Goal: Information Seeking & Learning: Learn about a topic

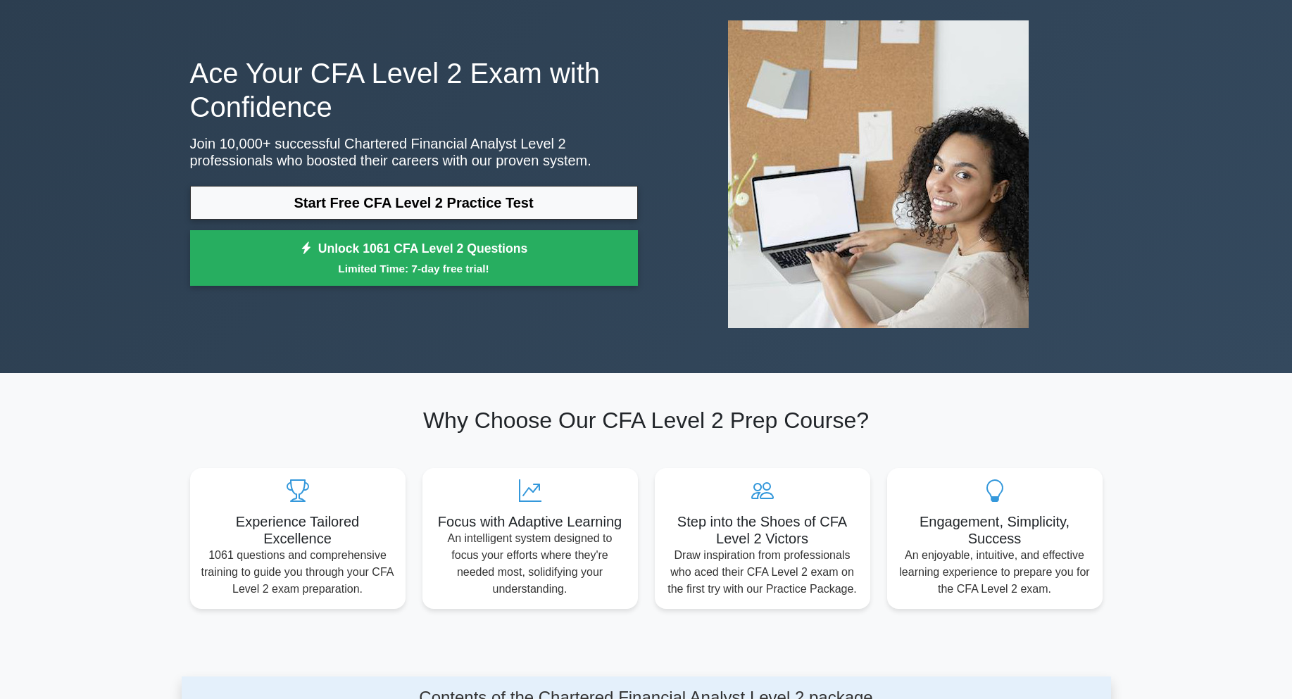
scroll to position [70, 0]
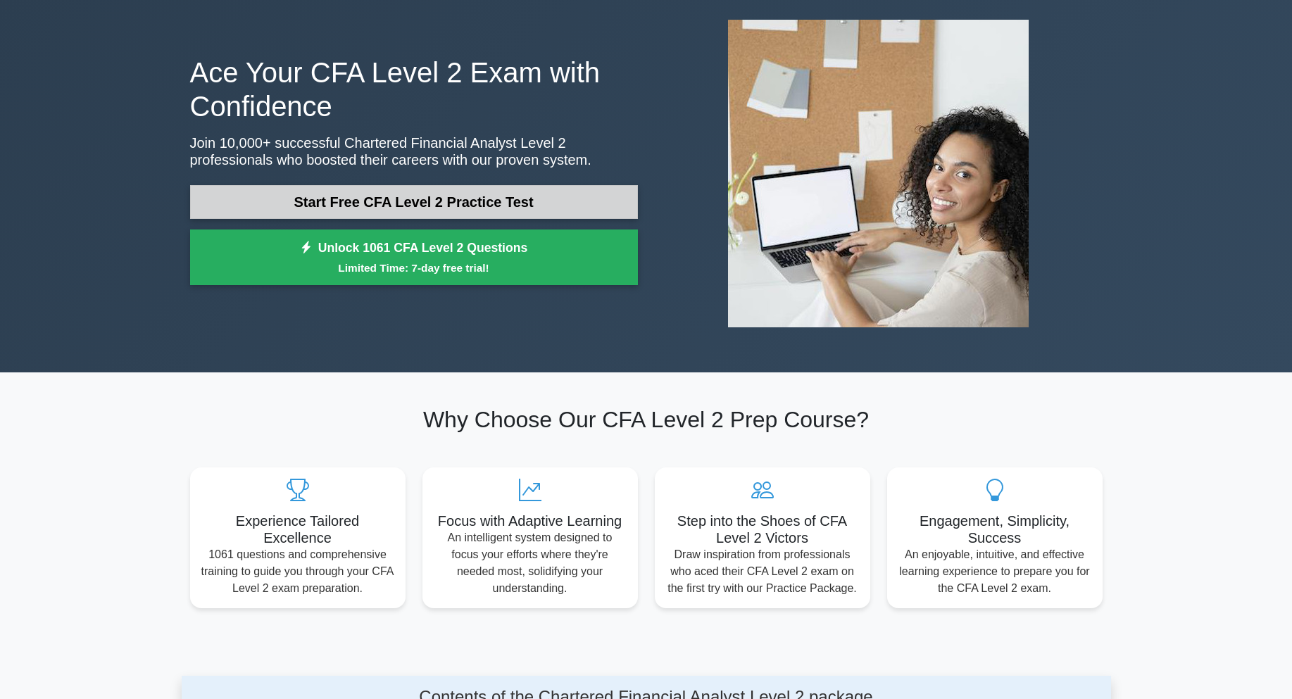
click at [583, 193] on link "Start Free CFA Level 2 Practice Test" at bounding box center [414, 202] width 448 height 34
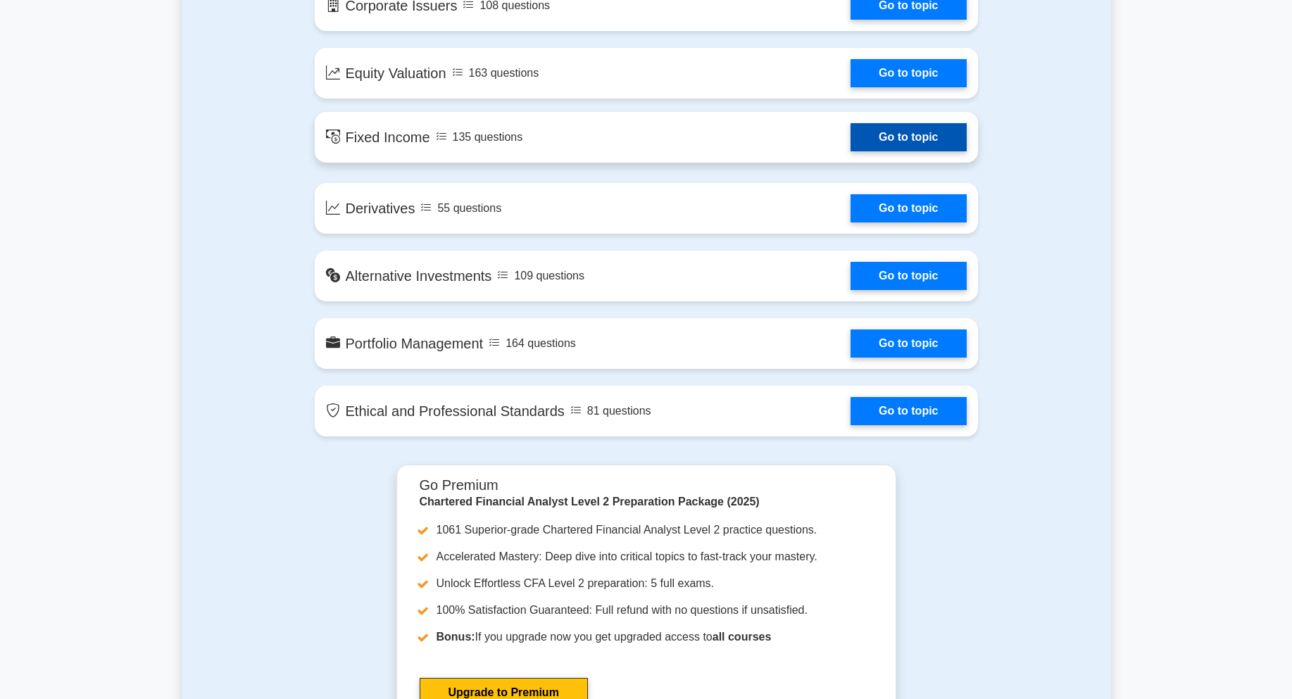
scroll to position [1056, 0]
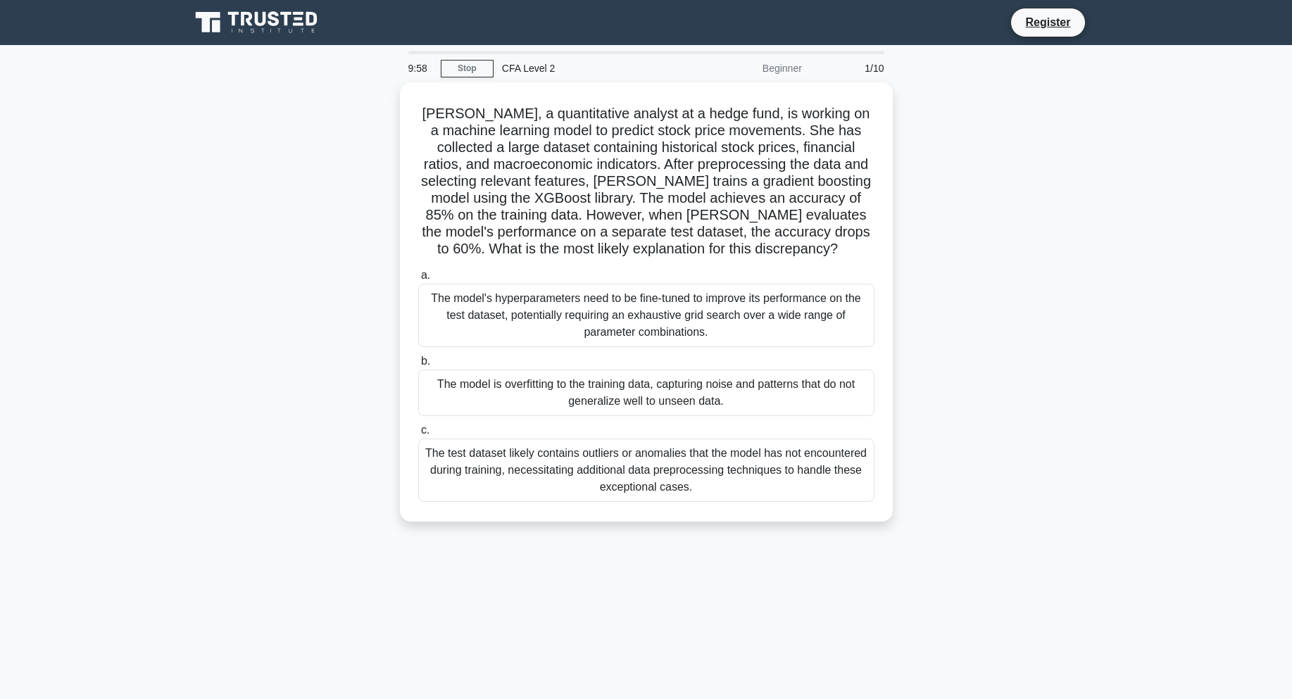
click at [1003, 169] on div "Sarah, a quantitative analyst at a hedge fund, is working on a machine learning…" at bounding box center [647, 310] width 930 height 456
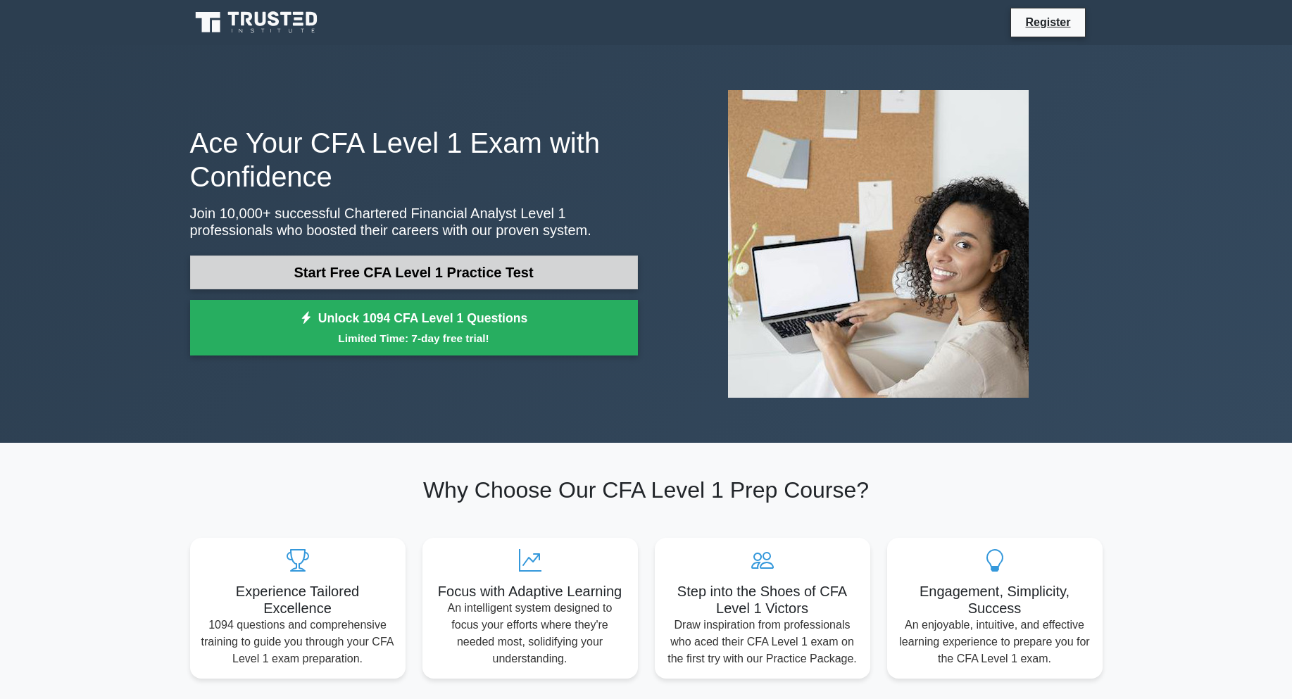
click at [537, 270] on link "Start Free CFA Level 1 Practice Test" at bounding box center [414, 273] width 448 height 34
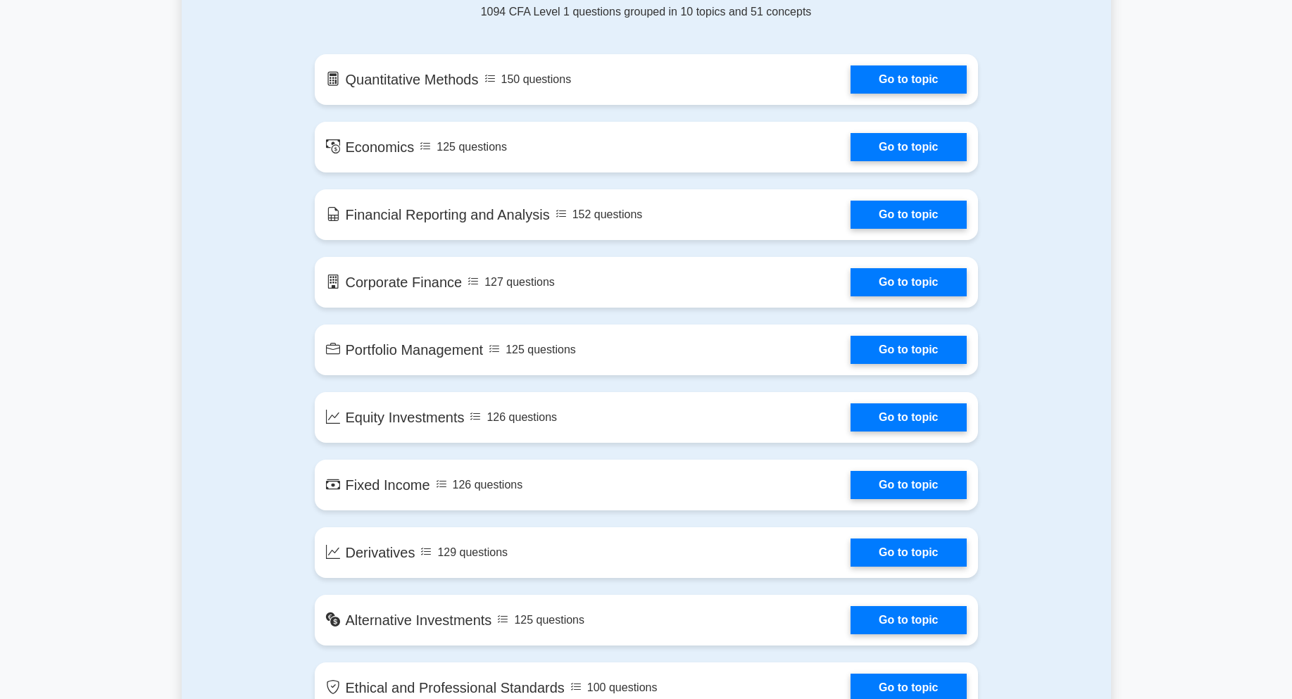
scroll to position [775, 0]
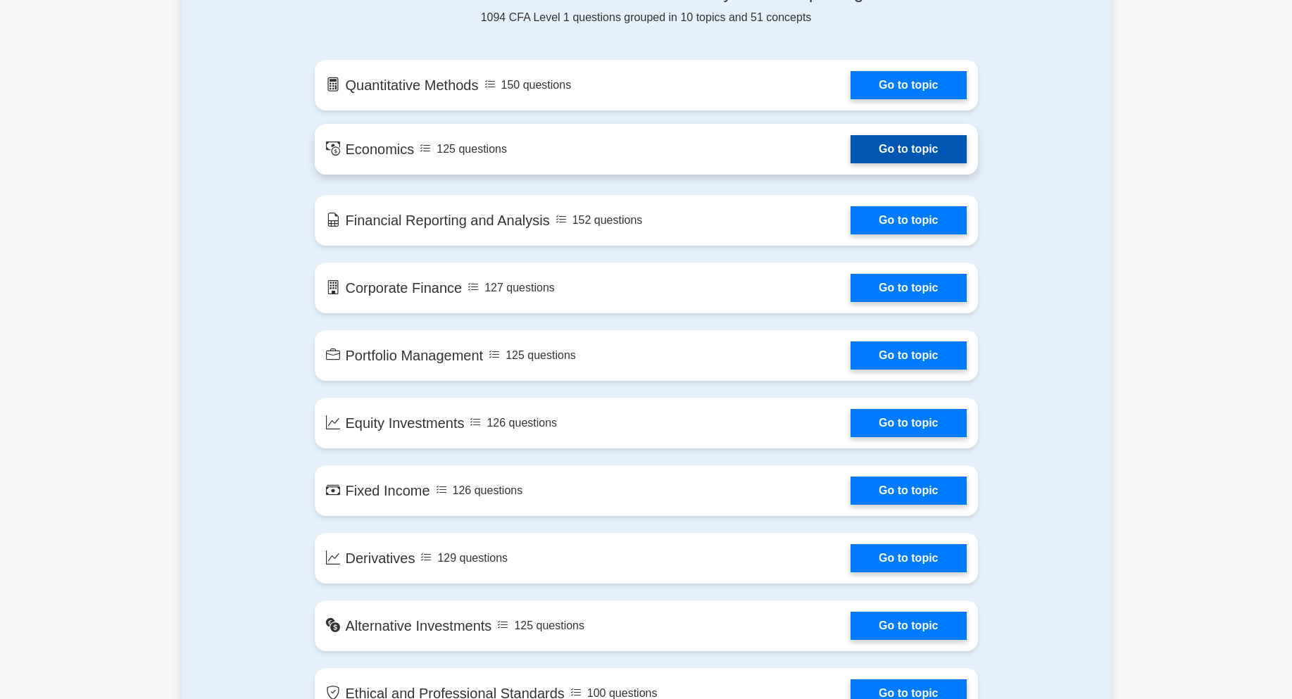
click at [913, 144] on link "Go to topic" at bounding box center [908, 149] width 115 height 28
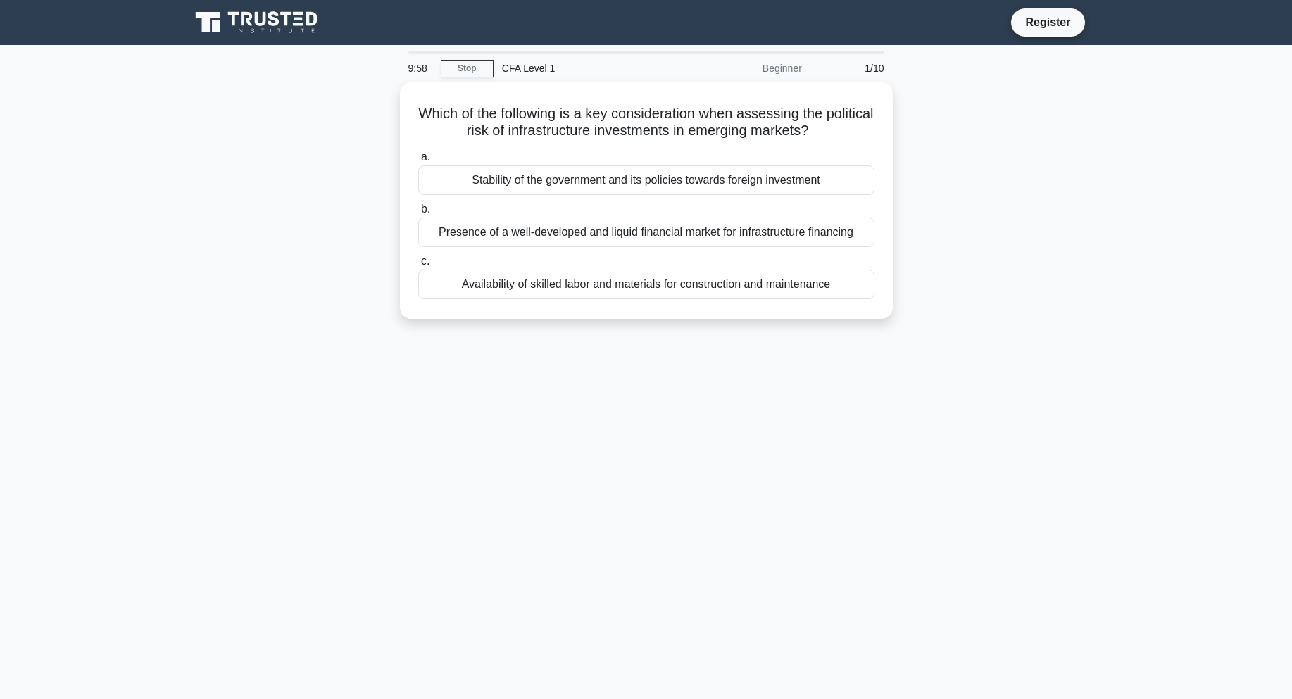
drag, startPoint x: 571, startPoint y: 355, endPoint x: 565, endPoint y: 363, distance: 10.0
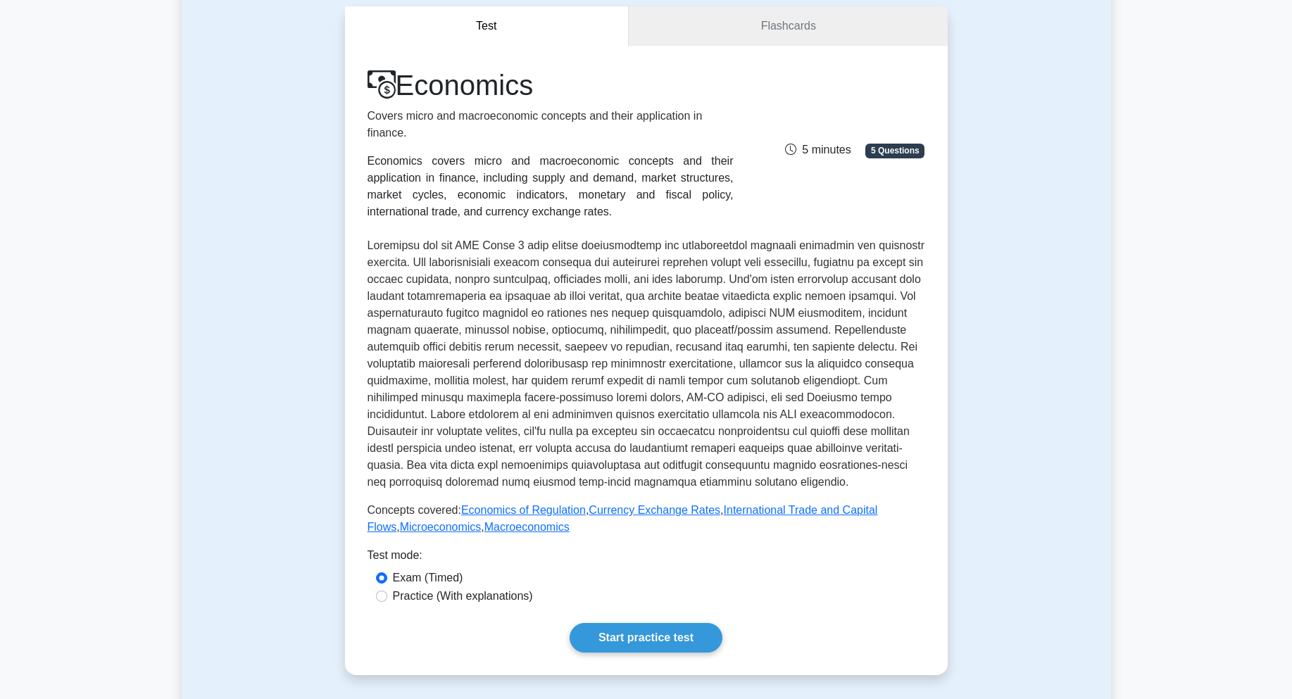
scroll to position [141, 0]
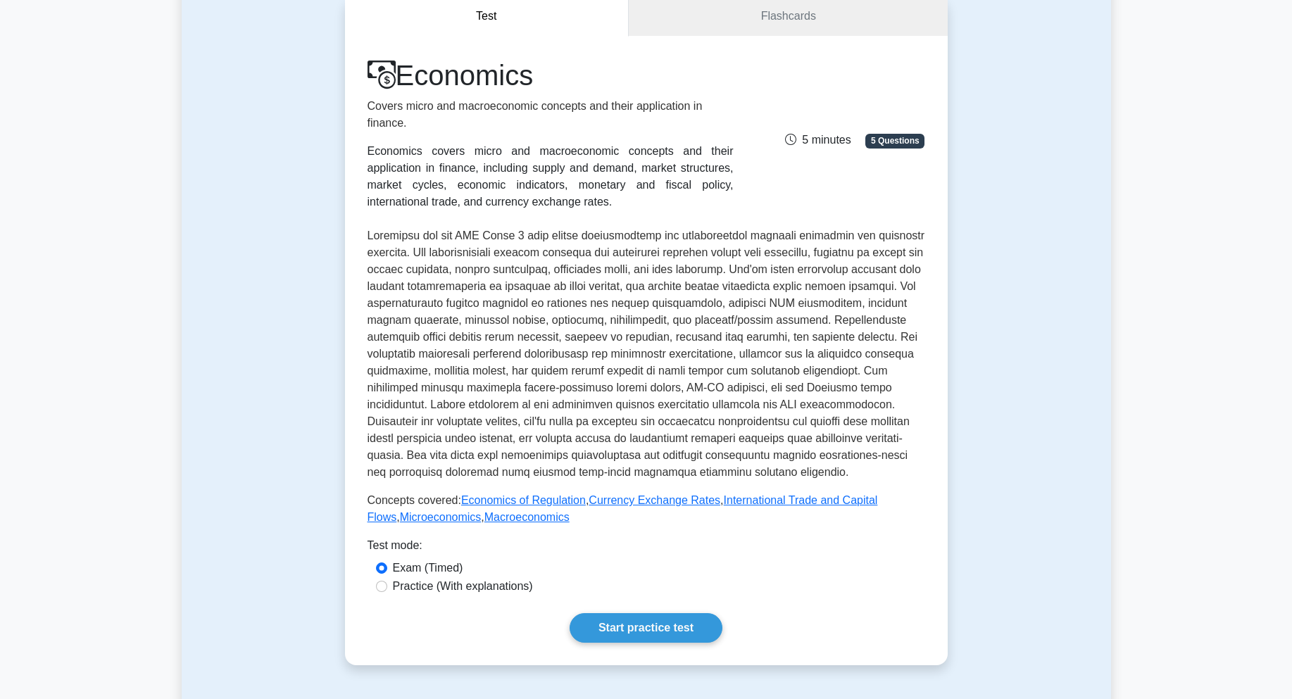
click at [473, 591] on label "Practice (With explanations)" at bounding box center [463, 586] width 140 height 17
click at [387, 591] on input "Practice (With explanations)" at bounding box center [381, 586] width 11 height 11
radio input "true"
click at [658, 639] on link "Start practice test" at bounding box center [646, 628] width 153 height 30
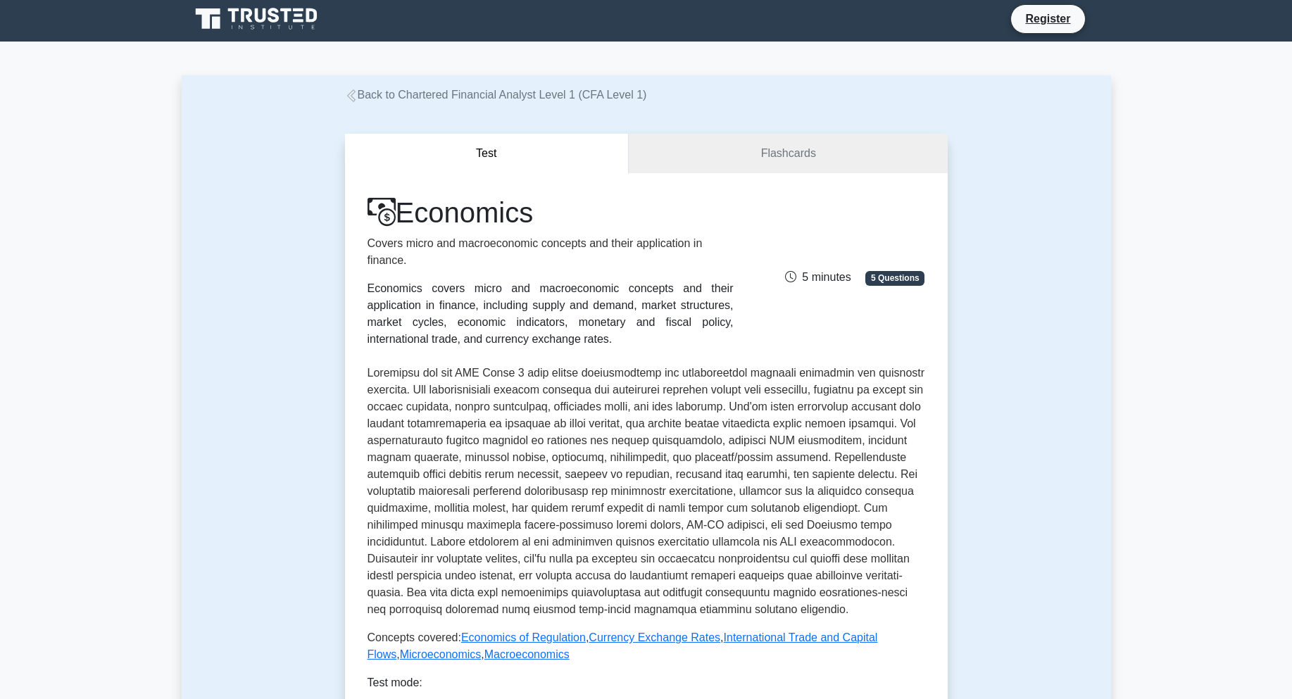
scroll to position [0, 0]
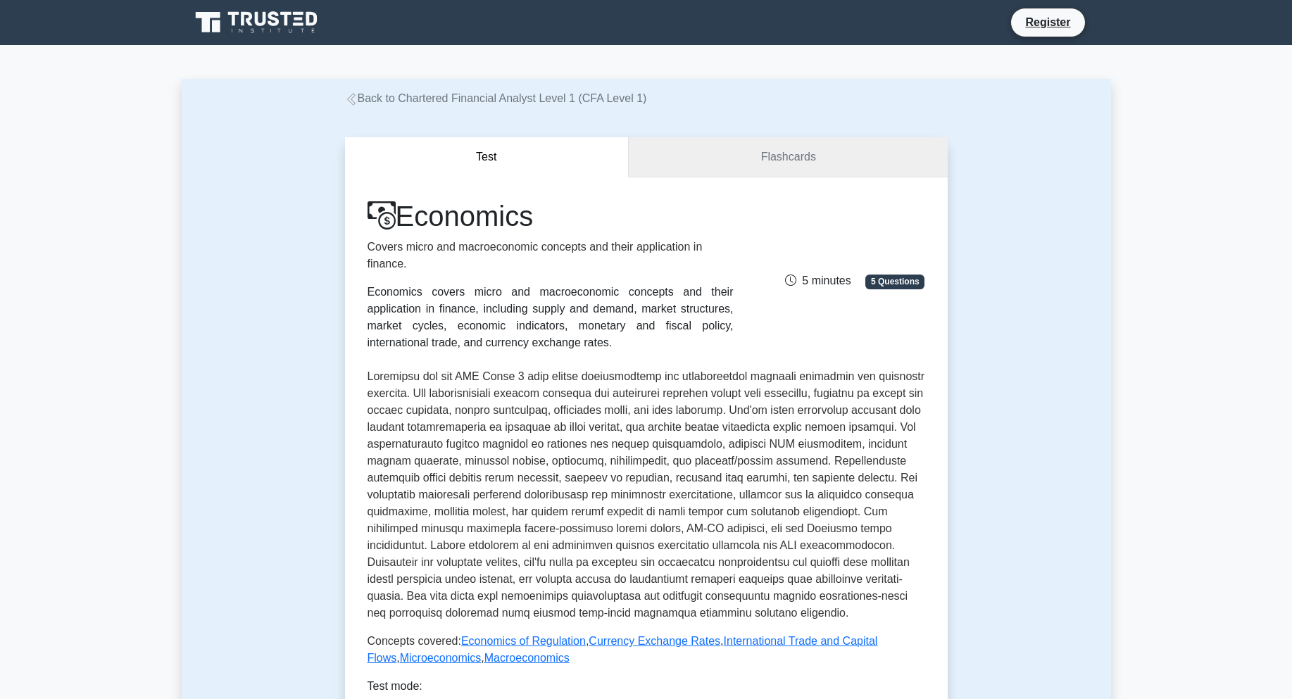
click at [813, 164] on link "Flashcards" at bounding box center [788, 157] width 318 height 40
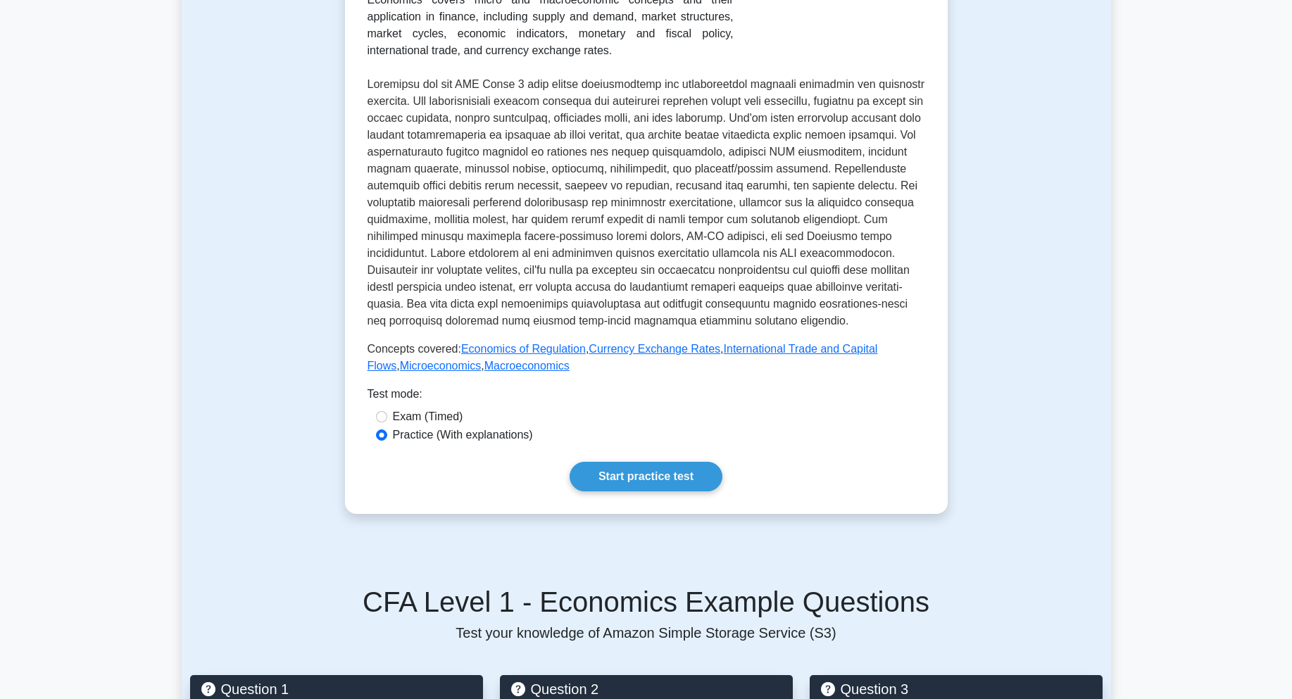
scroll to position [352, 0]
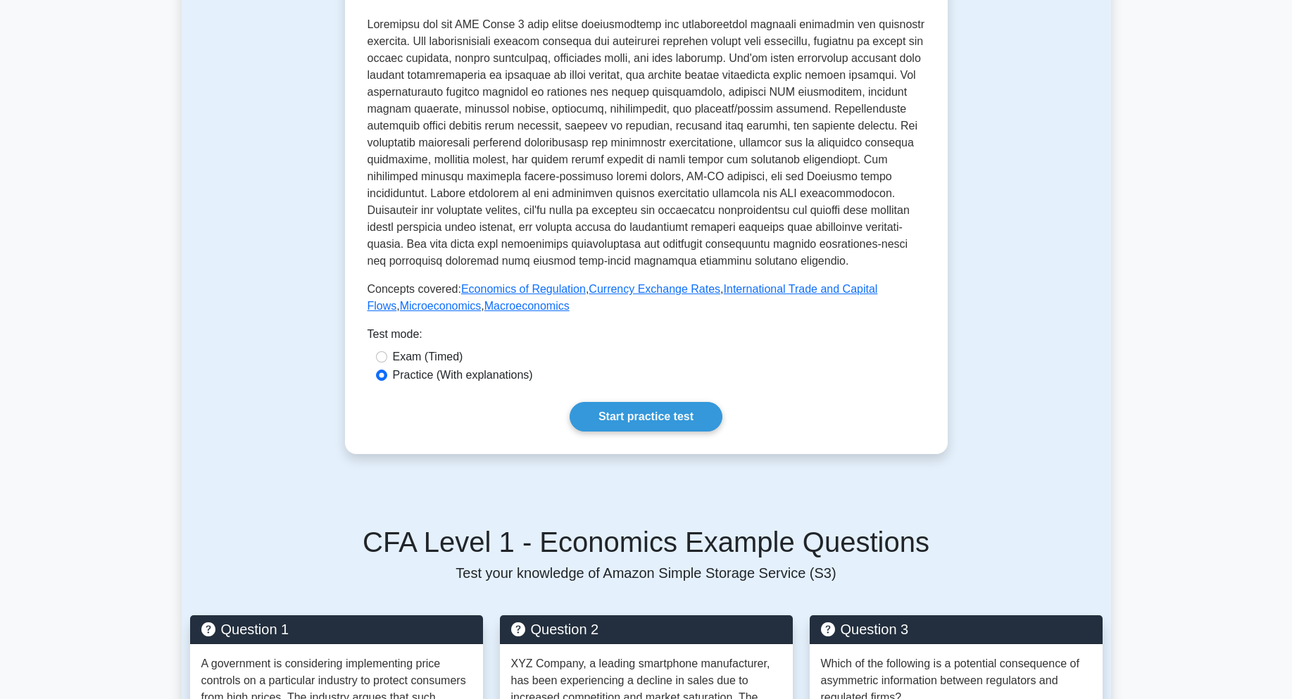
click at [421, 361] on label "Exam (Timed)" at bounding box center [428, 357] width 70 height 17
click at [387, 361] on input "Exam (Timed)" at bounding box center [381, 356] width 11 height 11
radio input "true"
click at [418, 373] on label "Practice (With explanations)" at bounding box center [463, 375] width 140 height 17
click at [387, 373] on input "Practice (With explanations)" at bounding box center [381, 375] width 11 height 11
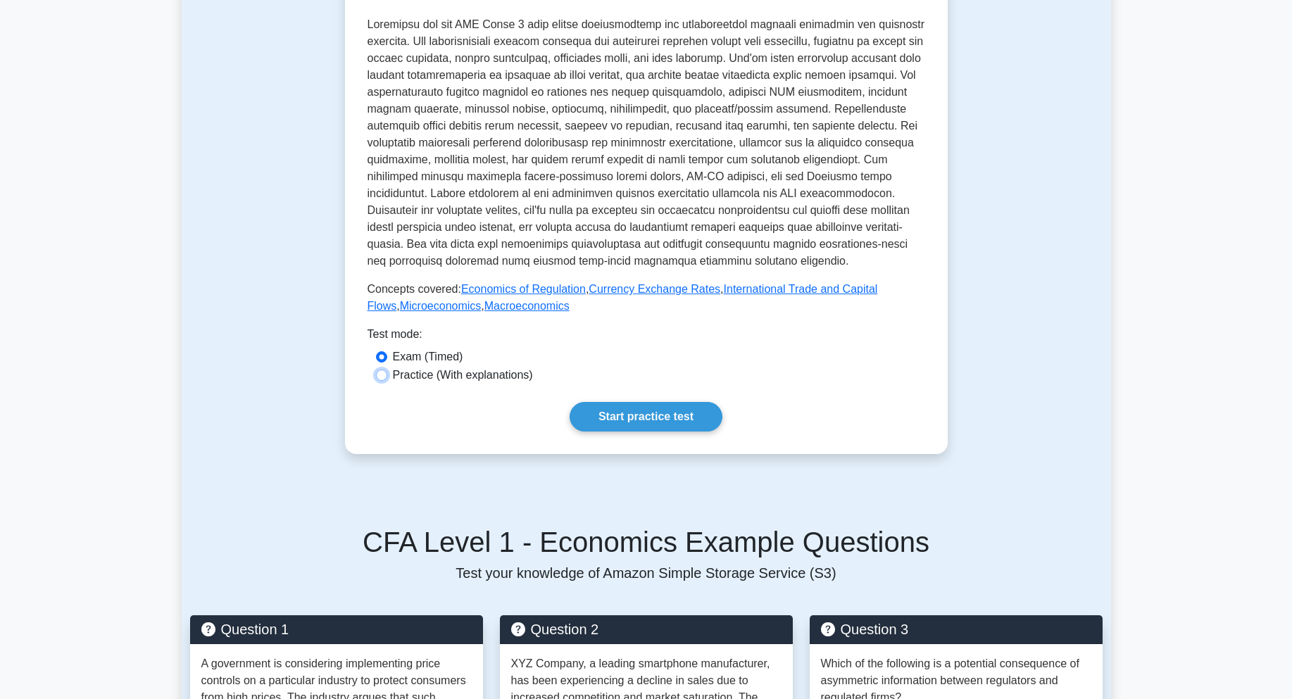
radio input "true"
click at [626, 427] on link "Start practice test" at bounding box center [646, 417] width 153 height 30
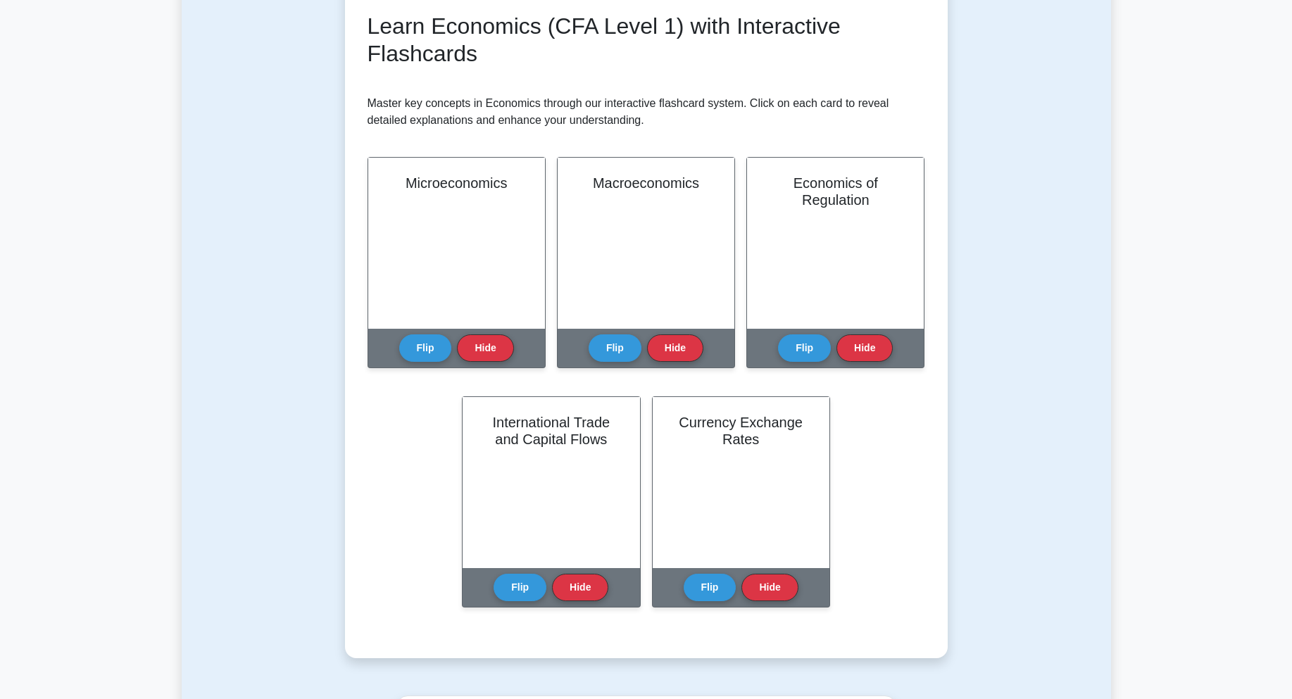
scroll to position [211, 0]
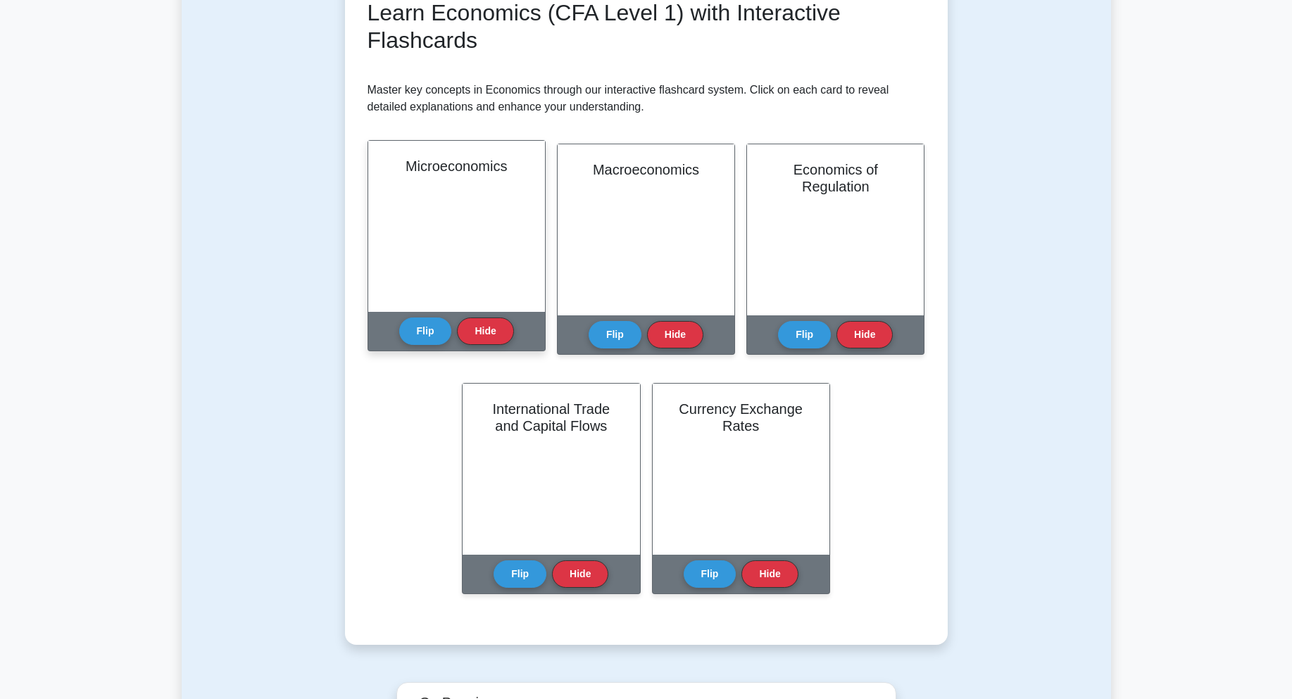
drag, startPoint x: 477, startPoint y: 180, endPoint x: 485, endPoint y: 182, distance: 7.6
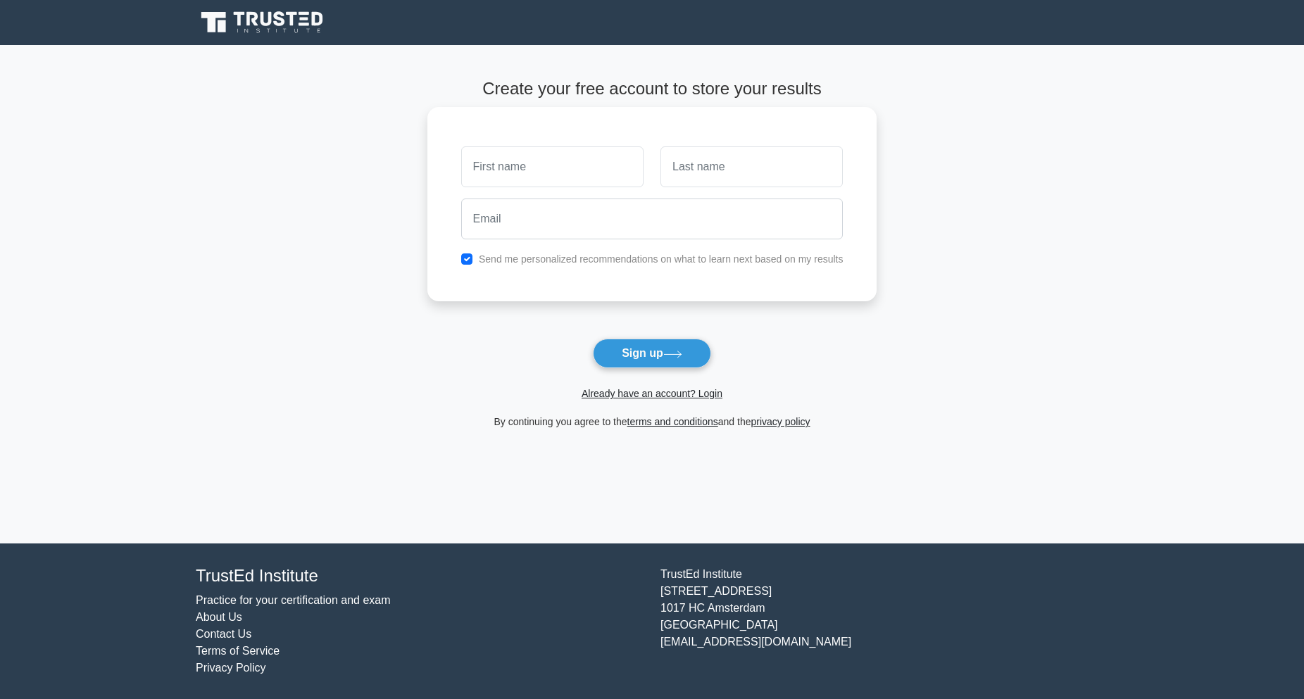
click at [599, 165] on input "text" at bounding box center [552, 166] width 182 height 41
type input "v"
type input "frans"
type input "f"
type input "franswork50@gmail.com"
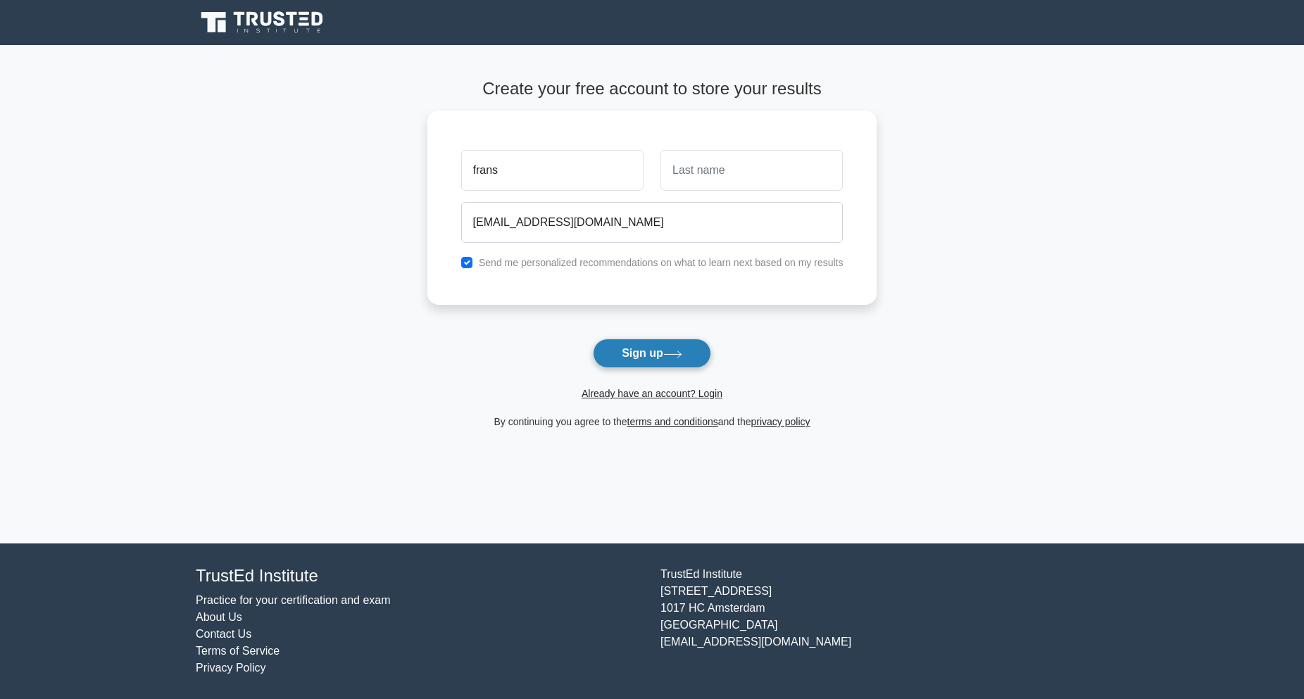
click at [669, 354] on icon at bounding box center [672, 355] width 19 height 8
click at [659, 170] on div at bounding box center [751, 167] width 199 height 52
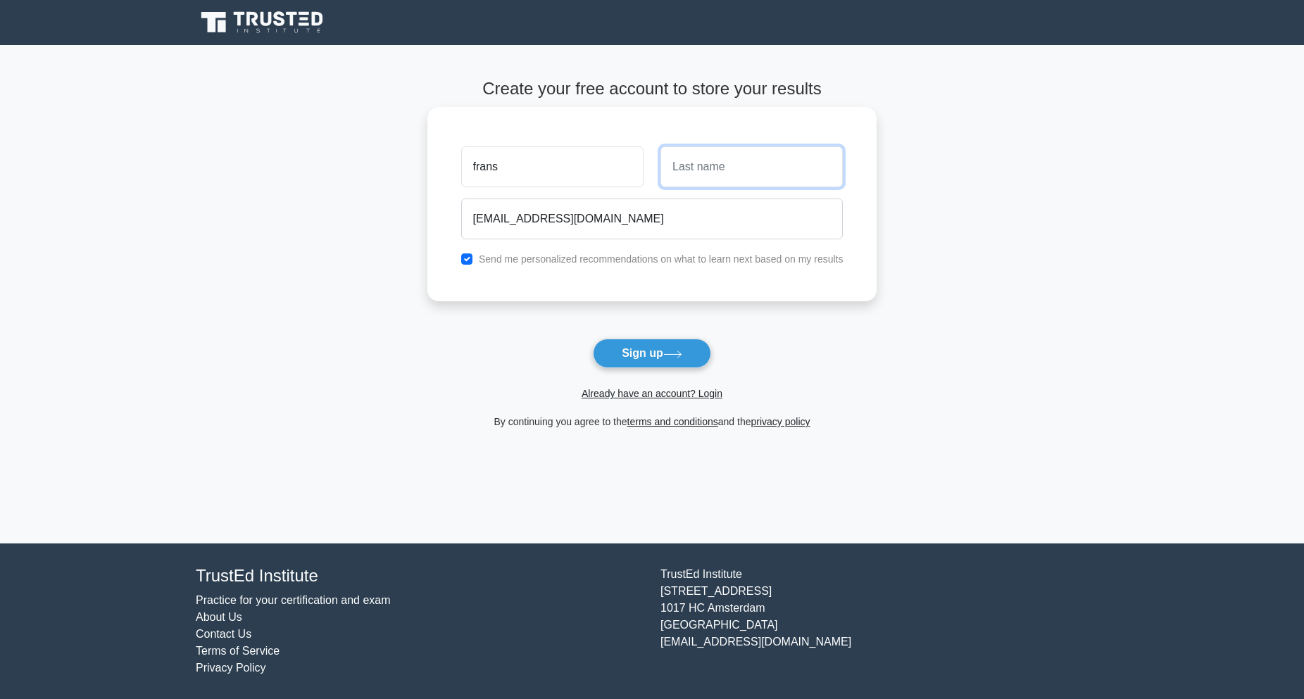
click at [687, 170] on input "text" at bounding box center [752, 166] width 182 height 41
type input "frans"
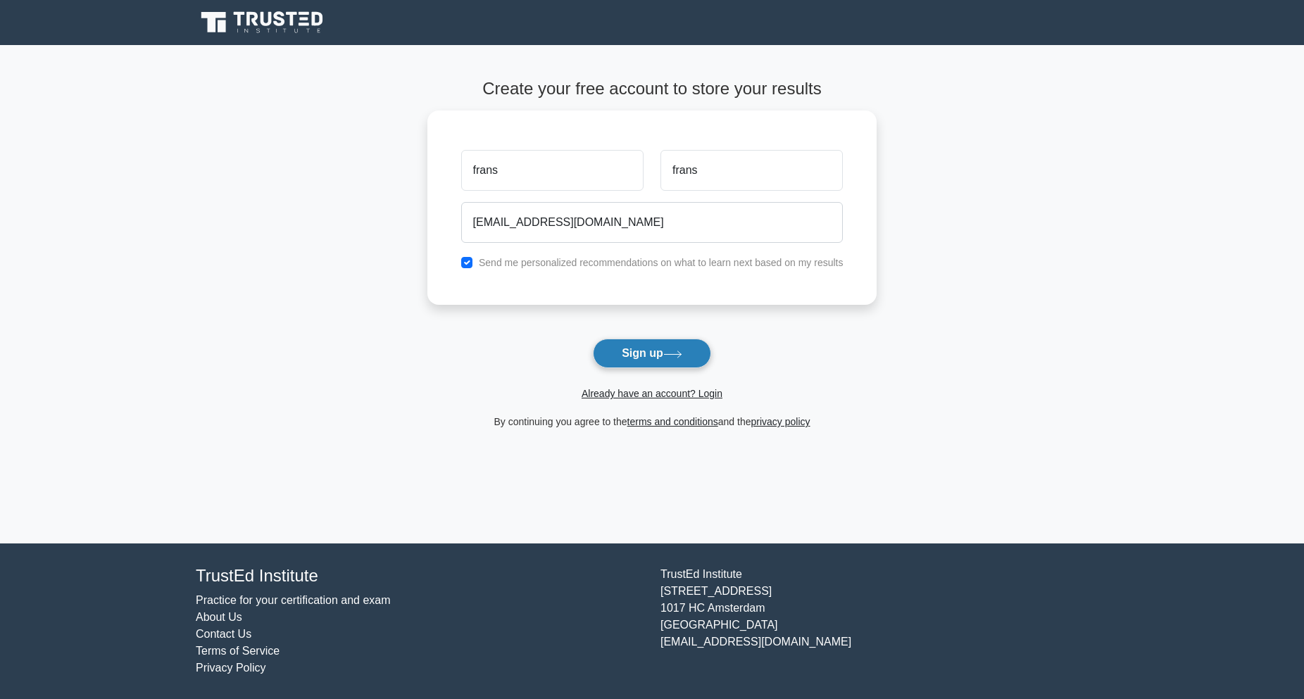
click at [686, 346] on button "Sign up" at bounding box center [652, 354] width 118 height 30
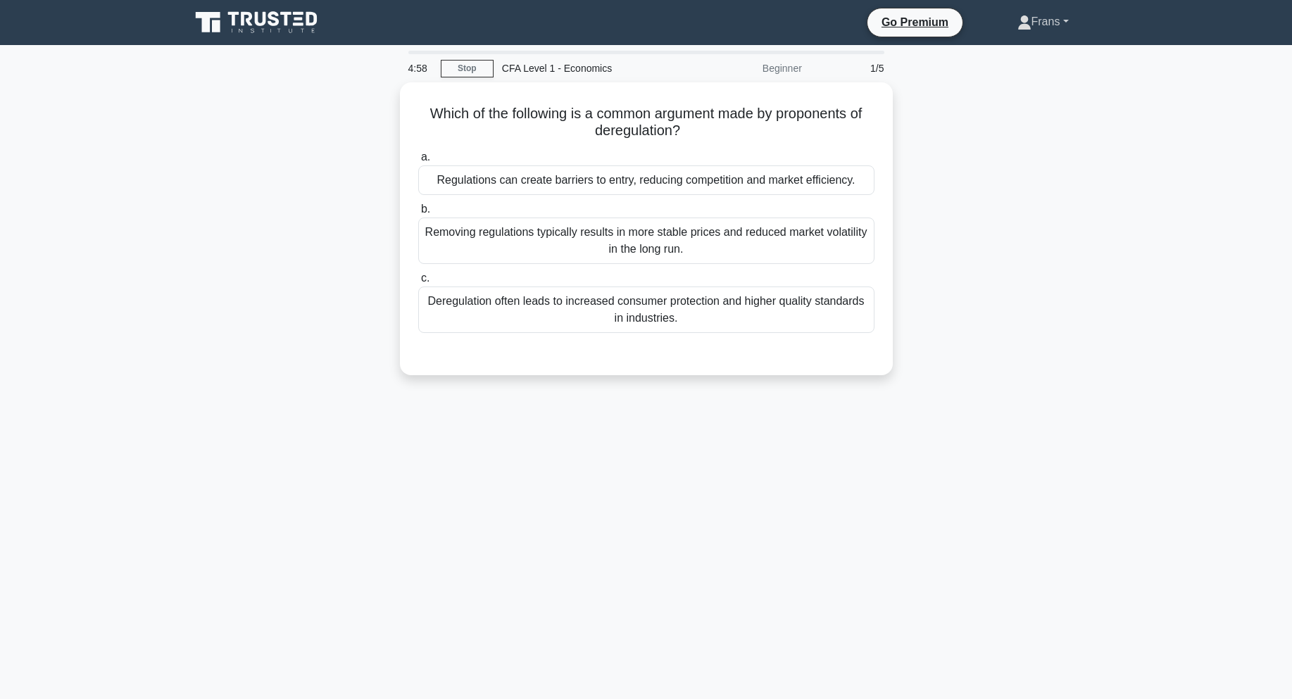
click at [1056, 16] on link "Frans" at bounding box center [1043, 22] width 119 height 28
click at [1039, 59] on link "Profile" at bounding box center [1040, 55] width 111 height 23
click at [1097, 162] on div "Which of the following is a common argument made by proponents of deregulation?…" at bounding box center [647, 237] width 930 height 310
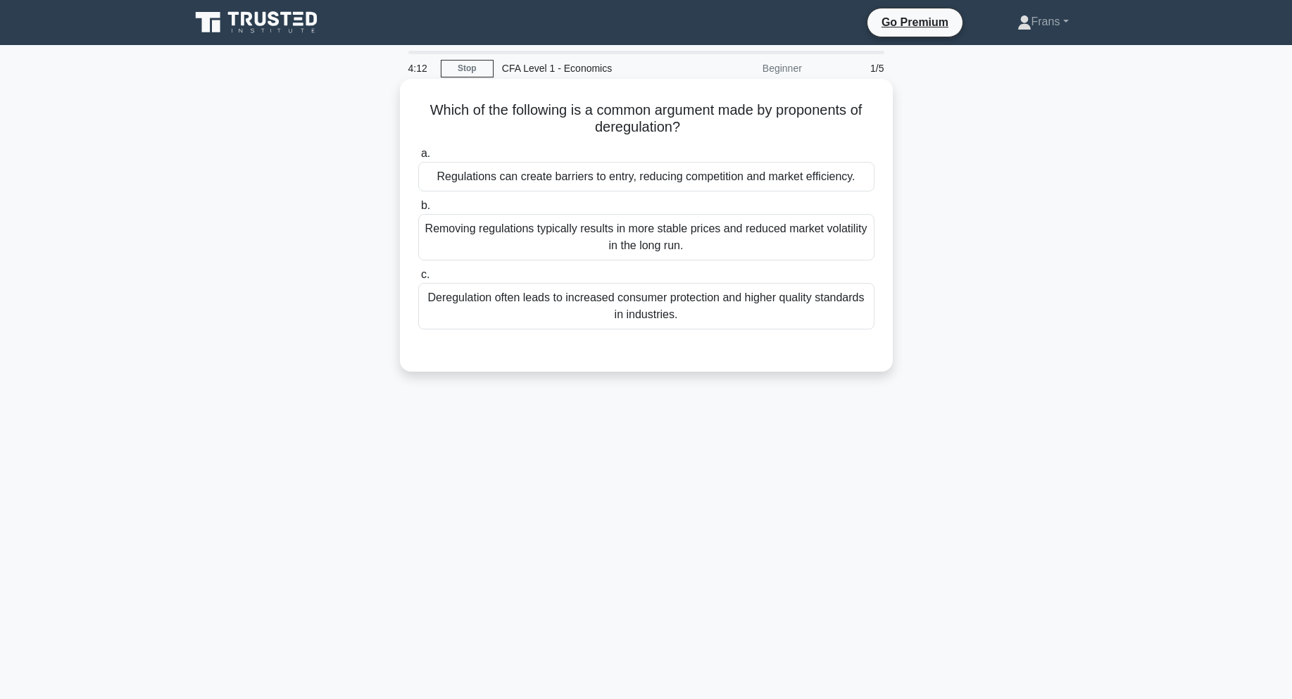
click at [504, 174] on div "Regulations can create barriers to entry, reducing competition and market effic…" at bounding box center [646, 177] width 456 height 30
click at [418, 158] on input "a. Regulations can create barriers to entry, reducing competition and market ef…" at bounding box center [418, 153] width 0 height 9
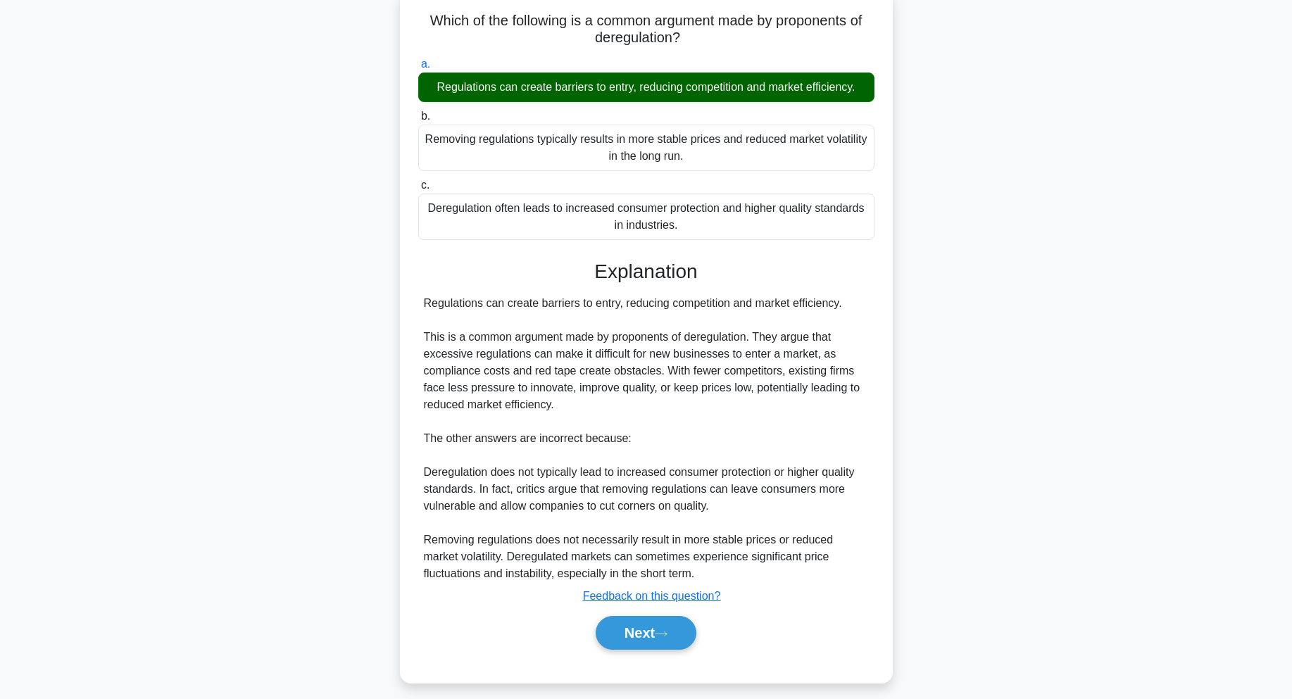
scroll to position [101, 0]
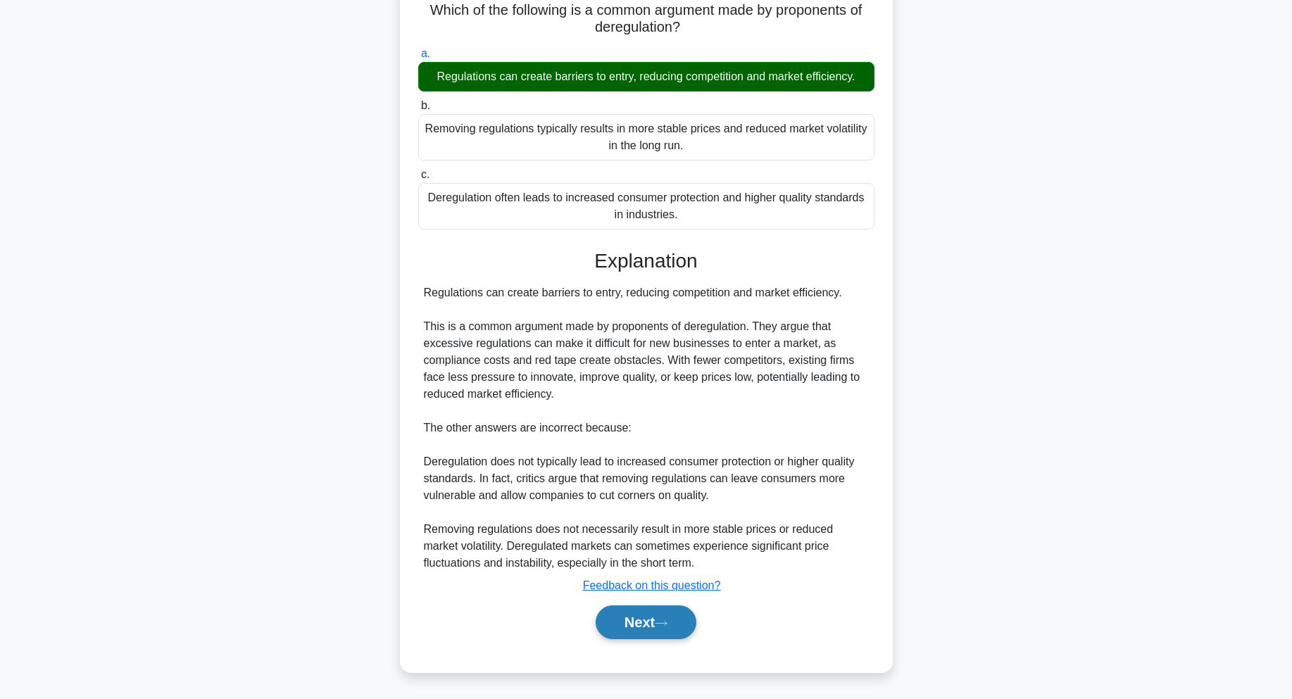
click at [620, 617] on button "Next" at bounding box center [646, 623] width 101 height 34
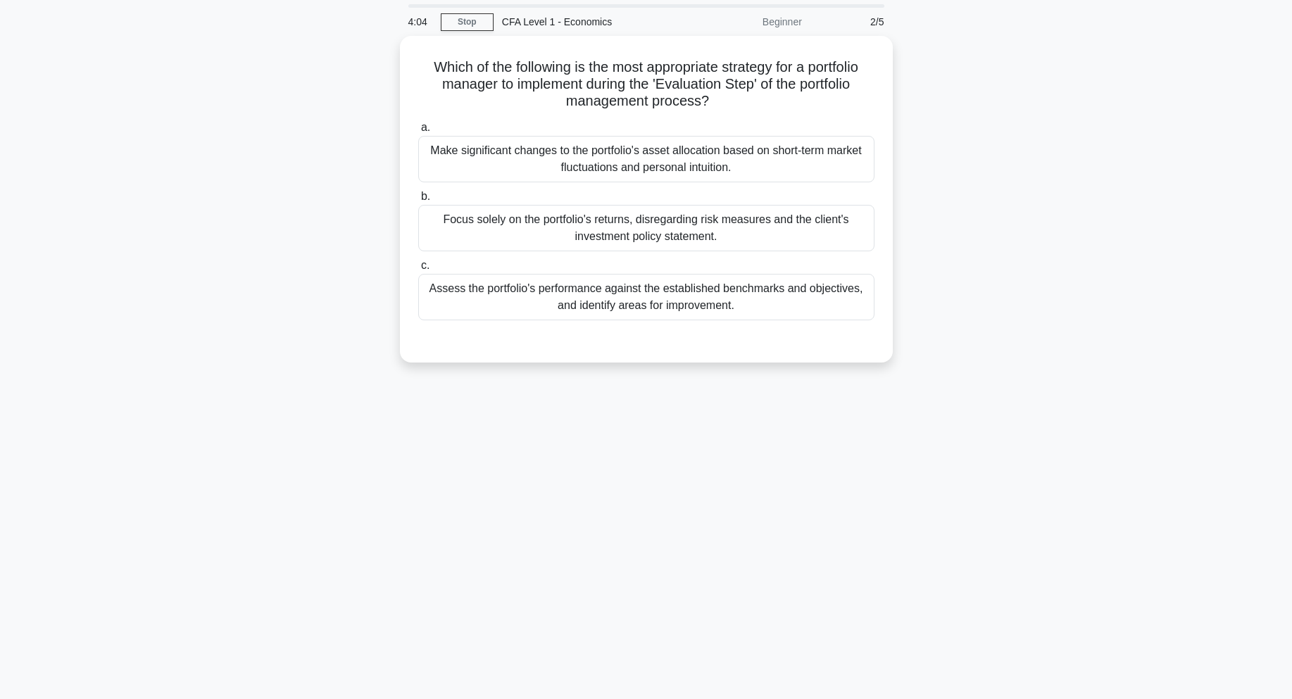
scroll to position [0, 0]
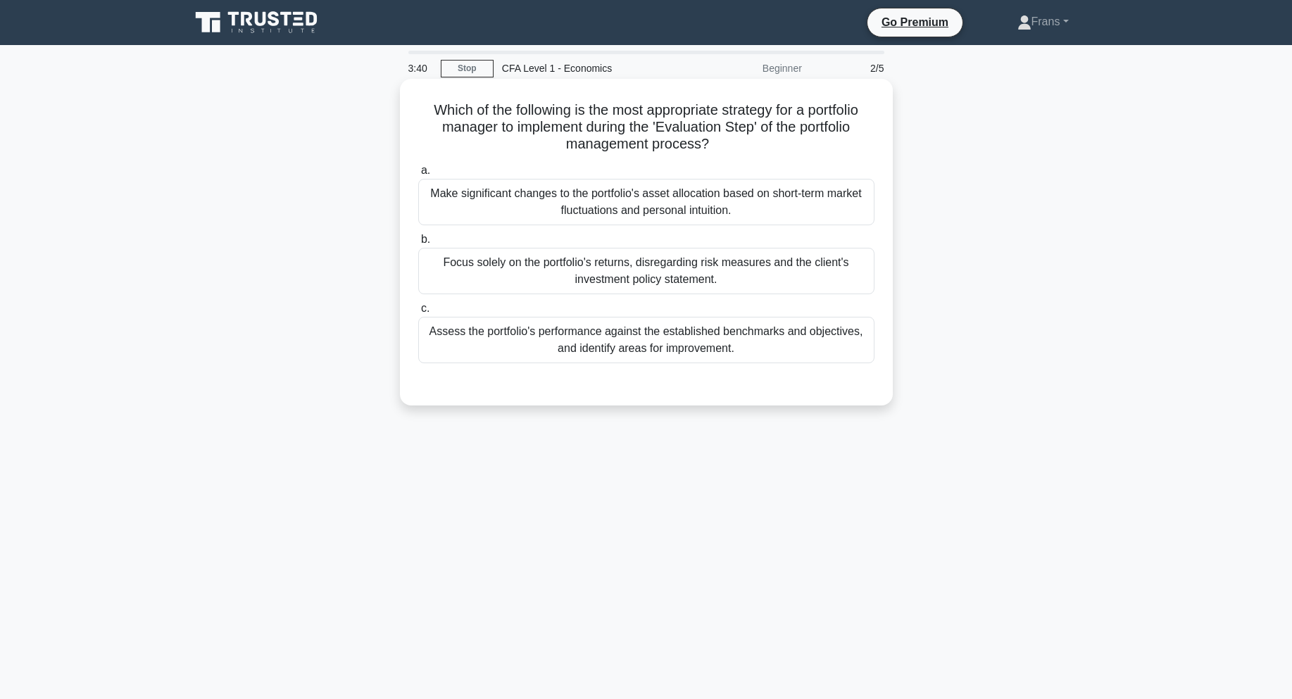
click at [687, 349] on div "Assess the portfolio's performance against the established benchmarks and objec…" at bounding box center [646, 340] width 456 height 46
click at [677, 331] on div "Assess the portfolio's performance against the established benchmarks and objec…" at bounding box center [646, 340] width 456 height 46
click at [418, 313] on input "c. Assess the portfolio's performance against the established benchmarks and ob…" at bounding box center [418, 308] width 0 height 9
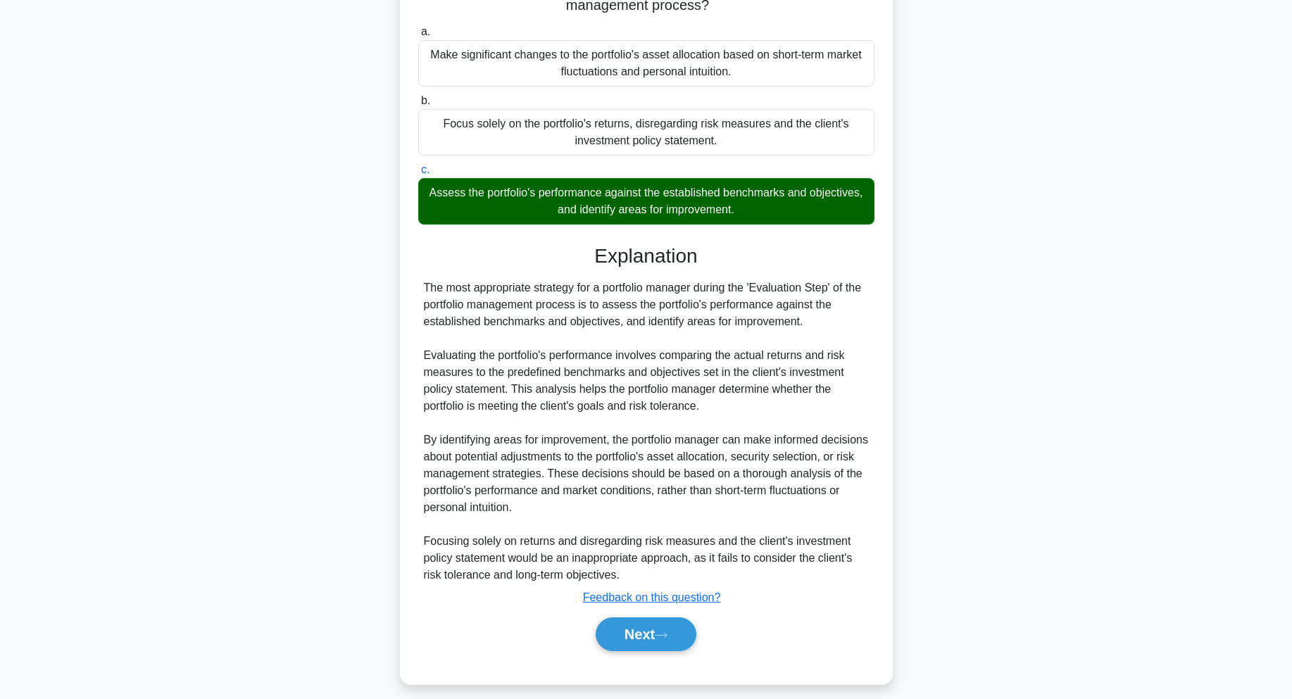
scroll to position [151, 0]
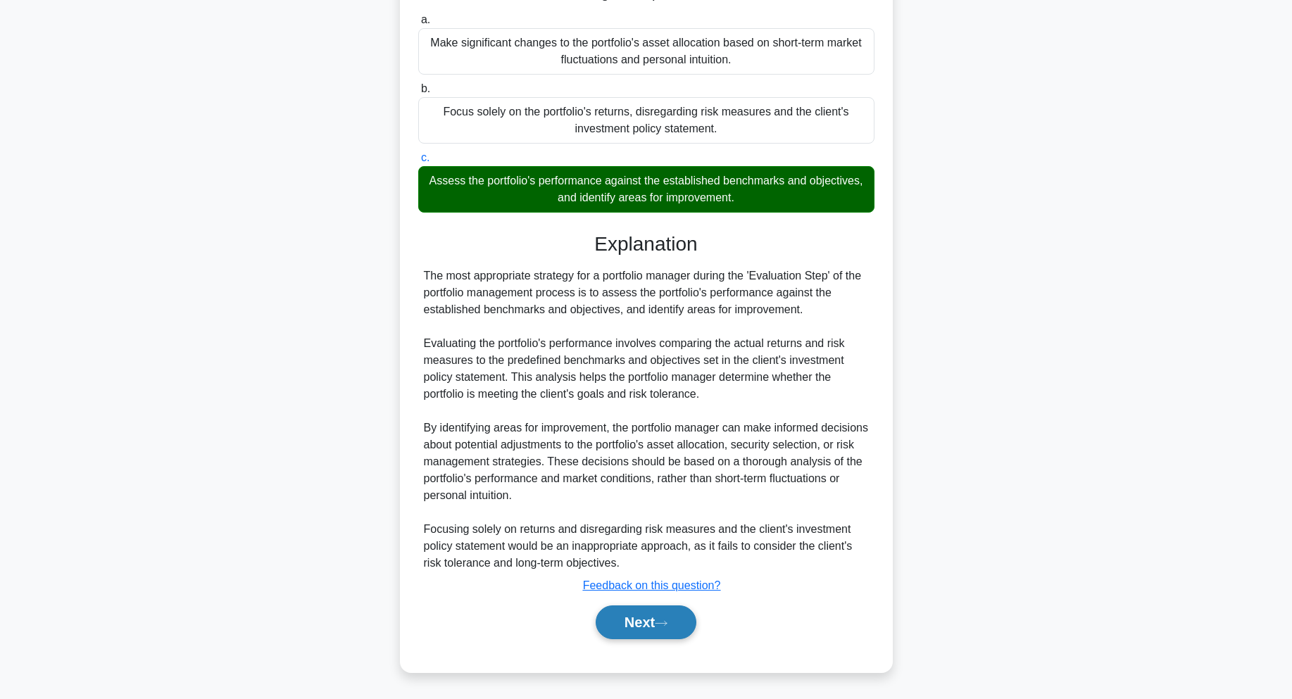
click at [656, 627] on button "Next" at bounding box center [646, 623] width 101 height 34
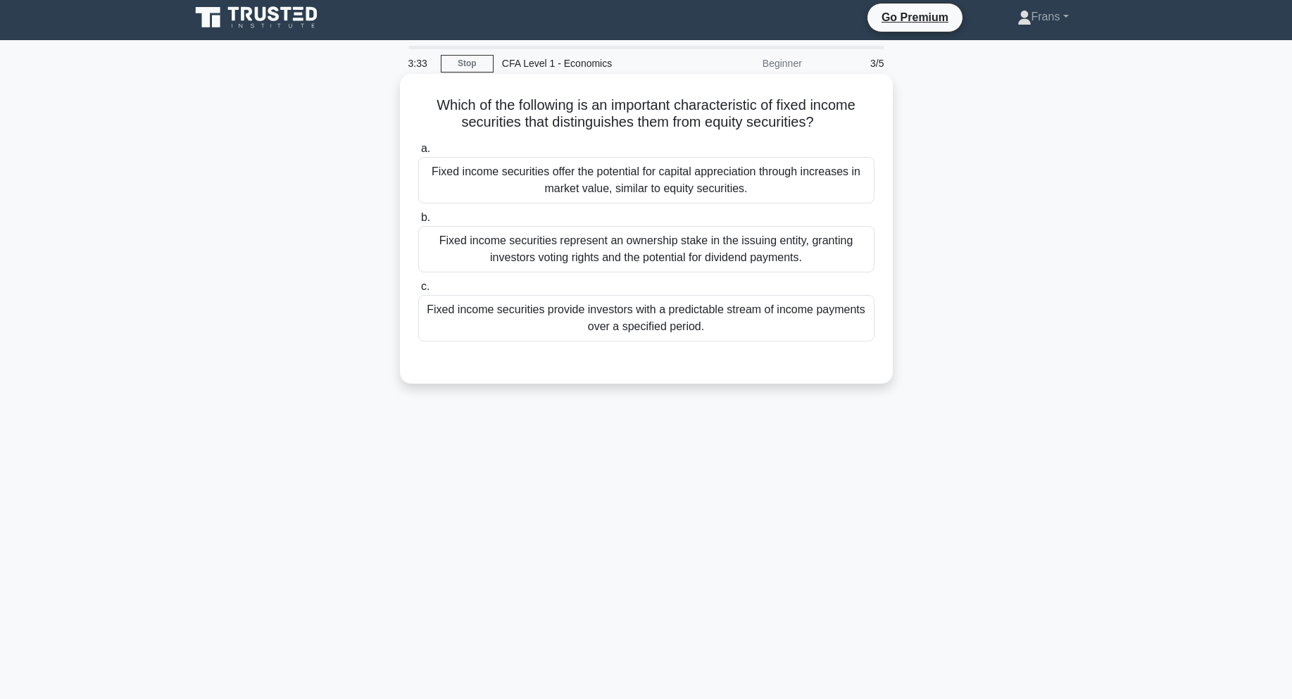
scroll to position [0, 0]
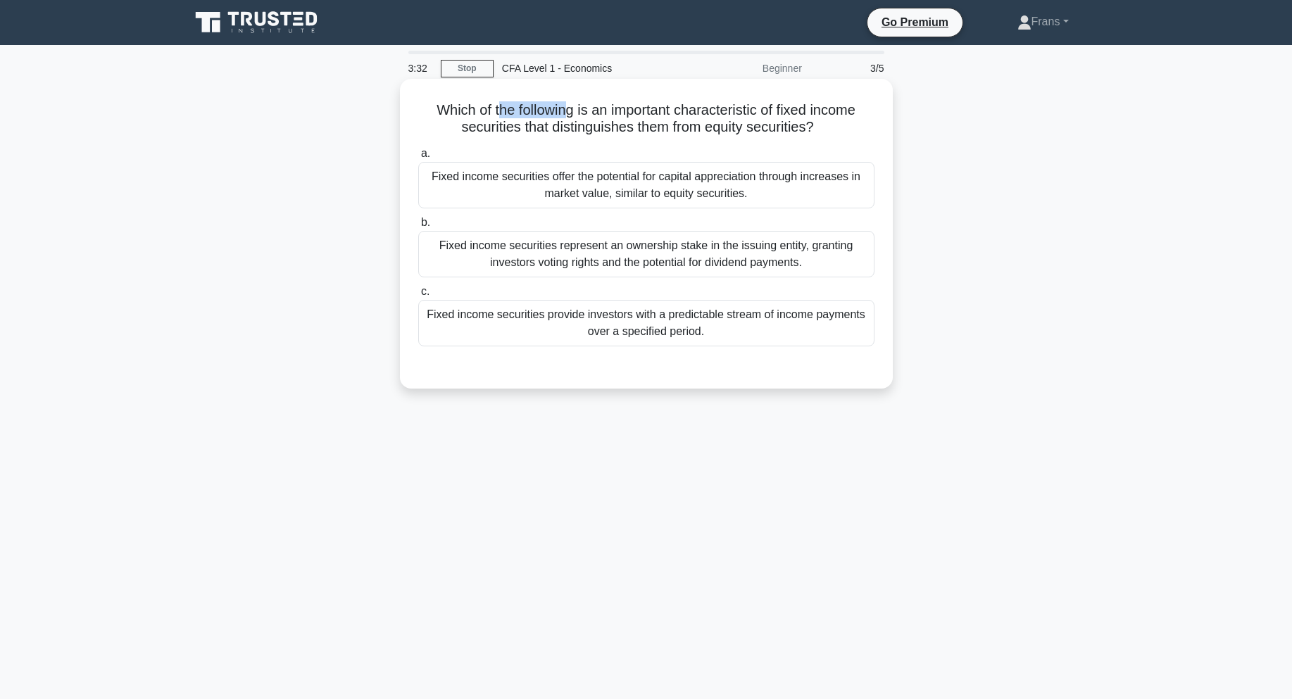
drag, startPoint x: 496, startPoint y: 110, endPoint x: 758, endPoint y: 132, distance: 262.9
click at [612, 108] on h5 "Which of the following is an important characteristic of fixed income securitie…" at bounding box center [646, 118] width 459 height 35
click at [821, 123] on icon ".spinner_0XTQ{transform-origin:center;animation:spinner_y6GP .75s linear infini…" at bounding box center [822, 128] width 17 height 17
click at [532, 324] on div "Fixed income securities provide investors with a predictable stream of income p…" at bounding box center [646, 323] width 456 height 46
click at [418, 296] on input "c. Fixed income securities provide investors with a predictable stream of incom…" at bounding box center [418, 291] width 0 height 9
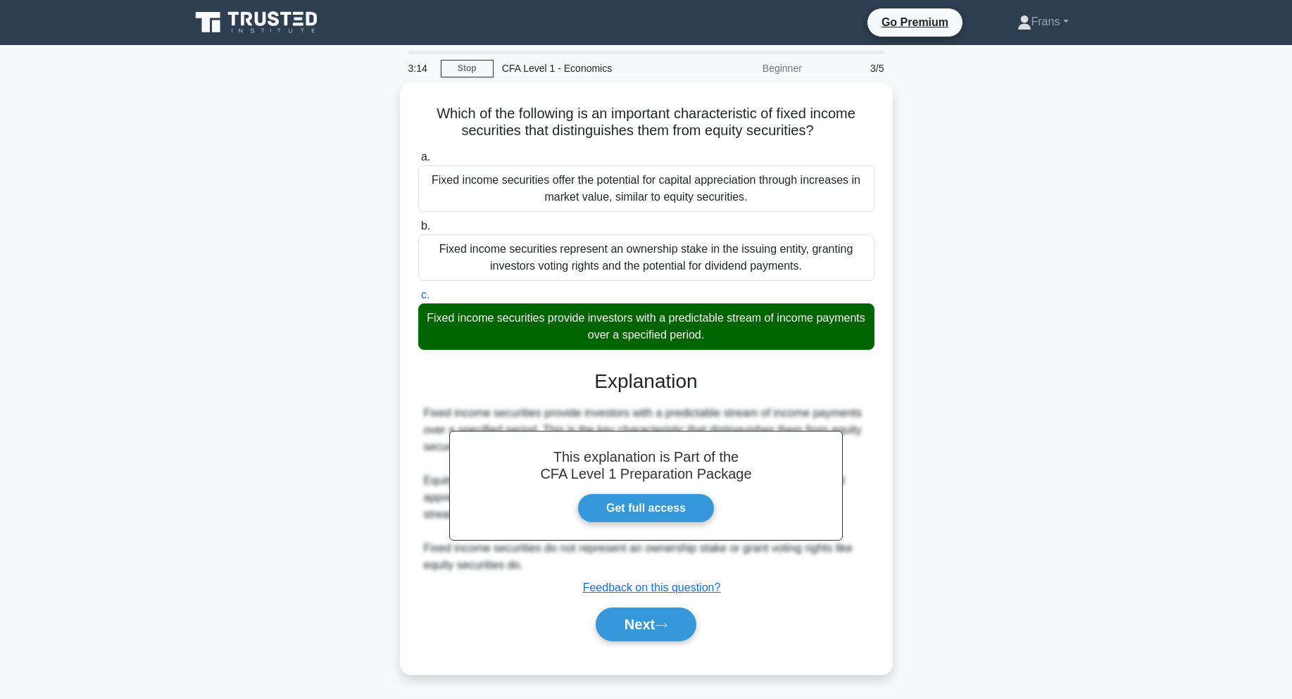
click at [983, 388] on div "Which of the following is an important characteristic of fixed income securitie…" at bounding box center [647, 386] width 930 height 609
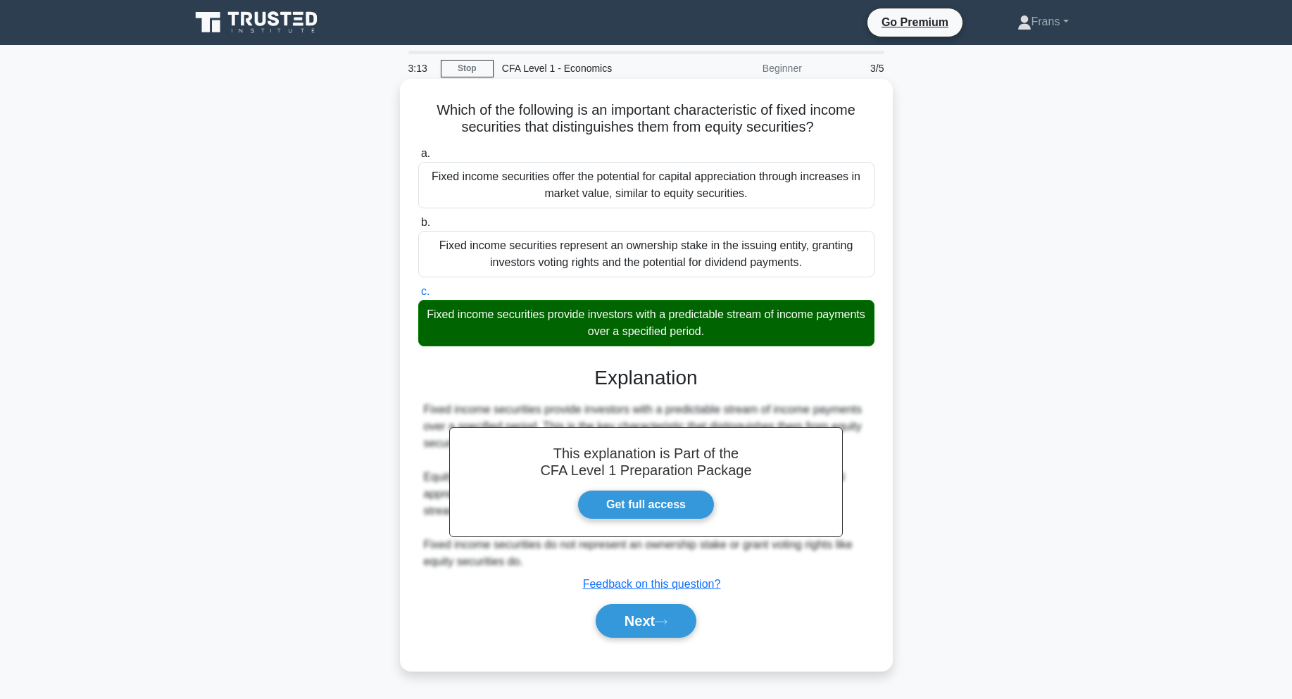
scroll to position [61, 0]
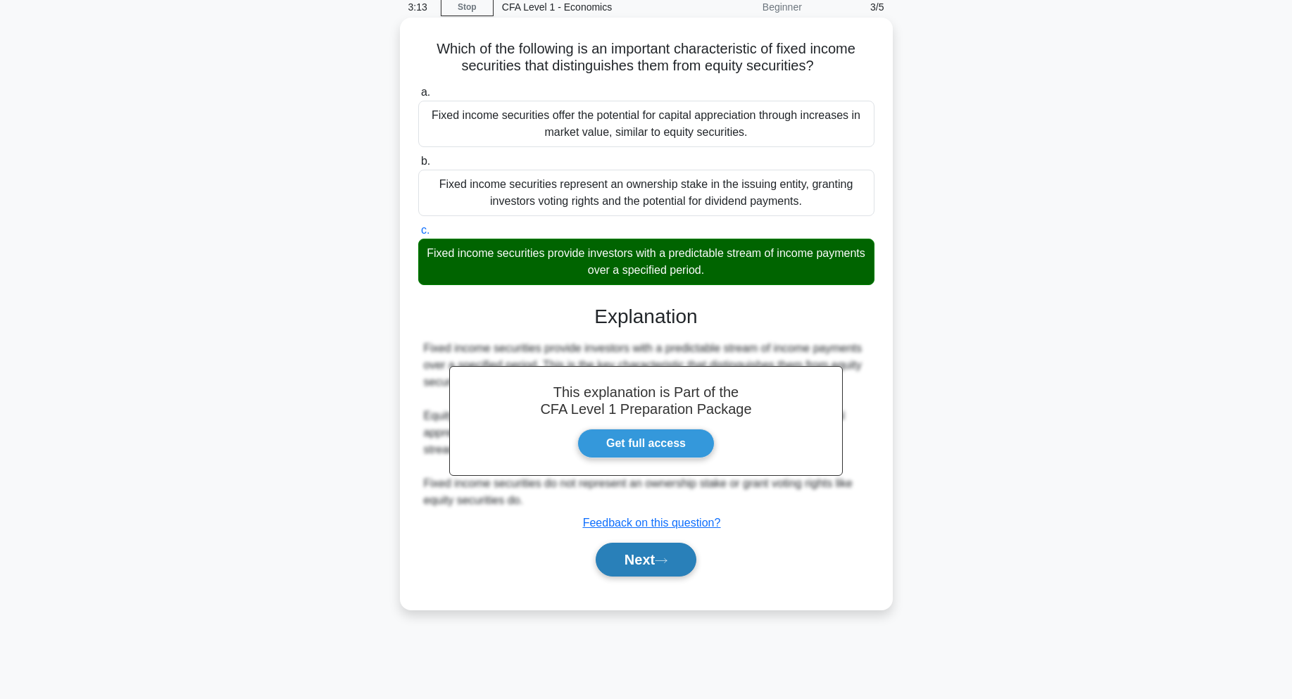
click at [662, 553] on button "Next" at bounding box center [646, 560] width 101 height 34
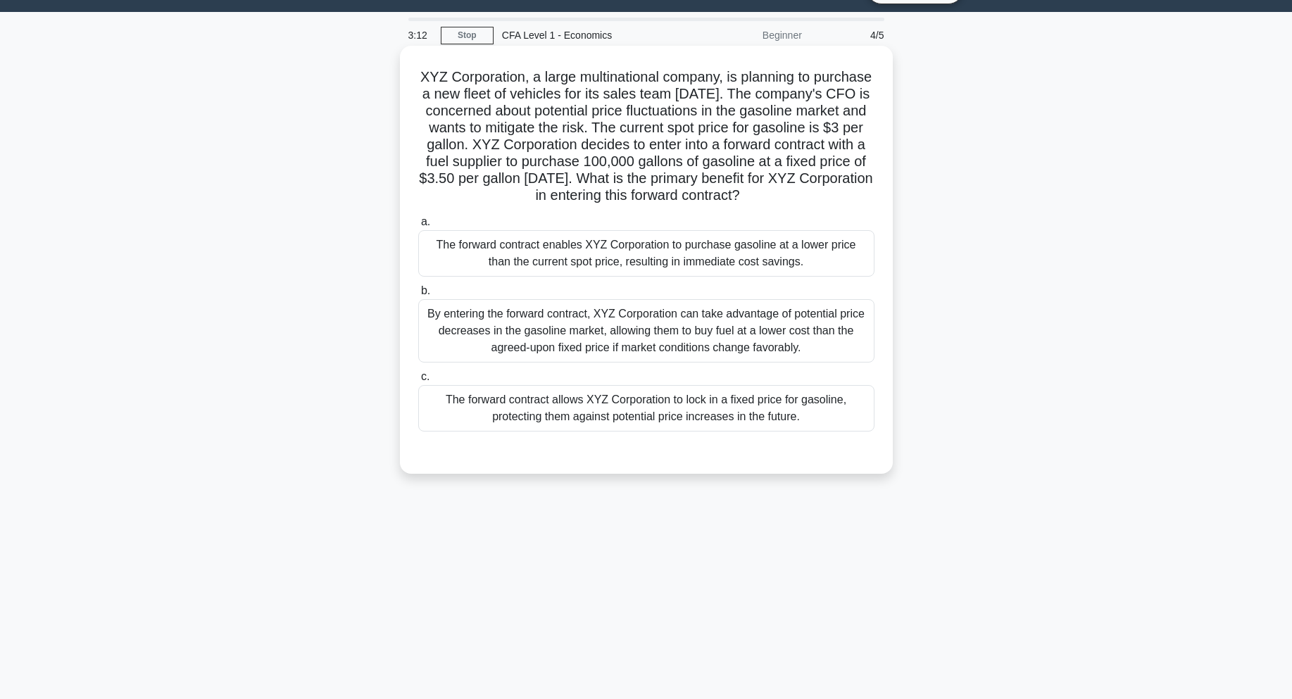
scroll to position [0, 0]
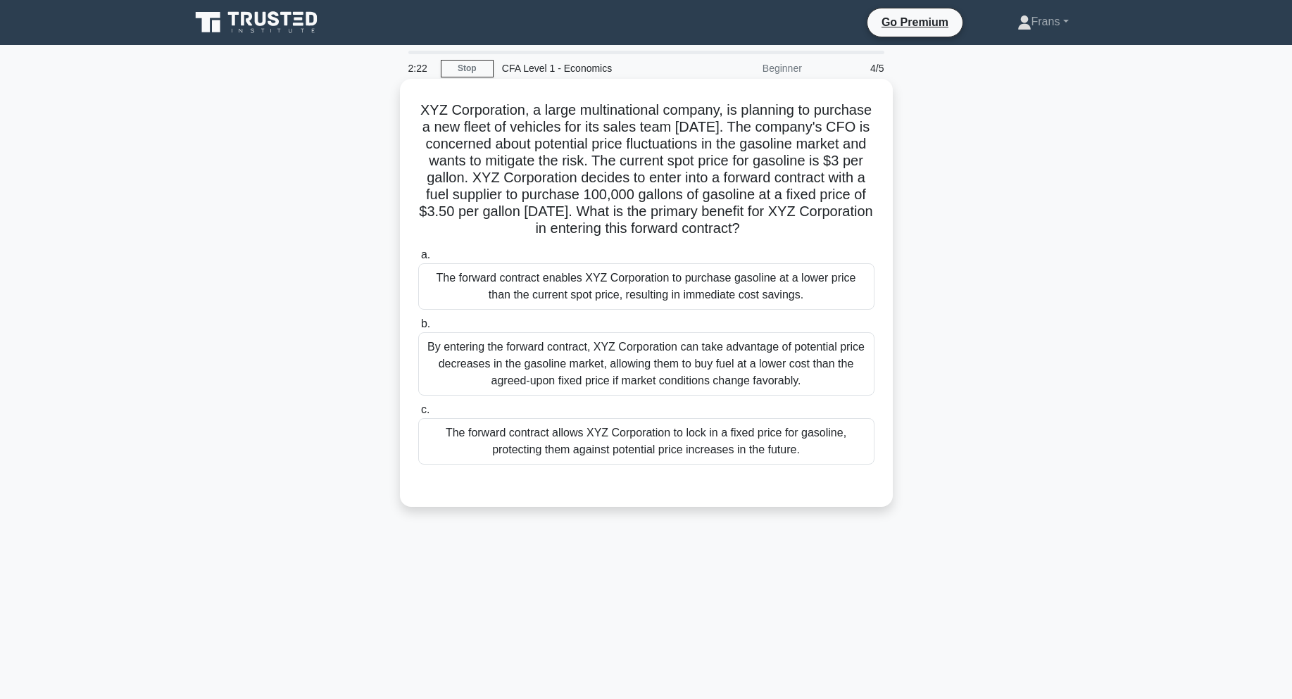
click at [740, 465] on div "The forward contract allows XYZ Corporation to lock in a fixed price for gasoli…" at bounding box center [646, 441] width 456 height 46
click at [418, 415] on input "c. The forward contract allows XYZ Corporation to lock in a fixed price for gas…" at bounding box center [418, 410] width 0 height 9
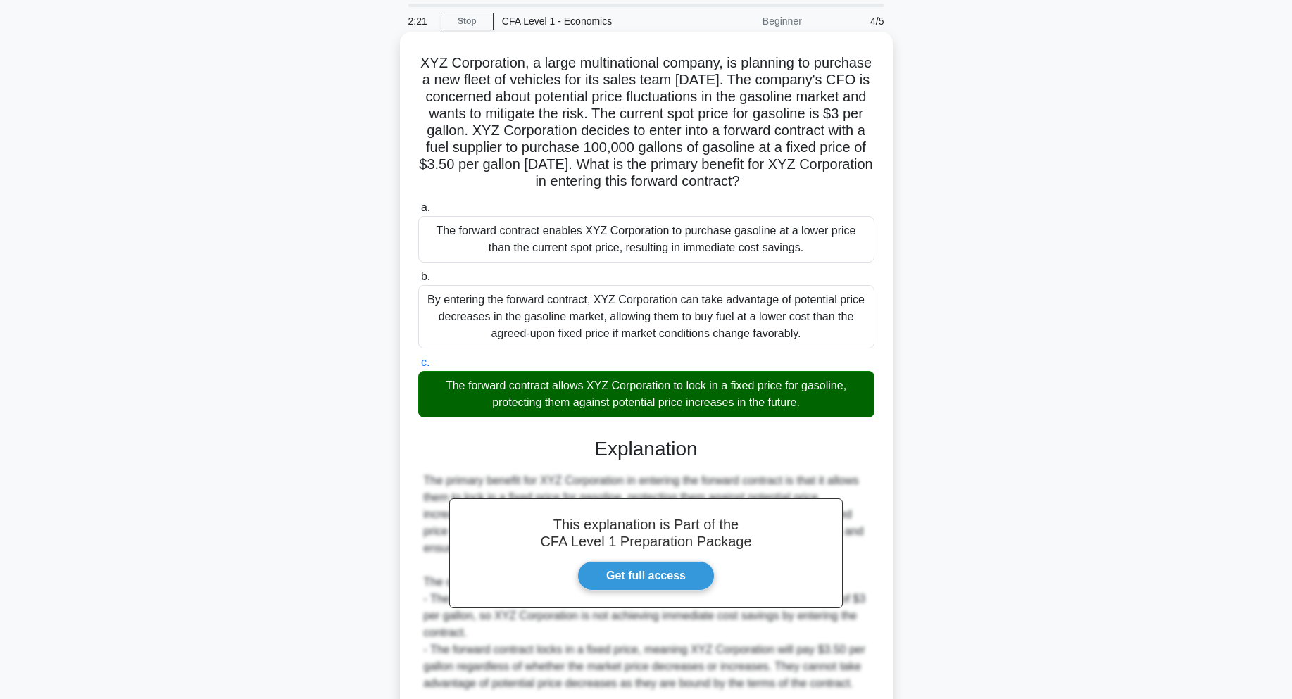
scroll to position [185, 0]
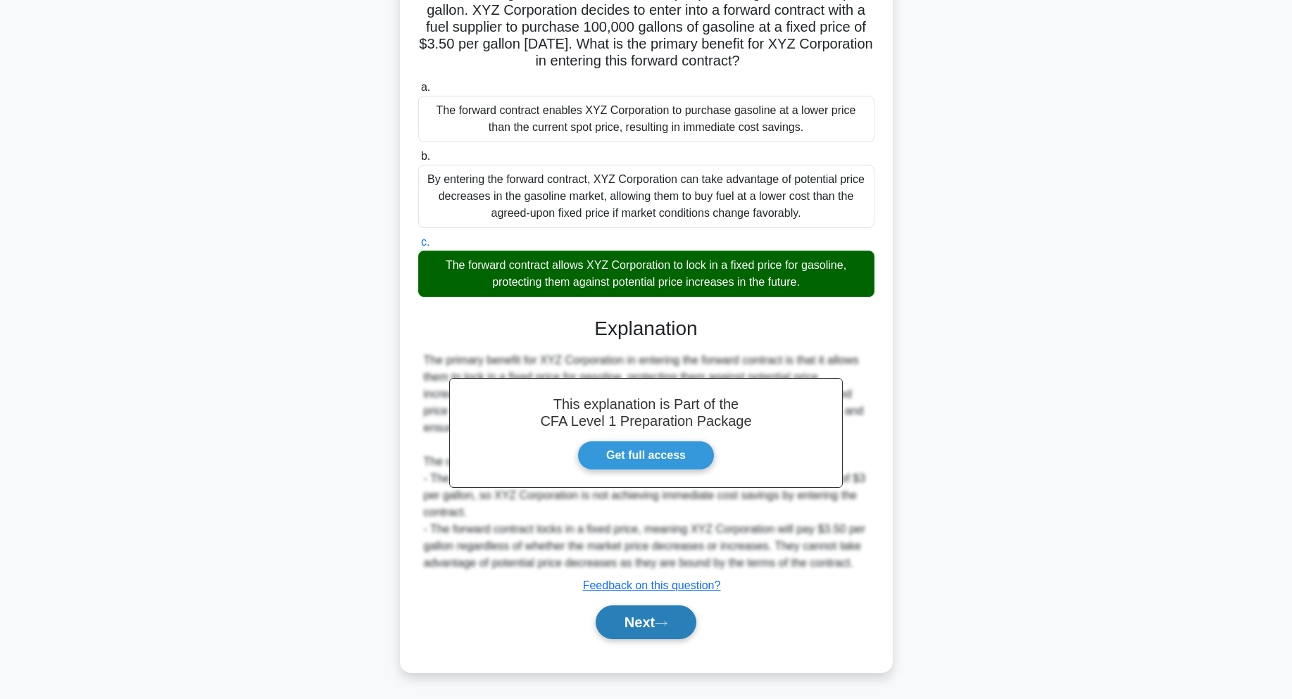
click at [660, 620] on button "Next" at bounding box center [646, 623] width 101 height 34
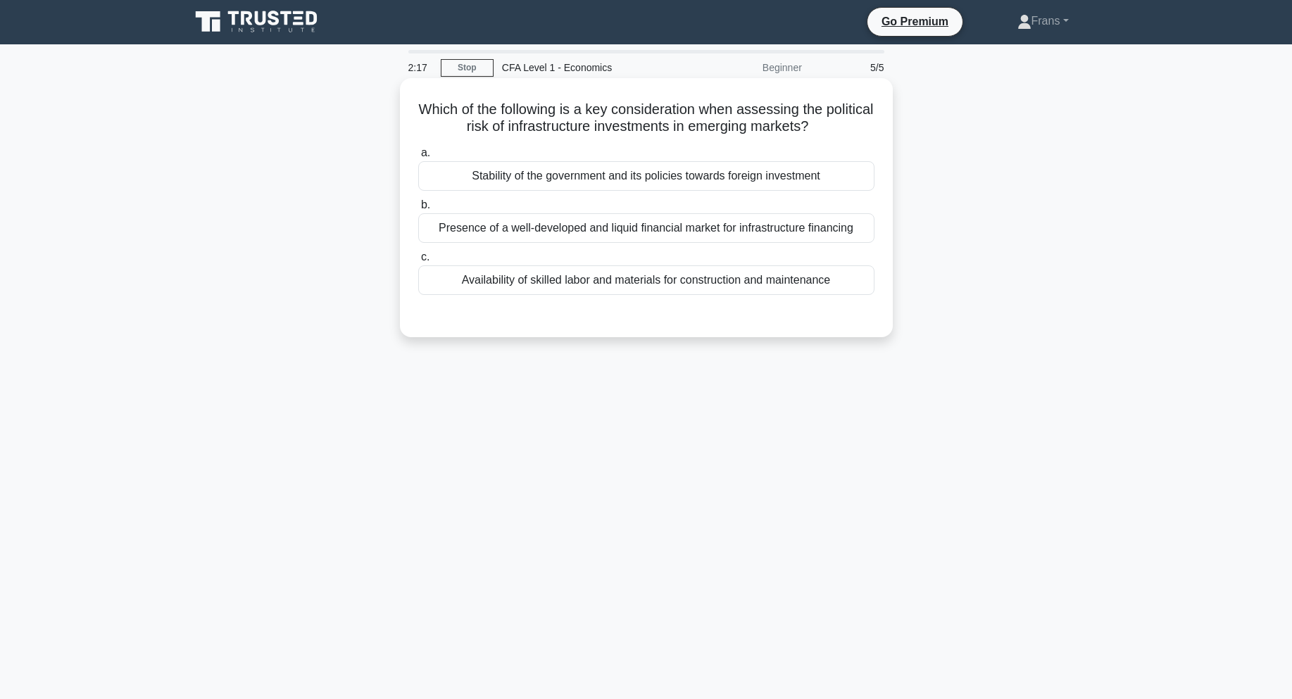
scroll to position [0, 0]
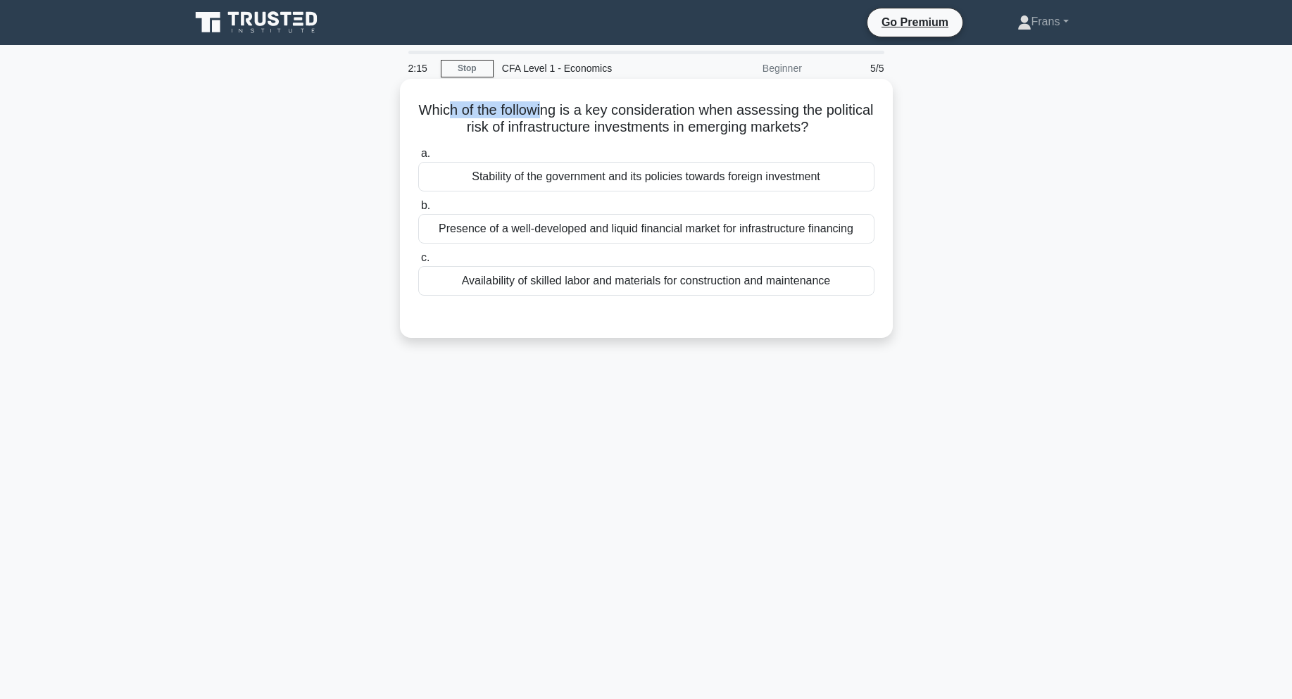
drag, startPoint x: 468, startPoint y: 112, endPoint x: 588, endPoint y: 114, distance: 119.7
click at [571, 114] on h5 "Which of the following is a key consideration when assessing the political risk…" at bounding box center [646, 118] width 459 height 35
click at [630, 113] on h5 "Which of the following is a key consideration when assessing the political risk…" at bounding box center [646, 118] width 459 height 35
click at [482, 113] on h5 "Which of the following is a key consideration when assessing the political risk…" at bounding box center [646, 118] width 459 height 35
drag, startPoint x: 638, startPoint y: 111, endPoint x: 662, endPoint y: 100, distance: 26.2
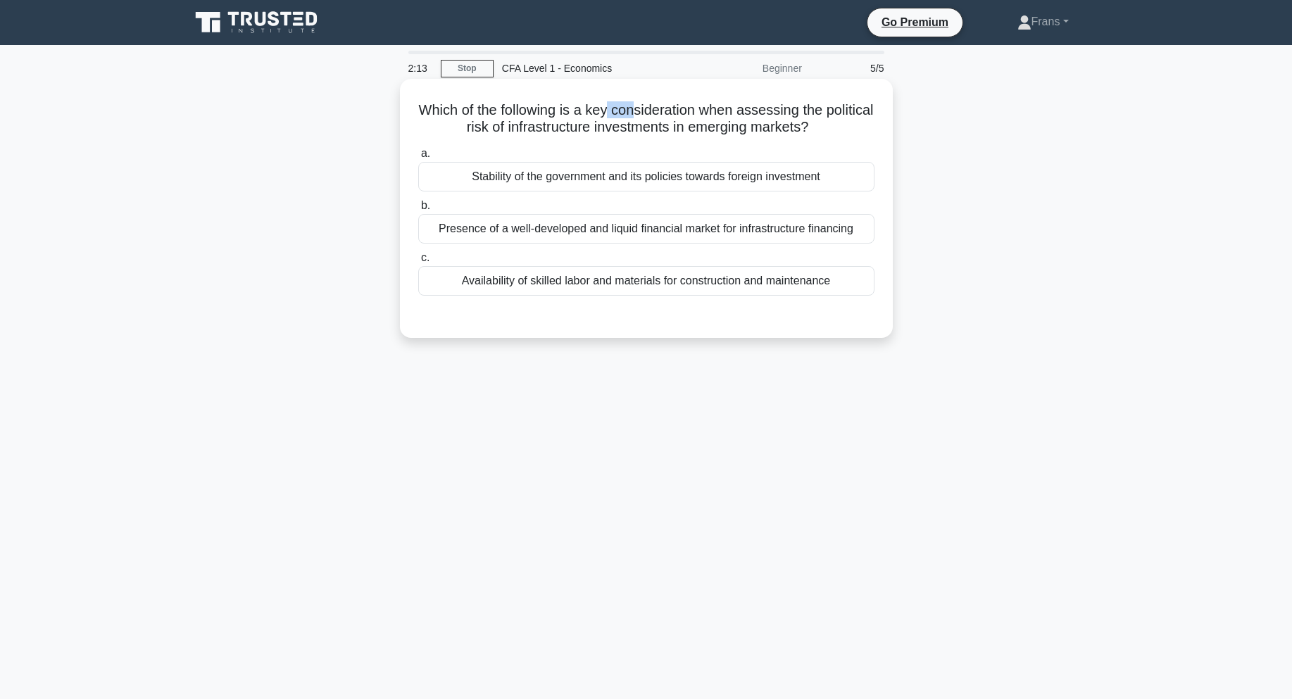
click at [662, 101] on h5 "Which of the following is a key consideration when assessing the political risk…" at bounding box center [646, 118] width 459 height 35
drag, startPoint x: 739, startPoint y: 110, endPoint x: 729, endPoint y: 109, distance: 10.6
click at [739, 110] on h5 "Which of the following is a key consideration when assessing the political risk…" at bounding box center [646, 118] width 459 height 35
drag, startPoint x: 437, startPoint y: 110, endPoint x: 684, endPoint y: 115, distance: 247.2
click at [668, 115] on h5 "Which of the following is a key consideration when assessing the political risk…" at bounding box center [646, 118] width 459 height 35
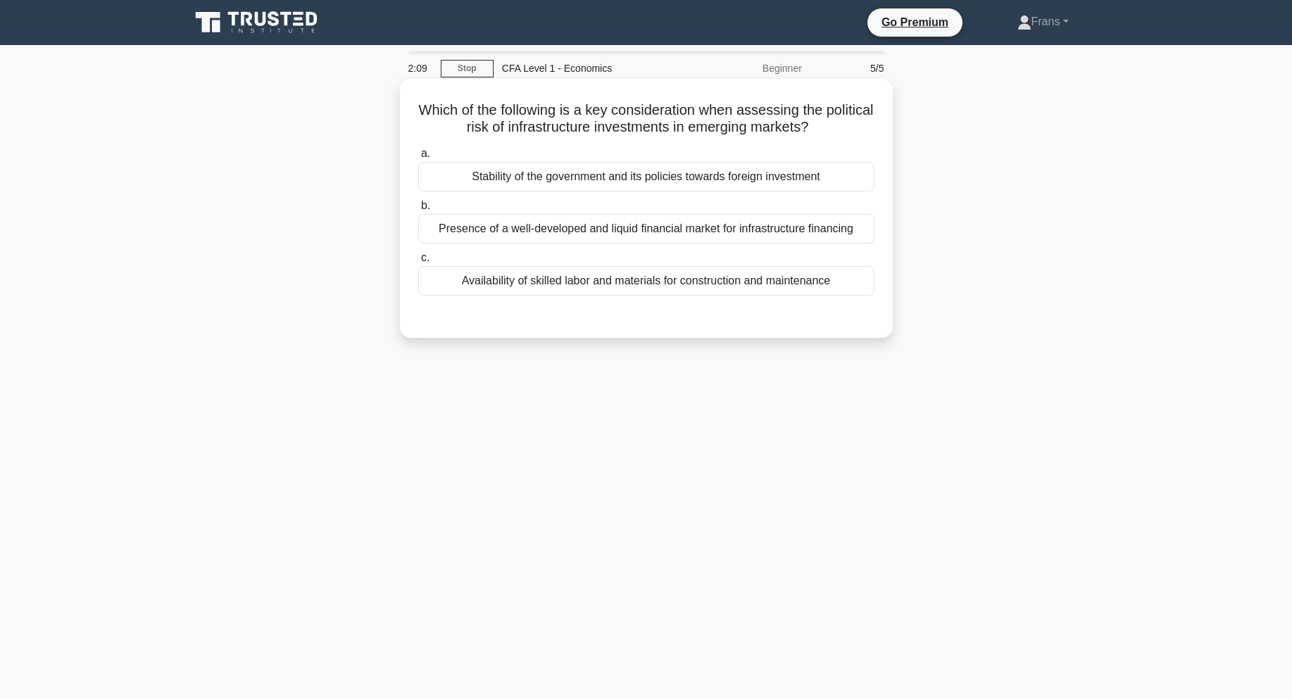
drag, startPoint x: 758, startPoint y: 117, endPoint x: 711, endPoint y: 118, distance: 47.2
click at [754, 117] on h5 "Which of the following is a key consideration when assessing the political risk…" at bounding box center [646, 118] width 459 height 35
drag, startPoint x: 501, startPoint y: 130, endPoint x: 751, endPoint y: 131, distance: 250.7
click at [751, 131] on h5 "Which of the following is a key consideration when assessing the political risk…" at bounding box center [646, 118] width 459 height 35
click at [838, 135] on h5 "Which of the following is a key consideration when assessing the political risk…" at bounding box center [646, 118] width 459 height 35
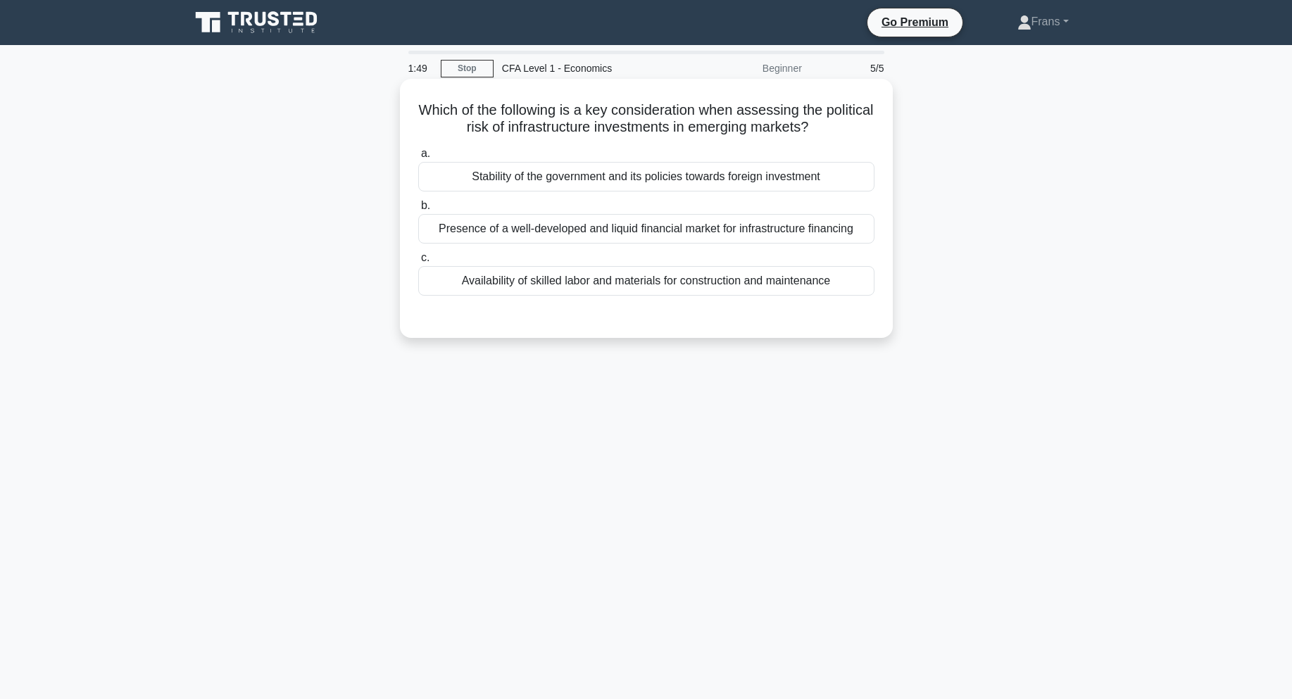
click at [565, 170] on div "Stability of the government and its policies towards foreign investment" at bounding box center [646, 177] width 456 height 30
click at [418, 158] on input "a. Stability of the government and its policies towards foreign investment" at bounding box center [418, 153] width 0 height 9
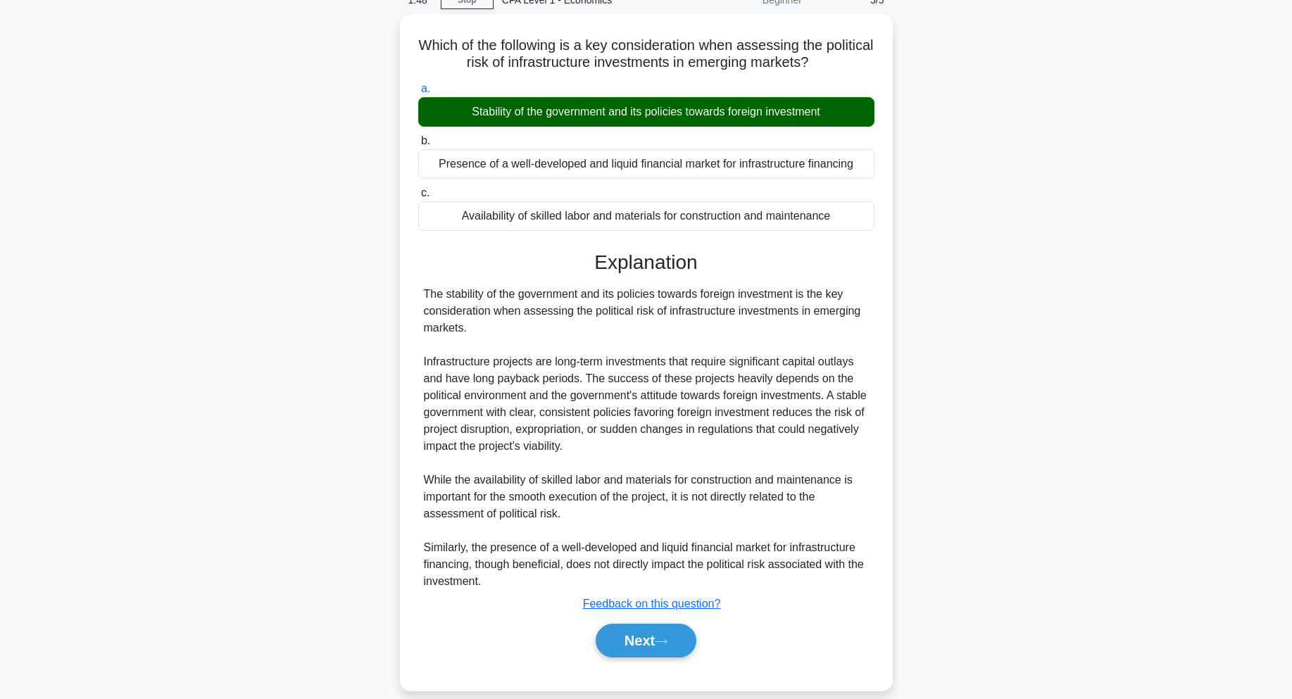
scroll to position [84, 0]
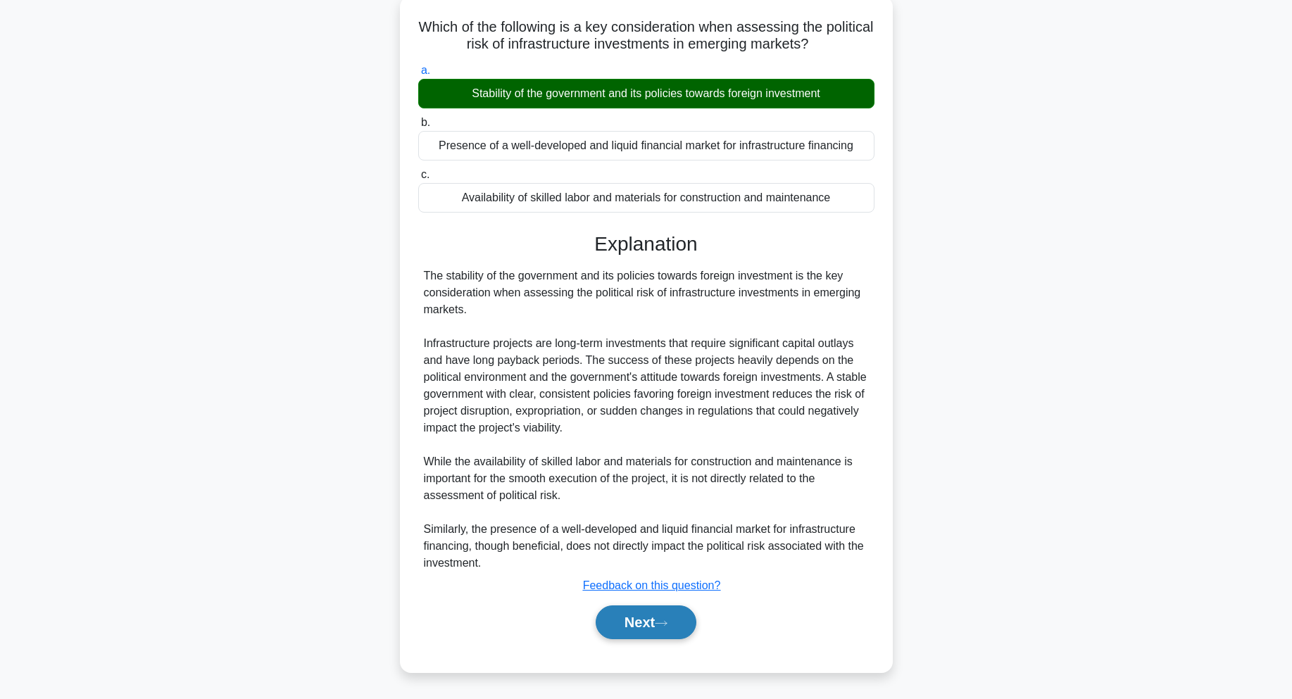
click at [671, 611] on button "Next" at bounding box center [646, 623] width 101 height 34
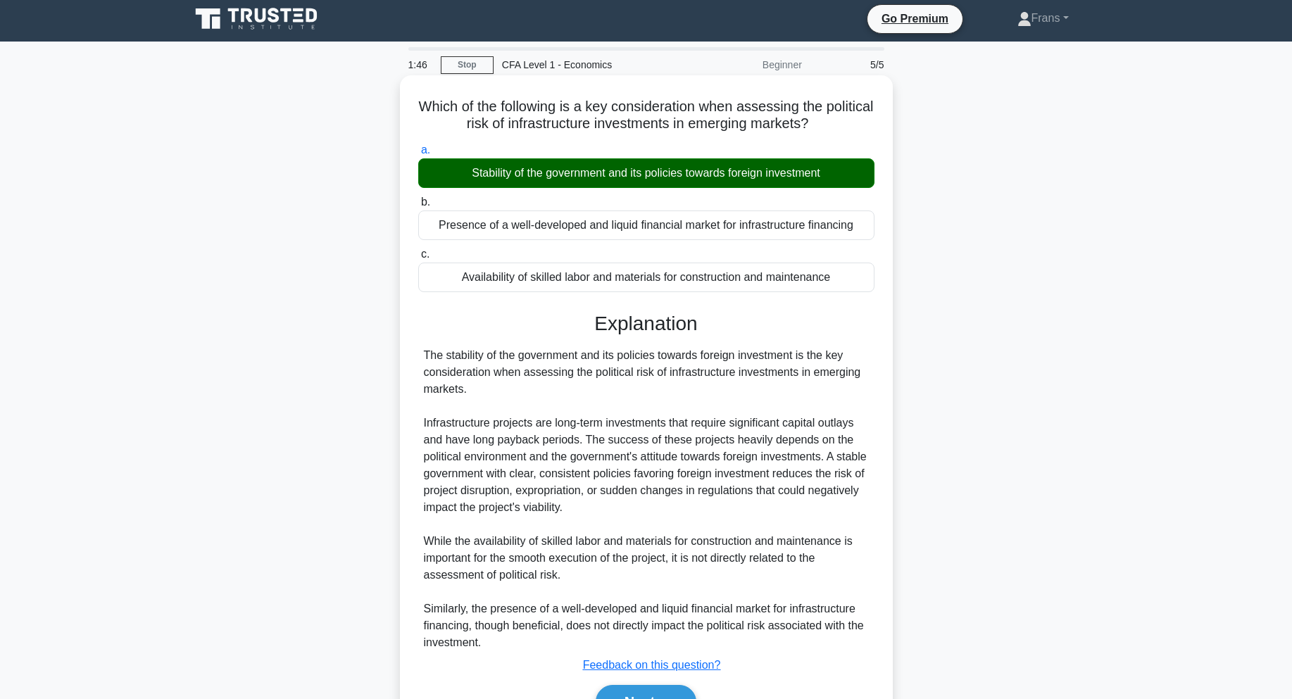
scroll to position [0, 0]
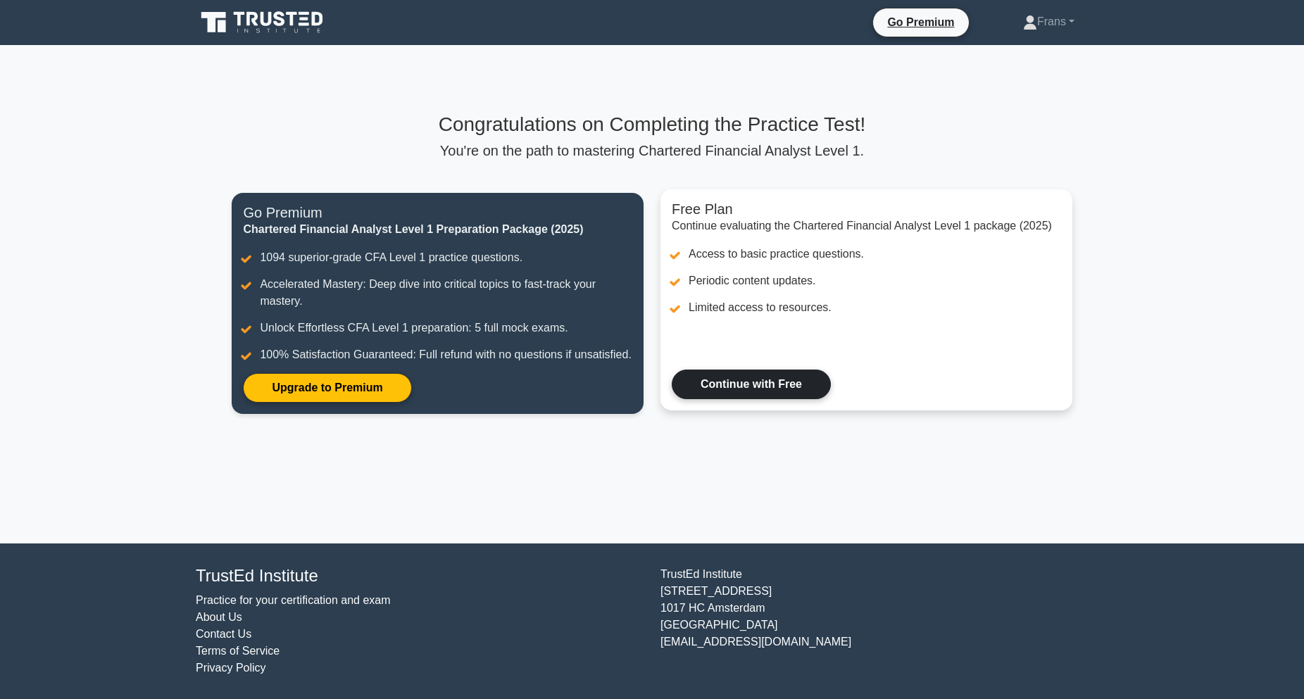
click at [756, 389] on link "Continue with Free" at bounding box center [751, 385] width 159 height 30
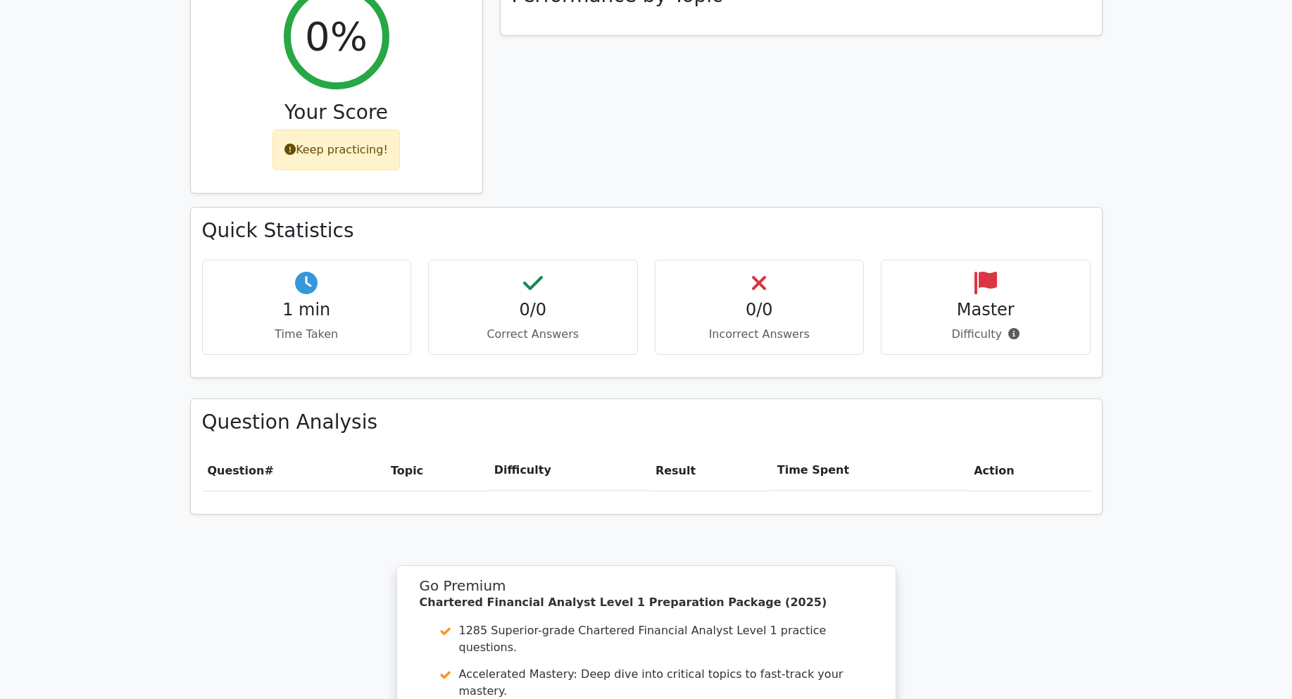
scroll to position [493, 0]
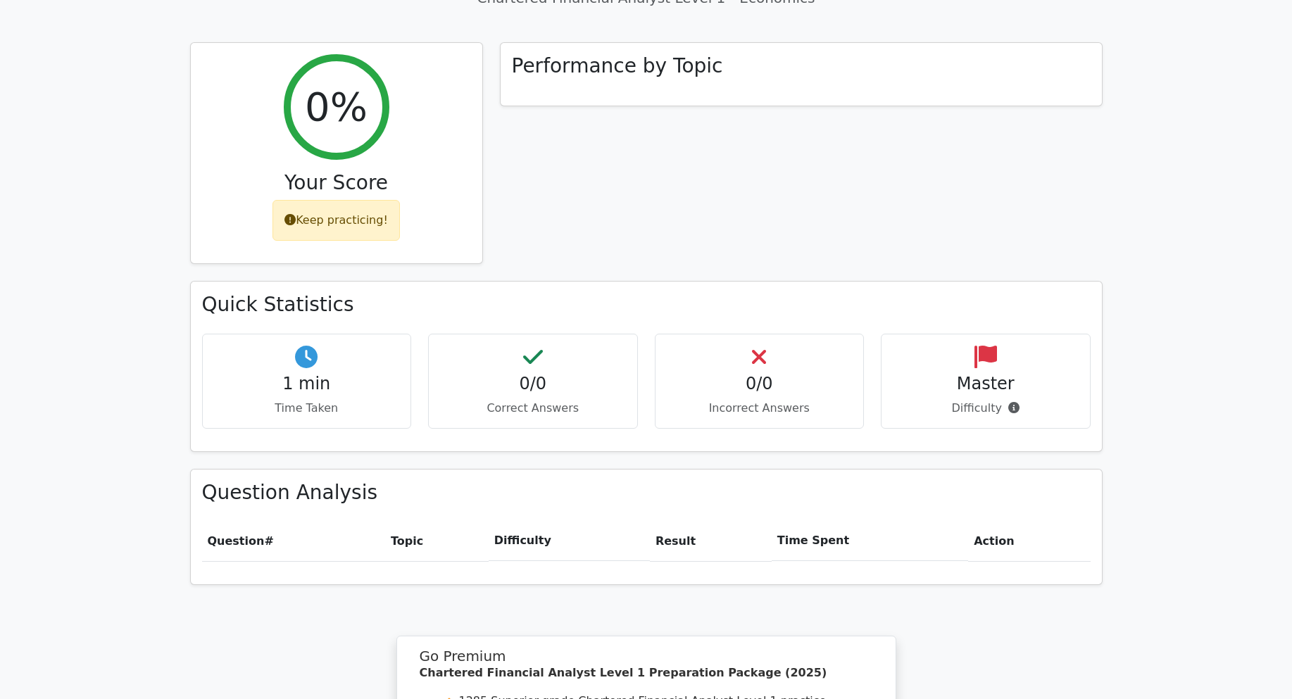
click at [1159, 343] on main "Go Premium Chartered Financial Analyst Level 1 Preparation Package (2025) 1285 …" at bounding box center [646, 306] width 1292 height 1509
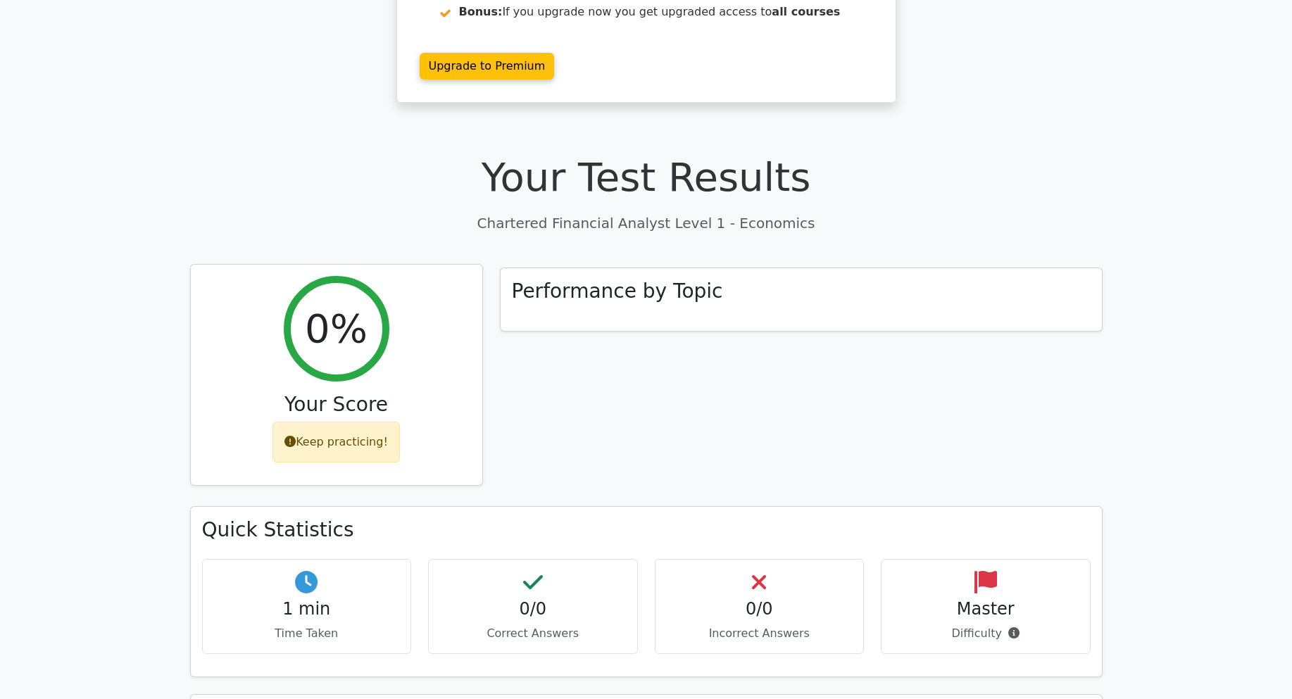
scroll to position [211, 0]
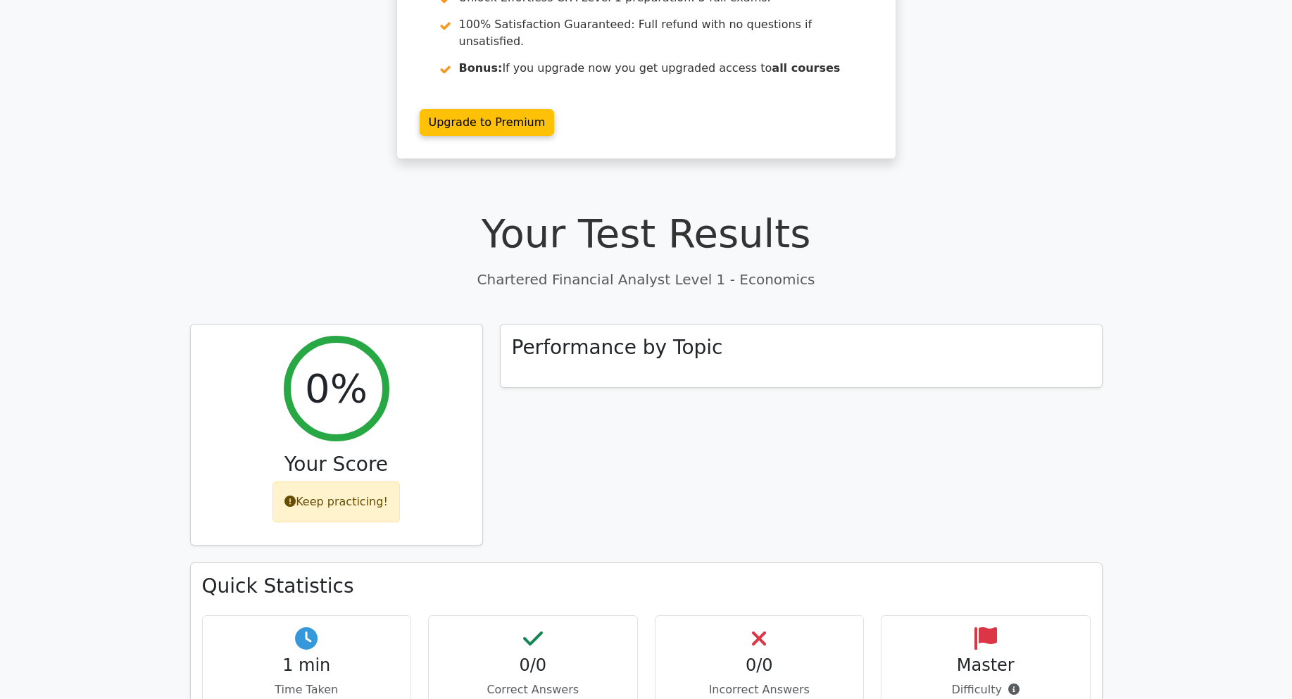
click at [487, 330] on div "0% Your Score Keep practicing!" at bounding box center [337, 443] width 310 height 239
click at [682, 321] on div "Performance by Topic" at bounding box center [801, 352] width 601 height 63
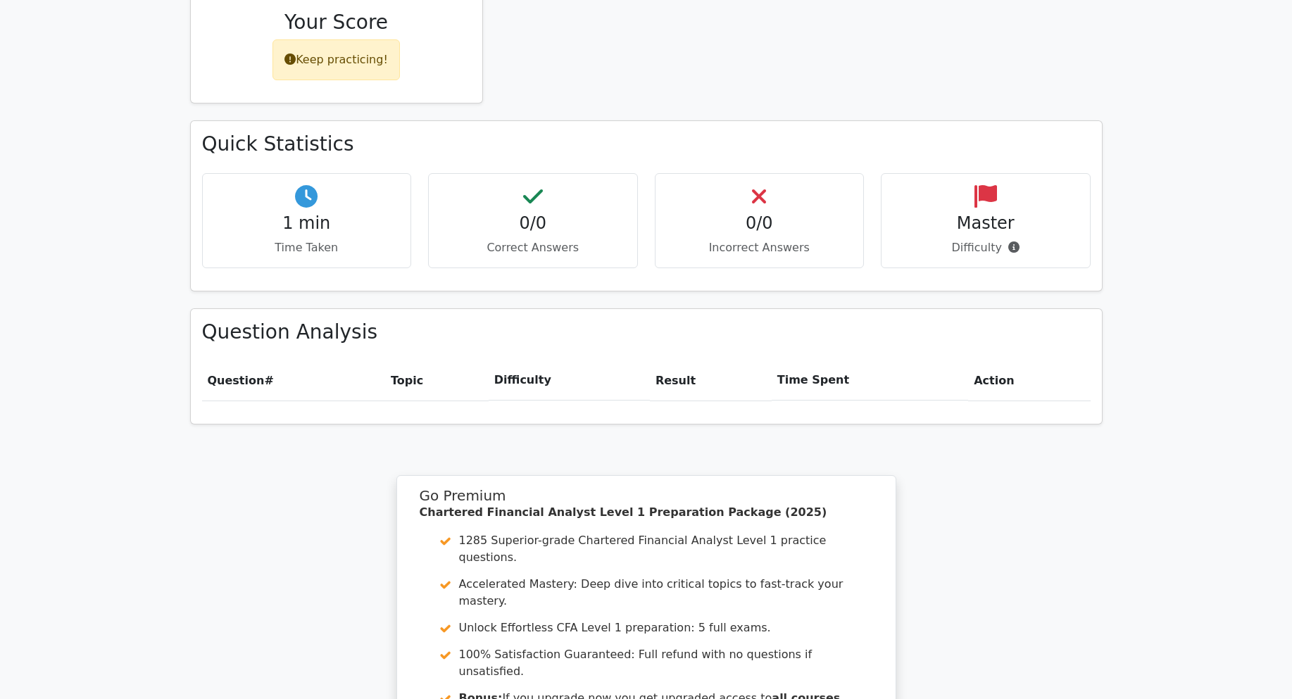
scroll to position [845, 0]
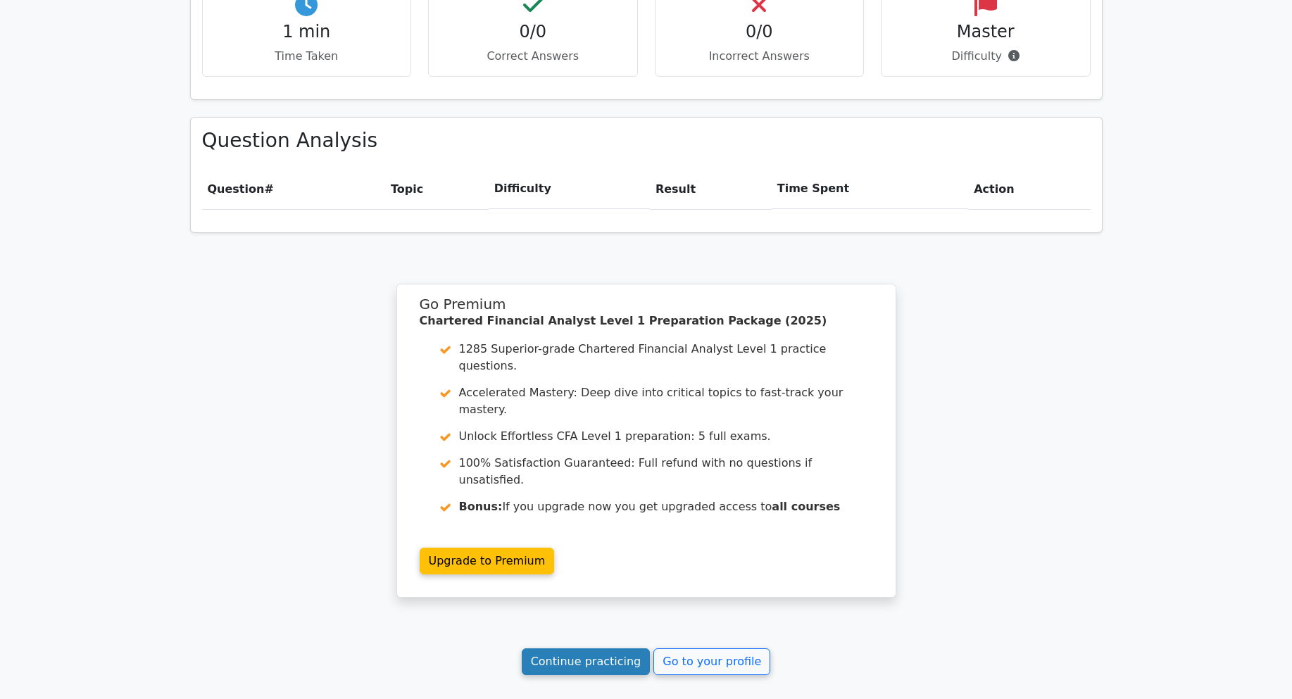
click at [630, 649] on link "Continue practicing" at bounding box center [586, 662] width 129 height 27
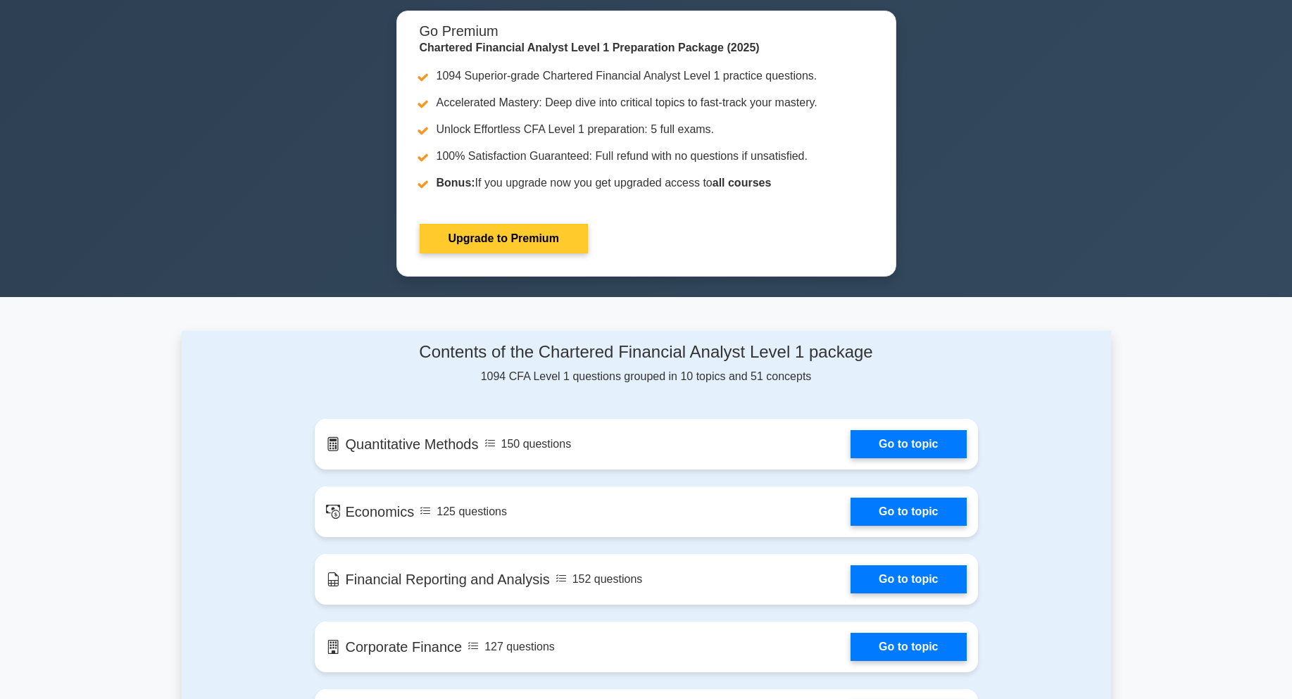
scroll to position [563, 0]
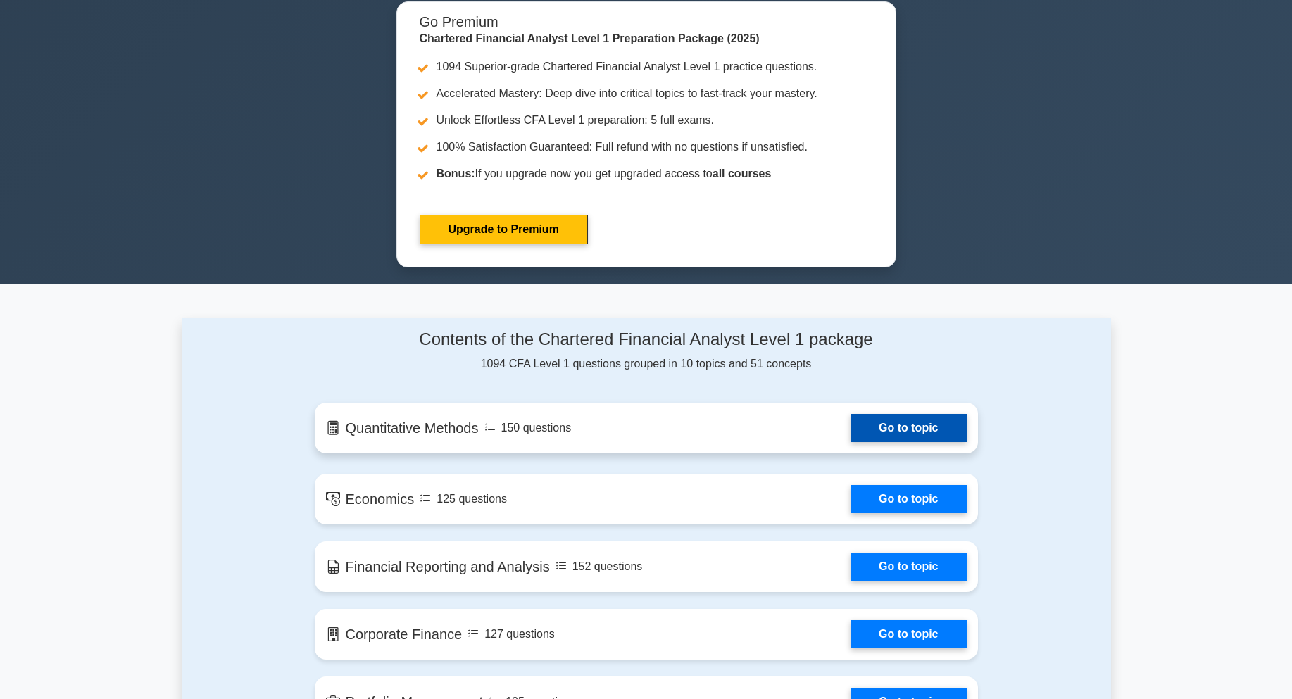
click at [896, 425] on link "Go to topic" at bounding box center [908, 428] width 115 height 28
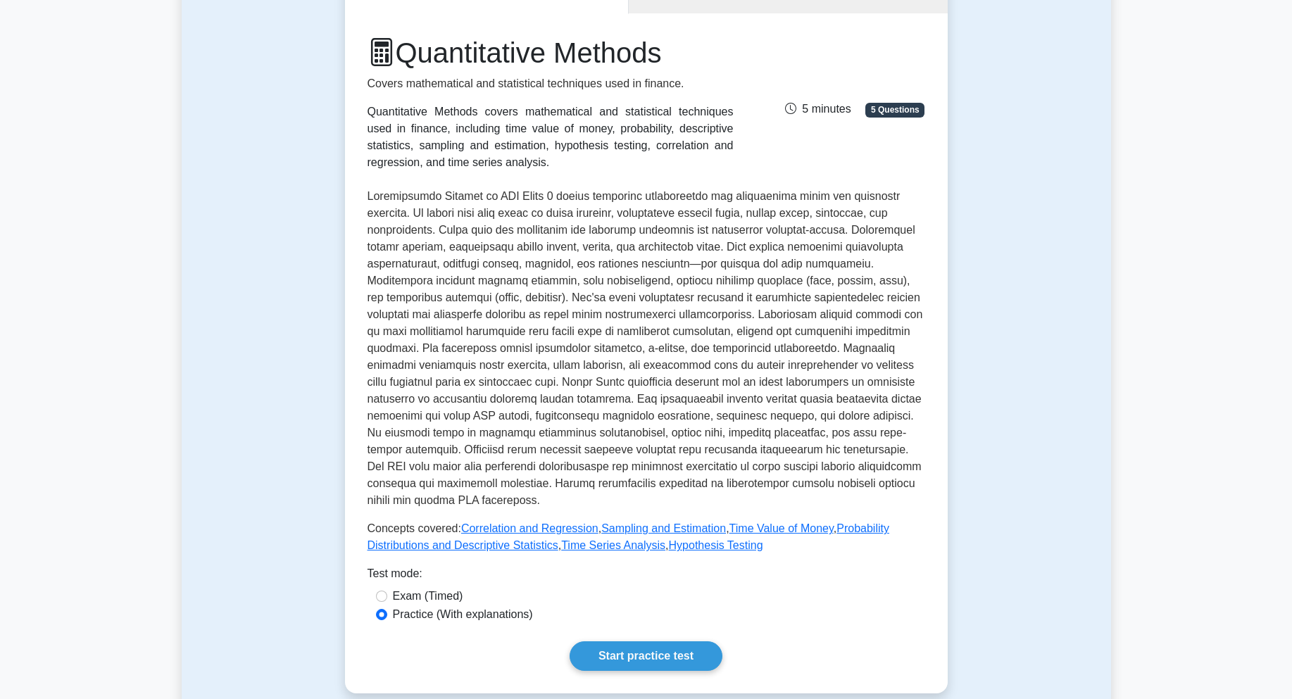
scroll to position [493, 0]
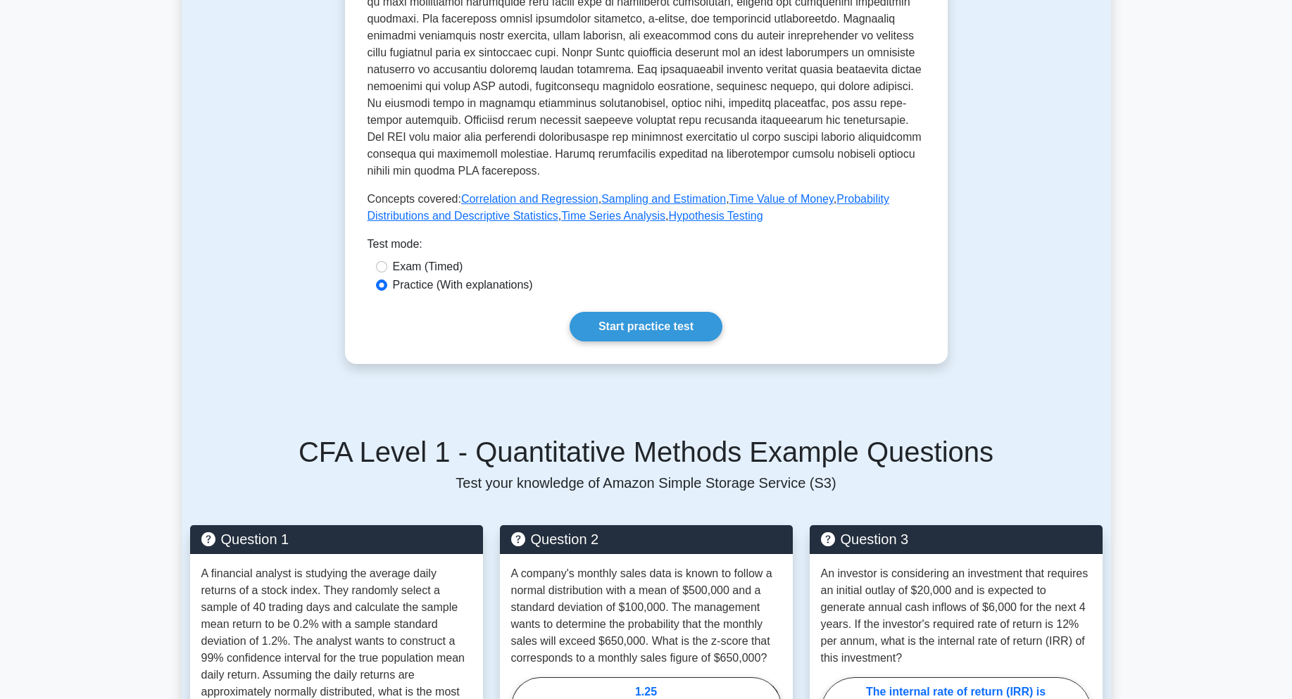
click at [458, 271] on label "Exam (Timed)" at bounding box center [428, 266] width 70 height 17
click at [387, 271] on input "Exam (Timed)" at bounding box center [381, 266] width 11 height 11
radio input "true"
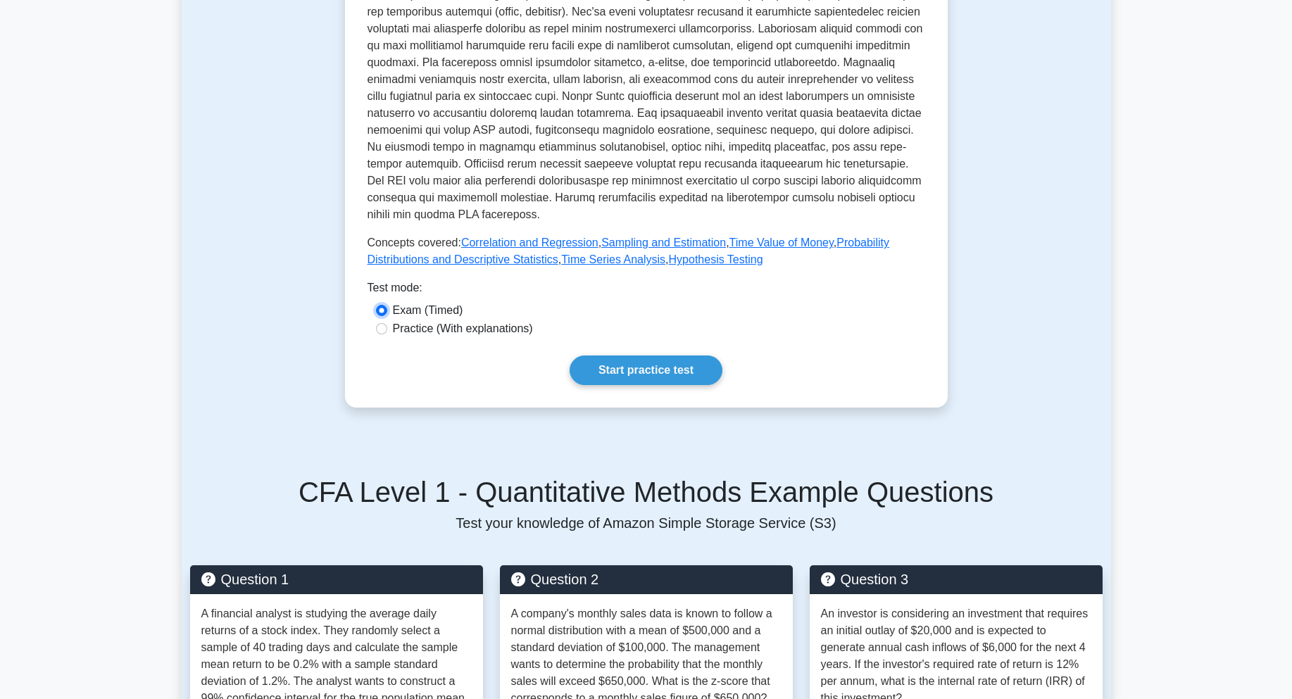
scroll to position [423, 0]
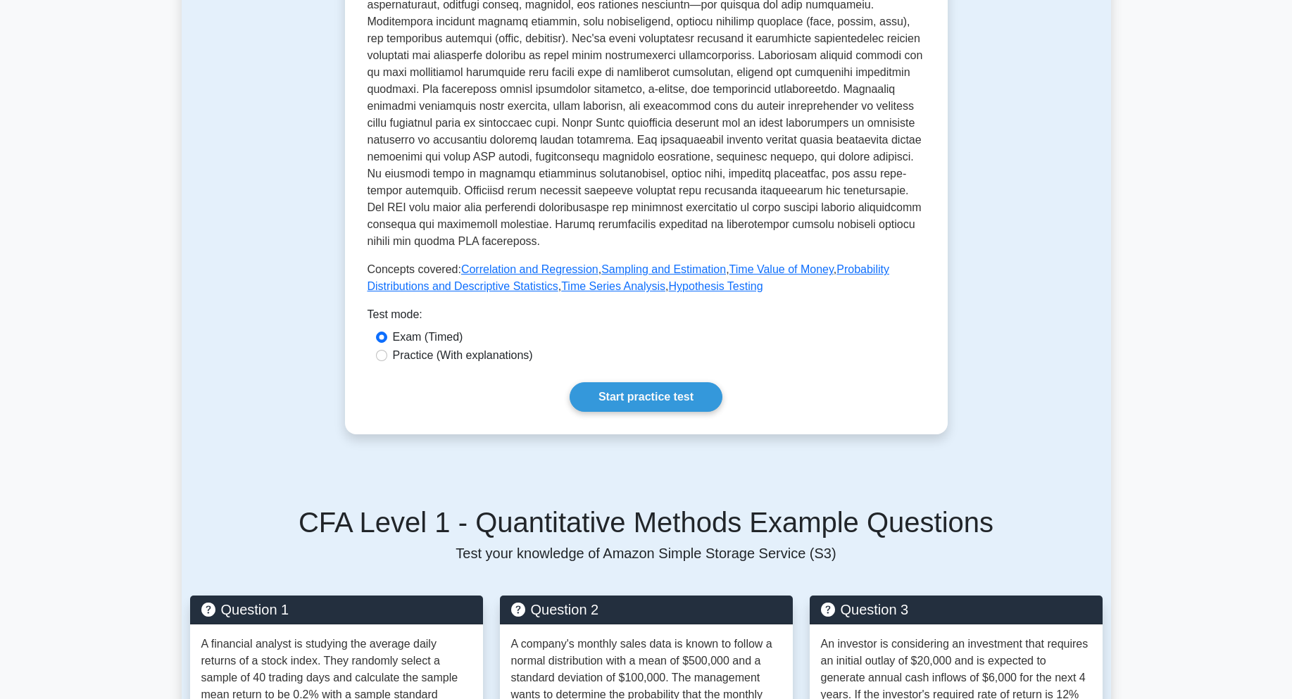
click at [801, 370] on div "Quantitative Methods Covers mathematical and statistical techniques used in fin…" at bounding box center [647, 94] width 558 height 635
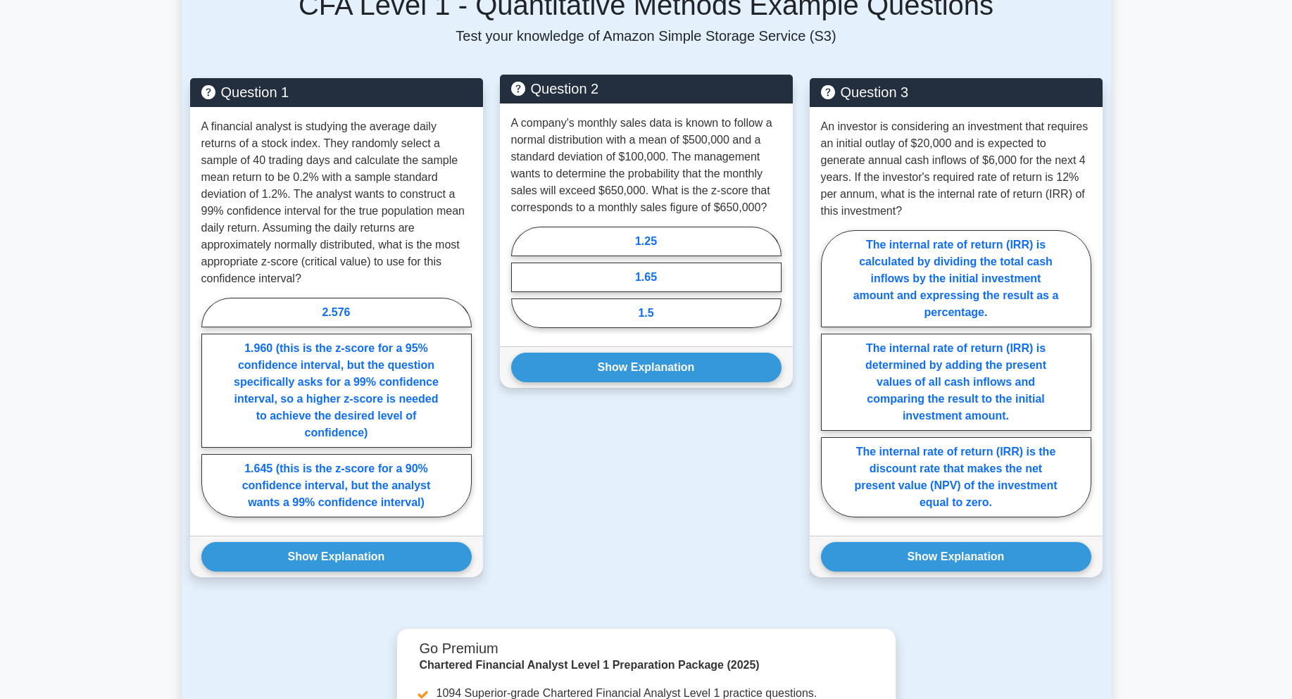
scroll to position [1338, 0]
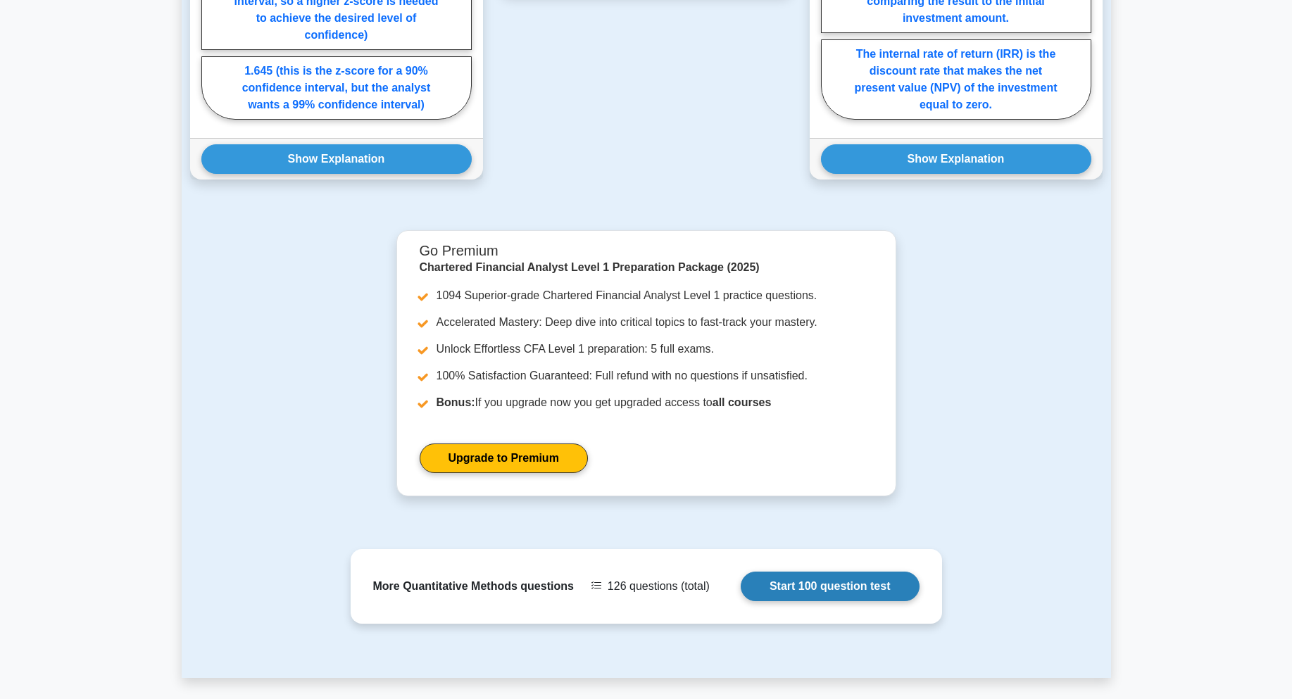
click at [785, 591] on link "Start 100 question test" at bounding box center [830, 587] width 179 height 30
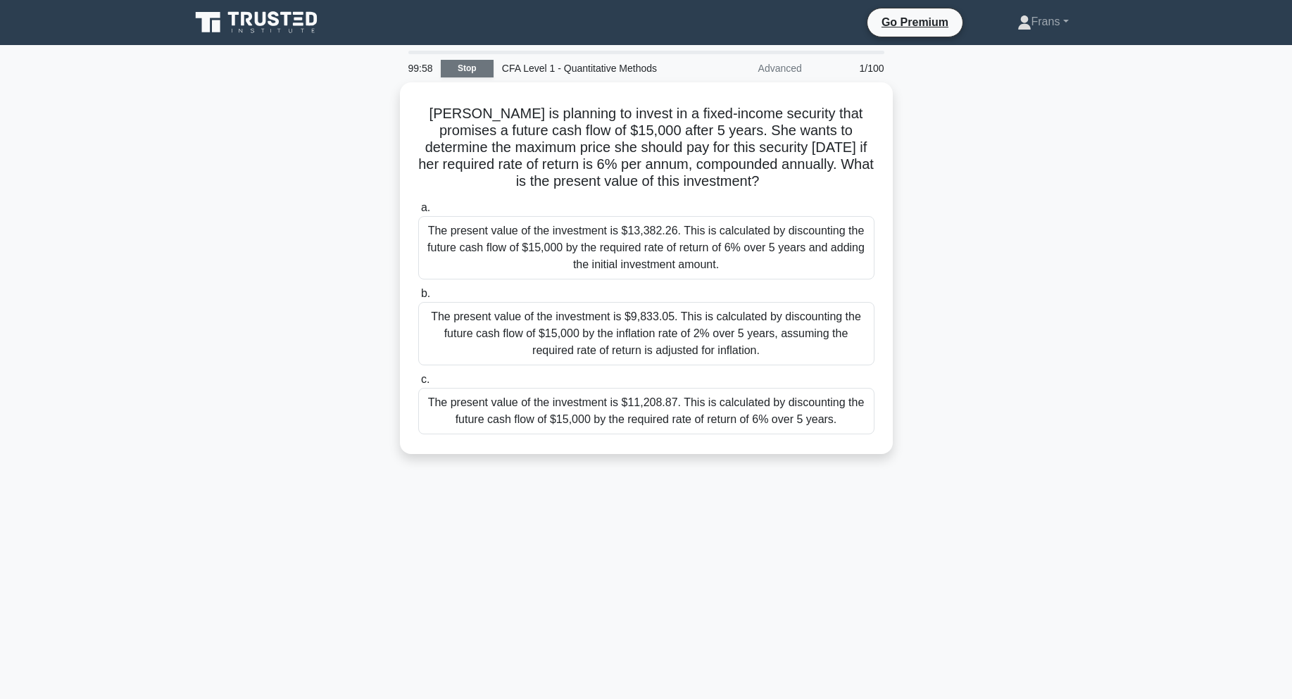
click at [475, 68] on link "Stop" at bounding box center [467, 69] width 53 height 18
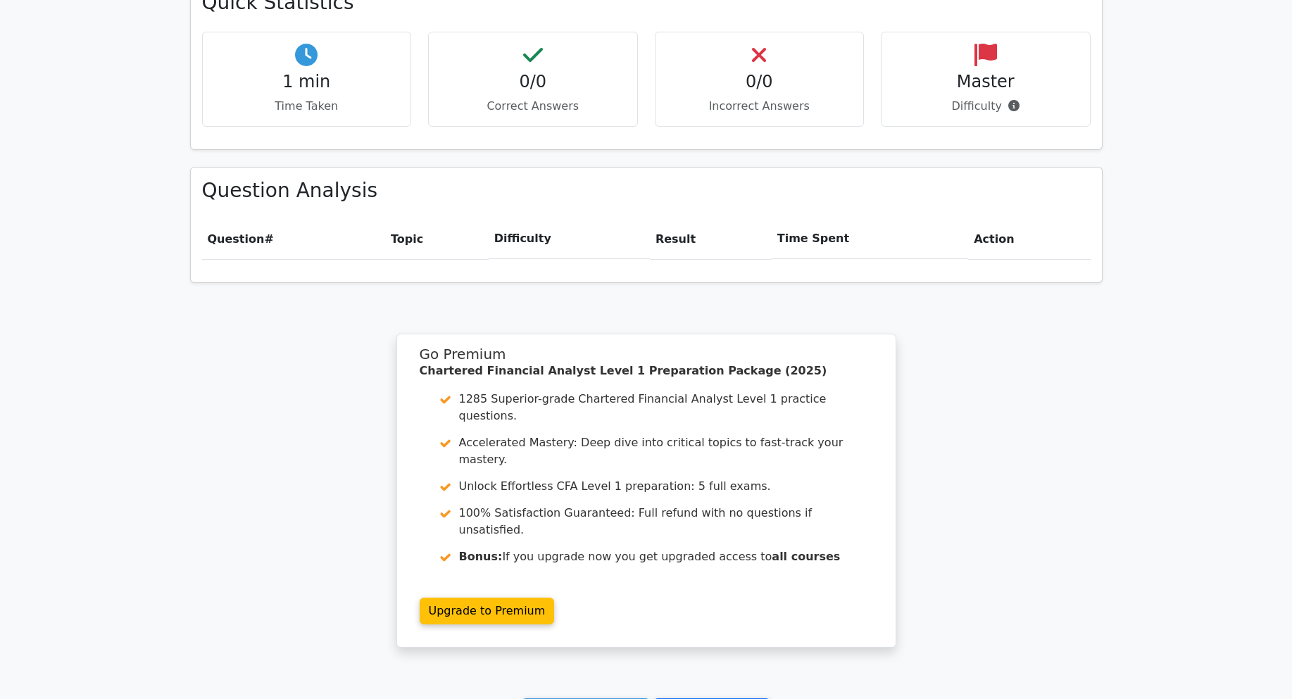
scroll to position [920, 0]
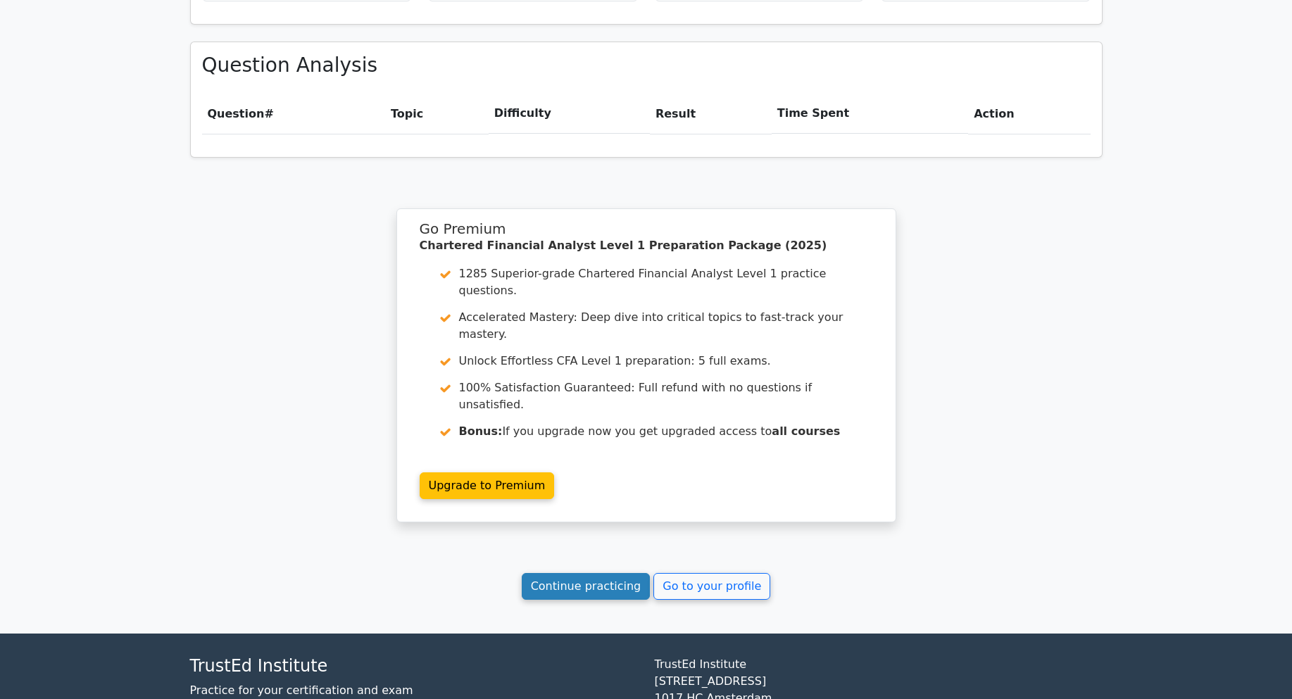
click at [616, 573] on link "Continue practicing" at bounding box center [586, 586] width 129 height 27
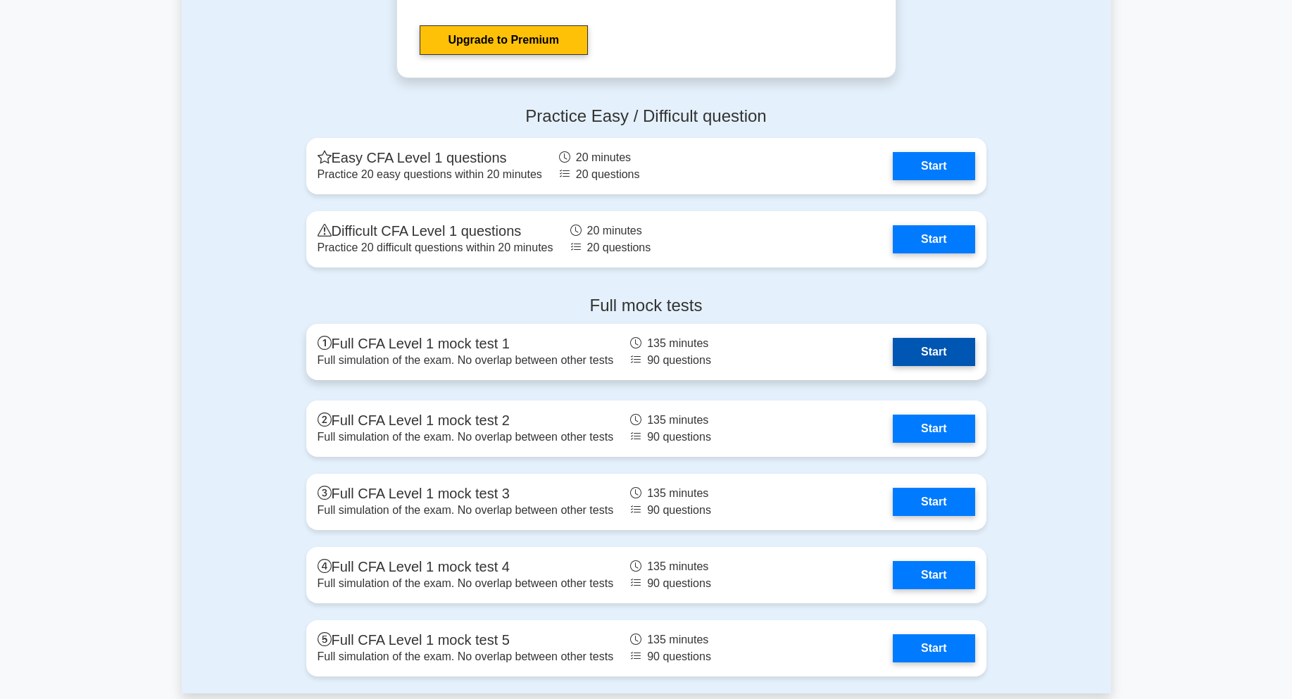
scroll to position [1831, 0]
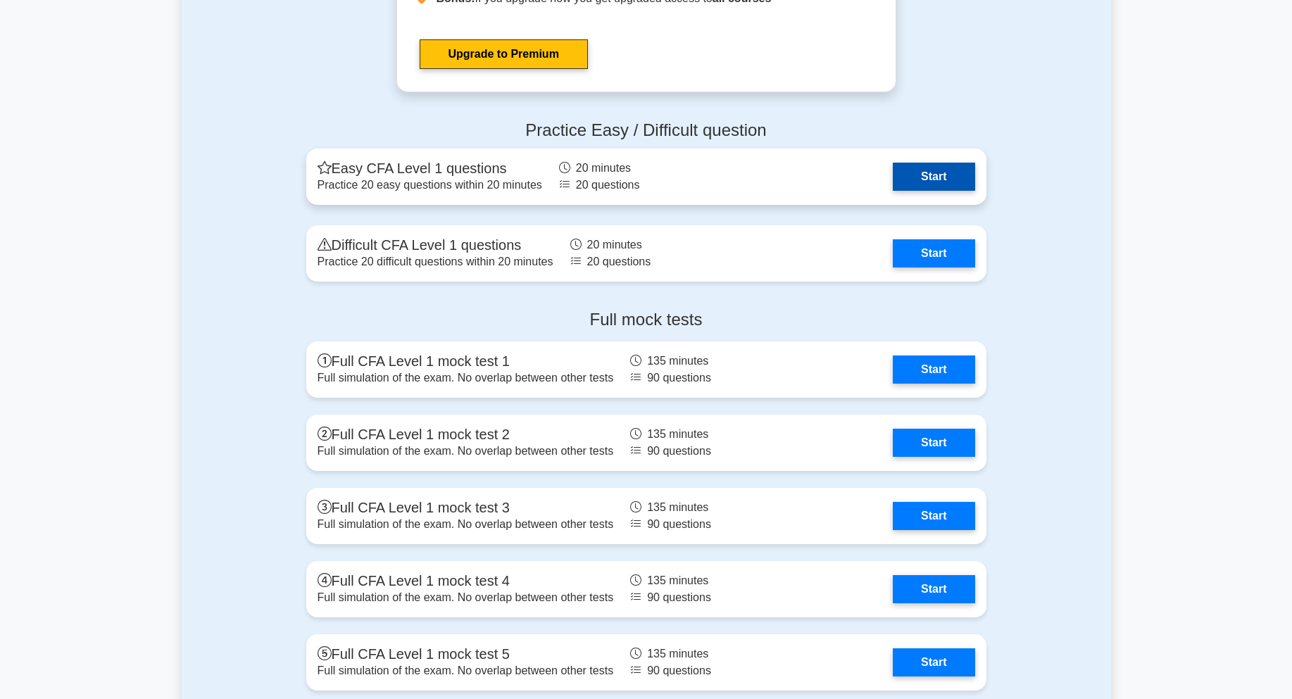
click at [923, 182] on link "Start" at bounding box center [934, 177] width 82 height 28
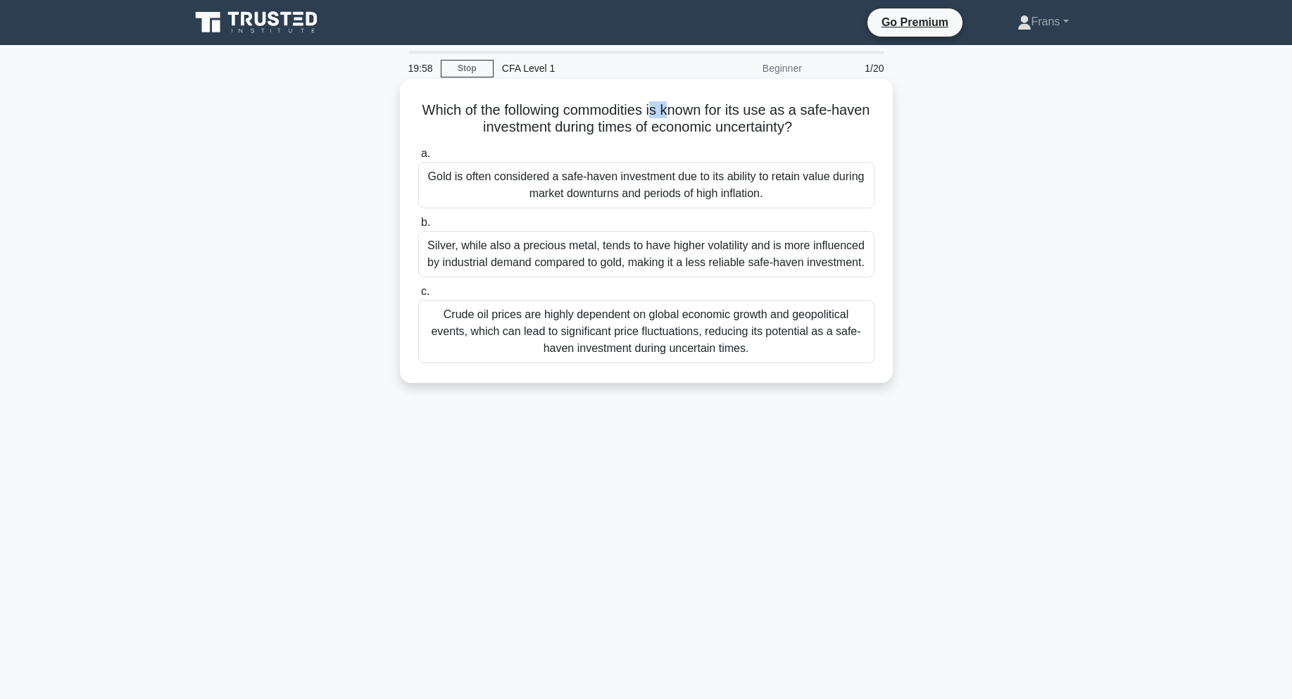
drag, startPoint x: 674, startPoint y: 112, endPoint x: 706, endPoint y: 117, distance: 32.8
click at [706, 117] on h5 "Which of the following commodities is known for its use as a safe-haven investm…" at bounding box center [646, 118] width 459 height 35
click at [661, 131] on h5 "Which of the following commodities is known for its use as a safe-haven investm…" at bounding box center [646, 118] width 459 height 35
click at [628, 185] on div "Gold is often considered a safe-haven investment due to its ability to retain v…" at bounding box center [646, 185] width 456 height 46
click at [418, 158] on input "a. Gold is often considered a safe-haven investment due to its ability to retai…" at bounding box center [418, 153] width 0 height 9
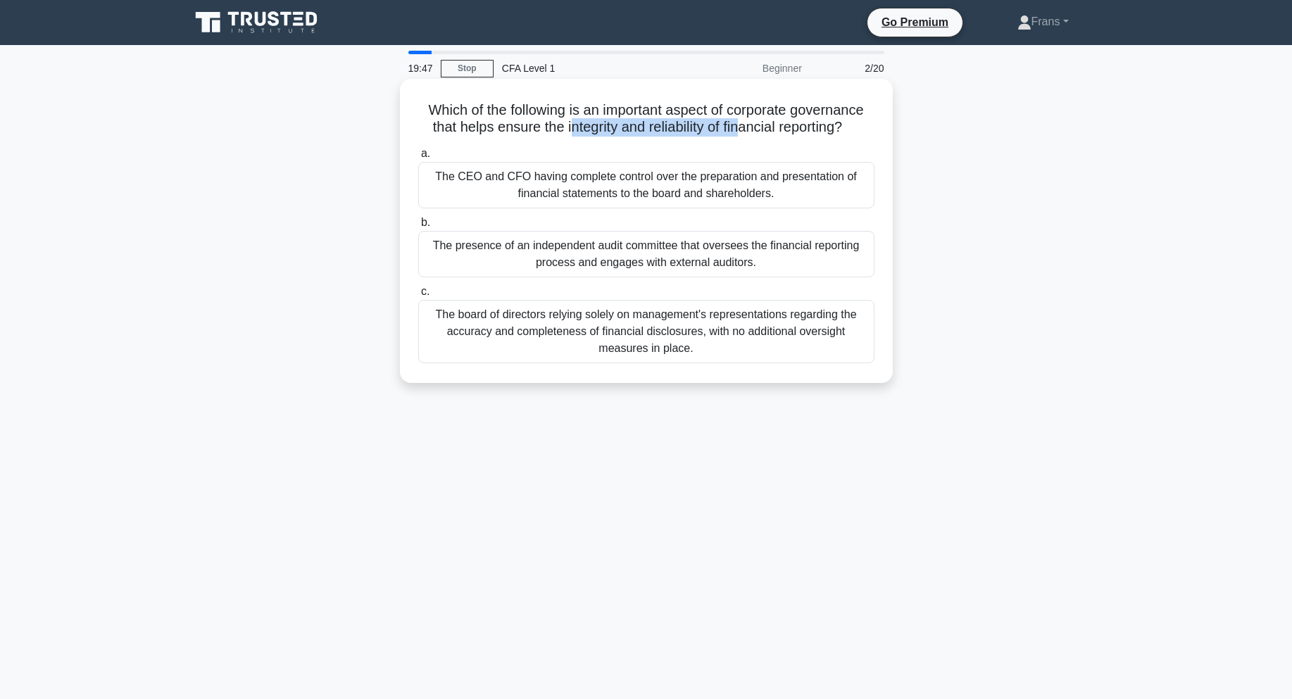
drag, startPoint x: 565, startPoint y: 122, endPoint x: 744, endPoint y: 125, distance: 179.6
click at [744, 125] on h5 "Which of the following is an important aspect of corporate governance that help…" at bounding box center [646, 118] width 459 height 35
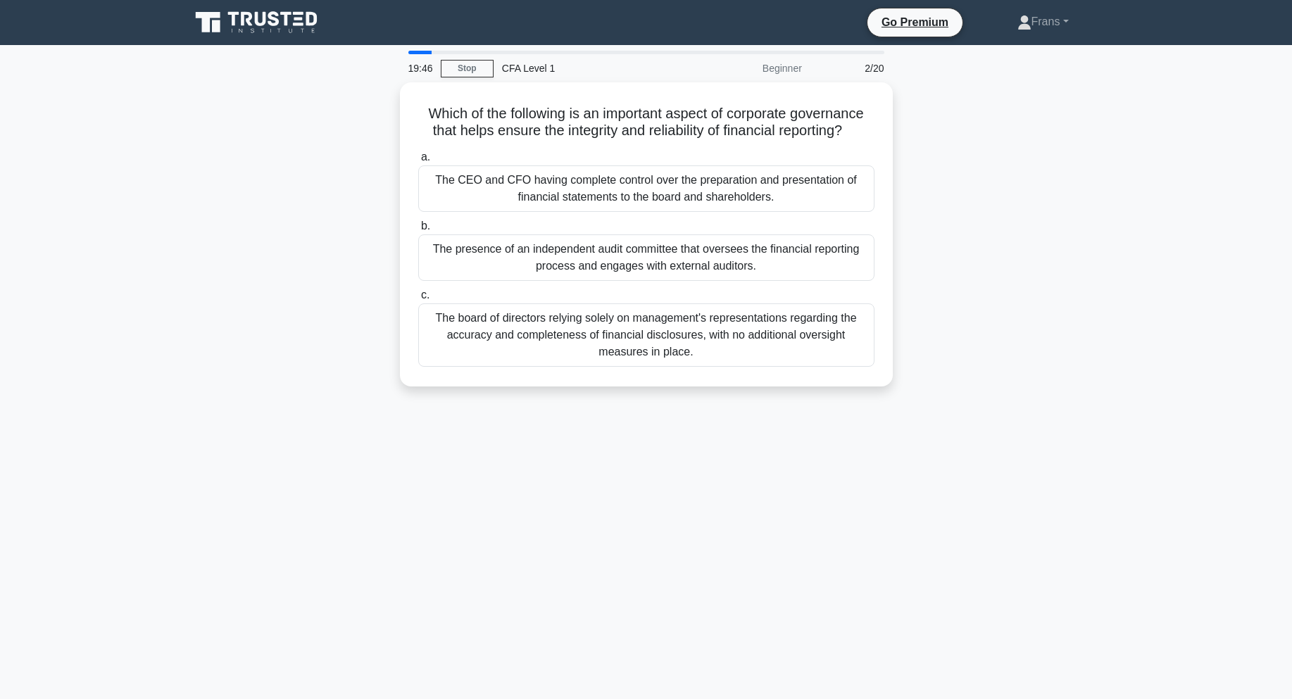
click at [900, 130] on div "Which of the following is an important aspect of corporate governance that help…" at bounding box center [647, 242] width 930 height 321
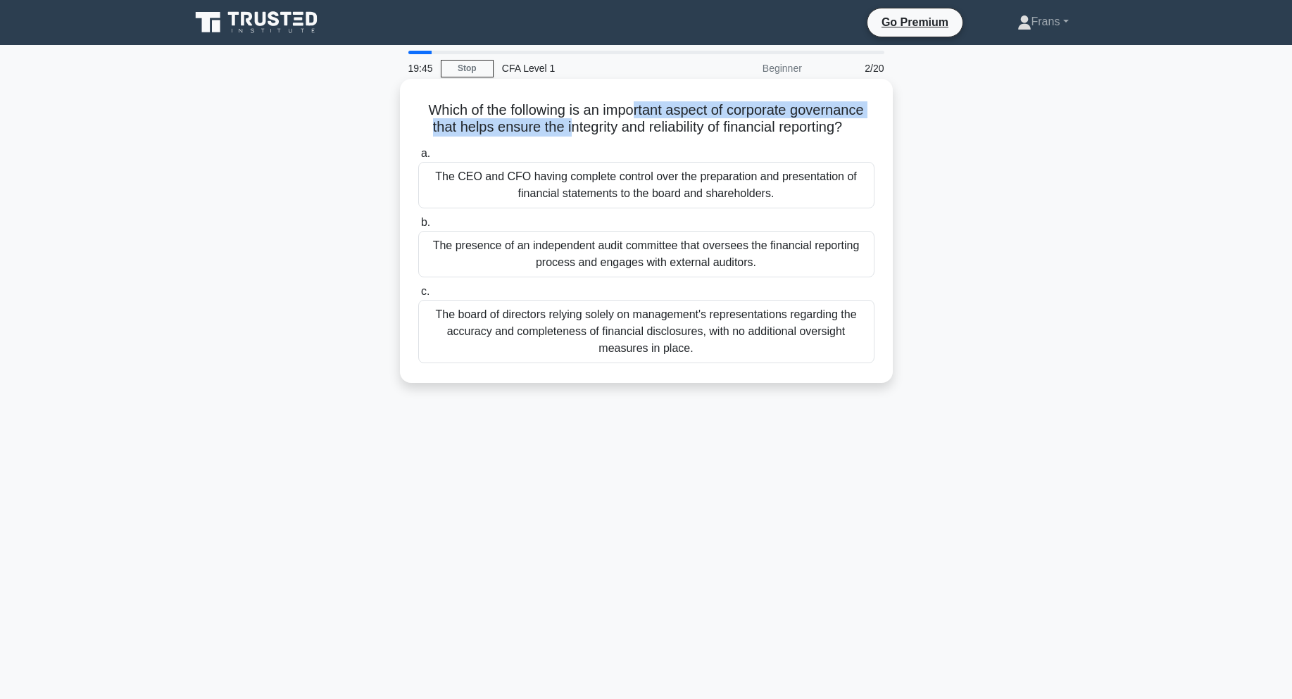
drag, startPoint x: 563, startPoint y: 120, endPoint x: 635, endPoint y: 118, distance: 71.9
click at [635, 118] on h5 "Which of the following is an important aspect of corporate governance that help…" at bounding box center [646, 118] width 459 height 35
click at [647, 123] on h5 "Which of the following is an important aspect of corporate governance that help…" at bounding box center [646, 118] width 459 height 35
click at [707, 257] on div "The presence of an independent audit committee that oversees the financial repo…" at bounding box center [646, 254] width 456 height 46
click at [418, 227] on input "b. The presence of an independent audit committee that oversees the financial r…" at bounding box center [418, 222] width 0 height 9
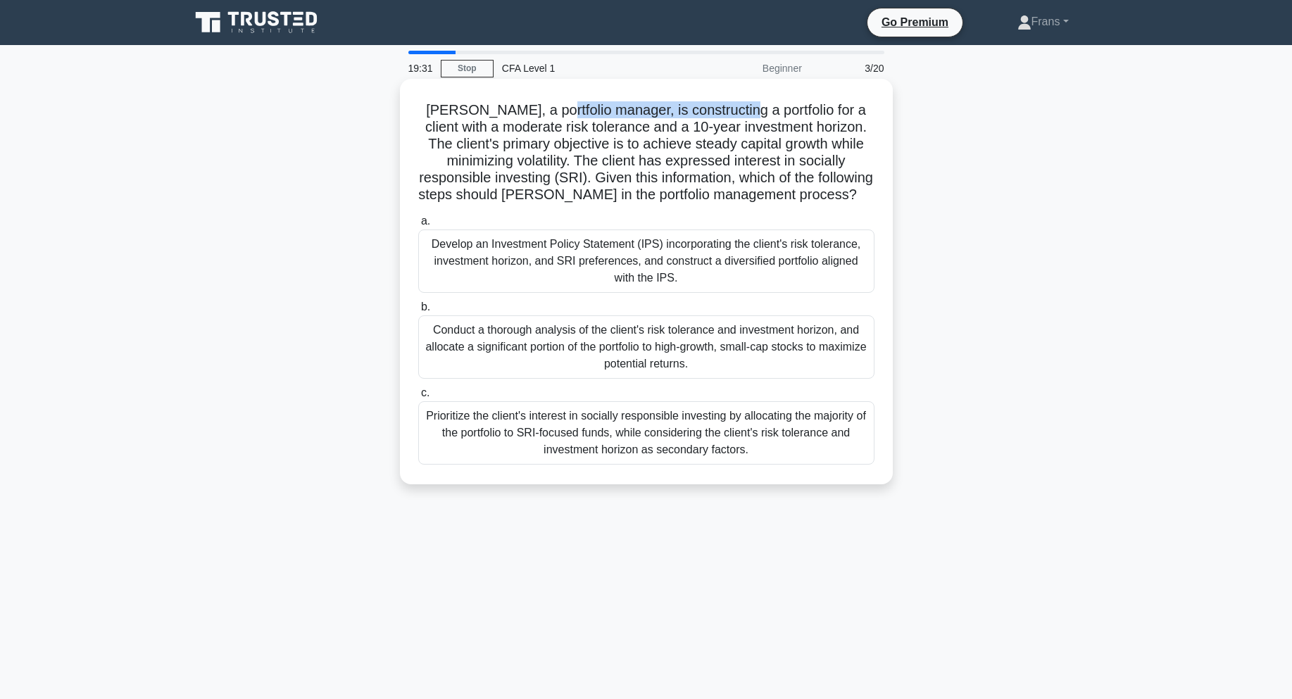
drag, startPoint x: 531, startPoint y: 115, endPoint x: 764, endPoint y: 116, distance: 233.1
click at [744, 115] on h5 "Sarah, a portfolio manager, is constructing a portfolio for a client with a mod…" at bounding box center [646, 152] width 459 height 103
click at [787, 120] on h5 "Sarah, a portfolio manager, is constructing a portfolio for a client with a mod…" at bounding box center [646, 152] width 459 height 103
drag, startPoint x: 560, startPoint y: 126, endPoint x: 625, endPoint y: 123, distance: 64.9
click at [625, 123] on h5 "Sarah, a portfolio manager, is constructing a portfolio for a client with a mod…" at bounding box center [646, 152] width 459 height 103
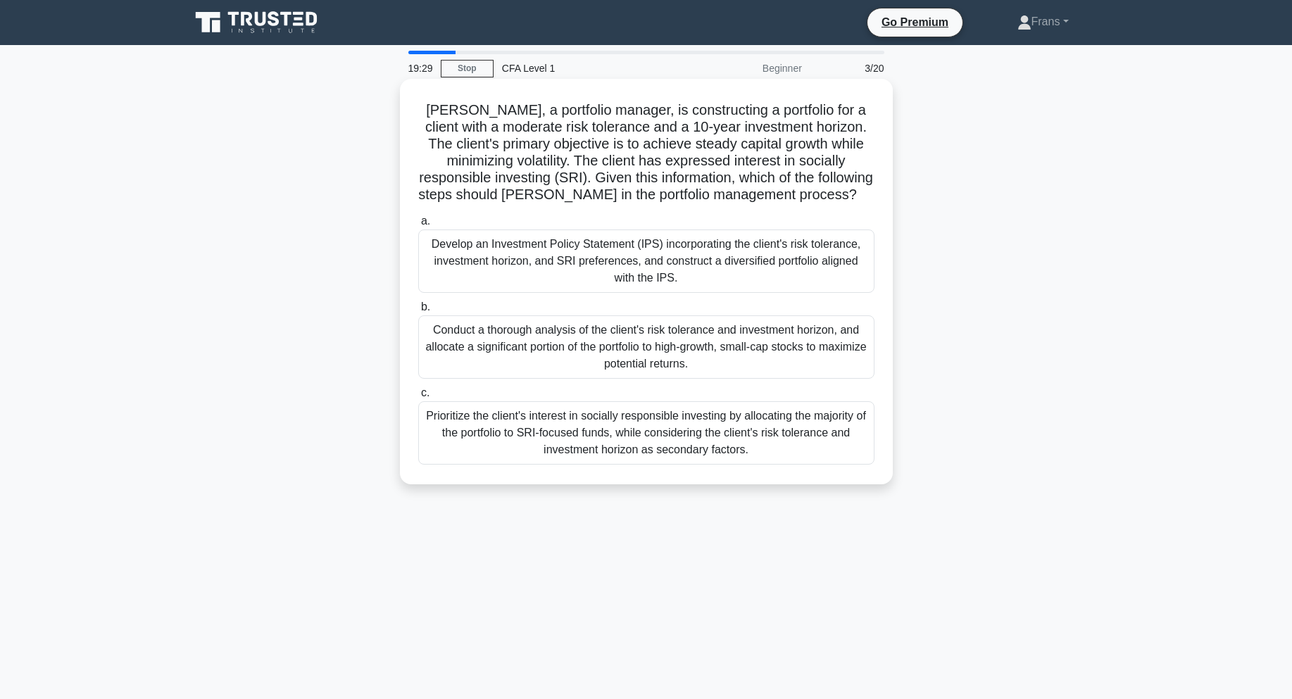
click at [722, 127] on h5 "Sarah, a portfolio manager, is constructing a portfolio for a client with a mod…" at bounding box center [646, 152] width 459 height 103
click at [595, 130] on h5 "Sarah, a portfolio manager, is constructing a portfolio for a client with a mod…" at bounding box center [646, 152] width 459 height 103
drag, startPoint x: 542, startPoint y: 132, endPoint x: 619, endPoint y: 132, distance: 77.5
click at [619, 132] on h5 "Sarah, a portfolio manager, is constructing a portfolio for a client with a mod…" at bounding box center [646, 152] width 459 height 103
click at [798, 136] on h5 "Sarah, a portfolio manager, is constructing a portfolio for a client with a mod…" at bounding box center [646, 152] width 459 height 103
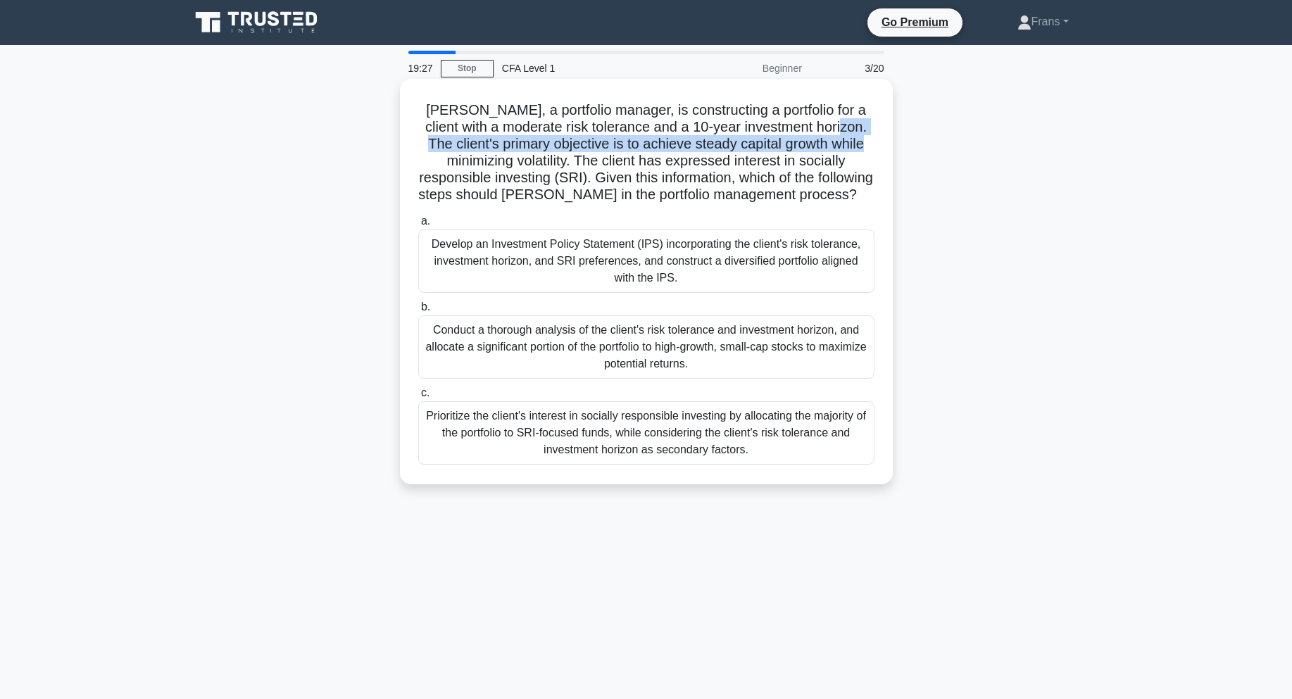
drag, startPoint x: 832, startPoint y: 138, endPoint x: 850, endPoint y: 140, distance: 17.7
click at [850, 140] on h5 "Sarah, a portfolio manager, is constructing a portfolio for a client with a mod…" at bounding box center [646, 152] width 459 height 103
click at [593, 132] on h5 "Sarah, a portfolio manager, is constructing a portfolio for a client with a mod…" at bounding box center [646, 152] width 459 height 103
click at [474, 146] on h5 "Sarah, a portfolio manager, is constructing a portfolio for a client with a mod…" at bounding box center [646, 152] width 459 height 103
drag, startPoint x: 474, startPoint y: 147, endPoint x: 654, endPoint y: 146, distance: 179.6
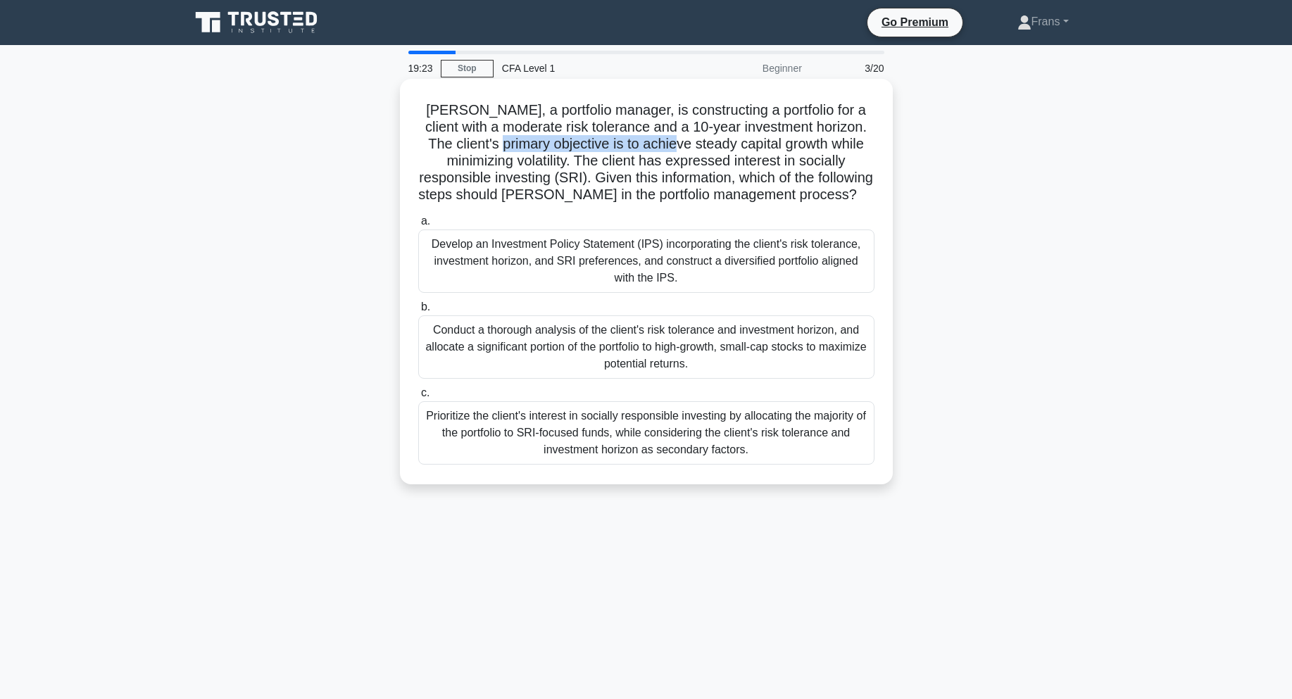
click at [654, 146] on h5 "Sarah, a portfolio manager, is constructing a portfolio for a client with a mod…" at bounding box center [646, 152] width 459 height 103
click at [693, 146] on h5 "Sarah, a portfolio manager, is constructing a portfolio for a client with a mod…" at bounding box center [646, 152] width 459 height 103
drag, startPoint x: 647, startPoint y: 144, endPoint x: 699, endPoint y: 149, distance: 52.3
click at [699, 149] on h5 "Sarah, a portfolio manager, is constructing a portfolio for a client with a mod…" at bounding box center [646, 152] width 459 height 103
drag, startPoint x: 835, startPoint y: 150, endPoint x: 611, endPoint y: 150, distance: 224.0
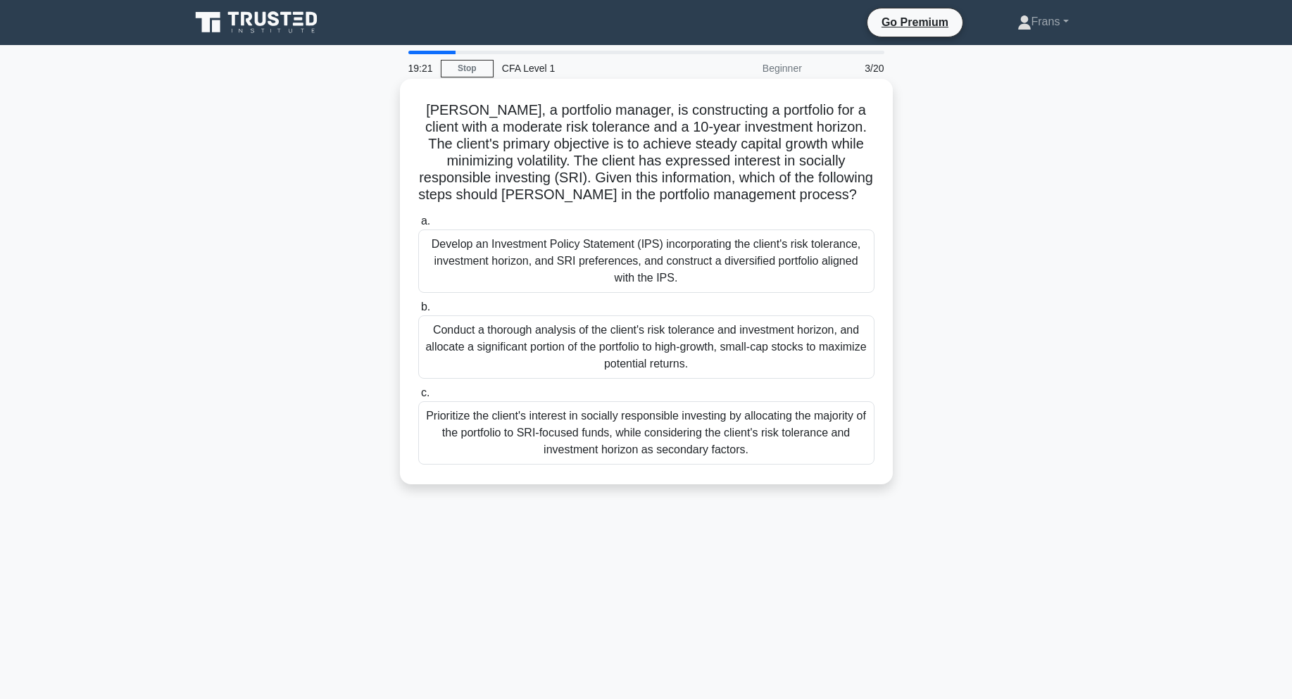
click at [823, 152] on h5 "Sarah, a portfolio manager, is constructing a portfolio for a client with a mod…" at bounding box center [646, 152] width 459 height 103
click at [518, 158] on h5 "Sarah, a portfolio manager, is constructing a portfolio for a client with a mod…" at bounding box center [646, 152] width 459 height 103
drag, startPoint x: 492, startPoint y: 161, endPoint x: 794, endPoint y: 158, distance: 301.4
click at [794, 158] on h5 "Sarah, a portfolio manager, is constructing a portfolio for a client with a mod…" at bounding box center [646, 152] width 459 height 103
click at [617, 158] on h5 "Sarah, a portfolio manager, is constructing a portfolio for a client with a mod…" at bounding box center [646, 152] width 459 height 103
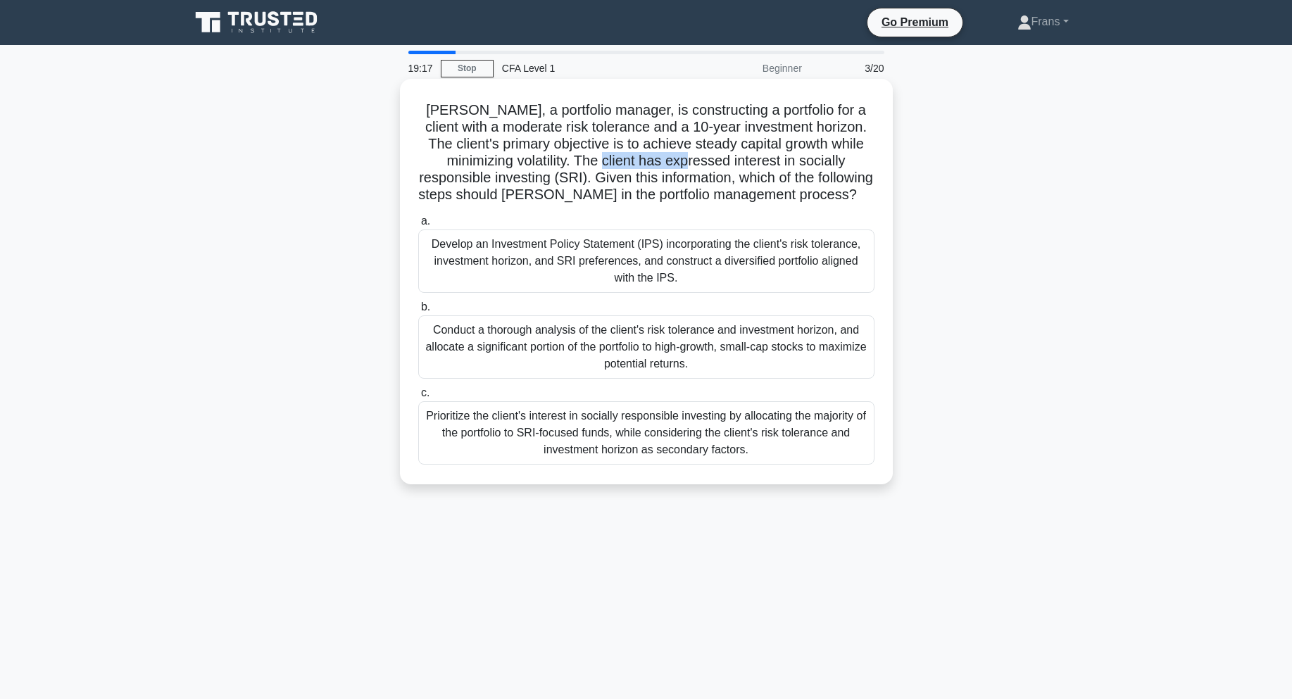
drag, startPoint x: 579, startPoint y: 161, endPoint x: 692, endPoint y: 165, distance: 112.8
click at [677, 163] on h5 "Sarah, a portfolio manager, is constructing a portfolio for a client with a mod…" at bounding box center [646, 152] width 459 height 103
drag, startPoint x: 766, startPoint y: 171, endPoint x: 799, endPoint y: 171, distance: 33.1
click at [799, 171] on h5 "Sarah, a portfolio manager, is constructing a portfolio for a client with a mod…" at bounding box center [646, 152] width 459 height 103
click at [553, 171] on h5 "Sarah, a portfolio manager, is constructing a portfolio for a client with a mod…" at bounding box center [646, 152] width 459 height 103
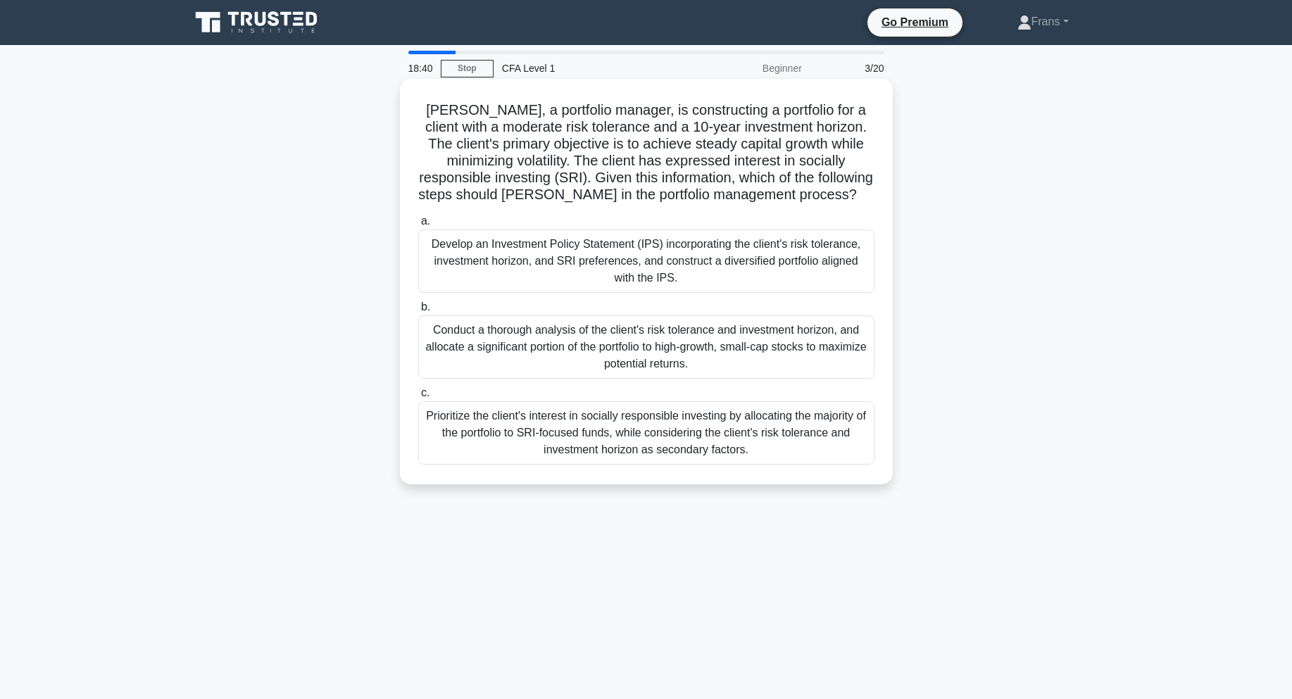
click at [742, 266] on div "Develop an Investment Policy Statement (IPS) incorporating the client's risk to…" at bounding box center [646, 261] width 456 height 63
click at [418, 226] on input "a. Develop an Investment Policy Statement (IPS) incorporating the client's risk…" at bounding box center [418, 221] width 0 height 9
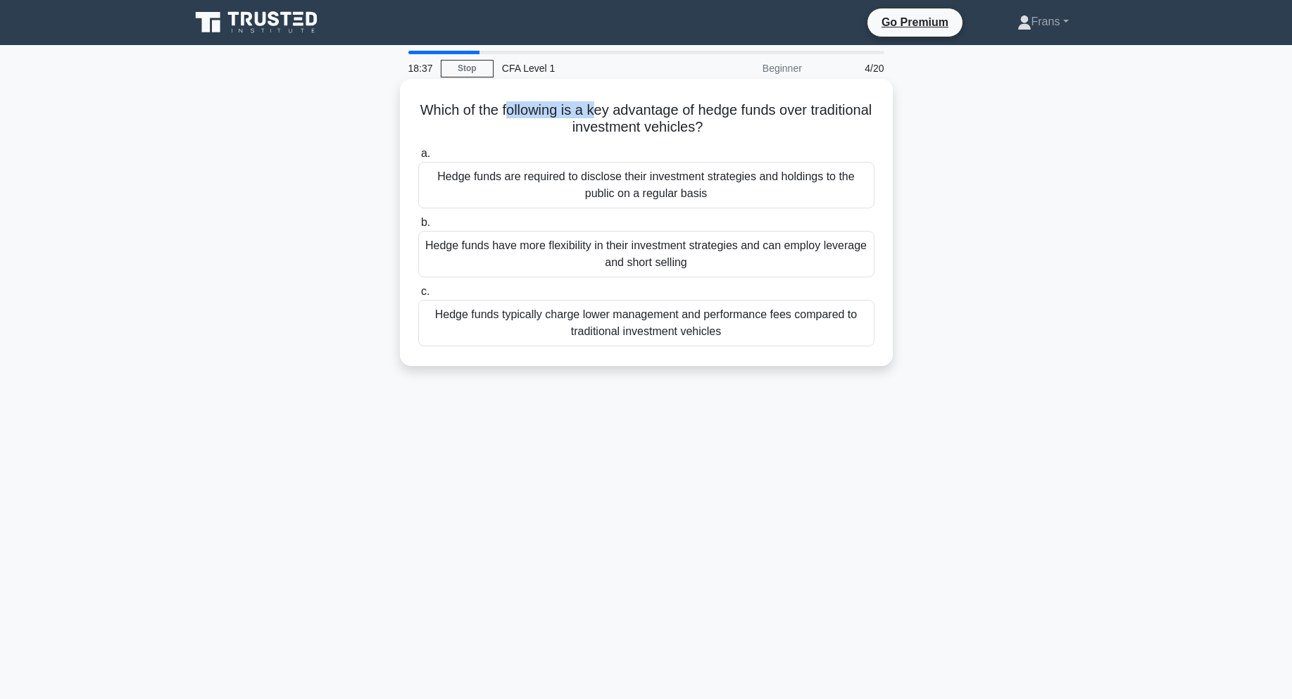
drag, startPoint x: 539, startPoint y: 118, endPoint x: 626, endPoint y: 117, distance: 87.3
click at [626, 117] on h5 "Which of the following is a key advantage of hedge funds over traditional inves…" at bounding box center [646, 118] width 459 height 35
click at [708, 104] on h5 "Which of the following is a key advantage of hedge funds over traditional inves…" at bounding box center [646, 118] width 459 height 35
drag, startPoint x: 597, startPoint y: 111, endPoint x: 718, endPoint y: 115, distance: 120.5
click at [706, 115] on h5 "Which of the following is a key advantage of hedge funds over traditional inves…" at bounding box center [646, 118] width 459 height 35
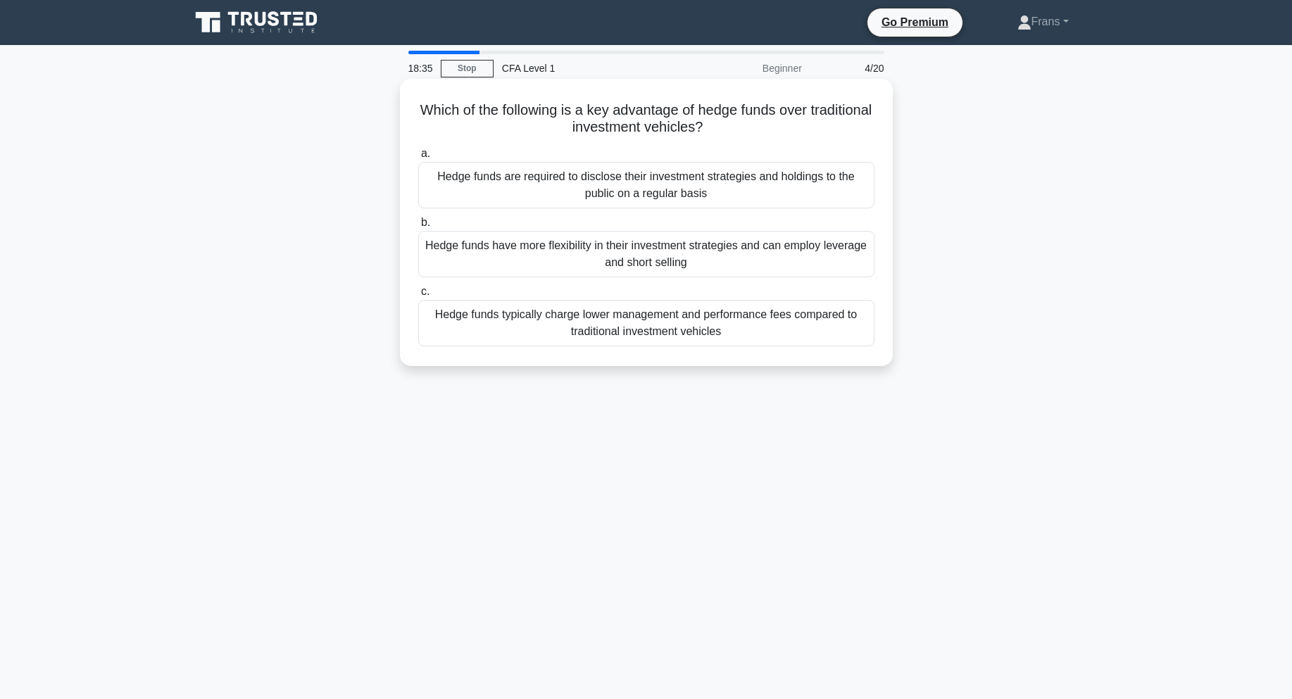
click at [796, 118] on h5 "Which of the following is a key advantage of hedge funds over traditional inves…" at bounding box center [646, 118] width 459 height 35
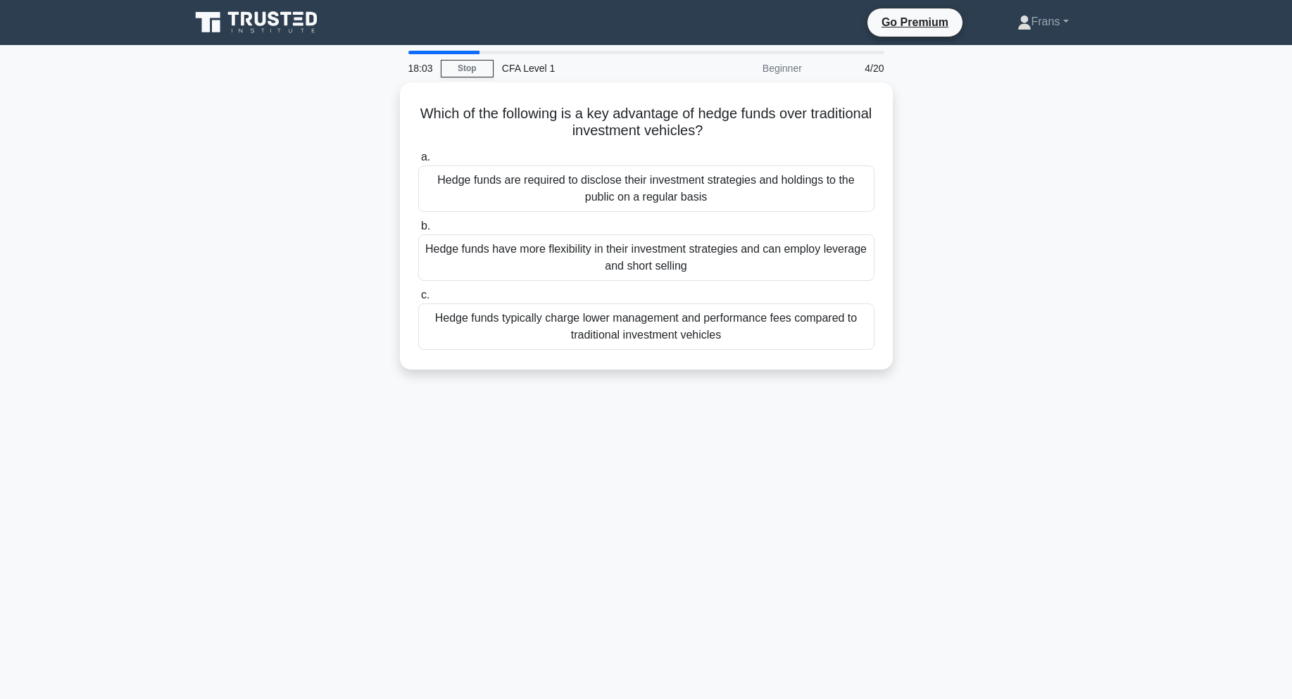
click at [1005, 259] on div "Which of the following is a key advantage of hedge funds over traditional inves…" at bounding box center [647, 234] width 930 height 304
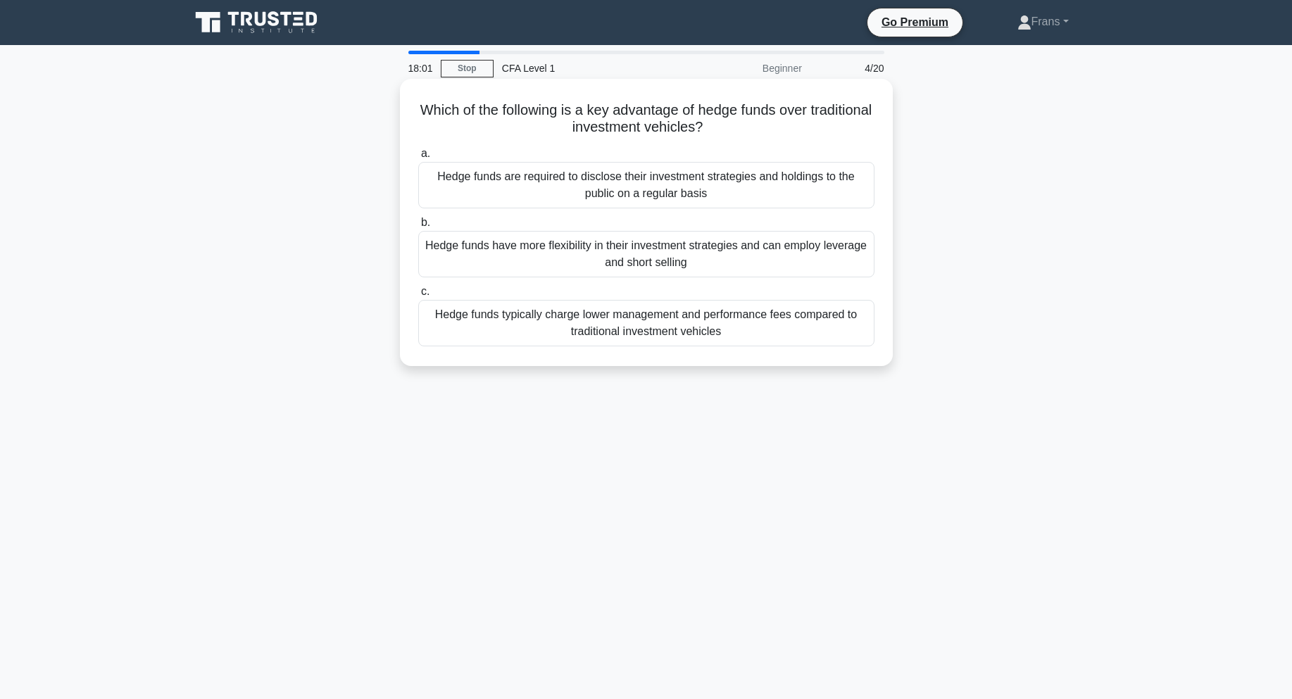
click at [815, 193] on div "Hedge funds are required to disclose their investment strategies and holdings t…" at bounding box center [646, 185] width 456 height 46
click at [418, 158] on input "a. Hedge funds are required to disclose their investment strategies and holding…" at bounding box center [418, 153] width 0 height 9
click at [501, 121] on h5 "Which of the following best describes the role of the board of directors in cor…" at bounding box center [646, 118] width 459 height 35
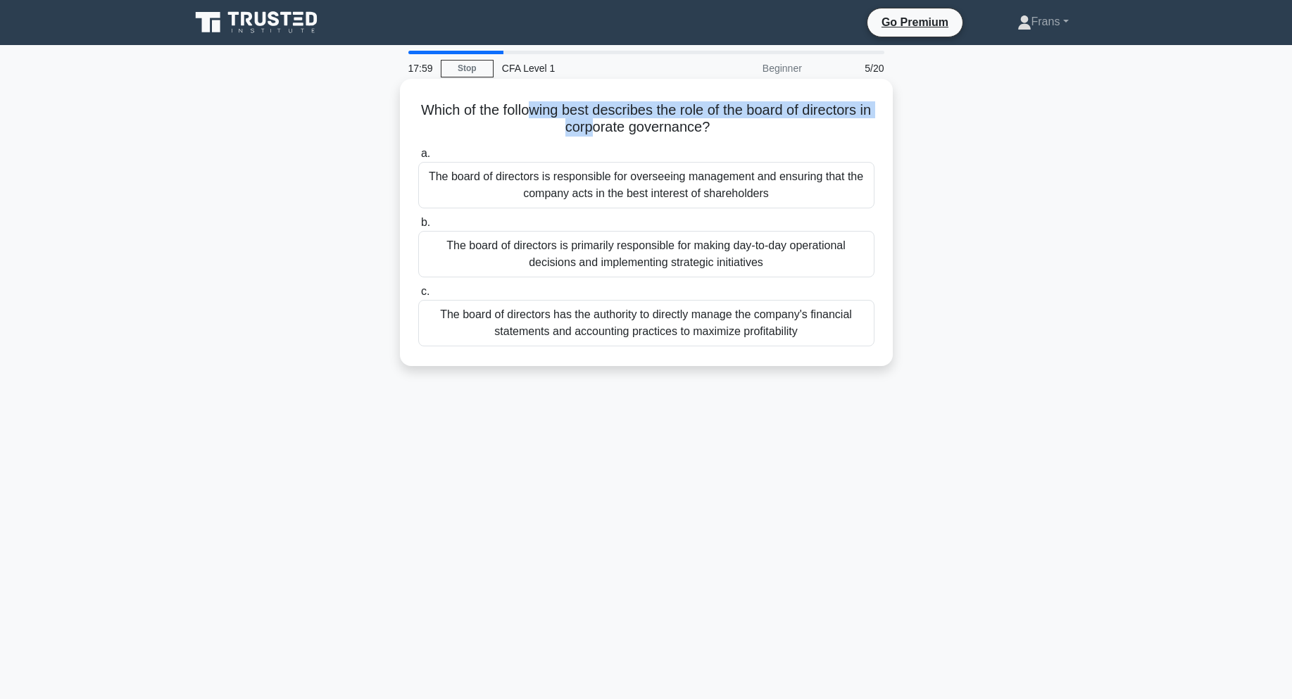
drag, startPoint x: 536, startPoint y: 113, endPoint x: 654, endPoint y: 127, distance: 118.5
click at [633, 125] on h5 "Which of the following best describes the role of the board of directors in cor…" at bounding box center [646, 118] width 459 height 35
click at [720, 125] on icon at bounding box center [715, 128] width 10 height 16
click at [836, 266] on div "The board of directors is primarily responsible for making day-to-day operation…" at bounding box center [646, 254] width 456 height 46
click at [418, 227] on input "b. The board of directors is primarily responsible for making day-to-day operat…" at bounding box center [418, 222] width 0 height 9
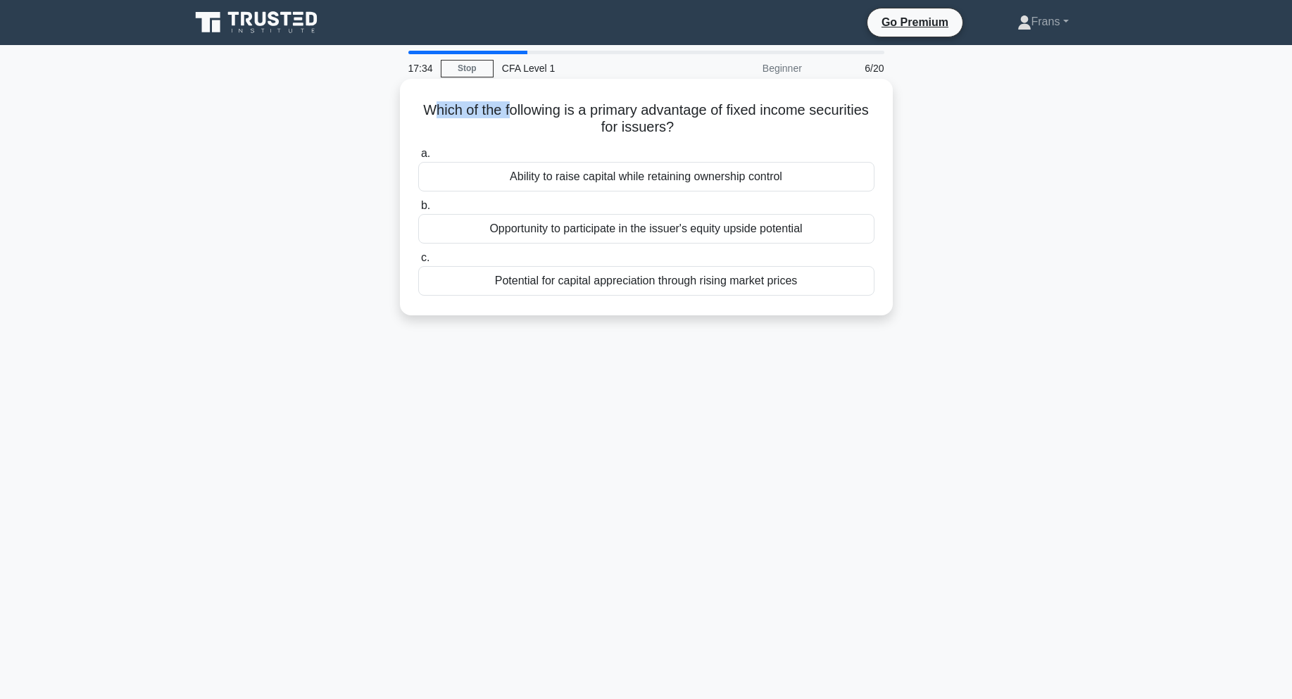
drag, startPoint x: 454, startPoint y: 118, endPoint x: 547, endPoint y: 110, distance: 92.6
click at [547, 110] on h5 "Which of the following is a primary advantage of fixed income securities for is…" at bounding box center [646, 118] width 459 height 35
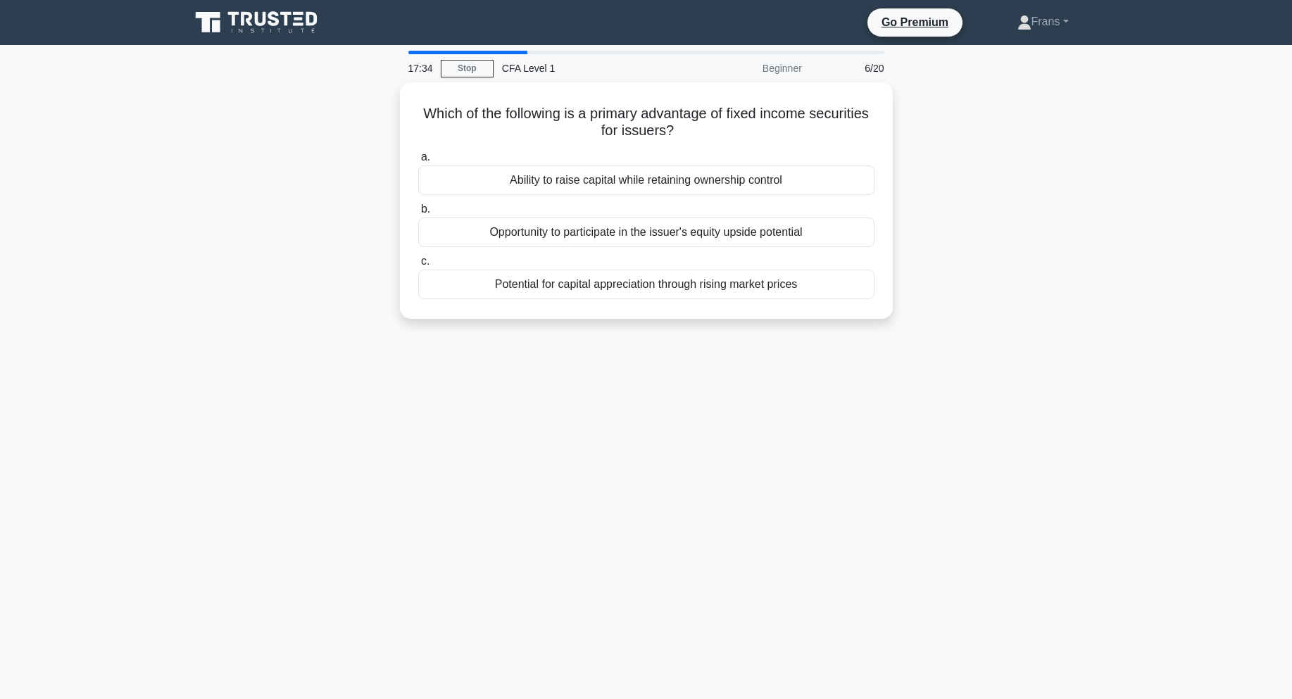
click at [947, 130] on div "Which of the following is a primary advantage of fixed income securities for is…" at bounding box center [647, 209] width 930 height 254
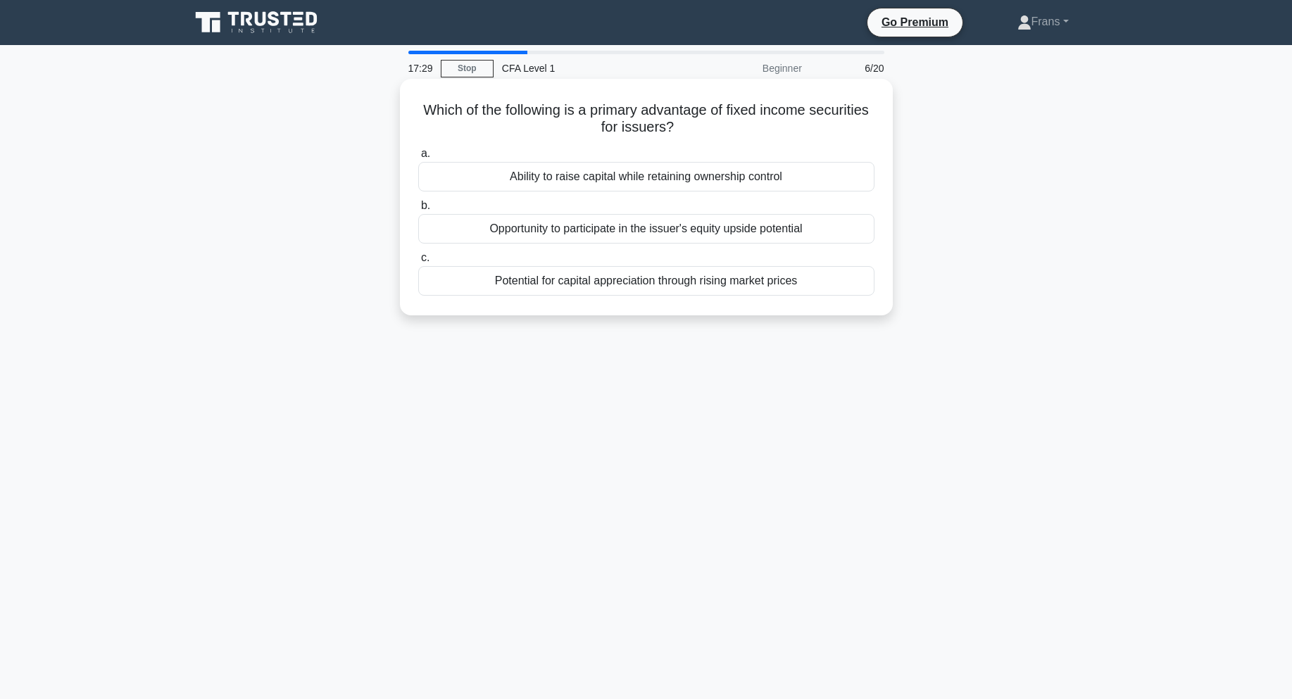
click at [552, 106] on h5 "Which of the following is a primary advantage of fixed income securities for is…" at bounding box center [646, 118] width 459 height 35
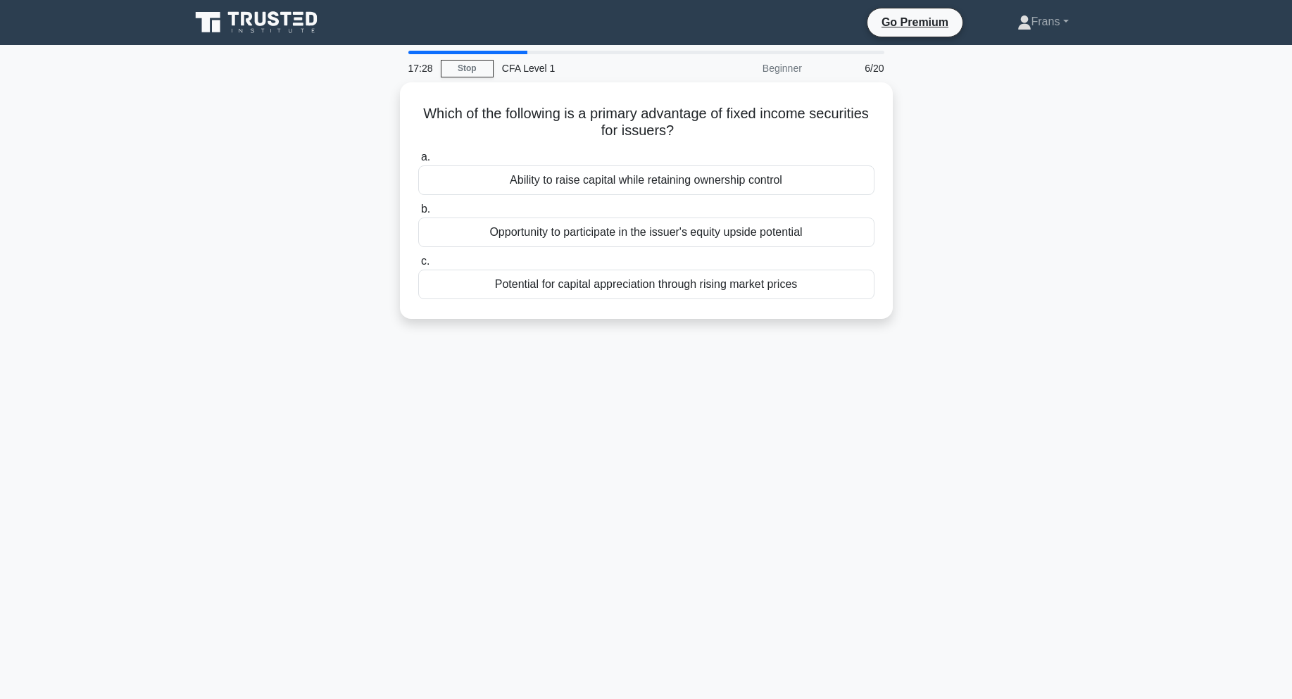
click at [378, 112] on div "Which of the following is a primary advantage of fixed income securities for is…" at bounding box center [647, 209] width 930 height 254
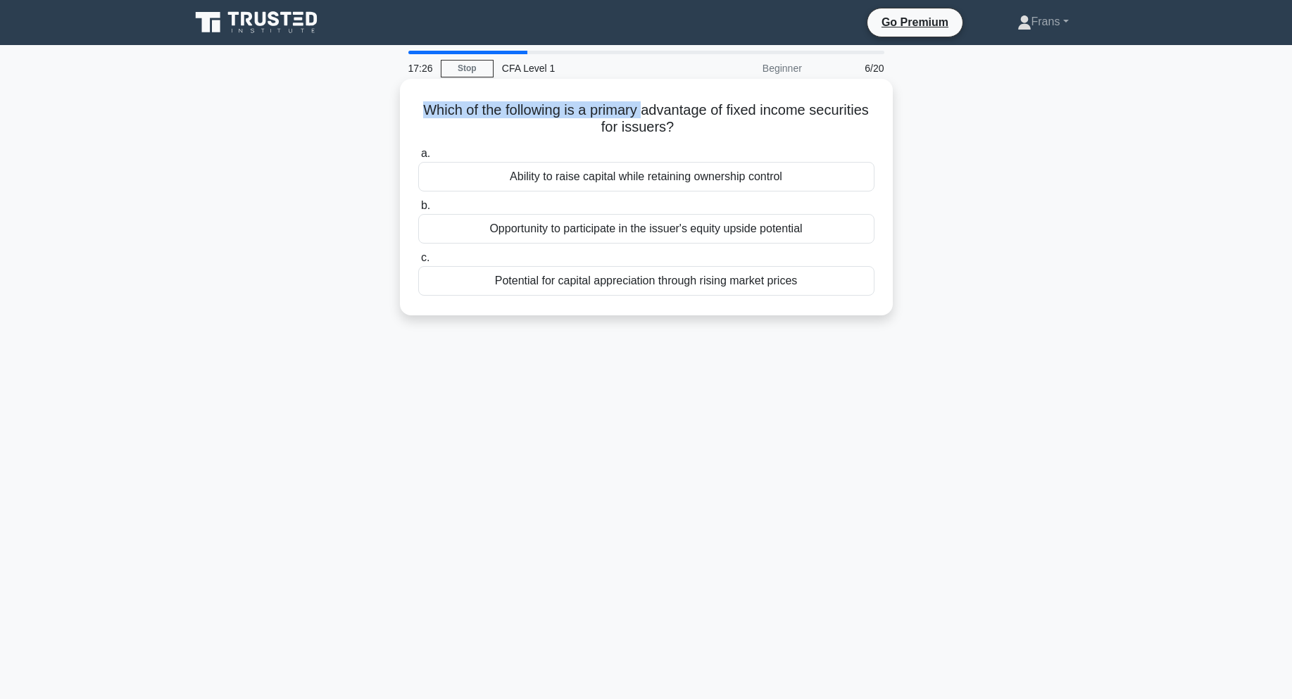
drag, startPoint x: 439, startPoint y: 111, endPoint x: 676, endPoint y: 105, distance: 237.4
click at [676, 105] on h5 "Which of the following is a primary advantage of fixed income securities for is…" at bounding box center [646, 118] width 459 height 35
click at [657, 111] on h5 "Which of the following is a primary advantage of fixed income securities for is…" at bounding box center [646, 118] width 459 height 35
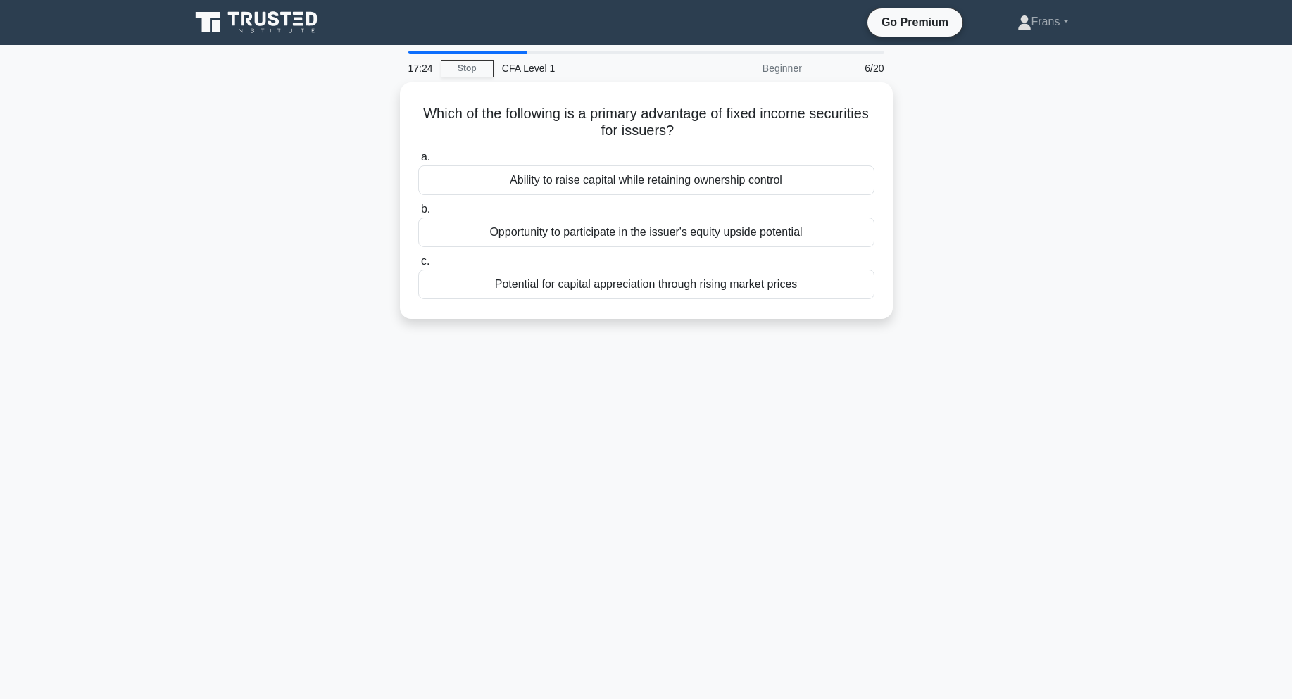
click at [979, 152] on div "Which of the following is a primary advantage of fixed income securities for is…" at bounding box center [647, 209] width 930 height 254
click at [1017, 197] on div "Which of the following is a primary advantage of fixed income securities for is…" at bounding box center [647, 209] width 930 height 254
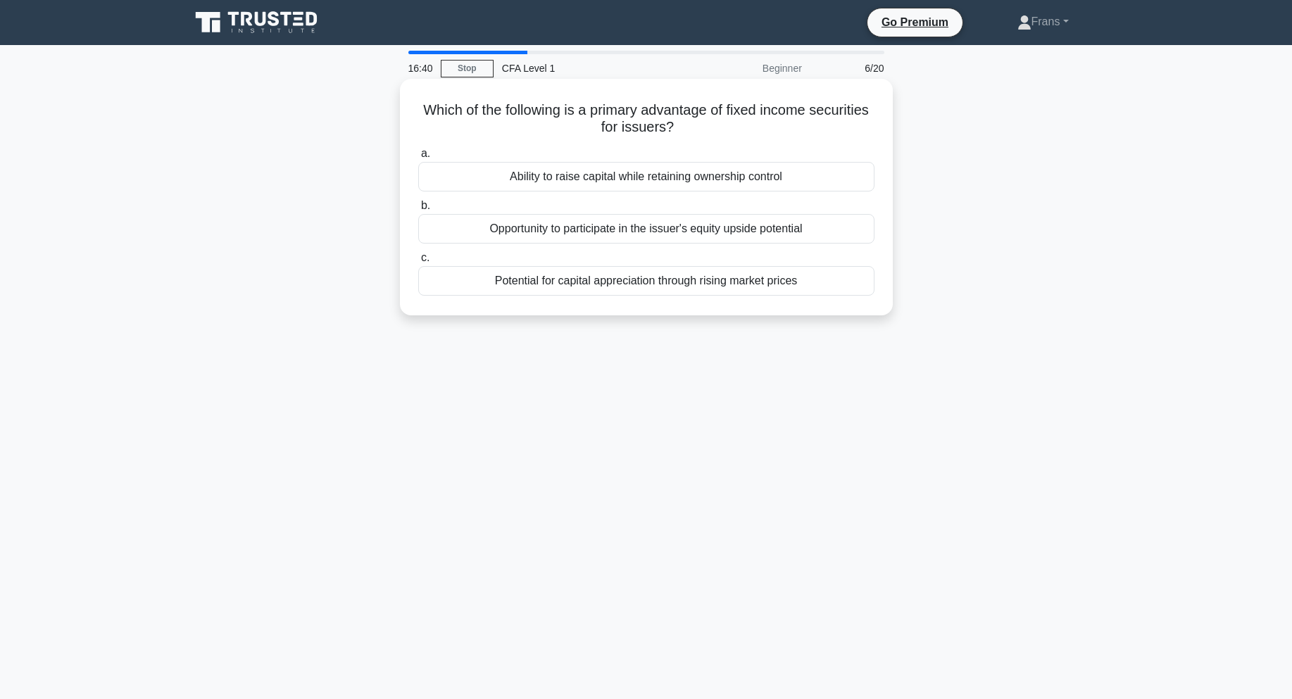
click at [839, 176] on div "Ability to raise capital while retaining ownership control" at bounding box center [646, 177] width 456 height 30
click at [418, 158] on input "a. Ability to raise capital while retaining ownership control" at bounding box center [418, 153] width 0 height 9
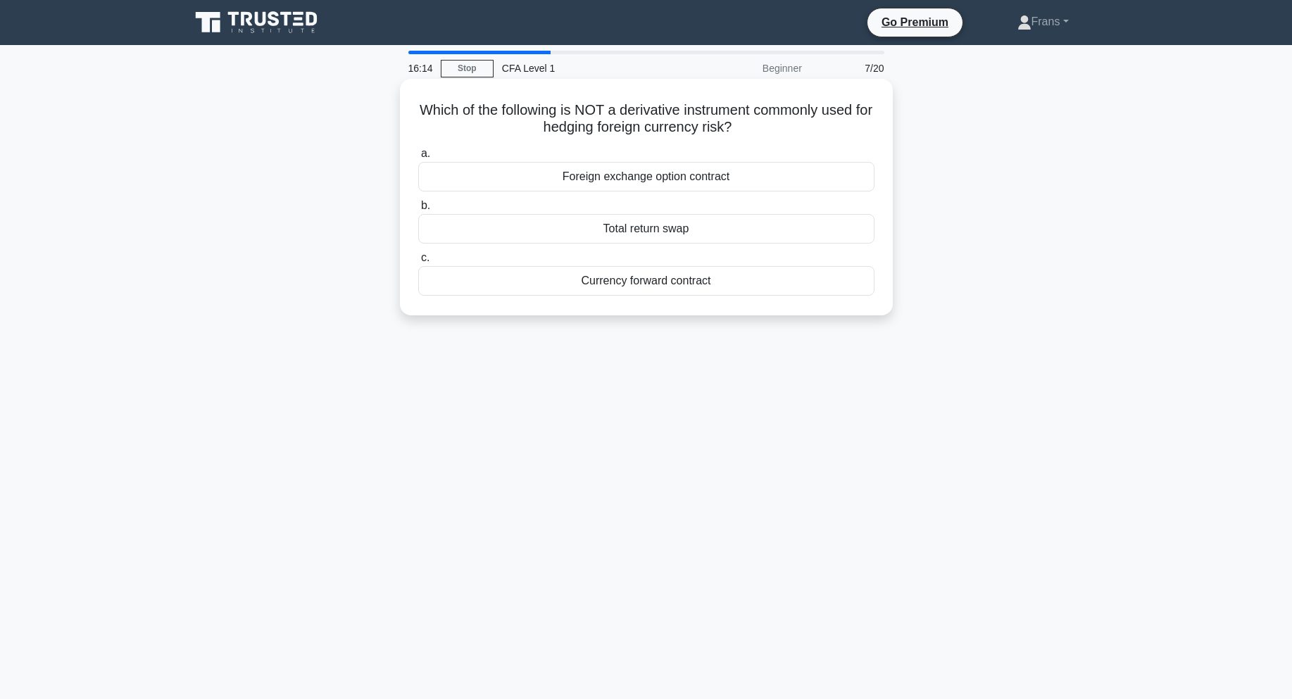
click at [729, 233] on div "Total return swap" at bounding box center [646, 229] width 456 height 30
click at [418, 211] on input "b. Total return swap" at bounding box center [418, 205] width 0 height 9
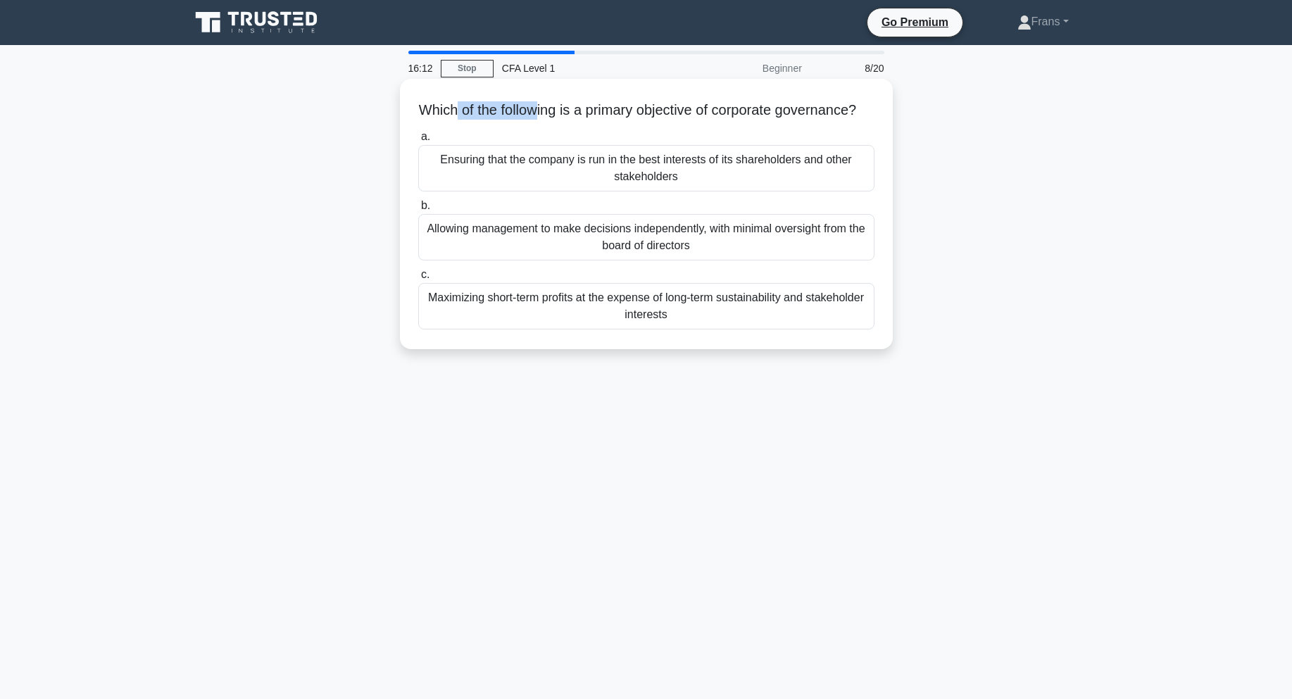
drag, startPoint x: 458, startPoint y: 109, endPoint x: 546, endPoint y: 104, distance: 87.5
click at [546, 104] on h5 "Which of the following is a primary objective of corporate governance? .spinner…" at bounding box center [646, 110] width 459 height 18
click at [523, 120] on h5 "Which of the following is a primary objective of corporate governance? .spinner…" at bounding box center [646, 110] width 459 height 18
drag, startPoint x: 476, startPoint y: 112, endPoint x: 538, endPoint y: 118, distance: 62.2
click at [535, 119] on h5 "Which of the following is a primary objective of corporate governance? .spinner…" at bounding box center [646, 110] width 459 height 18
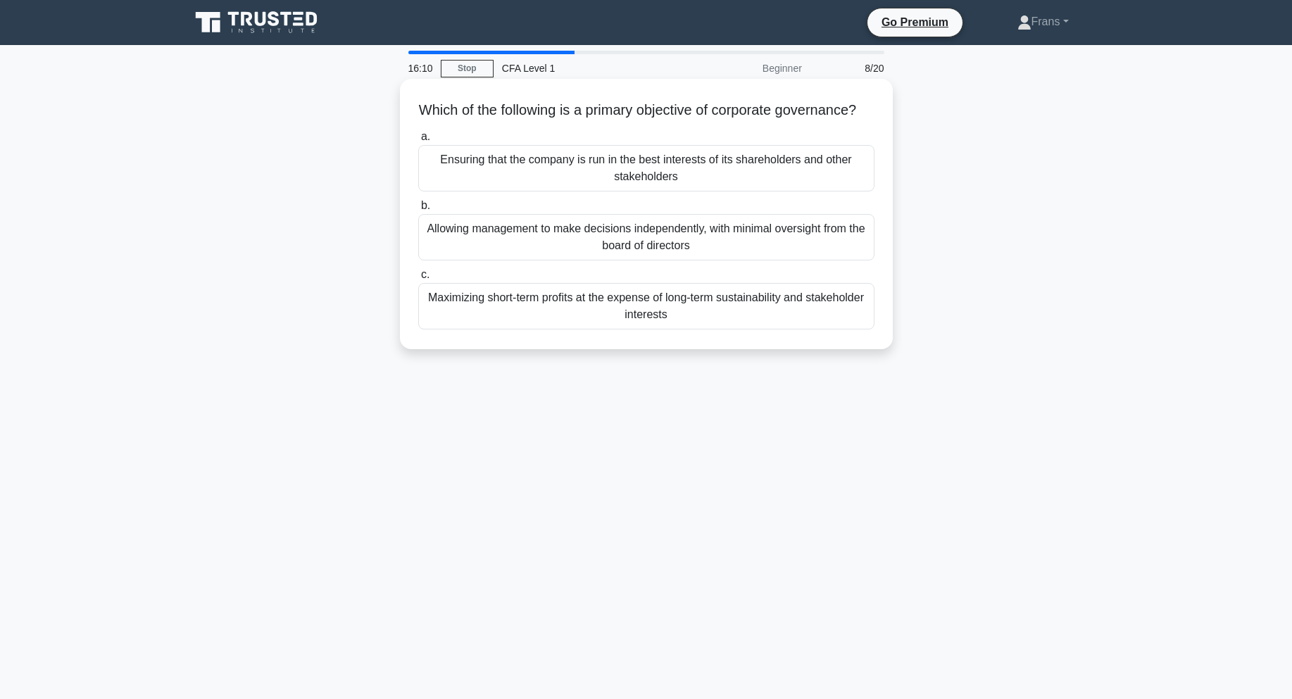
click at [687, 116] on h5 "Which of the following is a primary objective of corporate governance? .spinner…" at bounding box center [646, 110] width 459 height 18
click at [739, 191] on div "Ensuring that the company is run in the best interests of its shareholders and …" at bounding box center [646, 168] width 456 height 46
click at [418, 142] on input "a. Ensuring that the company is run in the best interests of its shareholders a…" at bounding box center [418, 136] width 0 height 9
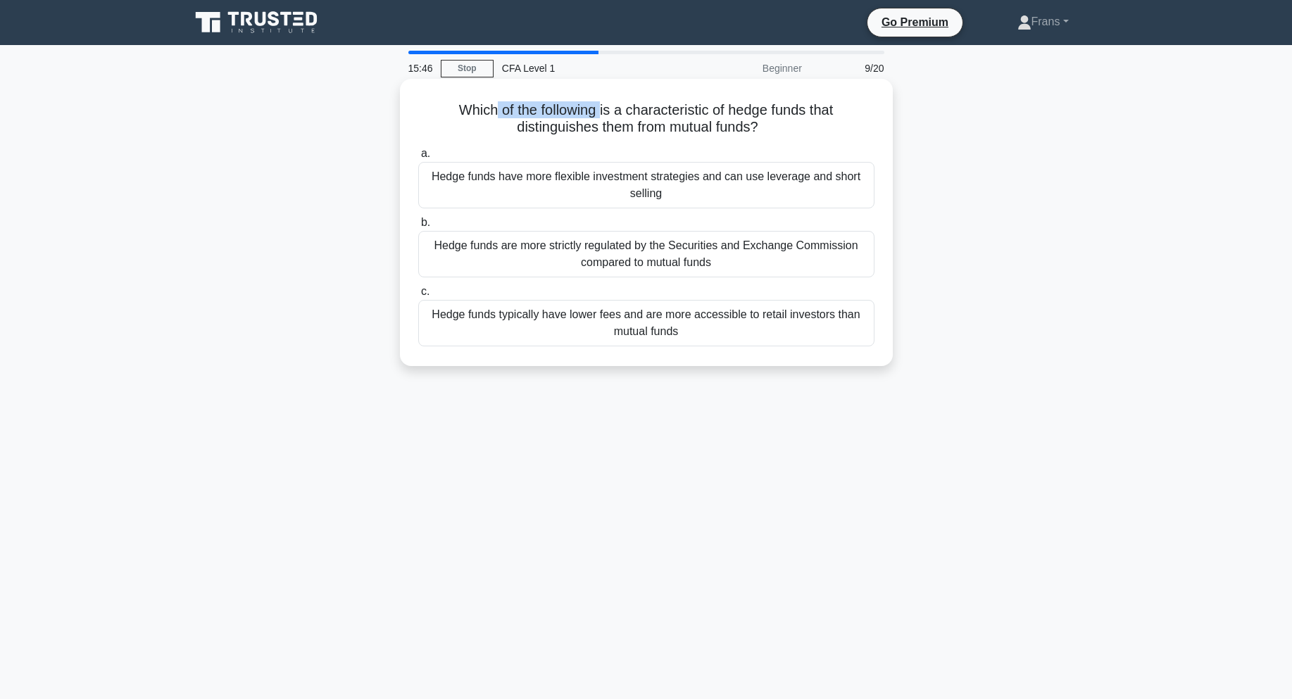
drag, startPoint x: 510, startPoint y: 102, endPoint x: 603, endPoint y: 108, distance: 93.2
click at [603, 108] on h5 "Which of the following is a characteristic of hedge funds that distinguishes th…" at bounding box center [646, 118] width 459 height 35
click at [646, 117] on h5 "Which of the following is a characteristic of hedge funds that distinguishes th…" at bounding box center [646, 118] width 459 height 35
drag, startPoint x: 494, startPoint y: 108, endPoint x: 589, endPoint y: 118, distance: 94.8
click at [589, 118] on h5 "Which of the following is a characteristic of hedge funds that distinguishes th…" at bounding box center [646, 118] width 459 height 35
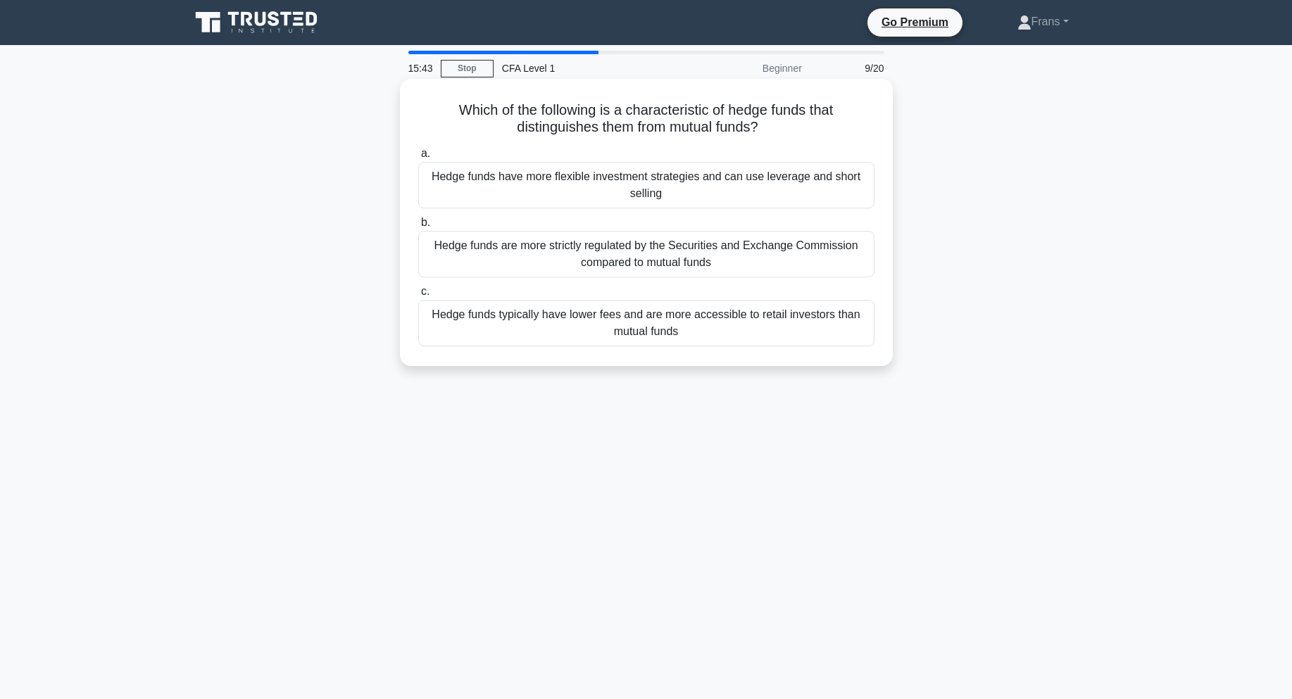
click at [692, 120] on h5 "Which of the following is a characteristic of hedge funds that distinguishes th…" at bounding box center [646, 118] width 459 height 35
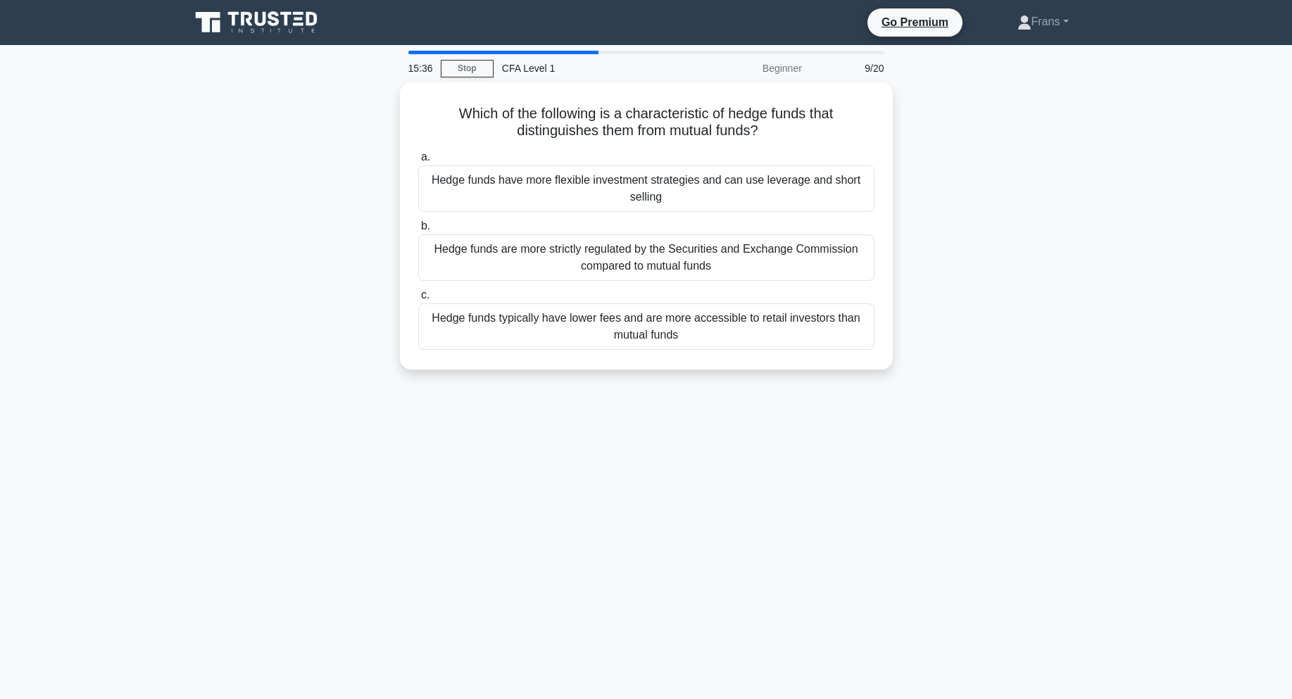
click at [1023, 178] on div "Which of the following is a characteristic of hedge funds that distinguishes th…" at bounding box center [647, 234] width 930 height 304
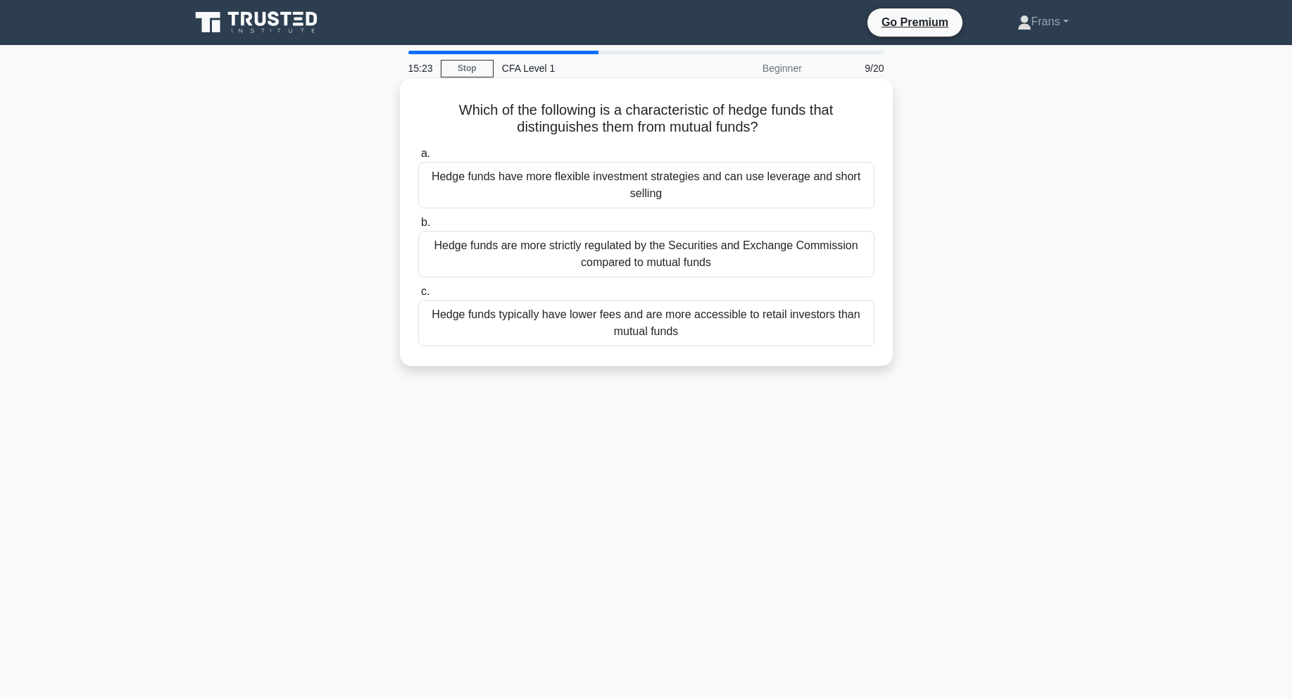
click at [832, 177] on div "Hedge funds have more flexible investment strategies and can use leverage and s…" at bounding box center [646, 185] width 456 height 46
click at [418, 158] on input "a. Hedge funds have more flexible investment strategies and can use leverage an…" at bounding box center [418, 153] width 0 height 9
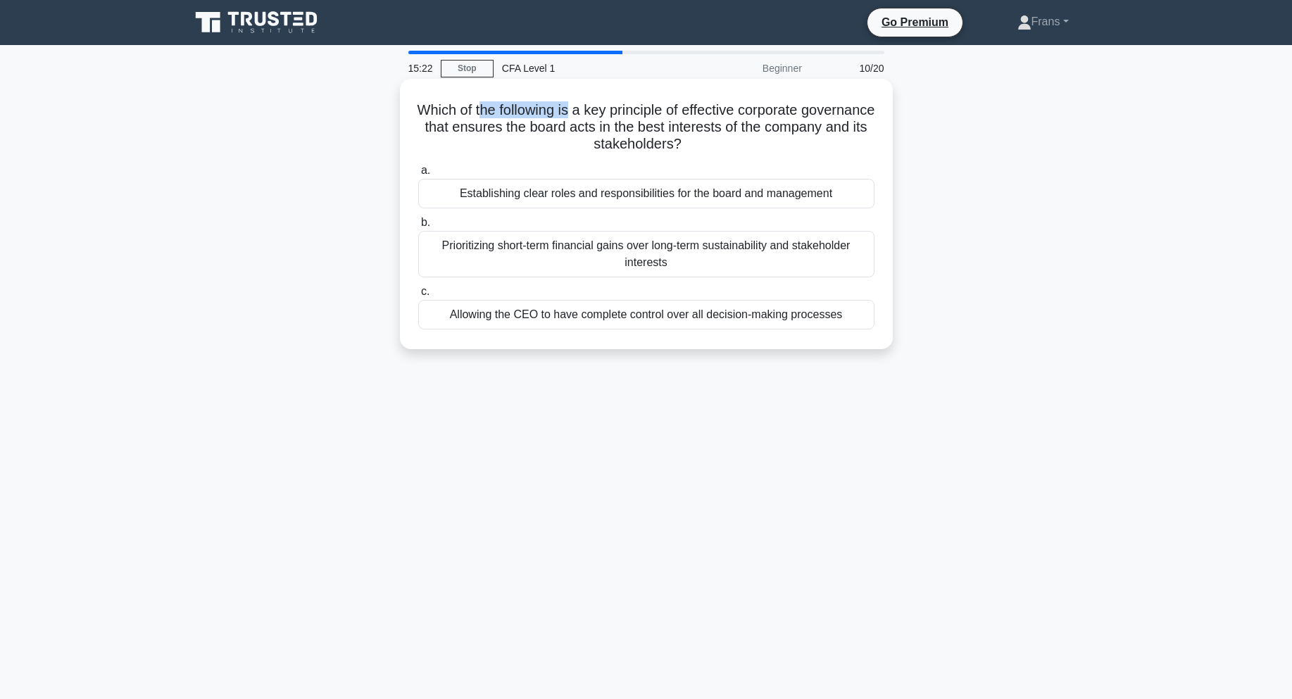
drag, startPoint x: 513, startPoint y: 108, endPoint x: 606, endPoint y: 111, distance: 93.7
click at [606, 111] on h5 "Which of the following is a key principle of effective corporate governance tha…" at bounding box center [646, 127] width 459 height 52
click at [663, 118] on h5 "Which of the following is a key principle of effective corporate governance tha…" at bounding box center [646, 127] width 459 height 52
drag, startPoint x: 606, startPoint y: 109, endPoint x: 645, endPoint y: 109, distance: 38.7
click at [645, 109] on h5 "Which of the following is a key principle of effective corporate governance tha…" at bounding box center [646, 127] width 459 height 52
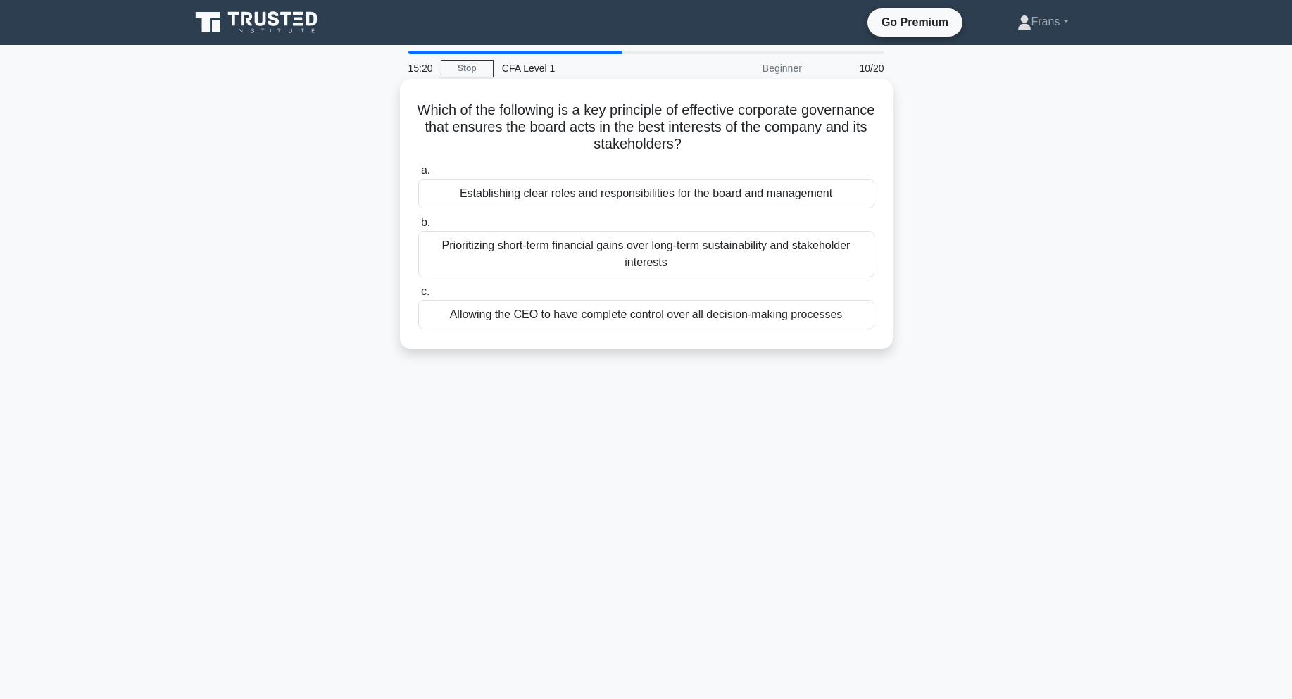
click at [687, 118] on h5 "Which of the following is a key principle of effective corporate governance tha…" at bounding box center [646, 127] width 459 height 52
drag, startPoint x: 448, startPoint y: 111, endPoint x: 627, endPoint y: 106, distance: 179.7
click at [617, 108] on h5 "Which of the following is a key principle of effective corporate governance tha…" at bounding box center [646, 127] width 459 height 52
click at [631, 105] on h5 "Which of the following is a key principle of effective corporate governance tha…" at bounding box center [646, 127] width 459 height 52
drag, startPoint x: 616, startPoint y: 110, endPoint x: 760, endPoint y: 112, distance: 143.7
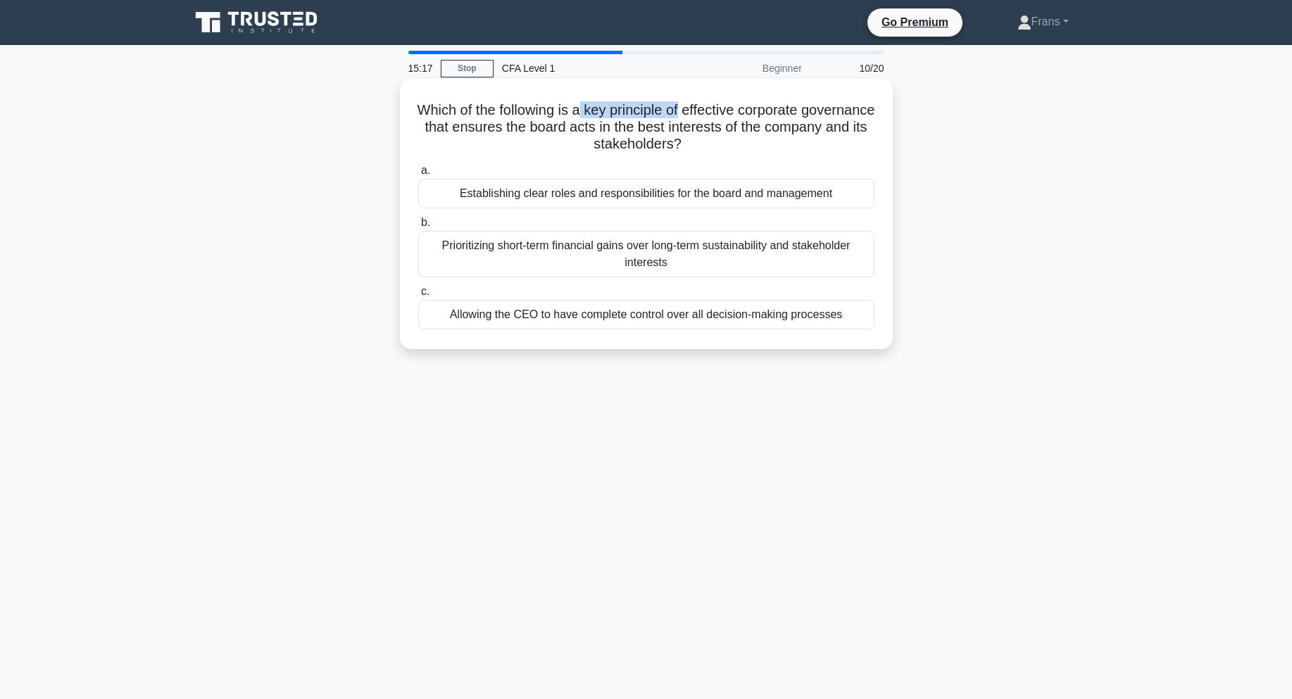
click at [724, 112] on h5 "Which of the following is a key principle of effective corporate governance tha…" at bounding box center [646, 127] width 459 height 52
click at [799, 110] on h5 "Which of the following is a key principle of effective corporate governance tha…" at bounding box center [646, 127] width 459 height 52
click at [720, 194] on div "Establishing clear roles and responsibilities for the board and management" at bounding box center [646, 194] width 456 height 30
click at [418, 175] on input "a. Establishing clear roles and responsibilities for the board and management" at bounding box center [418, 170] width 0 height 9
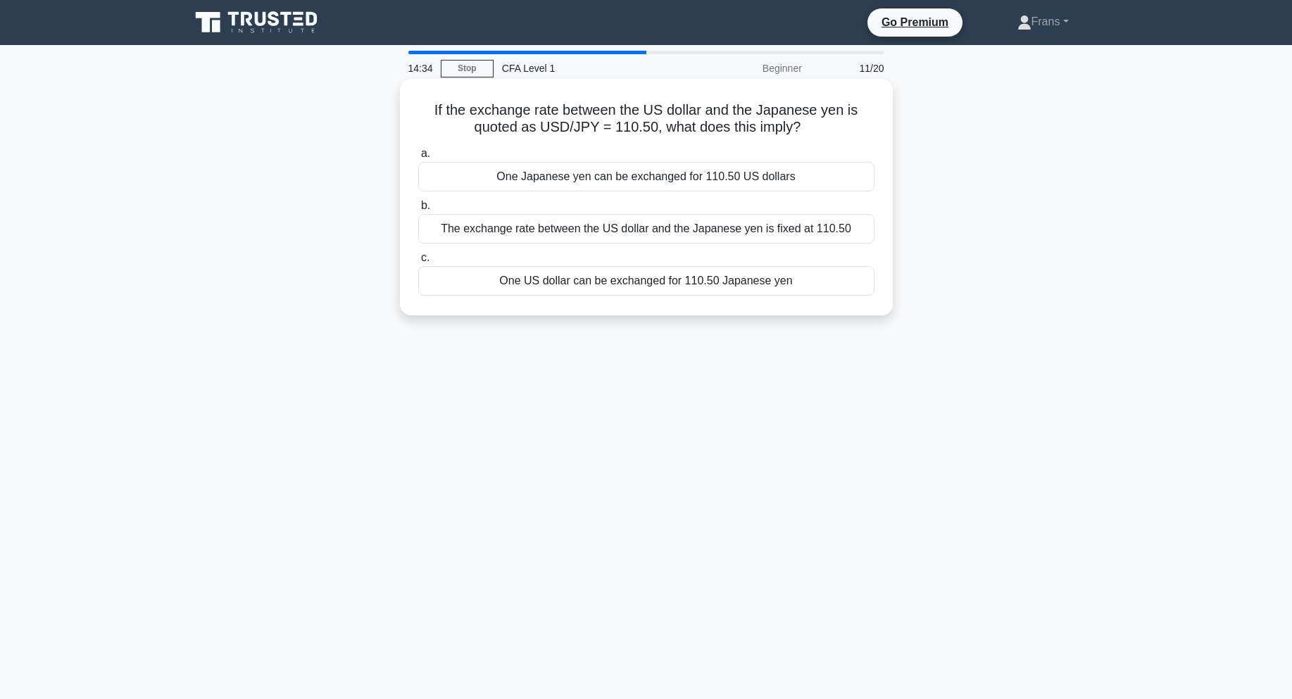
click at [493, 283] on div "One US dollar can be exchanged for 110.50 Japanese yen" at bounding box center [646, 281] width 456 height 30
click at [418, 263] on input "c. One US dollar can be exchanged for 110.50 Japanese yen" at bounding box center [418, 258] width 0 height 9
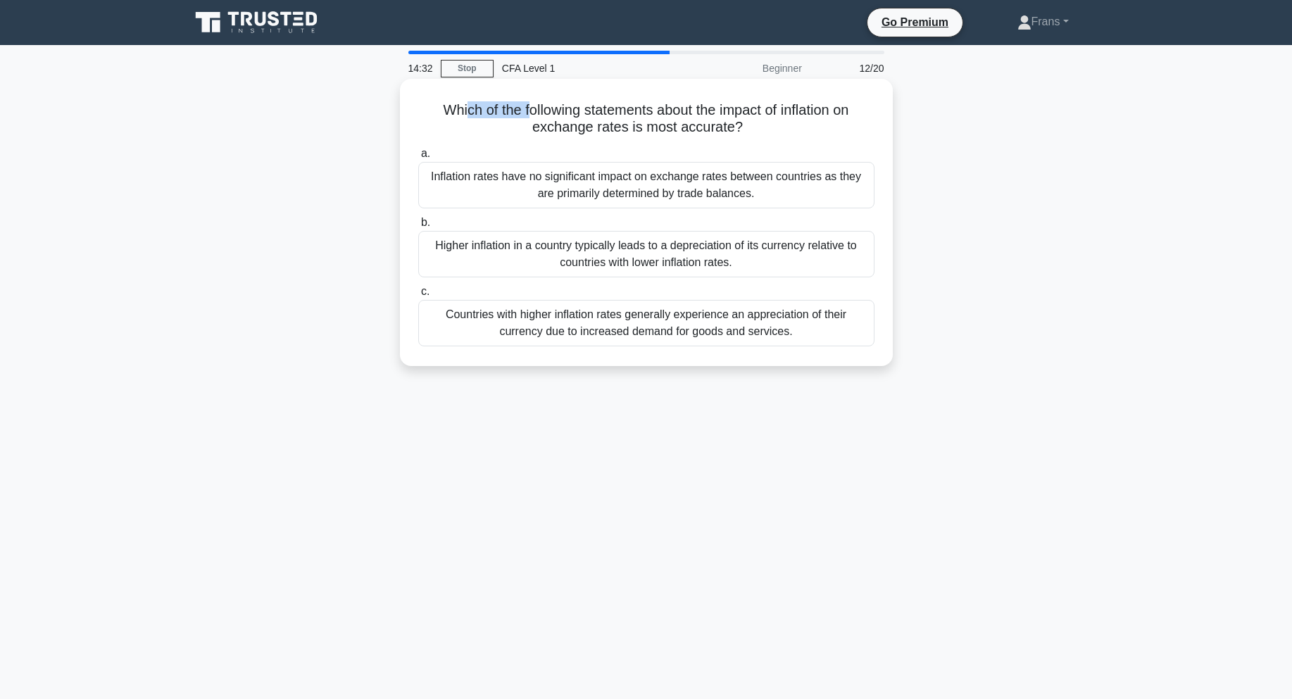
drag, startPoint x: 461, startPoint y: 110, endPoint x: 522, endPoint y: 111, distance: 61.3
click at [522, 111] on h5 "Which of the following statements about the impact of inflation on exchange rat…" at bounding box center [646, 118] width 459 height 35
click at [658, 108] on h5 "Which of the following statements about the impact of inflation on exchange rat…" at bounding box center [646, 118] width 459 height 35
click at [532, 126] on h5 "Which of the following statements about the impact of inflation on exchange rat…" at bounding box center [646, 118] width 459 height 35
drag, startPoint x: 532, startPoint y: 126, endPoint x: 577, endPoint y: 125, distance: 45.1
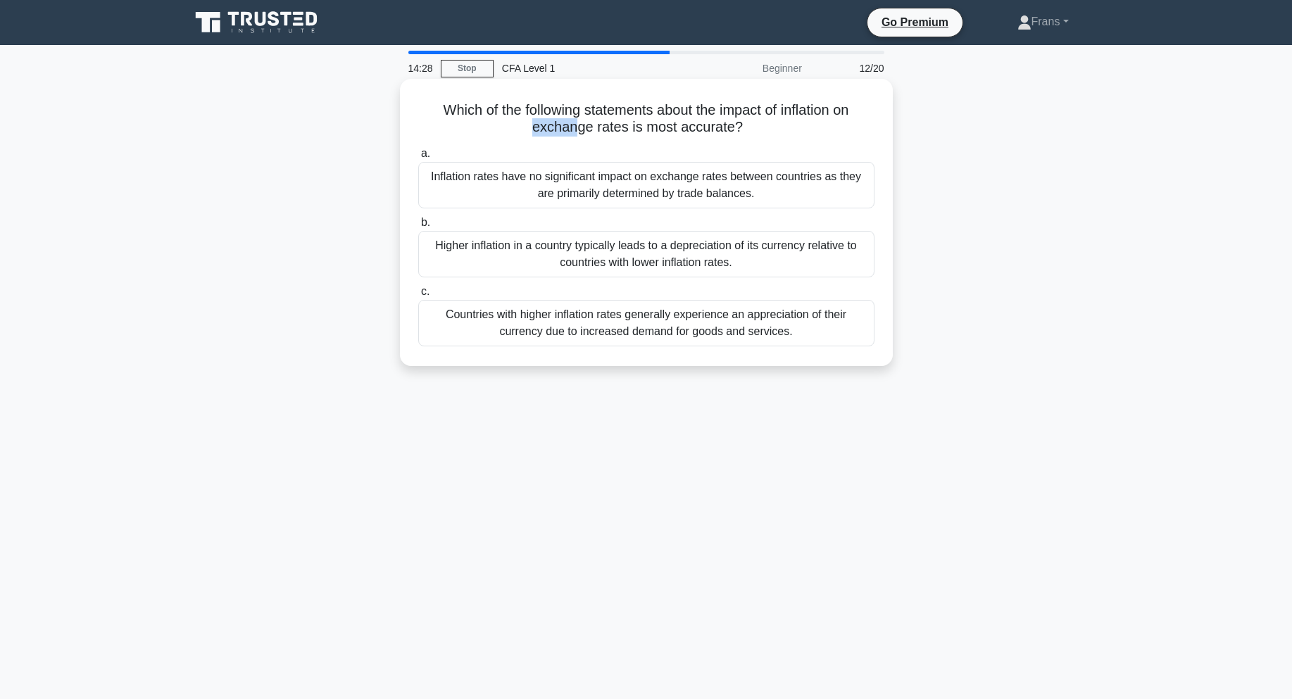
click at [577, 125] on h5 "Which of the following statements about the impact of inflation on exchange rat…" at bounding box center [646, 118] width 459 height 35
click at [571, 108] on h5 "Which of the following statements about the impact of inflation on exchange rat…" at bounding box center [646, 118] width 459 height 35
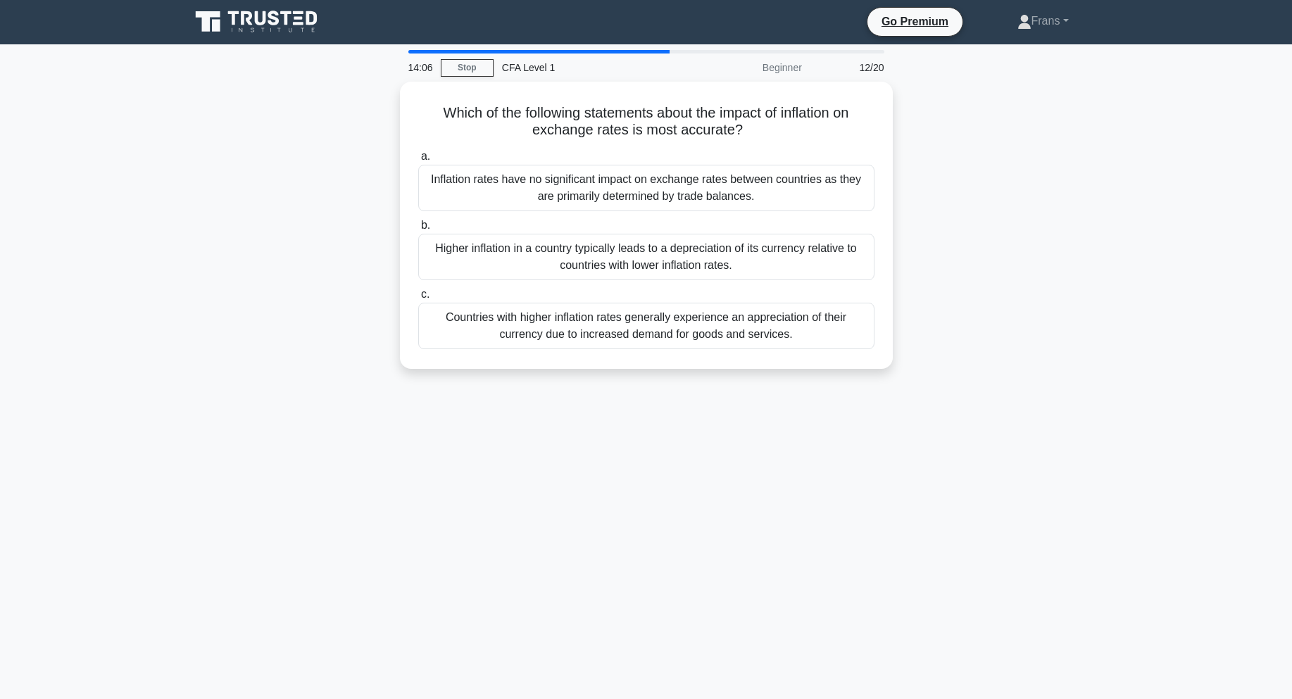
scroll to position [6, 0]
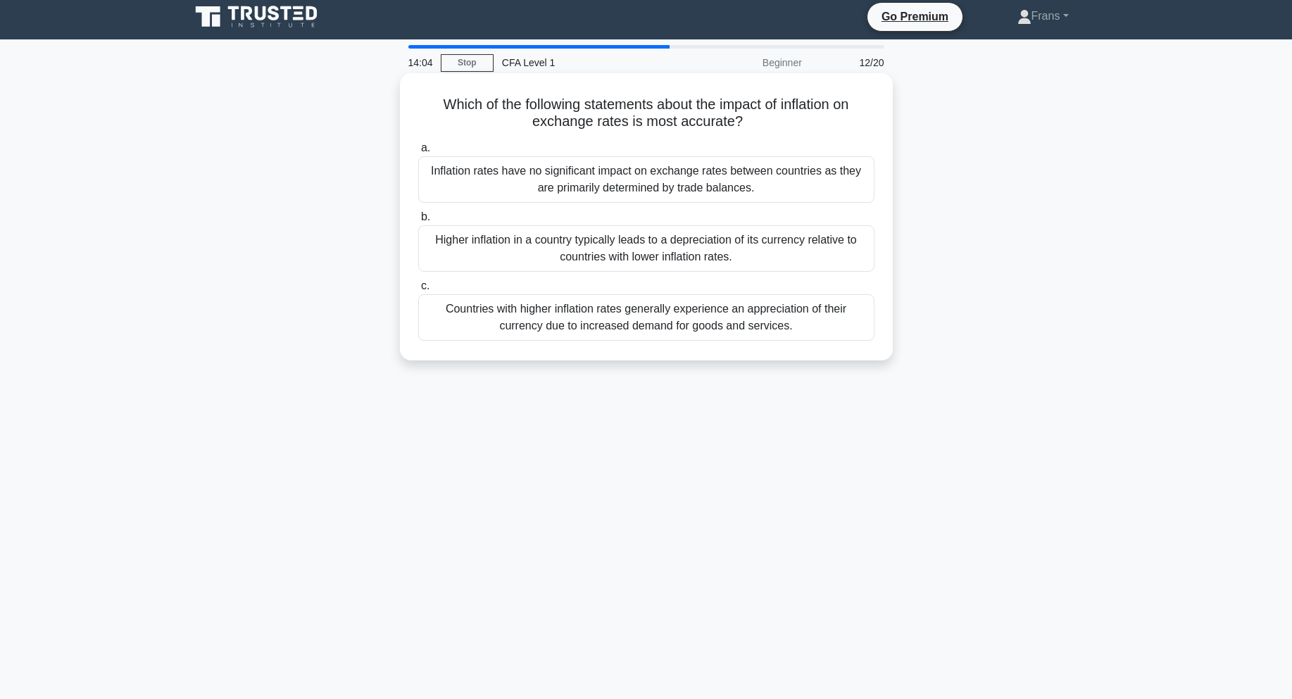
click at [748, 251] on div "Higher inflation in a country typically leads to a depreciation of its currency…" at bounding box center [646, 248] width 456 height 46
click at [418, 222] on input "b. Higher inflation in a country typically leads to a depreciation of its curre…" at bounding box center [418, 217] width 0 height 9
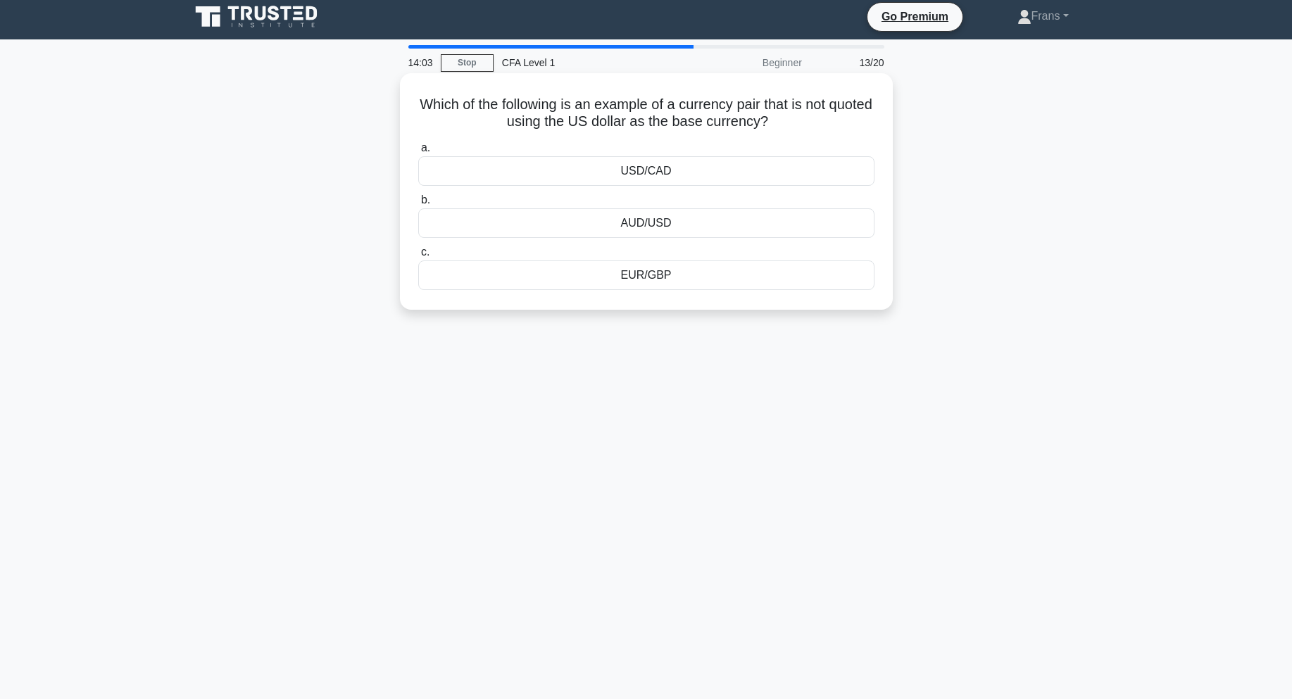
scroll to position [0, 0]
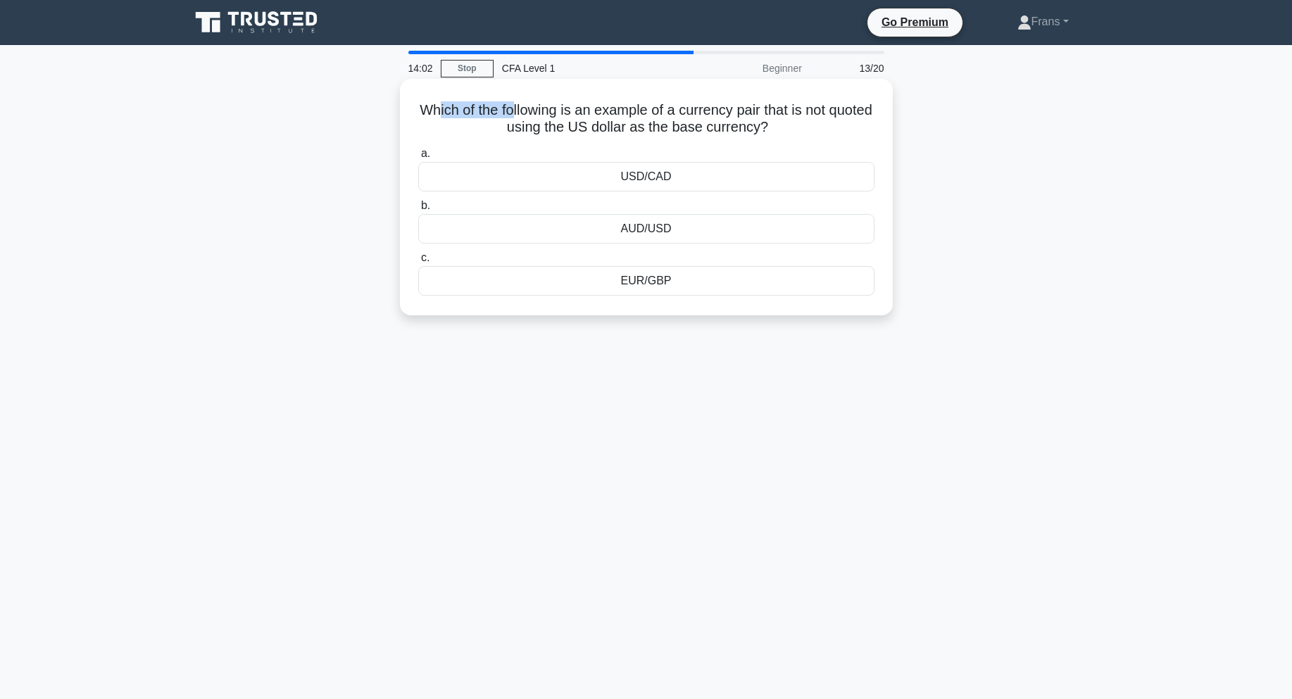
drag, startPoint x: 458, startPoint y: 103, endPoint x: 537, endPoint y: 107, distance: 79.0
click at [537, 107] on h5 "Which of the following is an example of a currency pair that is not quoted usin…" at bounding box center [646, 118] width 459 height 35
click at [614, 107] on h5 "Which of the following is an example of a currency pair that is not quoted usin…" at bounding box center [646, 118] width 459 height 35
drag, startPoint x: 521, startPoint y: 111, endPoint x: 628, endPoint y: 116, distance: 107.2
click at [628, 116] on h5 "Which of the following is an example of a currency pair that is not quoted usin…" at bounding box center [646, 118] width 459 height 35
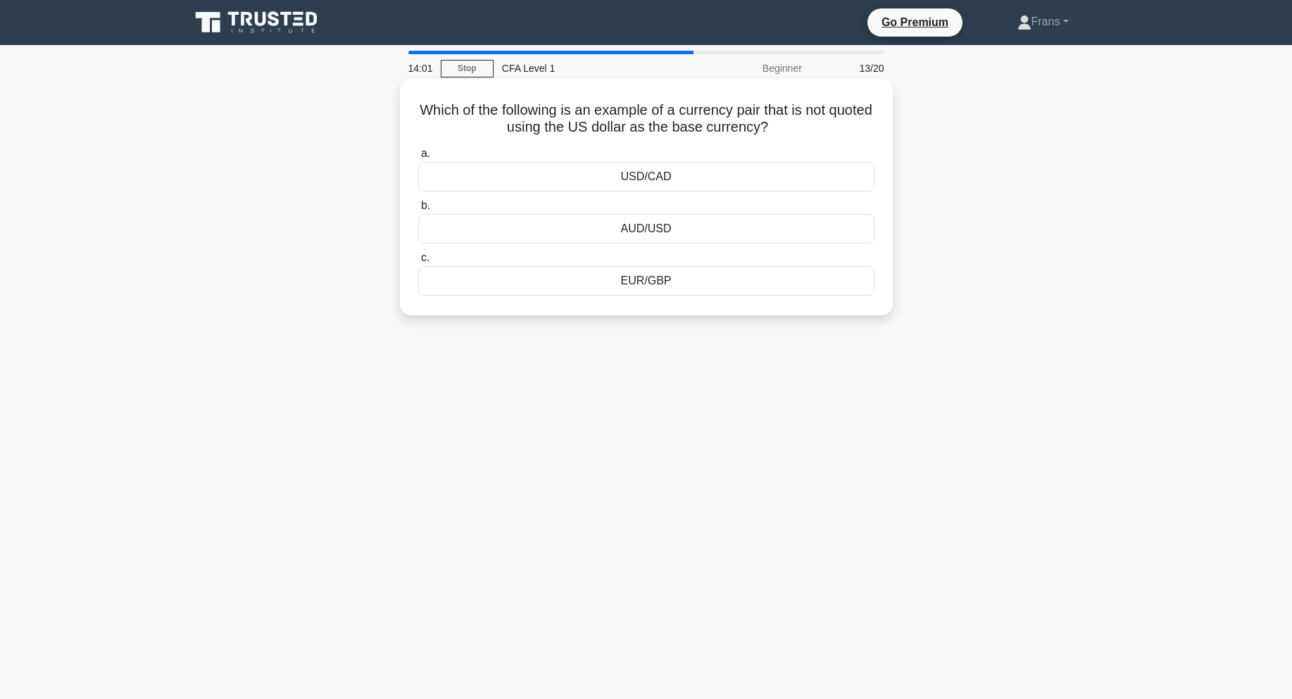
click at [711, 116] on h5 "Which of the following is an example of a currency pair that is not quoted usin…" at bounding box center [646, 118] width 459 height 35
drag, startPoint x: 586, startPoint y: 112, endPoint x: 647, endPoint y: 115, distance: 61.3
click at [647, 115] on h5 "Which of the following is an example of a currency pair that is not quoted usin…" at bounding box center [646, 118] width 459 height 35
click at [718, 117] on h5 "Which of the following is an example of a currency pair that is not quoted usin…" at bounding box center [646, 118] width 459 height 35
click at [649, 278] on div "EUR/GBP" at bounding box center [646, 281] width 456 height 30
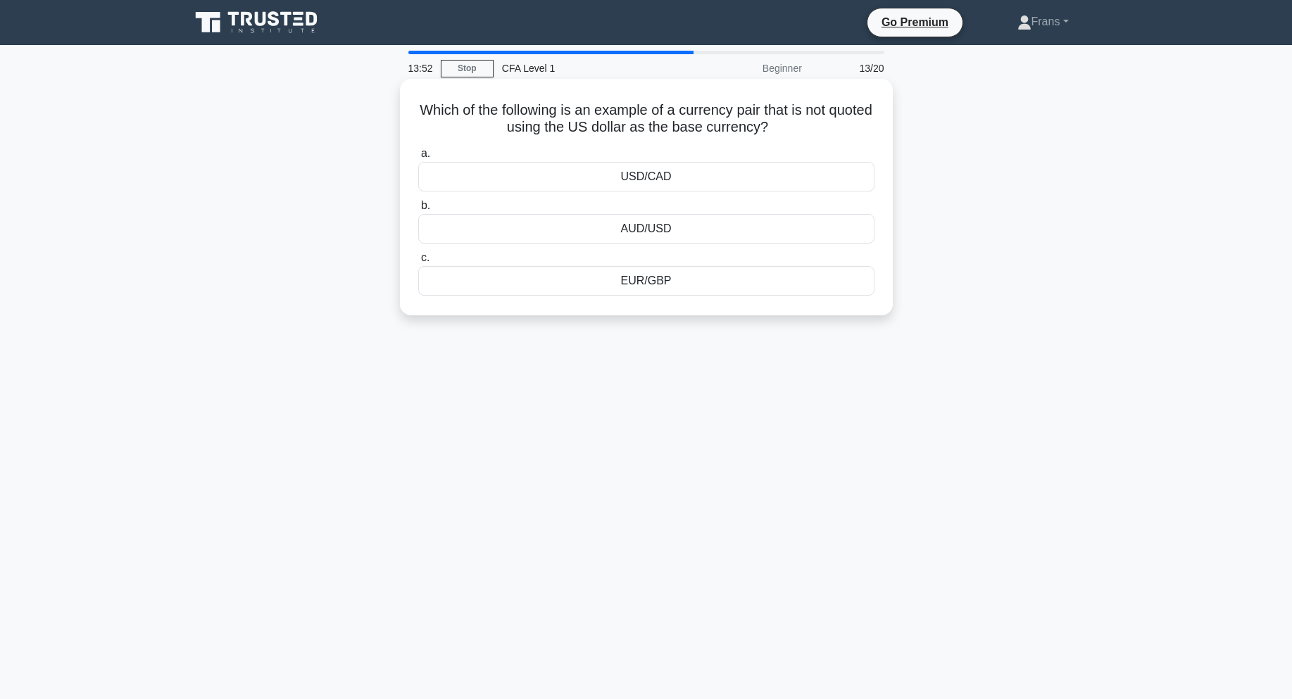
click at [418, 263] on input "c. EUR/GBP" at bounding box center [418, 258] width 0 height 9
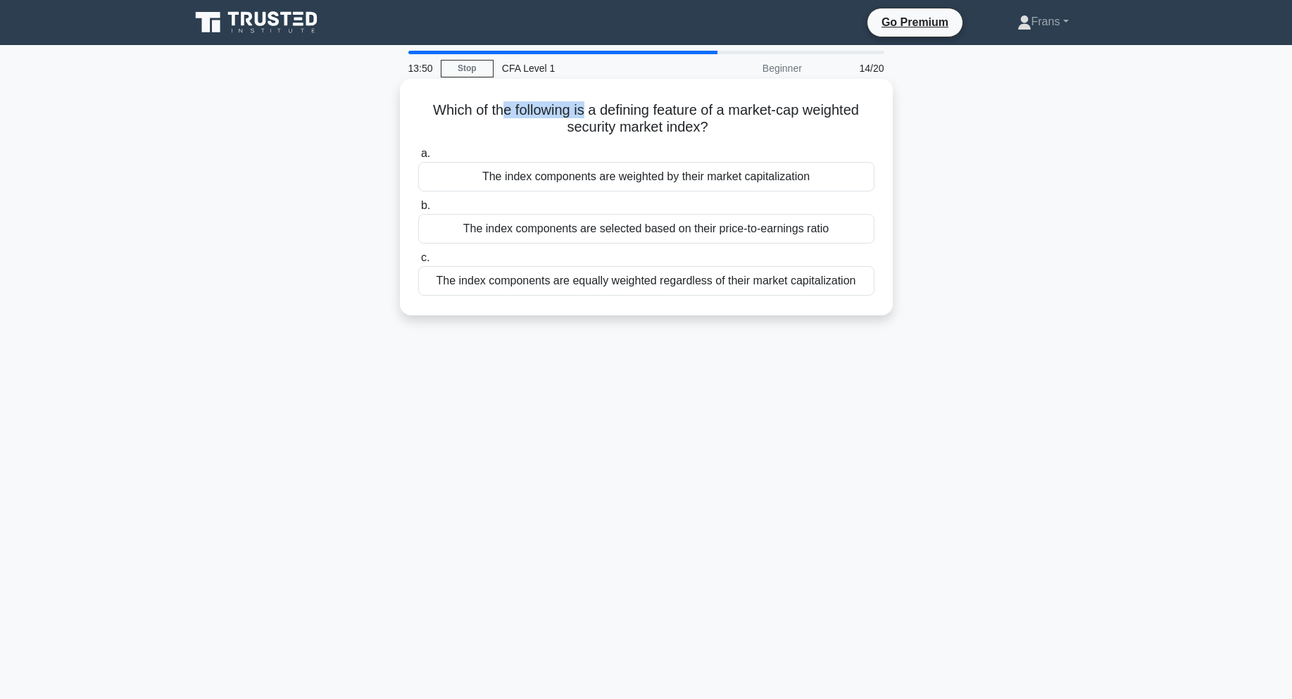
drag, startPoint x: 526, startPoint y: 112, endPoint x: 585, endPoint y: 111, distance: 59.2
click at [585, 111] on h5 "Which of the following is a defining feature of a market-cap weighted security …" at bounding box center [646, 118] width 459 height 35
click at [649, 105] on h5 "Which of the following is a defining feature of a market-cap weighted security …" at bounding box center [646, 118] width 459 height 35
click at [562, 108] on h5 "Which of the following is a defining feature of a market-cap weighted security …" at bounding box center [646, 118] width 459 height 35
click at [602, 106] on h5 "Which of the following is a defining feature of a market-cap weighted security …" at bounding box center [646, 118] width 459 height 35
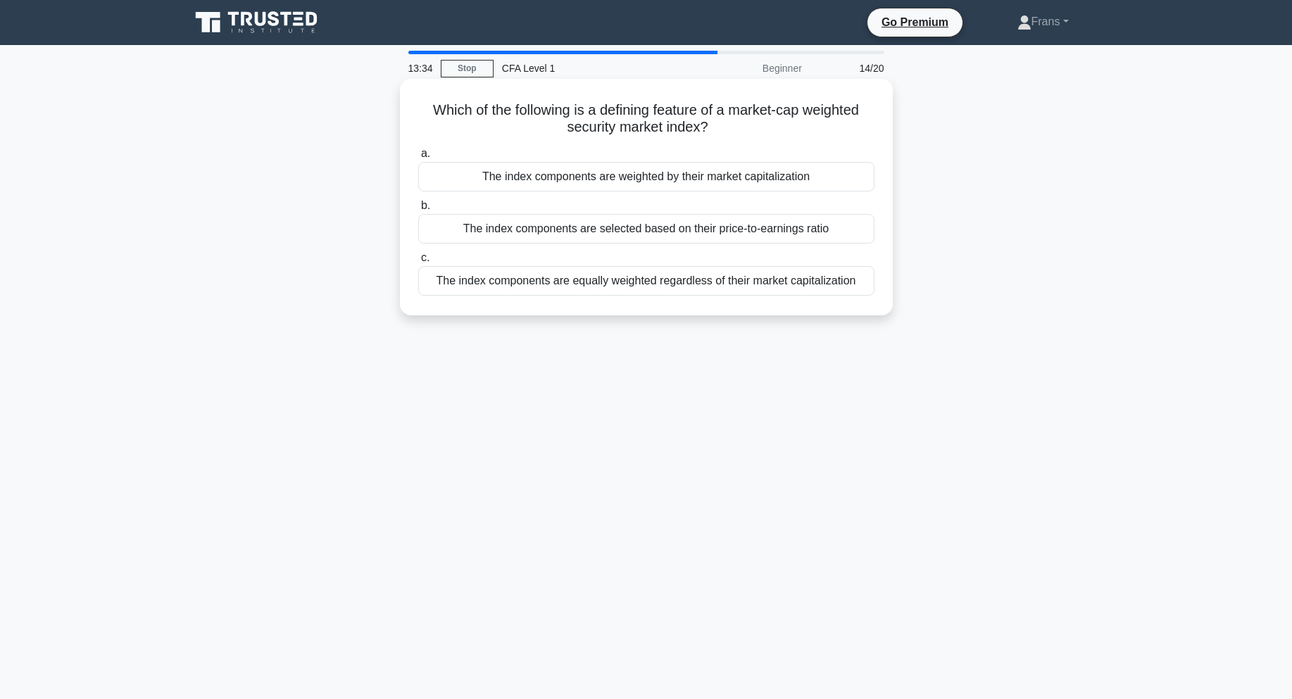
click at [647, 181] on div "The index components are weighted by their market capitalization" at bounding box center [646, 177] width 456 height 30
click at [418, 158] on input "a. The index components are weighted by their market capitalization" at bounding box center [418, 153] width 0 height 9
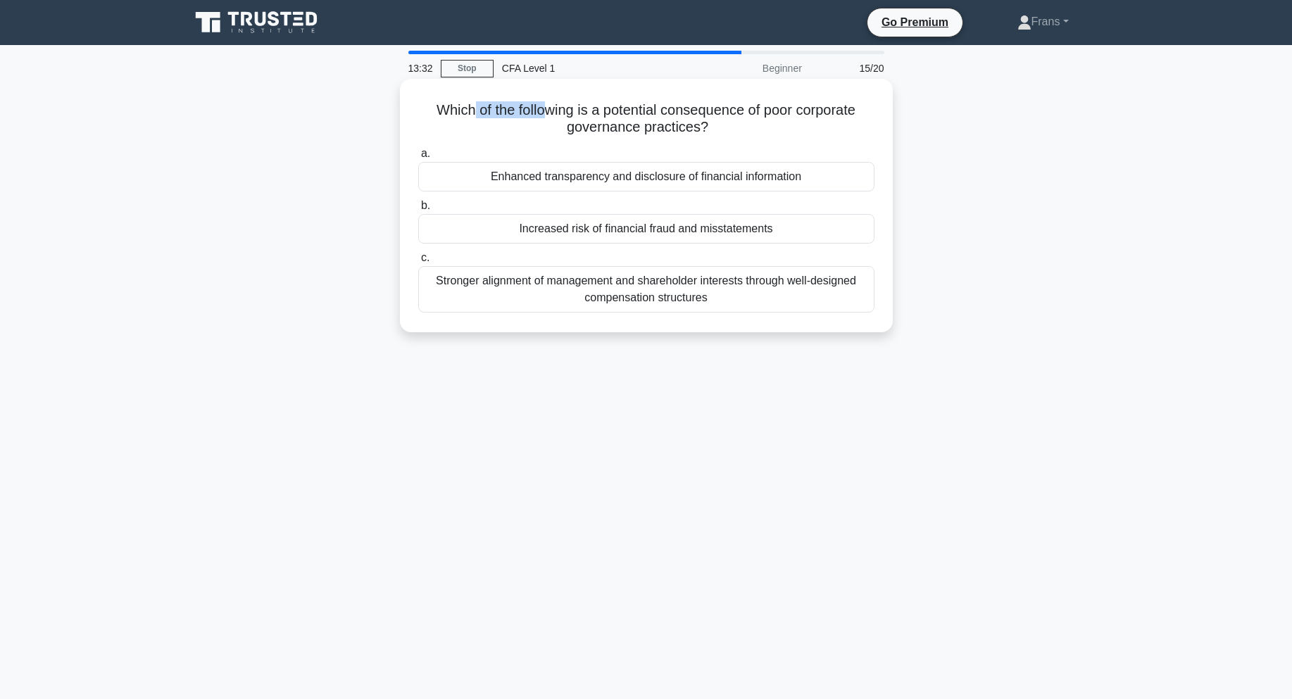
drag, startPoint x: 466, startPoint y: 113, endPoint x: 547, endPoint y: 103, distance: 82.3
click at [547, 103] on h5 "Which of the following is a potential consequence of poor corporate governance …" at bounding box center [646, 118] width 459 height 35
click at [600, 106] on h5 "Which of the following is a potential consequence of poor corporate governance …" at bounding box center [646, 118] width 459 height 35
click at [585, 226] on div "Increased risk of financial fraud and misstatements" at bounding box center [646, 229] width 456 height 30
click at [418, 211] on input "b. Increased risk of financial fraud and misstatements" at bounding box center [418, 205] width 0 height 9
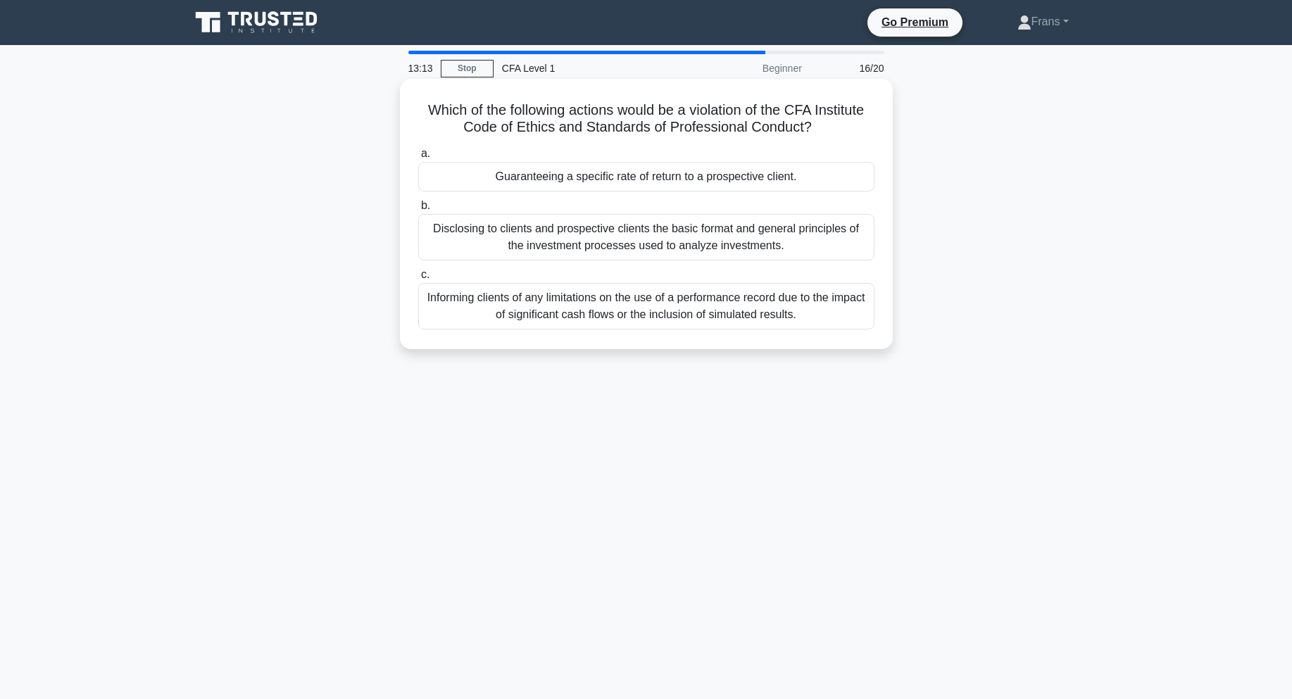
click at [571, 107] on h5 "Which of the following actions would be a violation of the CFA Institute Code o…" at bounding box center [646, 118] width 459 height 35
drag, startPoint x: 475, startPoint y: 111, endPoint x: 592, endPoint y: 111, distance: 117.6
click at [589, 111] on h5 "Which of the following actions would be a violation of the CFA Institute Code o…" at bounding box center [646, 118] width 459 height 35
click at [647, 109] on h5 "Which of the following actions would be a violation of the CFA Institute Code o…" at bounding box center [646, 118] width 459 height 35
click at [745, 172] on div "Guaranteeing a specific rate of return to a prospective client." at bounding box center [646, 177] width 456 height 30
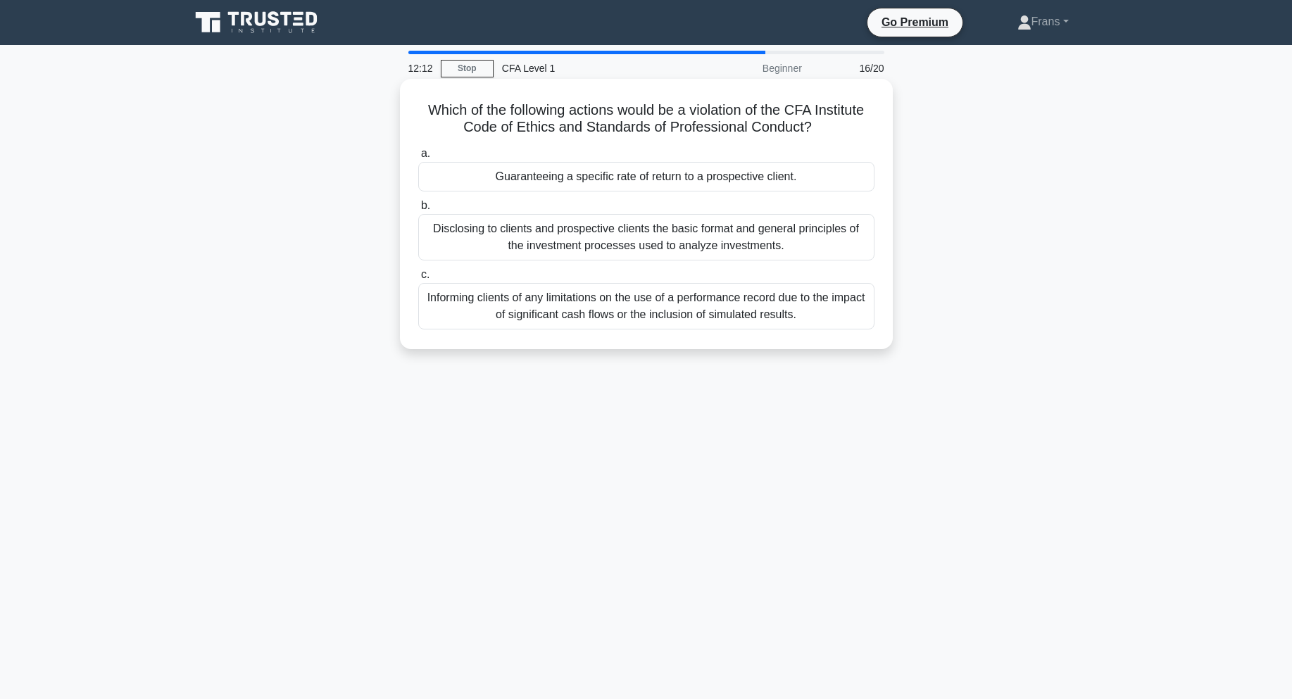
click at [418, 158] on input "a. Guaranteeing a specific rate of return to a prospective client." at bounding box center [418, 153] width 0 height 9
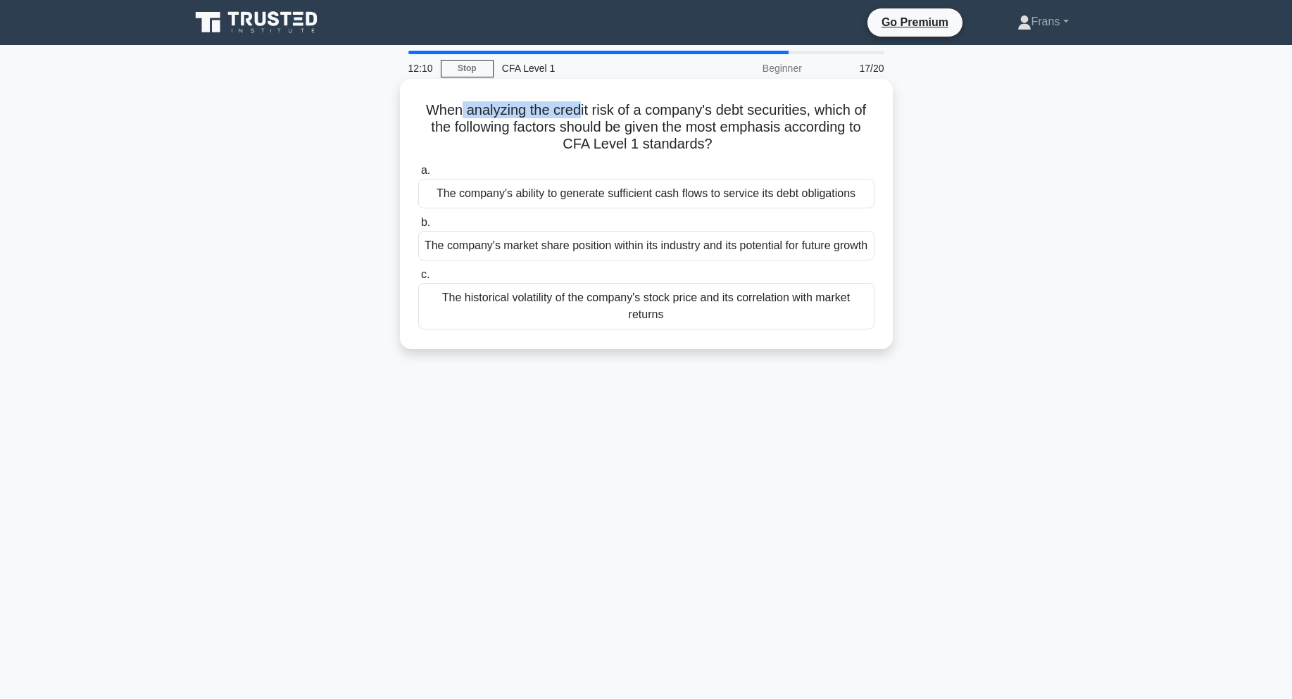
drag, startPoint x: 457, startPoint y: 113, endPoint x: 587, endPoint y: 111, distance: 129.6
click at [575, 113] on h5 "When analyzing the credit risk of a company's debt securities, which of the fol…" at bounding box center [646, 127] width 459 height 52
click at [610, 104] on h5 "When analyzing the credit risk of a company's debt securities, which of the fol…" at bounding box center [646, 127] width 459 height 52
drag, startPoint x: 551, startPoint y: 130, endPoint x: 669, endPoint y: 126, distance: 117.7
click at [669, 126] on h5 "When analyzing the credit risk of a company's debt securities, which of the fol…" at bounding box center [646, 127] width 459 height 52
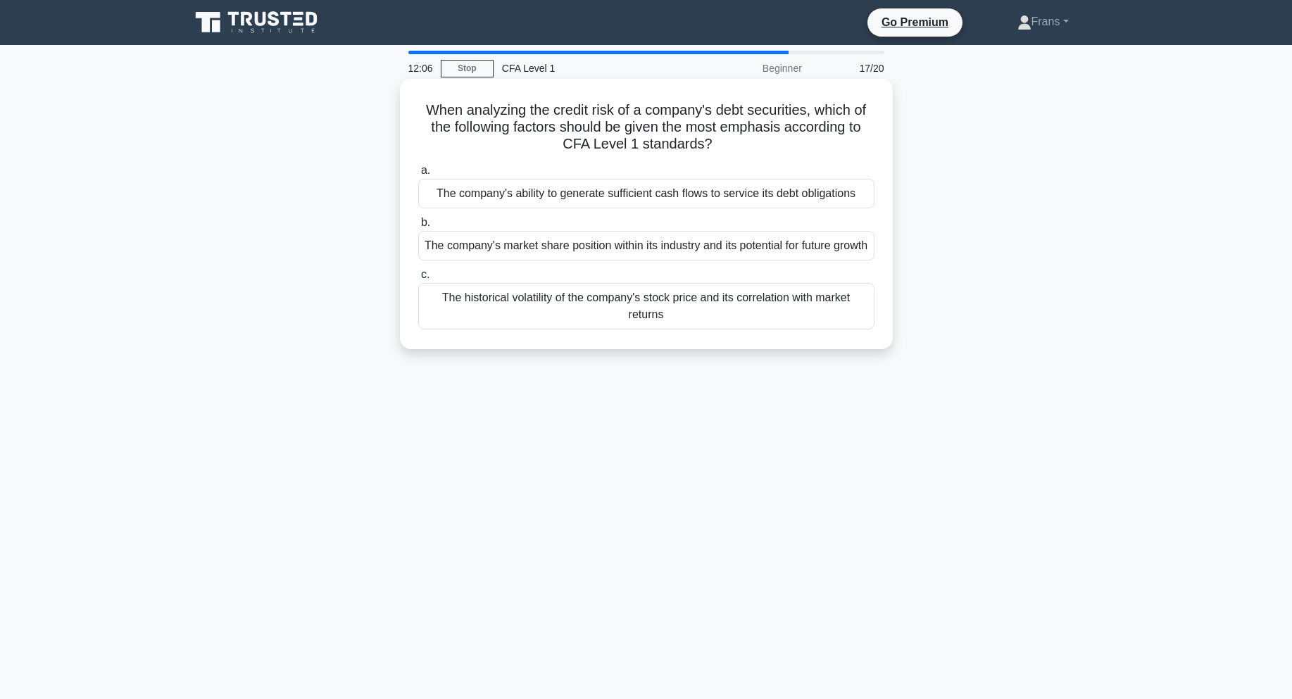
click at [714, 128] on h5 "When analyzing the credit risk of a company's debt securities, which of the fol…" at bounding box center [646, 127] width 459 height 52
click at [688, 129] on h5 "When analyzing the credit risk of a company's debt securities, which of the fol…" at bounding box center [646, 127] width 459 height 52
drag, startPoint x: 683, startPoint y: 116, endPoint x: 766, endPoint y: 116, distance: 83.1
click at [766, 116] on h5 "When analyzing the credit risk of a company's debt securities, which of the fol…" at bounding box center [646, 127] width 459 height 52
click at [991, 209] on div "When analyzing the credit risk of a company's debt securities, which of the fol…" at bounding box center [647, 225] width 930 height 287
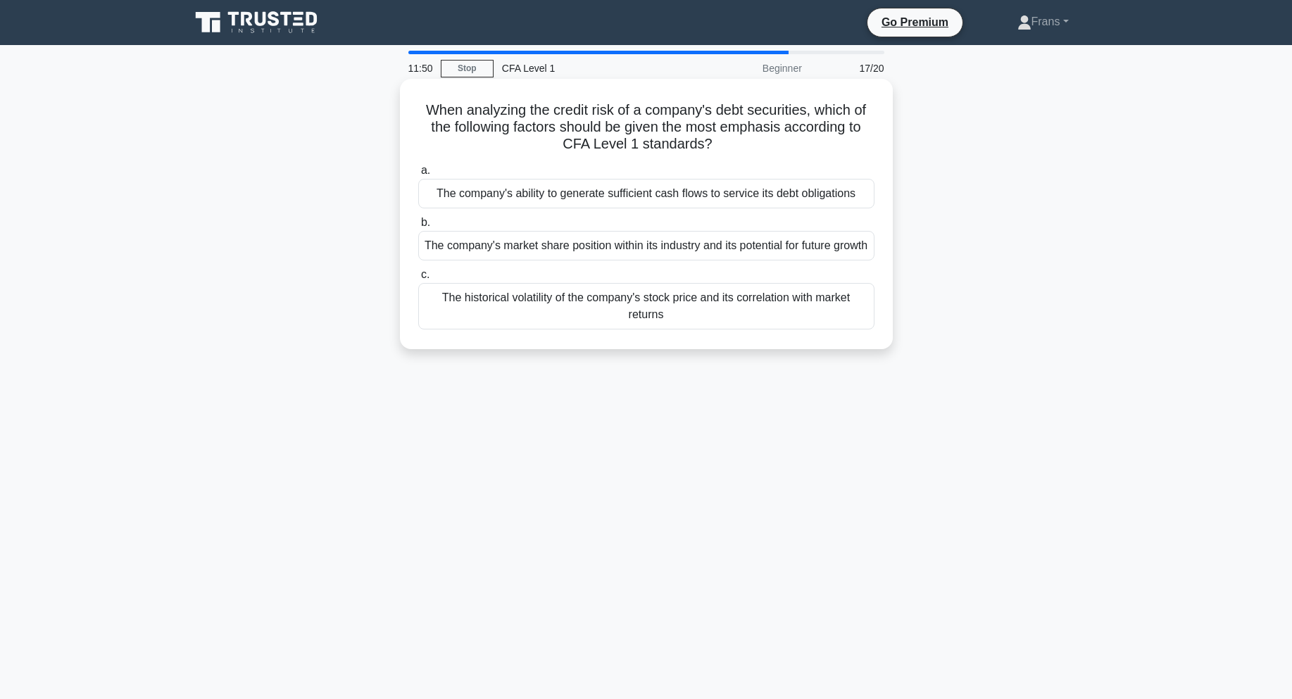
click at [603, 330] on div "The historical volatility of the company's stock price and its correlation with…" at bounding box center [646, 306] width 456 height 46
click at [418, 280] on input "c. The historical volatility of the company's stock price and its correlation w…" at bounding box center [418, 274] width 0 height 9
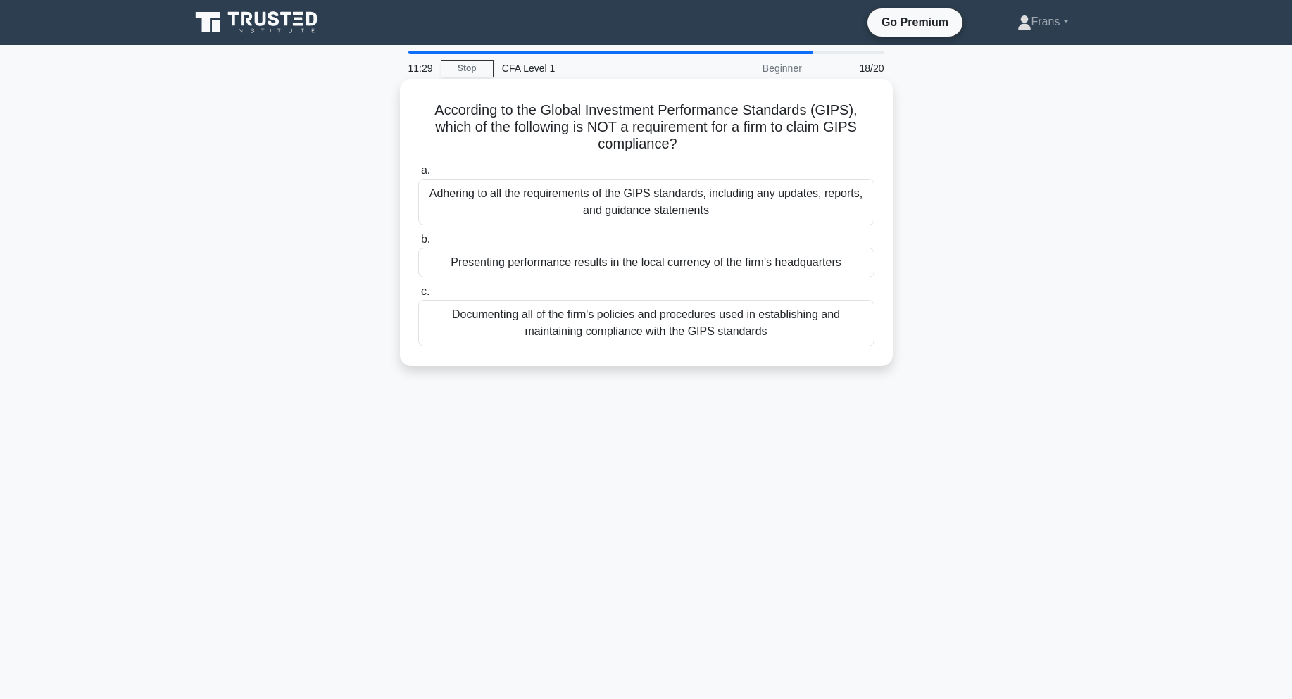
click at [806, 265] on div "Presenting performance results in the local currency of the firm's headquarters" at bounding box center [646, 263] width 456 height 30
click at [418, 244] on input "b. Presenting performance results in the local currency of the firm's headquart…" at bounding box center [418, 239] width 0 height 9
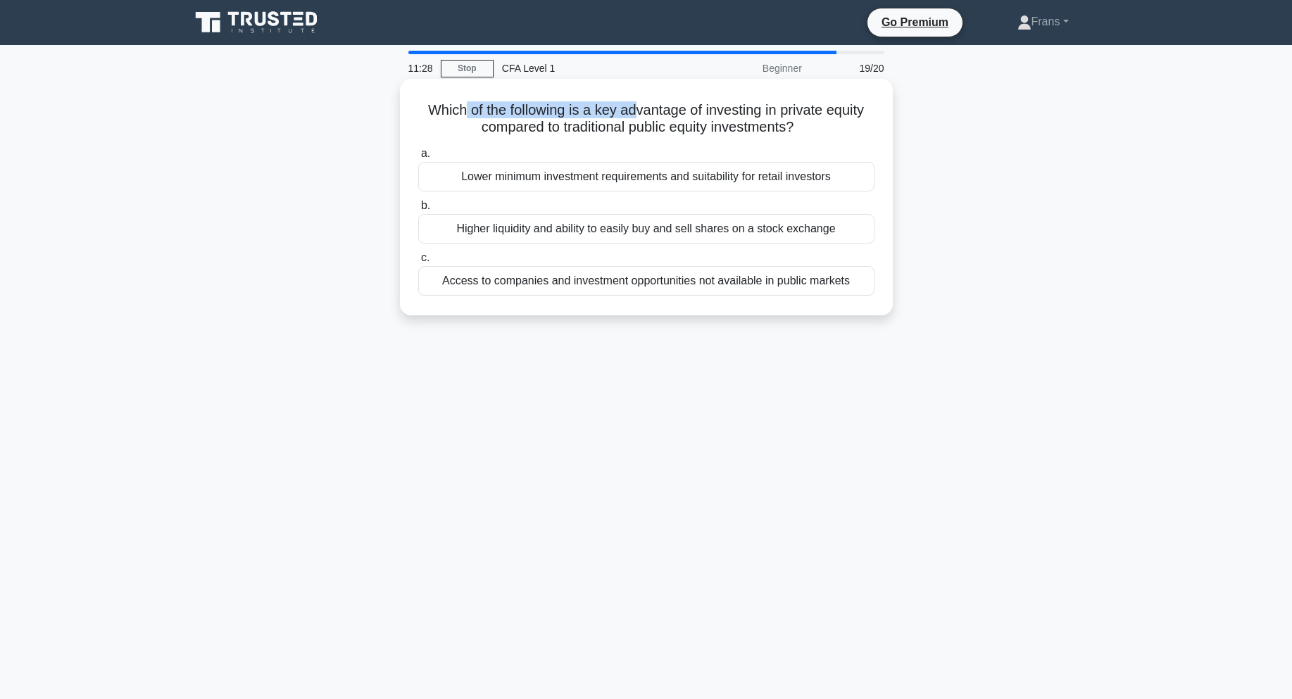
drag, startPoint x: 456, startPoint y: 105, endPoint x: 633, endPoint y: 117, distance: 177.2
click at [633, 117] on h5 "Which of the following is a key advantage of investing in private equity compar…" at bounding box center [646, 118] width 459 height 35
click at [744, 109] on h5 "Which of the following is a key advantage of investing in private equity compar…" at bounding box center [646, 118] width 459 height 35
drag, startPoint x: 675, startPoint y: 109, endPoint x: 782, endPoint y: 107, distance: 107.1
click at [782, 107] on h5 "Which of the following is a key advantage of investing in private equity compar…" at bounding box center [646, 118] width 459 height 35
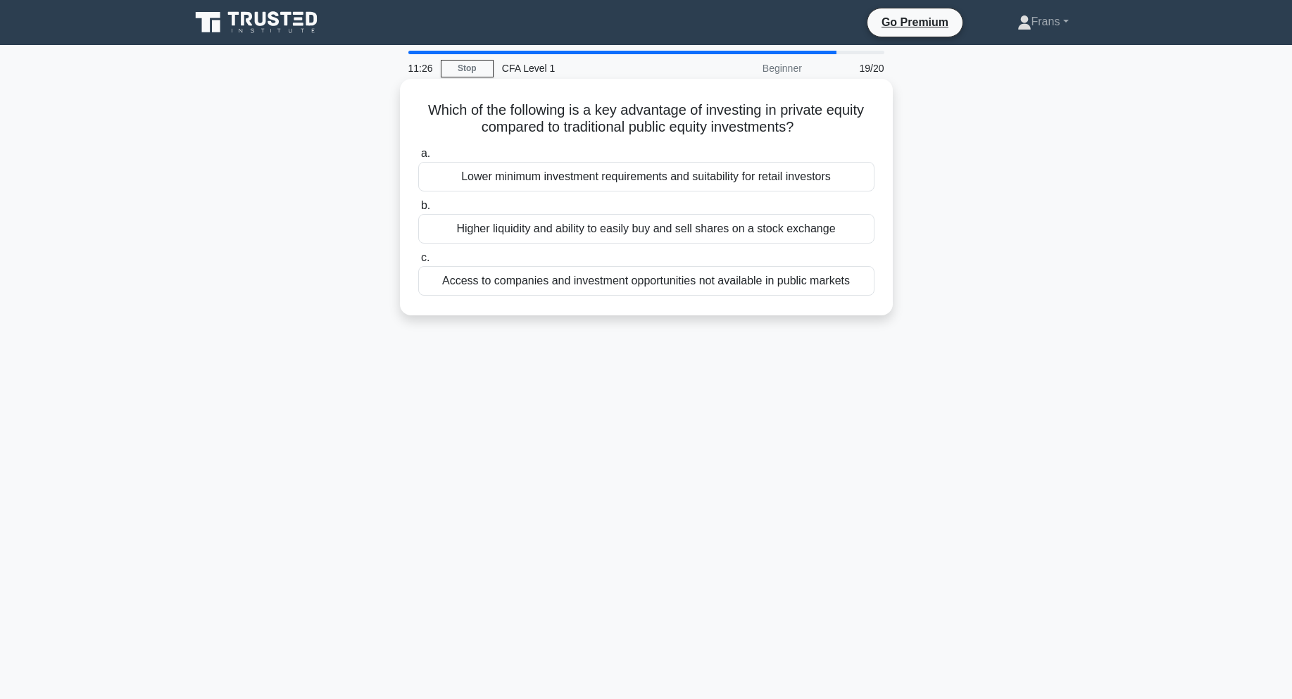
click at [855, 115] on h5 "Which of the following is a key advantage of investing in private equity compar…" at bounding box center [646, 118] width 459 height 35
click at [635, 291] on div "Access to companies and investment opportunities not available in public markets" at bounding box center [646, 281] width 456 height 30
click at [418, 263] on input "c. Access to companies and investment opportunities not available in public mar…" at bounding box center [418, 258] width 0 height 9
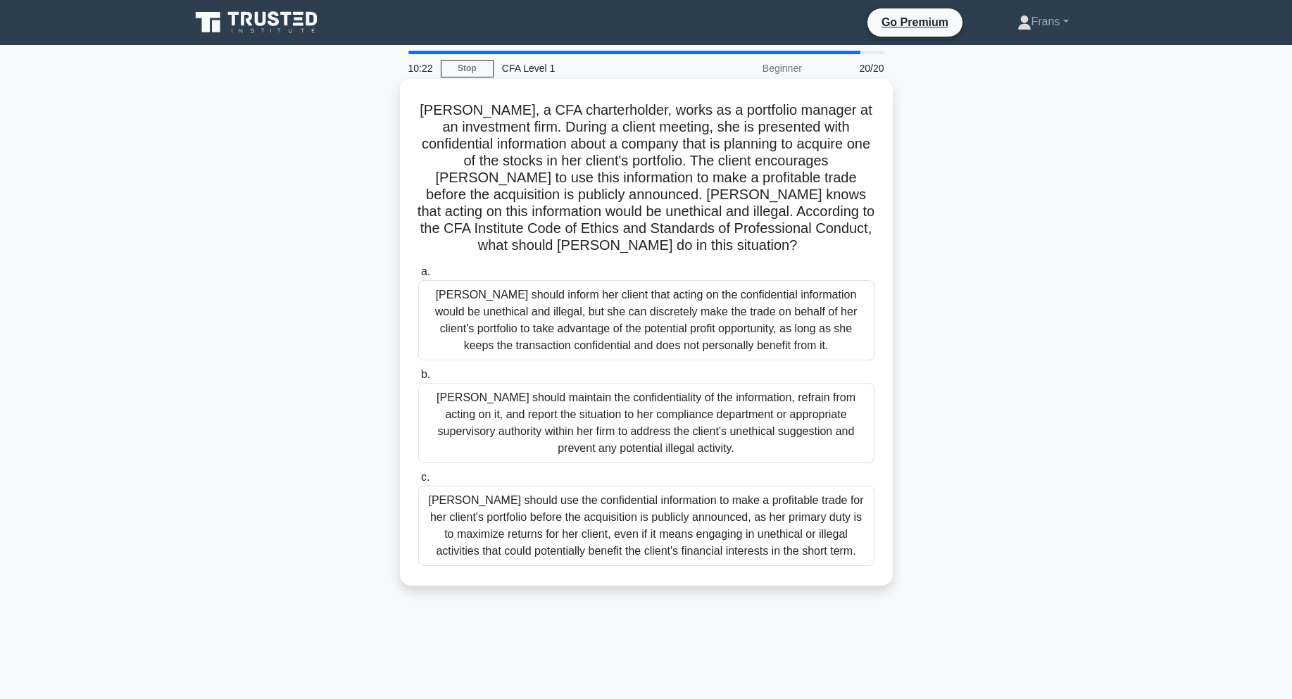
click at [623, 415] on div "Julia should maintain the confidentiality of the information, refrain from acti…" at bounding box center [646, 423] width 456 height 80
click at [418, 380] on input "b. Julia should maintain the confidentiality of the information, refrain from a…" at bounding box center [418, 374] width 0 height 9
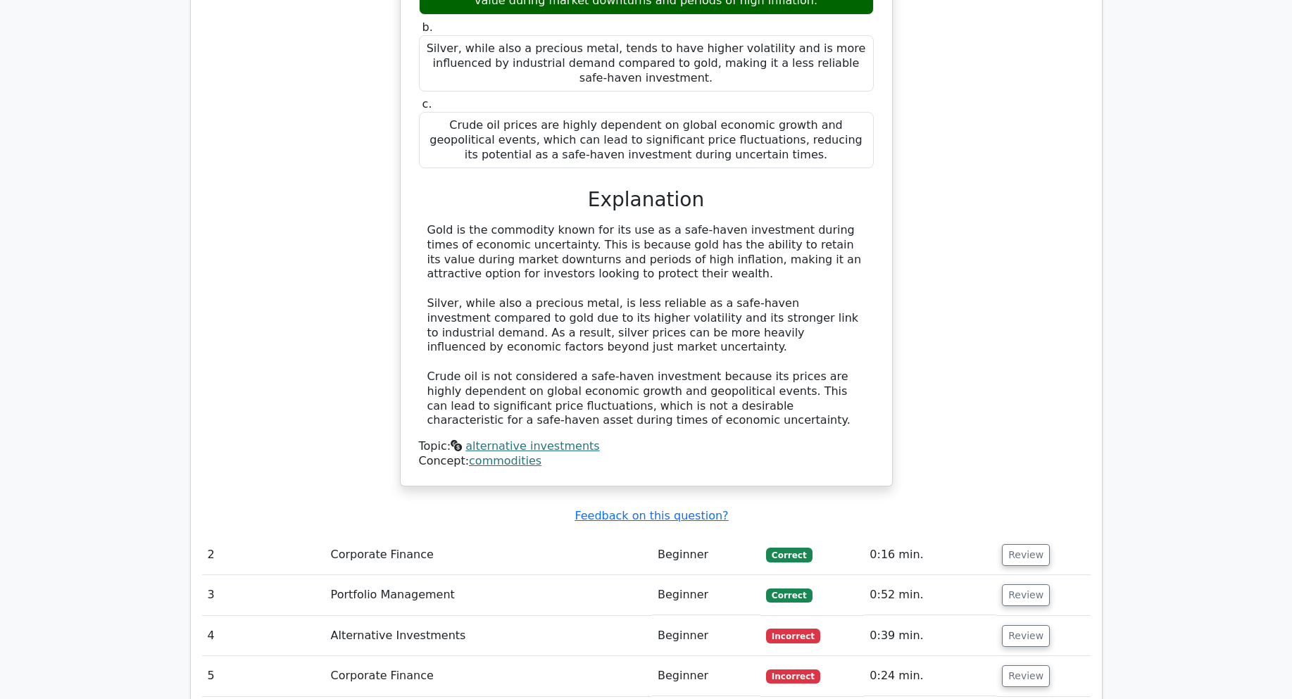
scroll to position [1409, 0]
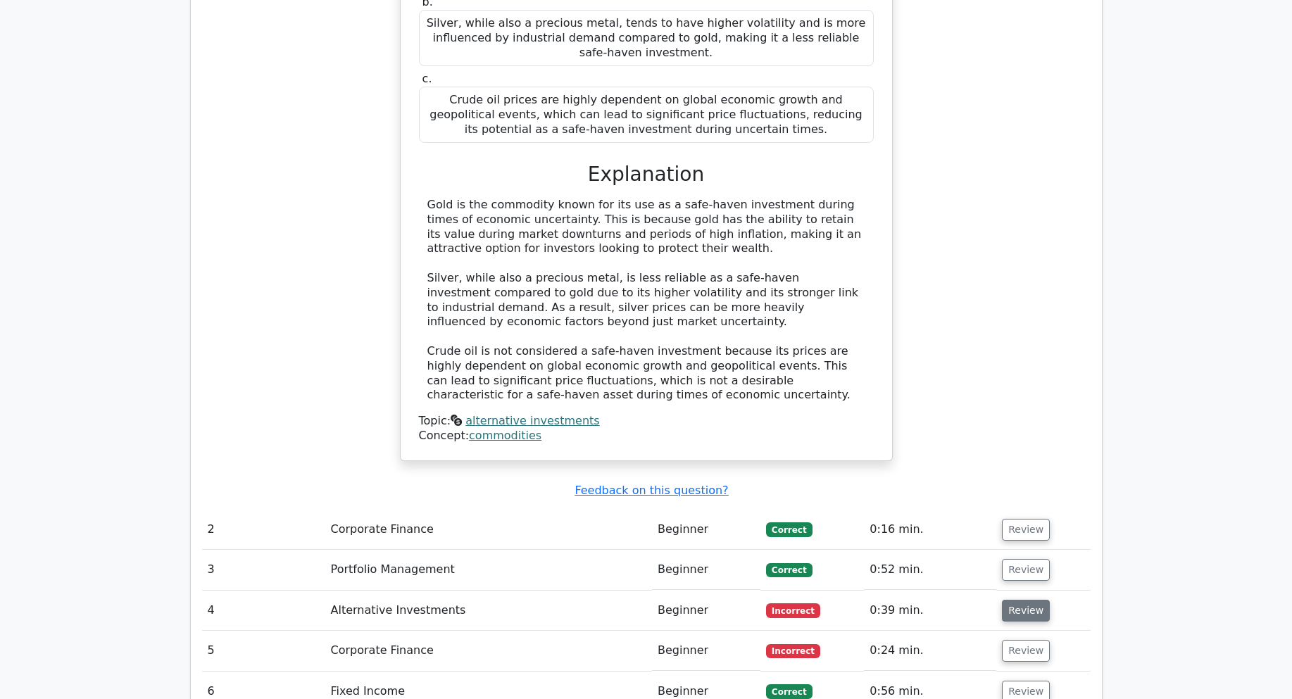
click at [1007, 600] on button "Review" at bounding box center [1026, 611] width 48 height 22
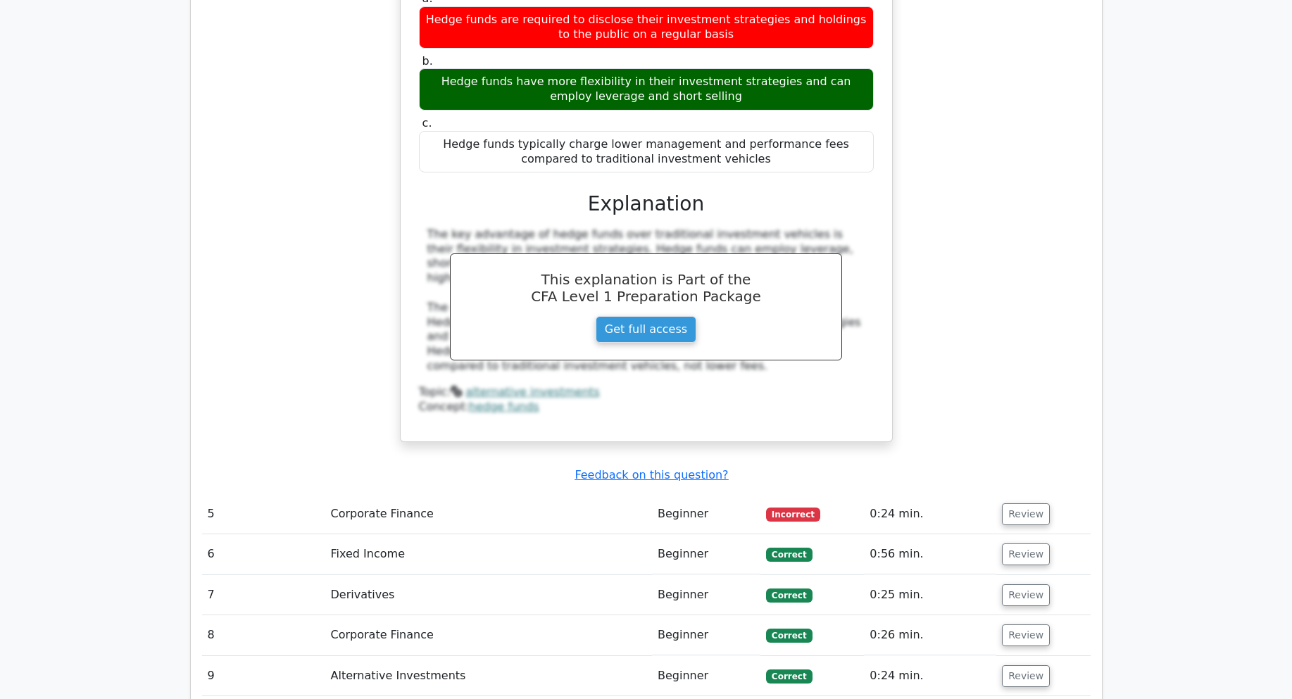
scroll to position [2183, 0]
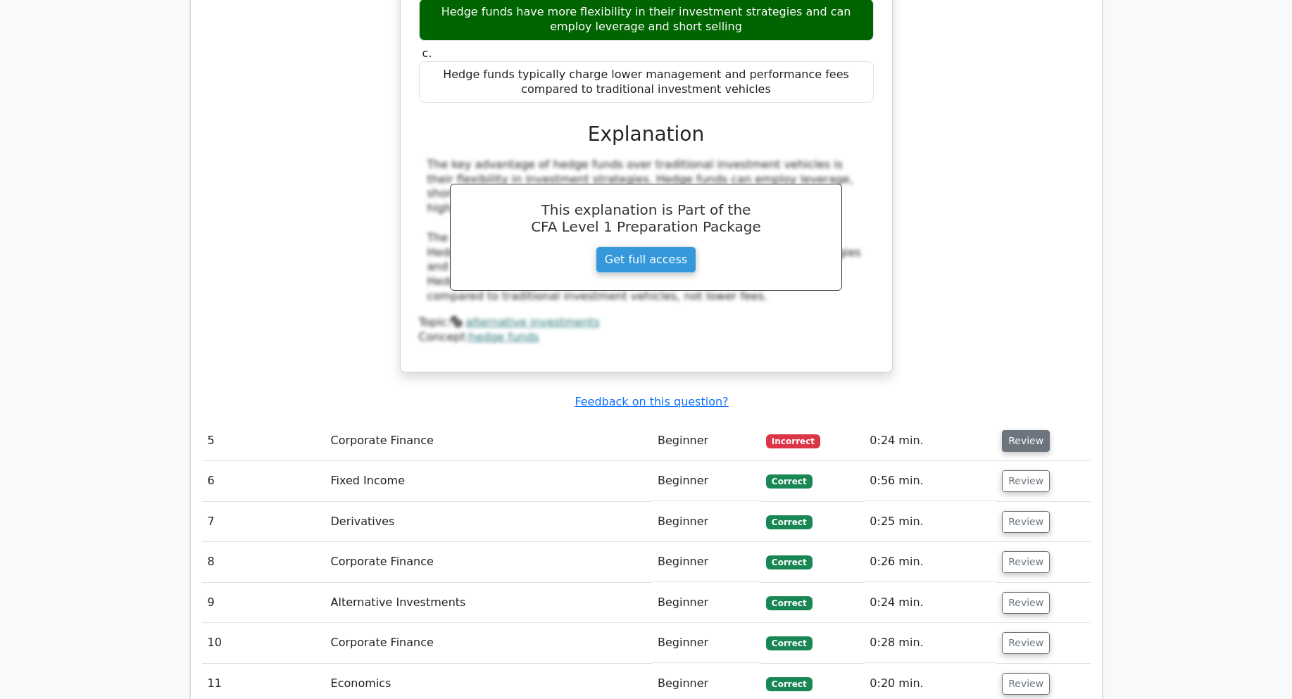
click at [1026, 430] on button "Review" at bounding box center [1026, 441] width 48 height 22
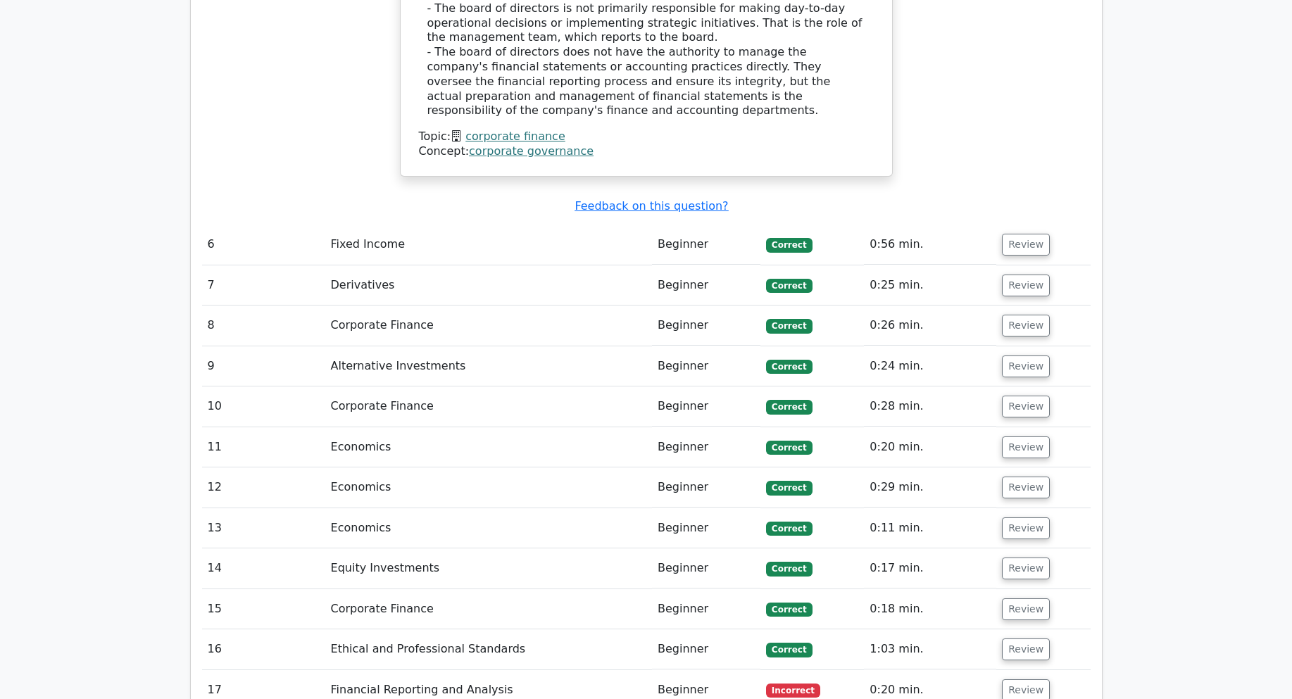
scroll to position [3380, 0]
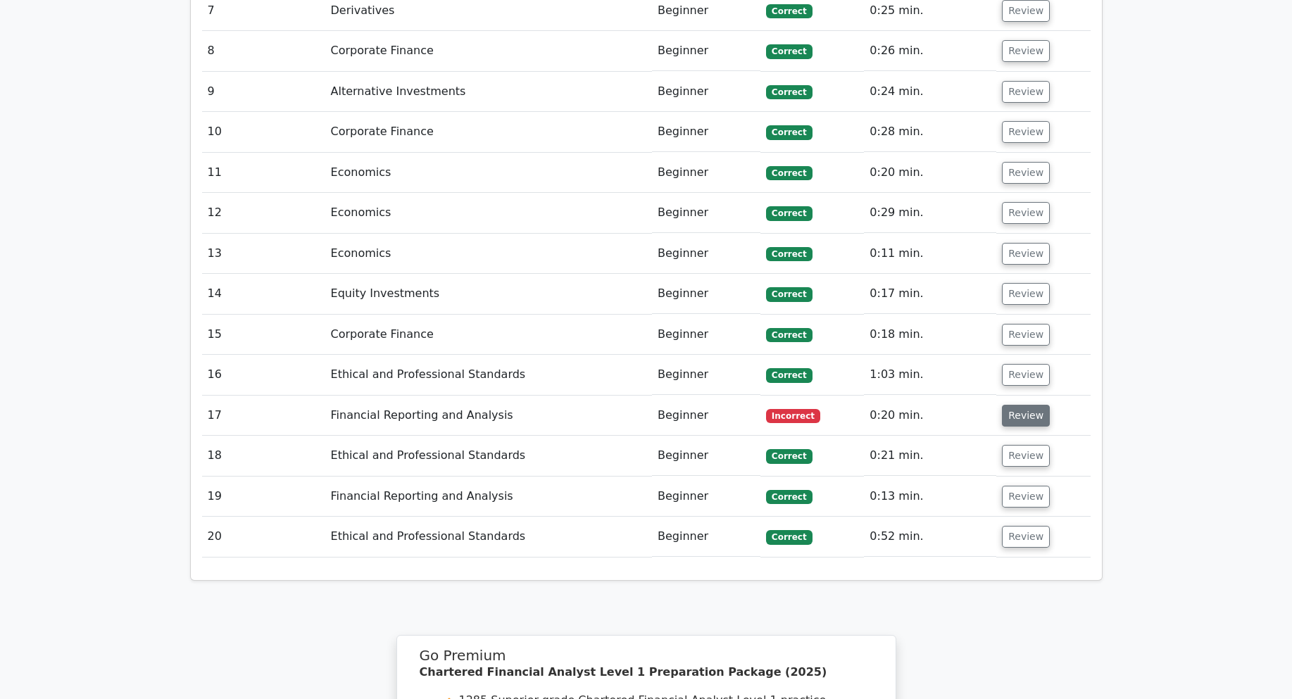
click at [1032, 405] on button "Review" at bounding box center [1026, 416] width 48 height 22
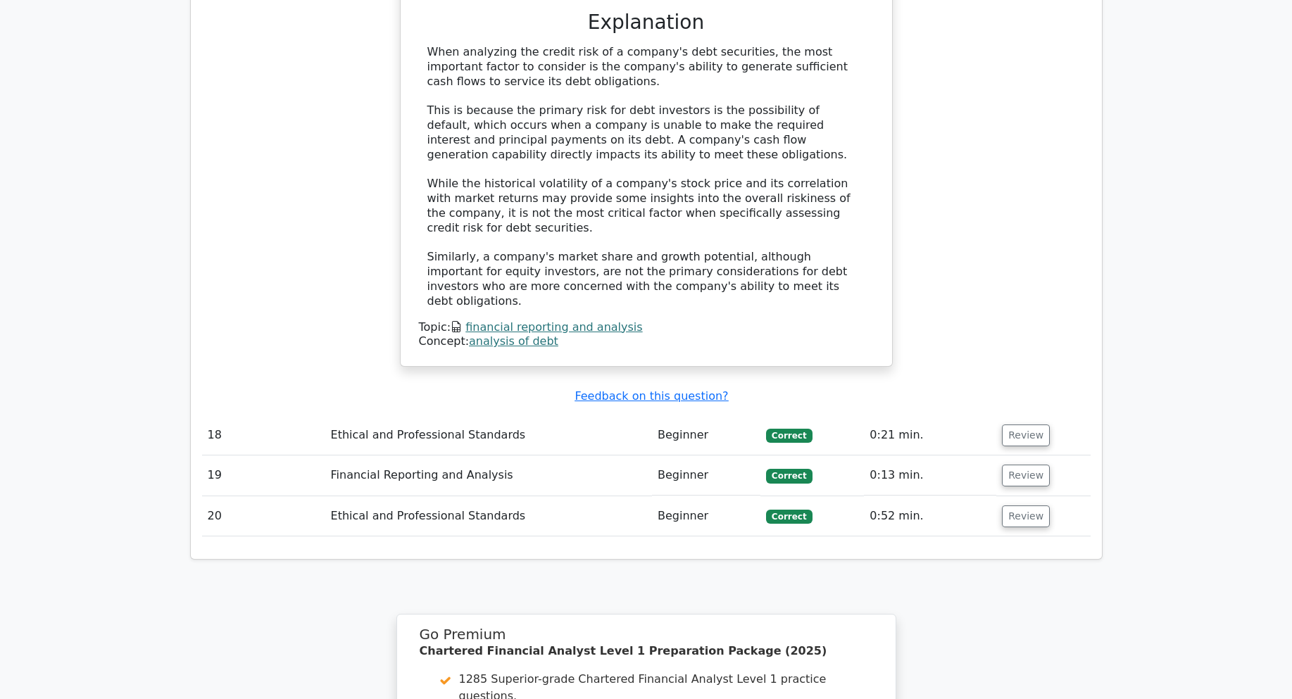
scroll to position [4366, 0]
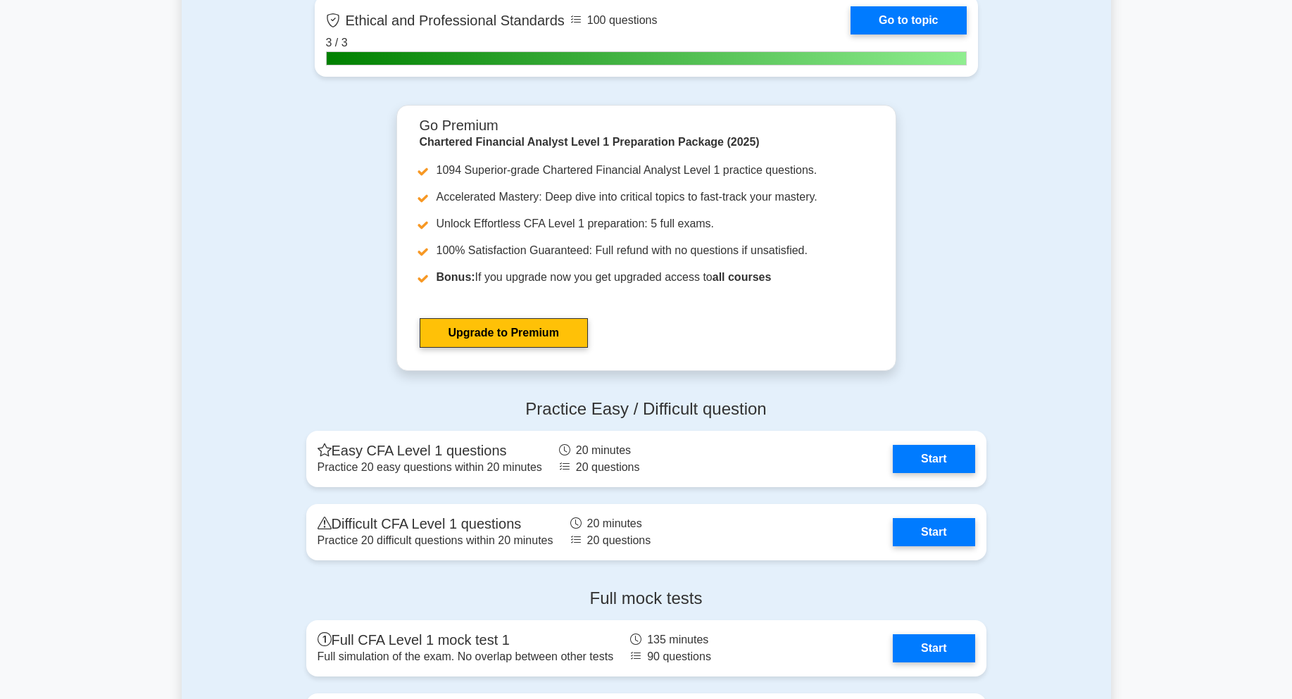
scroll to position [1902, 0]
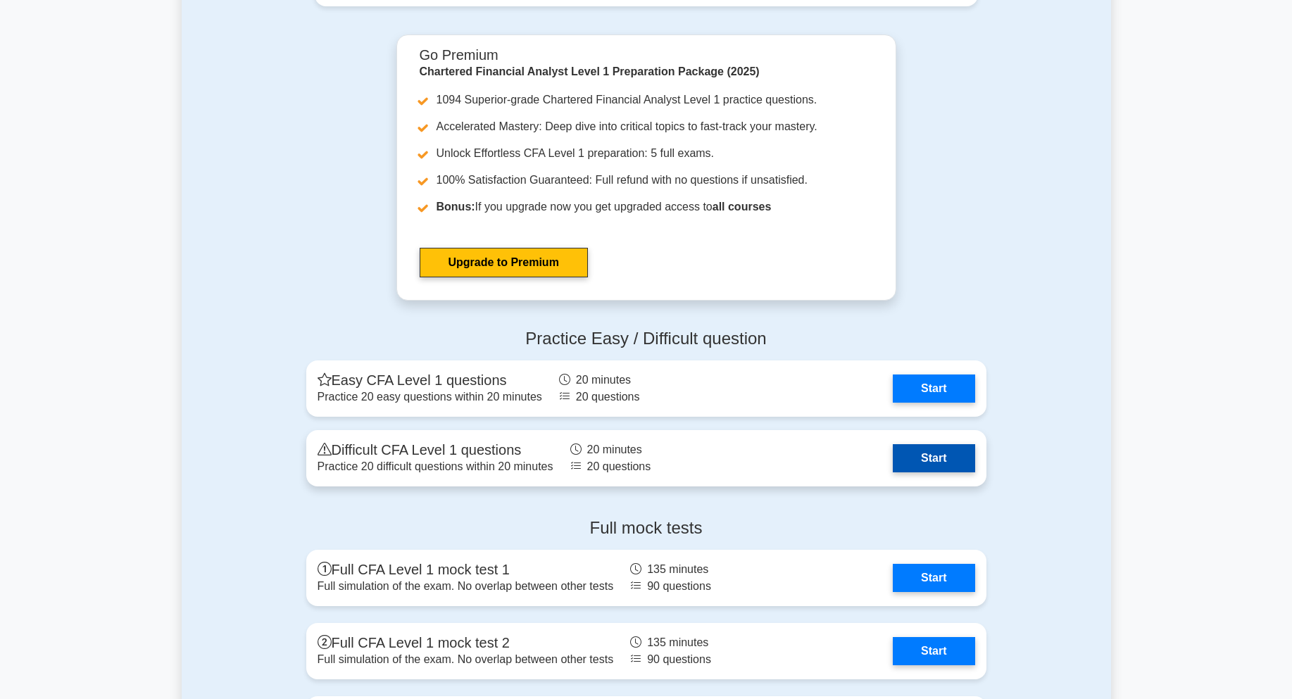
click at [924, 466] on link "Start" at bounding box center [934, 458] width 82 height 28
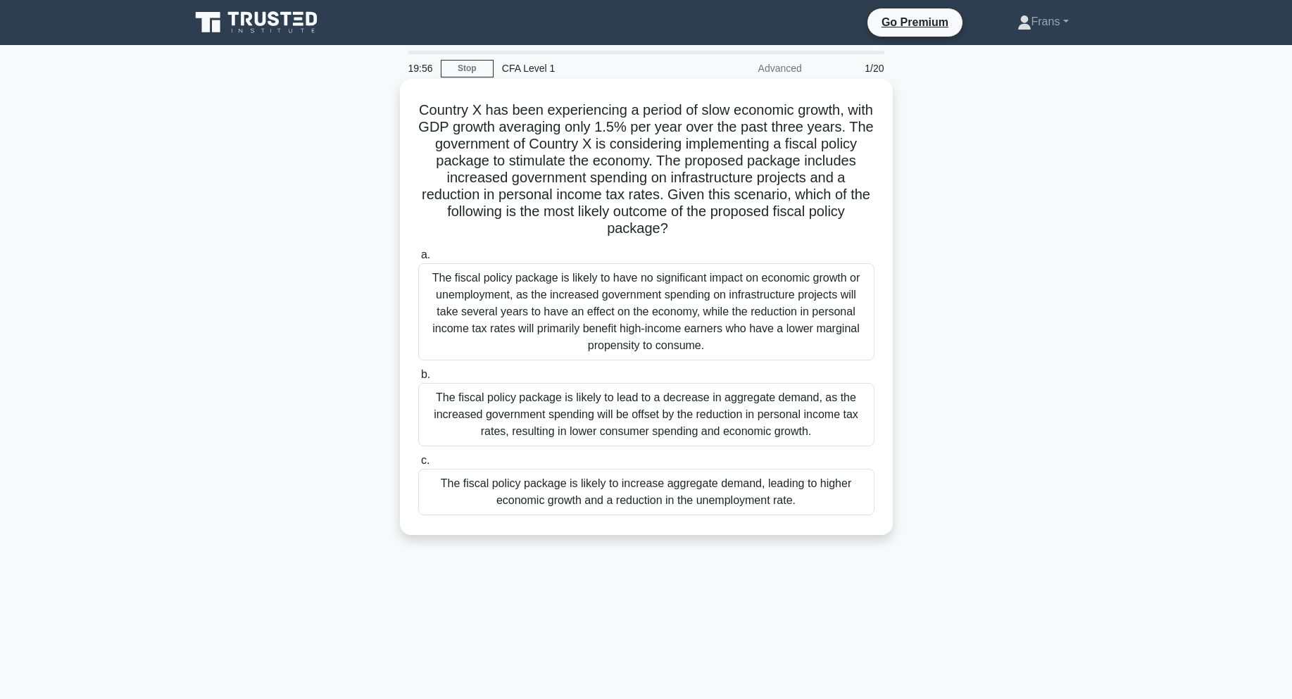
click at [684, 114] on h5 "Country X has been experiencing a period of slow economic growth, with GDP grow…" at bounding box center [646, 169] width 459 height 137
click at [608, 129] on h5 "Country X has been experiencing a period of slow economic growth, with GDP grow…" at bounding box center [646, 169] width 459 height 137
click at [632, 123] on h5 "Country X has been experiencing a period of slow economic growth, with GDP grow…" at bounding box center [646, 169] width 459 height 137
click at [668, 129] on h5 "Country X has been experiencing a period of slow economic growth, with GDP grow…" at bounding box center [646, 169] width 459 height 137
click at [678, 127] on h5 "Country X has been experiencing a period of slow economic growth, with GDP grow…" at bounding box center [646, 169] width 459 height 137
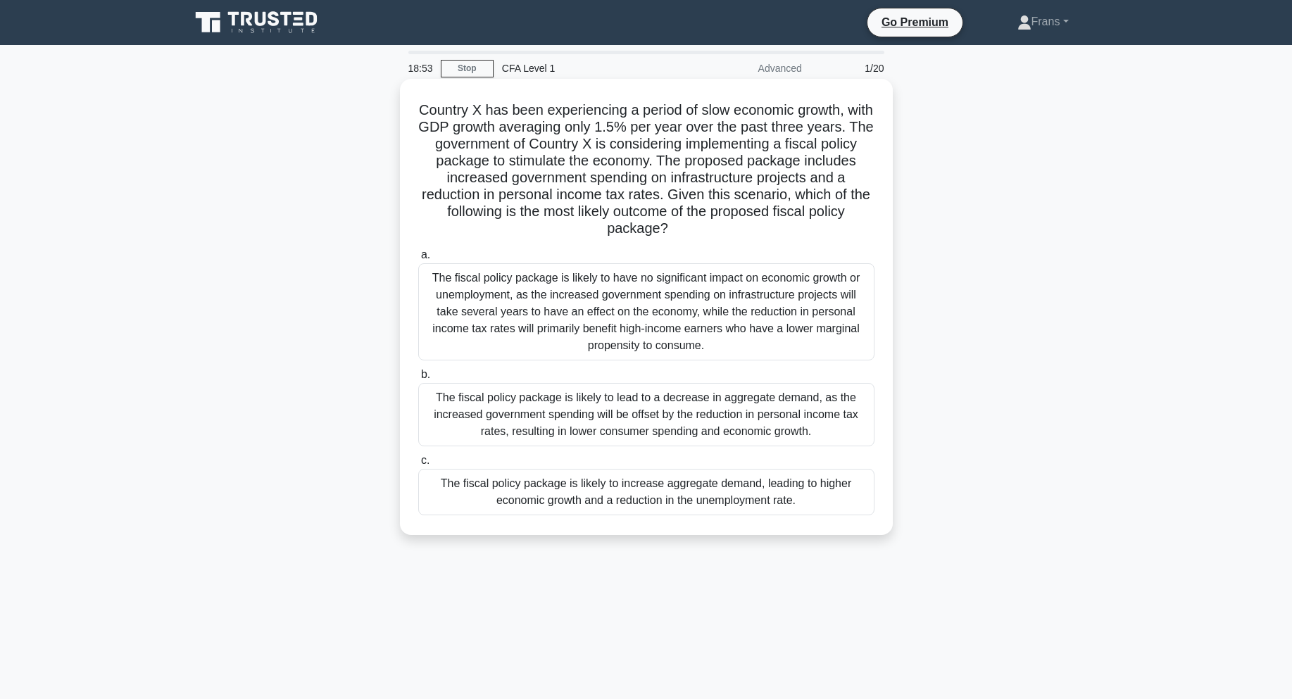
drag, startPoint x: 770, startPoint y: 316, endPoint x: 887, endPoint y: 323, distance: 116.4
click at [887, 323] on div "Country X has been experiencing a period of slow economic growth, with GDP grow…" at bounding box center [647, 307] width 482 height 445
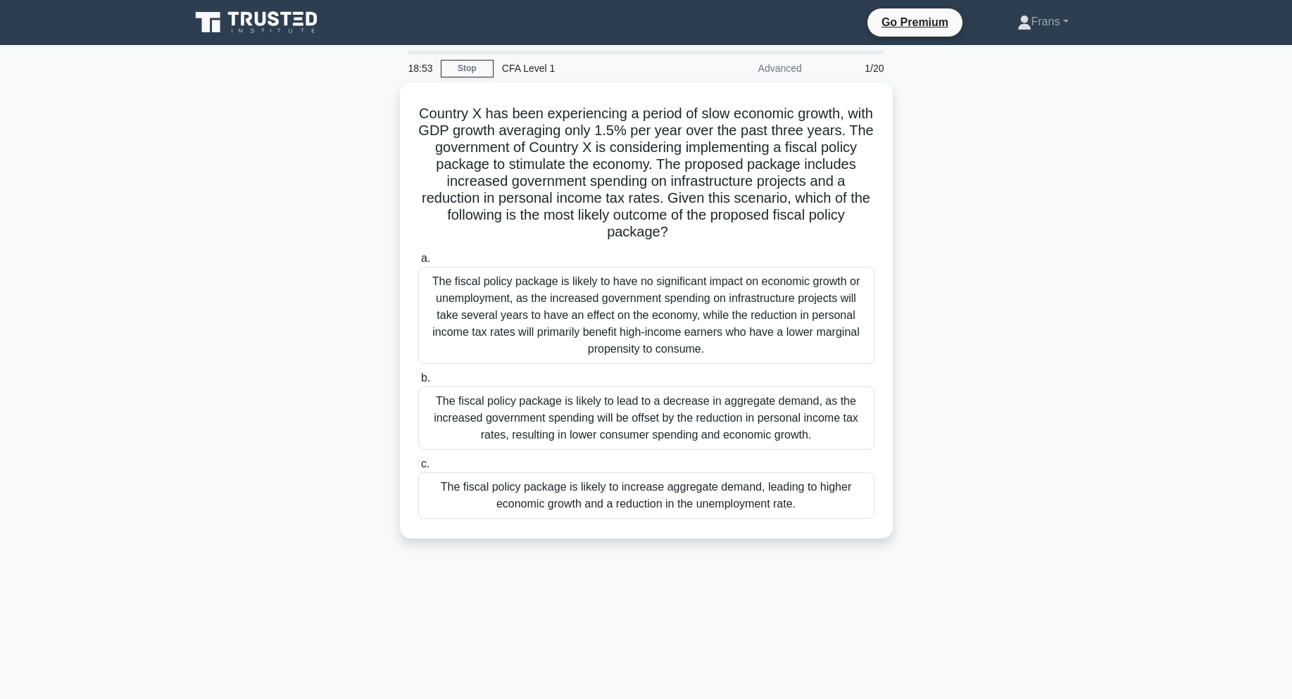
click at [961, 322] on div "Country X has been experiencing a period of slow economic growth, with GDP grow…" at bounding box center [647, 318] width 930 height 473
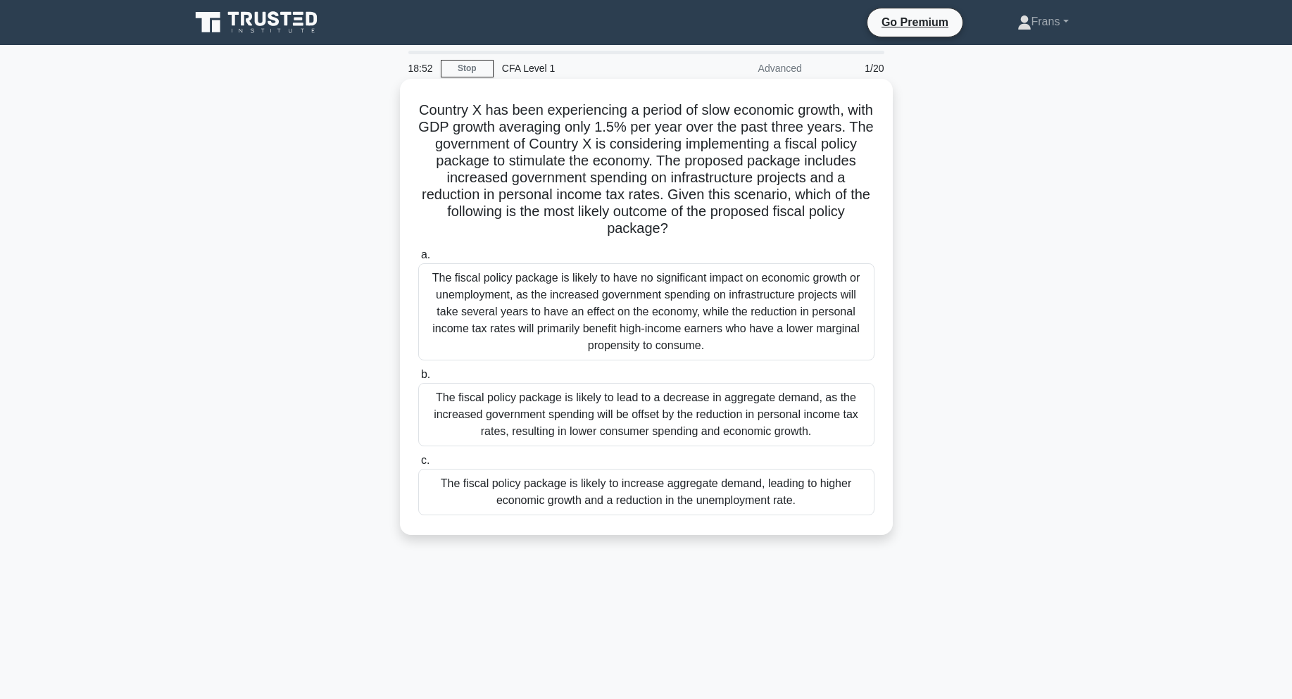
click at [775, 307] on div "The fiscal policy package is likely to have no significant impact on economic g…" at bounding box center [646, 311] width 456 height 97
click at [418, 260] on input "a. The fiscal policy package is likely to have no significant impact on economi…" at bounding box center [418, 255] width 0 height 9
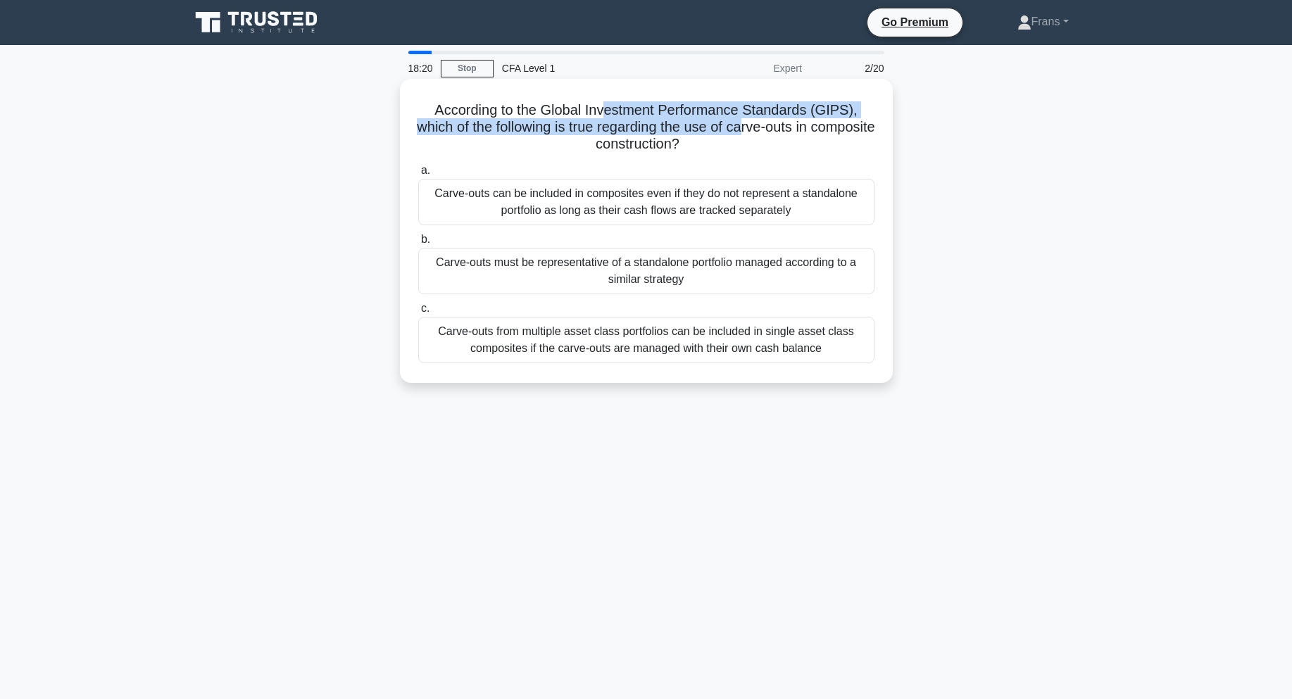
drag, startPoint x: 605, startPoint y: 113, endPoint x: 782, endPoint y: 122, distance: 177.0
click at [782, 122] on h5 "According to the Global Investment Performance Standards (GIPS), which of the f…" at bounding box center [646, 127] width 459 height 52
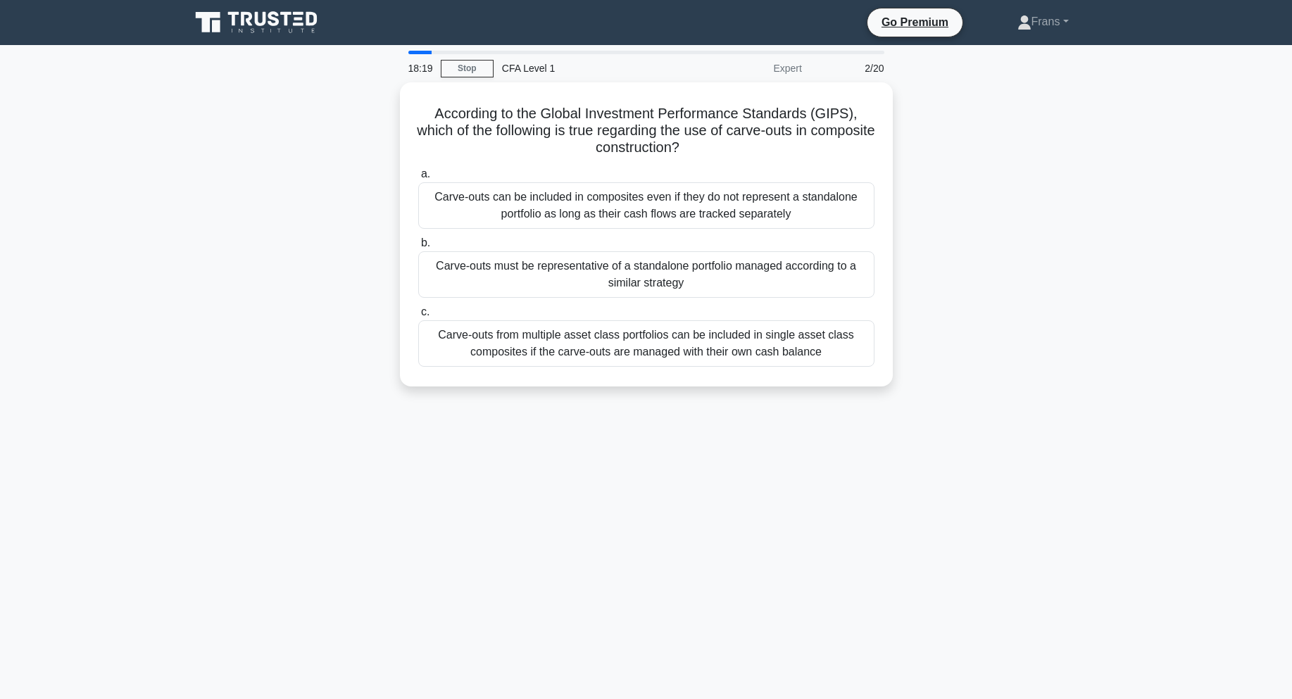
click at [1009, 149] on div "According to the Global Investment Performance Standards (GIPS), which of the f…" at bounding box center [647, 242] width 930 height 321
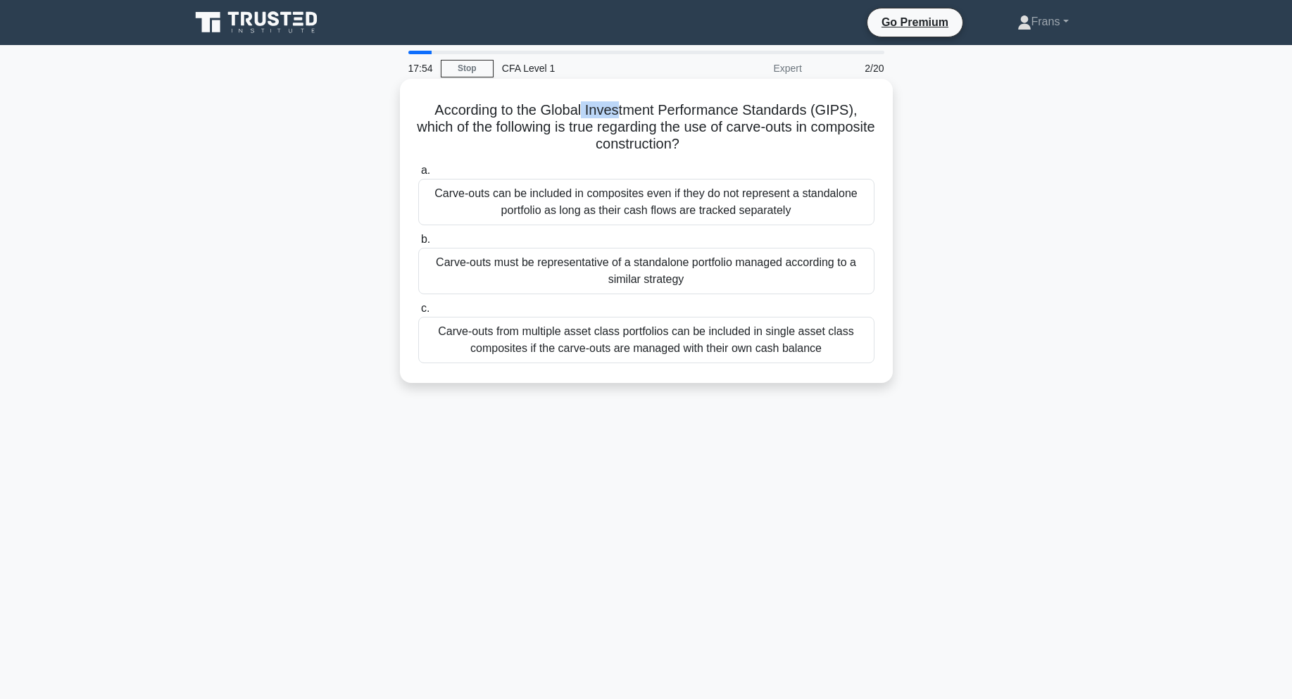
drag, startPoint x: 585, startPoint y: 112, endPoint x: 658, endPoint y: 108, distance: 73.3
click at [657, 108] on h5 "According to the Global Investment Performance Standards (GIPS), which of the f…" at bounding box center [646, 127] width 459 height 52
click at [598, 132] on h5 "According to the Global Investment Performance Standards (GIPS), which of the f…" at bounding box center [646, 127] width 459 height 52
drag, startPoint x: 432, startPoint y: 111, endPoint x: 756, endPoint y: 142, distance: 324.8
click at [756, 142] on h5 "According to the Global Investment Performance Standards (GIPS), which of the f…" at bounding box center [646, 127] width 459 height 52
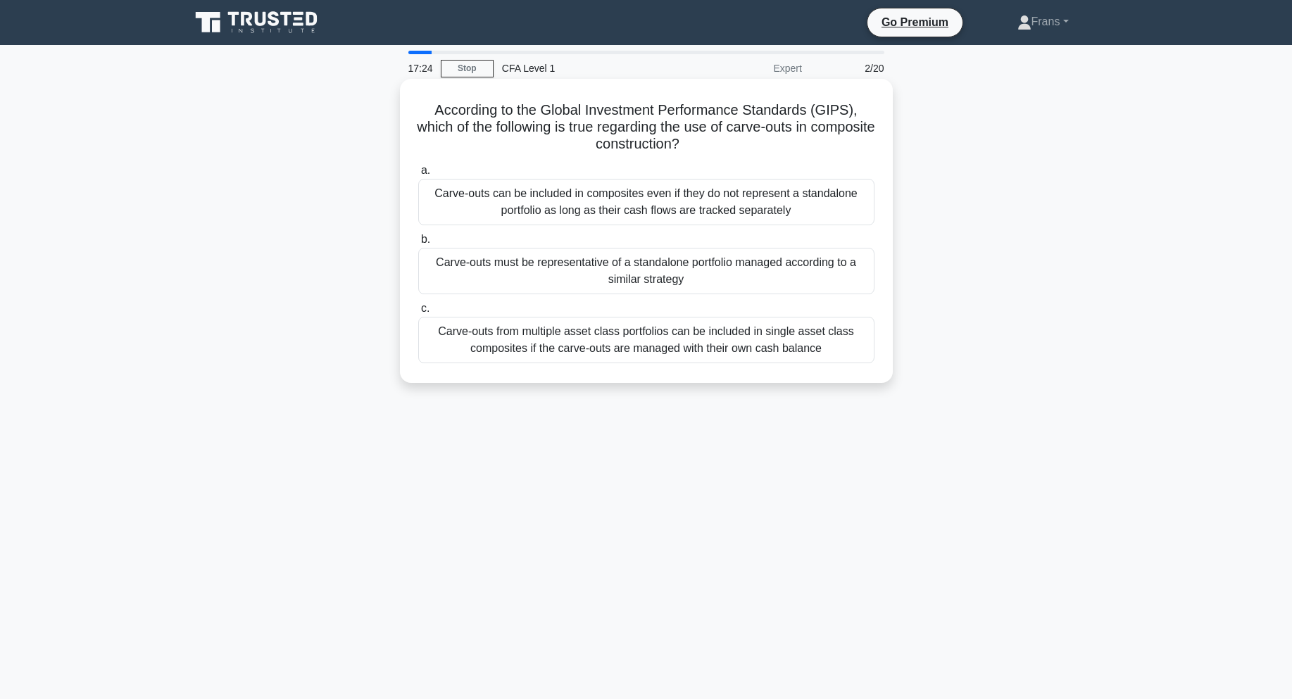
copy h5 "According to the Global Investment Performance Standards (GIPS), which of the f…"
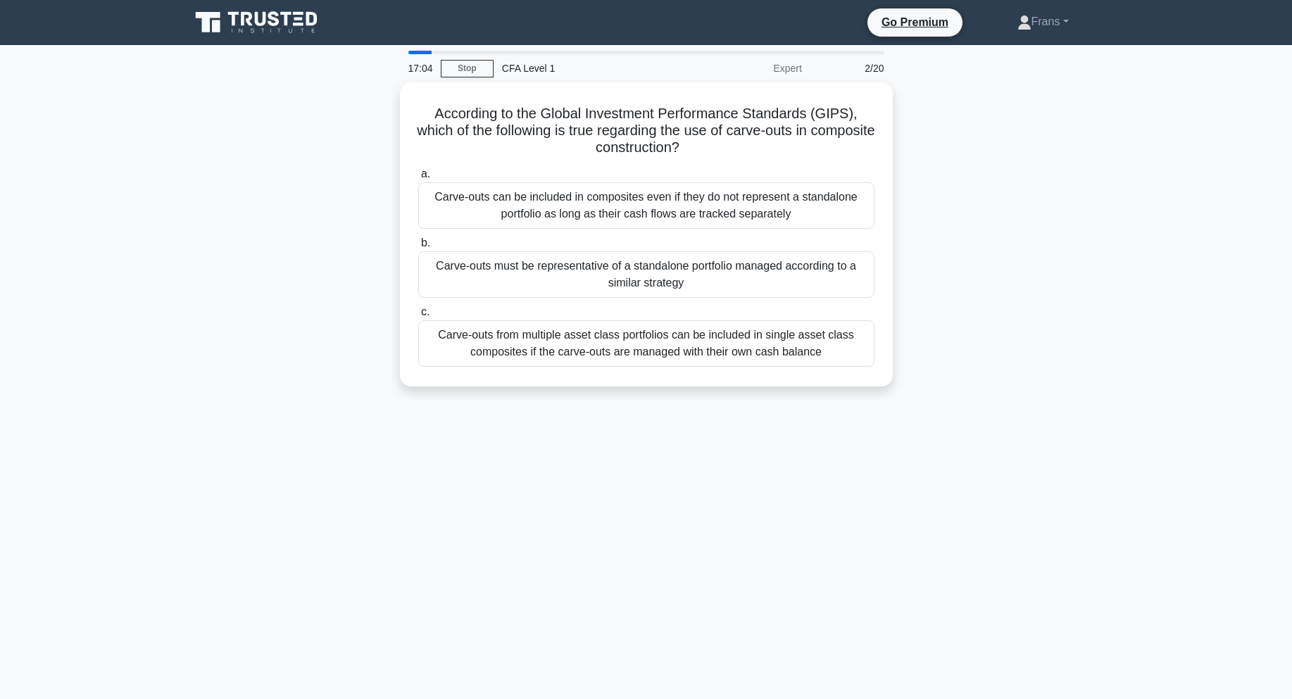
click at [657, 437] on div "17:04 Stop CFA Level 1 Expert 2/20 According to the Global Investment Performan…" at bounding box center [647, 403] width 930 height 704
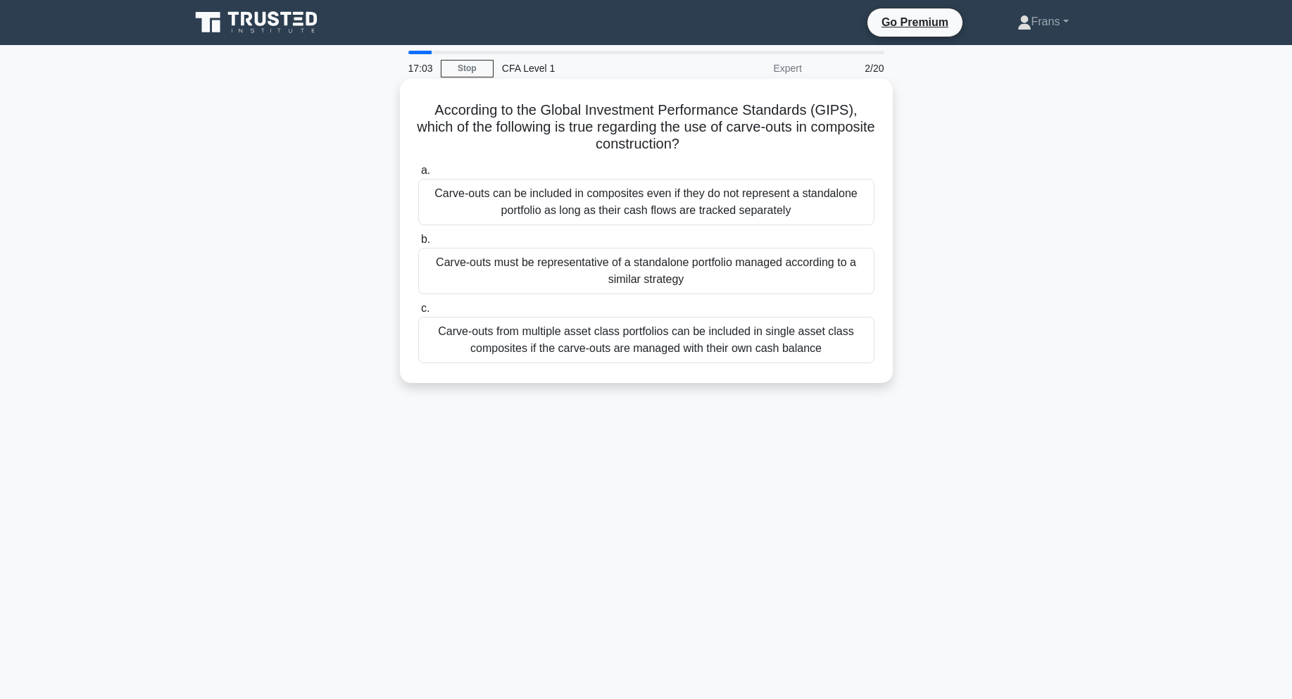
click at [697, 339] on div "Carve-outs from multiple asset class portfolios can be included in single asset…" at bounding box center [646, 340] width 456 height 46
click at [418, 313] on input "c. Carve-outs from multiple asset class portfolios can be included in single as…" at bounding box center [418, 308] width 0 height 9
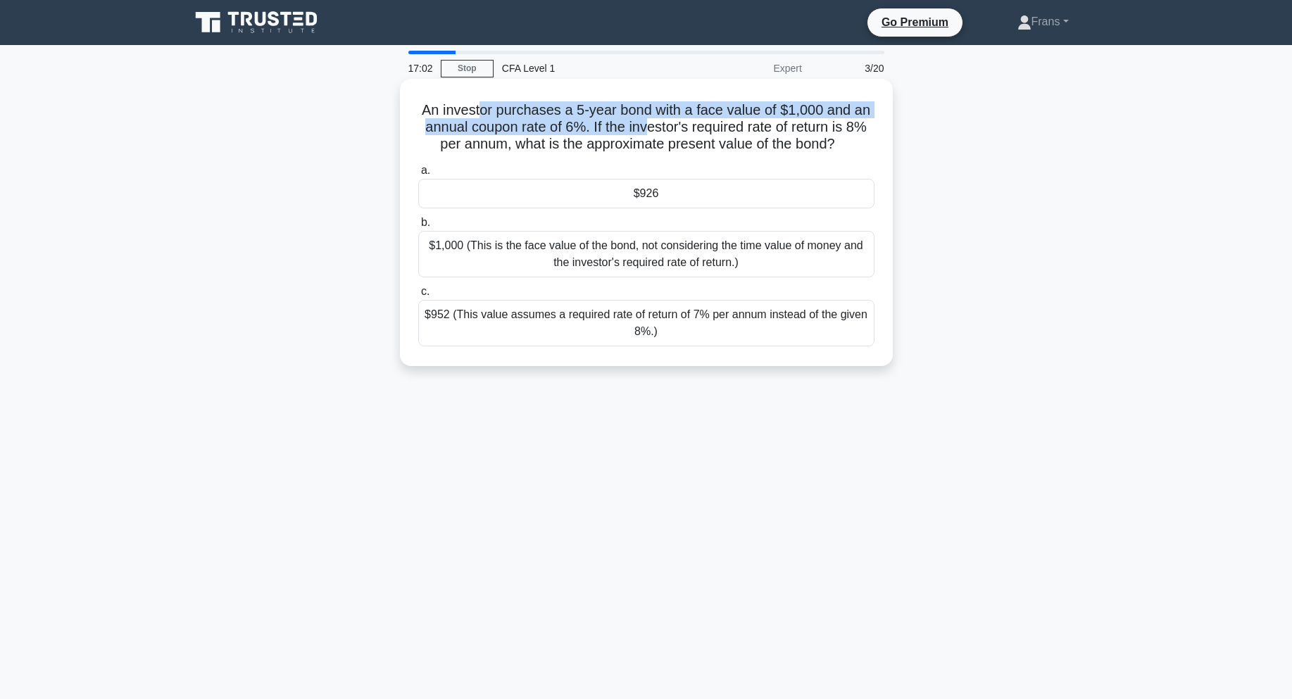
drag, startPoint x: 480, startPoint y: 119, endPoint x: 658, endPoint y: 125, distance: 177.6
click at [658, 125] on h5 "An investor purchases a 5-year bond with a face value of $1,000 and an annual c…" at bounding box center [646, 127] width 459 height 52
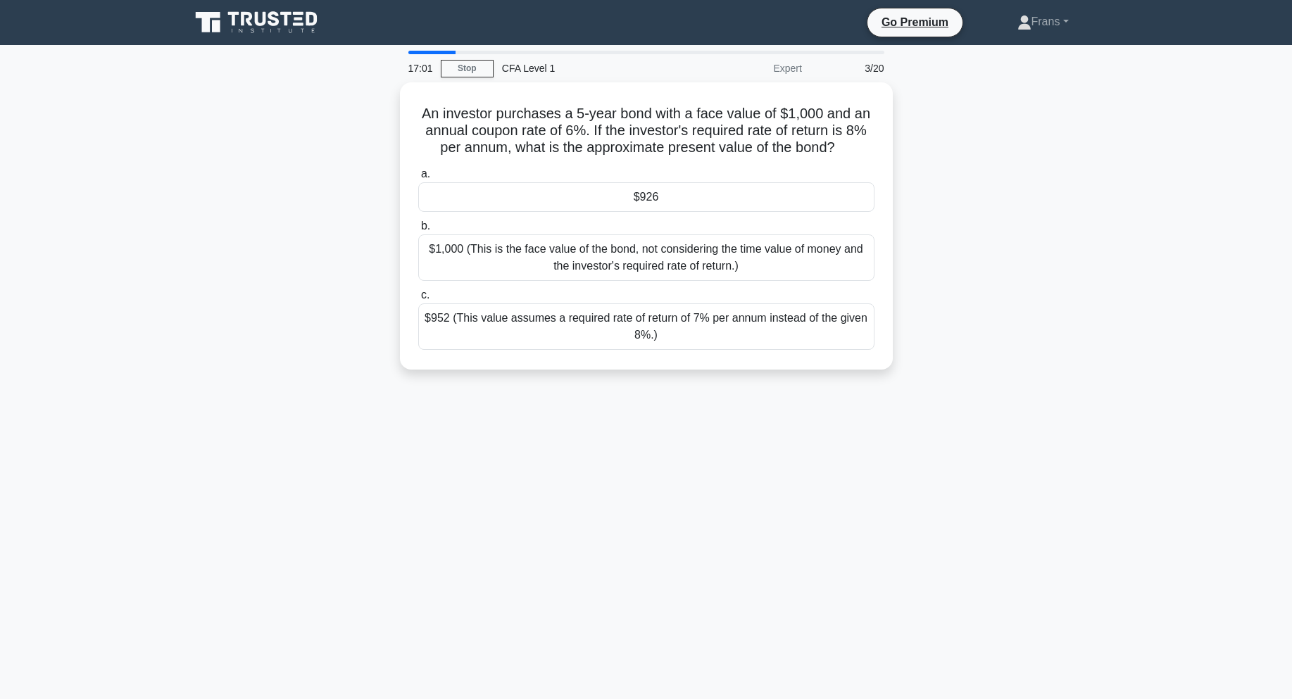
click at [1006, 142] on div "An investor purchases a 5-year bond with a face value of $1,000 and an annual c…" at bounding box center [647, 234] width 930 height 304
click at [811, 188] on div "$926" at bounding box center [646, 194] width 456 height 30
click at [418, 175] on input "a. $926" at bounding box center [418, 170] width 0 height 9
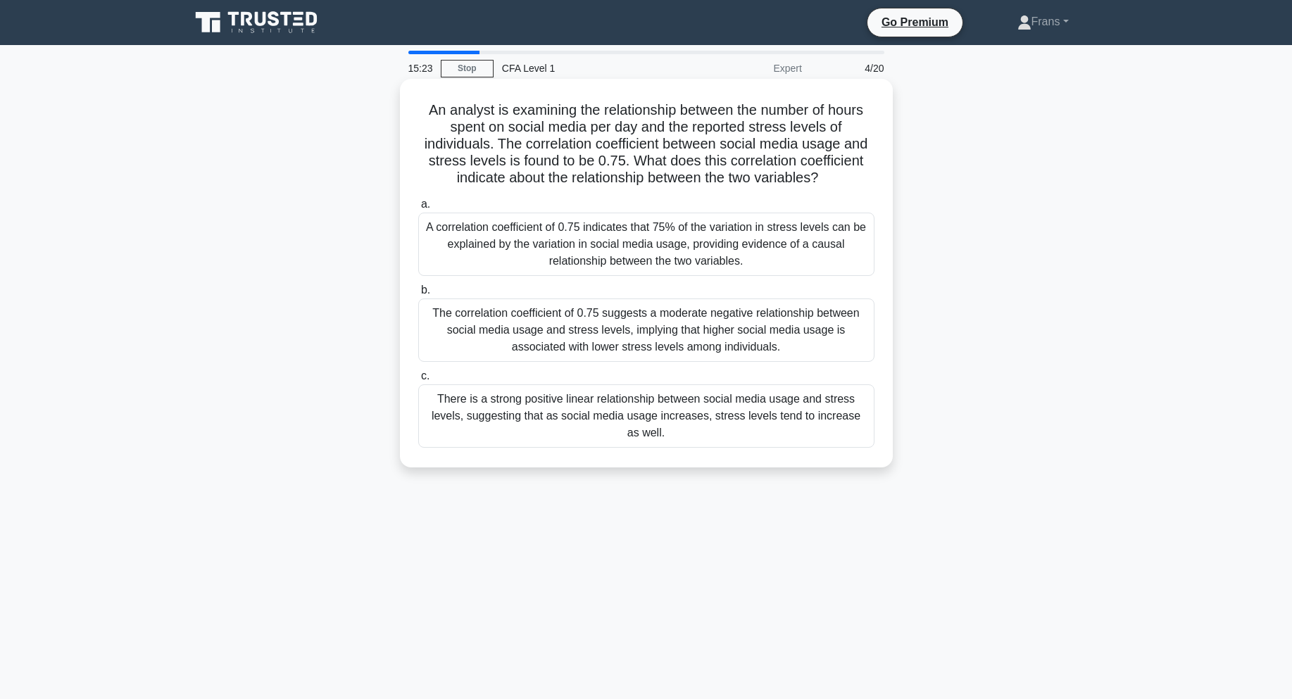
click at [655, 412] on div "There is a strong positive linear relationship between social media usage and s…" at bounding box center [646, 416] width 456 height 63
click at [418, 381] on input "c. There is a strong positive linear relationship between social media usage an…" at bounding box center [418, 376] width 0 height 9
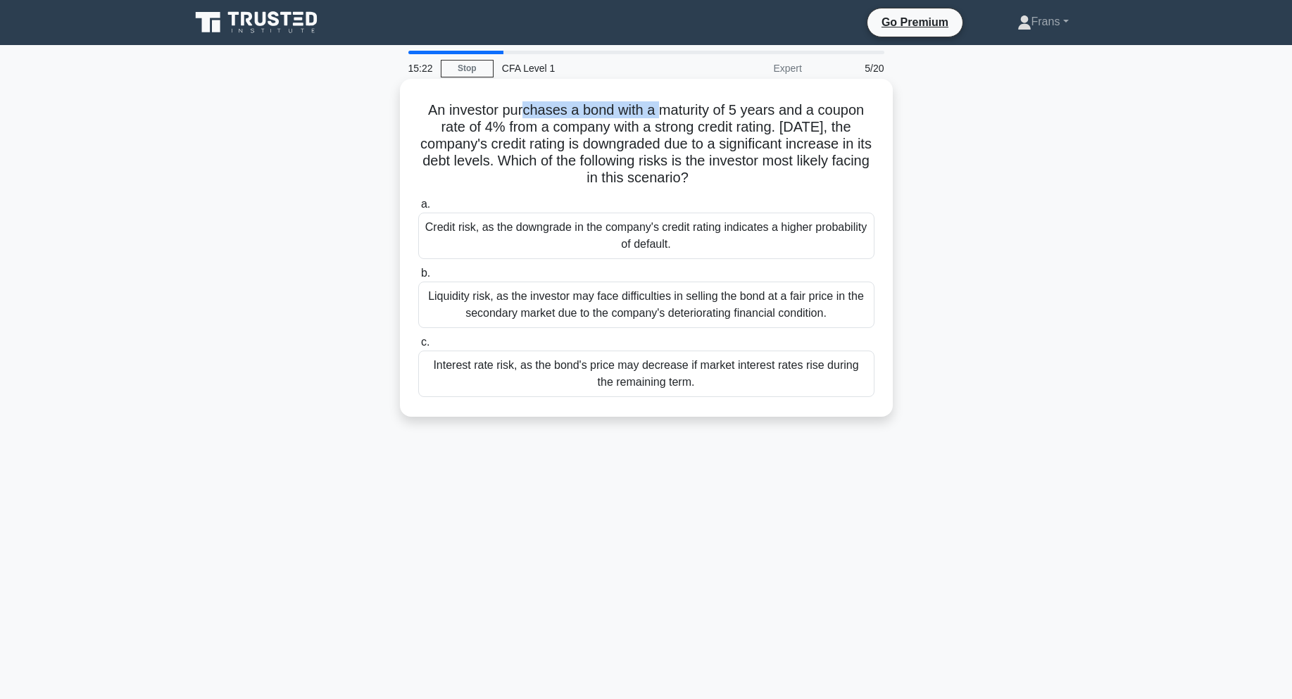
drag, startPoint x: 592, startPoint y: 99, endPoint x: 664, endPoint y: 97, distance: 72.6
click at [664, 97] on div "An investor purchases a bond with a maturity of 5 years and a coupon rate of 4%…" at bounding box center [647, 248] width 482 height 327
click at [774, 118] on h5 "An investor purchases a bond with a maturity of 5 years and a coupon rate of 4%…" at bounding box center [646, 144] width 459 height 86
drag, startPoint x: 682, startPoint y: 158, endPoint x: 697, endPoint y: 158, distance: 14.1
click at [697, 158] on h5 "An investor purchases a bond with a maturity of 5 years and a coupon rate of 4%…" at bounding box center [646, 144] width 459 height 86
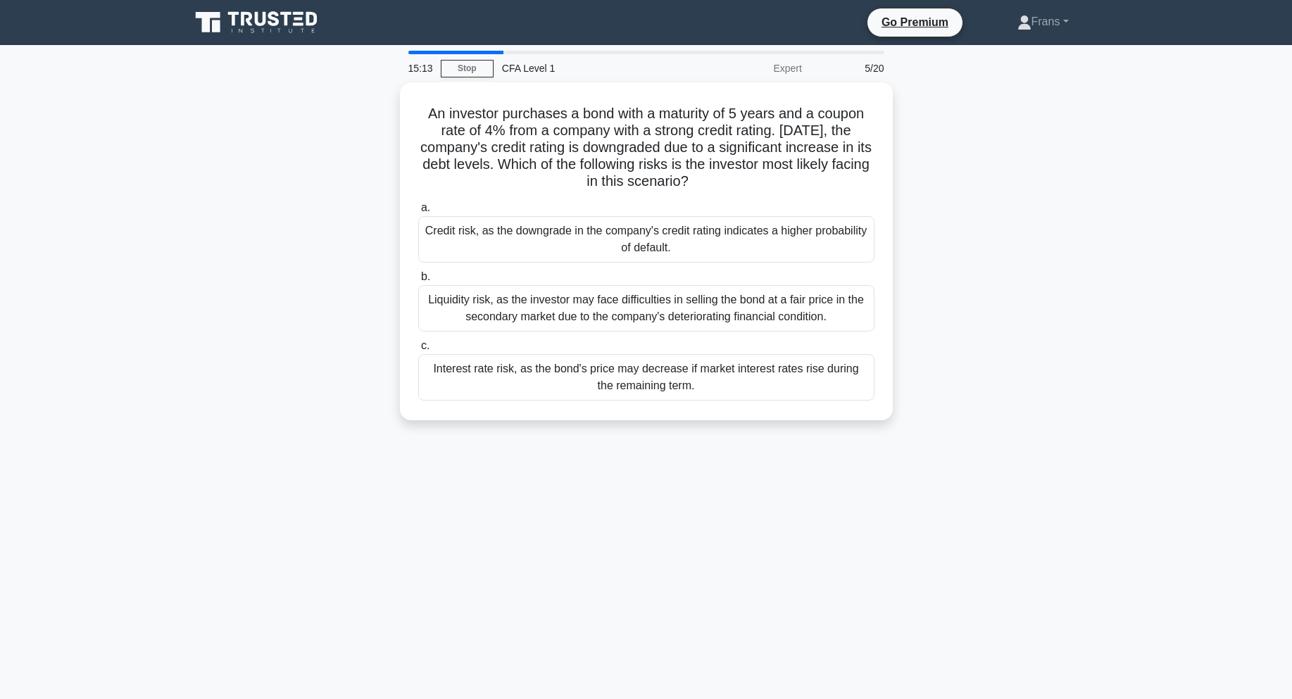
click at [952, 158] on div "An investor purchases a bond with a maturity of 5 years and a coupon rate of 4%…" at bounding box center [647, 259] width 930 height 355
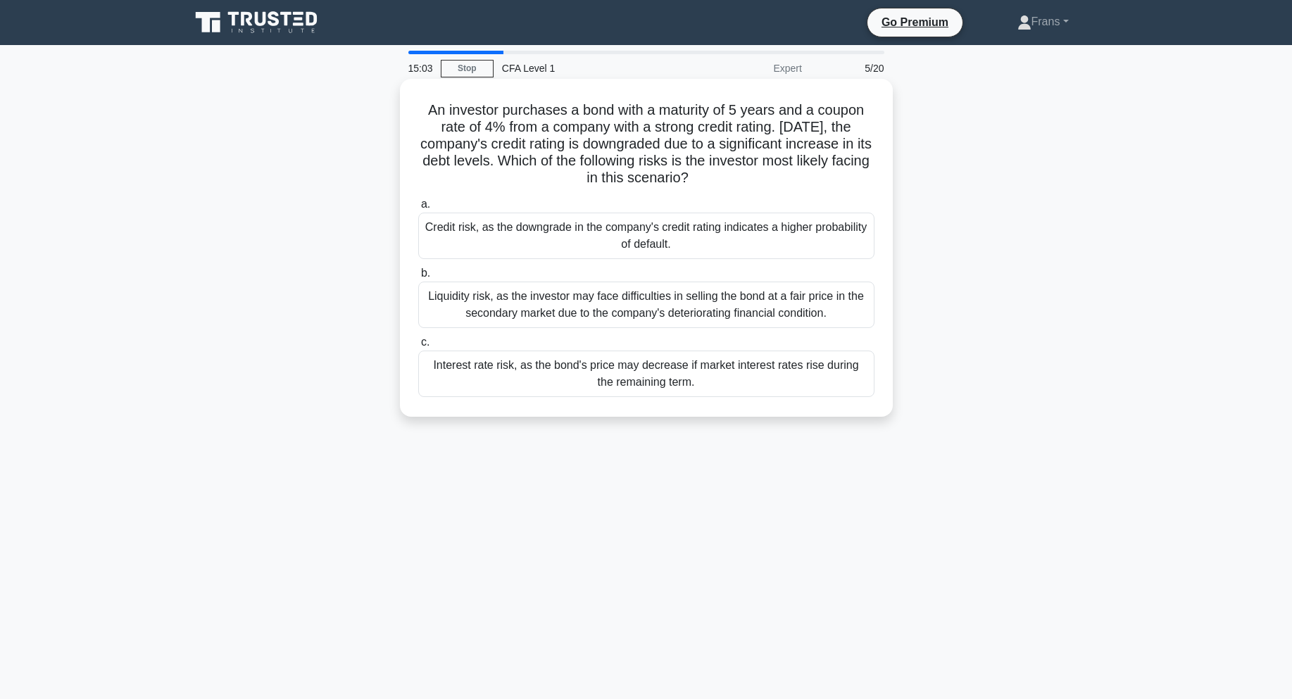
click at [806, 308] on div "Liquidity risk, as the investor may face difficulties in selling the bond at a …" at bounding box center [646, 305] width 456 height 46
click at [418, 278] on input "b. Liquidity risk, as the investor may face difficulties in selling the bond at…" at bounding box center [418, 273] width 0 height 9
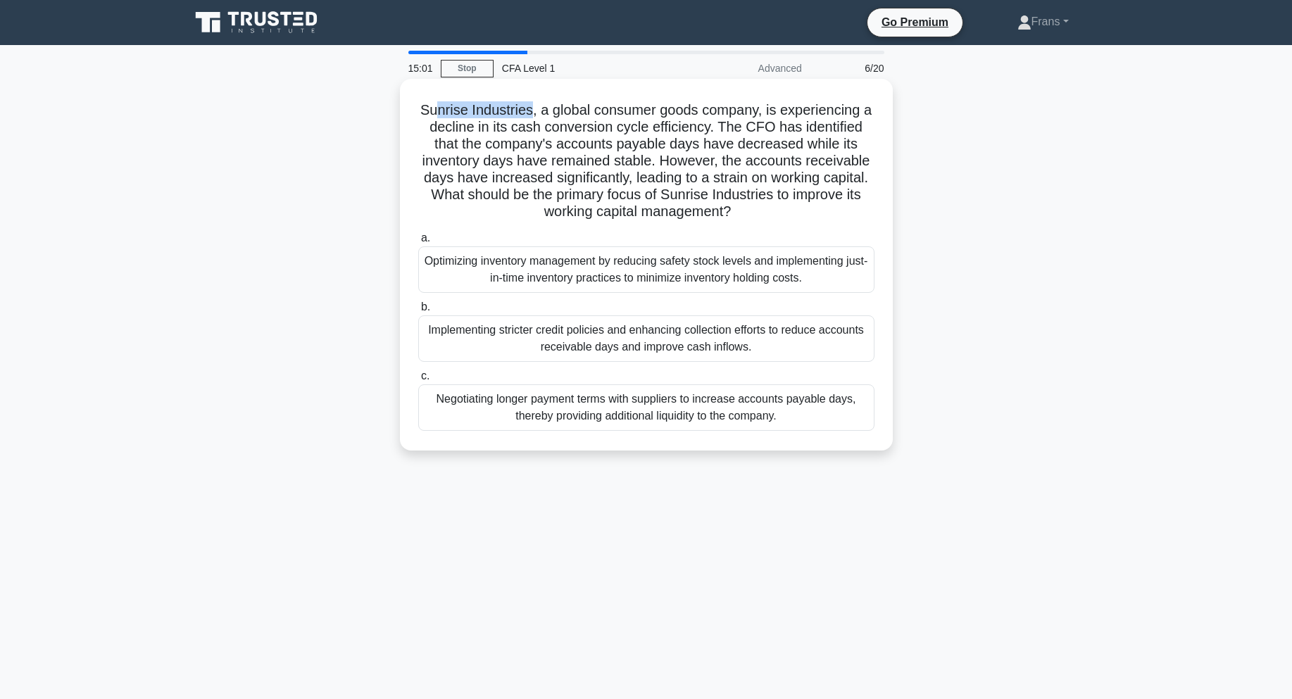
drag, startPoint x: 437, startPoint y: 112, endPoint x: 694, endPoint y: 110, distance: 257.8
click at [528, 110] on h5 "Sunrise Industries, a global consumer goods company, is experiencing a decline …" at bounding box center [646, 161] width 459 height 120
click at [712, 110] on h5 "Sunrise Industries, a global consumer goods company, is experiencing a decline …" at bounding box center [646, 161] width 459 height 120
drag, startPoint x: 531, startPoint y: 110, endPoint x: 608, endPoint y: 111, distance: 76.8
click at [577, 110] on h5 "Sunrise Industries, a global consumer goods company, is experiencing a decline …" at bounding box center [646, 161] width 459 height 120
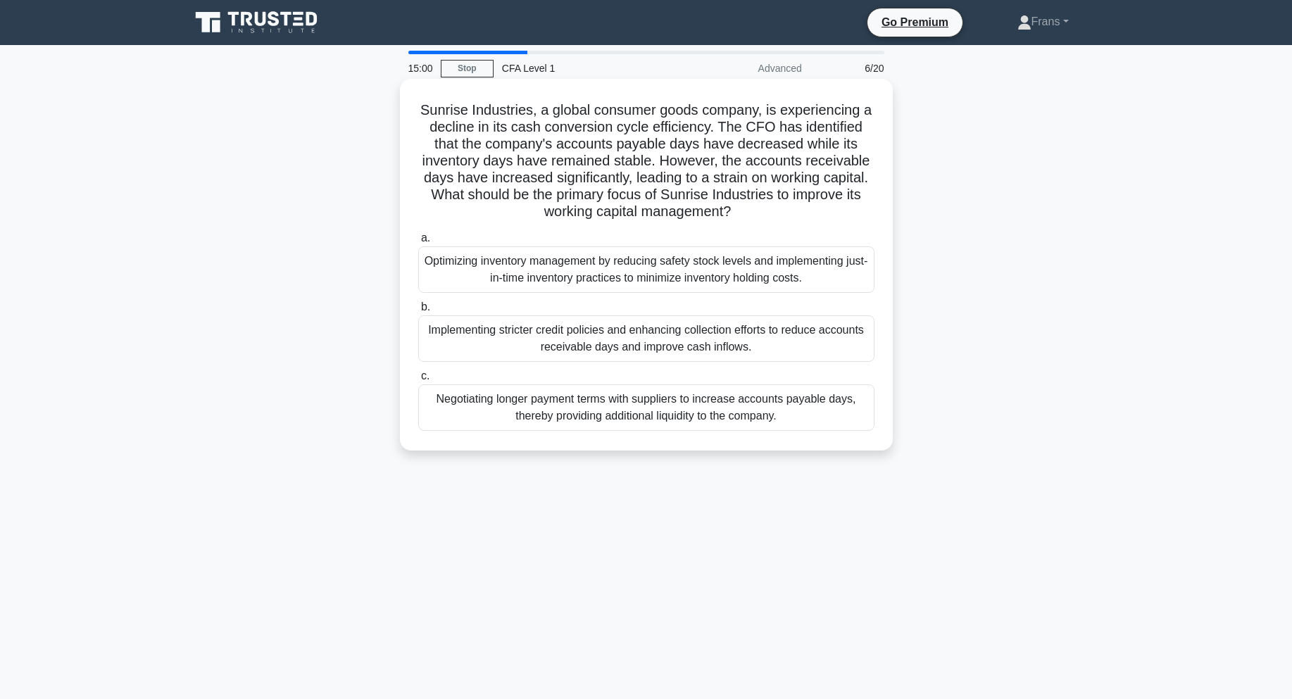
click at [758, 117] on h5 "Sunrise Industries, a global consumer goods company, is experiencing a decline …" at bounding box center [646, 161] width 459 height 120
click at [814, 333] on div "Implementing stricter credit policies and enhancing collection efforts to reduc…" at bounding box center [646, 339] width 456 height 46
click at [418, 312] on input "b. Implementing stricter credit policies and enhancing collection efforts to re…" at bounding box center [418, 307] width 0 height 9
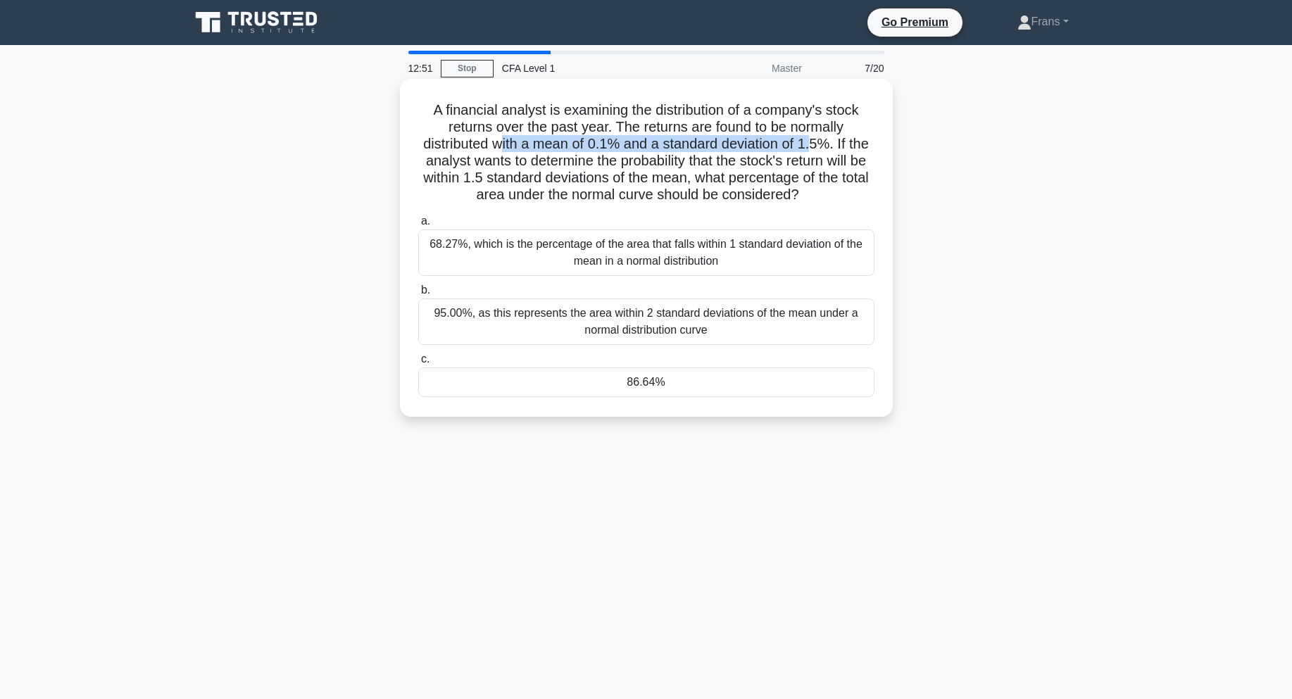
drag, startPoint x: 500, startPoint y: 147, endPoint x: 777, endPoint y: 148, distance: 276.8
click at [803, 146] on h5 "A financial analyst is examining the distribution of a company's stock returns …" at bounding box center [646, 152] width 459 height 103
drag, startPoint x: 456, startPoint y: 171, endPoint x: 645, endPoint y: 156, distance: 190.1
click at [645, 156] on h5 "A financial analyst is examining the distribution of a company's stock returns …" at bounding box center [646, 152] width 459 height 103
click at [720, 158] on h5 "A financial analyst is examining the distribution of a company's stock returns …" at bounding box center [646, 152] width 459 height 103
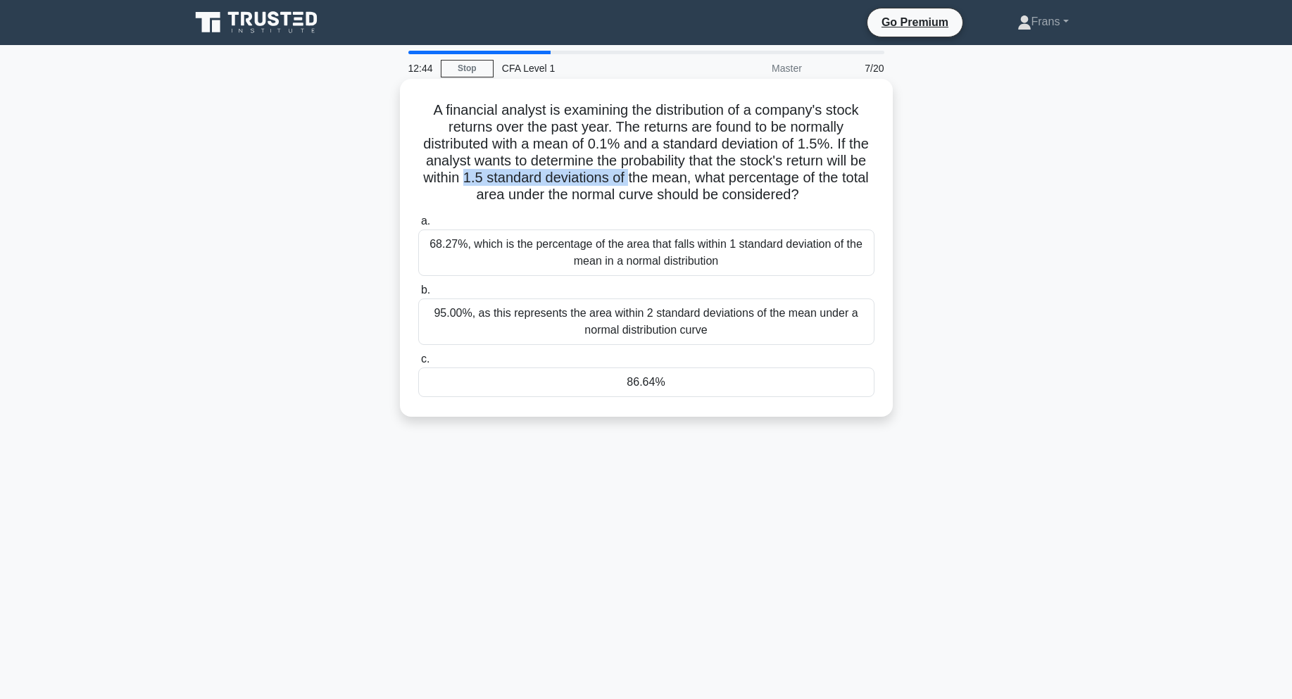
drag, startPoint x: 487, startPoint y: 178, endPoint x: 654, endPoint y: 177, distance: 167.6
click at [654, 177] on h5 "A financial analyst is examining the distribution of a company's stock returns …" at bounding box center [646, 152] width 459 height 103
click at [612, 160] on h5 "A financial analyst is examining the distribution of a company's stock returns …" at bounding box center [646, 152] width 459 height 103
drag, startPoint x: 611, startPoint y: 146, endPoint x: 614, endPoint y: 134, distance: 12.5
click at [613, 135] on h5 "A financial analyst is examining the distribution of a company's stock returns …" at bounding box center [646, 152] width 459 height 103
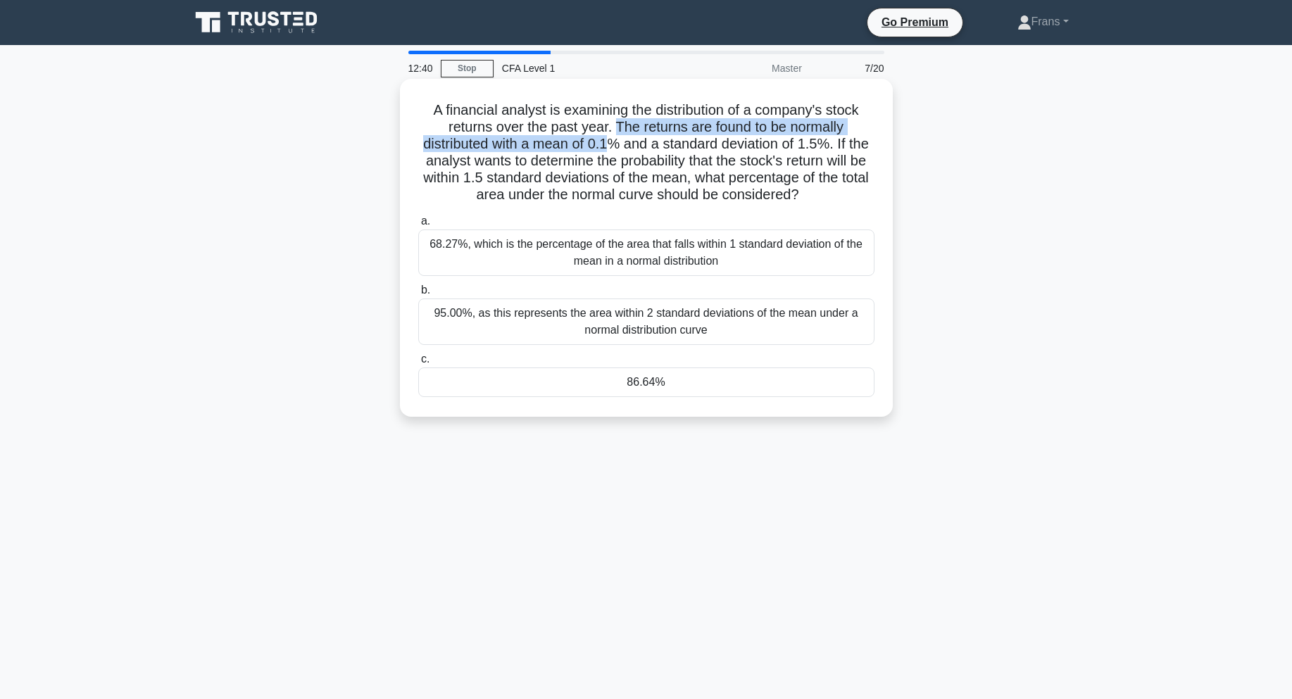
drag, startPoint x: 826, startPoint y: 199, endPoint x: 422, endPoint y: 113, distance: 413.3
click at [422, 113] on h5 "A financial analyst is examining the distribution of a company's stock returns …" at bounding box center [646, 152] width 459 height 103
copy h5 "A financial analyst is examining the distribution of a company's stock returns …"
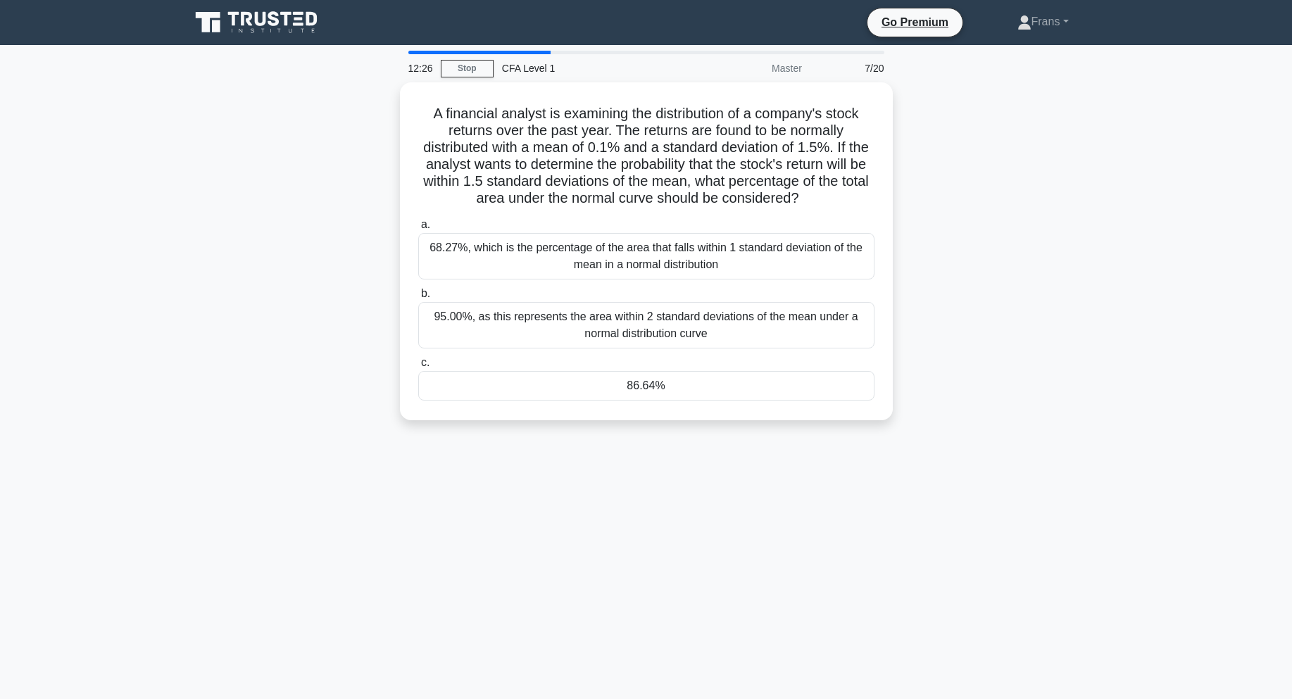
click at [1000, 404] on div "A financial analyst is examining the distribution of a company's stock returns …" at bounding box center [647, 259] width 930 height 355
click at [776, 399] on div "a. 68.27%, which is the percentage of the area that falls within 1 standard dev…" at bounding box center [646, 305] width 473 height 190
click at [771, 384] on div "86.64%" at bounding box center [646, 383] width 456 height 30
click at [418, 364] on input "c. 86.64%" at bounding box center [418, 359] width 0 height 9
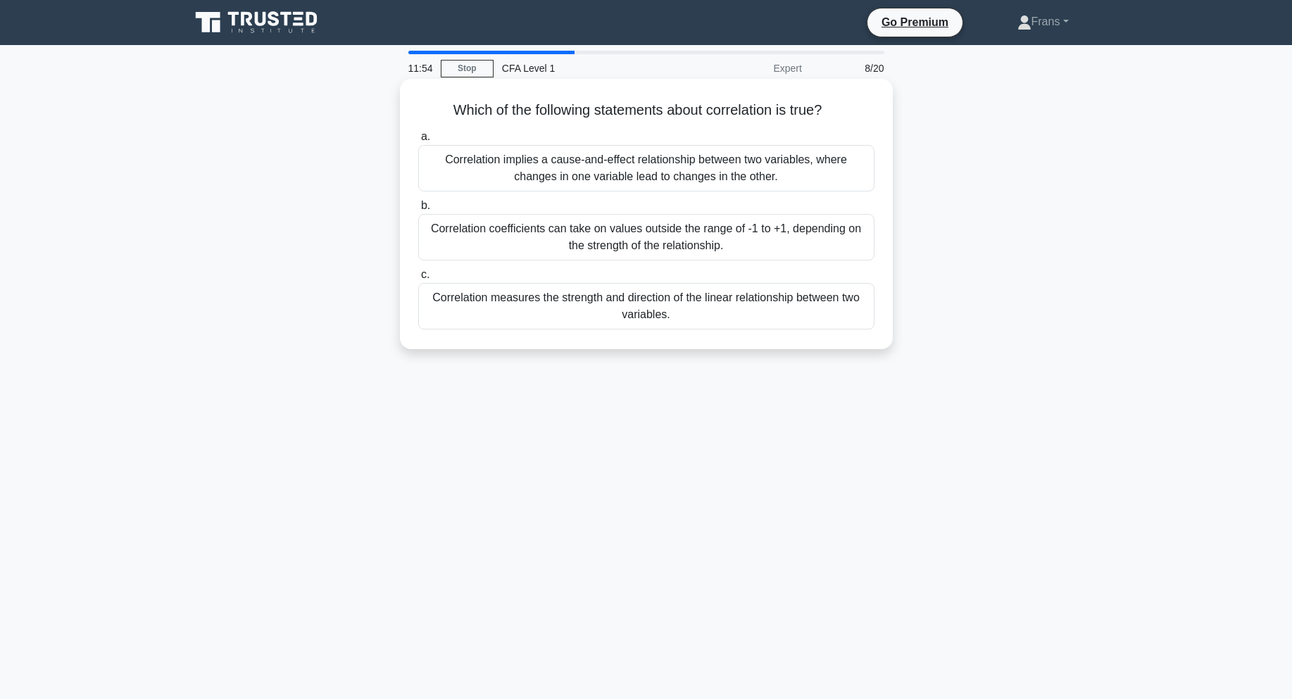
drag, startPoint x: 713, startPoint y: 225, endPoint x: 887, endPoint y: 215, distance: 174.3
click at [887, 215] on div "Which of the following statements about correlation is true? .spinner_0XTQ{tran…" at bounding box center [646, 214] width 493 height 270
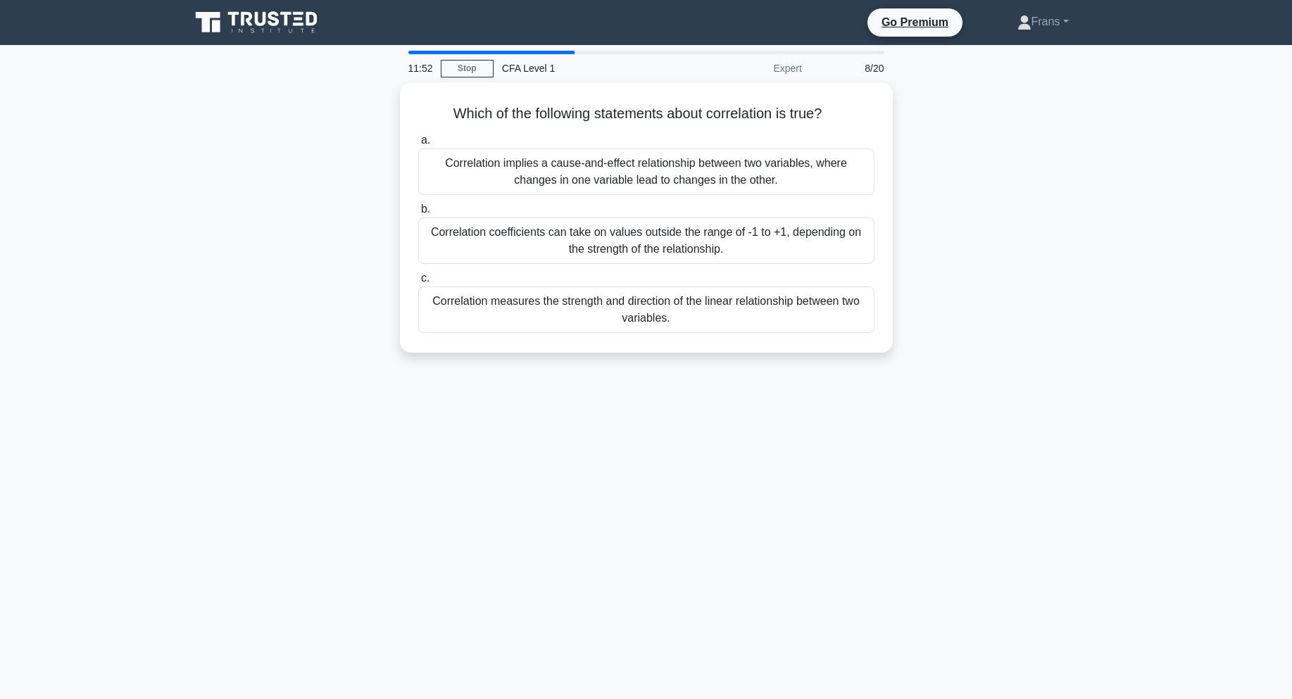
click at [932, 210] on div "Which of the following statements about correlation is true? .spinner_0XTQ{tran…" at bounding box center [647, 225] width 930 height 287
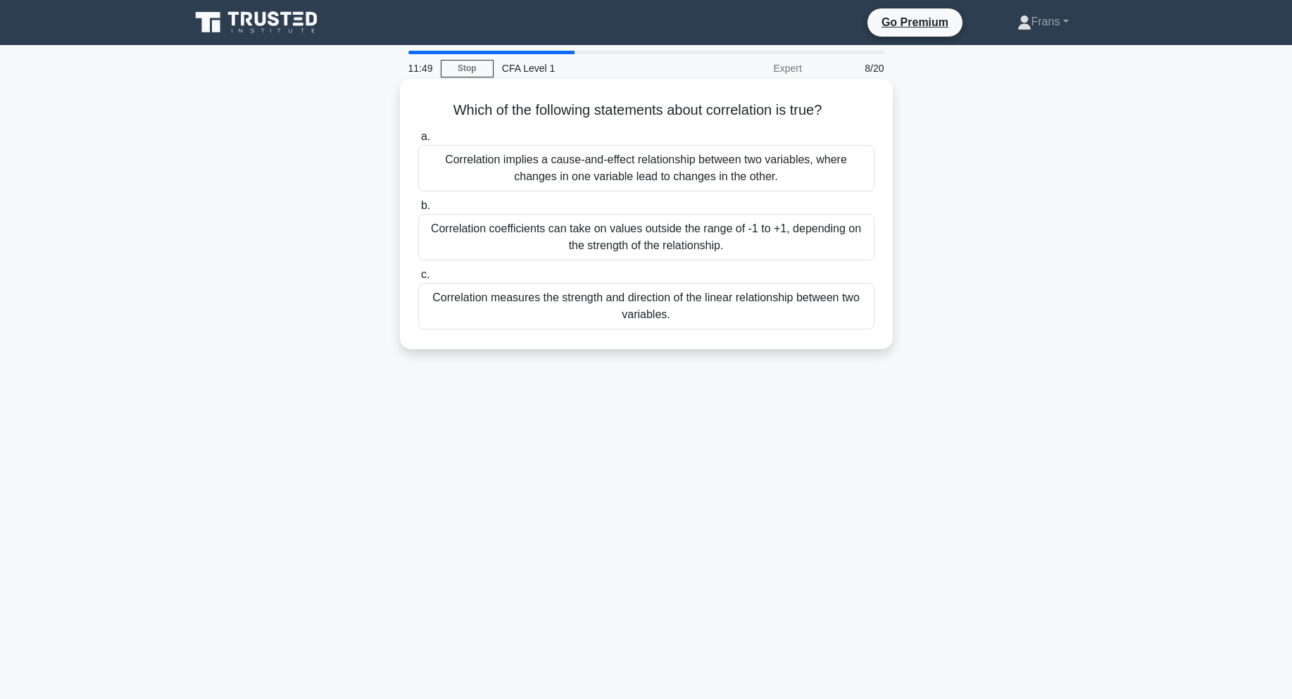
click at [785, 227] on div "Correlation coefficients can take on values outside the range of -1 to +1, depe…" at bounding box center [646, 237] width 456 height 46
click at [418, 211] on input "b. Correlation coefficients can take on values outside the range of -1 to +1, d…" at bounding box center [418, 205] width 0 height 9
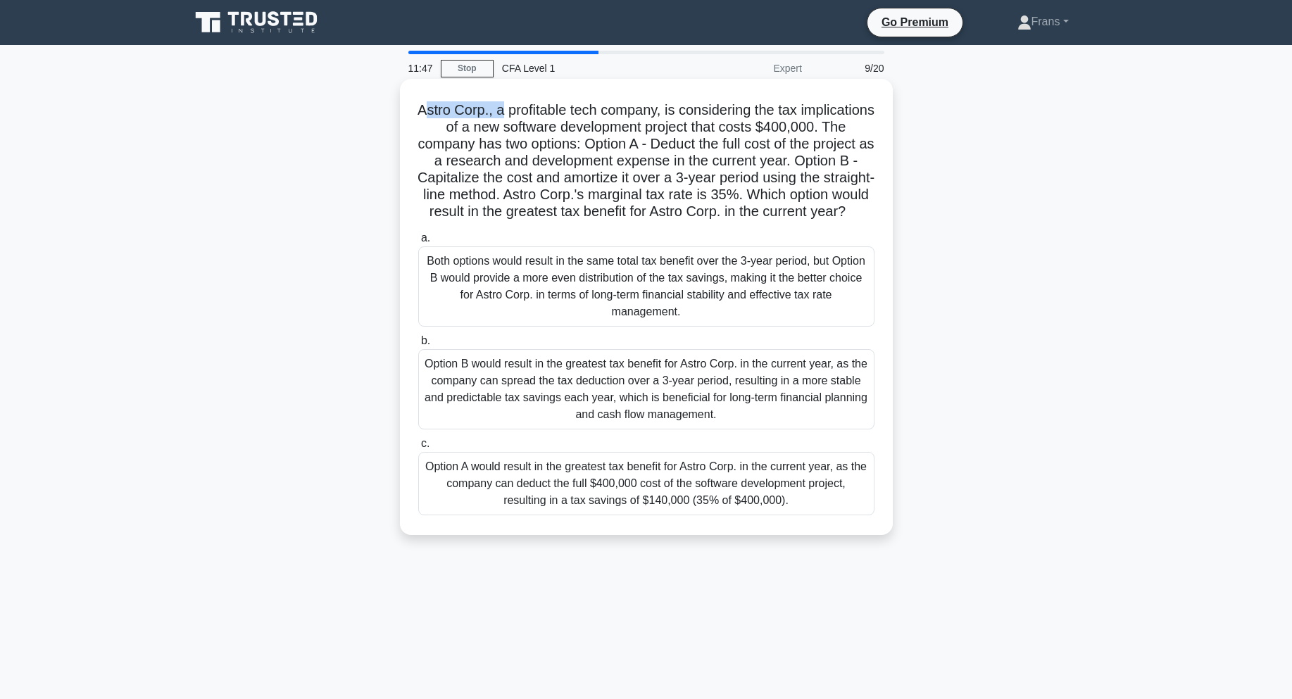
drag, startPoint x: 458, startPoint y: 113, endPoint x: 537, endPoint y: 111, distance: 79.6
click at [537, 111] on h5 "Astro Corp., a profitable tech company, is considering the tax implications of …" at bounding box center [646, 161] width 459 height 120
click at [657, 114] on h5 "Astro Corp., a profitable tech company, is considering the tax implications of …" at bounding box center [646, 161] width 459 height 120
drag, startPoint x: 582, startPoint y: 112, endPoint x: 813, endPoint y: 110, distance: 230.3
click at [813, 110] on h5 "Astro Corp., a profitable tech company, is considering the tax implications of …" at bounding box center [646, 161] width 459 height 120
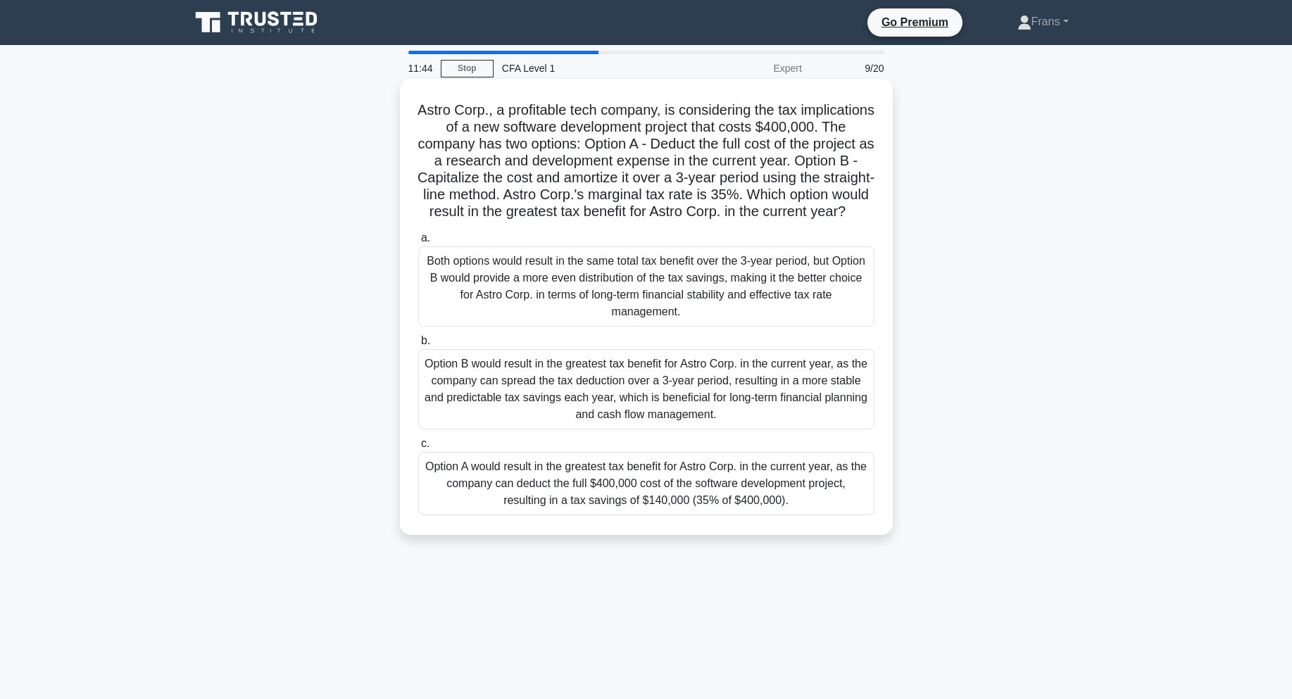
click at [692, 138] on h5 "Astro Corp., a profitable tech company, is considering the tax implications of …" at bounding box center [646, 161] width 459 height 120
drag, startPoint x: 536, startPoint y: 131, endPoint x: 729, endPoint y: 133, distance: 193.0
click at [729, 133] on h5 "Astro Corp., a profitable tech company, is considering the tax implications of …" at bounding box center [646, 161] width 459 height 120
click at [679, 160] on h5 "Astro Corp., a profitable tech company, is considering the tax implications of …" at bounding box center [646, 161] width 459 height 120
drag, startPoint x: 511, startPoint y: 144, endPoint x: 671, endPoint y: 140, distance: 159.9
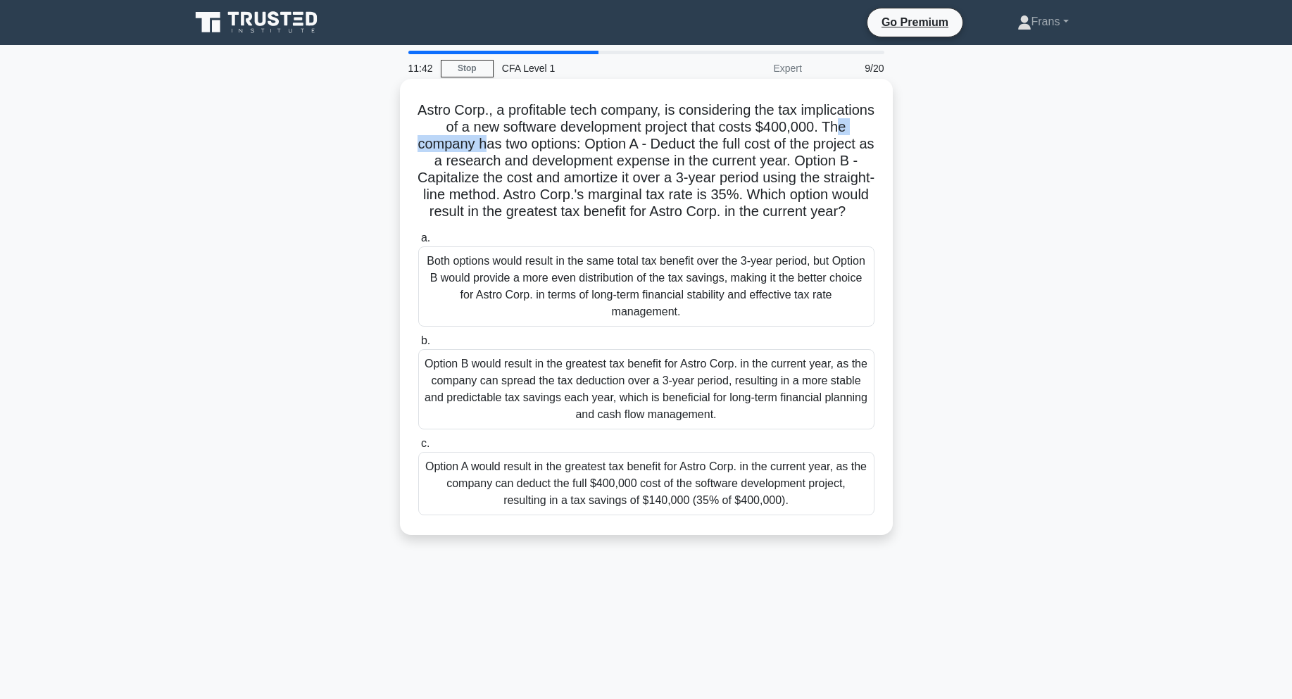
click at [592, 142] on h5 "Astro Corp., a profitable tech company, is considering the tax implications of …" at bounding box center [646, 161] width 459 height 120
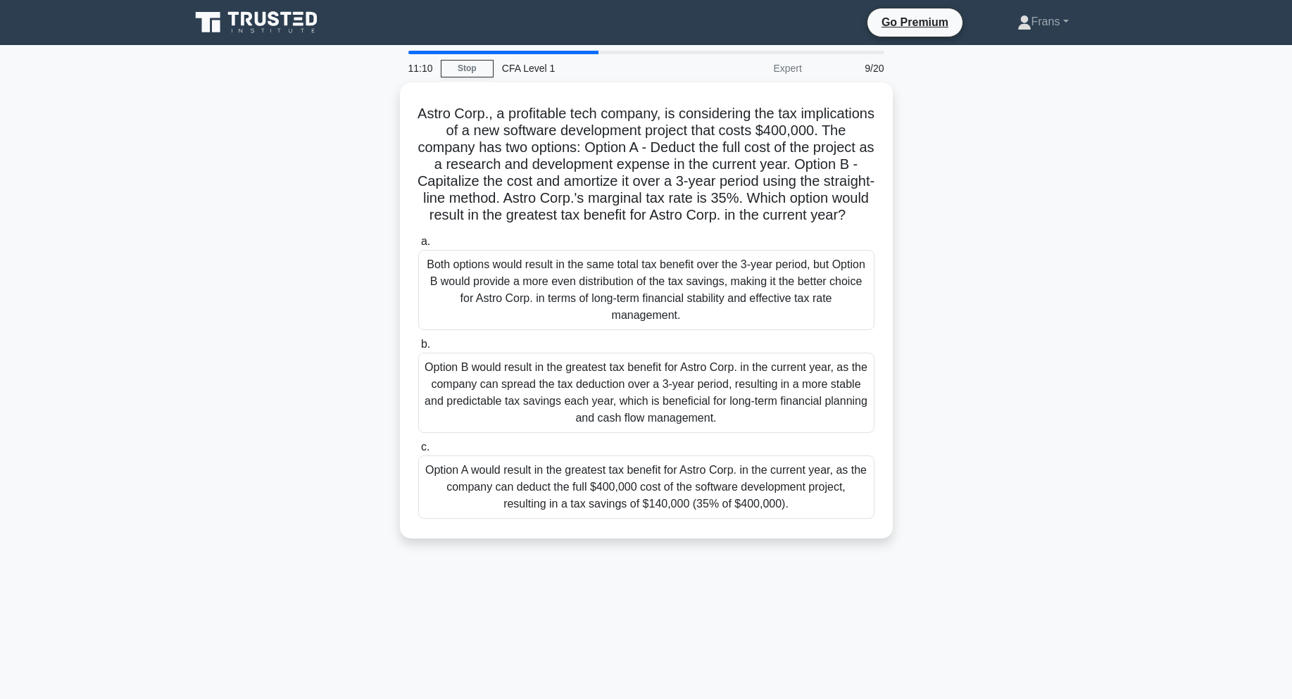
click at [951, 349] on div "Astro Corp., a profitable tech company, is considering the tax implications of …" at bounding box center [647, 318] width 930 height 473
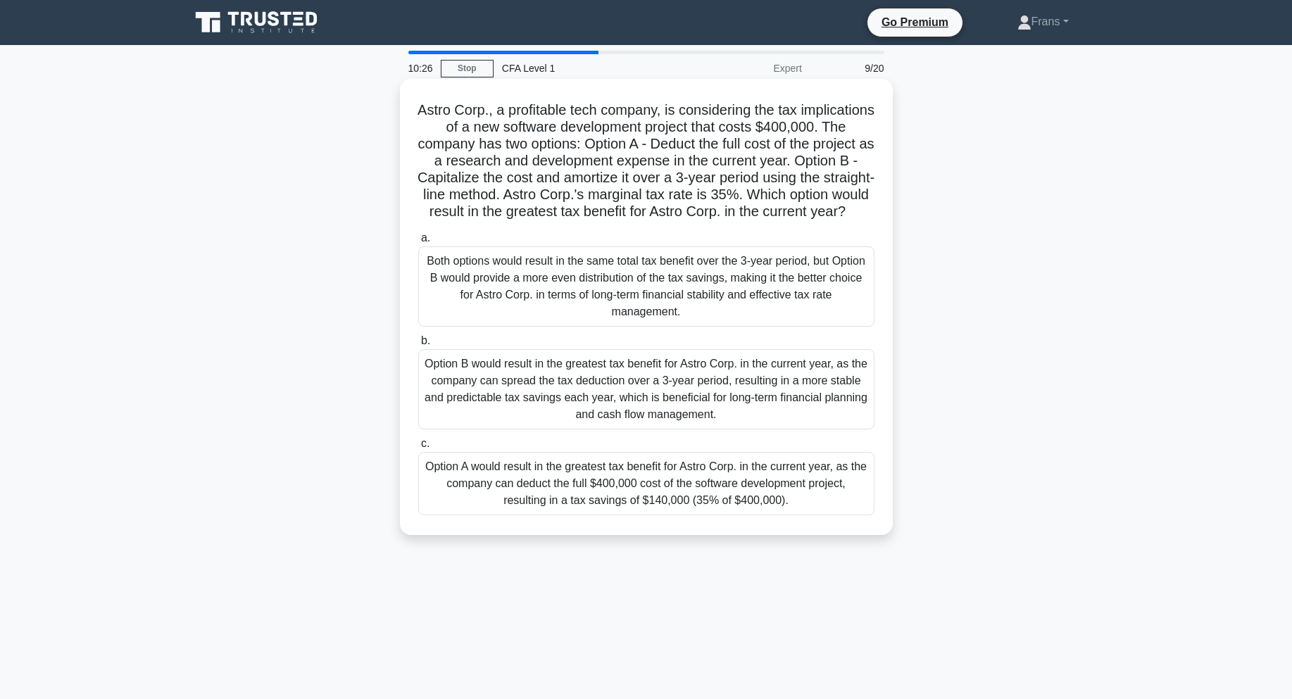
click at [708, 423] on div "Option B would result in the greatest tax benefit for Astro Corp. in the curren…" at bounding box center [646, 389] width 456 height 80
click at [418, 346] on input "b. Option B would result in the greatest tax benefit for Astro Corp. in the cur…" at bounding box center [418, 341] width 0 height 9
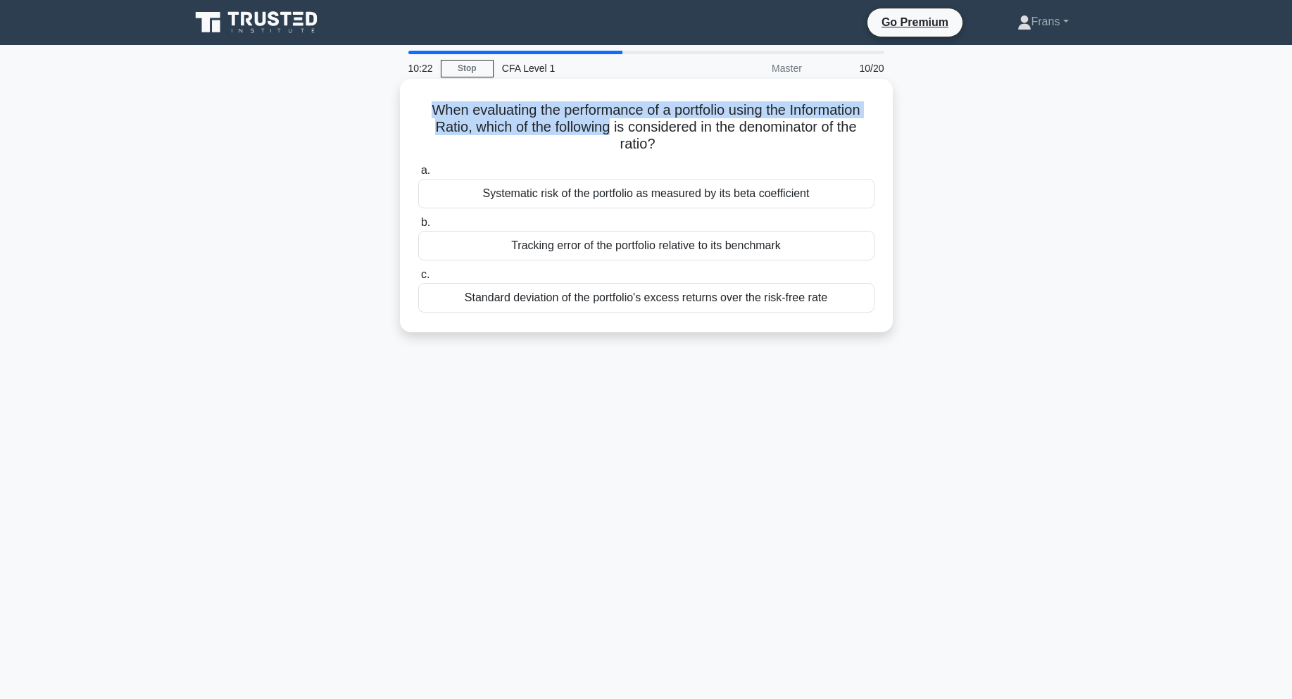
drag, startPoint x: 421, startPoint y: 110, endPoint x: 606, endPoint y: 126, distance: 185.9
click at [606, 126] on h5 "When evaluating the performance of a portfolio using the Information Ratio, whi…" at bounding box center [646, 127] width 459 height 52
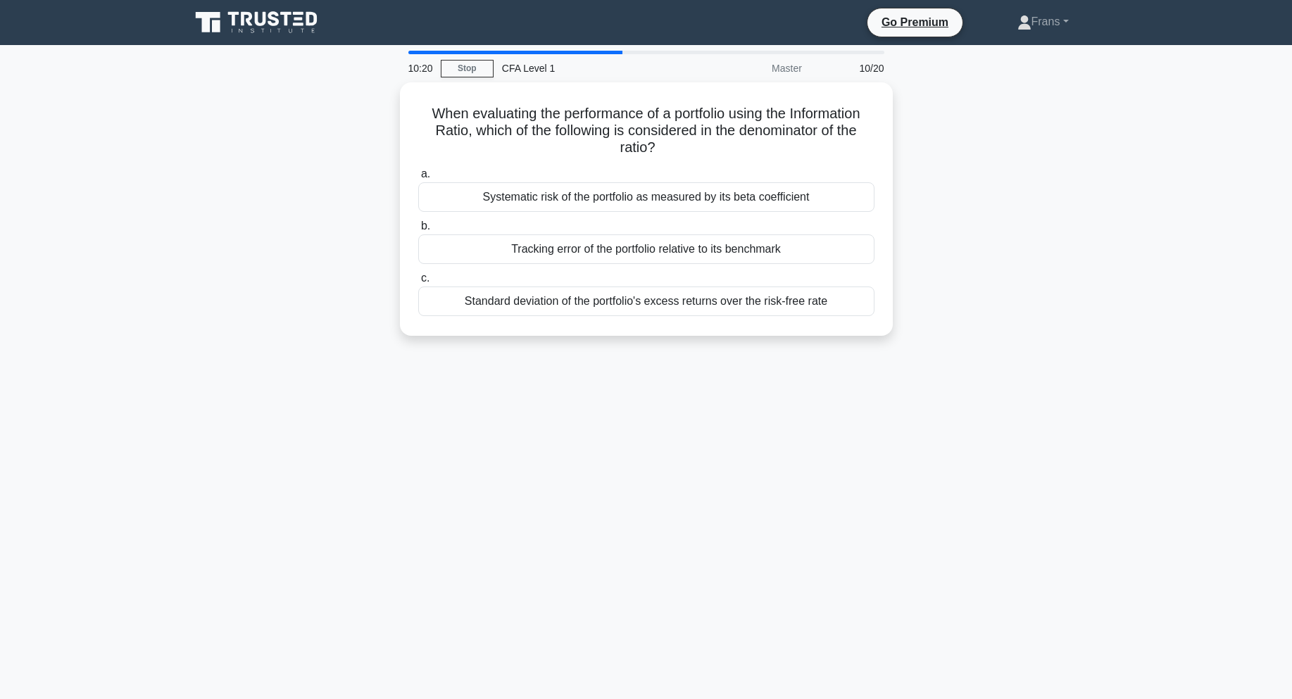
click at [947, 177] on div "When evaluating the performance of a portfolio using the Information Ratio, whi…" at bounding box center [647, 217] width 930 height 270
drag, startPoint x: 420, startPoint y: 113, endPoint x: 487, endPoint y: 108, distance: 67.1
click at [487, 108] on h5 "When evaluating the performance of a portfolio using the Information Ratio, whi…" at bounding box center [646, 127] width 459 height 52
click at [1009, 184] on div "When evaluating the performance of a portfolio using the Information Ratio, whi…" at bounding box center [647, 217] width 930 height 270
click at [554, 120] on h5 "When evaluating the performance of a portfolio using the Information Ratio, whi…" at bounding box center [646, 127] width 459 height 52
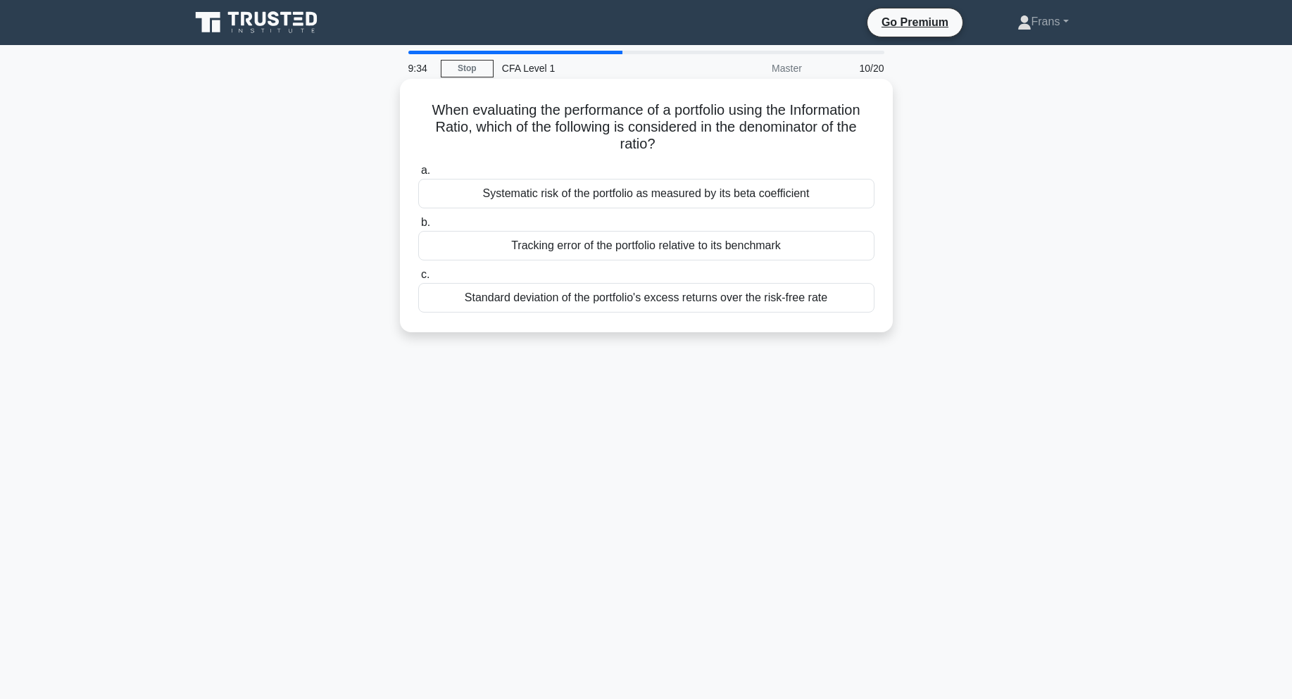
click at [651, 289] on div "Standard deviation of the portfolio's excess returns over the risk-free rate" at bounding box center [646, 298] width 456 height 30
click at [418, 280] on input "c. Standard deviation of the portfolio's excess returns over the risk-free rate" at bounding box center [418, 274] width 0 height 9
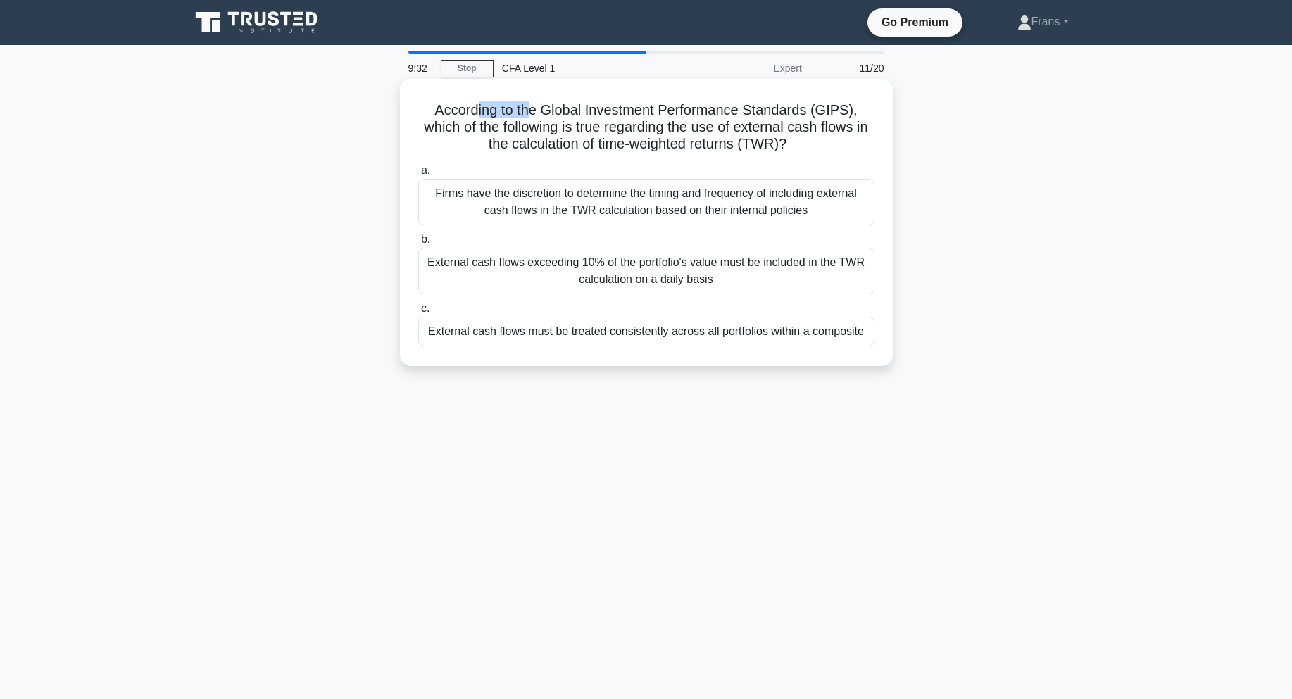
drag, startPoint x: 477, startPoint y: 108, endPoint x: 544, endPoint y: 107, distance: 66.9
click at [544, 107] on h5 "According to the Global Investment Performance Standards (GIPS), which of the f…" at bounding box center [646, 127] width 459 height 52
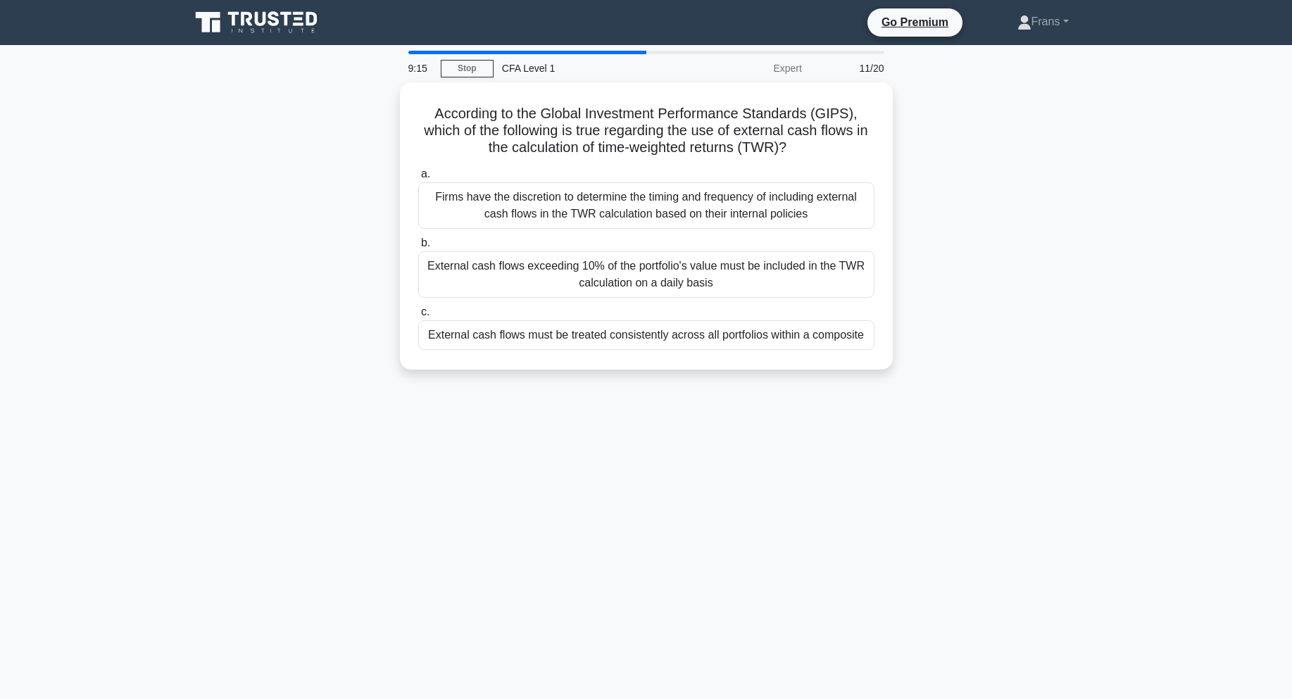
click at [1003, 268] on div "According to the Global Investment Performance Standards (GIPS), which of the f…" at bounding box center [647, 234] width 930 height 304
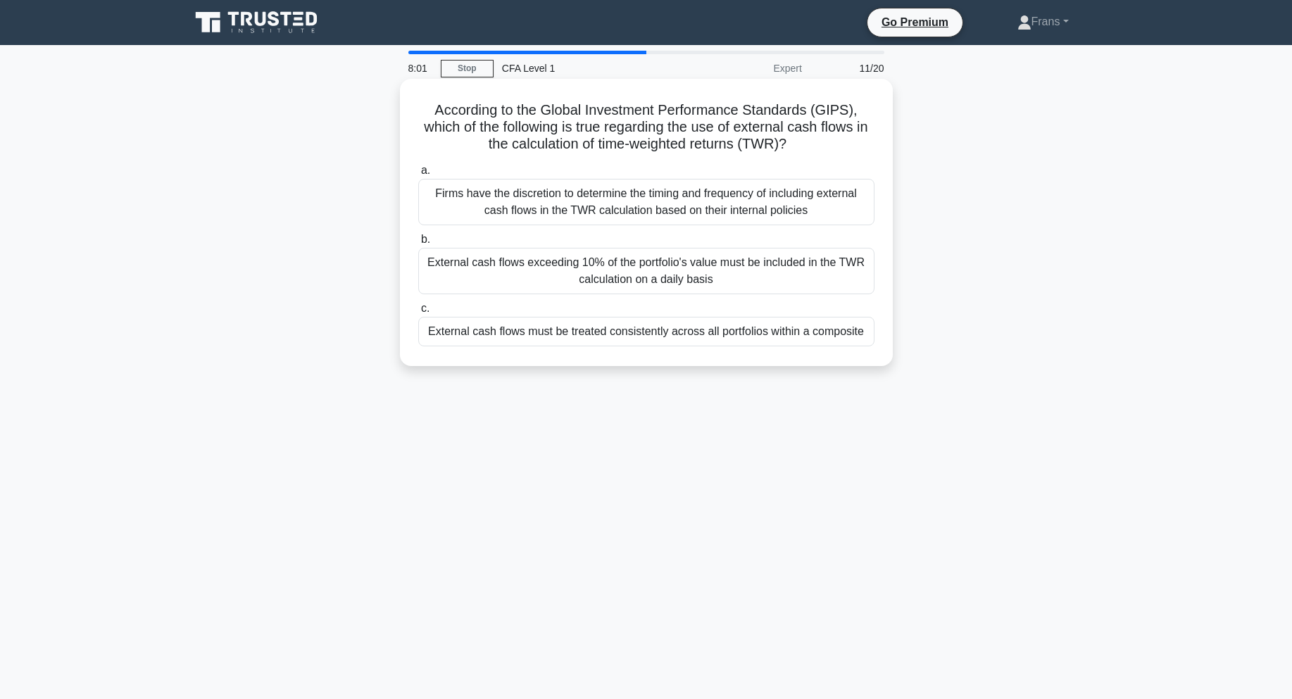
drag, startPoint x: 432, startPoint y: 113, endPoint x: 826, endPoint y: 151, distance: 395.5
click at [826, 151] on h5 "According to the Global Investment Performance Standards (GIPS), which of the f…" at bounding box center [646, 127] width 459 height 52
copy h5 "According to the Global Investment Performance Standards (GIPS), which of the f…"
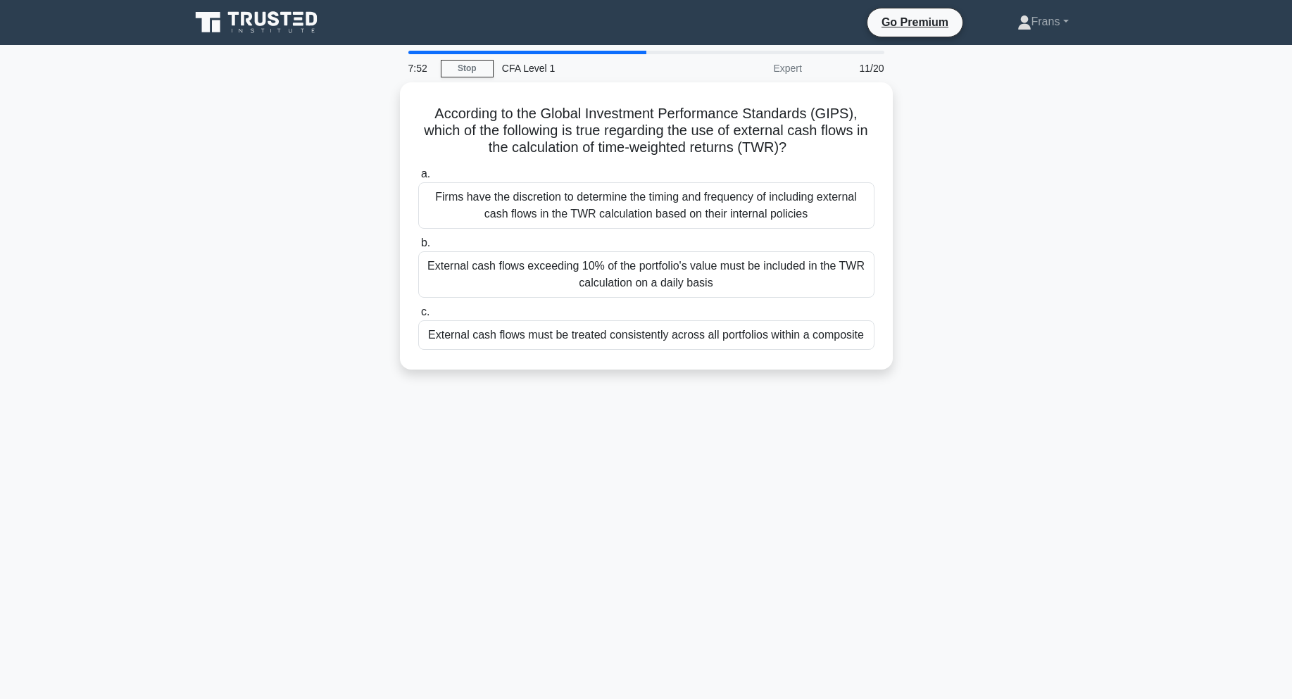
click at [1029, 386] on div "According to the Global Investment Performance Standards (GIPS), which of the f…" at bounding box center [647, 234] width 930 height 304
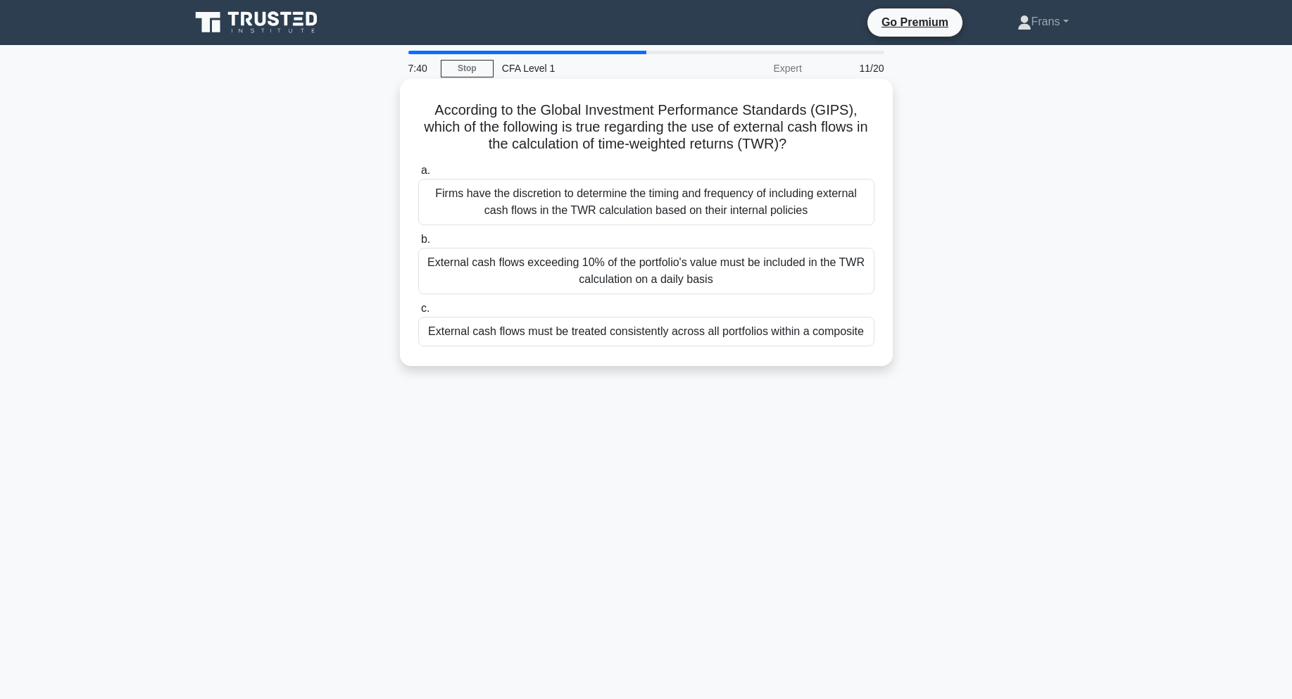
drag, startPoint x: 468, startPoint y: 188, endPoint x: 881, endPoint y: 325, distance: 434.9
click at [881, 325] on div "a. Firms have the discretion to determine the timing and frequency of including…" at bounding box center [646, 254] width 473 height 190
copy div "Firms have the discretion to determine the timing and frequency of including ex…"
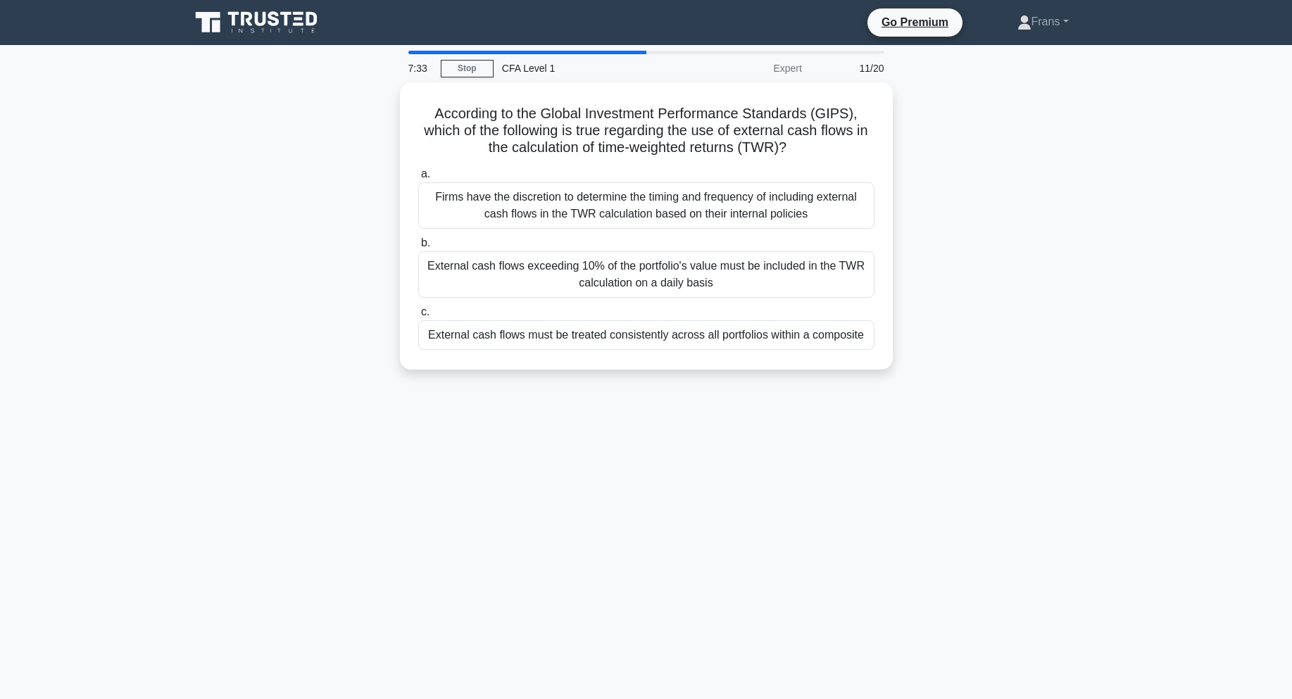
click at [882, 382] on div "According to the Global Investment Performance Standards (GIPS), which of the f…" at bounding box center [647, 234] width 930 height 304
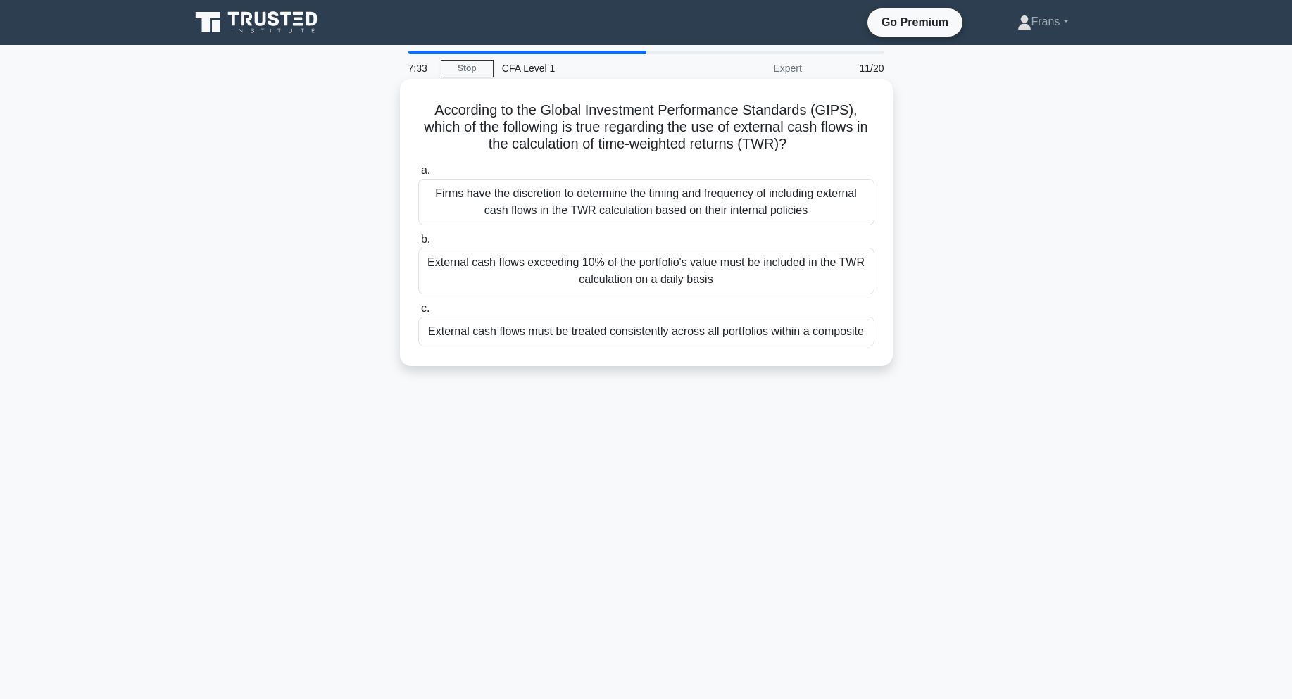
click at [784, 343] on div "External cash flows must be treated consistently across all portfolios within a…" at bounding box center [646, 332] width 456 height 30
click at [418, 313] on input "c. External cash flows must be treated consistently across all portfolios withi…" at bounding box center [418, 308] width 0 height 9
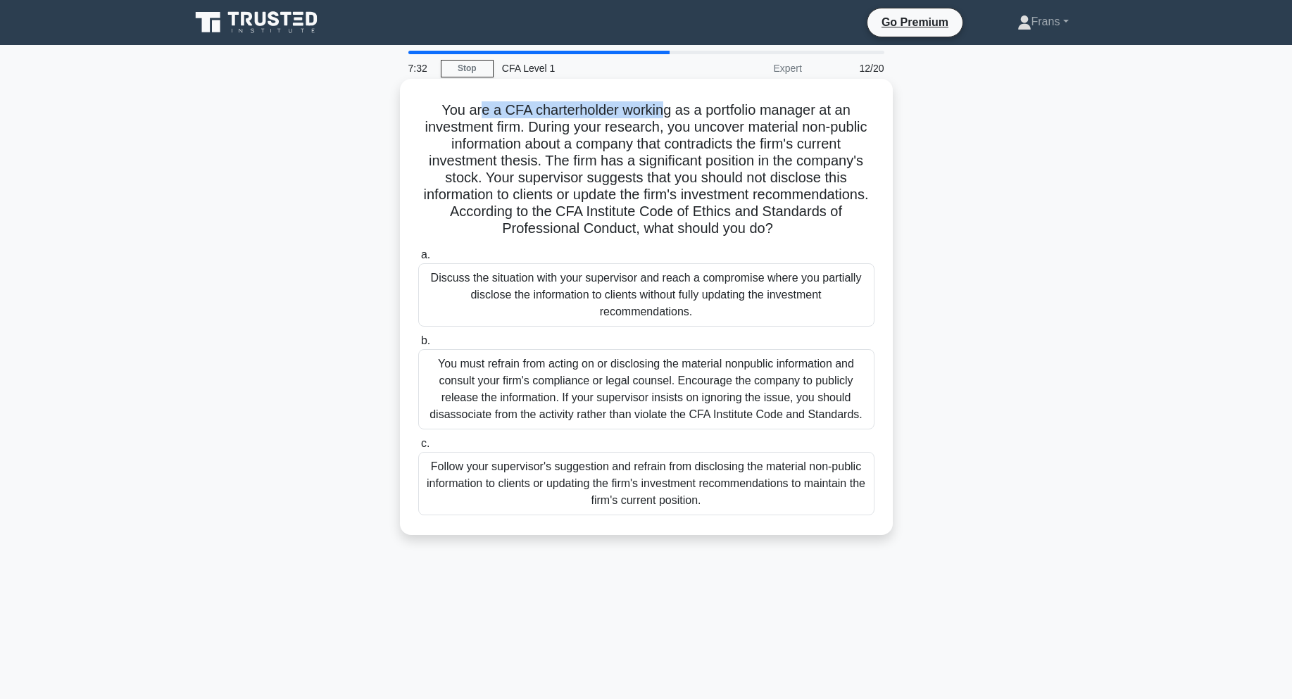
drag, startPoint x: 475, startPoint y: 95, endPoint x: 677, endPoint y: 108, distance: 202.5
click at [675, 108] on div "You are a CFA charterholder working as a portfolio manager at an investment fir…" at bounding box center [647, 307] width 482 height 445
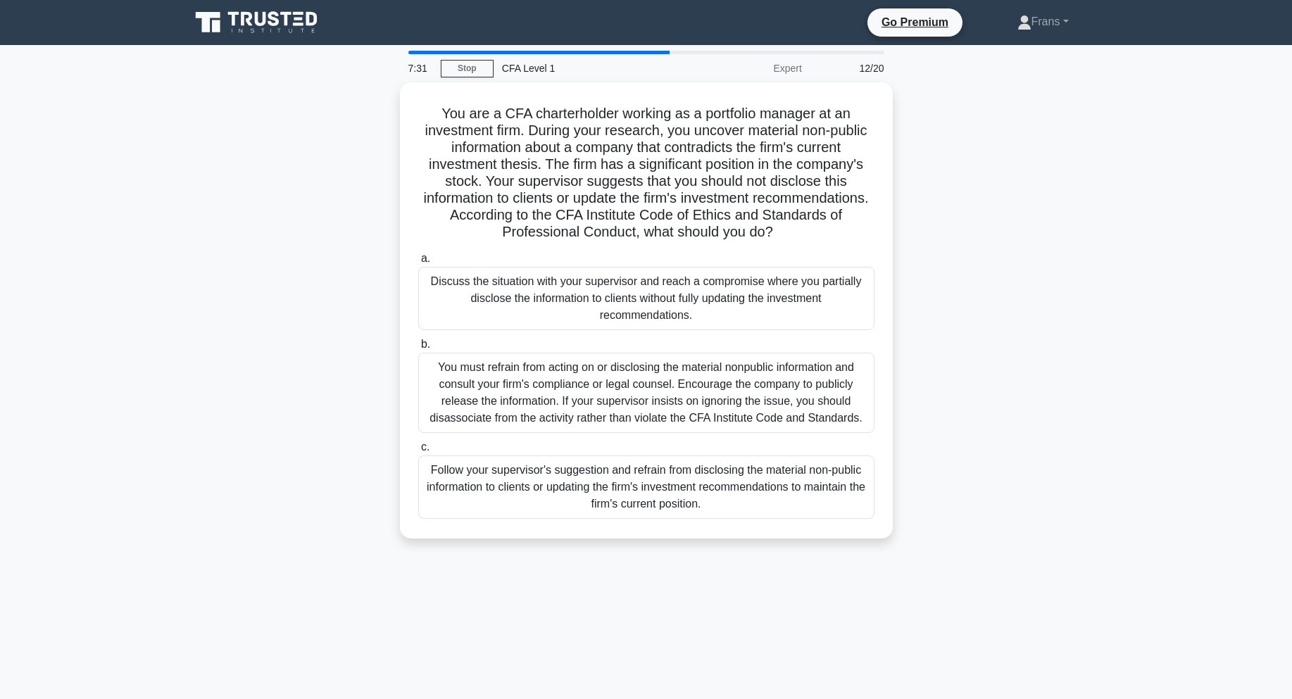
click at [920, 128] on div "You are a CFA charterholder working as a portfolio manager at an investment fir…" at bounding box center [647, 318] width 930 height 473
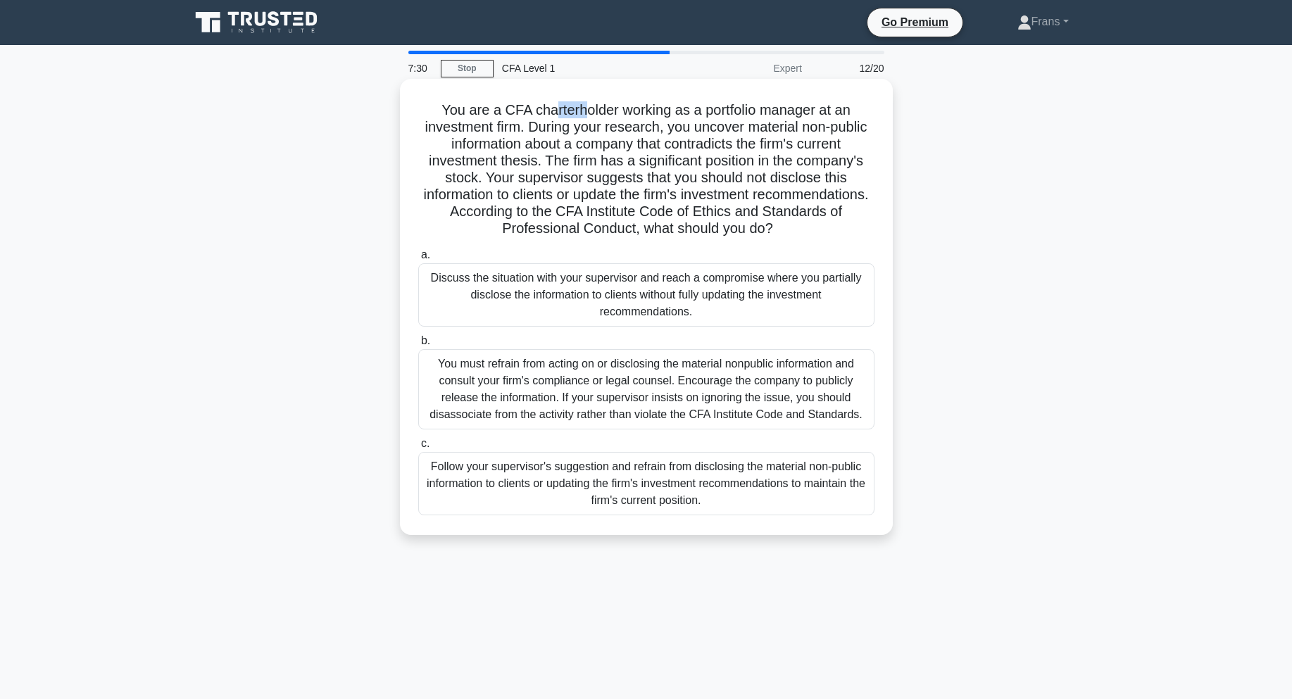
drag, startPoint x: 551, startPoint y: 113, endPoint x: 635, endPoint y: 119, distance: 83.3
click at [623, 119] on h5 "You are a CFA charterholder working as a portfolio manager at an investment fir…" at bounding box center [646, 169] width 459 height 137
click at [762, 126] on h5 "You are a CFA charterholder working as a portfolio manager at an investment fir…" at bounding box center [646, 169] width 459 height 137
click at [658, 111] on h5 "You are a CFA charterholder working as a portfolio manager at an investment fir…" at bounding box center [646, 169] width 459 height 137
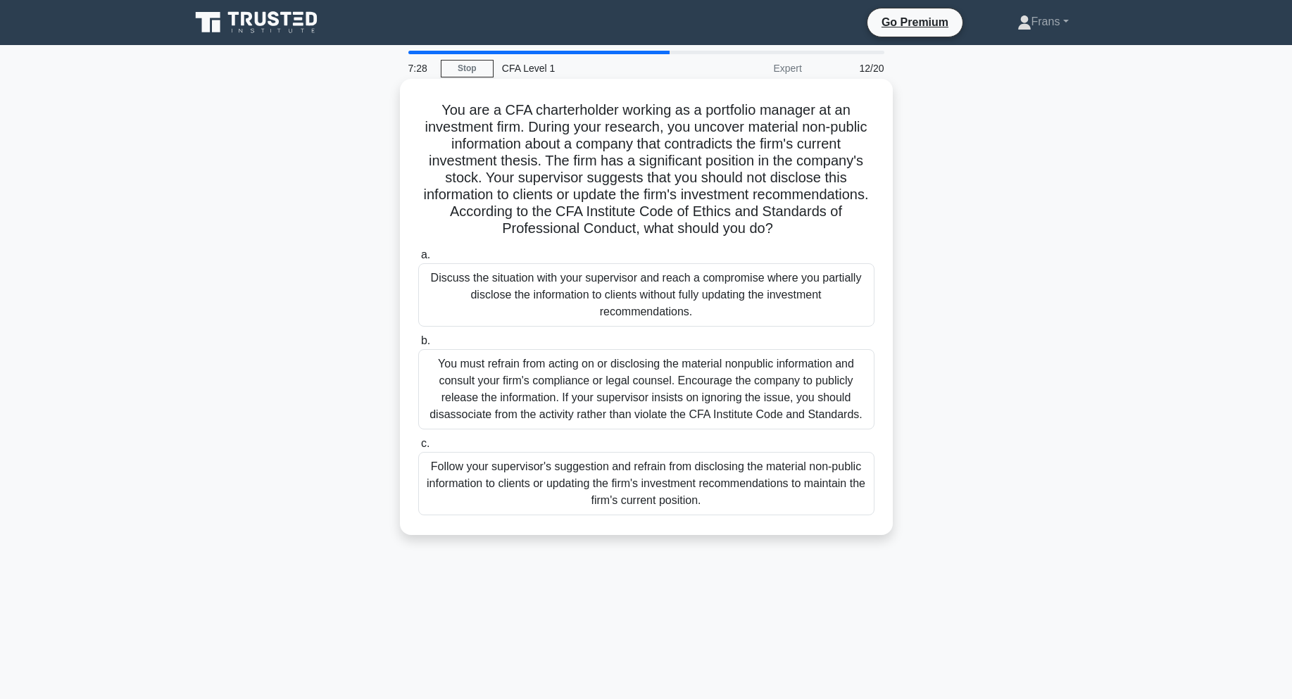
click at [571, 131] on h5 "You are a CFA charterholder working as a portfolio manager at an investment fir…" at bounding box center [646, 169] width 459 height 137
drag, startPoint x: 518, startPoint y: 127, endPoint x: 691, endPoint y: 127, distance: 172.5
click at [691, 127] on h5 "You are a CFA charterholder working as a portfolio manager at an investment fir…" at bounding box center [646, 169] width 459 height 137
click at [741, 127] on h5 "You are a CFA charterholder working as a portfolio manager at an investment fir…" at bounding box center [646, 169] width 459 height 137
drag, startPoint x: 540, startPoint y: 145, endPoint x: 747, endPoint y: 144, distance: 207.1
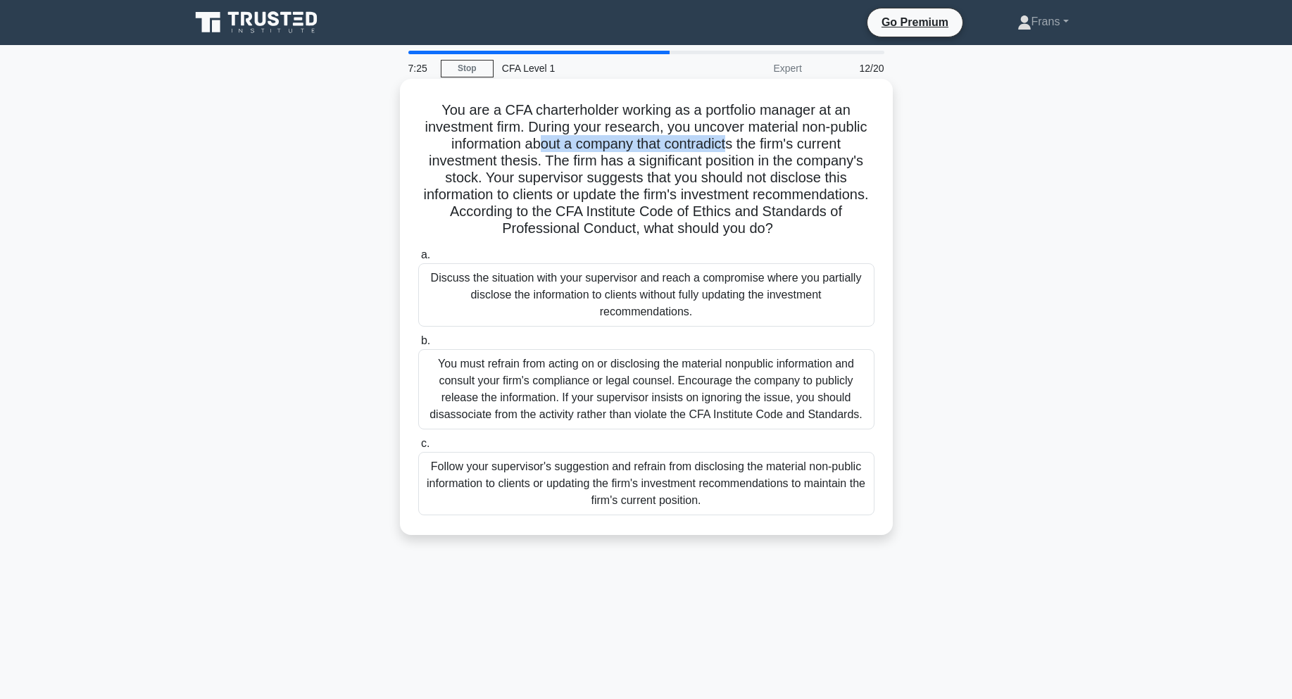
click at [741, 146] on h5 "You are a CFA charterholder working as a portfolio manager at an investment fir…" at bounding box center [646, 169] width 459 height 137
click at [799, 145] on h5 "You are a CFA charterholder working as a portfolio manager at an investment fir…" at bounding box center [646, 169] width 459 height 137
click at [749, 381] on div "You must refrain from acting on or disclosing the material nonpublic informatio…" at bounding box center [646, 389] width 456 height 80
click at [418, 346] on input "b. You must refrain from acting on or disclosing the material nonpublic informa…" at bounding box center [418, 341] width 0 height 9
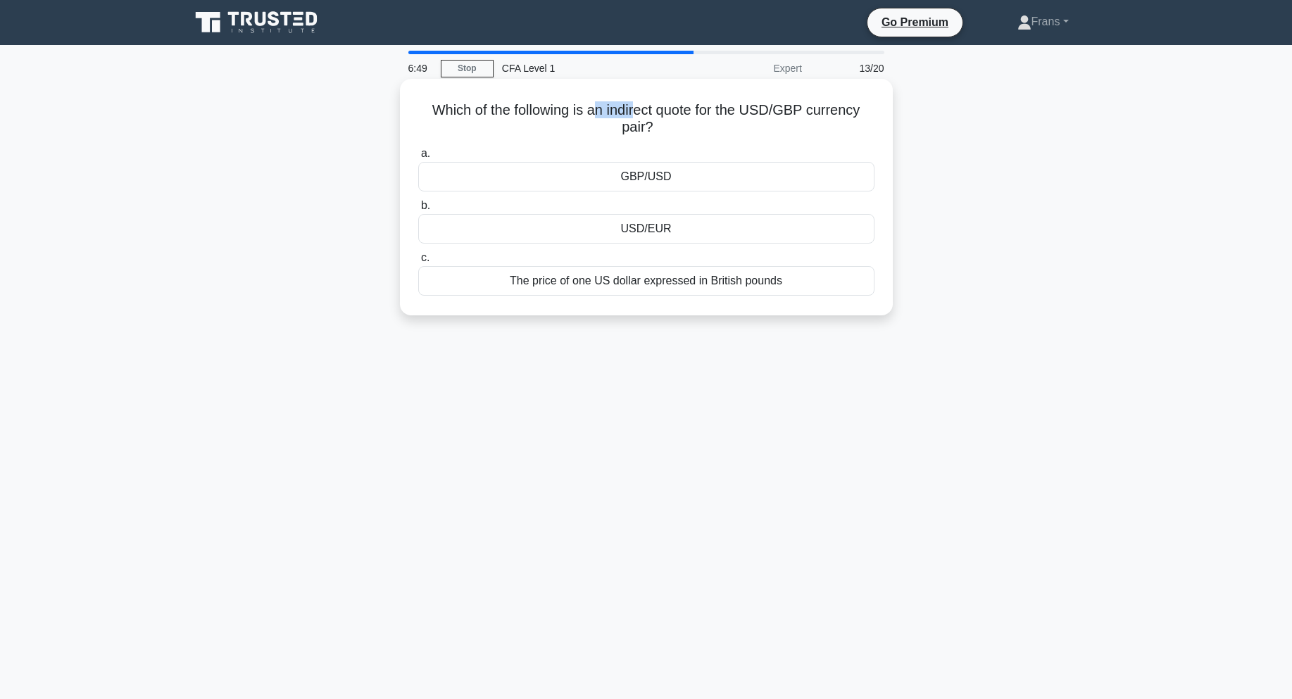
drag, startPoint x: 597, startPoint y: 112, endPoint x: 640, endPoint y: 112, distance: 43.0
click at [640, 112] on h5 "Which of the following is an indirect quote for the USD/GBP currency pair? .spi…" at bounding box center [646, 118] width 459 height 35
drag, startPoint x: 748, startPoint y: 108, endPoint x: 828, endPoint y: 112, distance: 79.7
click at [828, 112] on h5 "Which of the following is an indirect quote for the USD/GBP currency pair? .spi…" at bounding box center [646, 118] width 459 height 35
click at [1030, 179] on div "Which of the following is an indirect quote for the USD/GBP currency pair? .spi…" at bounding box center [647, 209] width 930 height 254
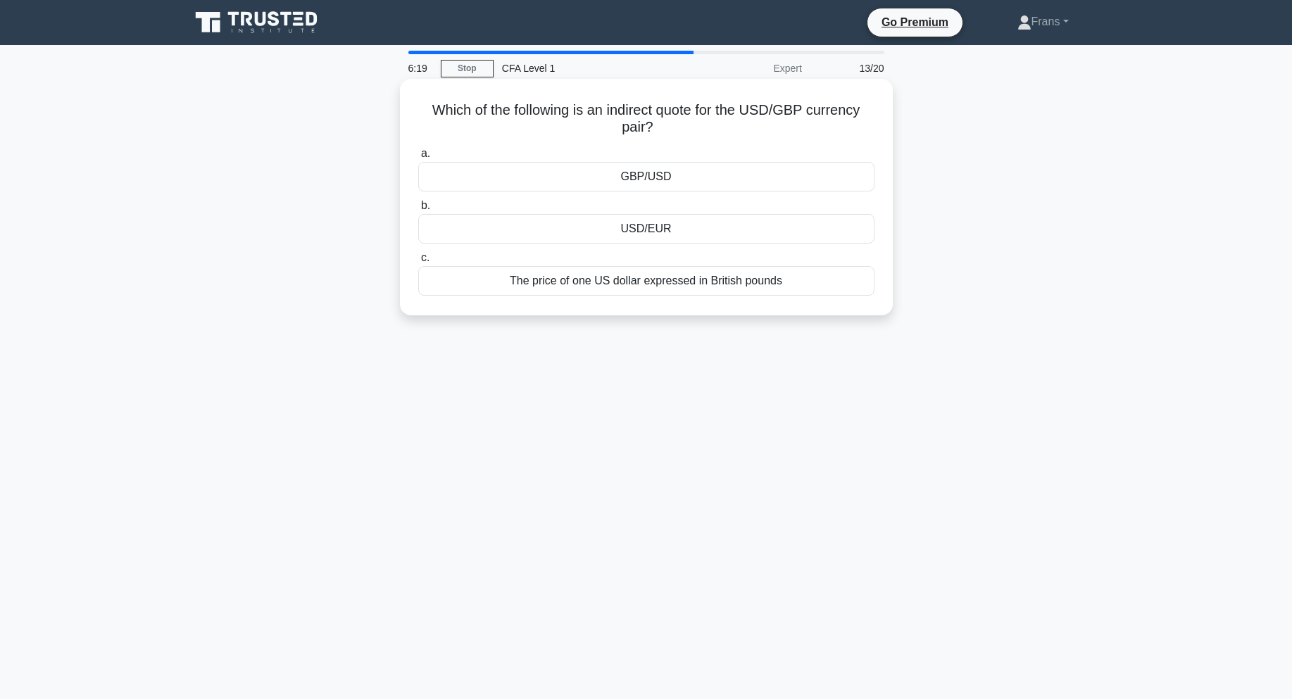
drag, startPoint x: 420, startPoint y: 99, endPoint x: 682, endPoint y: 122, distance: 262.3
click at [682, 122] on div "Which of the following is an indirect quote for the USD/GBP currency pair? .spi…" at bounding box center [647, 197] width 482 height 225
copy h5 "Which of the following is an indirect quote for the USD/GBP currency pair?"
click at [930, 364] on div "6:02 Stop CFA Level 1 Expert 13/20 Which of the following is an indirect quote …" at bounding box center [647, 403] width 930 height 704
click at [709, 394] on div "5:56 Stop CFA Level 1 Expert 13/20 Which of the following is an indirect quote …" at bounding box center [647, 403] width 930 height 704
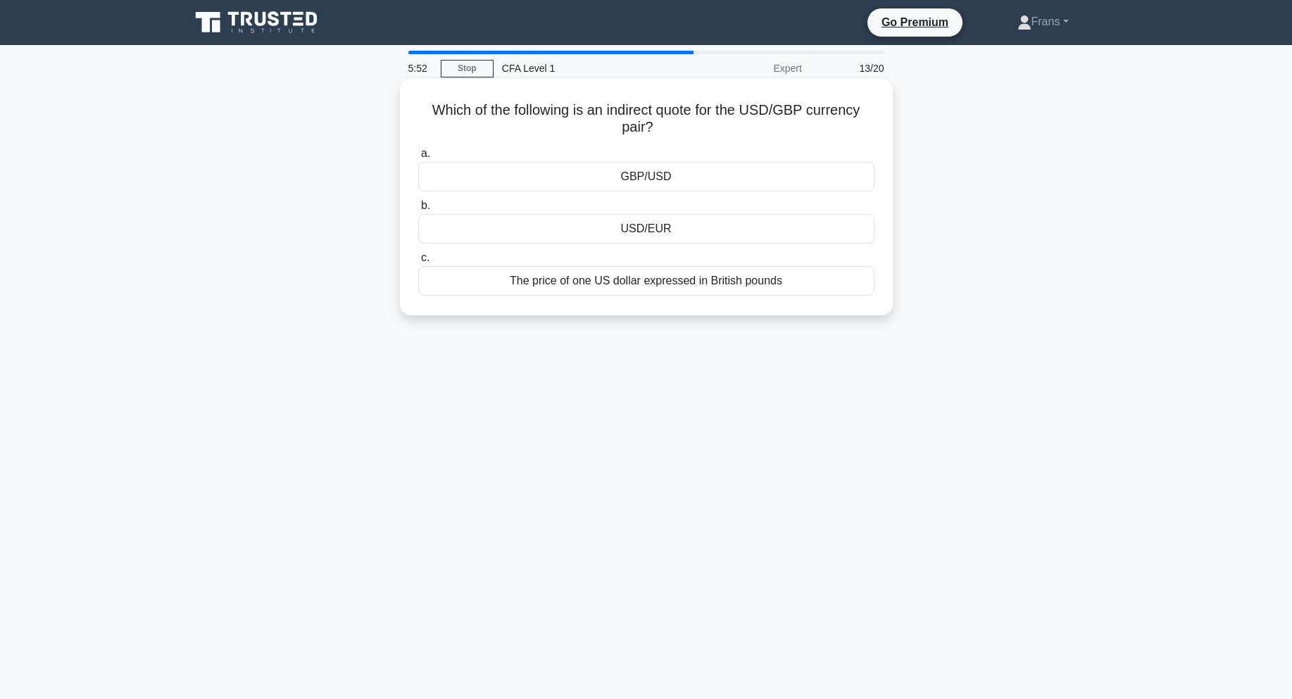
copy div "a. GBP/USD b. USD/EUR c. The price of one US dollar expressed in British pounds"
drag, startPoint x: 390, startPoint y: 150, endPoint x: 861, endPoint y: 282, distance: 489.2
click at [861, 282] on div "Which of the following is an indirect quote for the USD/GBP currency pair? .spi…" at bounding box center [647, 209] width 930 height 254
click at [1056, 333] on div "Which of the following is an indirect quote for the USD/GBP currency pair? .spi…" at bounding box center [647, 209] width 930 height 254
click at [766, 180] on div "GBP/USD" at bounding box center [646, 177] width 456 height 30
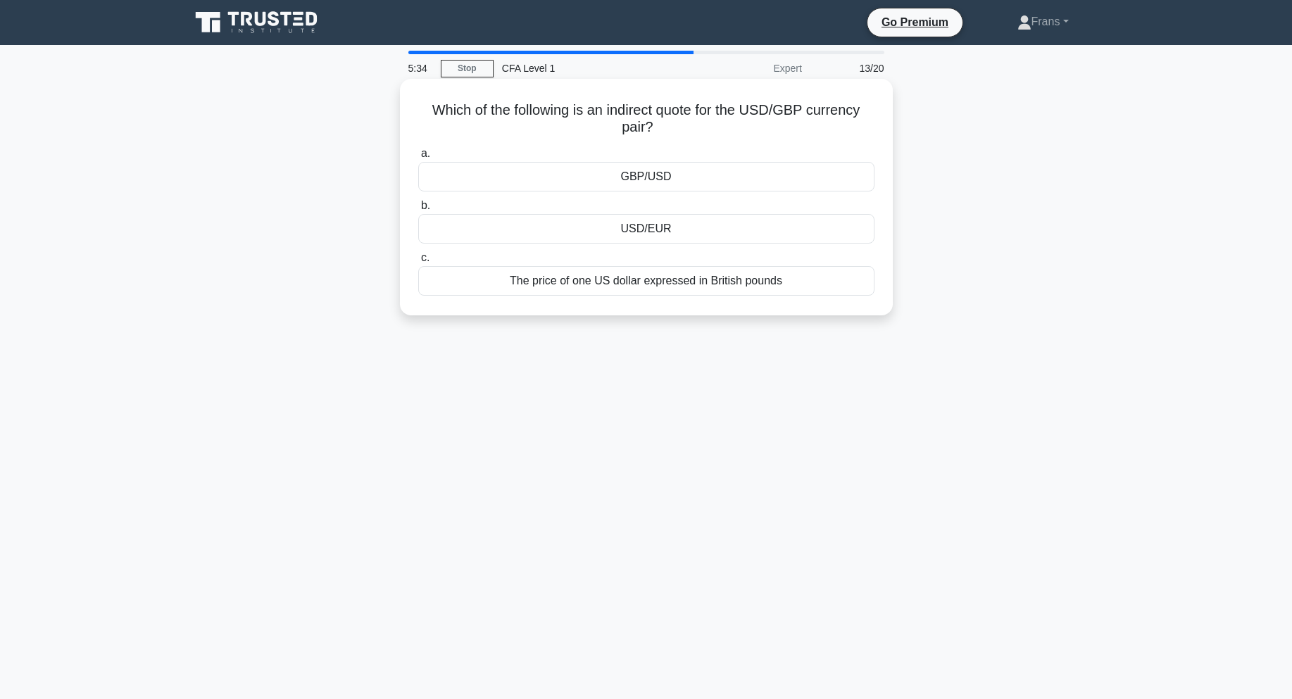
click at [418, 158] on input "a. GBP/USD" at bounding box center [418, 153] width 0 height 9
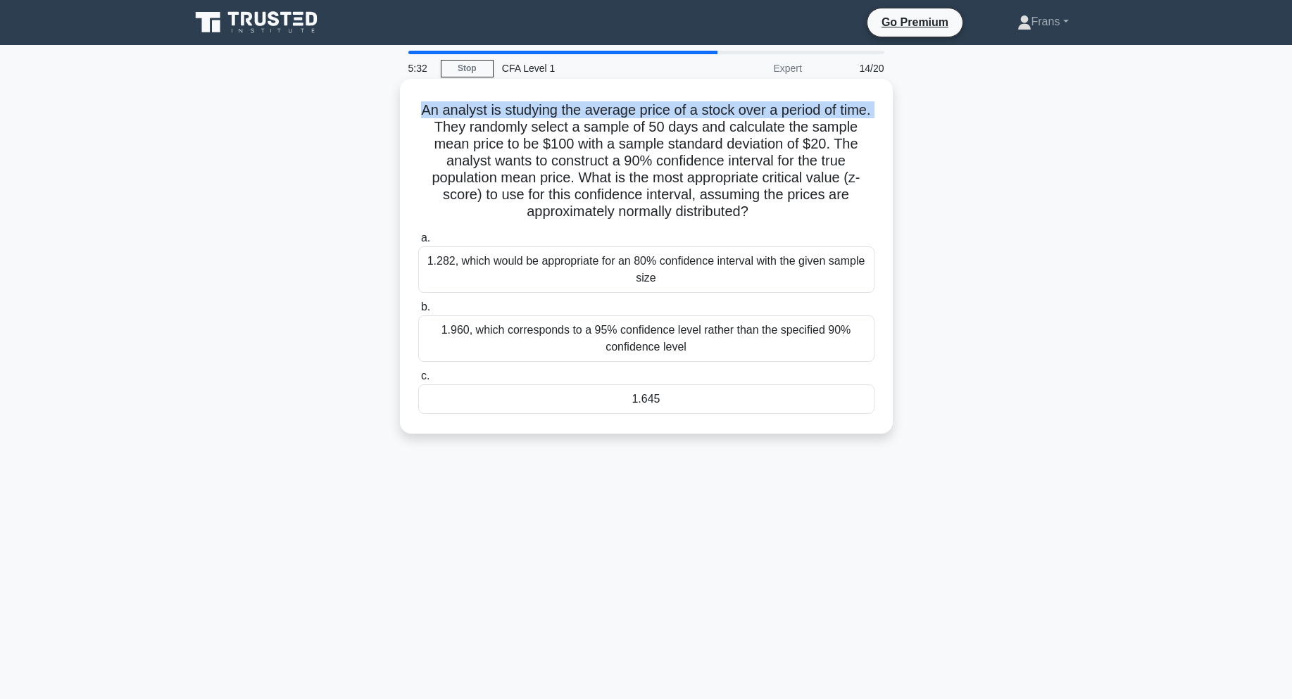
drag, startPoint x: 430, startPoint y: 108, endPoint x: 477, endPoint y: 121, distance: 48.9
click at [477, 121] on h5 "An analyst is studying the average price of a stock over a period of time. They…" at bounding box center [646, 161] width 459 height 120
click at [530, 125] on h5 "An analyst is studying the average price of a stock over a period of time. They…" at bounding box center [646, 161] width 459 height 120
drag, startPoint x: 547, startPoint y: 113, endPoint x: 686, endPoint y: 111, distance: 138.8
click at [673, 111] on h5 "An analyst is studying the average price of a stock over a period of time. They…" at bounding box center [646, 161] width 459 height 120
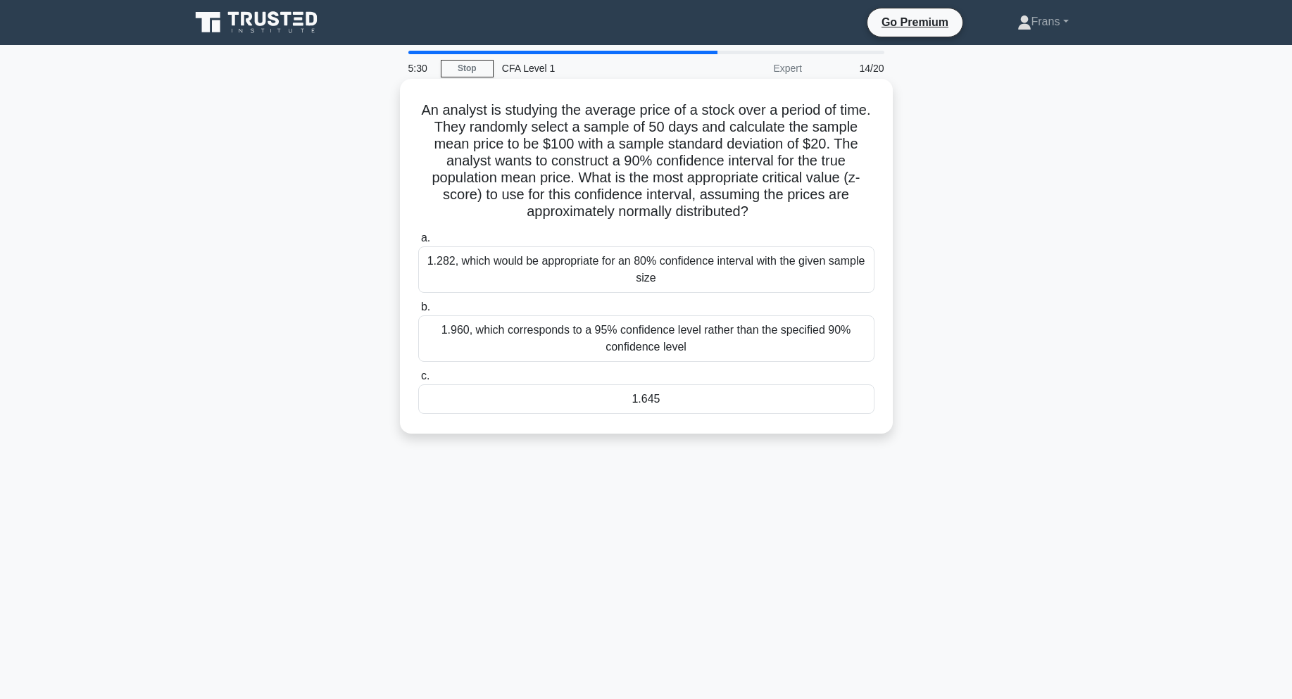
click at [738, 111] on h5 "An analyst is studying the average price of a stock over a period of time. They…" at bounding box center [646, 161] width 459 height 120
drag, startPoint x: 700, startPoint y: 111, endPoint x: 738, endPoint y: 113, distance: 38.1
click at [735, 113] on h5 "An analyst is studying the average price of a stock over a period of time. They…" at bounding box center [646, 161] width 459 height 120
click at [792, 117] on h5 "An analyst is studying the average price of a stock over a period of time. They…" at bounding box center [646, 161] width 459 height 120
click at [498, 124] on h5 "An analyst is studying the average price of a stock over a period of time. They…" at bounding box center [646, 161] width 459 height 120
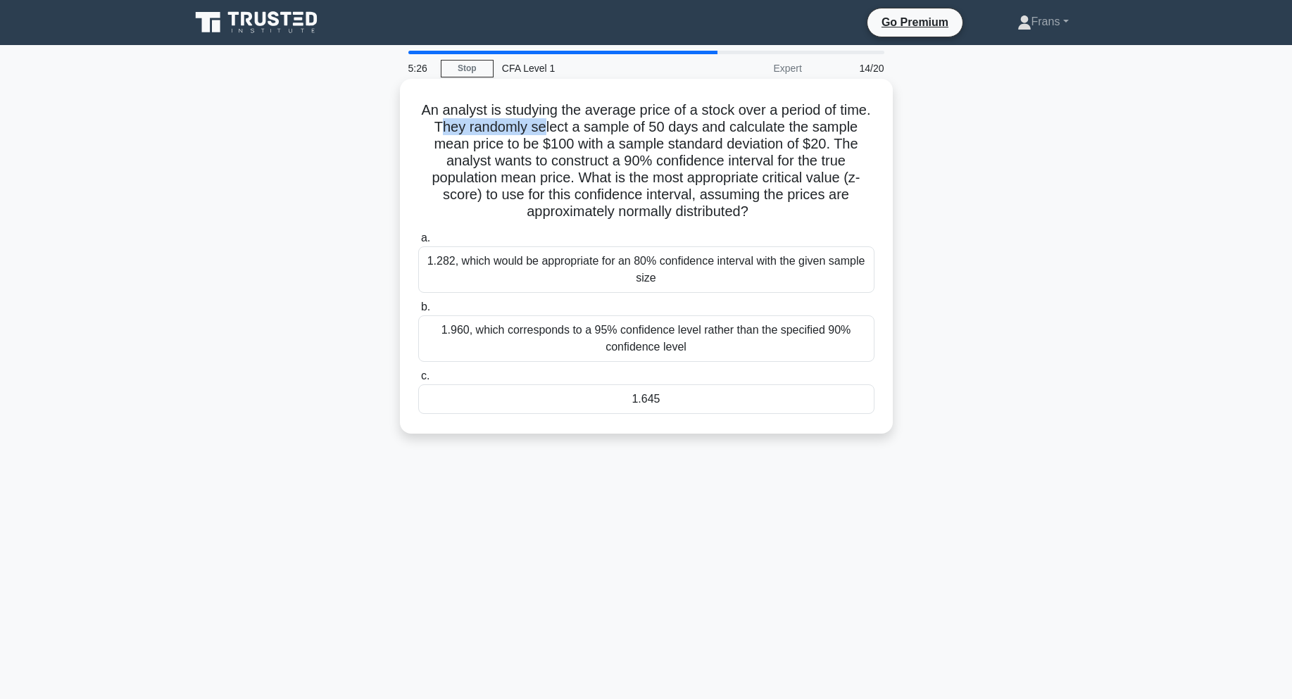
drag, startPoint x: 482, startPoint y: 128, endPoint x: 589, endPoint y: 125, distance: 107.1
click at [589, 125] on h5 "An analyst is studying the average price of a stock over a period of time. They…" at bounding box center [646, 161] width 459 height 120
drag, startPoint x: 680, startPoint y: 130, endPoint x: 719, endPoint y: 128, distance: 38.8
click at [719, 128] on h5 "An analyst is studying the average price of a stock over a period of time. They…" at bounding box center [646, 161] width 459 height 120
click at [623, 149] on h5 "An analyst is studying the average price of a stock over a period of time. They…" at bounding box center [646, 161] width 459 height 120
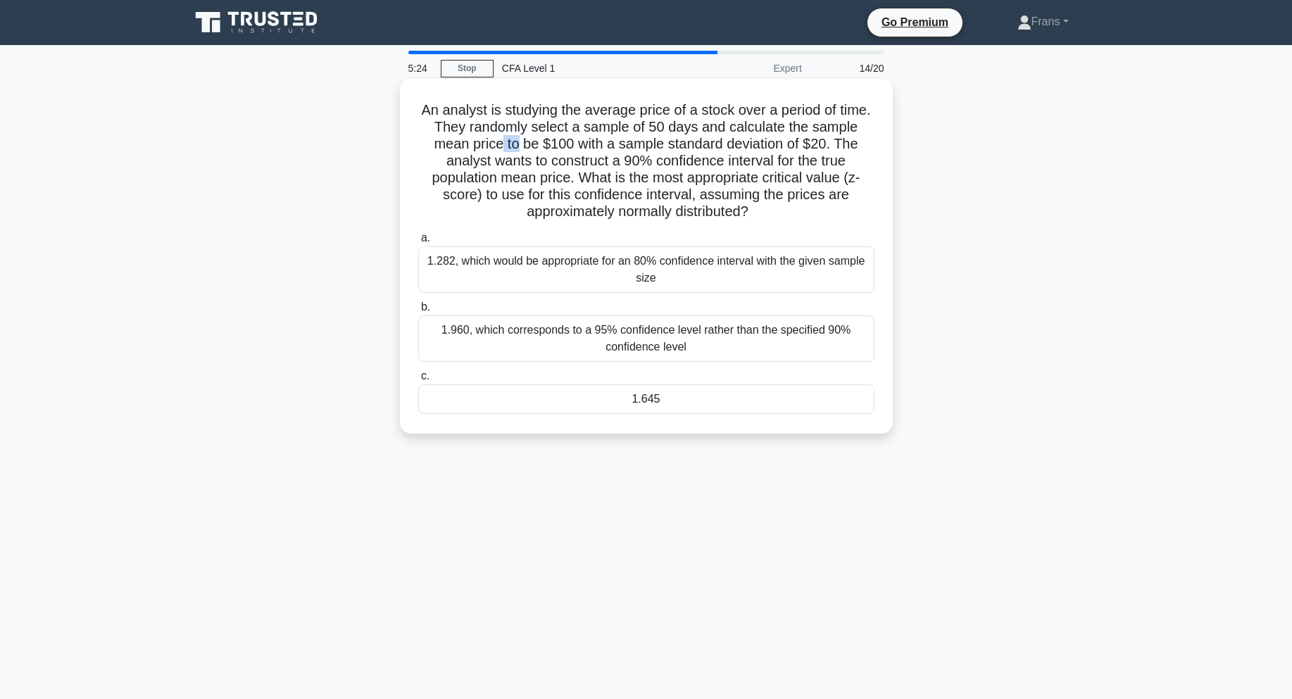
drag, startPoint x: 536, startPoint y: 144, endPoint x: 553, endPoint y: 142, distance: 17.1
click at [553, 142] on h5 "An analyst is studying the average price of a stock over a period of time. They…" at bounding box center [646, 161] width 459 height 120
click at [612, 146] on h5 "An analyst is studying the average price of a stock over a period of time. They…" at bounding box center [646, 161] width 459 height 120
drag, startPoint x: 582, startPoint y: 143, endPoint x: 624, endPoint y: 143, distance: 41.6
click at [624, 143] on h5 "An analyst is studying the average price of a stock over a period of time. They…" at bounding box center [646, 161] width 459 height 120
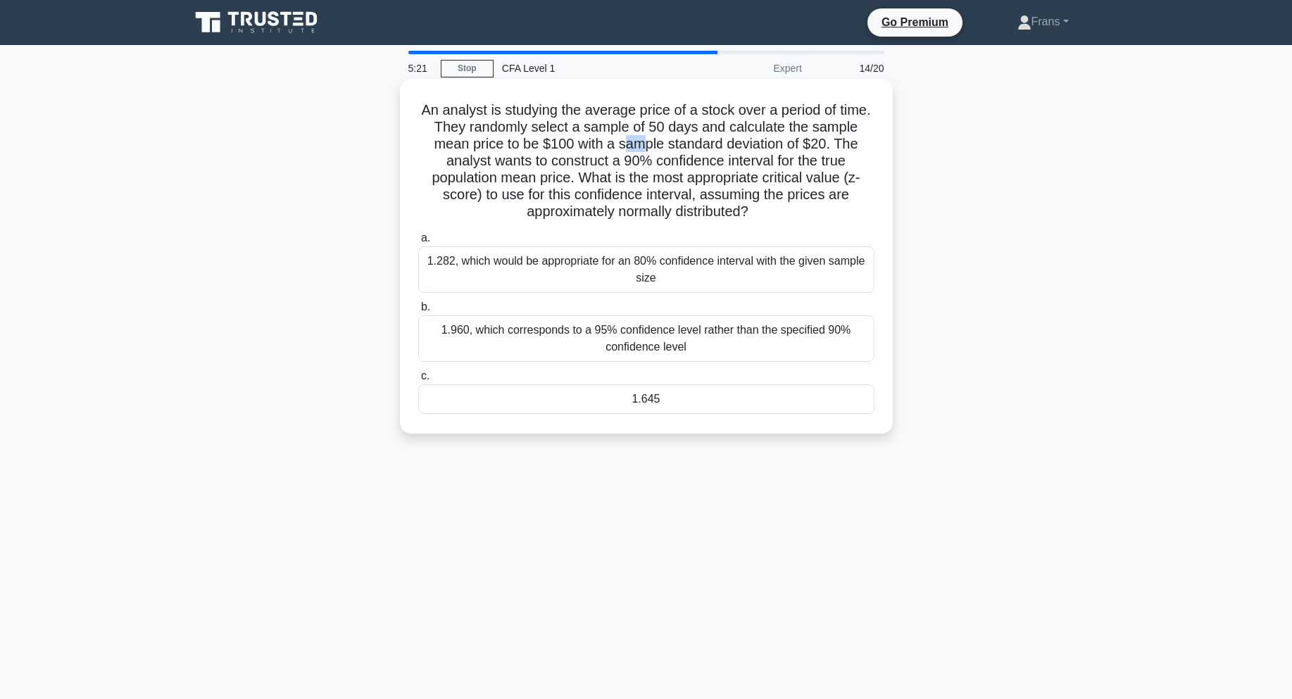
drag, startPoint x: 662, startPoint y: 146, endPoint x: 680, endPoint y: 143, distance: 18.0
click at [680, 143] on h5 "An analyst is studying the average price of a stock over a period of time. They…" at bounding box center [646, 161] width 459 height 120
click at [928, 181] on div "An analyst is studying the average price of a stock over a period of time. They…" at bounding box center [647, 268] width 930 height 372
drag, startPoint x: 455, startPoint y: 106, endPoint x: 775, endPoint y: 208, distance: 336.5
click at [775, 208] on h5 "An analyst is studying the average price of a stock over a period of time. They…" at bounding box center [646, 161] width 459 height 120
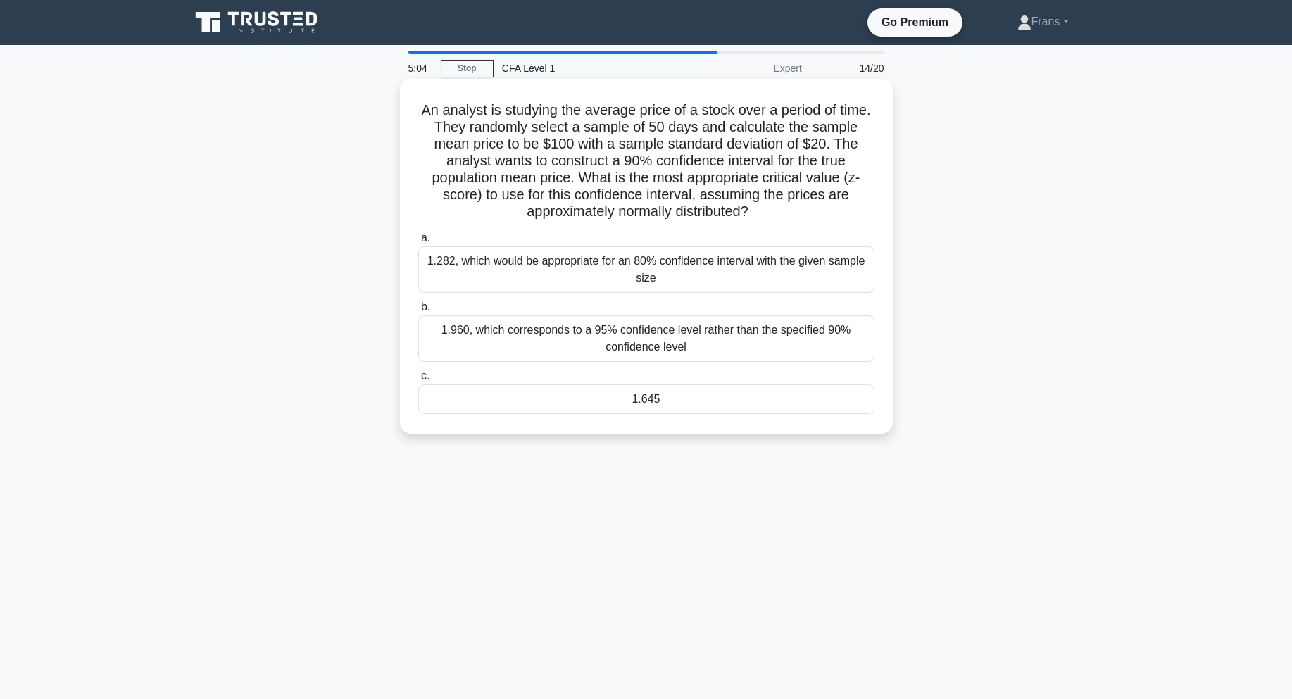
copy h5 "An analyst is studying the average price of a stock over a period of time. They…"
click at [1051, 322] on div "An analyst is studying the average price of a stock over a period of time. They…" at bounding box center [647, 268] width 930 height 372
click at [766, 393] on div "1.645" at bounding box center [646, 400] width 456 height 30
click at [418, 381] on input "c. 1.645" at bounding box center [418, 376] width 0 height 9
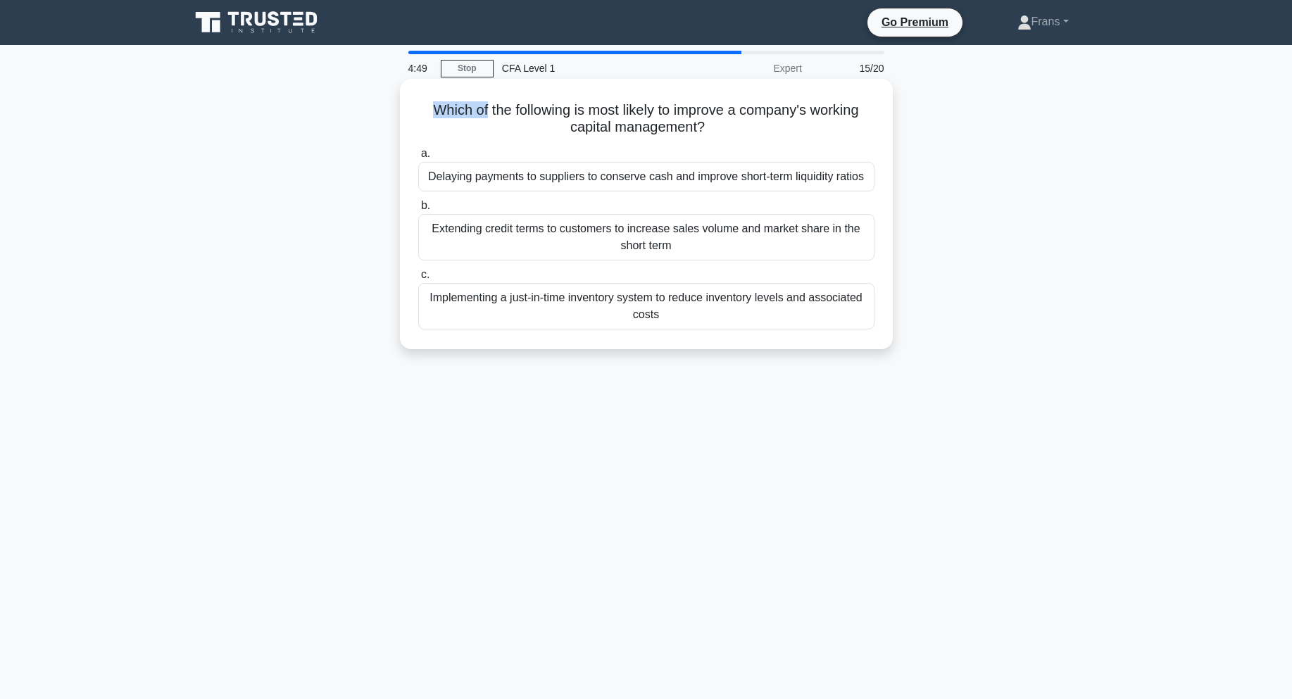
drag, startPoint x: 411, startPoint y: 106, endPoint x: 482, endPoint y: 118, distance: 72.1
click at [482, 118] on div "Which of the following is most likely to improve a company's working capital ma…" at bounding box center [647, 214] width 482 height 259
click at [530, 118] on h5 "Which of the following is most likely to improve a company's working capital ma…" at bounding box center [646, 118] width 459 height 35
drag, startPoint x: 599, startPoint y: 114, endPoint x: 678, endPoint y: 119, distance: 79.0
click at [660, 118] on h5 "Which of the following is most likely to improve a company's working capital ma…" at bounding box center [646, 118] width 459 height 35
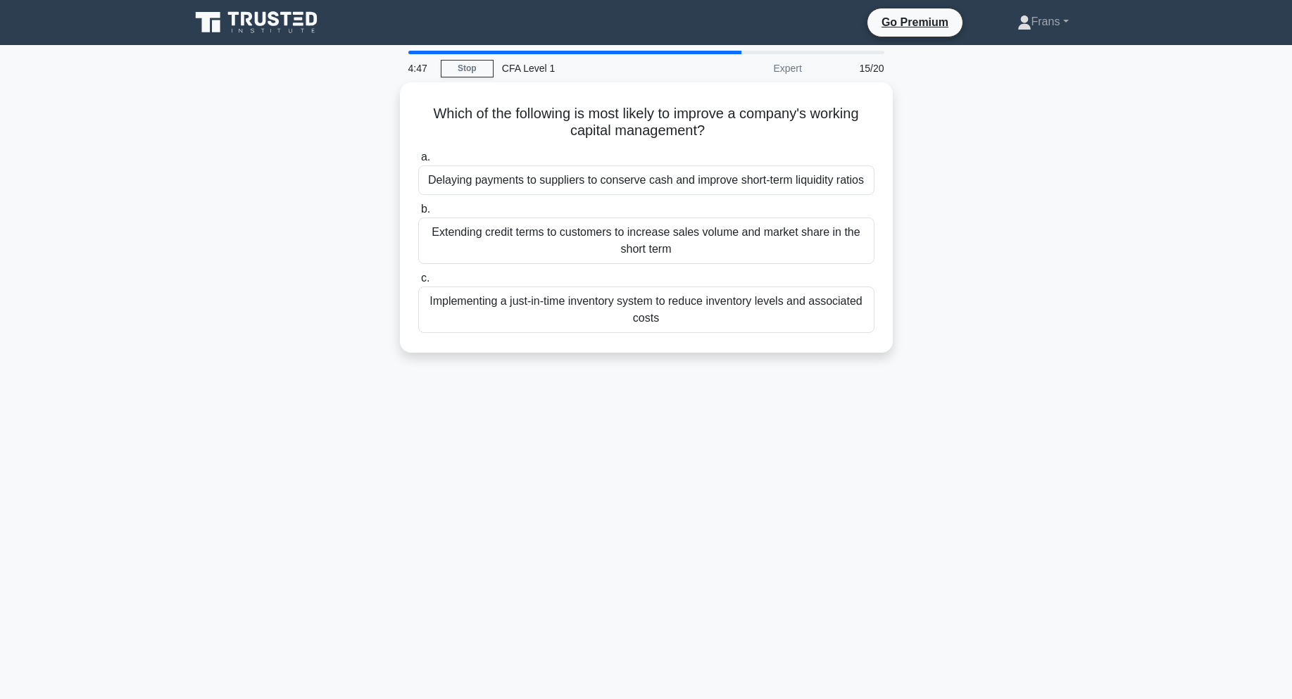
click at [917, 148] on div "Which of the following is most likely to improve a company's working capital ma…" at bounding box center [647, 225] width 930 height 287
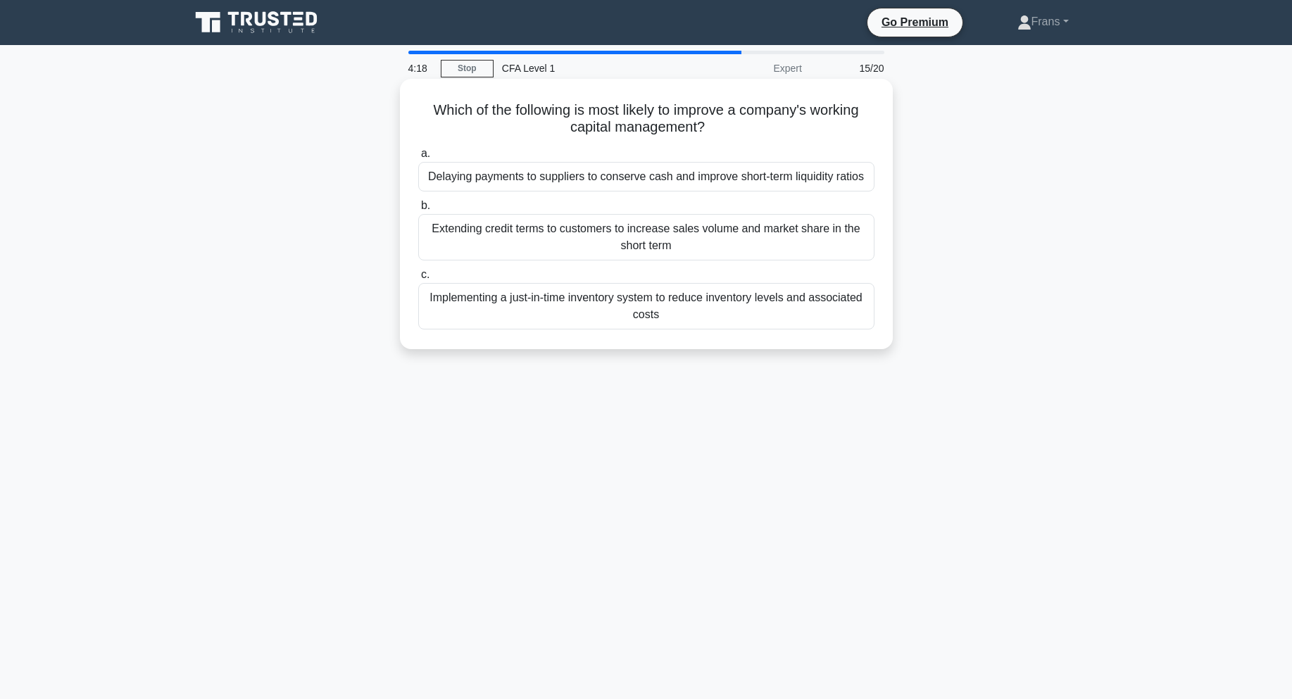
click at [626, 311] on div "Implementing a just-in-time inventory system to reduce inventory levels and ass…" at bounding box center [646, 306] width 456 height 46
click at [418, 280] on input "c. Implementing a just-in-time inventory system to reduce inventory levels and …" at bounding box center [418, 274] width 0 height 9
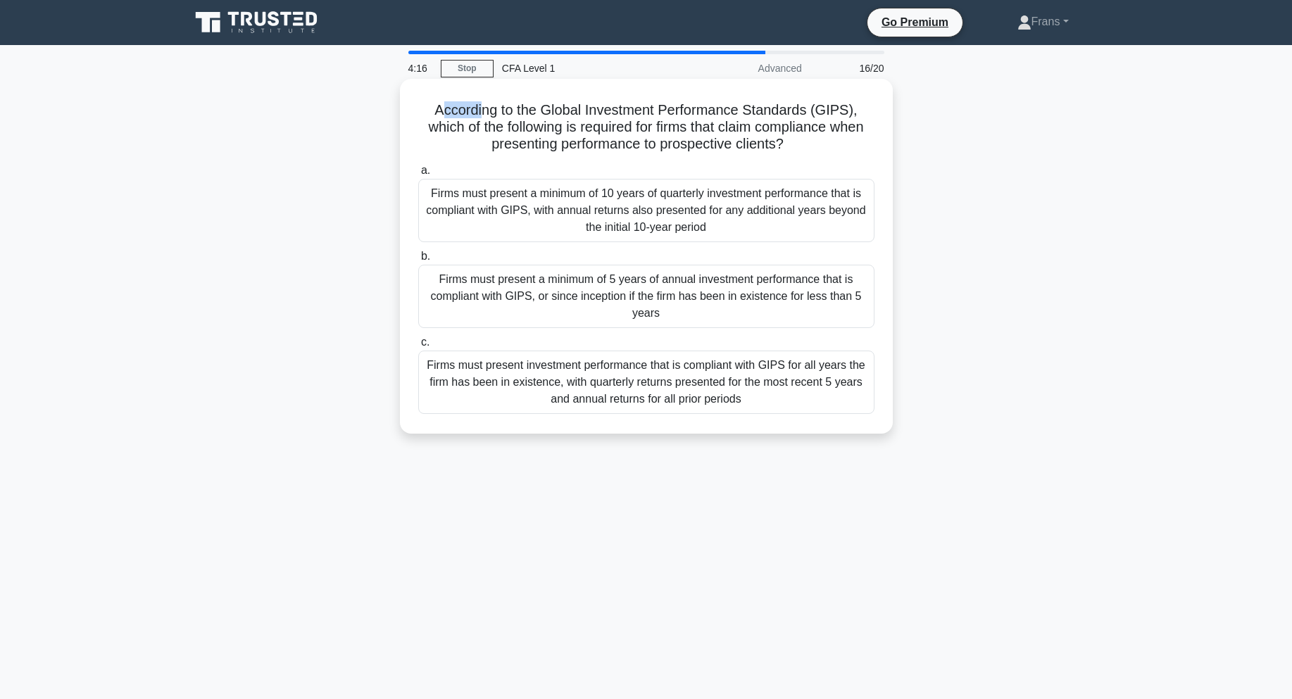
drag, startPoint x: 445, startPoint y: 102, endPoint x: 513, endPoint y: 105, distance: 68.4
click at [487, 103] on h5 "According to the Global Investment Performance Standards (GIPS), which of the f…" at bounding box center [646, 127] width 459 height 52
click at [578, 108] on h5 "According to the Global Investment Performance Standards (GIPS), which of the f…" at bounding box center [646, 127] width 459 height 52
drag, startPoint x: 641, startPoint y: 112, endPoint x: 681, endPoint y: 112, distance: 40.1
click at [681, 112] on h5 "According to the Global Investment Performance Standards (GIPS), which of the f…" at bounding box center [646, 127] width 459 height 52
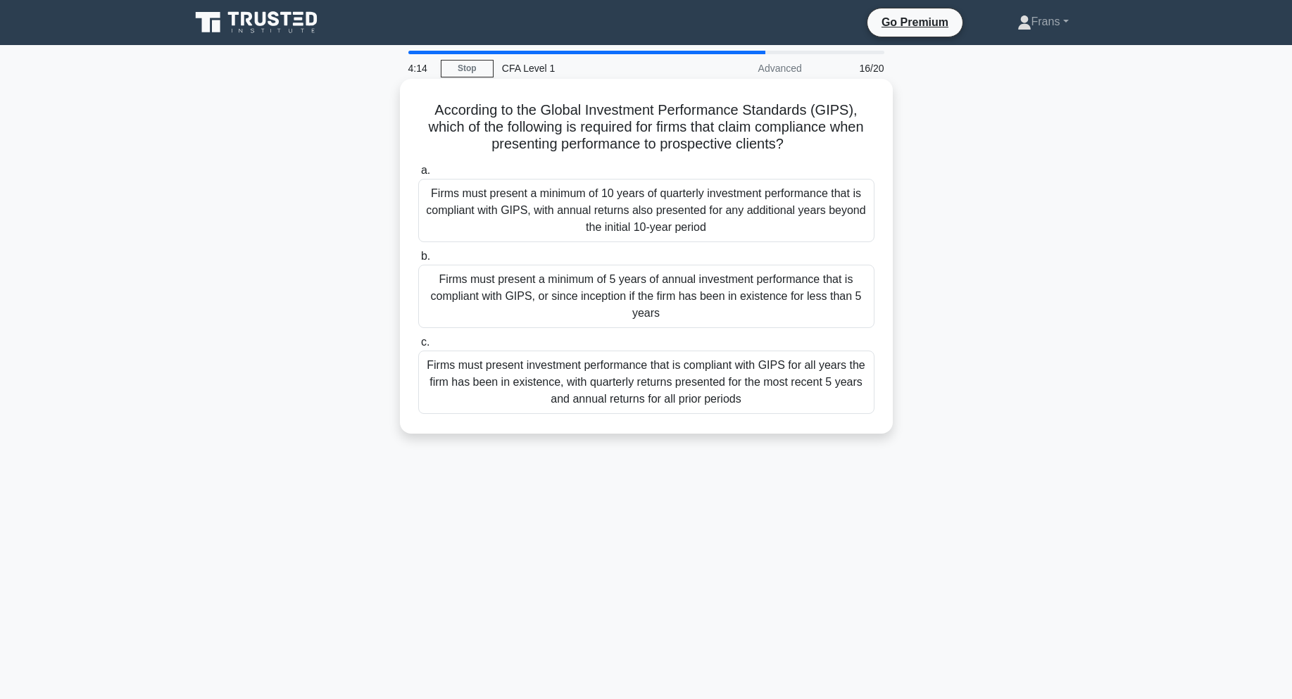
click at [544, 107] on h5 "According to the Global Investment Performance Standards (GIPS), which of the f…" at bounding box center [646, 127] width 459 height 52
drag, startPoint x: 422, startPoint y: 110, endPoint x: 849, endPoint y: 413, distance: 523.3
click at [849, 413] on div "According to the Global Investment Performance Standards (GIPS), which of the f…" at bounding box center [647, 257] width 482 height 344
copy div "According to the Global Investment Performance Standards (GIPS), which of the f…"
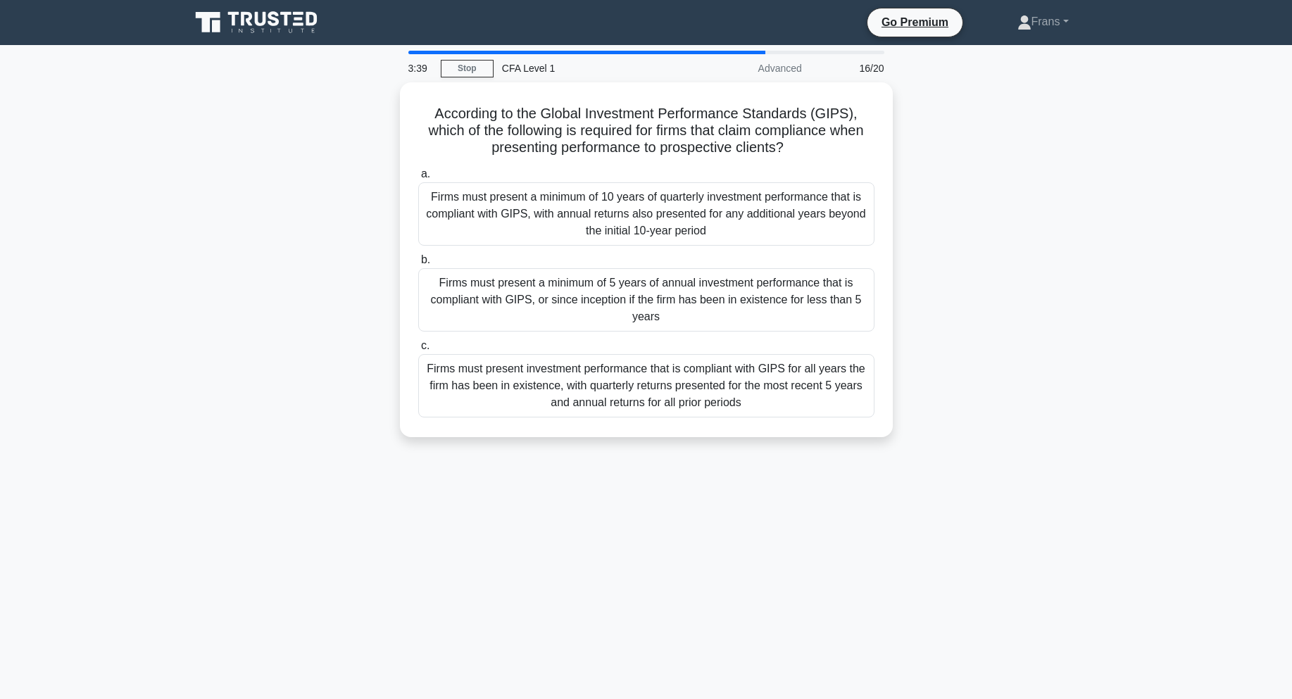
click at [1113, 336] on main "3:39 Stop CFA Level 1 Advanced 16/20 According to the Global Investment Perform…" at bounding box center [646, 403] width 1292 height 716
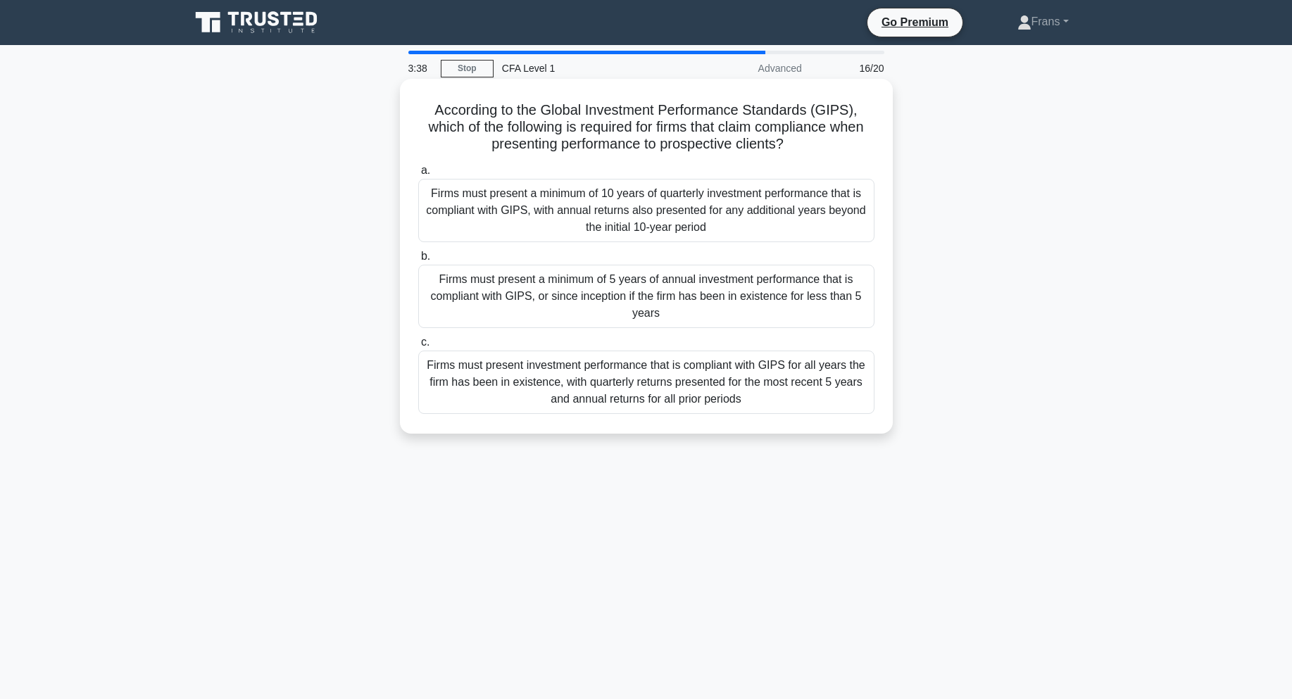
click at [832, 388] on div "Firms must present investment performance that is compliant with GIPS for all y…" at bounding box center [646, 382] width 456 height 63
click at [418, 347] on input "c. Firms must present investment performance that is compliant with GIPS for al…" at bounding box center [418, 342] width 0 height 9
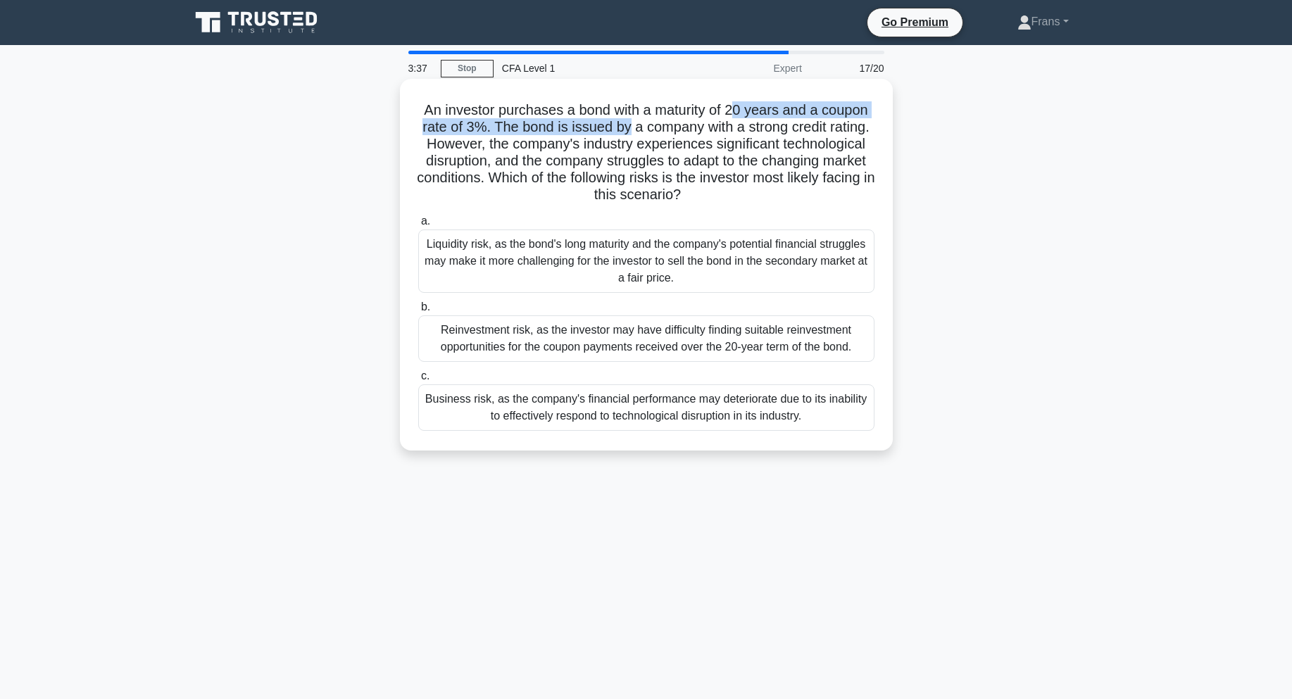
drag, startPoint x: 637, startPoint y: 120, endPoint x: 735, endPoint y: 111, distance: 97.6
click at [735, 111] on h5 "An investor purchases a bond with a maturity of 20 years and a coupon rate of 3…" at bounding box center [646, 152] width 459 height 103
click at [637, 125] on h5 "An investor purchases a bond with a maturity of 20 years and a coupon rate of 3…" at bounding box center [646, 152] width 459 height 103
click at [535, 127] on h5 "An investor purchases a bond with a maturity of 20 years and a coupon rate of 3…" at bounding box center [646, 152] width 459 height 103
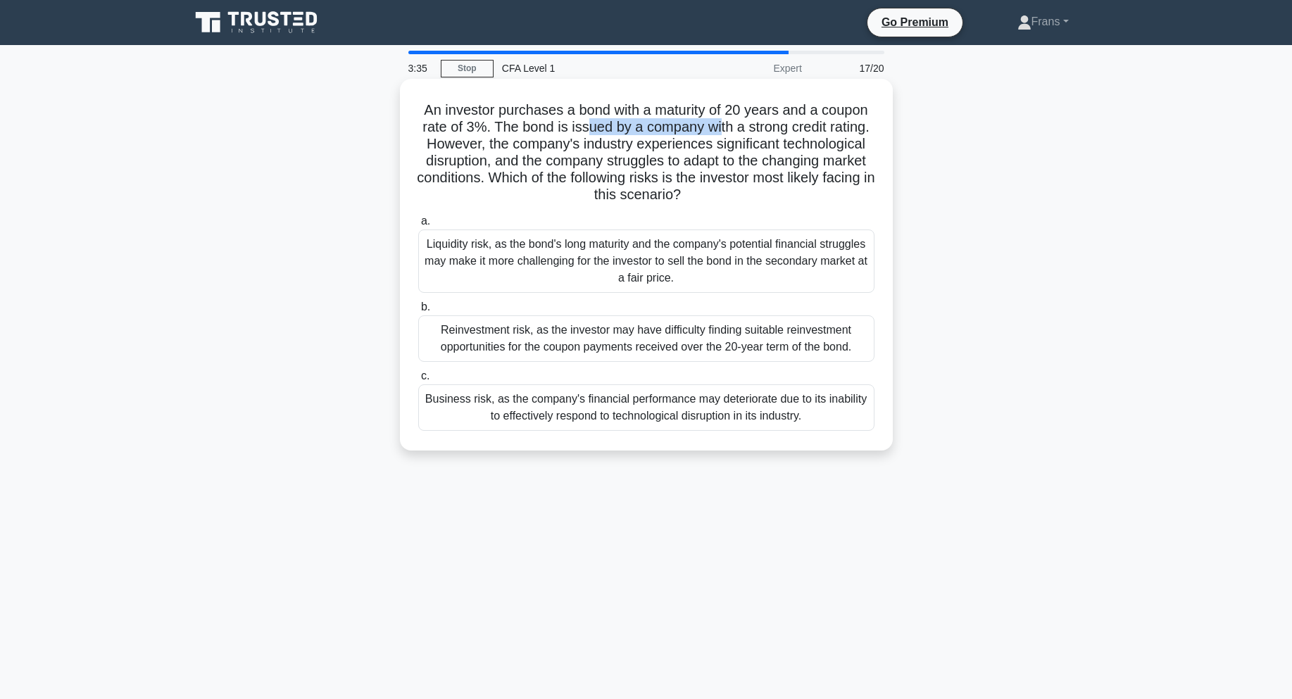
drag, startPoint x: 585, startPoint y: 127, endPoint x: 735, endPoint y: 129, distance: 150.0
click at [728, 128] on h5 "An investor purchases a bond with a maturity of 20 years and a coupon rate of 3…" at bounding box center [646, 152] width 459 height 103
click at [803, 132] on h5 "An investor purchases a bond with a maturity of 20 years and a coupon rate of 3…" at bounding box center [646, 152] width 459 height 103
drag, startPoint x: 530, startPoint y: 131, endPoint x: 576, endPoint y: 131, distance: 46.5
click at [572, 130] on h5 "An investor purchases a bond with a maturity of 20 years and a coupon rate of 3…" at bounding box center [646, 152] width 459 height 103
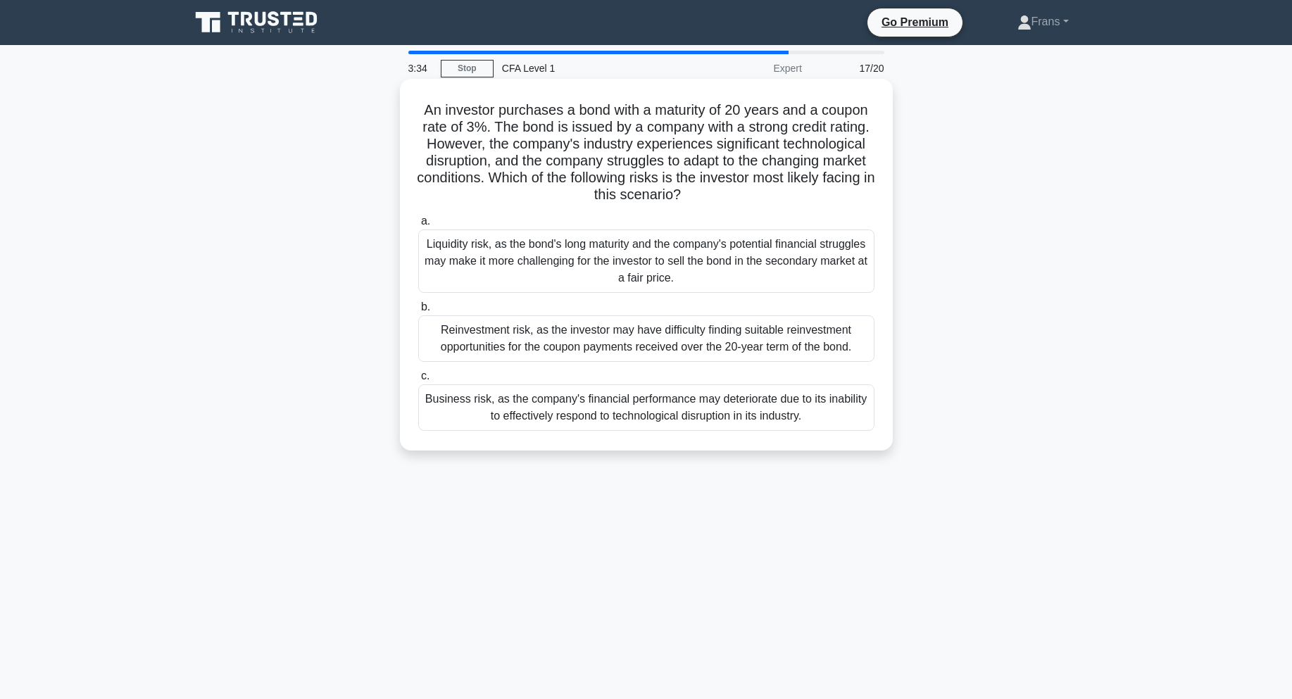
click at [532, 138] on h5 "An investor purchases a bond with a maturity of 20 years and a coupon rate of 3…" at bounding box center [646, 152] width 459 height 103
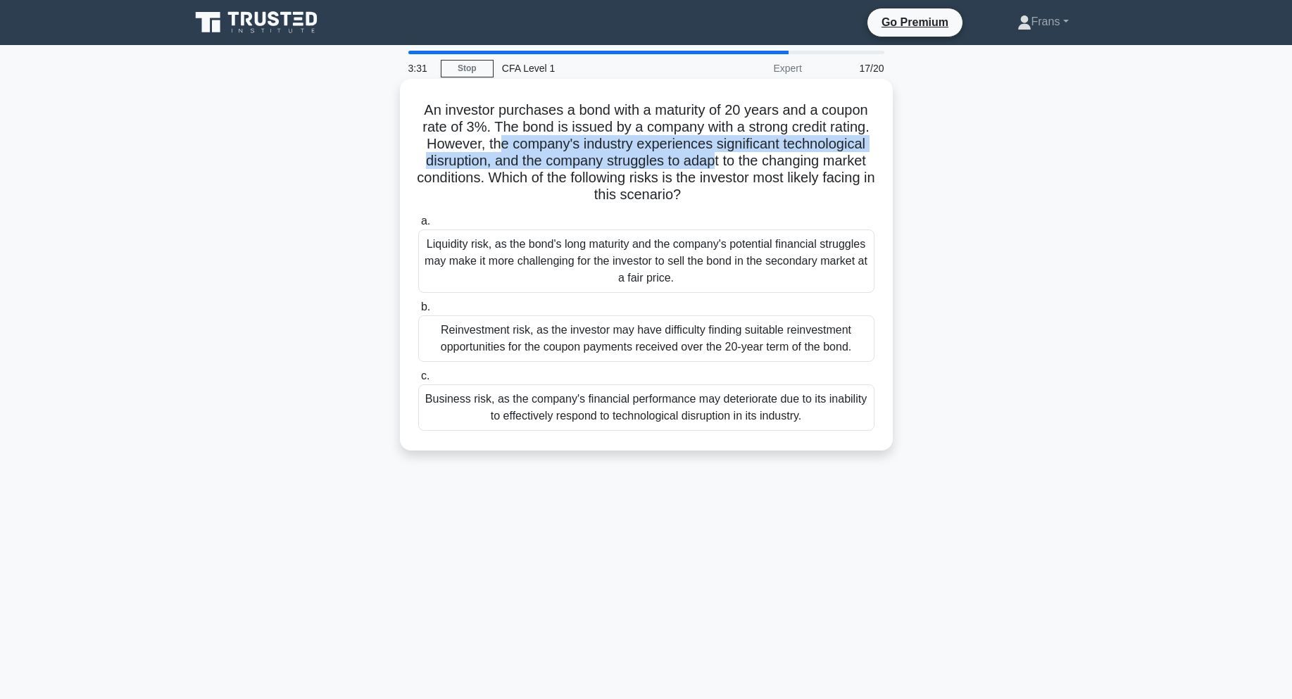
drag, startPoint x: 498, startPoint y: 142, endPoint x: 714, endPoint y: 156, distance: 216.7
click at [714, 156] on h5 "An investor purchases a bond with a maturity of 20 years and a coupon rate of 3…" at bounding box center [646, 152] width 459 height 103
click at [778, 144] on h5 "An investor purchases a bond with a maturity of 20 years and a coupon rate of 3…" at bounding box center [646, 152] width 459 height 103
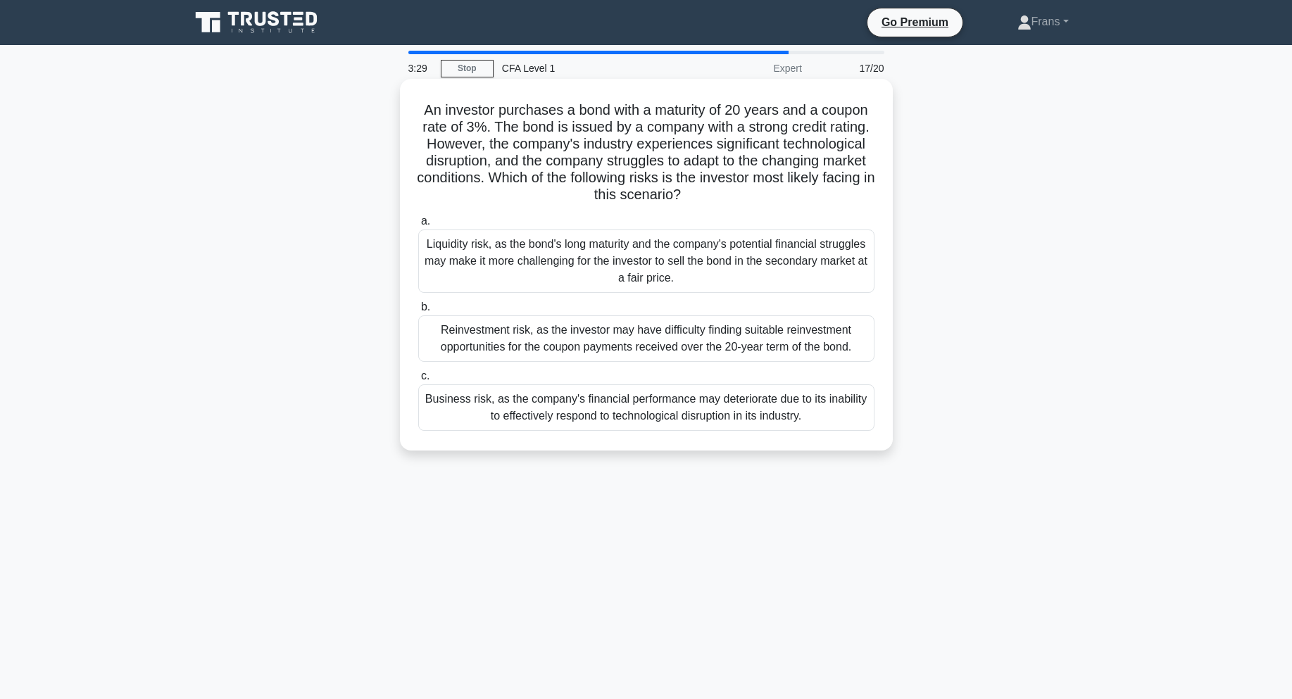
click at [513, 185] on h5 "An investor purchases a bond with a maturity of 20 years and a coupon rate of 3…" at bounding box center [646, 152] width 459 height 103
drag, startPoint x: 518, startPoint y: 179, endPoint x: 582, endPoint y: 182, distance: 64.9
click at [582, 182] on h5 "An investor purchases a bond with a maturity of 20 years and a coupon rate of 3…" at bounding box center [646, 152] width 459 height 103
click at [987, 219] on div "An investor purchases a bond with a maturity of 20 years and a coupon rate of 3…" at bounding box center [647, 276] width 930 height 389
click at [691, 409] on div "Business risk, as the company's financial performance may deteriorate due to it…" at bounding box center [646, 408] width 456 height 46
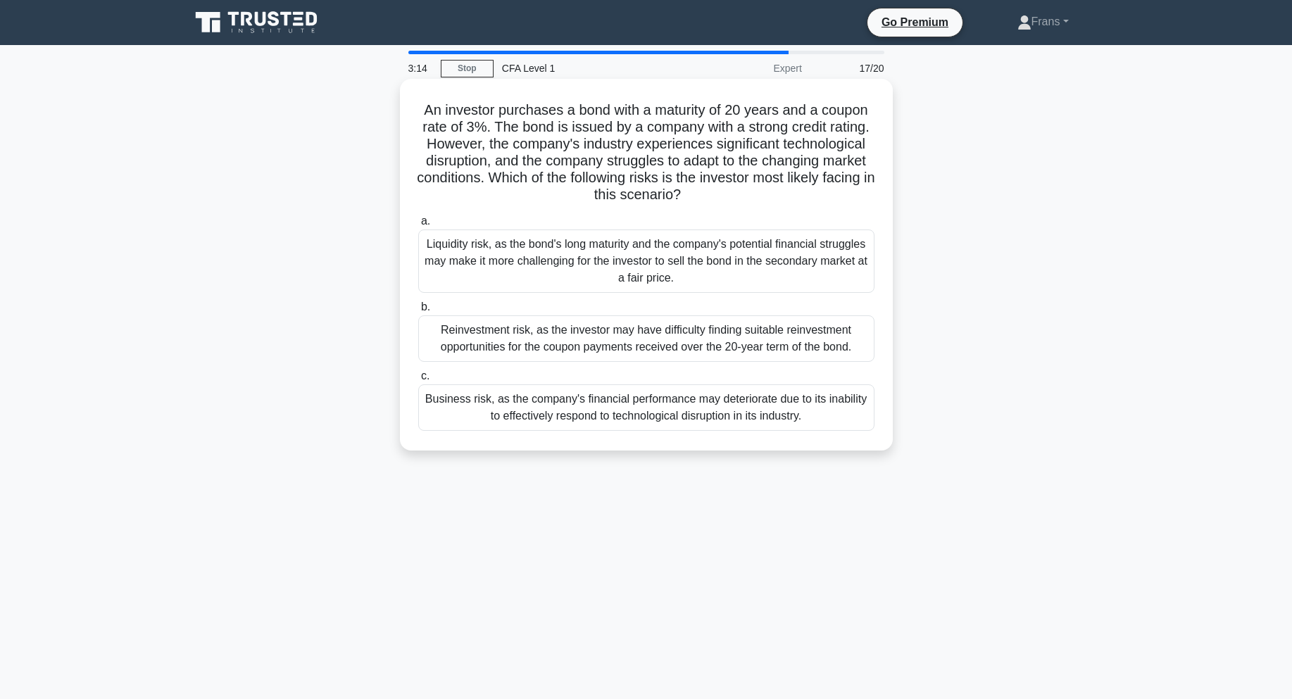
click at [418, 381] on input "c. Business risk, as the company's financial performance may deteriorate due to…" at bounding box center [418, 376] width 0 height 9
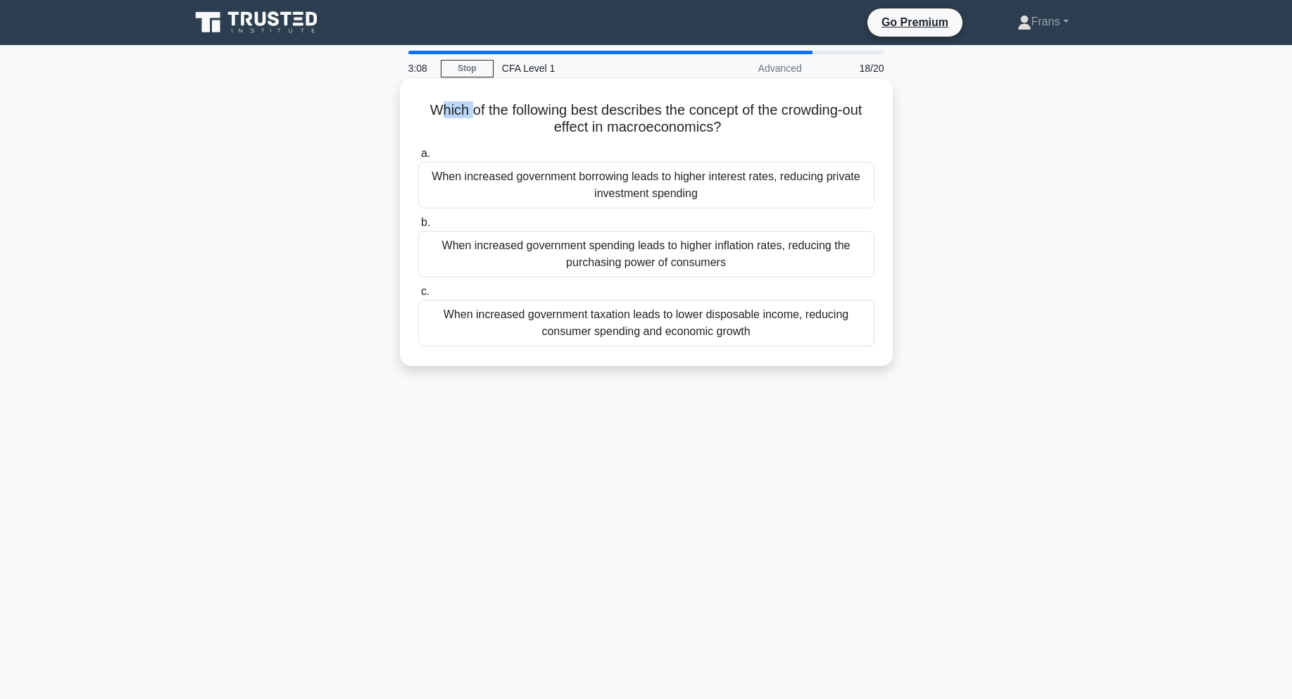
drag, startPoint x: 437, startPoint y: 112, endPoint x: 477, endPoint y: 110, distance: 39.5
click at [477, 110] on h5 "Which of the following best describes the concept of the crowding-out effect in…" at bounding box center [646, 118] width 459 height 35
click at [649, 119] on h5 "Which of the following best describes the concept of the crowding-out effect in…" at bounding box center [646, 118] width 459 height 35
drag, startPoint x: 561, startPoint y: 114, endPoint x: 604, endPoint y: 112, distance: 42.3
click at [604, 112] on h5 "Which of the following best describes the concept of the crowding-out effect in…" at bounding box center [646, 118] width 459 height 35
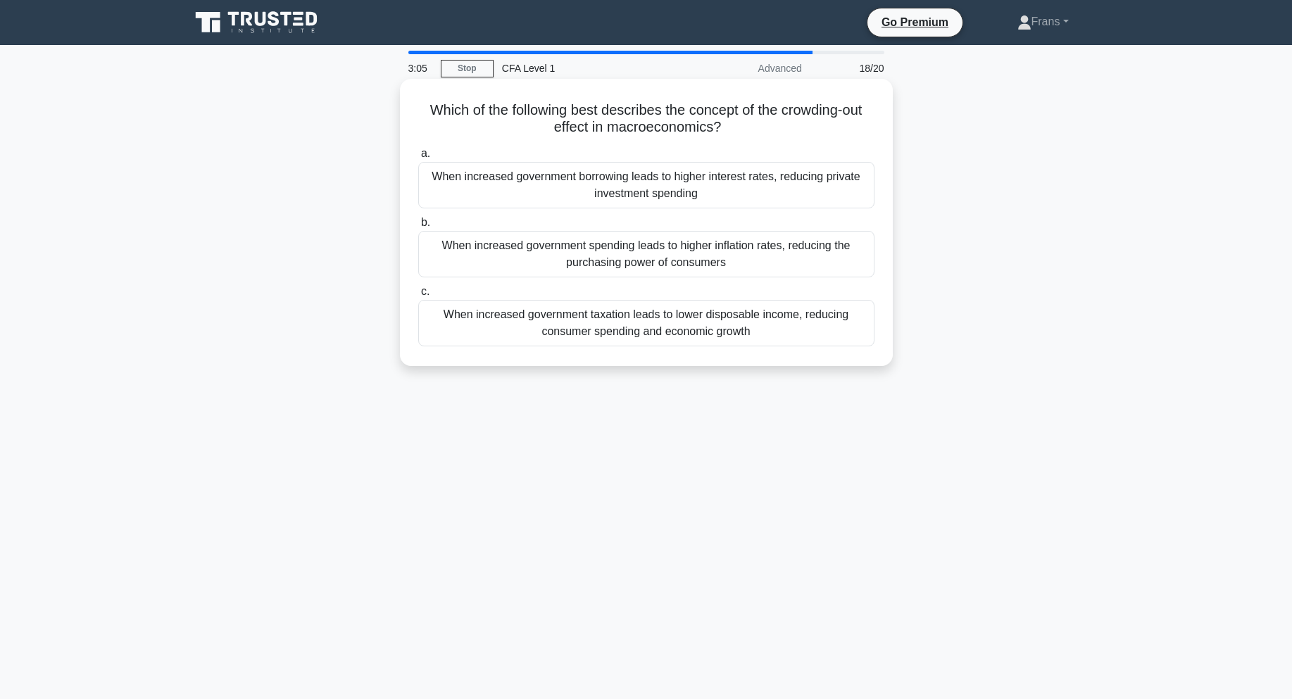
drag, startPoint x: 712, startPoint y: 112, endPoint x: 816, endPoint y: 115, distance: 104.3
click at [713, 112] on h5 "Which of the following best describes the concept of the crowding-out effect in…" at bounding box center [646, 118] width 459 height 35
click at [937, 125] on div "Which of the following best describes the concept of the crowding-out effect in…" at bounding box center [647, 234] width 930 height 304
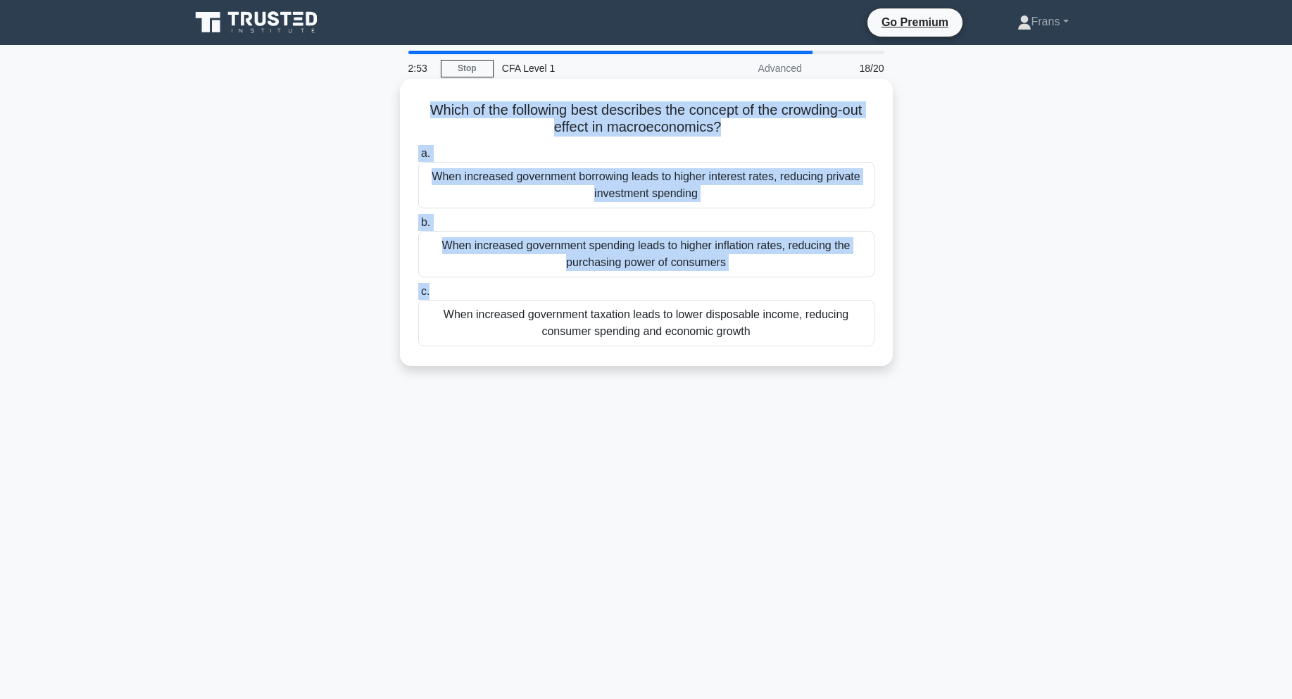
drag, startPoint x: 403, startPoint y: 106, endPoint x: 865, endPoint y: 277, distance: 492.9
click at [830, 294] on div "Which of the following best describes the concept of the crowding-out effect in…" at bounding box center [646, 222] width 493 height 287
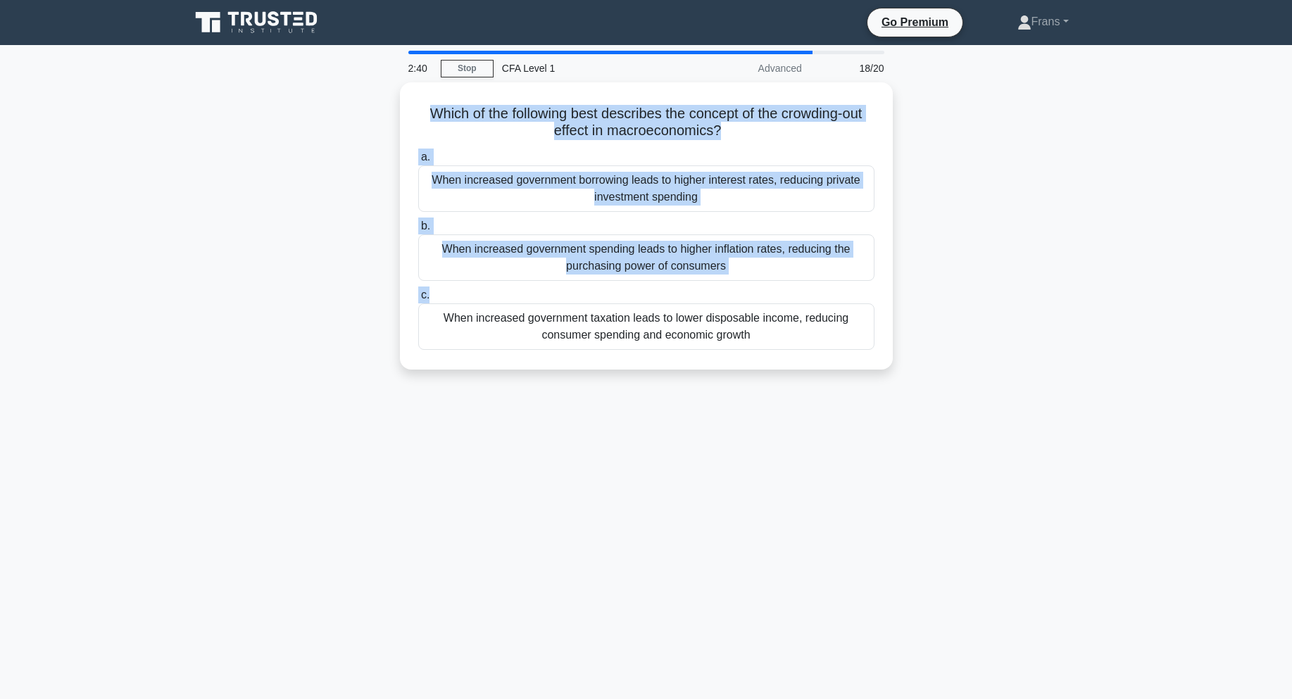
click at [1035, 216] on div "Which of the following best describes the concept of the crowding-out effect in…" at bounding box center [647, 234] width 930 height 304
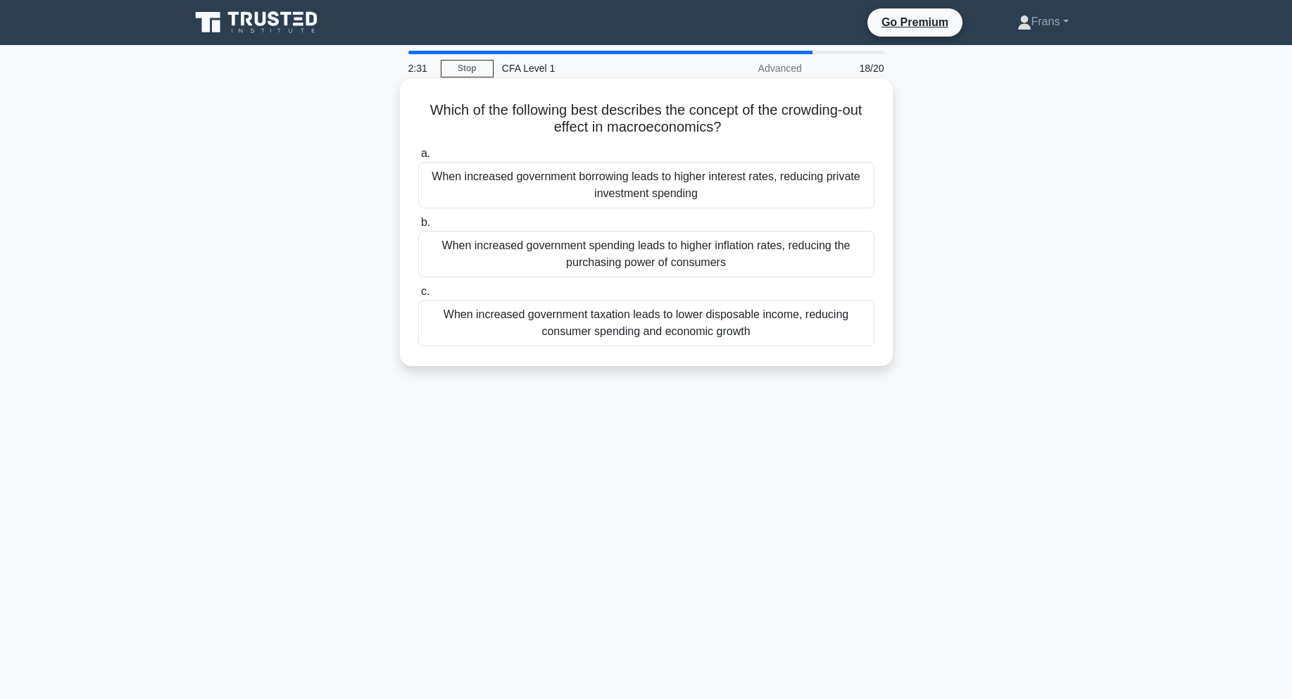
drag, startPoint x: 424, startPoint y: 111, endPoint x: 829, endPoint y: 344, distance: 467.6
click at [826, 346] on div "Which of the following best describes the concept of the crowding-out effect in…" at bounding box center [646, 222] width 493 height 287
copy div "Which of the following best describes the concept of the crowding-out effect in…"
click at [1078, 298] on div "Which of the following best describes the concept of the crowding-out effect in…" at bounding box center [647, 234] width 930 height 304
click at [806, 188] on div "When increased government borrowing leads to higher interest rates, reducing pr…" at bounding box center [646, 185] width 456 height 46
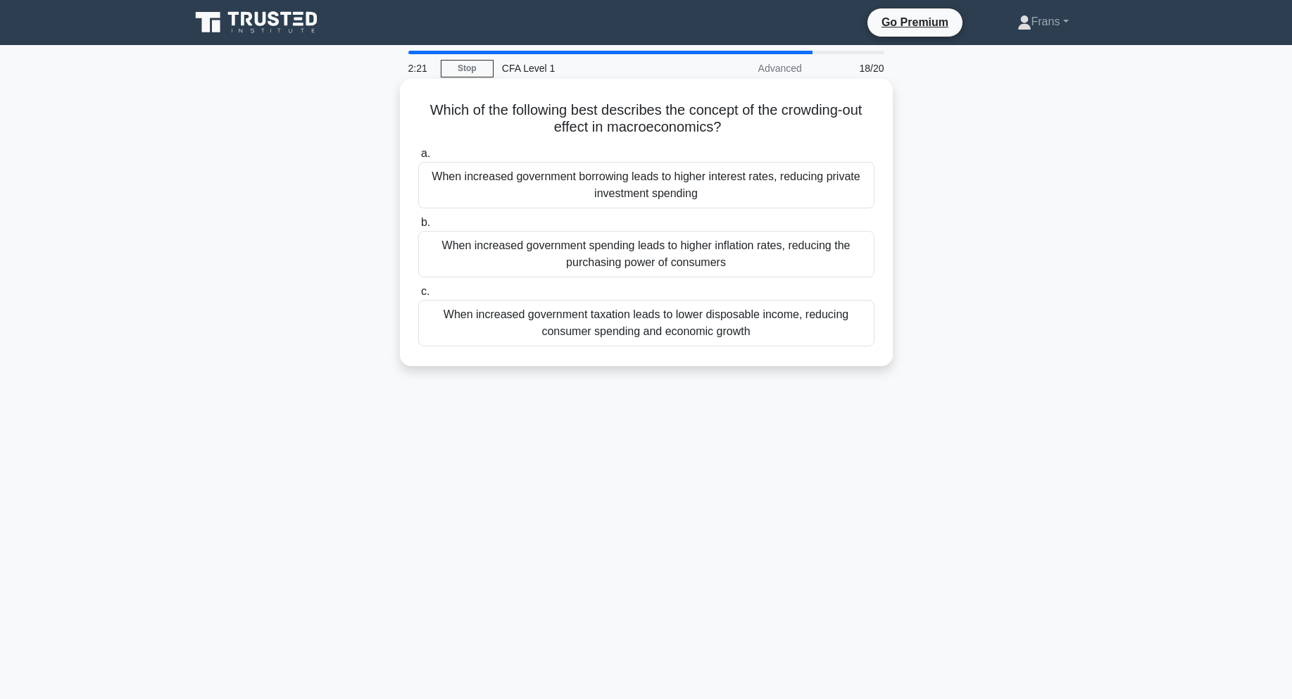
click at [418, 158] on input "a. When increased government borrowing leads to higher interest rates, reducing…" at bounding box center [418, 153] width 0 height 9
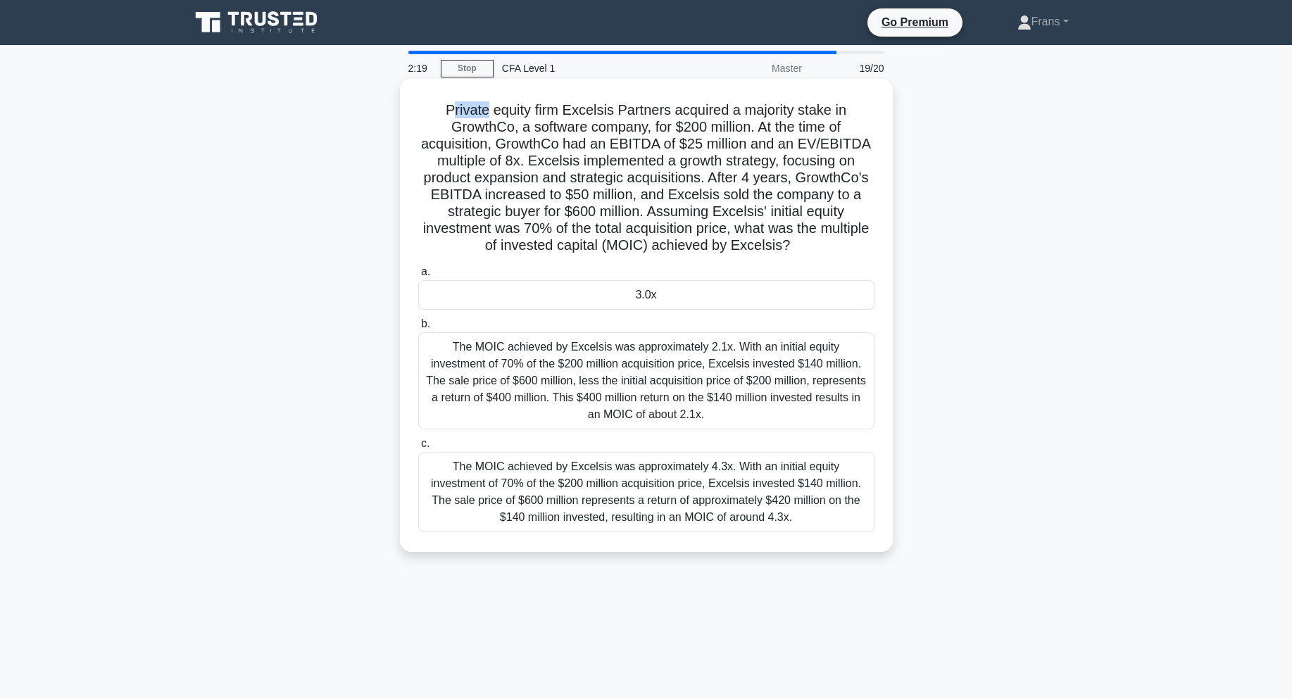
drag, startPoint x: 448, startPoint y: 108, endPoint x: 488, endPoint y: 103, distance: 40.5
click at [488, 103] on h5 "Private equity firm Excelsis Partners acquired a majority stake in GrowthCo, a …" at bounding box center [646, 178] width 459 height 154
click at [557, 110] on h5 "Private equity firm Excelsis Partners acquired a majority stake in GrowthCo, a …" at bounding box center [646, 178] width 459 height 154
drag, startPoint x: 460, startPoint y: 109, endPoint x: 513, endPoint y: 106, distance: 52.9
click at [513, 106] on h5 "Private equity firm Excelsis Partners acquired a majority stake in GrowthCo, a …" at bounding box center [646, 178] width 459 height 154
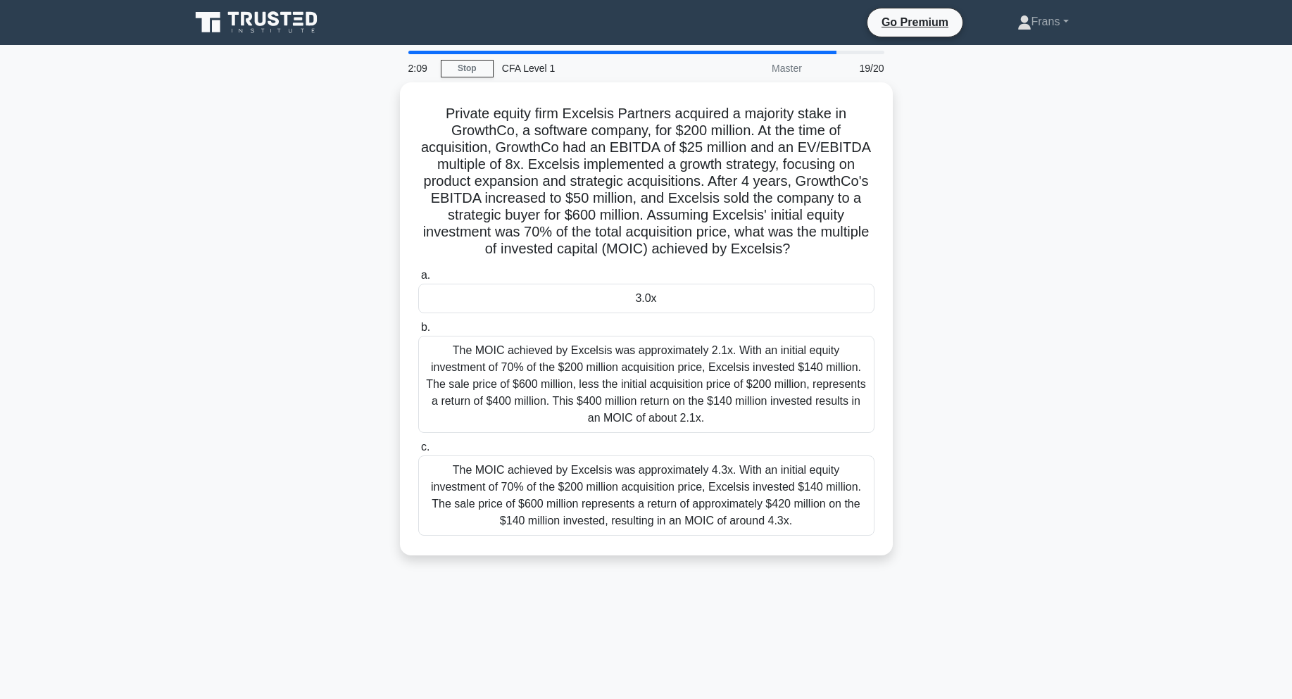
click at [934, 168] on div "Private equity firm Excelsis Partners acquired a majority stake in GrowthCo, a …" at bounding box center [647, 327] width 930 height 490
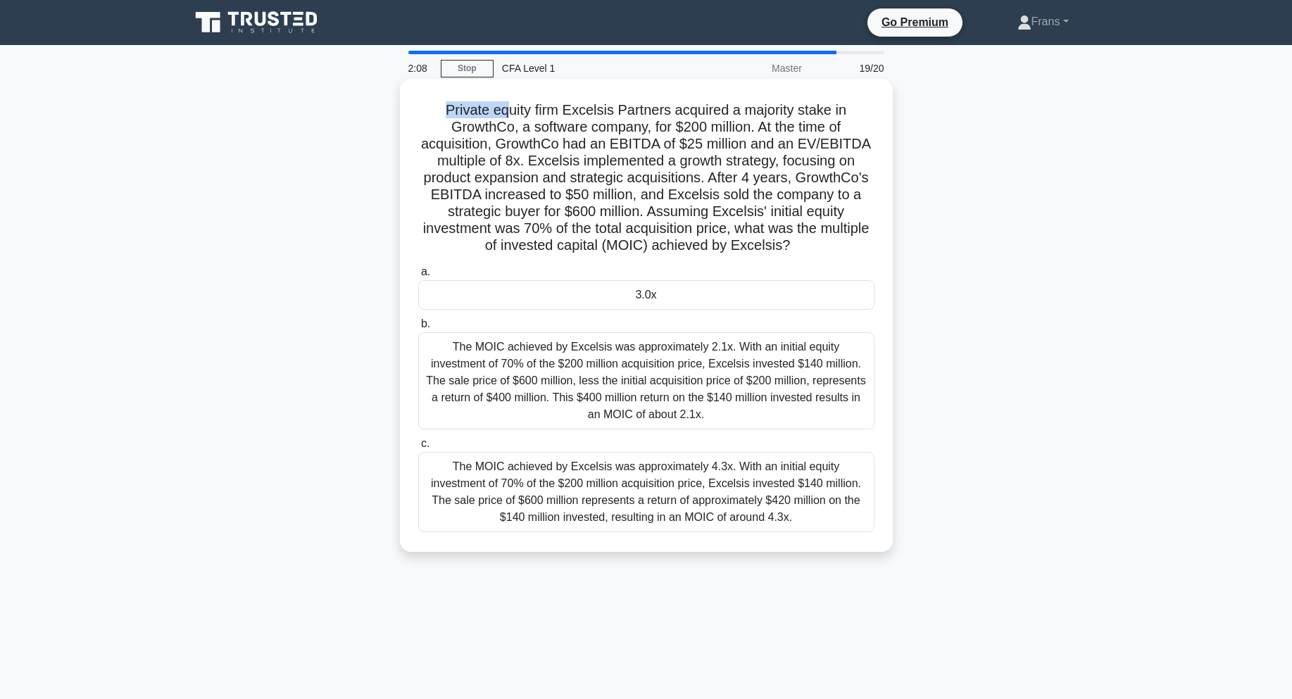
drag, startPoint x: 437, startPoint y: 106, endPoint x: 556, endPoint y: 105, distance: 119.0
click at [509, 105] on h5 "Private equity firm Excelsis Partners acquired a majority stake in GrowthCo, a …" at bounding box center [646, 178] width 459 height 154
click at [606, 113] on h5 "Private equity firm Excelsis Partners acquired a majority stake in GrowthCo, a …" at bounding box center [646, 178] width 459 height 154
click at [551, 110] on h5 "Private equity firm Excelsis Partners acquired a majority stake in GrowthCo, a …" at bounding box center [646, 178] width 459 height 154
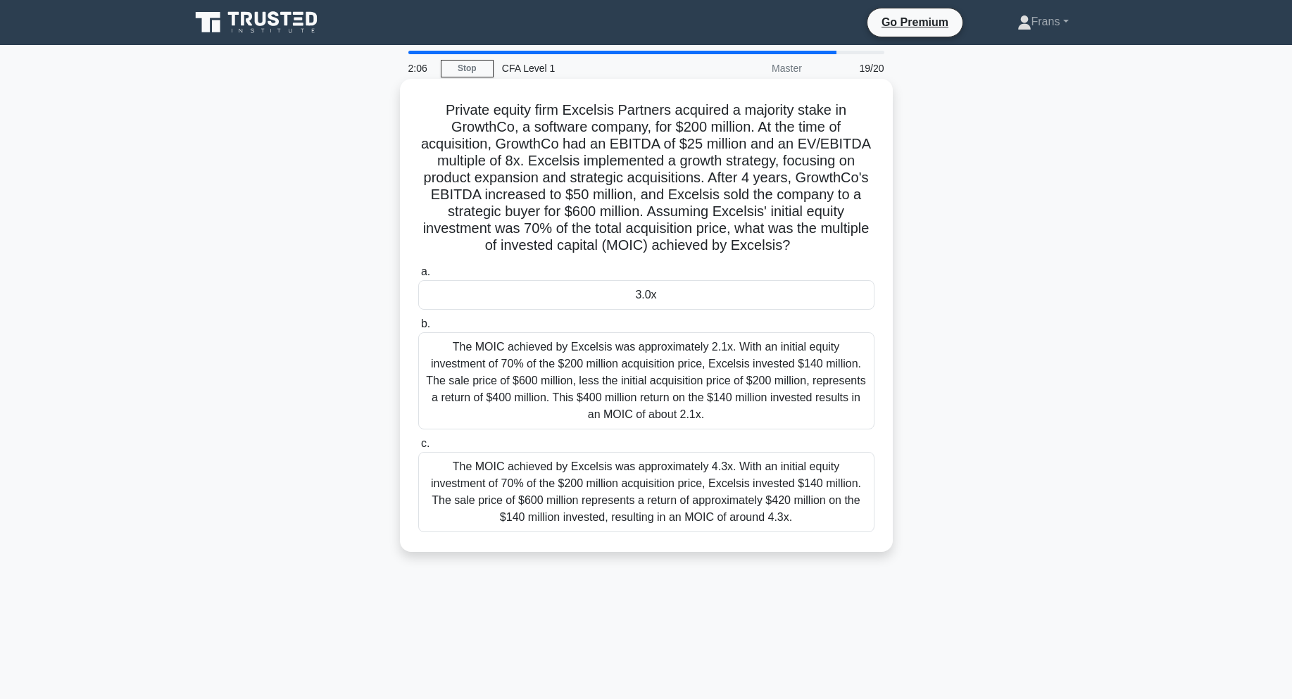
click at [608, 108] on h5 "Private equity firm Excelsis Partners acquired a majority stake in GrowthCo, a …" at bounding box center [646, 178] width 459 height 154
drag, startPoint x: 585, startPoint y: 109, endPoint x: 612, endPoint y: 108, distance: 26.8
click at [612, 108] on h5 "Private equity firm Excelsis Partners acquired a majority stake in GrowthCo, a …" at bounding box center [646, 178] width 459 height 154
click at [658, 106] on h5 "Private equity firm Excelsis Partners acquired a majority stake in GrowthCo, a …" at bounding box center [646, 178] width 459 height 154
drag, startPoint x: 437, startPoint y: 161, endPoint x: 494, endPoint y: 161, distance: 57.8
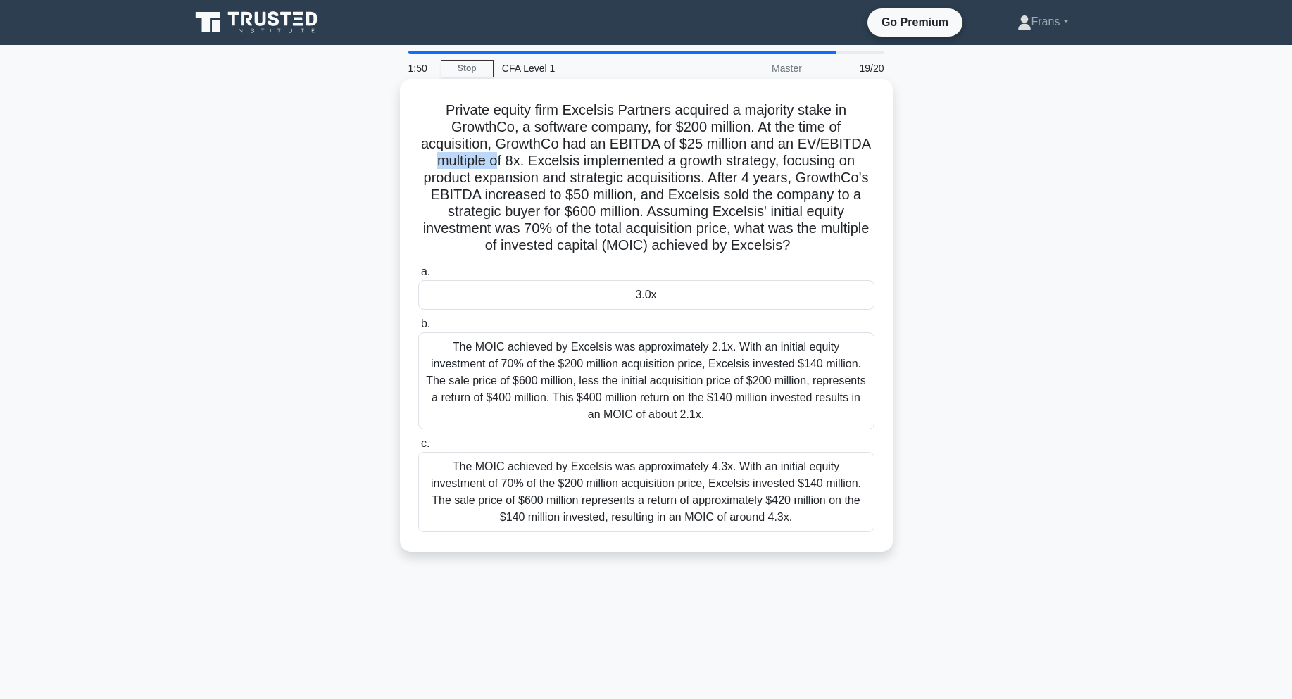
click at [494, 161] on h5 "Private equity firm Excelsis Partners acquired a majority stake in GrowthCo, a …" at bounding box center [646, 178] width 459 height 154
click at [547, 162] on h5 "Private equity firm Excelsis Partners acquired a majority stake in GrowthCo, a …" at bounding box center [646, 178] width 459 height 154
drag, startPoint x: 528, startPoint y: 161, endPoint x: 575, endPoint y: 161, distance: 47.2
click at [575, 161] on h5 "Private equity firm Excelsis Partners acquired a majority stake in GrowthCo, a …" at bounding box center [646, 178] width 459 height 154
drag, startPoint x: 582, startPoint y: 158, endPoint x: 801, endPoint y: 162, distance: 219.1
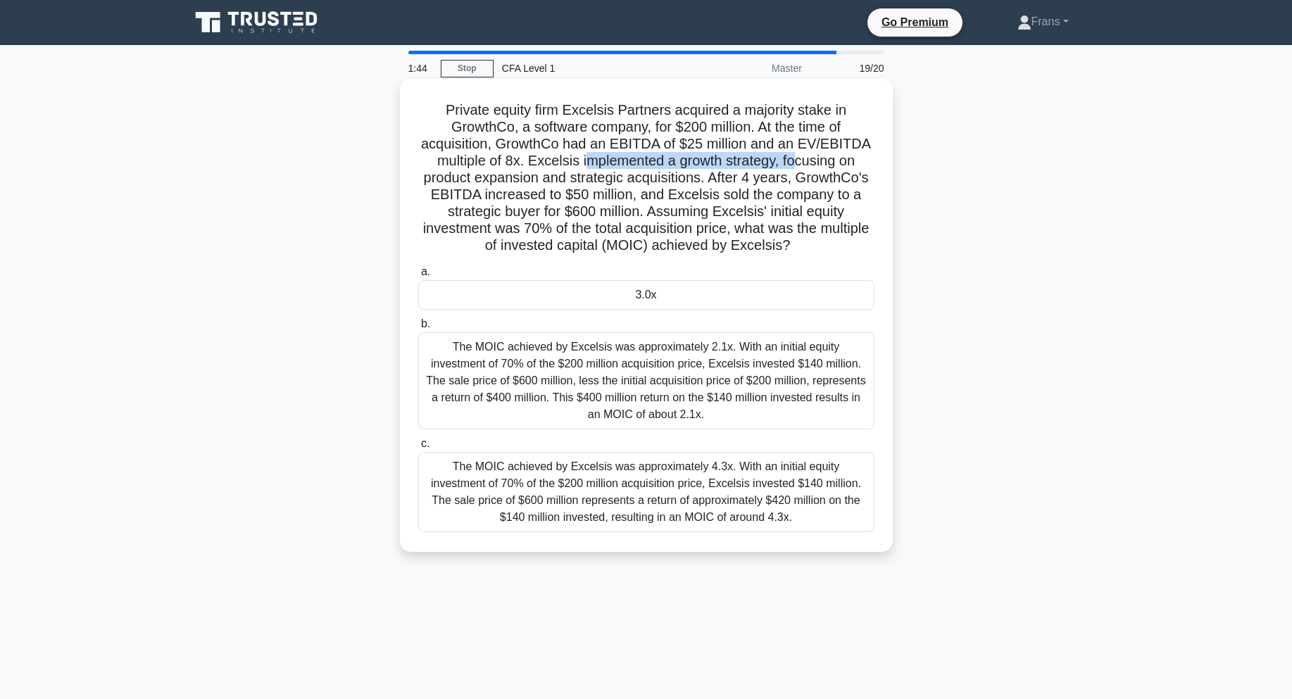
click at [801, 162] on h5 "Private equity firm Excelsis Partners acquired a majority stake in GrowthCo, a …" at bounding box center [646, 178] width 459 height 154
click at [647, 183] on h5 "Private equity firm Excelsis Partners acquired a majority stake in GrowthCo, a …" at bounding box center [646, 178] width 459 height 154
drag, startPoint x: 420, startPoint y: 183, endPoint x: 711, endPoint y: 175, distance: 291.0
click at [711, 175] on h5 "Private equity firm Excelsis Partners acquired a majority stake in GrowthCo, a …" at bounding box center [646, 178] width 459 height 154
click at [708, 179] on h5 "Private equity firm Excelsis Partners acquired a majority stake in GrowthCo, a …" at bounding box center [646, 178] width 459 height 154
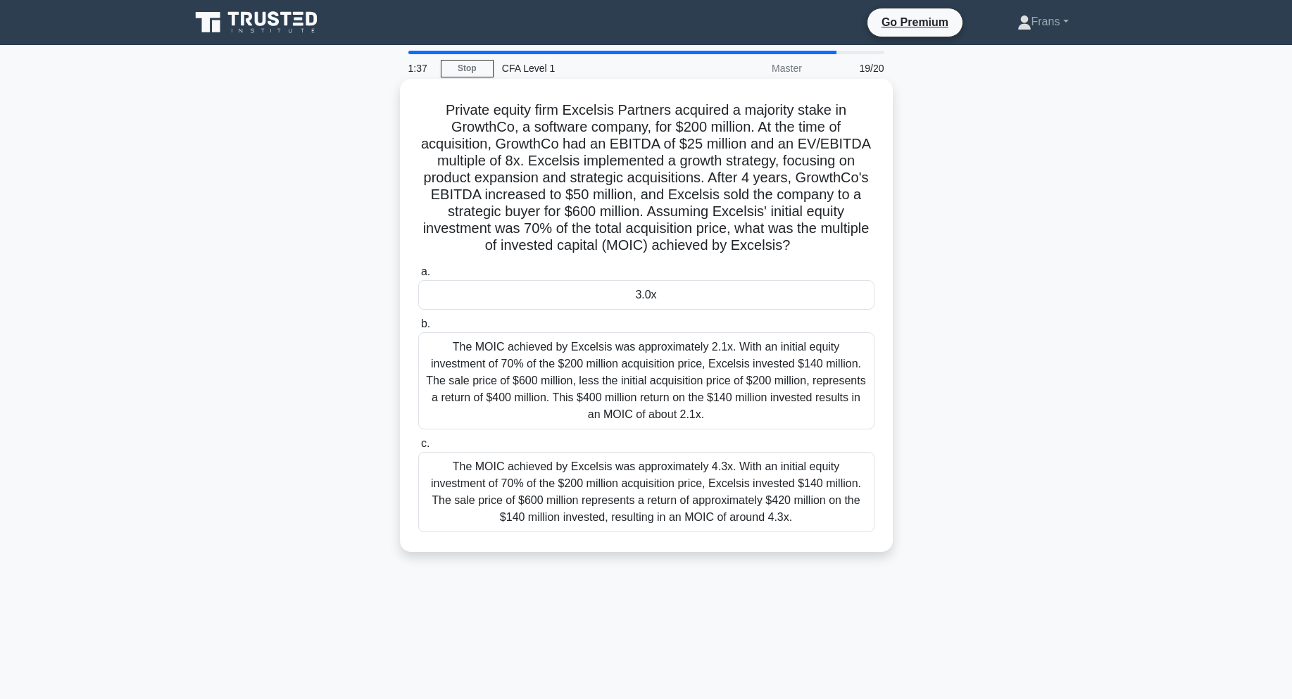
click at [755, 177] on h5 "Private equity firm Excelsis Partners acquired a majority stake in GrowthCo, a …" at bounding box center [646, 178] width 459 height 154
drag, startPoint x: 563, startPoint y: 192, endPoint x: 606, endPoint y: 193, distance: 43.7
click at [606, 193] on h5 "Private equity firm Excelsis Partners acquired a majority stake in GrowthCo, a …" at bounding box center [646, 178] width 459 height 154
click at [577, 225] on h5 "Private equity firm Excelsis Partners acquired a majority stake in GrowthCo, a …" at bounding box center [646, 178] width 459 height 154
drag, startPoint x: 627, startPoint y: 231, endPoint x: 810, endPoint y: 230, distance: 182.4
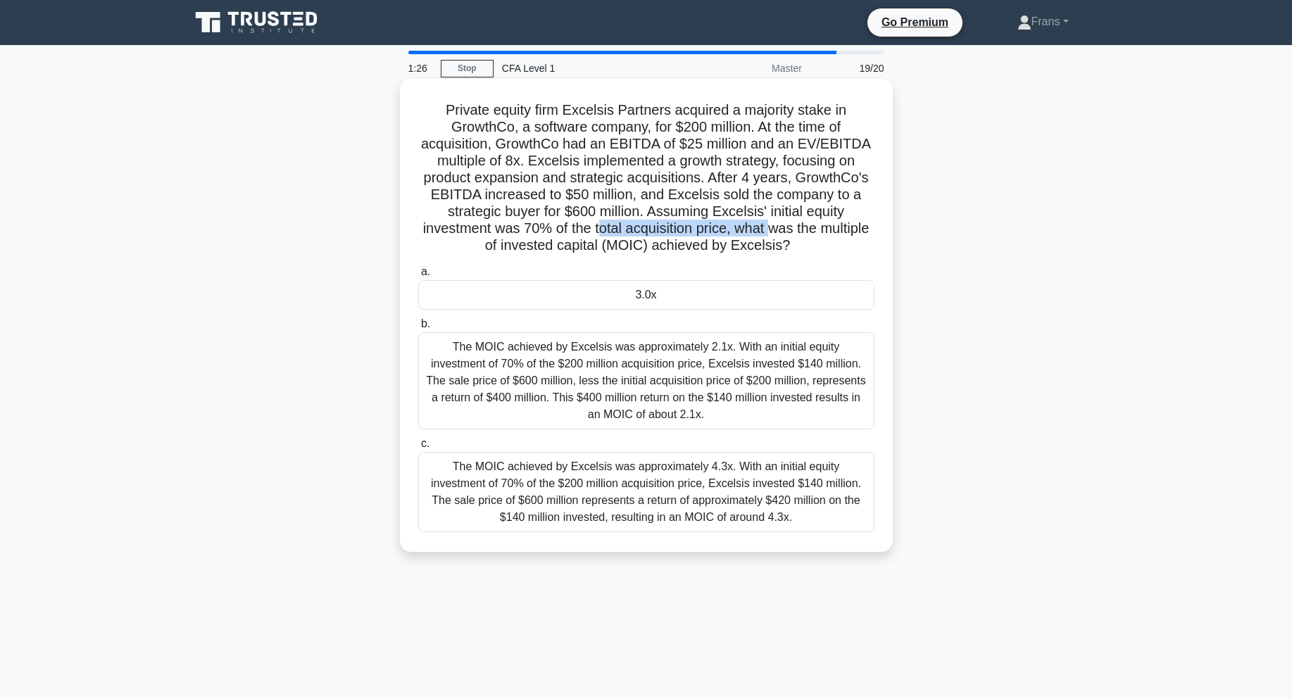
click at [800, 230] on h5 "Private equity firm Excelsis Partners acquired a majority stake in GrowthCo, a …" at bounding box center [646, 178] width 459 height 154
drag, startPoint x: 854, startPoint y: 230, endPoint x: 696, endPoint y: 232, distance: 157.8
click at [696, 232] on h5 "Private equity firm Excelsis Partners acquired a majority stake in GrowthCo, a …" at bounding box center [646, 178] width 459 height 154
click at [717, 192] on h5 "Private equity firm Excelsis Partners acquired a majority stake in GrowthCo, a …" at bounding box center [646, 178] width 459 height 154
drag, startPoint x: 408, startPoint y: 97, endPoint x: 805, endPoint y: 523, distance: 582.5
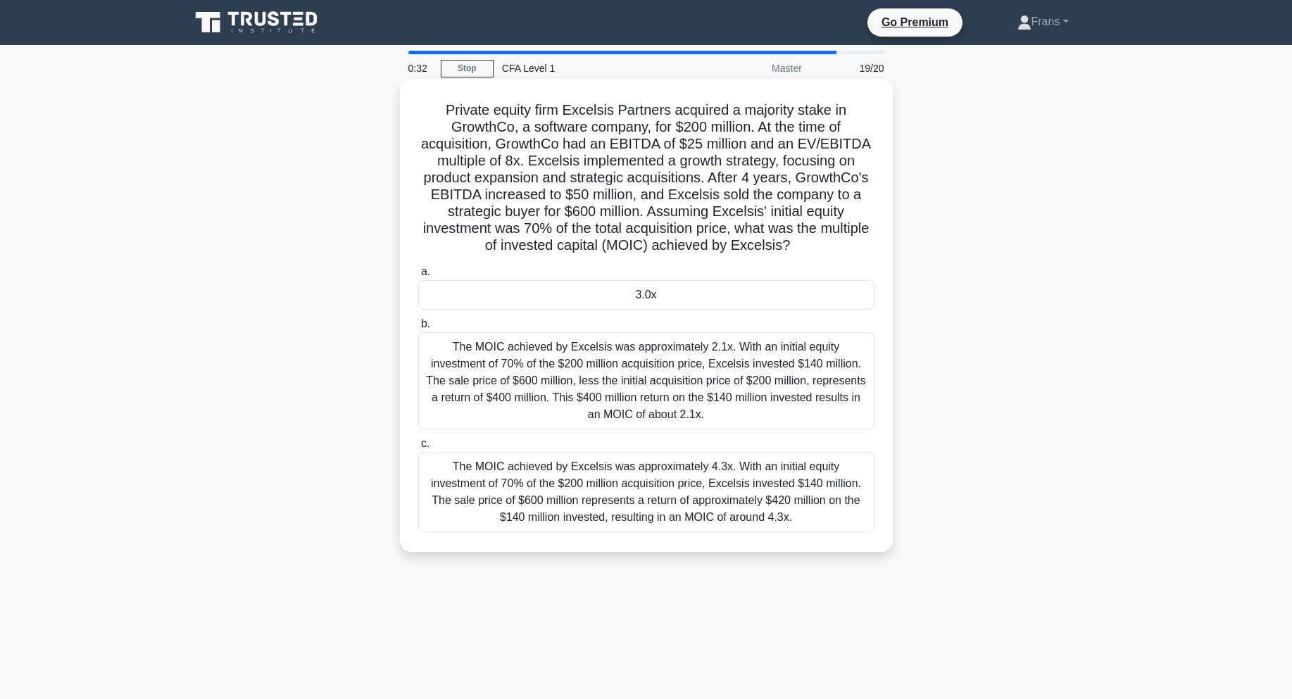
click at [805, 523] on div "Private equity firm Excelsis Partners acquired a majority stake in GrowthCo, a …" at bounding box center [647, 316] width 482 height 462
copy div "Private equity firm Excelsis Partners acquired a majority stake in GrowthCo, a …"
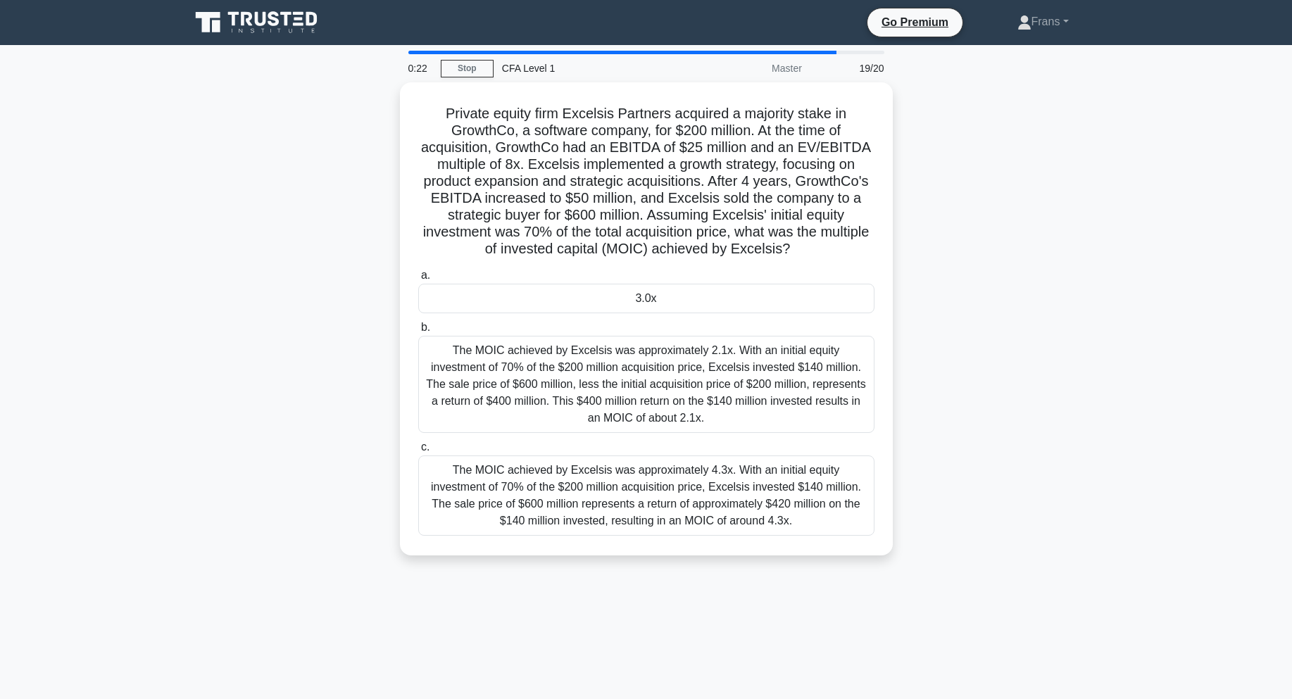
click at [1097, 311] on div "Private equity firm Excelsis Partners acquired a majority stake in GrowthCo, a …" at bounding box center [647, 327] width 930 height 490
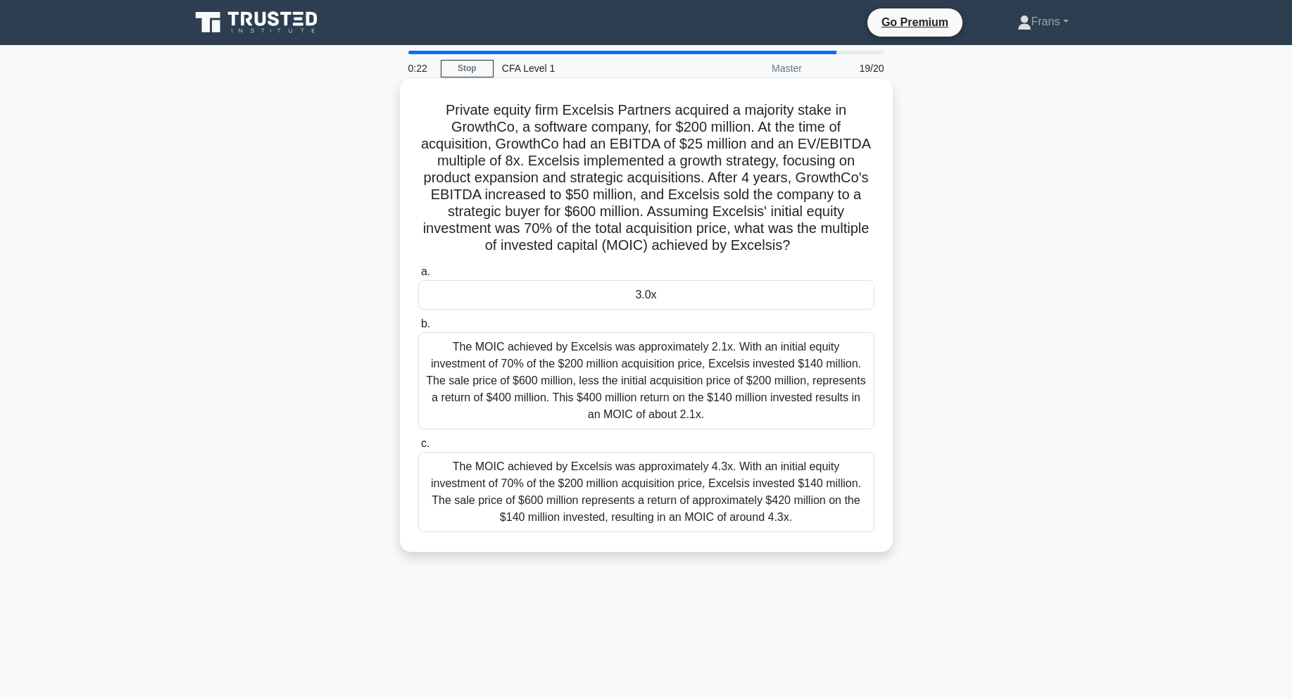
click at [816, 290] on div "3.0x" at bounding box center [646, 295] width 456 height 30
click at [418, 277] on input "a. 3.0x" at bounding box center [418, 272] width 0 height 9
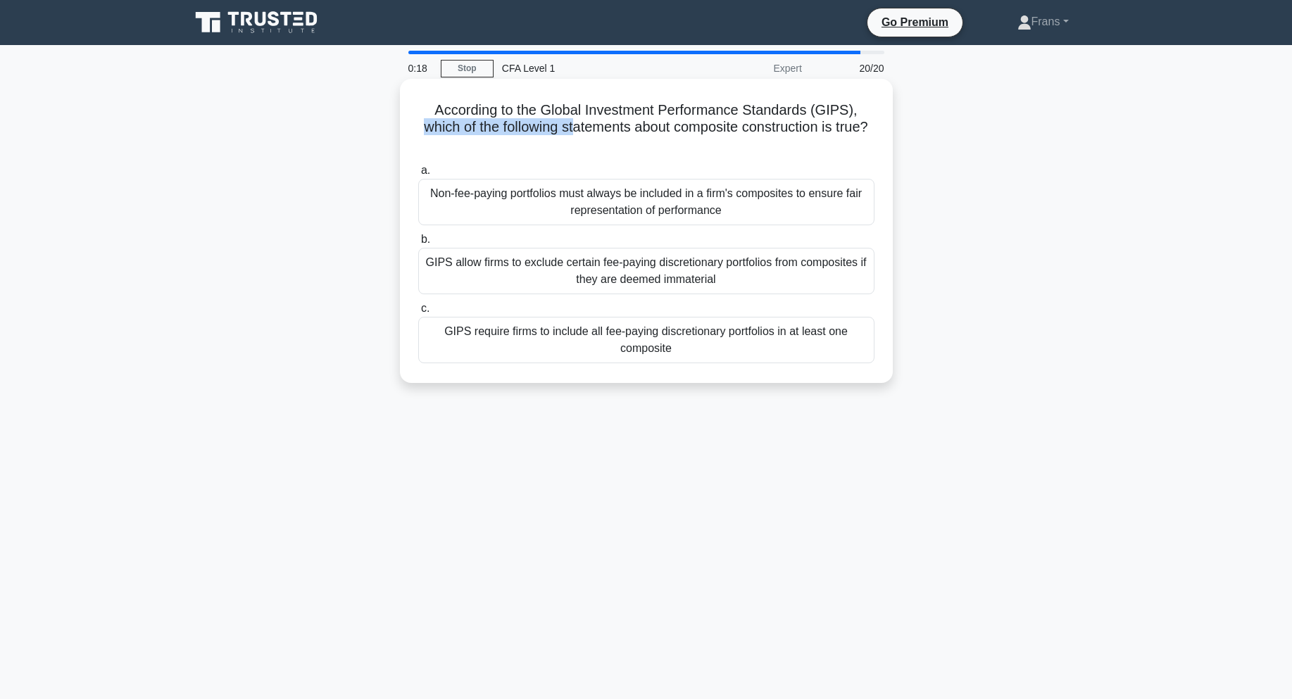
drag, startPoint x: 433, startPoint y: 132, endPoint x: 593, endPoint y: 129, distance: 159.9
click at [592, 129] on h5 "According to the Global Investment Performance Standards (GIPS), which of the f…" at bounding box center [646, 127] width 459 height 52
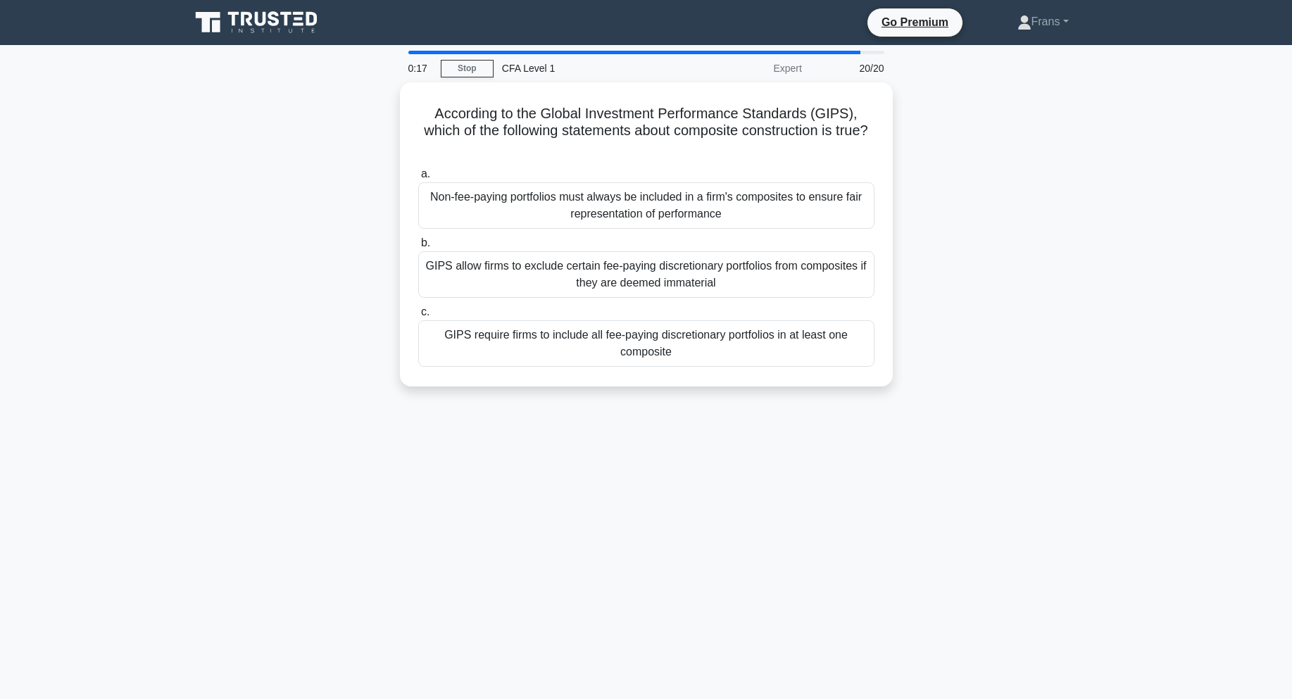
click at [936, 159] on div "According to the Global Investment Performance Standards (GIPS), which of the f…" at bounding box center [647, 242] width 930 height 321
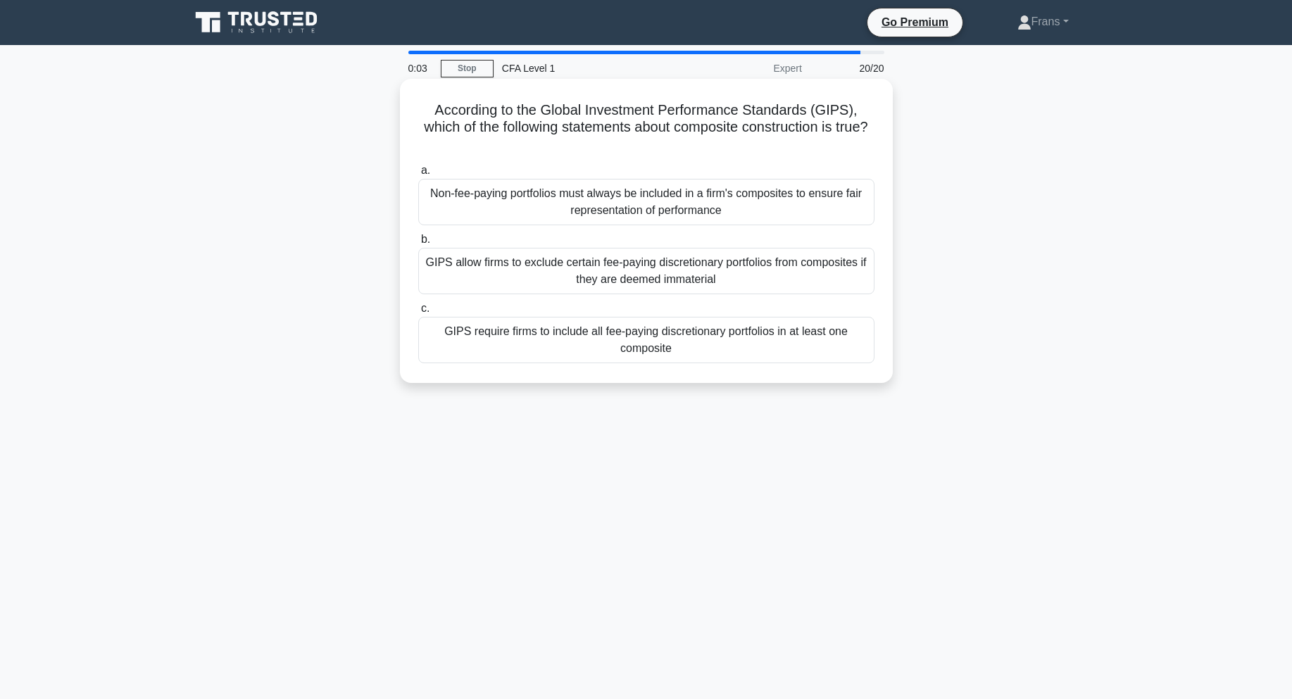
click at [569, 214] on div "Non-fee-paying portfolios must always be included in a firm's composites to ens…" at bounding box center [646, 202] width 456 height 46
click at [418, 175] on input "a. Non-fee-paying portfolios must always be included in a firm's composites to …" at bounding box center [418, 170] width 0 height 9
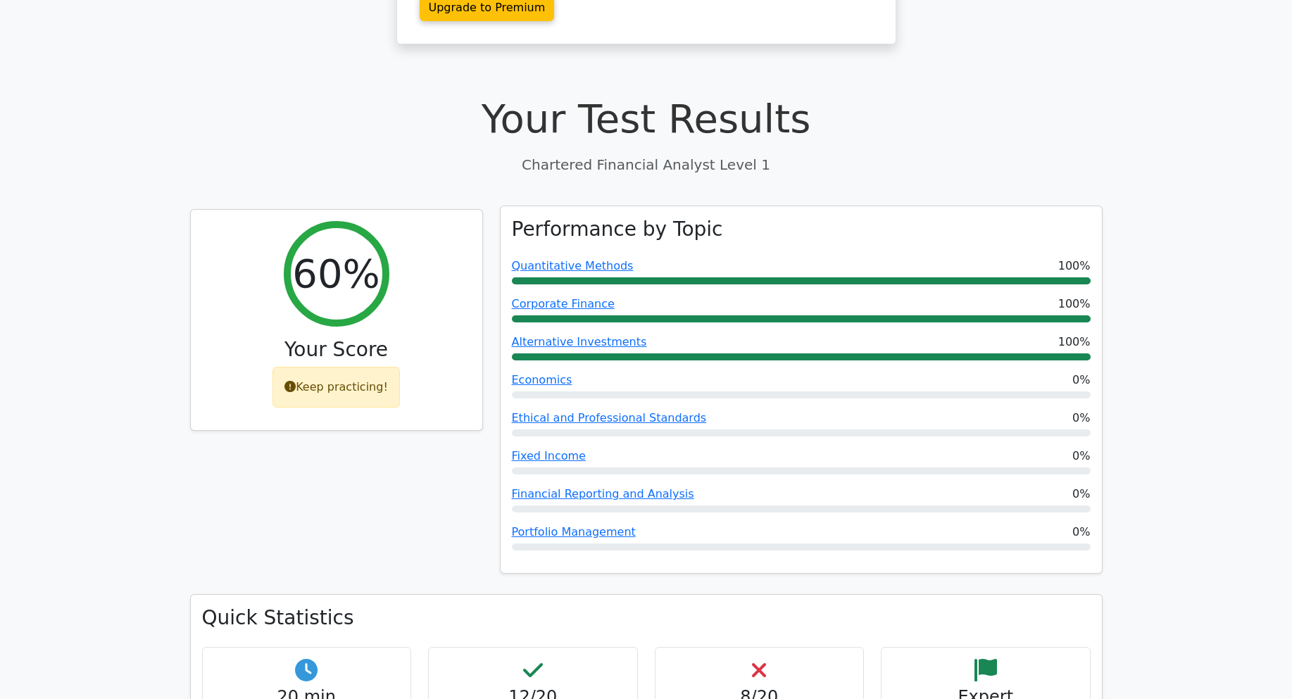
scroll to position [352, 0]
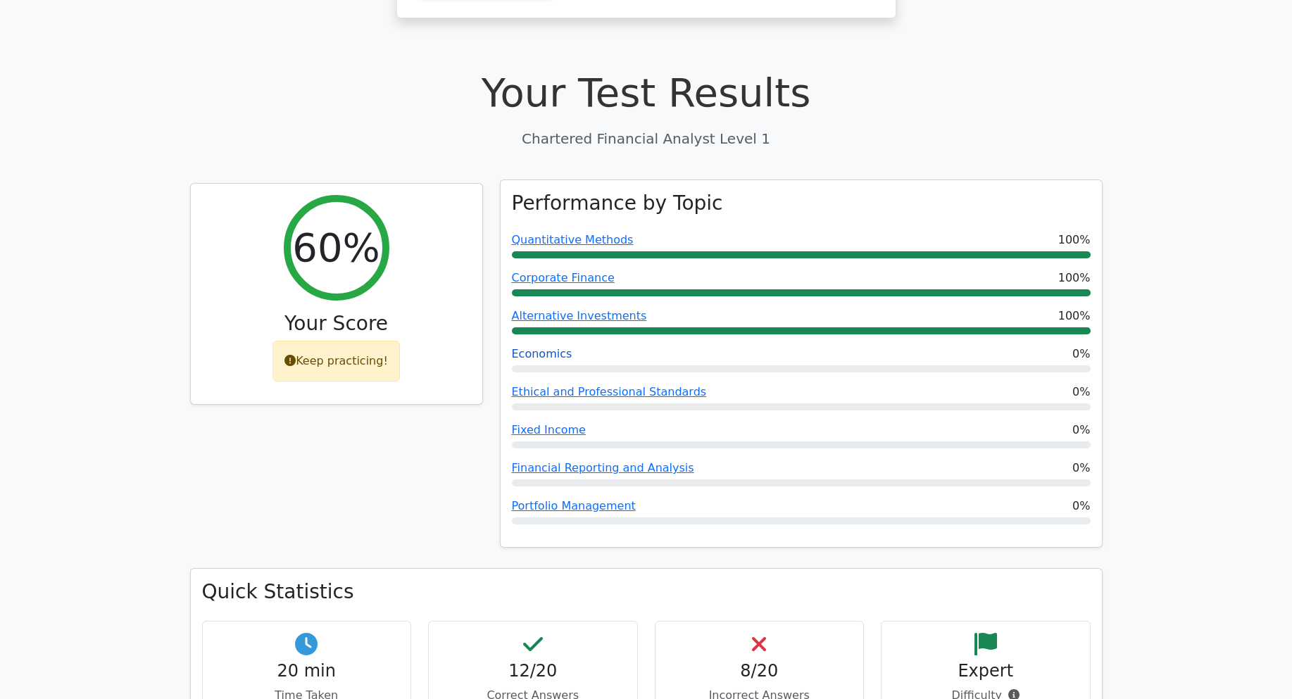
click at [554, 347] on link "Economics" at bounding box center [542, 353] width 61 height 13
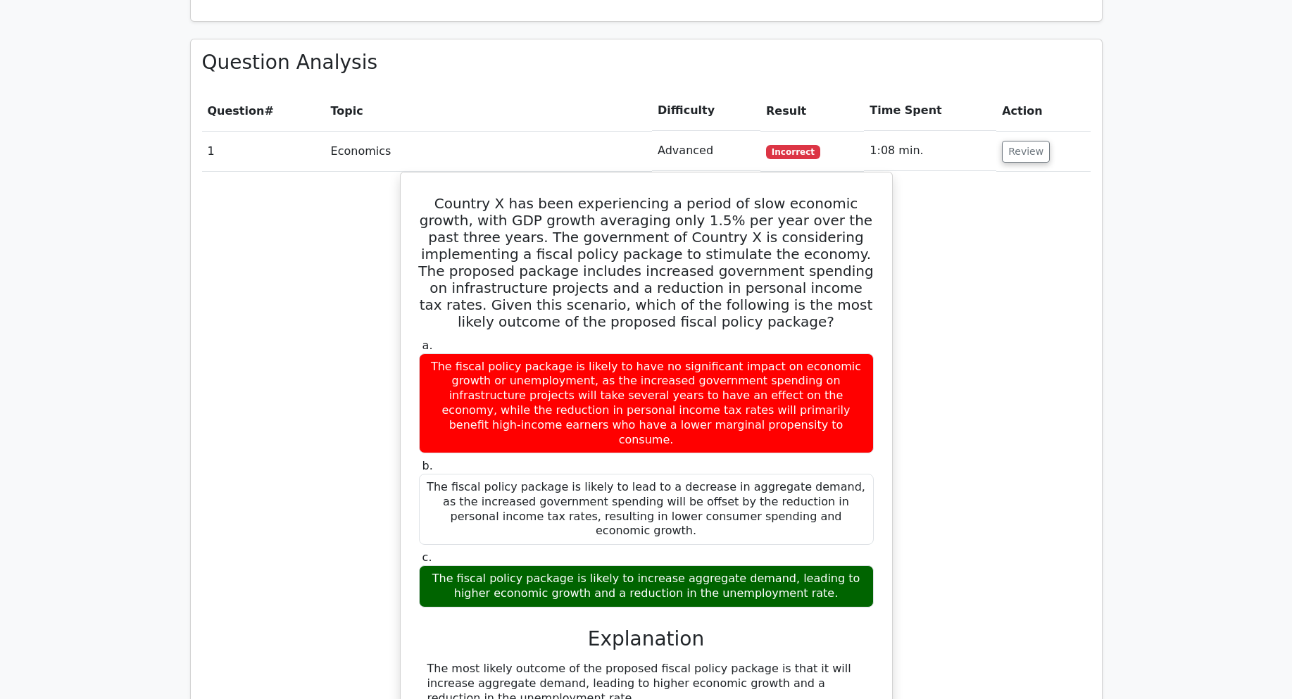
scroll to position [1127, 0]
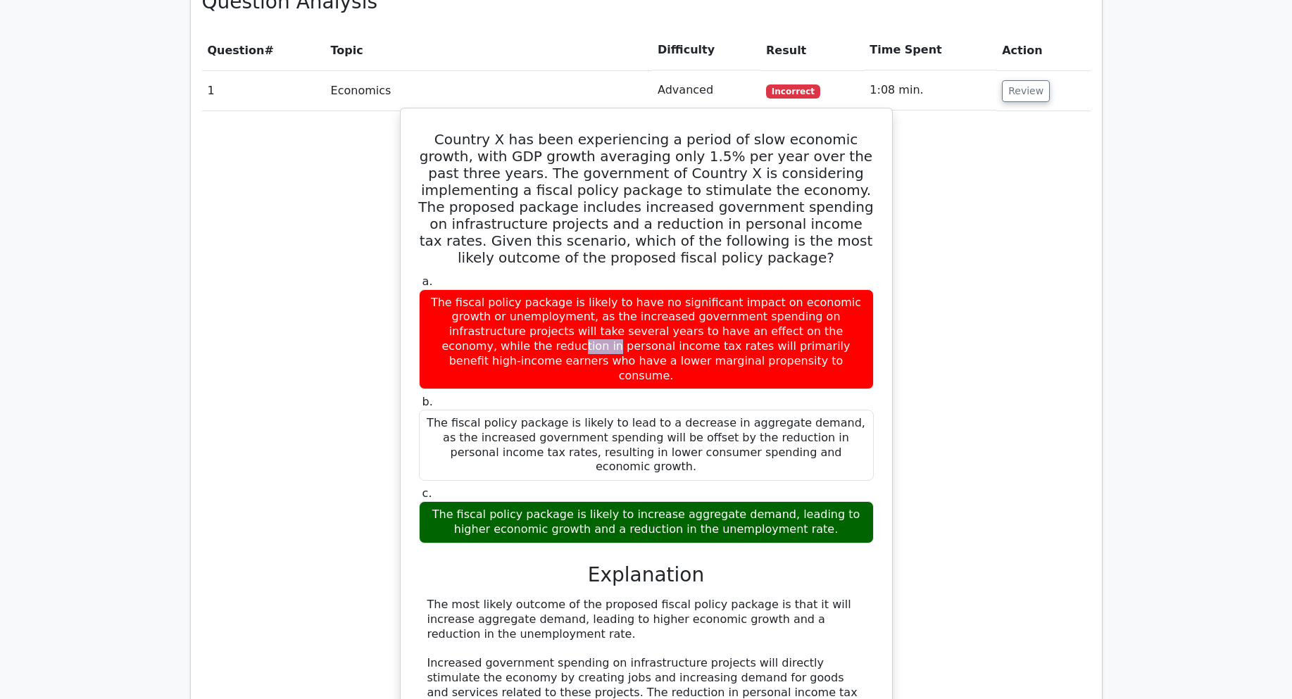
drag, startPoint x: 666, startPoint y: 262, endPoint x: 702, endPoint y: 259, distance: 36.7
click at [702, 289] on div "The fiscal policy package is likely to have no significant impact on economic g…" at bounding box center [646, 339] width 455 height 101
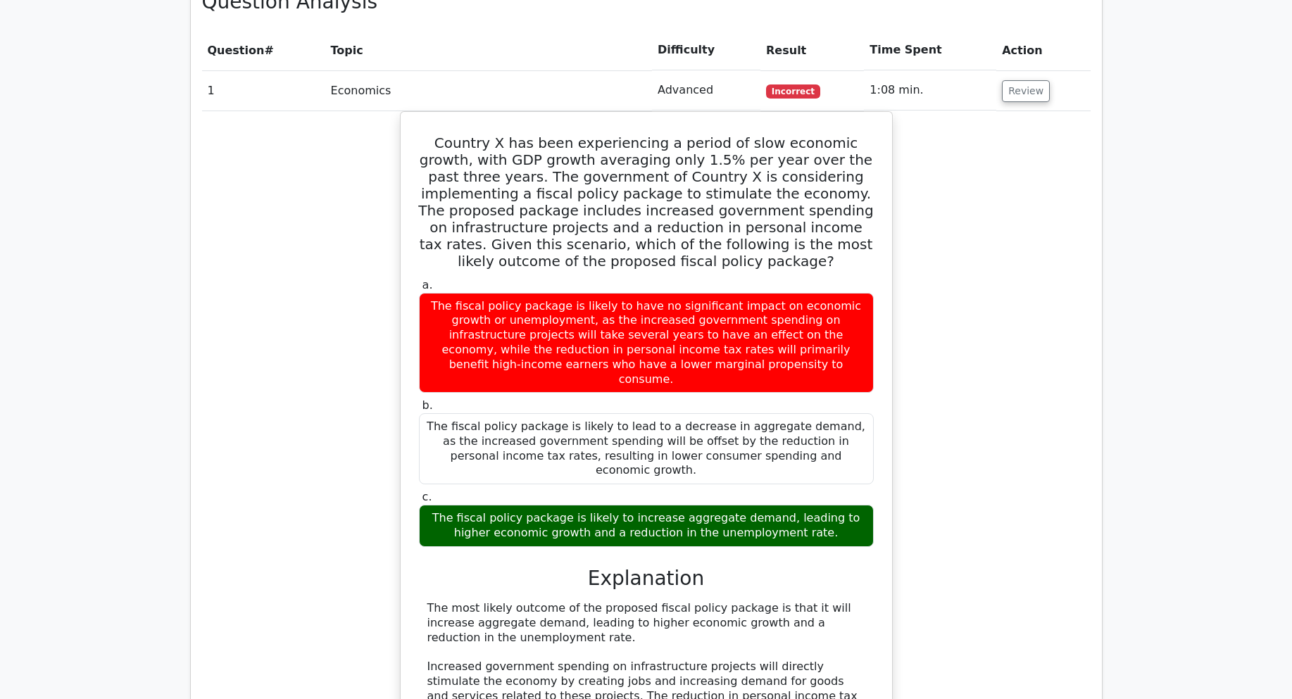
click at [939, 358] on div "Country X has been experiencing a period of slow economic growth, with GDP grow…" at bounding box center [646, 547] width 889 height 873
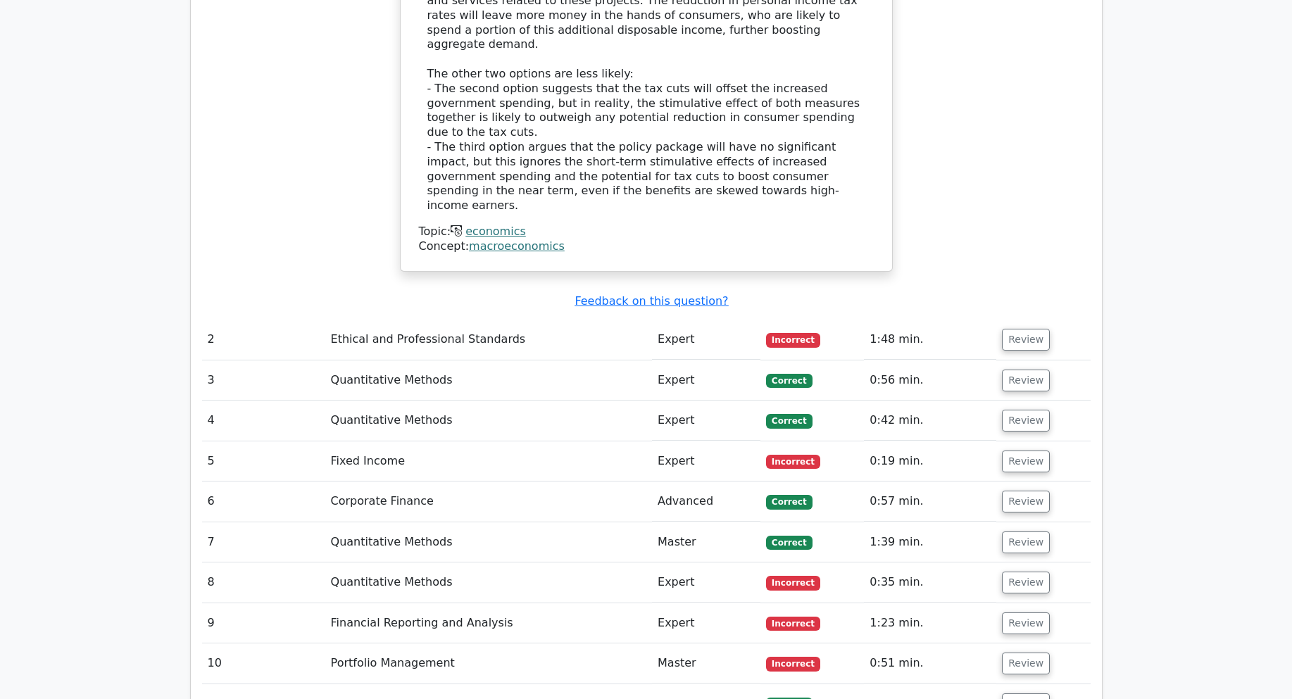
scroll to position [1831, 0]
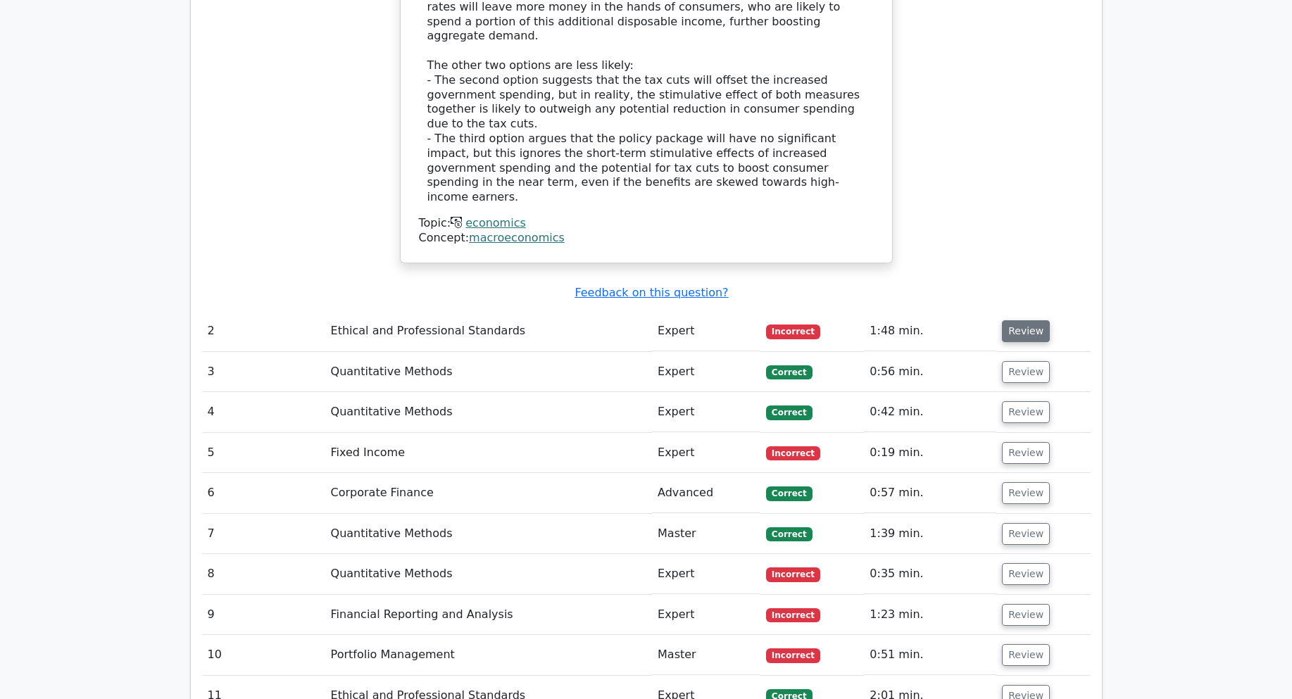
click at [1010, 320] on button "Review" at bounding box center [1026, 331] width 48 height 22
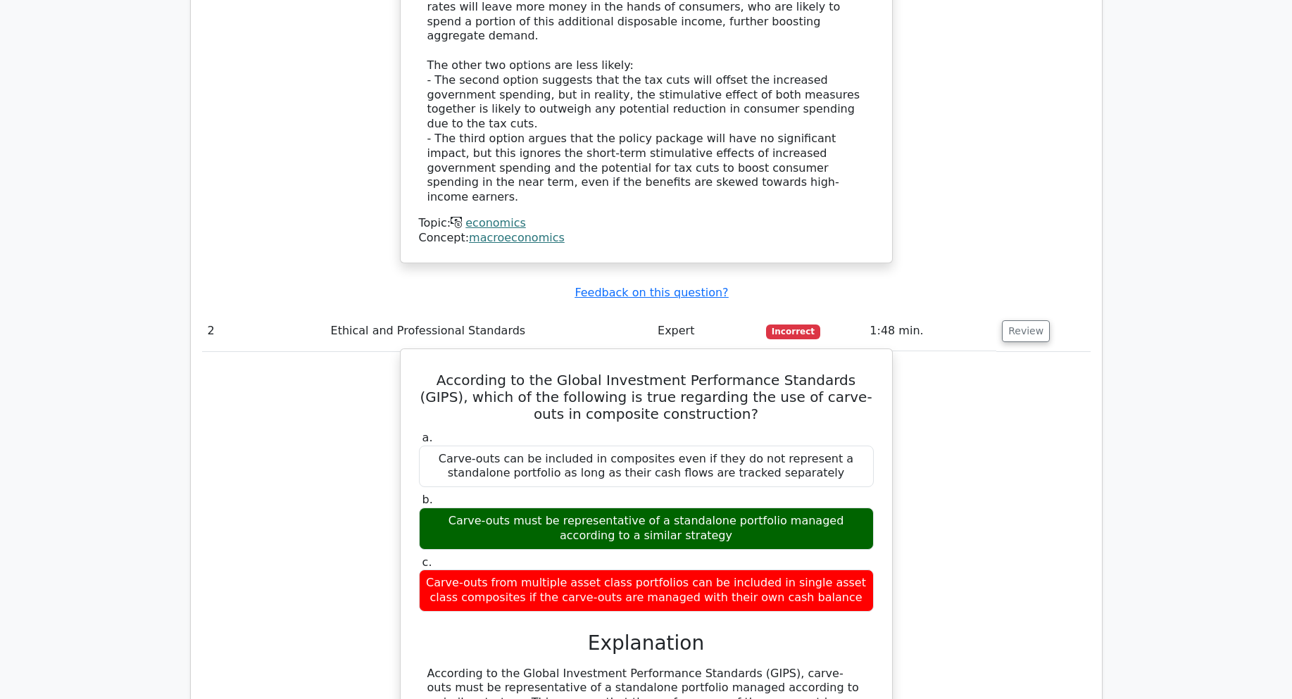
drag, startPoint x: 432, startPoint y: 404, endPoint x: 692, endPoint y: 404, distance: 260.6
click at [686, 508] on div "Carve-outs must be representative of a standalone portfolio managed according t…" at bounding box center [646, 529] width 455 height 42
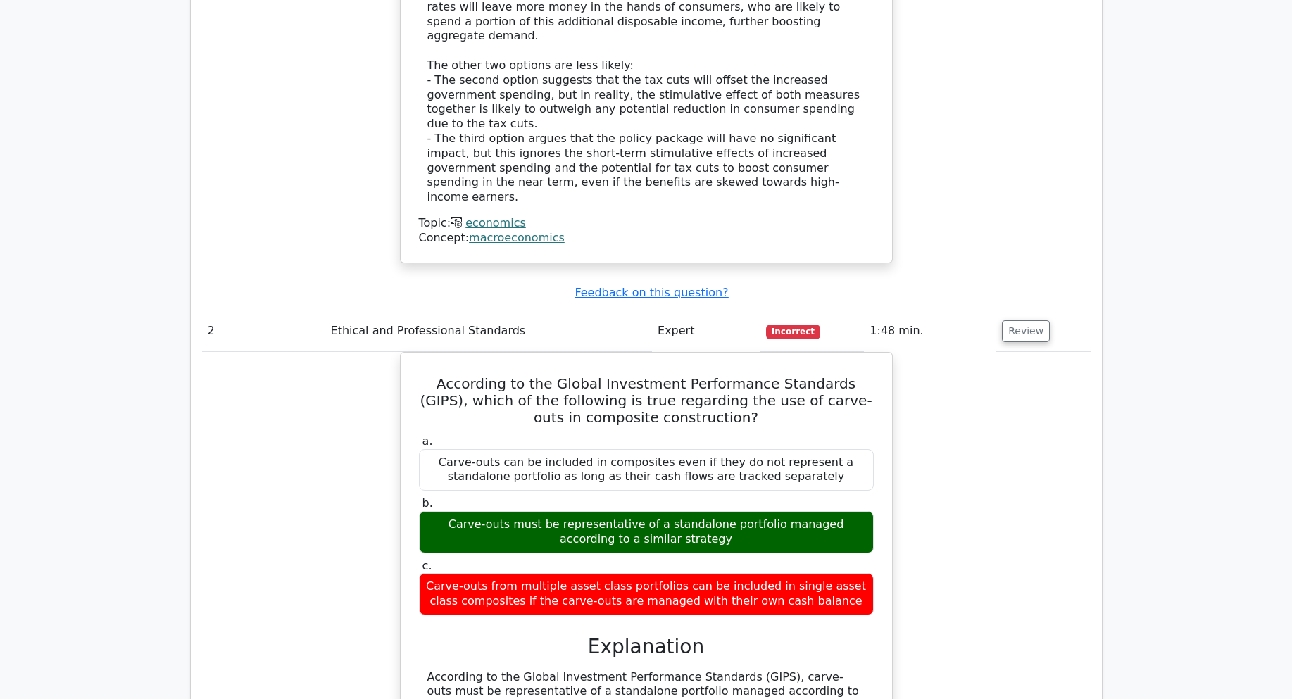
click at [918, 391] on div "According to the Global Investment Performance Standards (GIPS), which of the f…" at bounding box center [646, 651] width 889 height 599
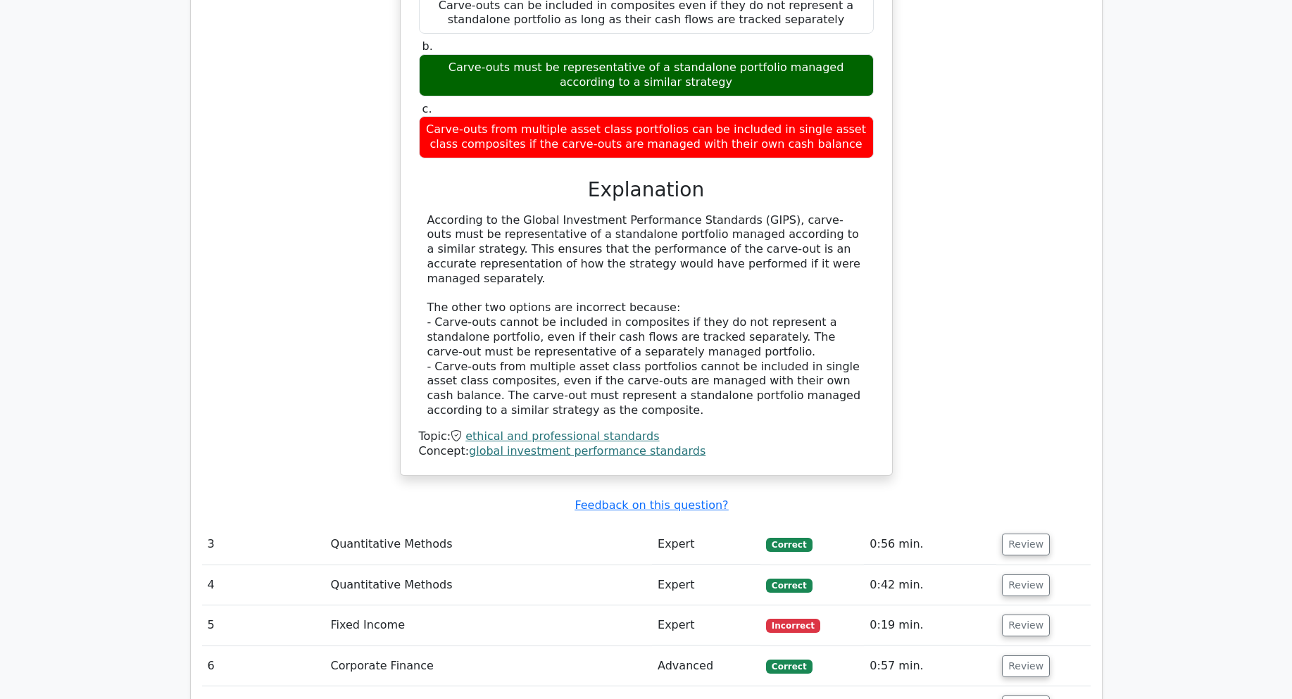
scroll to position [2324, 0]
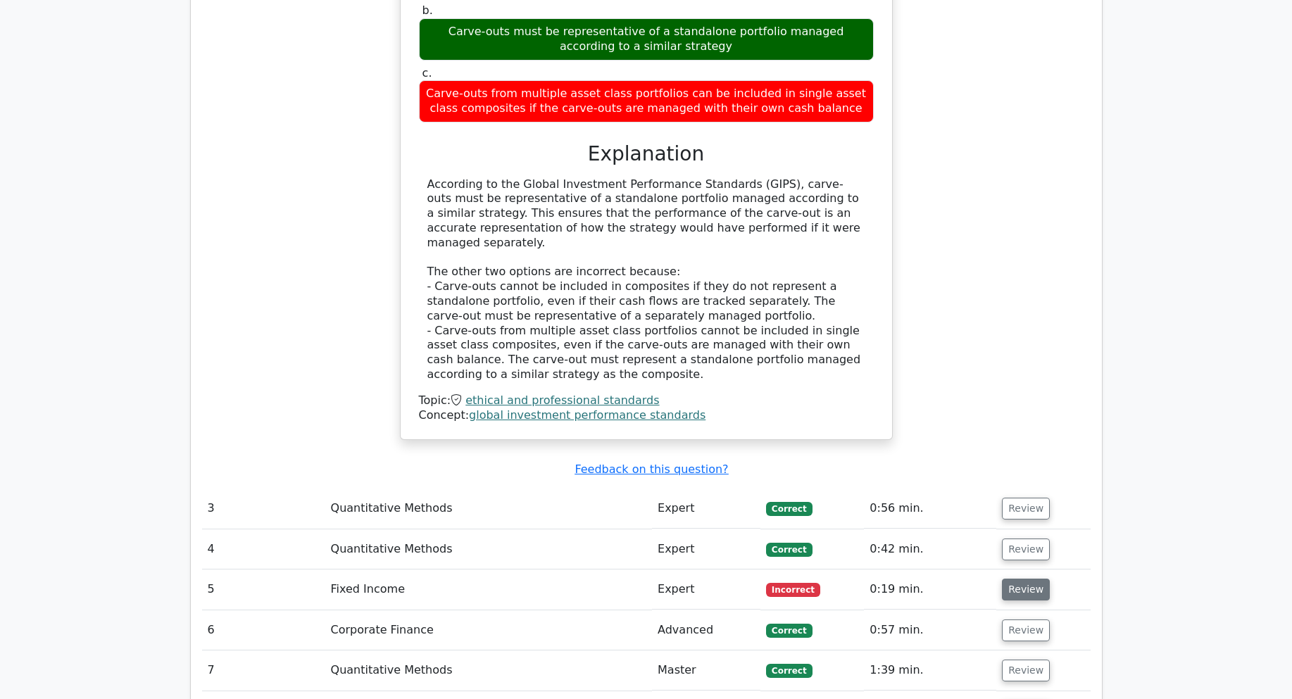
click at [1015, 579] on button "Review" at bounding box center [1026, 590] width 48 height 22
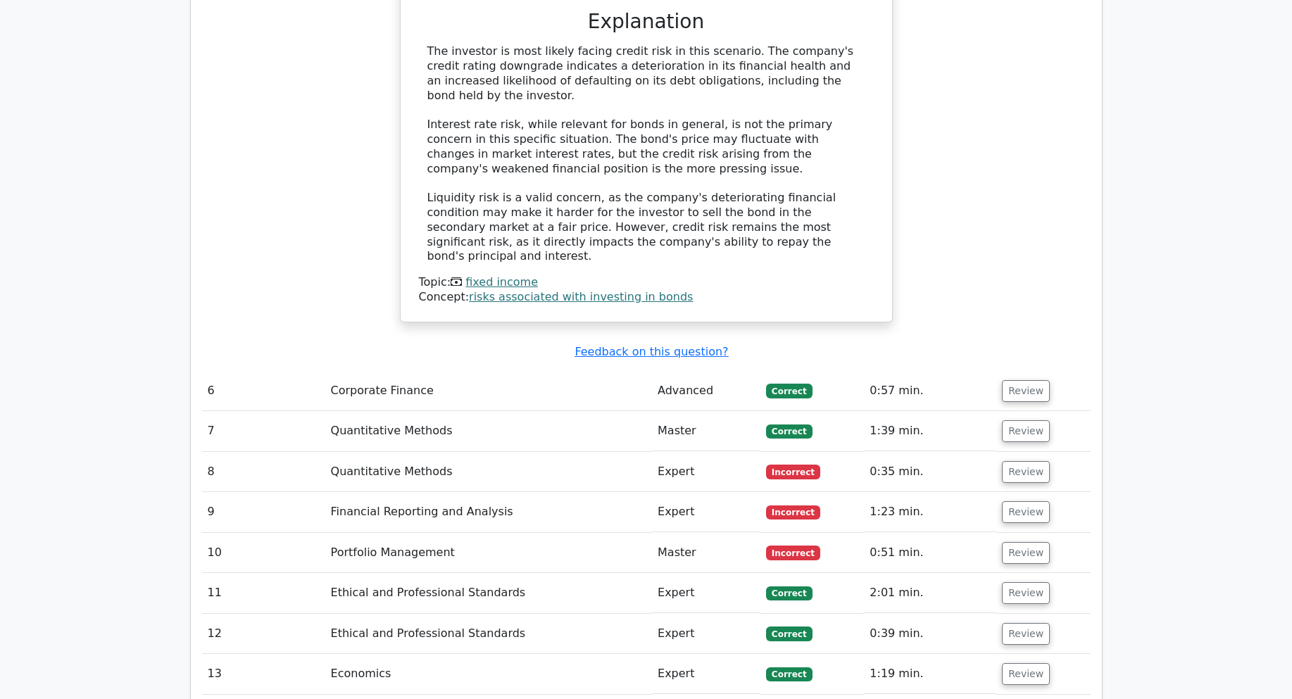
scroll to position [3240, 0]
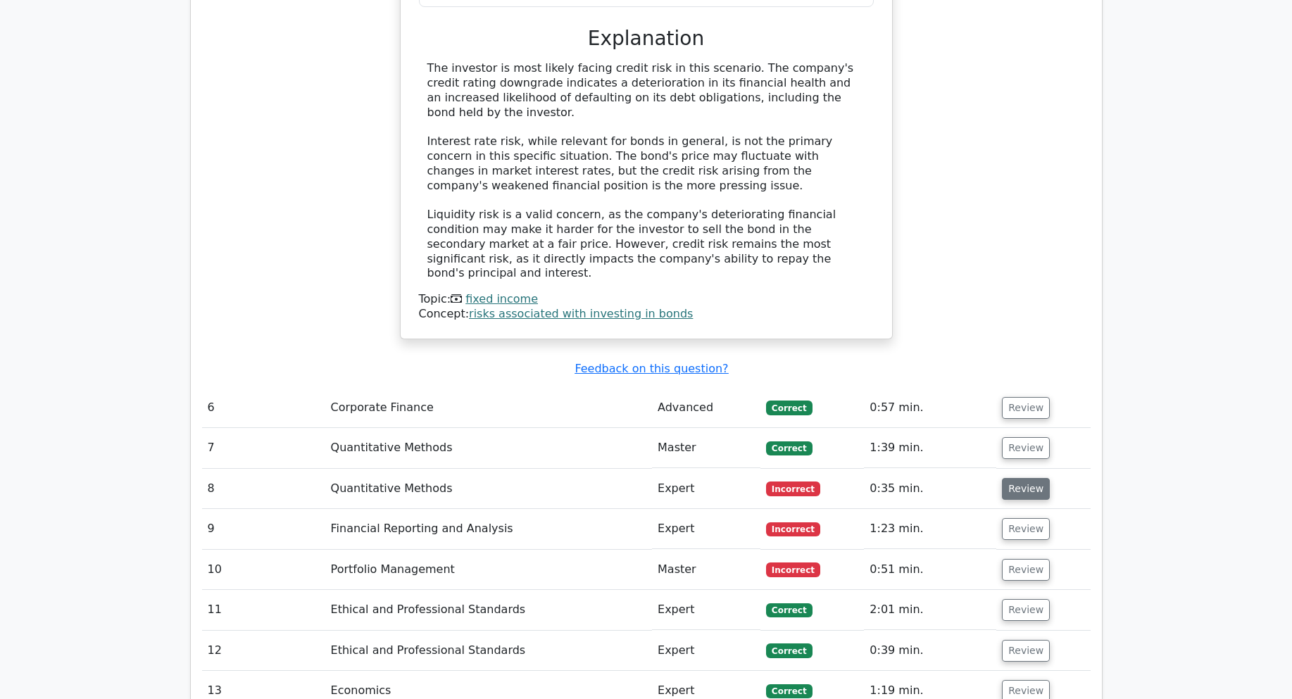
click at [1030, 478] on button "Review" at bounding box center [1026, 489] width 48 height 22
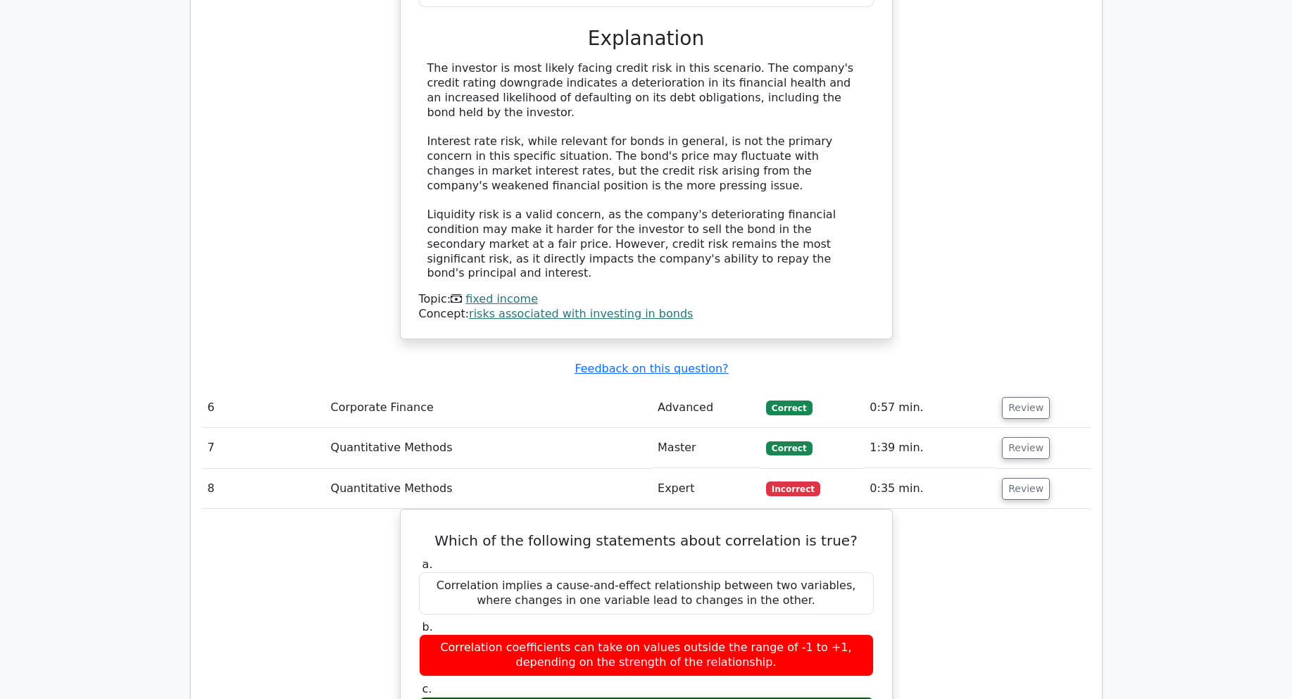
scroll to position [3873, 0]
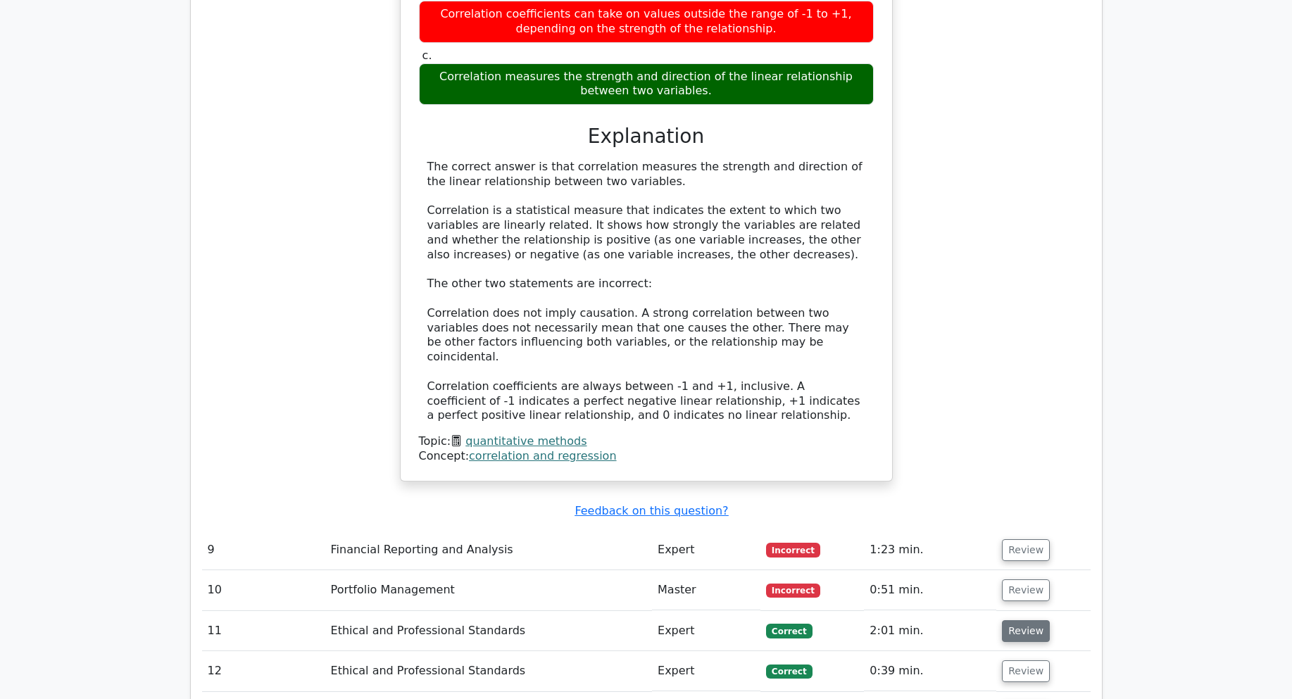
click at [1029, 620] on button "Review" at bounding box center [1026, 631] width 48 height 22
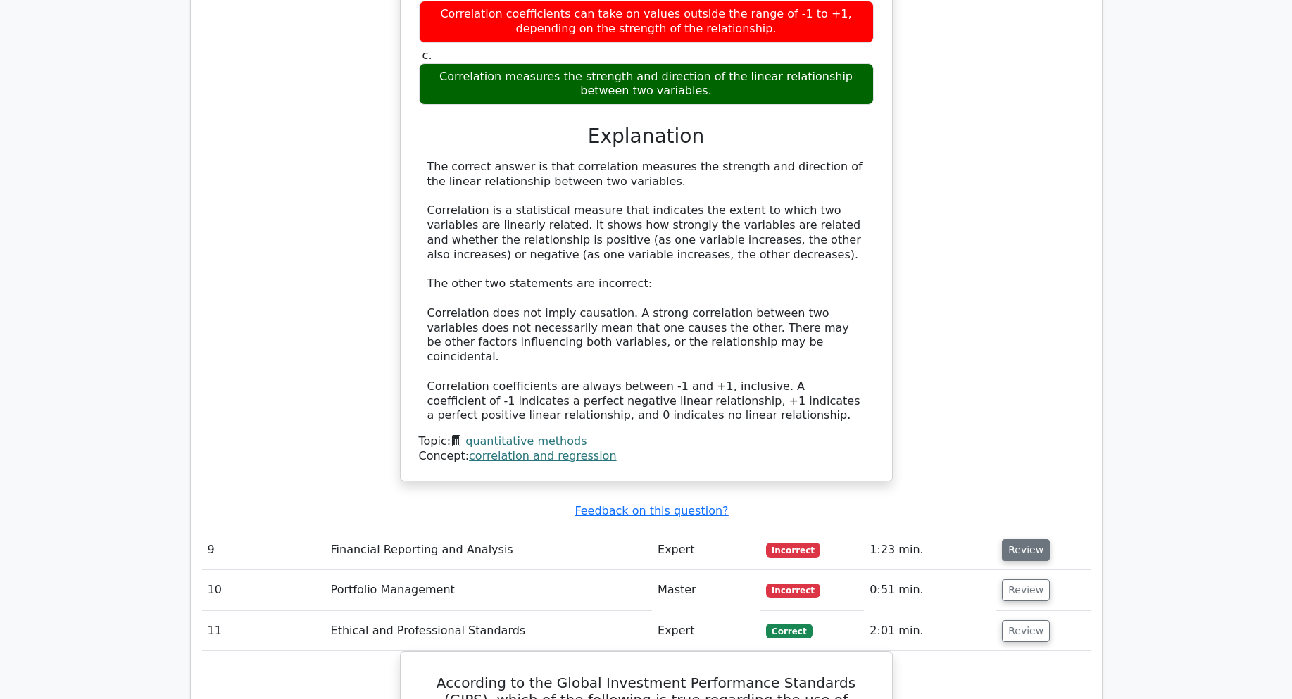
click at [1019, 539] on button "Review" at bounding box center [1026, 550] width 48 height 22
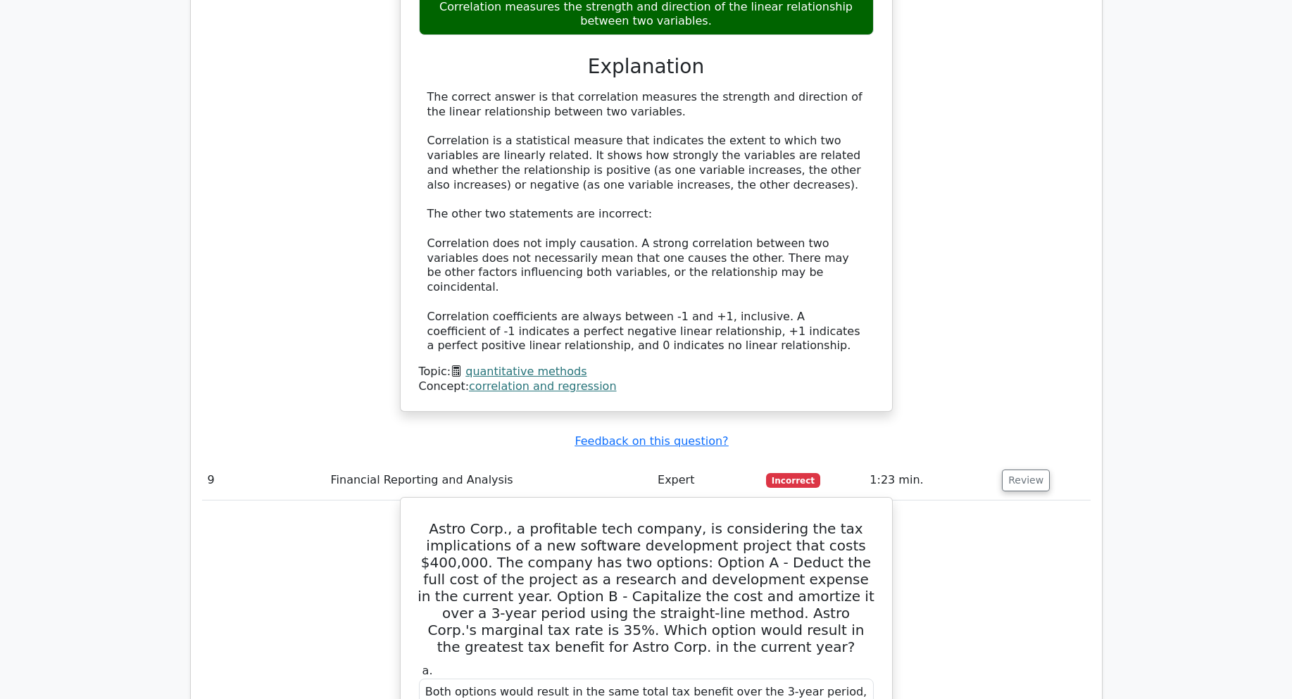
scroll to position [3944, 0]
click at [474, 520] on h5 "Astro Corp., a profitable tech company, is considering the tax implications of …" at bounding box center [647, 587] width 458 height 135
drag, startPoint x: 477, startPoint y: 606, endPoint x: 556, endPoint y: 592, distance: 80.3
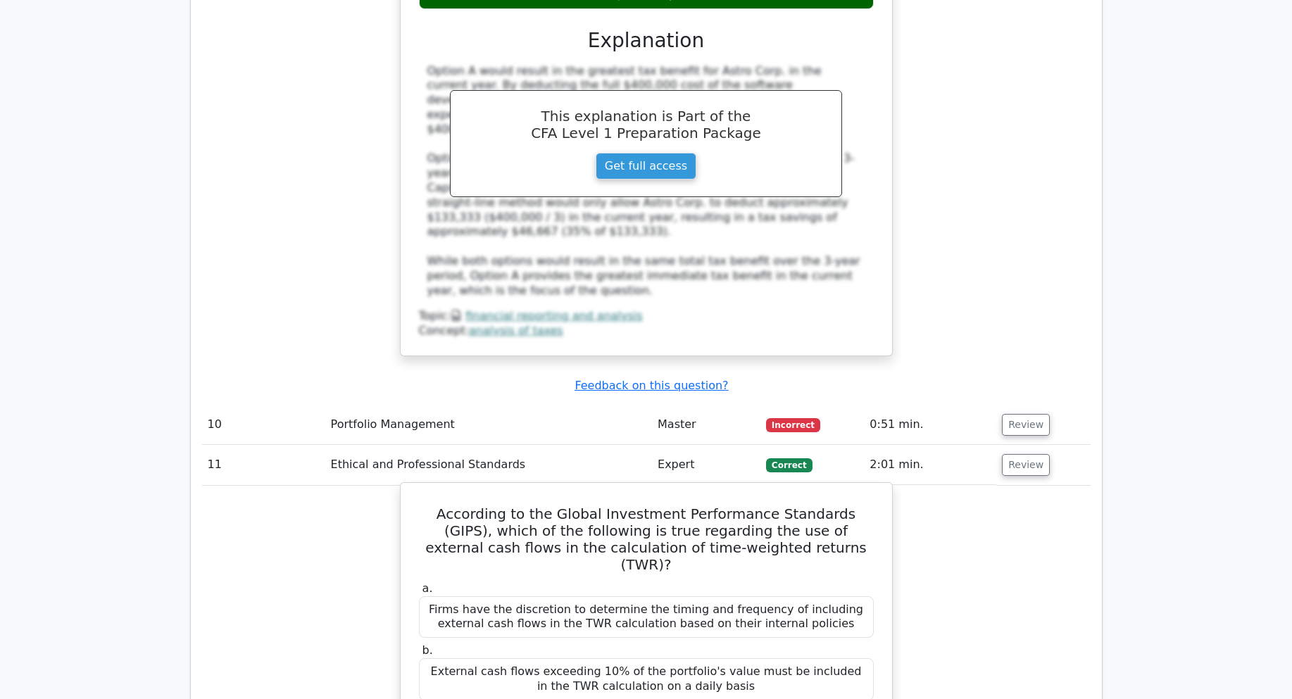
scroll to position [4859, 0]
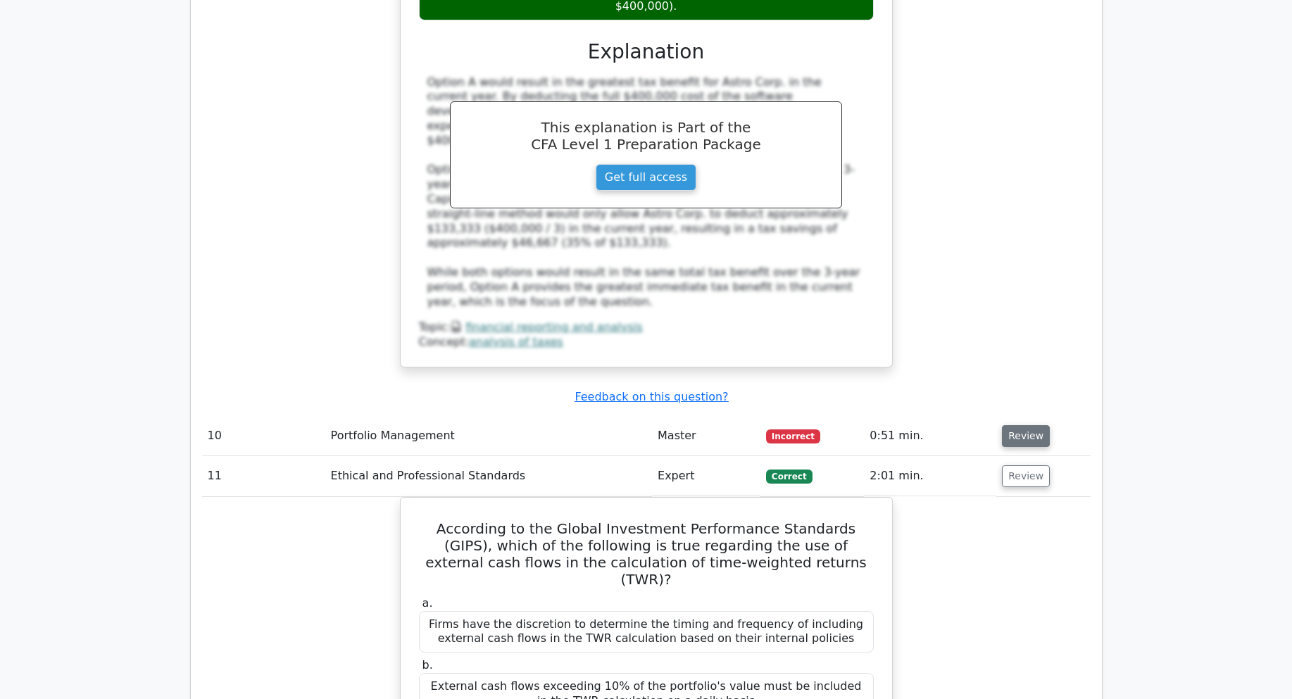
click at [1034, 425] on button "Review" at bounding box center [1026, 436] width 48 height 22
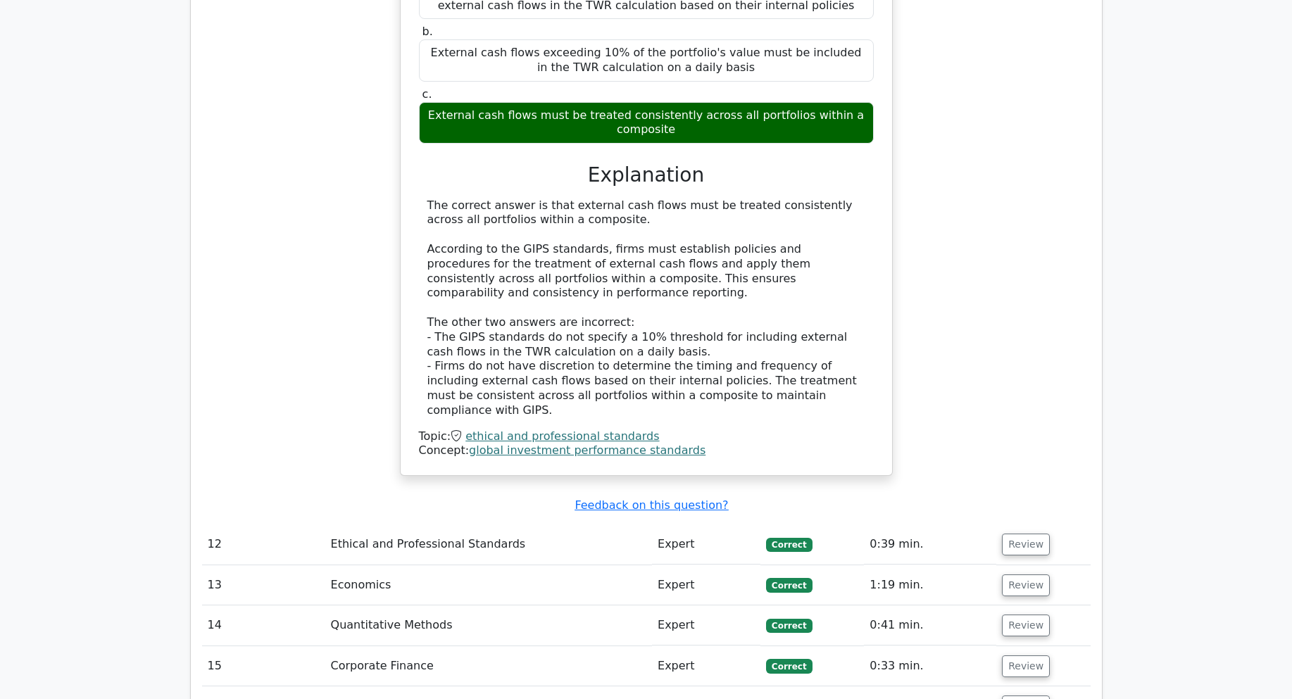
scroll to position [6583, 0]
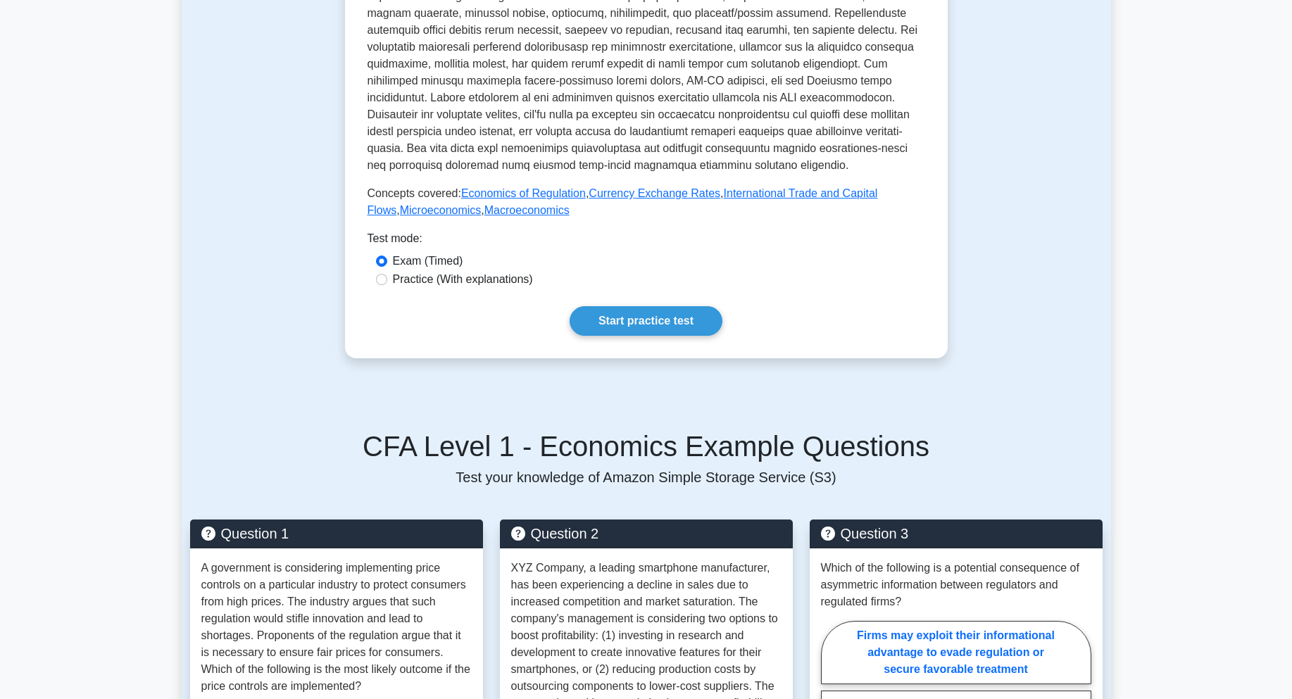
scroll to position [493, 0]
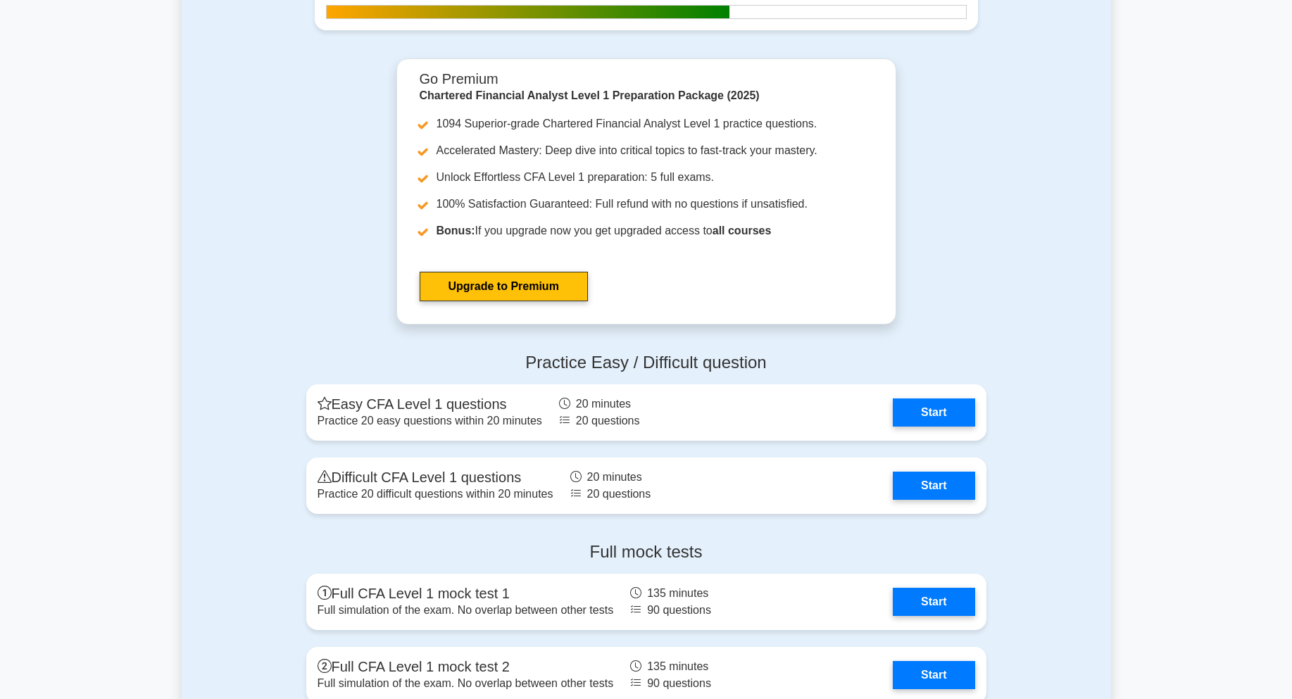
scroll to position [1902, 0]
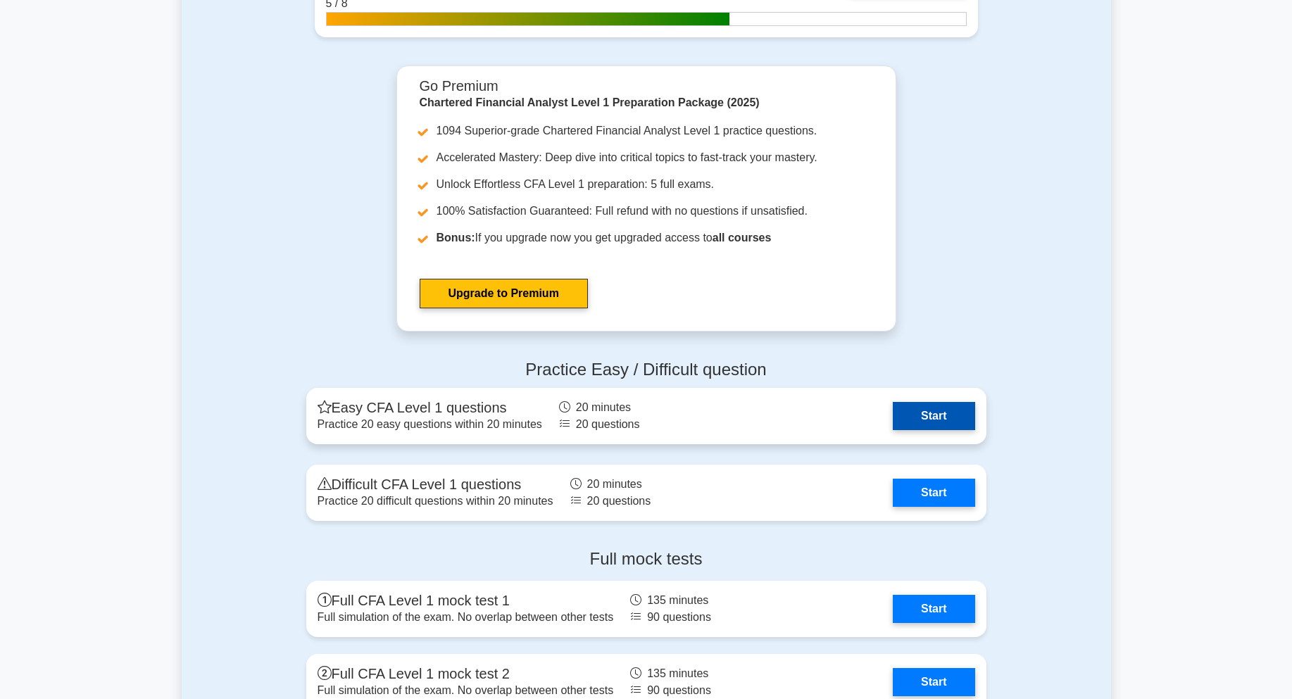
click at [933, 417] on link "Start" at bounding box center [934, 416] width 82 height 28
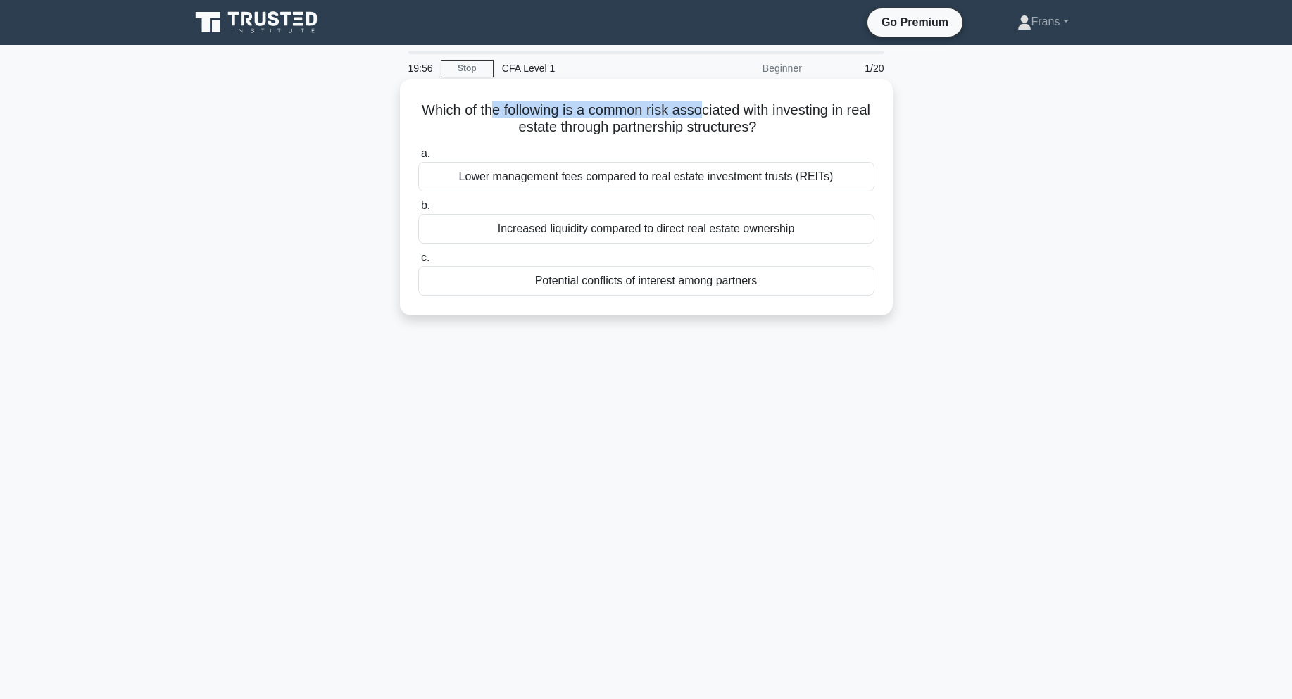
drag, startPoint x: 501, startPoint y: 115, endPoint x: 783, endPoint y: 116, distance: 282.4
click at [751, 113] on h5 "Which of the following is a common risk associated with investing in real estat…" at bounding box center [646, 118] width 459 height 35
click at [773, 123] on icon ".spinner_0XTQ{transform-origin:center;animation:spinner_y6GP .75s linear infini…" at bounding box center [764, 128] width 17 height 17
drag, startPoint x: 508, startPoint y: 125, endPoint x: 794, endPoint y: 144, distance: 286.6
click at [728, 132] on h5 "Which of the following is a common risk associated with investing in real estat…" at bounding box center [646, 118] width 459 height 35
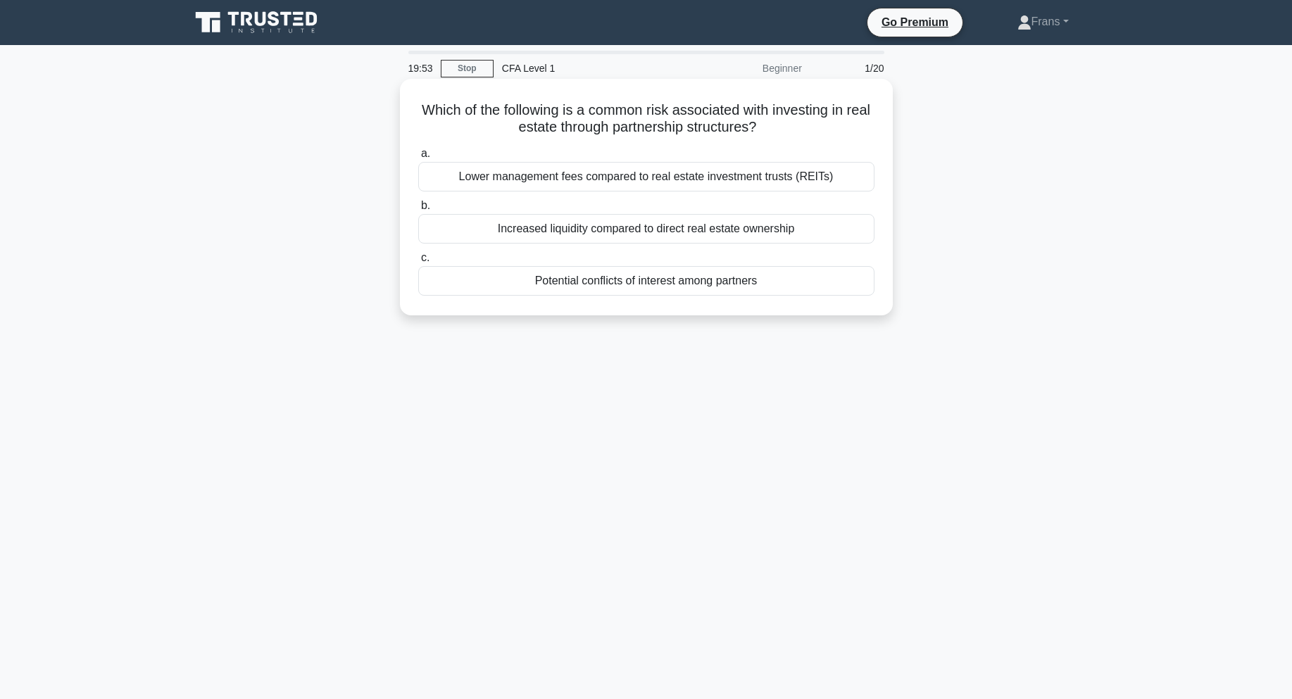
drag, startPoint x: 791, startPoint y: 136, endPoint x: 649, endPoint y: 125, distance: 142.0
click at [782, 136] on h5 "Which of the following is a common risk associated with investing in real estat…" at bounding box center [646, 118] width 459 height 35
drag, startPoint x: 566, startPoint y: 114, endPoint x: 721, endPoint y: 131, distance: 156.6
click at [661, 113] on h5 "Which of the following is a common risk associated with investing in real estat…" at bounding box center [646, 118] width 459 height 35
drag, startPoint x: 735, startPoint y: 135, endPoint x: 673, endPoint y: 158, distance: 66.2
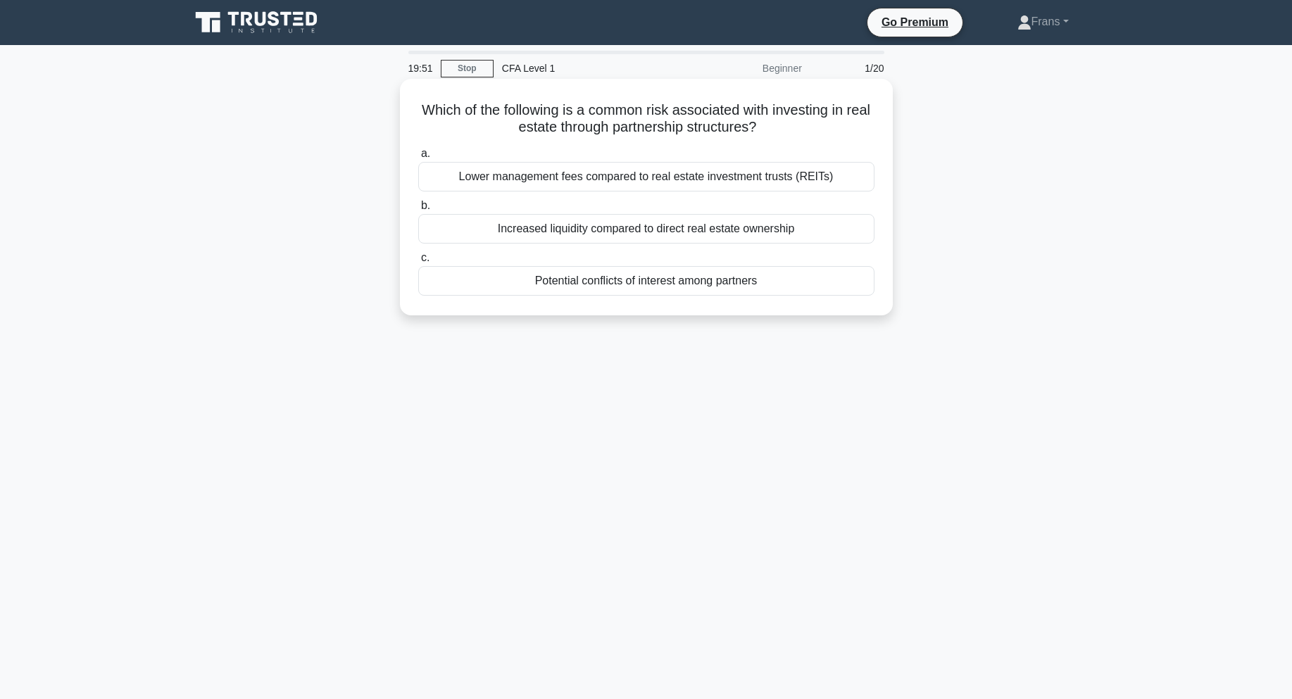
click at [730, 142] on div "Which of the following is a common risk associated with investing in real estat…" at bounding box center [647, 197] width 482 height 225
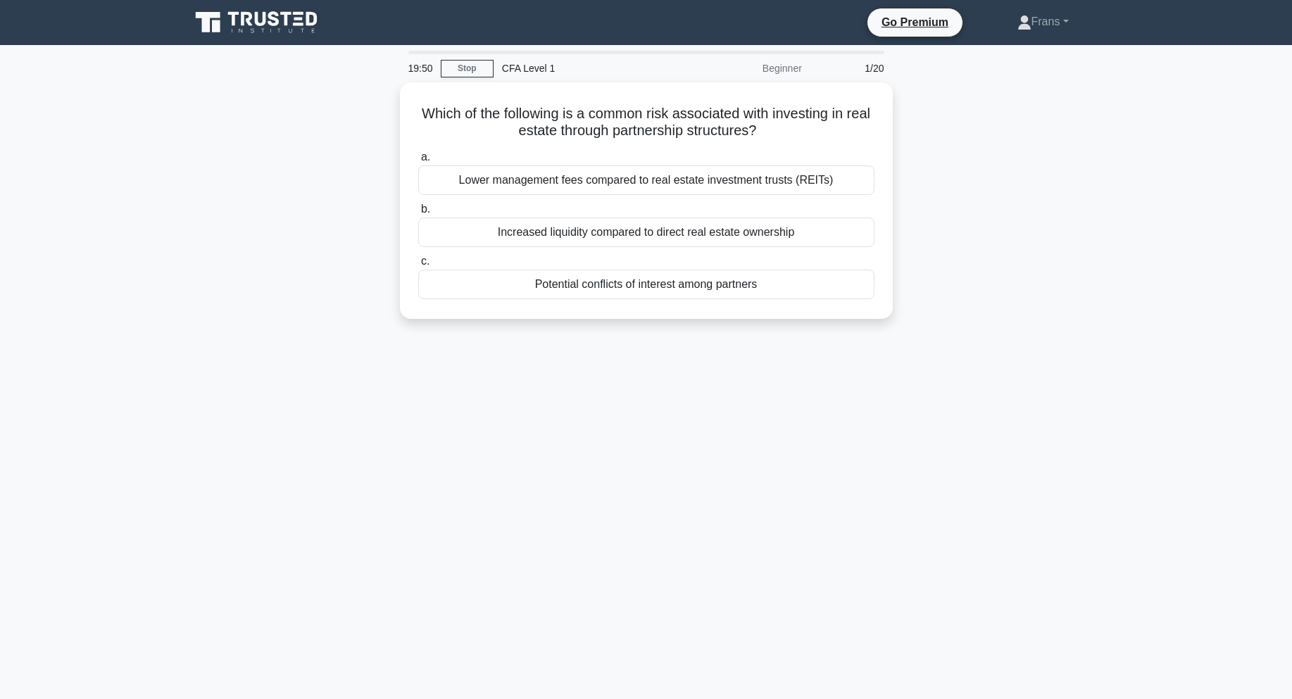
click at [1045, 200] on div "Which of the following is a common risk associated with investing in real estat…" at bounding box center [647, 209] width 930 height 254
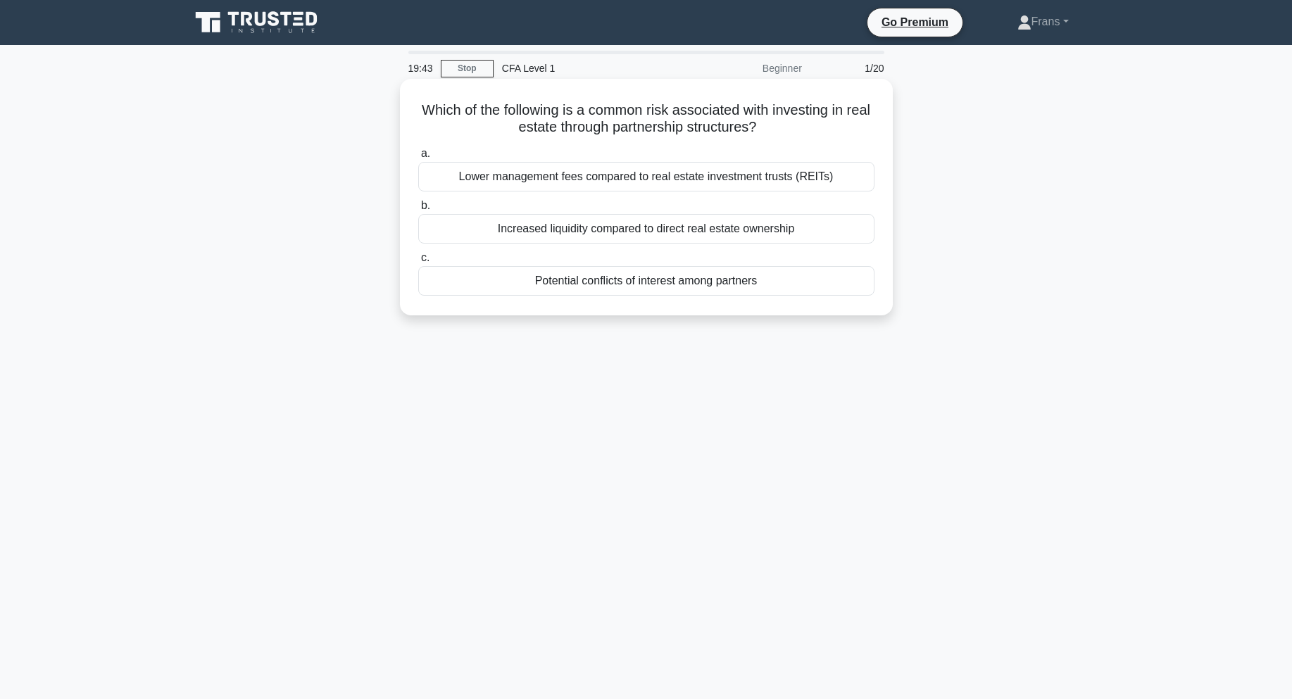
click at [569, 289] on div "Potential conflicts of interest among partners" at bounding box center [646, 281] width 456 height 30
click at [418, 263] on input "c. Potential conflicts of interest among partners" at bounding box center [418, 258] width 0 height 9
click at [811, 178] on div "The credit rating of the commodity exchange where the contract is traded" at bounding box center [646, 177] width 456 height 30
click at [418, 158] on input "a. The credit rating of the commodity exchange where the contract is traded" at bounding box center [418, 153] width 0 height 9
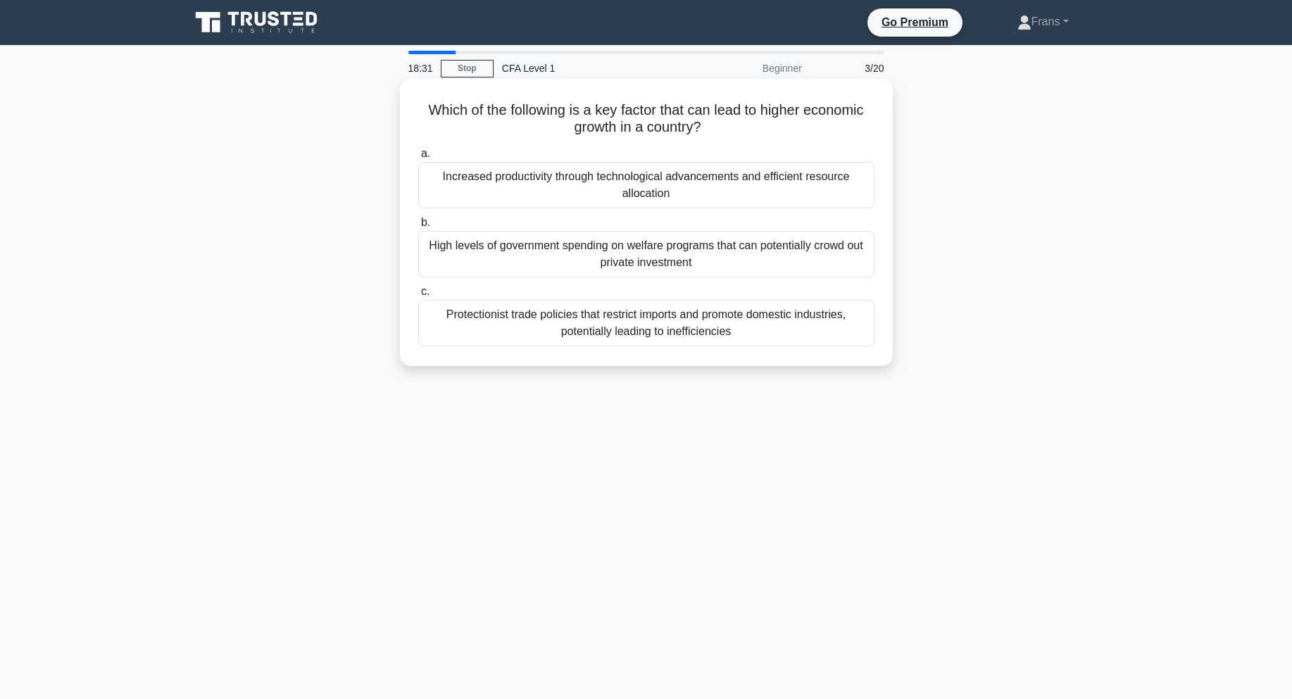
click at [790, 174] on div "Increased productivity through technological advancements and efficient resourc…" at bounding box center [646, 185] width 456 height 46
click at [418, 158] on input "a. Increased productivity through technological advancements and efficient reso…" at bounding box center [418, 153] width 0 height 9
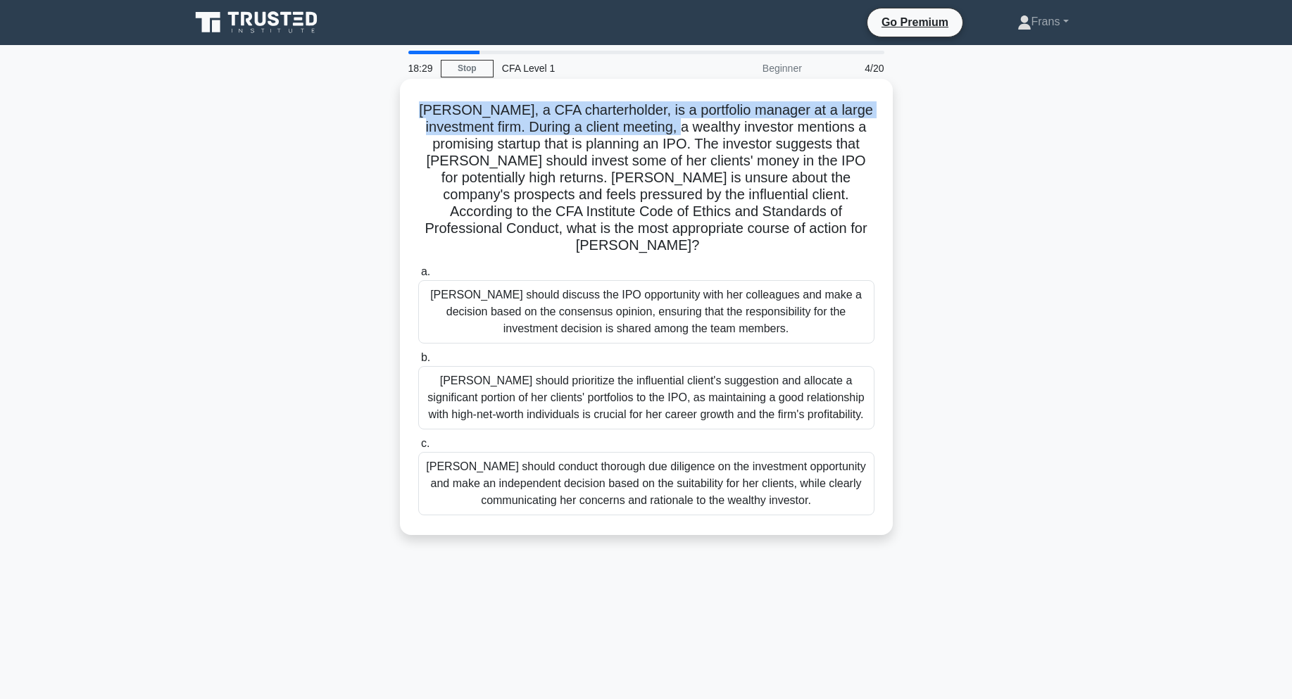
drag, startPoint x: 420, startPoint y: 108, endPoint x: 676, endPoint y: 119, distance: 255.9
click at [676, 119] on h5 "[PERSON_NAME], a CFA charterholder, is a portfolio manager at a large investmen…" at bounding box center [646, 178] width 459 height 154
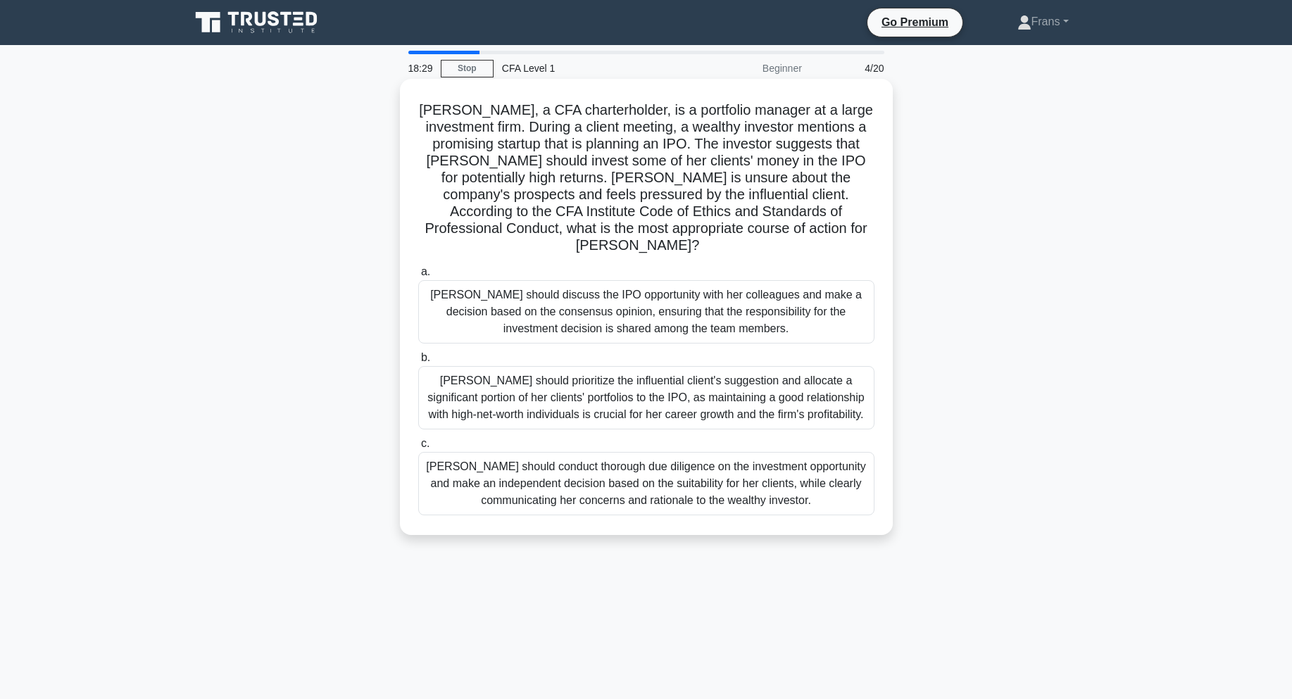
click at [749, 123] on h5 "[PERSON_NAME], a CFA charterholder, is a portfolio manager at a large investmen…" at bounding box center [646, 178] width 459 height 154
drag, startPoint x: 720, startPoint y: 118, endPoint x: 729, endPoint y: 118, distance: 8.5
click at [815, 119] on h5 "[PERSON_NAME], a CFA charterholder, is a portfolio manager at a large investmen…" at bounding box center [646, 178] width 459 height 154
click at [613, 127] on h5 "[PERSON_NAME], a CFA charterholder, is a portfolio manager at a large investmen…" at bounding box center [646, 178] width 459 height 154
drag, startPoint x: 457, startPoint y: 126, endPoint x: 500, endPoint y: 131, distance: 43.2
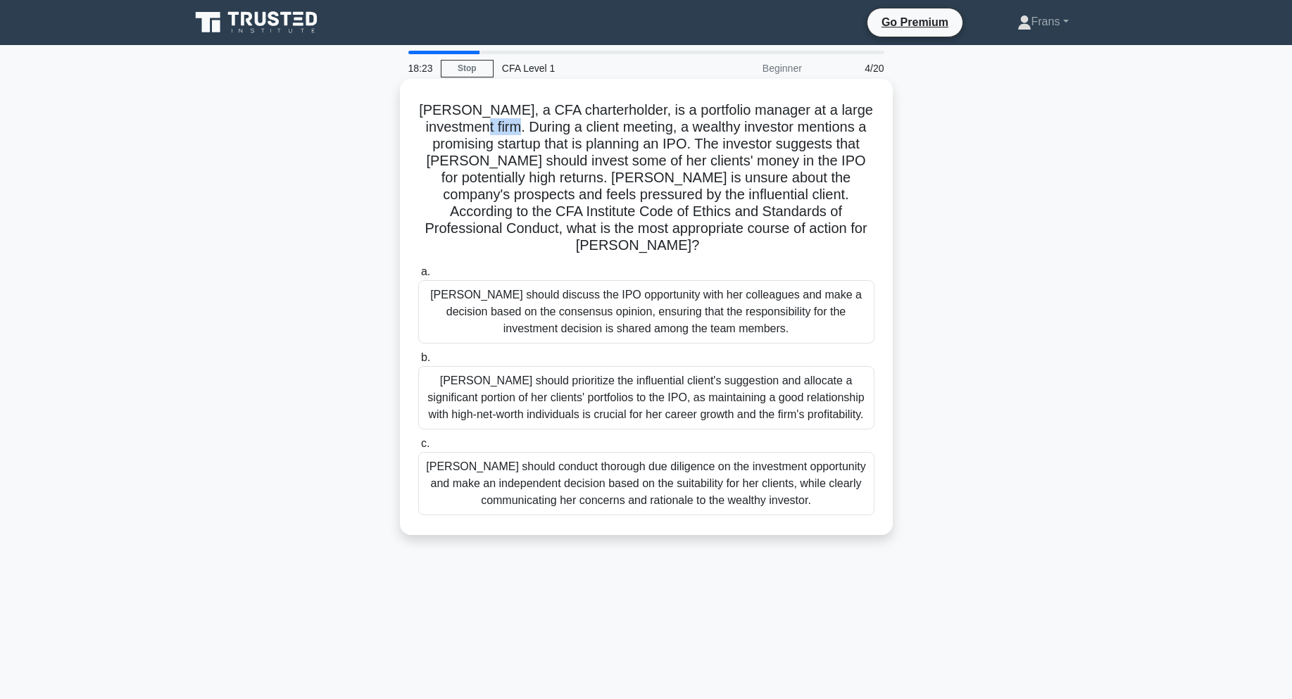
click at [500, 131] on h5 "[PERSON_NAME], a CFA charterholder, is a portfolio manager at a large investmen…" at bounding box center [646, 178] width 459 height 154
click at [467, 149] on h5 "[PERSON_NAME], a CFA charterholder, is a portfolio manager at a large investmen…" at bounding box center [646, 178] width 459 height 154
drag, startPoint x: 456, startPoint y: 125, endPoint x: 559, endPoint y: 125, distance: 102.8
click at [559, 125] on h5 "[PERSON_NAME], a CFA charterholder, is a portfolio manager at a large investmen…" at bounding box center [646, 178] width 459 height 154
drag, startPoint x: 634, startPoint y: 123, endPoint x: 742, endPoint y: 123, distance: 107.8
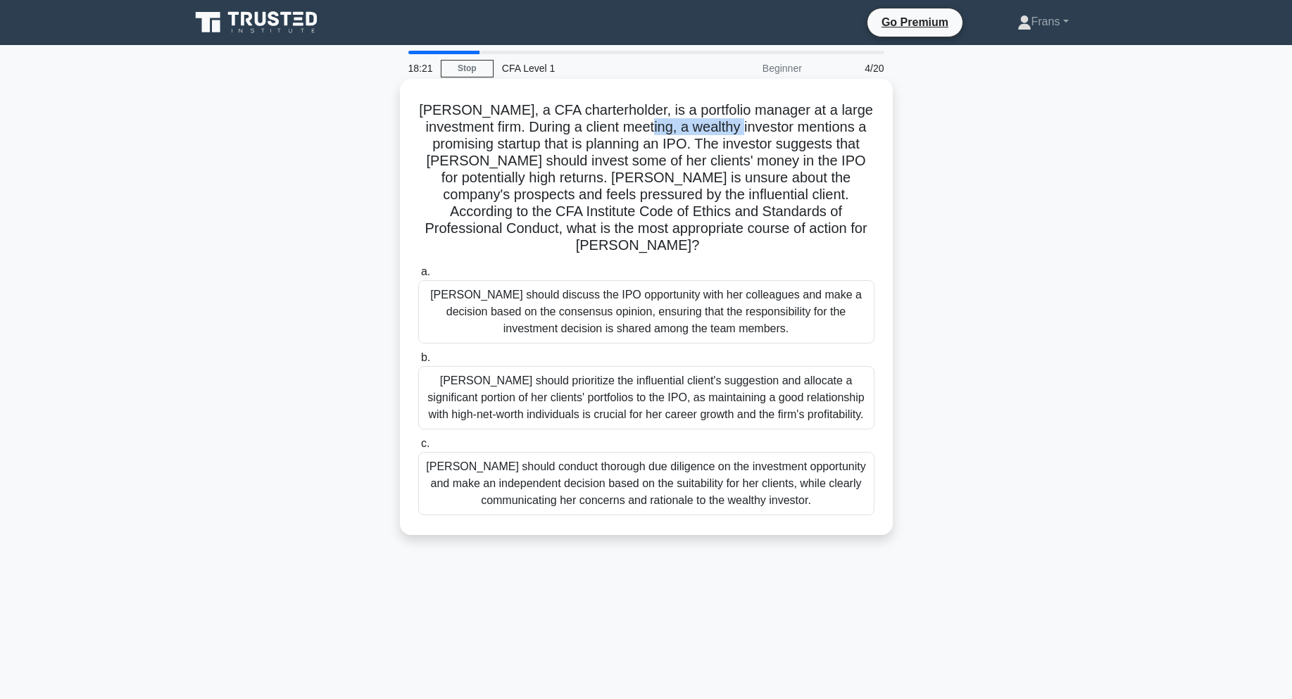
click at [730, 123] on h5 "[PERSON_NAME], a CFA charterholder, is a portfolio manager at a large investmen…" at bounding box center [646, 178] width 459 height 154
click at [758, 125] on h5 "[PERSON_NAME], a CFA charterholder, is a portfolio manager at a large investmen…" at bounding box center [646, 178] width 459 height 154
click at [484, 146] on h5 "[PERSON_NAME], a CFA charterholder, is a portfolio manager at a large investmen…" at bounding box center [646, 178] width 459 height 154
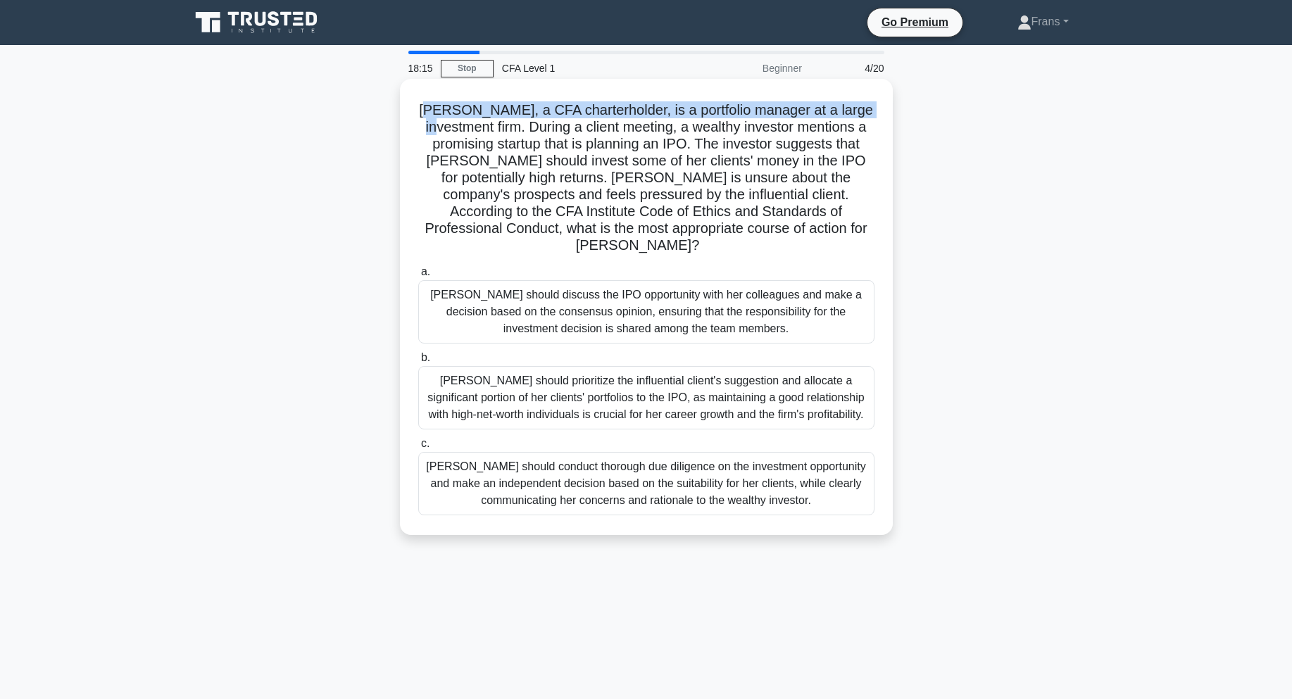
drag, startPoint x: 496, startPoint y: 111, endPoint x: 883, endPoint y: 115, distance: 387.4
click at [883, 115] on div "[PERSON_NAME], a CFA charterholder, is a portfolio manager at a large investmen…" at bounding box center [647, 307] width 482 height 445
click at [622, 143] on h5 "[PERSON_NAME], a CFA charterholder, is a portfolio manager at a large investmen…" at bounding box center [646, 178] width 459 height 154
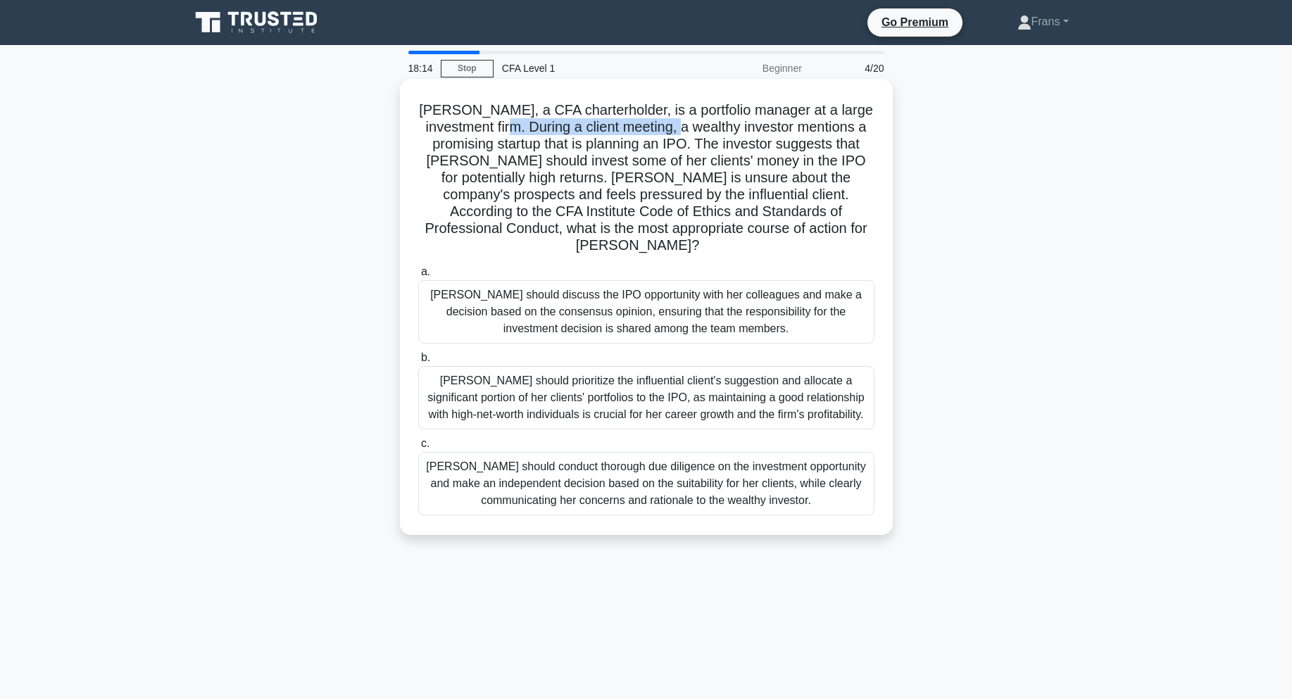
drag, startPoint x: 490, startPoint y: 135, endPoint x: 662, endPoint y: 127, distance: 172.0
click at [662, 127] on h5 "[PERSON_NAME], a CFA charterholder, is a portfolio manager at a large investmen…" at bounding box center [646, 178] width 459 height 154
drag, startPoint x: 771, startPoint y: 130, endPoint x: 629, endPoint y: 141, distance: 142.7
click at [725, 133] on h5 "[PERSON_NAME], a CFA charterholder, is a portfolio manager at a large investmen…" at bounding box center [646, 178] width 459 height 154
click at [594, 144] on h5 "[PERSON_NAME], a CFA charterholder, is a portfolio manager at a large investmen…" at bounding box center [646, 178] width 459 height 154
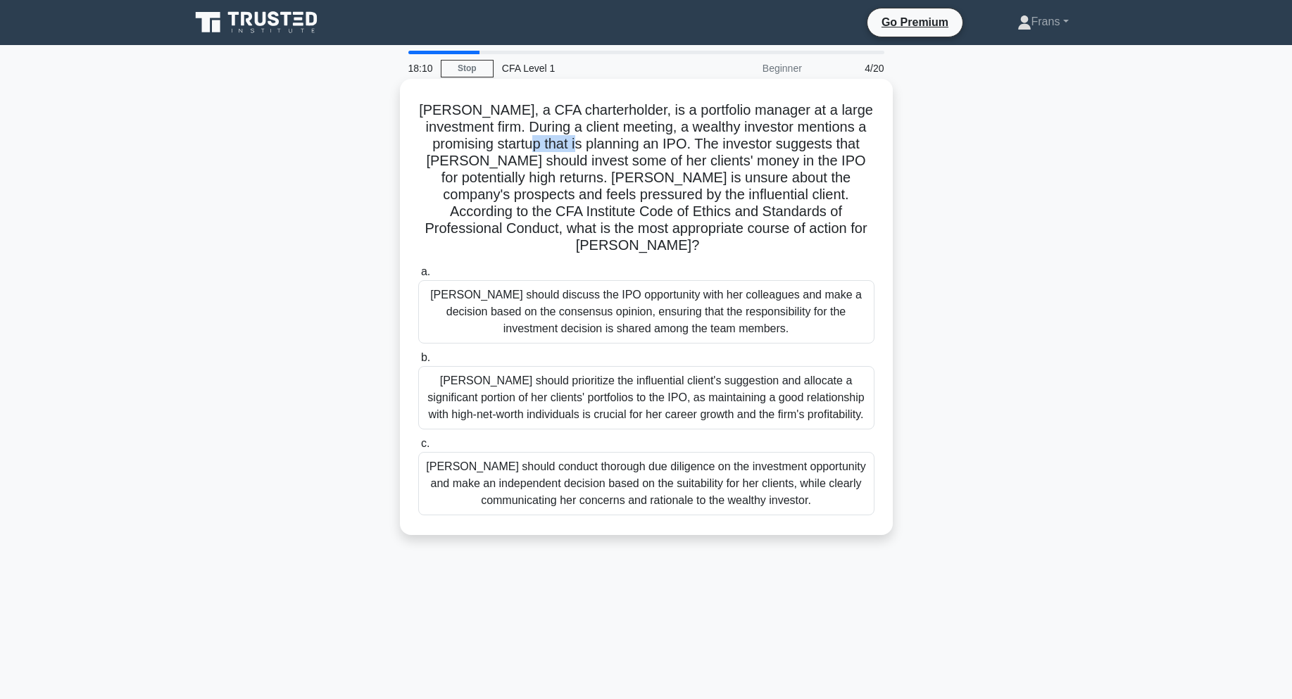
drag, startPoint x: 500, startPoint y: 144, endPoint x: 575, endPoint y: 144, distance: 75.4
click at [565, 144] on h5 "[PERSON_NAME], a CFA charterholder, is a portfolio manager at a large investmen…" at bounding box center [646, 178] width 459 height 154
drag, startPoint x: 627, startPoint y: 144, endPoint x: 795, endPoint y: 143, distance: 168.3
click at [795, 143] on h5 "[PERSON_NAME], a CFA charterholder, is a portfolio manager at a large investmen…" at bounding box center [646, 178] width 459 height 154
click at [753, 164] on h5 "[PERSON_NAME], a CFA charterholder, is a portfolio manager at a large investmen…" at bounding box center [646, 178] width 459 height 154
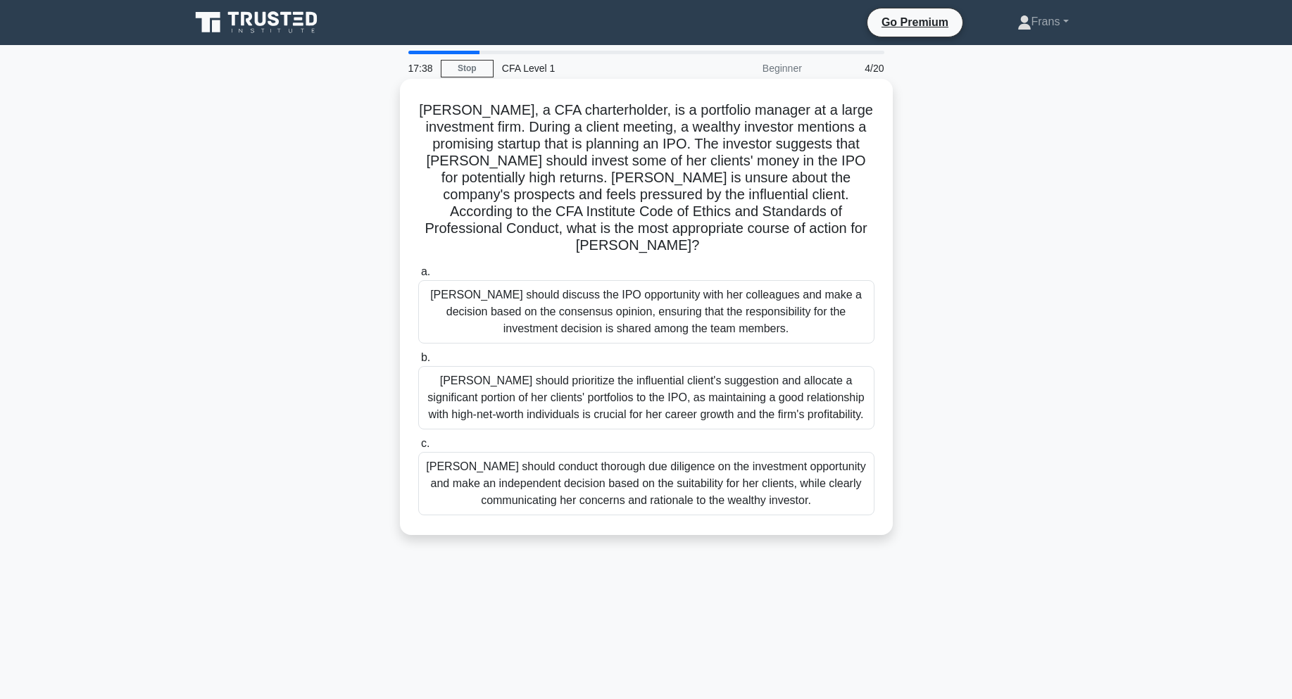
click at [582, 470] on div "[PERSON_NAME] should conduct thorough due diligence on the investment opportuni…" at bounding box center [646, 483] width 456 height 63
click at [418, 449] on input "c. [PERSON_NAME] should conduct thorough due diligence on the investment opport…" at bounding box center [418, 443] width 0 height 9
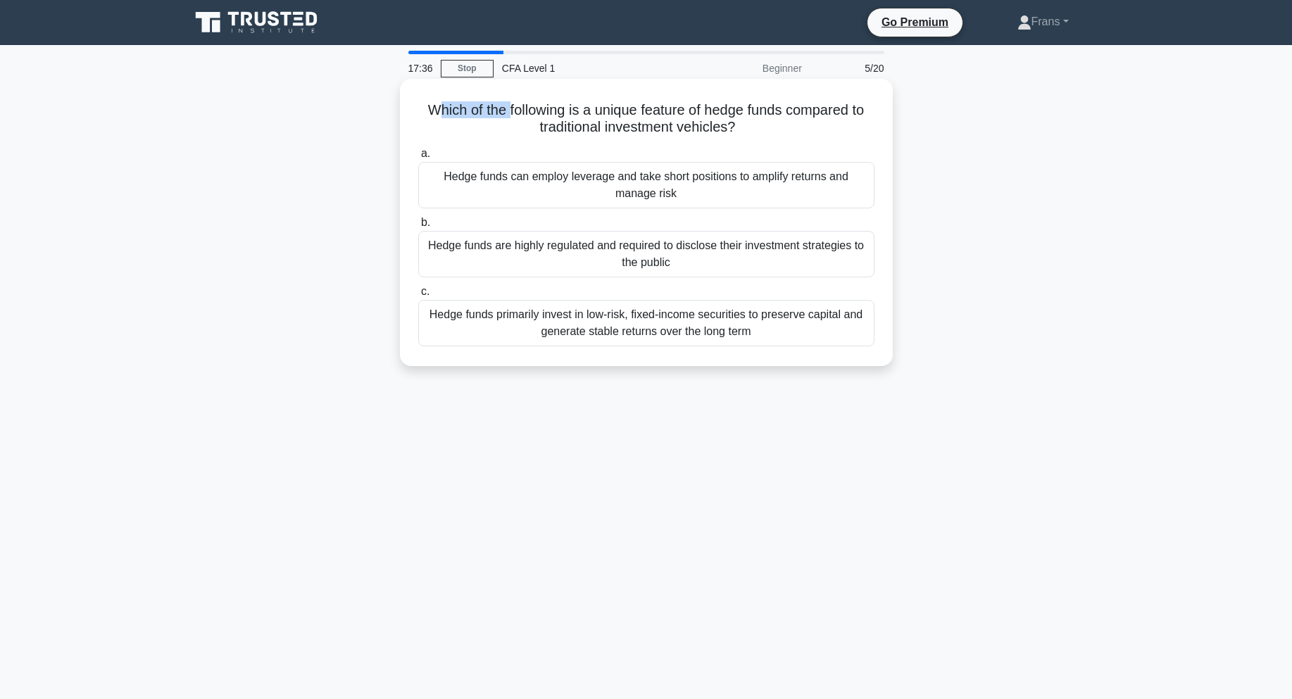
drag, startPoint x: 435, startPoint y: 112, endPoint x: 507, endPoint y: 104, distance: 72.3
click at [507, 104] on h5 "Which of the following is a unique feature of hedge funds compared to tradition…" at bounding box center [646, 118] width 459 height 35
click at [727, 112] on h5 "Which of the following is a unique feature of hedge funds compared to tradition…" at bounding box center [646, 118] width 459 height 35
click at [685, 166] on div "Hedge funds can employ leverage and take short positions to amplify returns and…" at bounding box center [646, 185] width 456 height 46
click at [418, 158] on input "a. Hedge funds can employ leverage and take short positions to amplify returns …" at bounding box center [418, 153] width 0 height 9
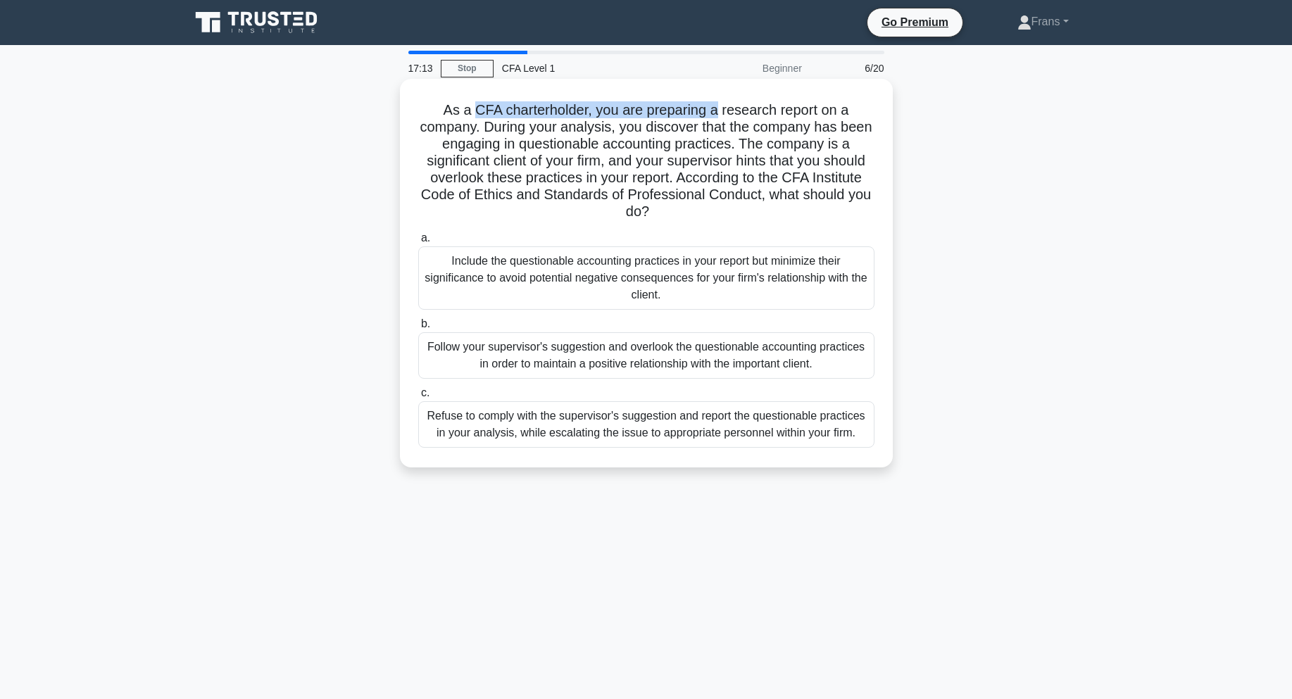
drag, startPoint x: 606, startPoint y: 111, endPoint x: 726, endPoint y: 109, distance: 119.7
click at [719, 109] on h5 "As a CFA charterholder, you are preparing a research report on a company. Durin…" at bounding box center [646, 161] width 459 height 120
click at [761, 110] on h5 "As a CFA charterholder, you are preparing a research report on a company. Durin…" at bounding box center [646, 161] width 459 height 120
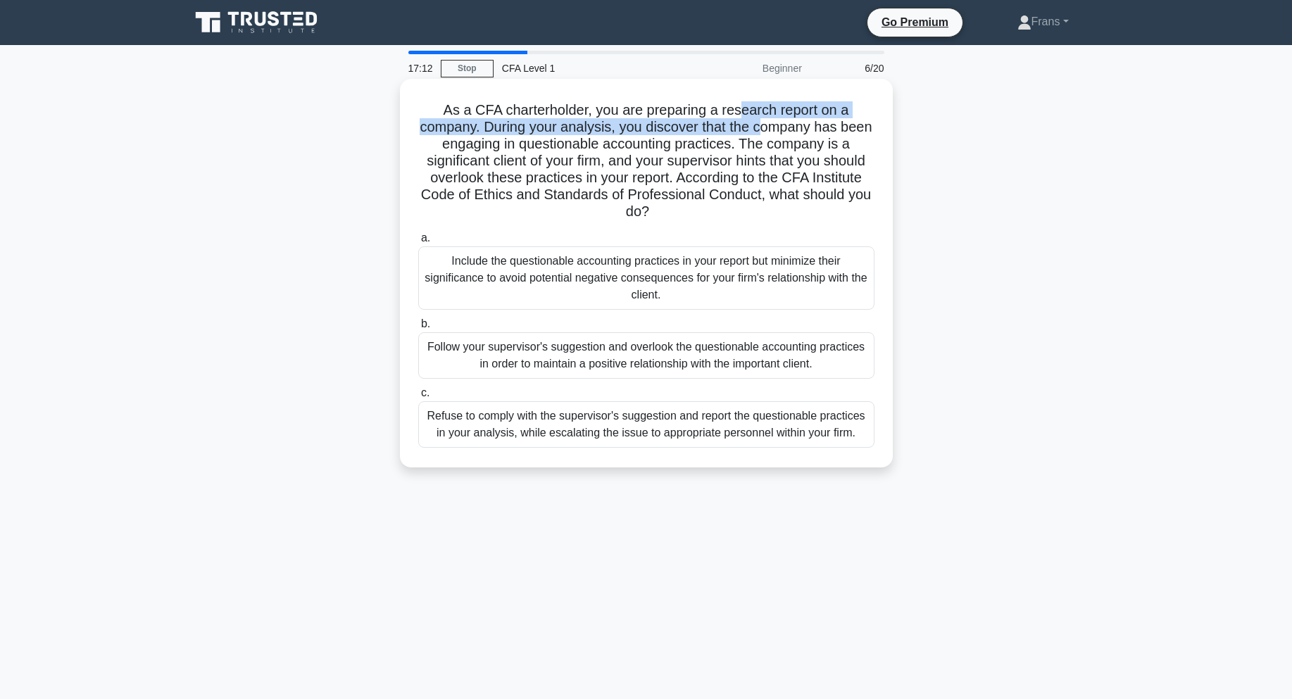
drag, startPoint x: 740, startPoint y: 111, endPoint x: 688, endPoint y: 118, distance: 52.6
click at [754, 120] on h5 "As a CFA charterholder, you are preparing a research report on a company. Durin…" at bounding box center [646, 161] width 459 height 120
click at [670, 127] on h5 "As a CFA charterholder, you are preparing a research report on a company. Durin…" at bounding box center [646, 161] width 459 height 120
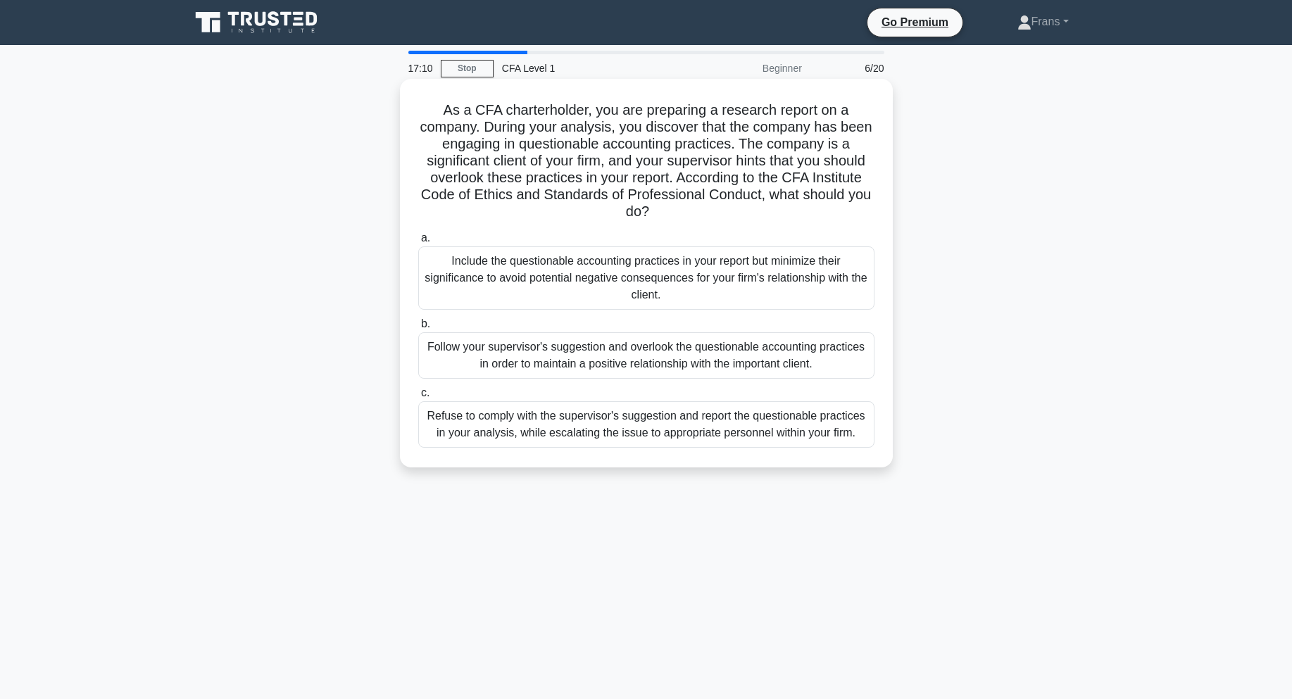
click at [749, 135] on h5 "As a CFA charterholder, you are preparing a research report on a company. Durin…" at bounding box center [646, 161] width 459 height 120
drag, startPoint x: 531, startPoint y: 144, endPoint x: 751, endPoint y: 141, distance: 220.5
click at [739, 142] on h5 "As a CFA charterholder, you are preparing a research report on a company. Durin…" at bounding box center [646, 161] width 459 height 120
drag, startPoint x: 775, startPoint y: 142, endPoint x: 600, endPoint y: 159, distance: 175.5
click at [600, 159] on h5 "As a CFA charterholder, you are preparing a research report on a company. Durin…" at bounding box center [646, 161] width 459 height 120
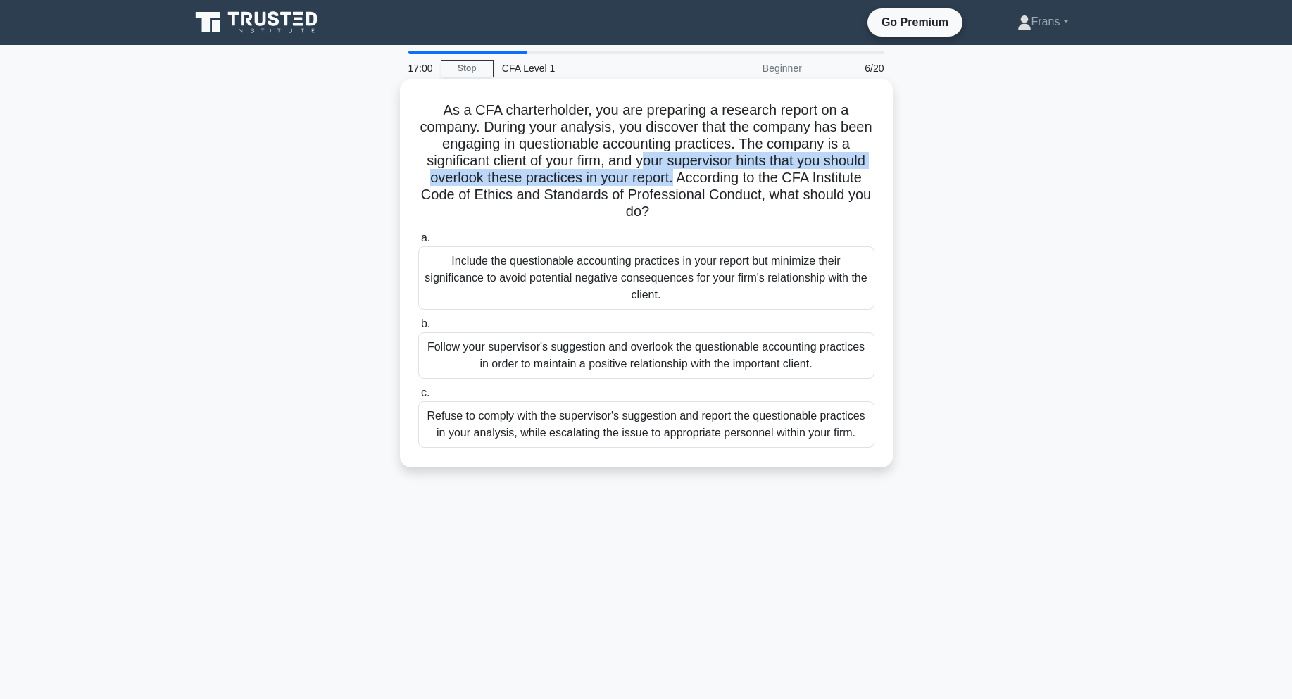
drag, startPoint x: 648, startPoint y: 163, endPoint x: 674, endPoint y: 179, distance: 30.3
click at [674, 179] on h5 "As a CFA charterholder, you are preparing a research report on a company. Durin…" at bounding box center [646, 161] width 459 height 120
click at [691, 177] on h5 "As a CFA charterholder, you are preparing a research report on a company. Durin…" at bounding box center [646, 161] width 459 height 120
drag, startPoint x: 672, startPoint y: 177, endPoint x: 751, endPoint y: 176, distance: 79.6
click at [751, 176] on h5 "As a CFA charterholder, you are preparing a research report on a company. Durin…" at bounding box center [646, 161] width 459 height 120
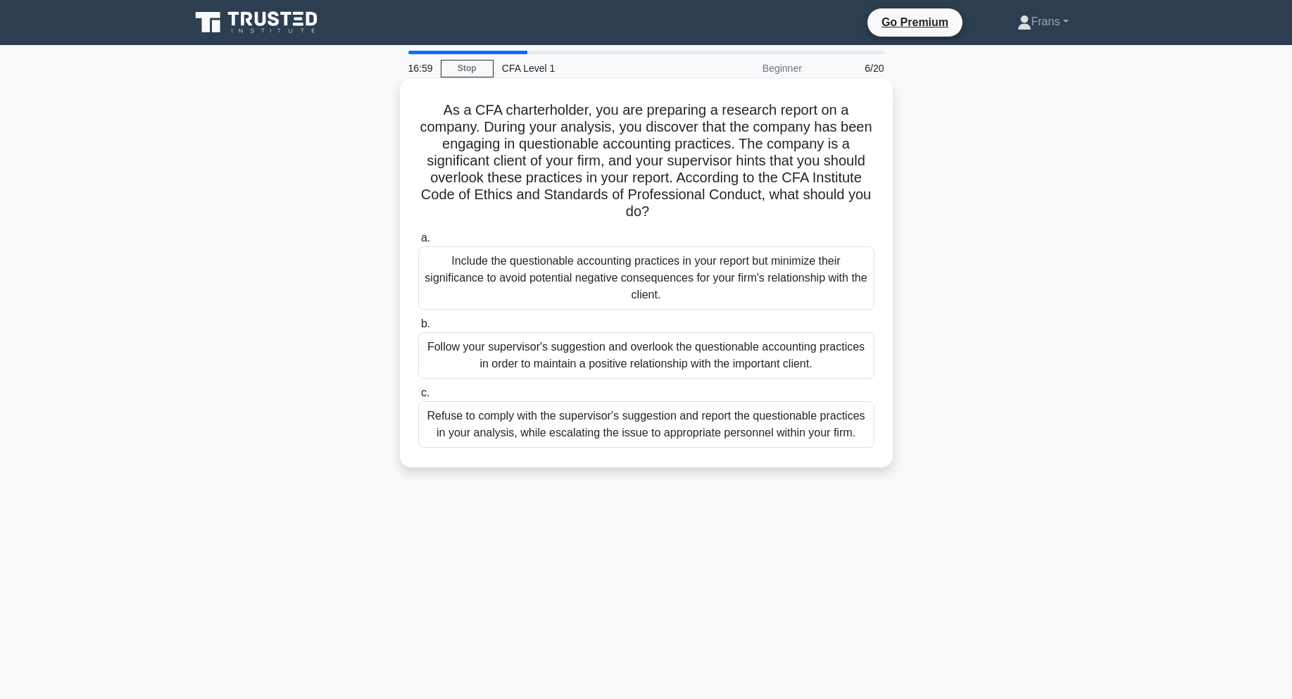
click at [731, 189] on h5 "As a CFA charterholder, you are preparing a research report on a company. Durin…" at bounding box center [646, 161] width 459 height 120
click at [808, 433] on div "Refuse to comply with the supervisor's suggestion and report the questionable p…" at bounding box center [646, 424] width 456 height 46
click at [418, 398] on input "c. Refuse to comply with the supervisor's suggestion and report the questionabl…" at bounding box center [418, 393] width 0 height 9
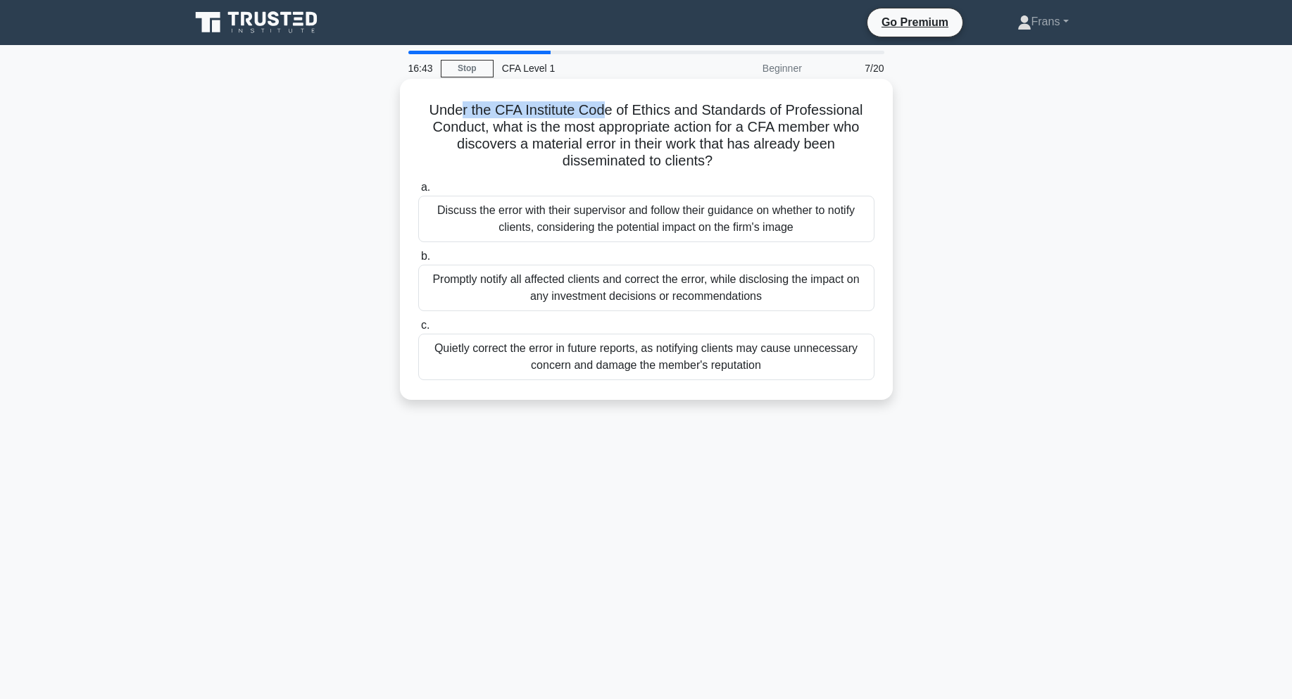
drag, startPoint x: 463, startPoint y: 104, endPoint x: 606, endPoint y: 115, distance: 144.1
click at [606, 115] on h5 "Under the CFA Institute Code of Ethics and Standards of Professional Conduct, w…" at bounding box center [646, 135] width 459 height 69
click at [687, 115] on h5 "Under the CFA Institute Code of Ethics and Standards of Professional Conduct, w…" at bounding box center [646, 135] width 459 height 69
click at [575, 123] on h5 "Under the CFA Institute Code of Ethics and Standards of Professional Conduct, w…" at bounding box center [646, 135] width 459 height 69
drag, startPoint x: 525, startPoint y: 137, endPoint x: 710, endPoint y: 132, distance: 185.3
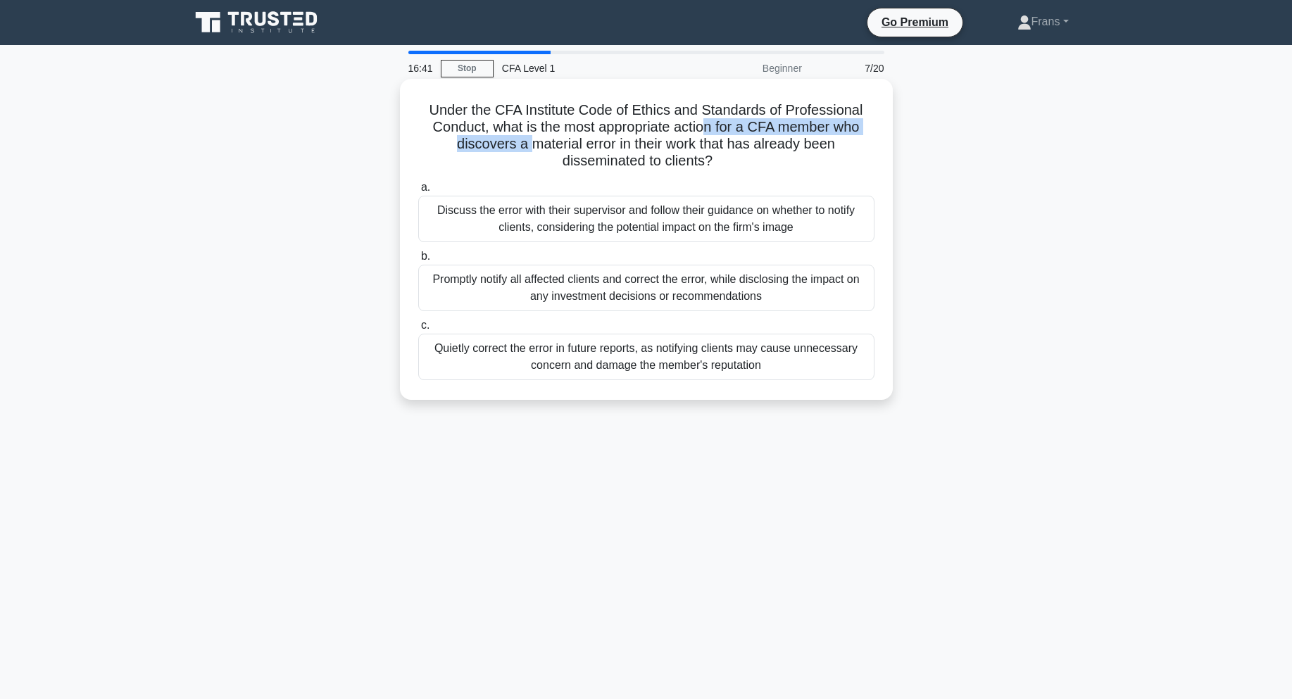
click at [710, 132] on h5 "Under the CFA Institute Code of Ethics and Standards of Professional Conduct, w…" at bounding box center [646, 135] width 459 height 69
click at [612, 142] on h5 "Under the CFA Institute Code of Ethics and Standards of Professional Conduct, w…" at bounding box center [646, 135] width 459 height 69
drag, startPoint x: 615, startPoint y: 134, endPoint x: 570, endPoint y: 130, distance: 45.2
click at [570, 130] on h5 "Under the CFA Institute Code of Ethics and Standards of Professional Conduct, w…" at bounding box center [646, 135] width 459 height 69
drag, startPoint x: 492, startPoint y: 130, endPoint x: 751, endPoint y: 141, distance: 259.4
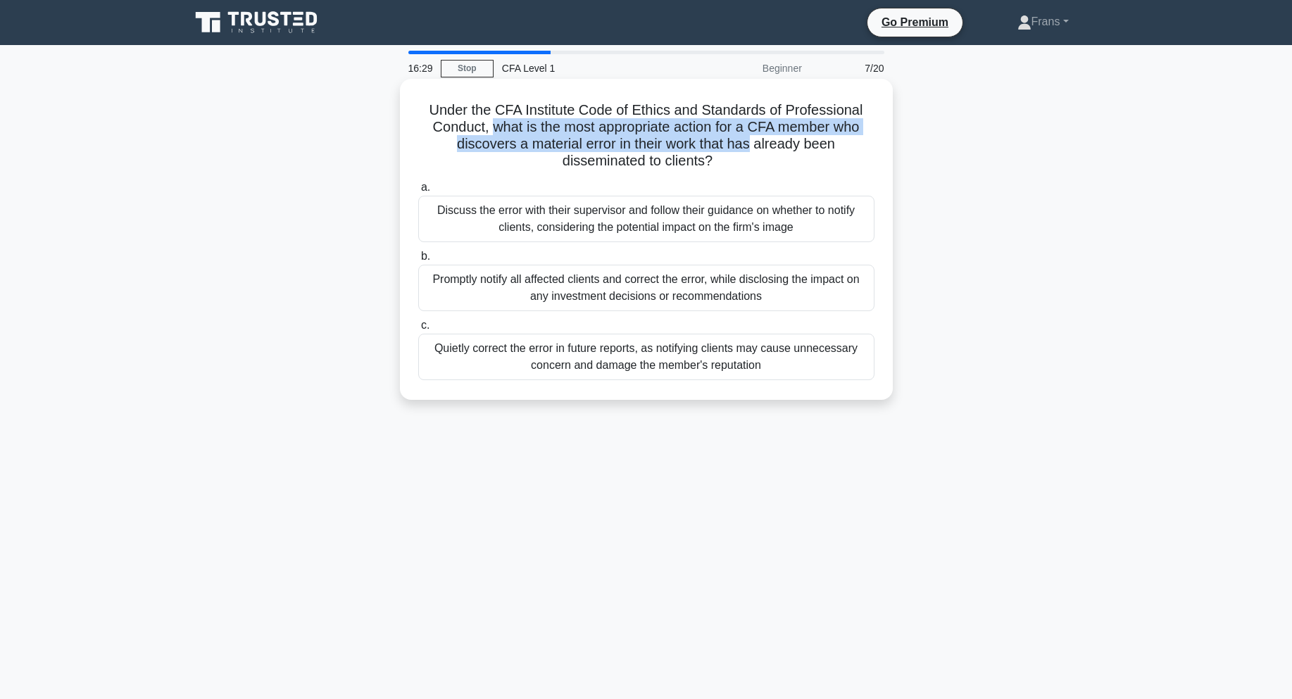
click at [751, 141] on h5 "Under the CFA Institute Code of Ethics and Standards of Professional Conduct, w…" at bounding box center [646, 135] width 459 height 69
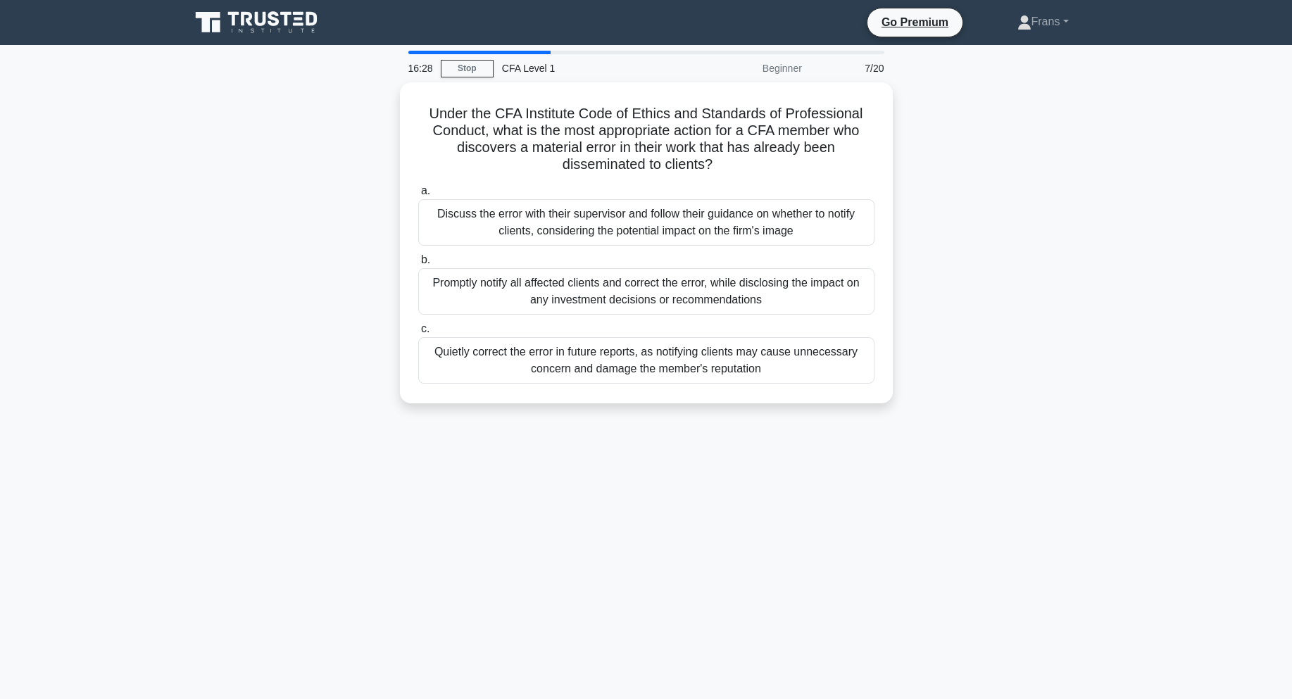
click at [973, 168] on div "Under the CFA Institute Code of Ethics and Standards of Professional Conduct, w…" at bounding box center [647, 251] width 930 height 338
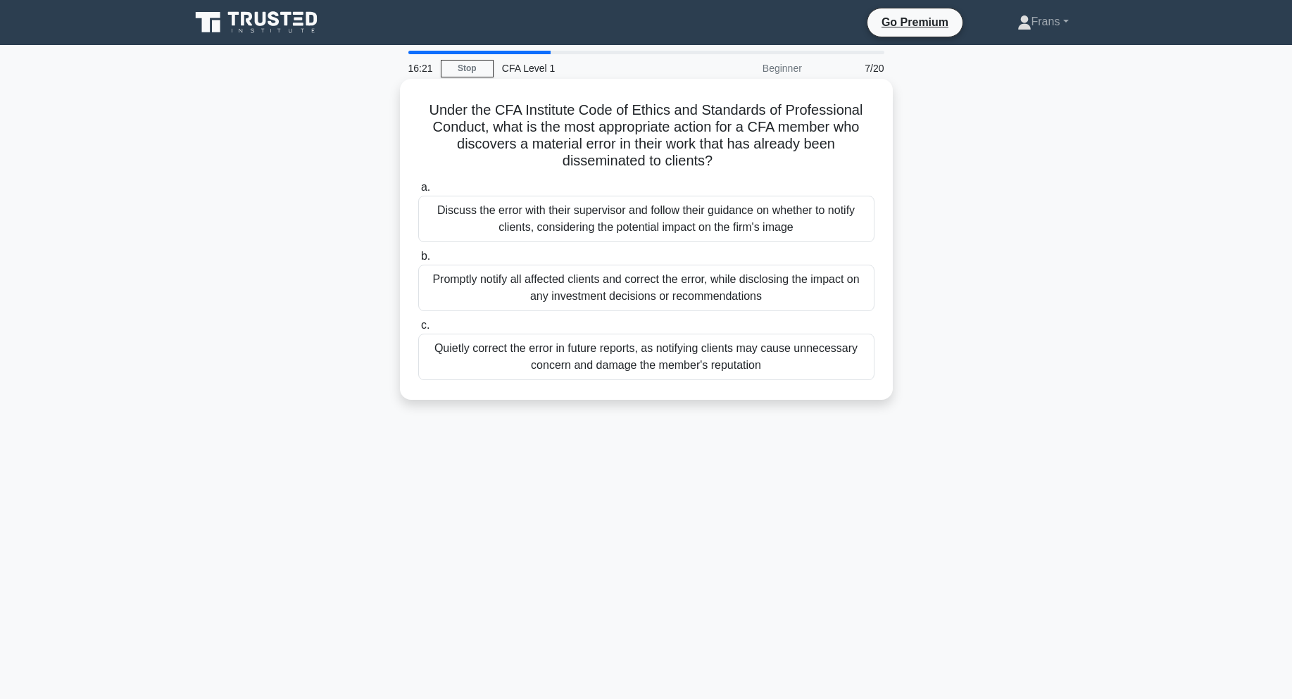
click at [689, 219] on div "Discuss the error with their supervisor and follow their guidance on whether to…" at bounding box center [646, 219] width 456 height 46
click at [418, 192] on input "a. Discuss the error with their supervisor and follow their guidance on whether…" at bounding box center [418, 187] width 0 height 9
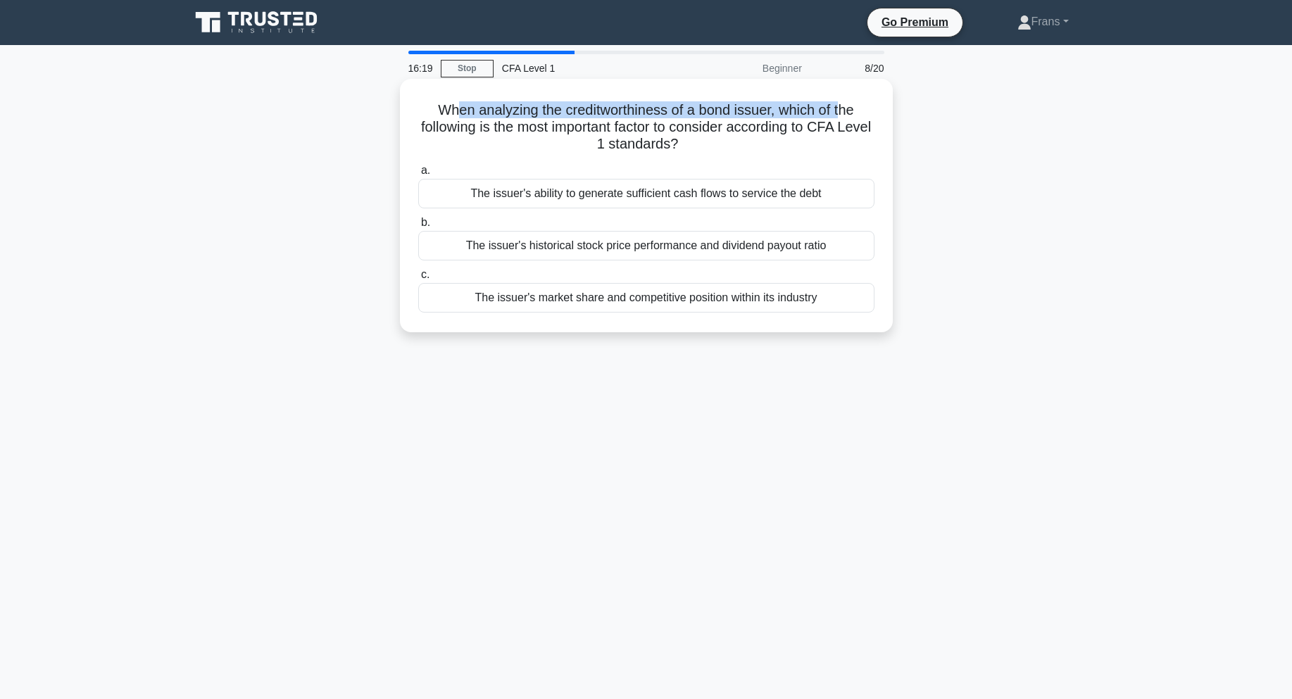
drag, startPoint x: 457, startPoint y: 103, endPoint x: 854, endPoint y: 118, distance: 397.5
click at [851, 118] on h5 "When analyzing the creditworthiness of a bond issuer, which of the following is…" at bounding box center [646, 127] width 459 height 52
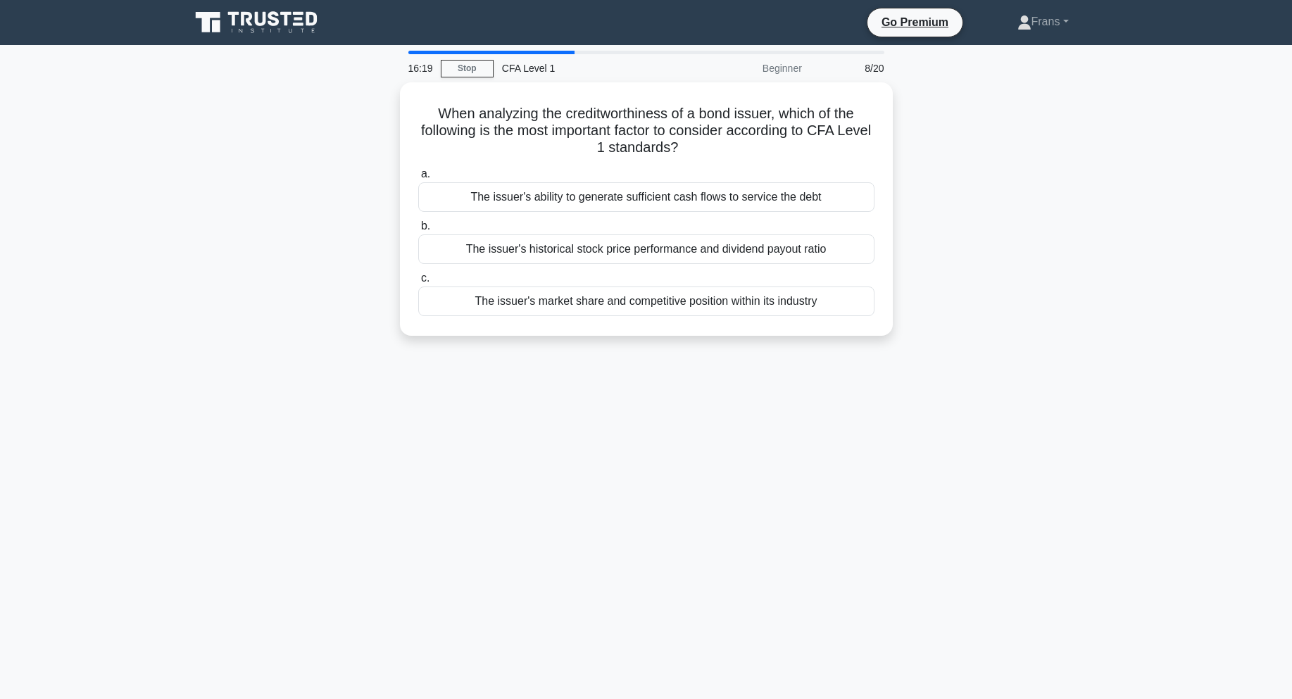
click at [975, 133] on div "When analyzing the creditworthiness of a bond issuer, which of the following is…" at bounding box center [647, 217] width 930 height 270
drag, startPoint x: 542, startPoint y: 139, endPoint x: 773, endPoint y: 136, distance: 231.0
click at [773, 136] on h5 "When analyzing the creditworthiness of a bond issuer, which of the following is…" at bounding box center [646, 127] width 459 height 52
click at [1008, 151] on div "When analyzing the creditworthiness of a bond issuer, which of the following is…" at bounding box center [647, 217] width 930 height 270
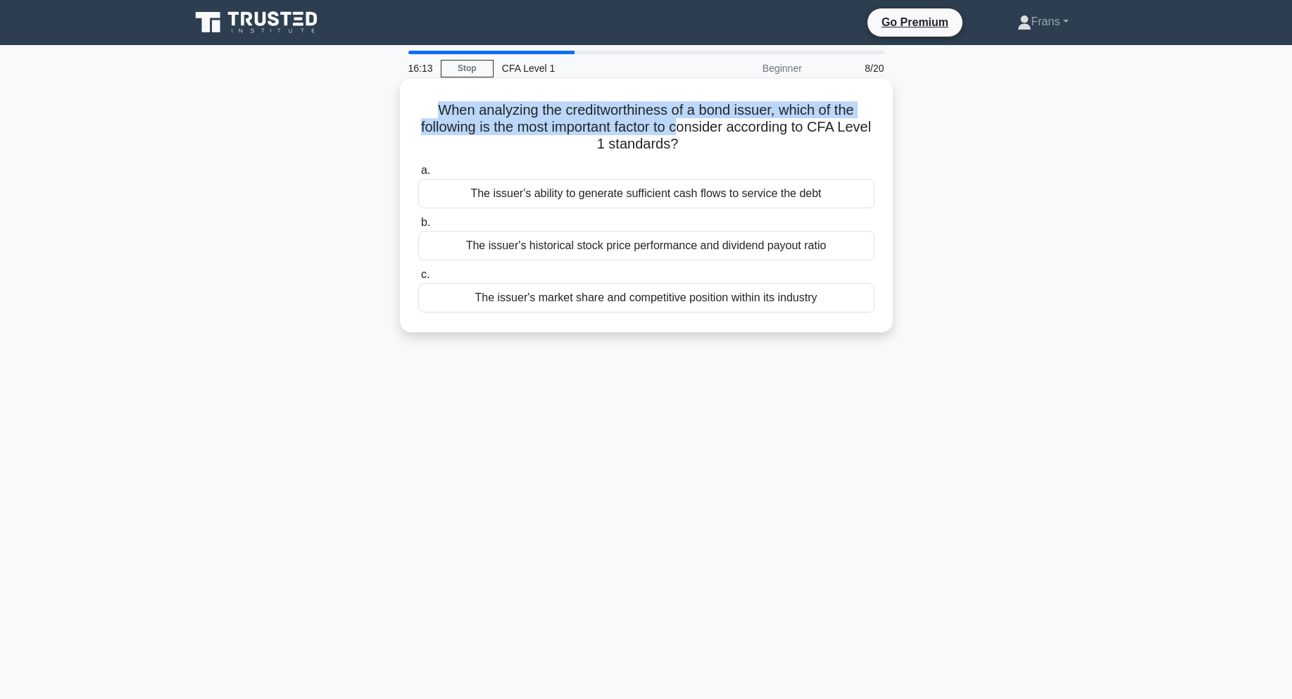
drag, startPoint x: 435, startPoint y: 113, endPoint x: 699, endPoint y: 122, distance: 265.0
click at [699, 122] on h5 "When analyzing the creditworthiness of a bond issuer, which of the following is…" at bounding box center [646, 127] width 459 height 52
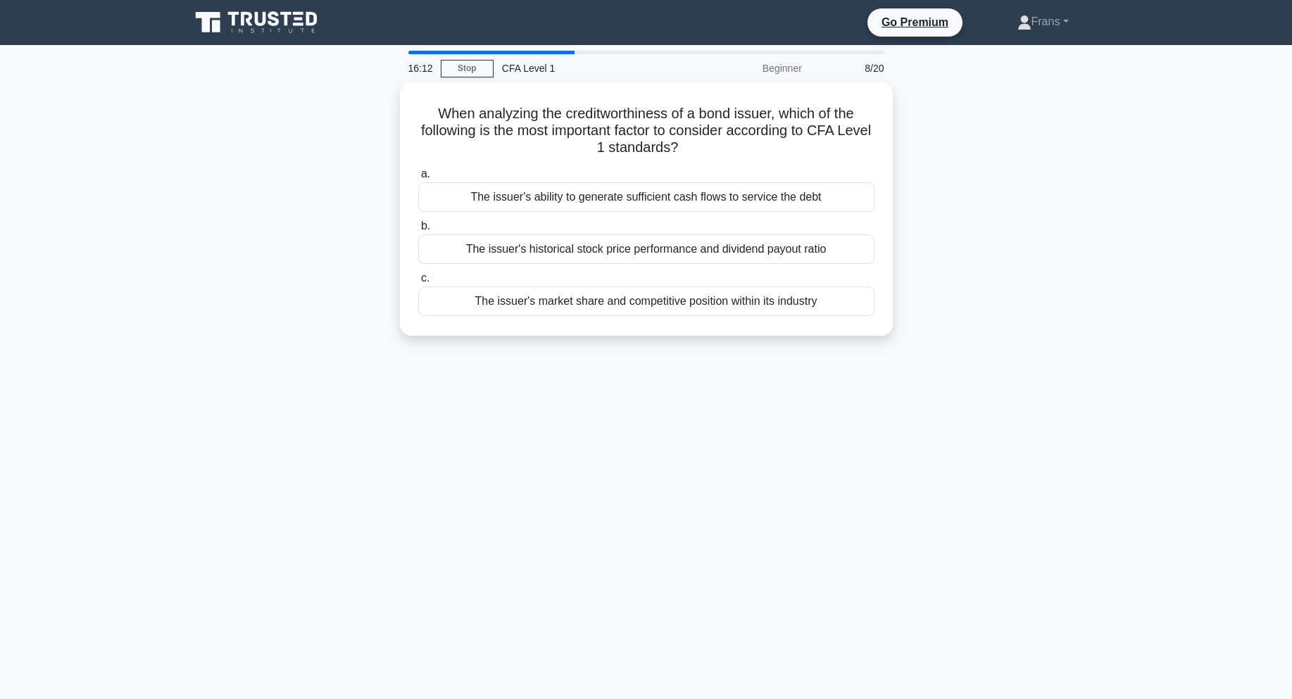
click at [946, 146] on div "When analyzing the creditworthiness of a bond issuer, which of the following is…" at bounding box center [647, 217] width 930 height 270
click at [713, 190] on div "The issuer's ability to generate sufficient cash flows to service the debt" at bounding box center [646, 194] width 456 height 30
click at [418, 175] on input "a. The issuer's ability to generate sufficient cash flows to service the debt" at bounding box center [418, 170] width 0 height 9
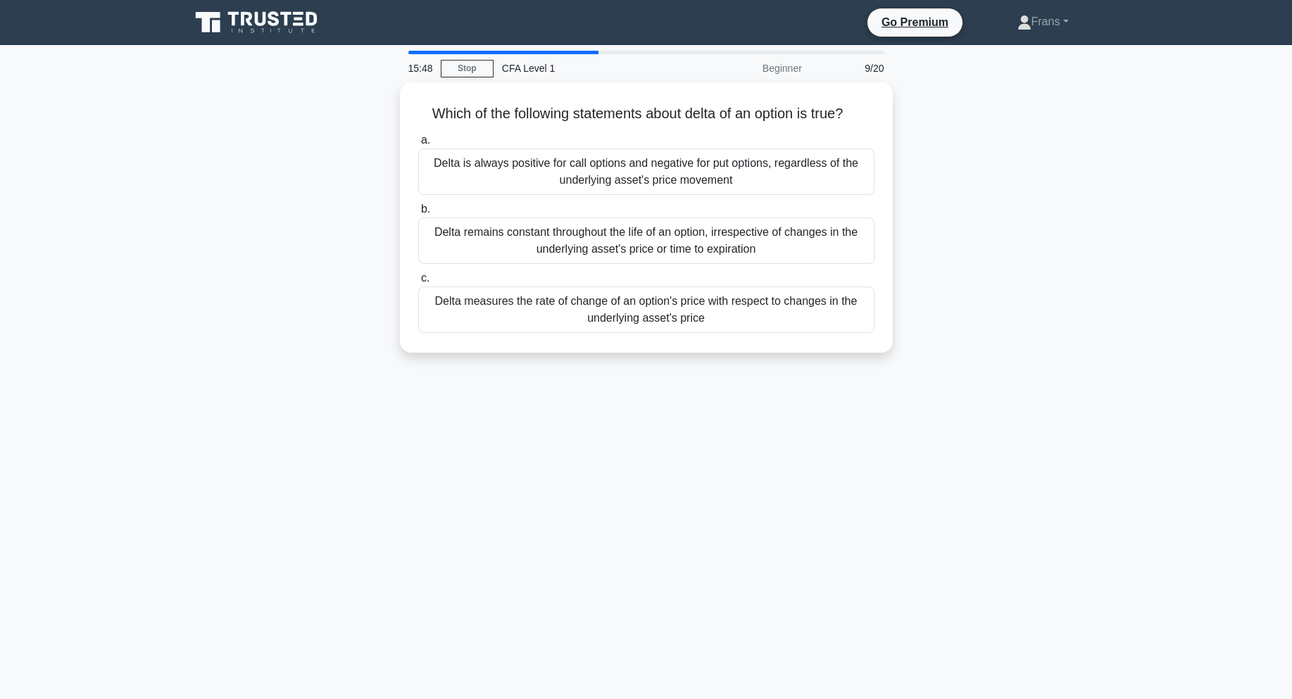
drag, startPoint x: 458, startPoint y: 113, endPoint x: 897, endPoint y: 118, distance: 438.1
click at [897, 118] on div "Which of the following statements about delta of an option is true? .spinner_0X…" at bounding box center [647, 225] width 930 height 287
click at [978, 118] on div "Which of the following statements about delta of an option is true? .spinner_0X…" at bounding box center [647, 225] width 930 height 287
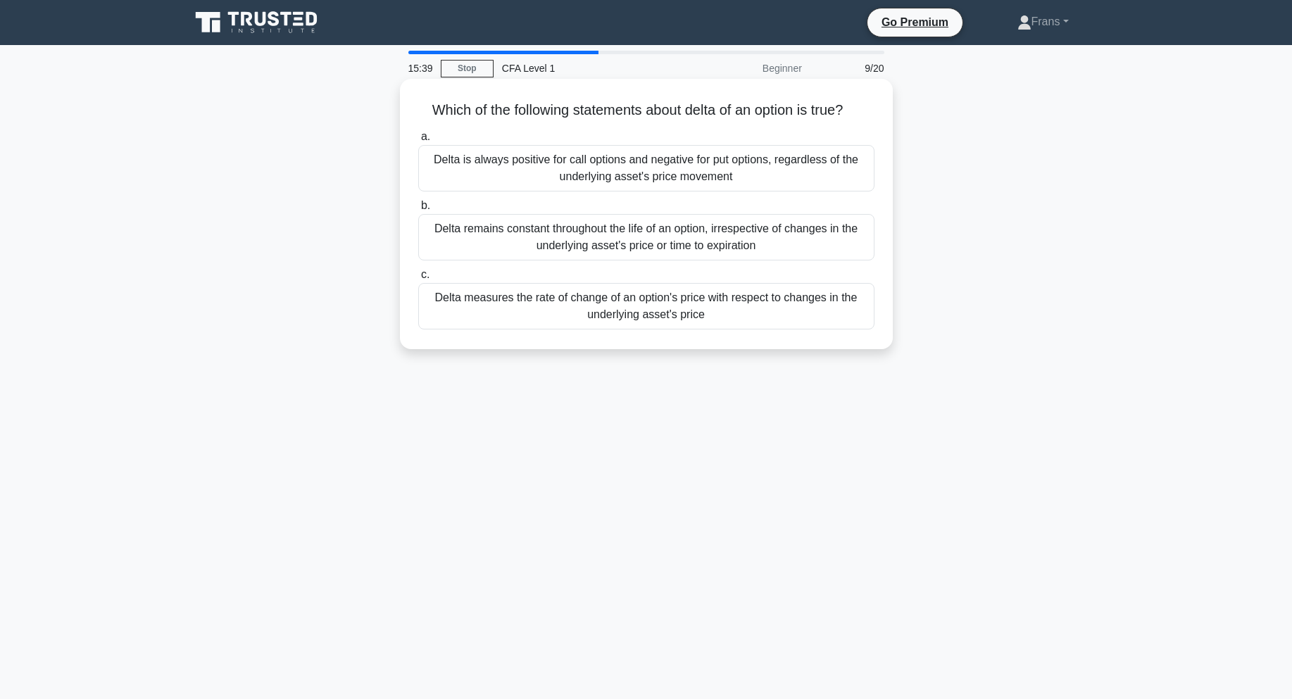
drag, startPoint x: 411, startPoint y: 100, endPoint x: 718, endPoint y: 316, distance: 375.5
click at [718, 316] on div "Which of the following statements about delta of an option is true? .spinner_0X…" at bounding box center [647, 214] width 482 height 259
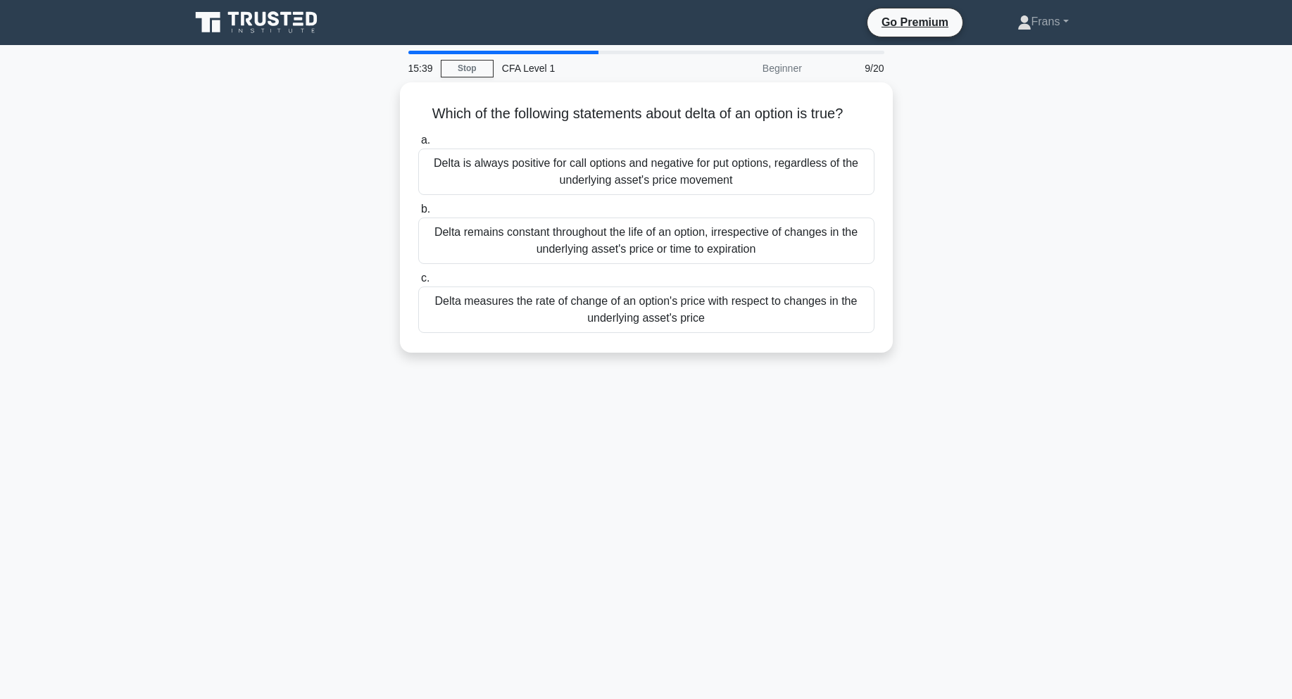
copy div "Which of the following statements about delta of an option is true? .spinner_0X…"
click at [1055, 295] on div "Which of the following statements about delta of an option is true? .spinner_0X…" at bounding box center [647, 225] width 930 height 287
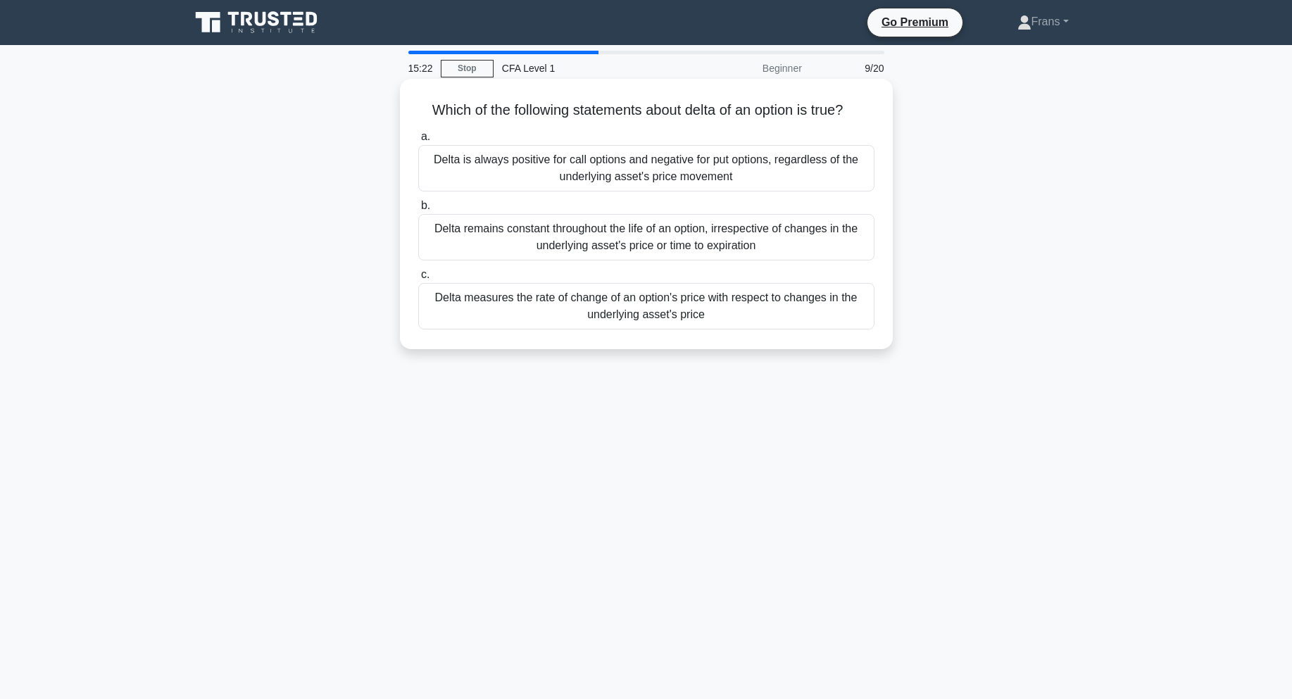
click at [576, 313] on div "Delta measures the rate of change of an option's price with respect to changes …" at bounding box center [646, 306] width 456 height 46
click at [418, 280] on input "c. Delta measures the rate of change of an option's price with respect to chang…" at bounding box center [418, 274] width 0 height 9
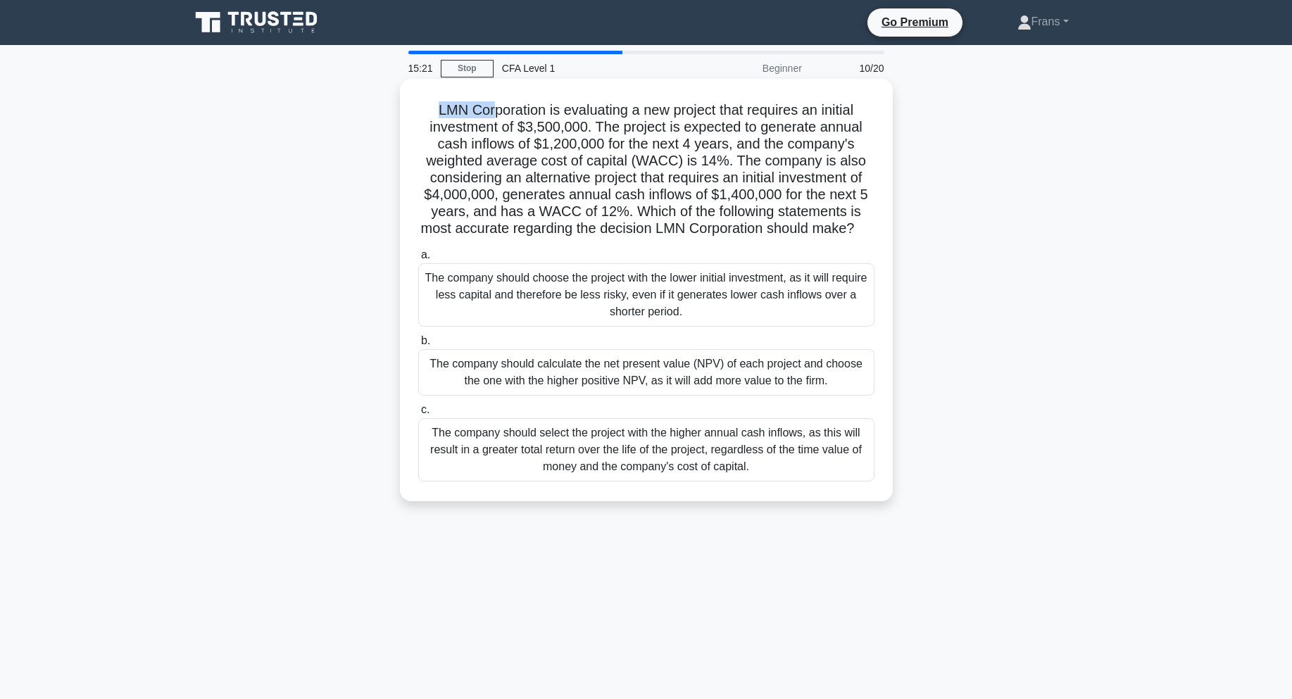
drag, startPoint x: 421, startPoint y: 112, endPoint x: 492, endPoint y: 120, distance: 70.9
click at [492, 120] on h5 "LMN Corporation is evaluating a new project that requires an initial investment…" at bounding box center [646, 169] width 459 height 137
click at [506, 103] on h5 "LMN Corporation is evaluating a new project that requires an initial investment…" at bounding box center [646, 169] width 459 height 137
drag, startPoint x: 435, startPoint y: 107, endPoint x: 516, endPoint y: 103, distance: 81.1
click at [516, 103] on h5 "LMN Corporation is evaluating a new project that requires an initial investment…" at bounding box center [646, 169] width 459 height 137
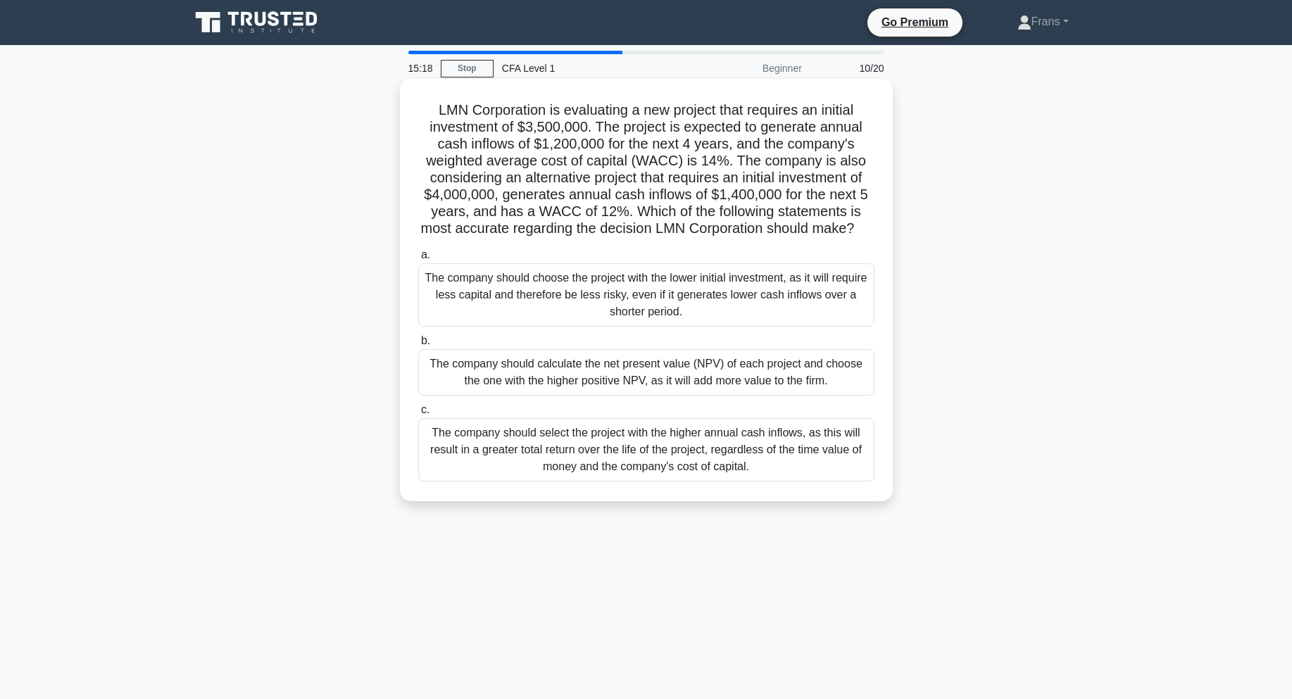
click at [568, 104] on h5 "LMN Corporation is evaluating a new project that requires an initial investment…" at bounding box center [646, 169] width 459 height 137
drag, startPoint x: 561, startPoint y: 110, endPoint x: 858, endPoint y: 106, distance: 296.5
click at [858, 106] on h5 "LMN Corporation is evaluating a new project that requires an initial investment…" at bounding box center [646, 169] width 459 height 137
click at [882, 111] on div "LMN Corporation is evaluating a new project that requires an initial investment…" at bounding box center [647, 290] width 482 height 411
drag, startPoint x: 568, startPoint y: 113, endPoint x: 466, endPoint y: 127, distance: 103.2
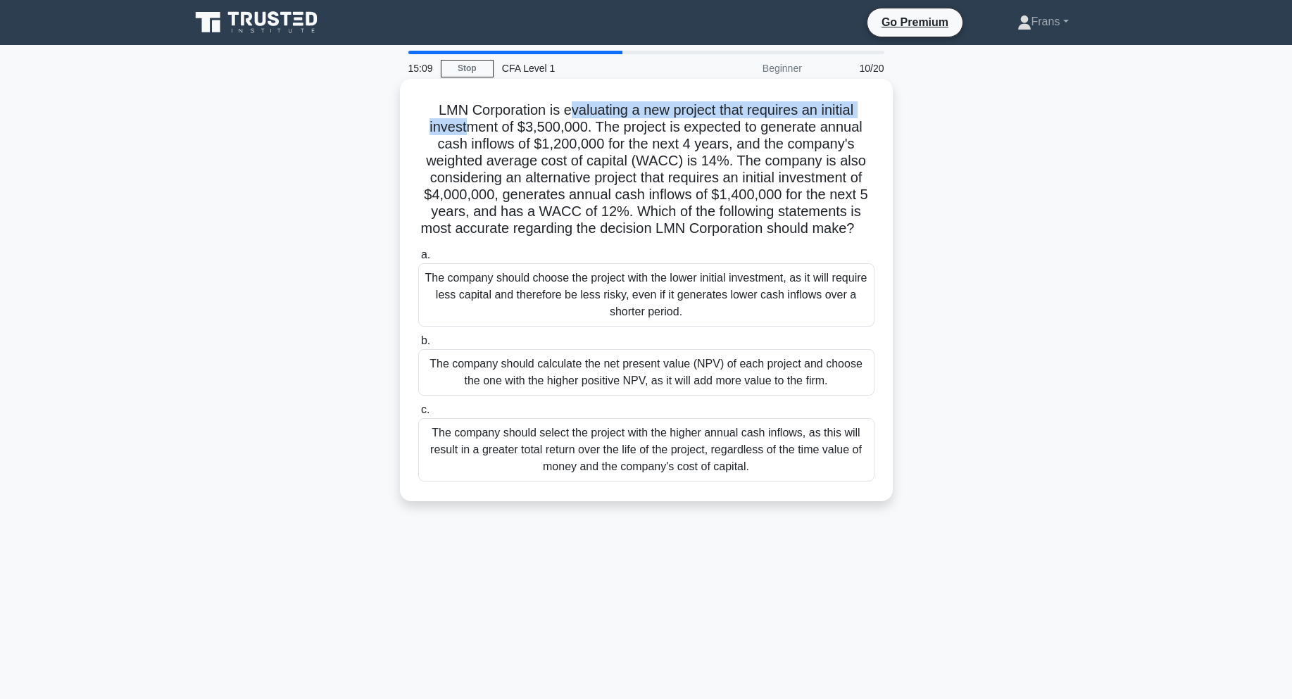
click at [466, 127] on h5 "LMN Corporation is evaluating a new project that requires an initial investment…" at bounding box center [646, 169] width 459 height 137
click at [554, 137] on h5 "LMN Corporation is evaluating a new project that requires an initial investment…" at bounding box center [646, 169] width 459 height 137
click at [474, 123] on h5 "LMN Corporation is evaluating a new project that requires an initial investment…" at bounding box center [646, 169] width 459 height 137
drag, startPoint x: 516, startPoint y: 121, endPoint x: 723, endPoint y: 124, distance: 206.4
click at [671, 121] on h5 "LMN Corporation is evaluating a new project that requires an initial investment…" at bounding box center [646, 169] width 459 height 137
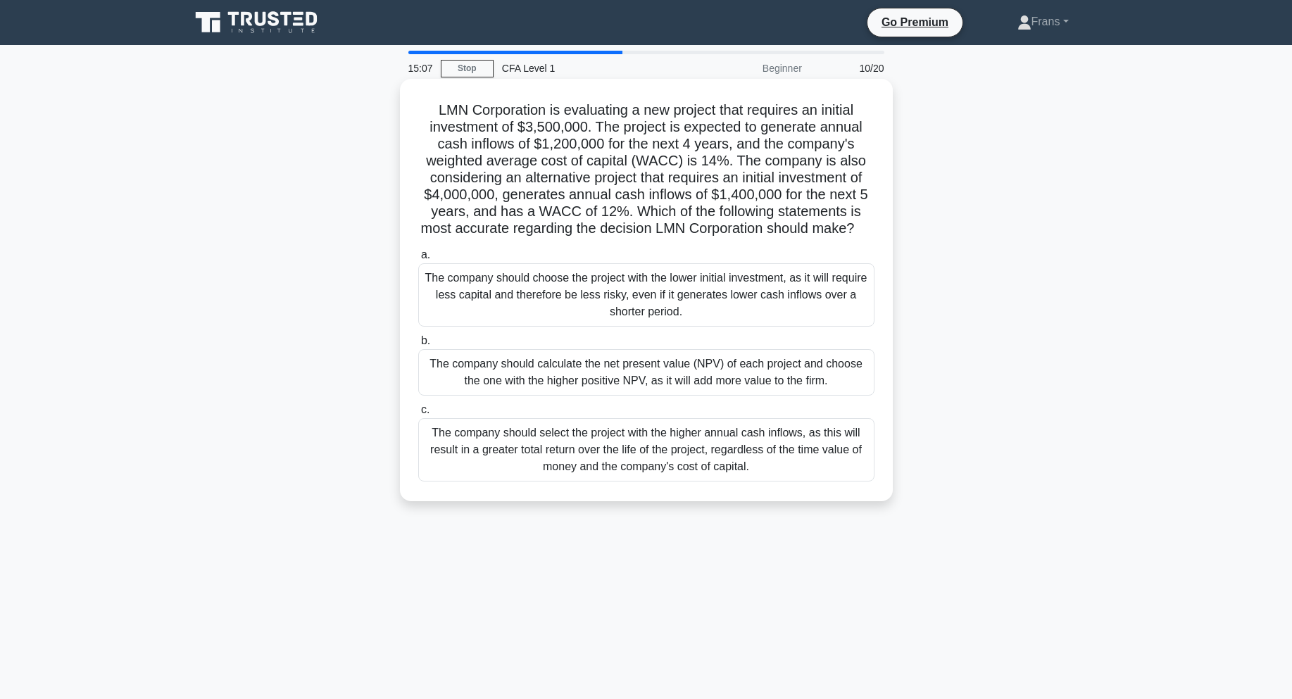
click at [723, 124] on h5 "LMN Corporation is evaluating a new project that requires an initial investment…" at bounding box center [646, 169] width 459 height 137
drag, startPoint x: 554, startPoint y: 140, endPoint x: 802, endPoint y: 137, distance: 248.6
click at [816, 139] on h5 "LMN Corporation is evaluating a new project that requires an initial investment…" at bounding box center [646, 169] width 459 height 137
click at [631, 169] on h5 "LMN Corporation is evaluating a new project that requires an initial investment…" at bounding box center [646, 169] width 459 height 137
drag, startPoint x: 744, startPoint y: 173, endPoint x: 632, endPoint y: 201, distance: 115.5
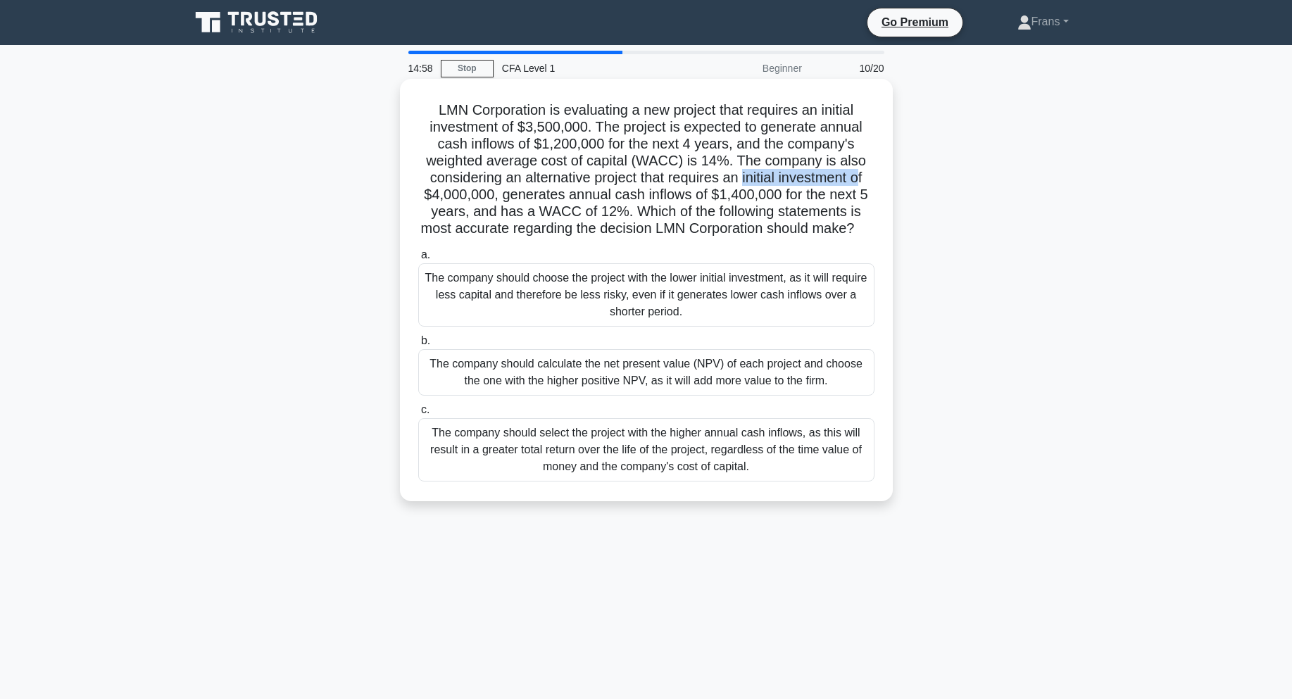
click at [856, 181] on h5 "LMN Corporation is evaluating a new project that requires an initial investment…" at bounding box center [646, 169] width 459 height 137
click at [570, 213] on h5 "LMN Corporation is evaluating a new project that requires an initial investment…" at bounding box center [646, 169] width 459 height 137
drag, startPoint x: 549, startPoint y: 189, endPoint x: 794, endPoint y: 179, distance: 245.3
click at [748, 185] on h5 "LMN Corporation is evaluating a new project that requires an initial investment…" at bounding box center [646, 169] width 459 height 137
click at [797, 179] on h5 "LMN Corporation is evaluating a new project that requires an initial investment…" at bounding box center [646, 169] width 459 height 137
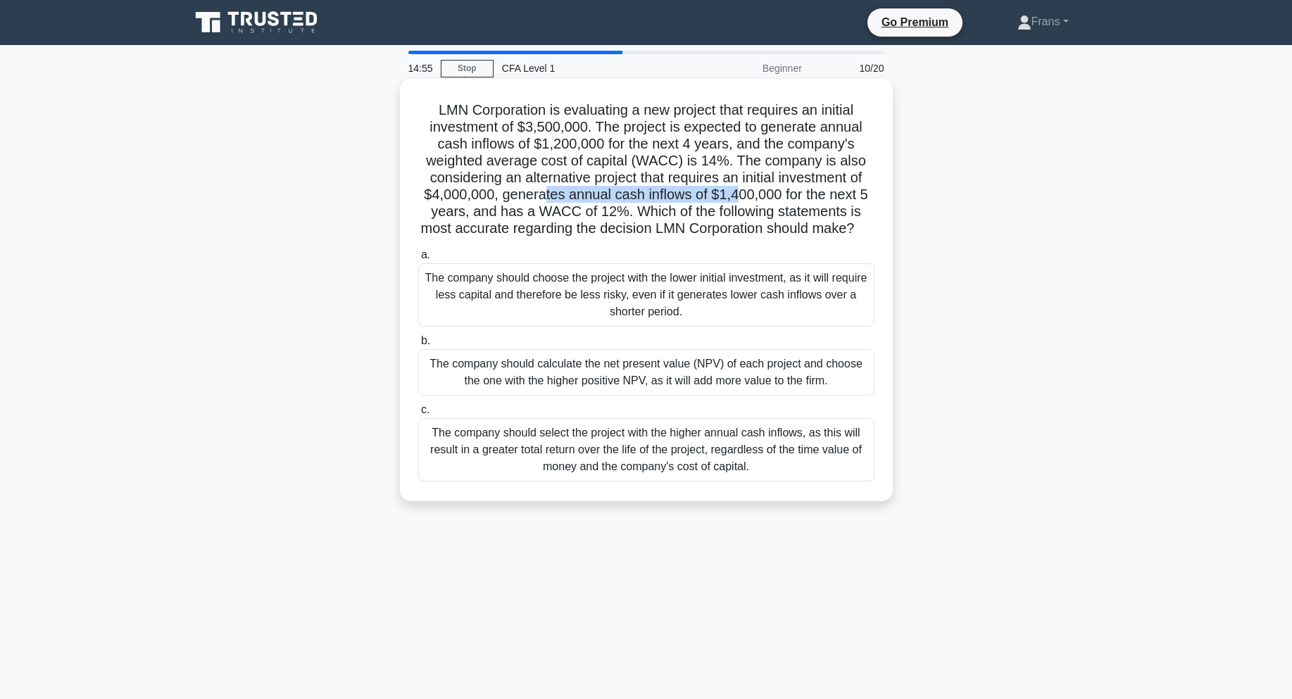
drag, startPoint x: 546, startPoint y: 196, endPoint x: 740, endPoint y: 193, distance: 194.4
click at [740, 193] on h5 "LMN Corporation is evaluating a new project that requires an initial investment…" at bounding box center [646, 169] width 459 height 137
drag, startPoint x: 804, startPoint y: 188, endPoint x: 699, endPoint y: 188, distance: 105.6
click at [803, 188] on h5 "LMN Corporation is evaluating a new project that requires an initial investment…" at bounding box center [646, 169] width 459 height 137
click at [630, 205] on h5 "LMN Corporation is evaluating a new project that requires an initial investment…" at bounding box center [646, 169] width 459 height 137
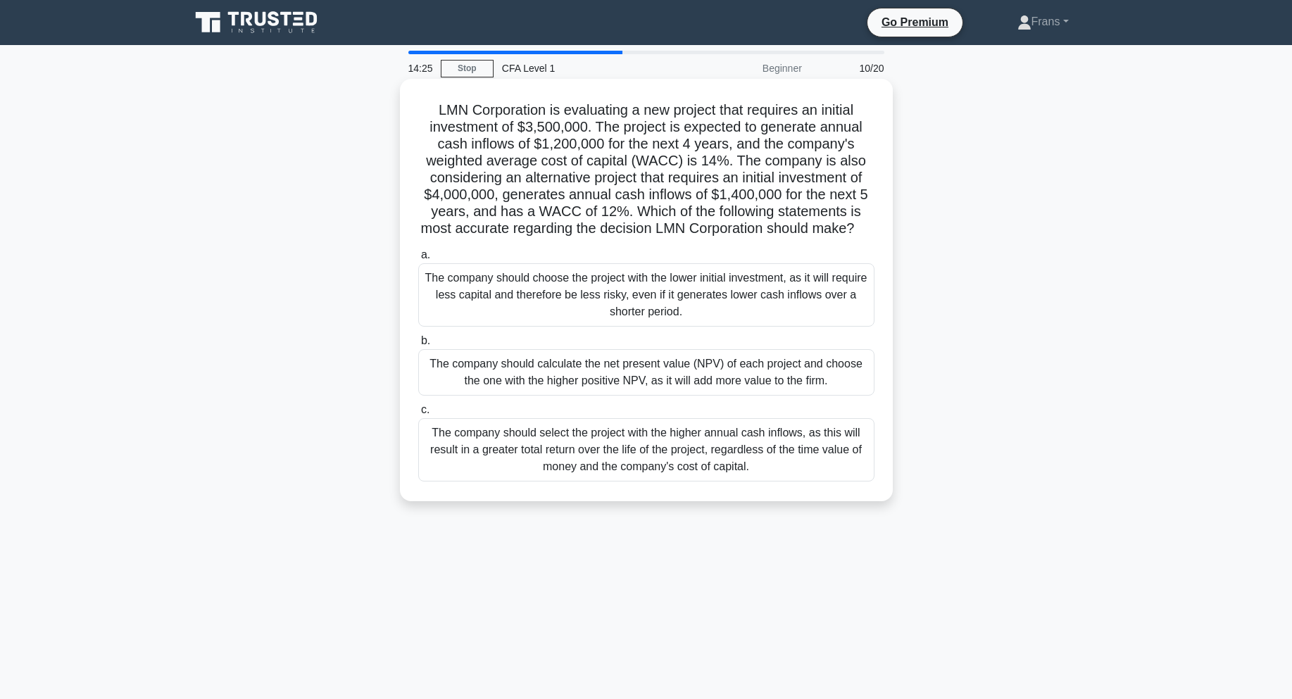
click at [668, 380] on div "The company should calculate the net present value (NPV) of each project and ch…" at bounding box center [646, 372] width 456 height 46
click at [418, 346] on input "b. The company should calculate the net present value (NPV) of each project and…" at bounding box center [418, 341] width 0 height 9
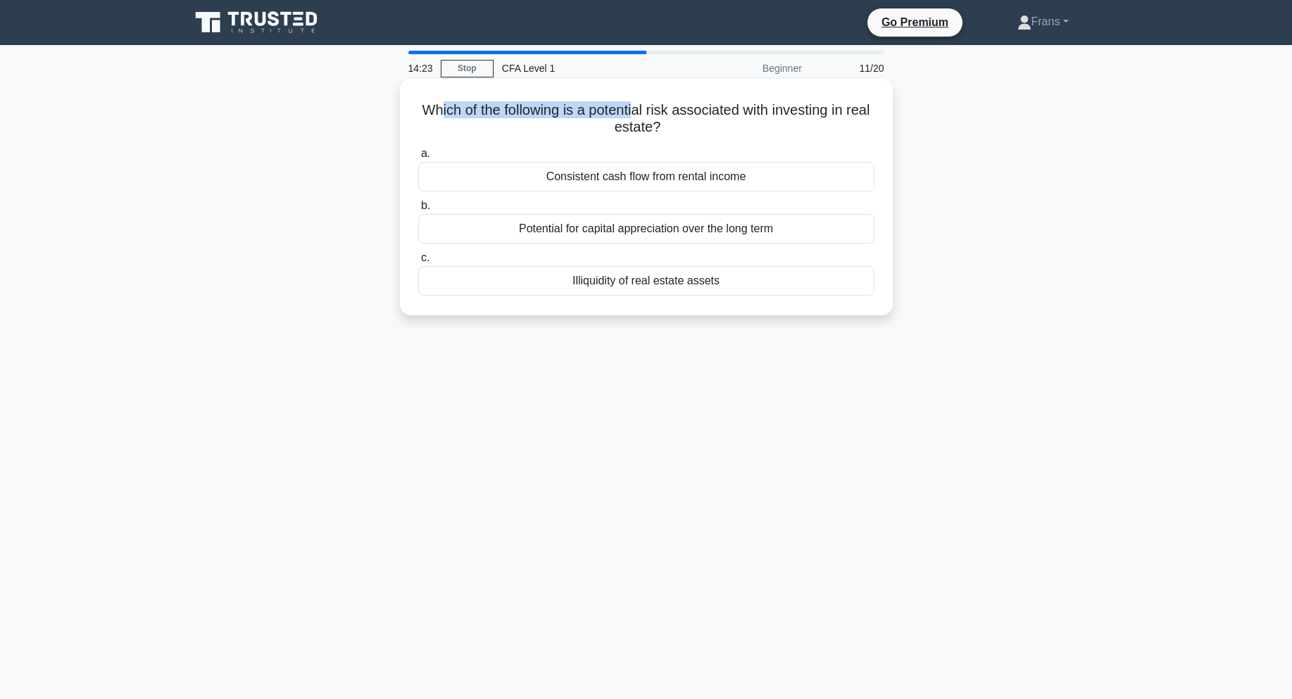
drag, startPoint x: 449, startPoint y: 111, endPoint x: 650, endPoint y: 107, distance: 201.5
click at [649, 107] on h5 "Which of the following is a potential risk associated with investing in real es…" at bounding box center [646, 118] width 459 height 35
click at [643, 113] on h5 "Which of the following is a potential risk associated with investing in real es…" at bounding box center [646, 118] width 459 height 35
click at [620, 285] on div "Illiquidity of real estate assets" at bounding box center [646, 281] width 456 height 30
click at [418, 263] on input "c. Illiquidity of real estate assets" at bounding box center [418, 258] width 0 height 9
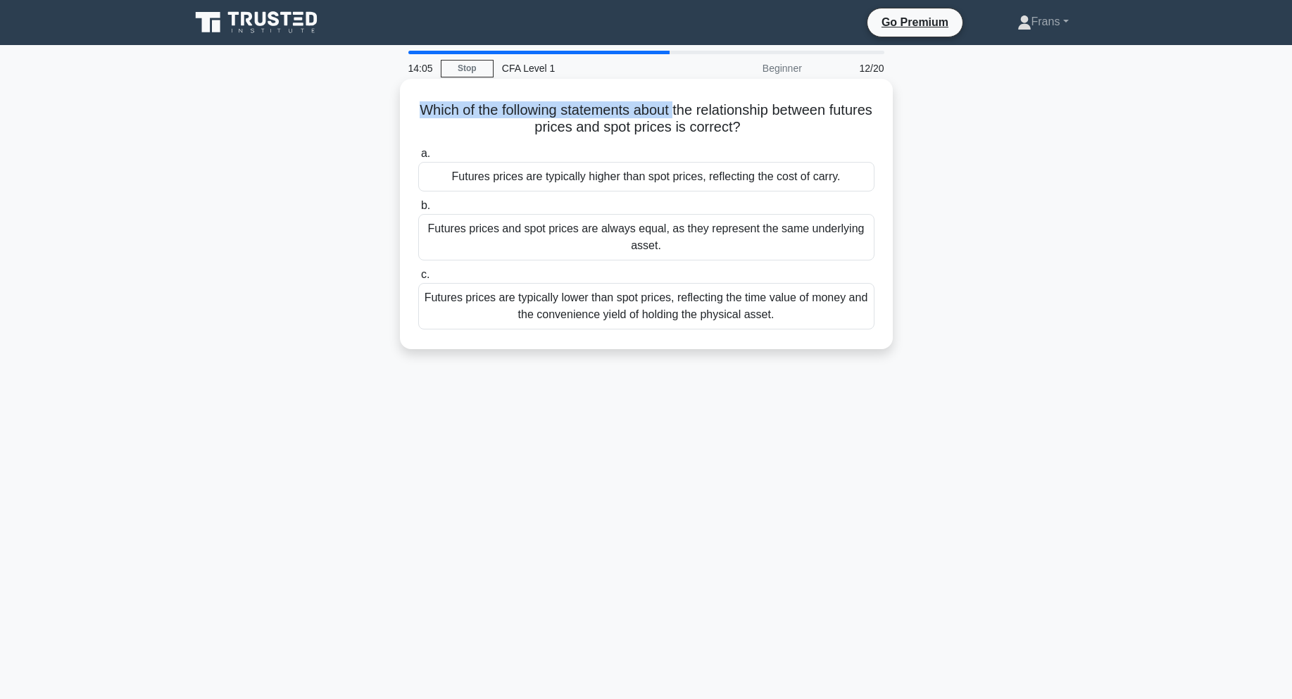
drag, startPoint x: 439, startPoint y: 109, endPoint x: 699, endPoint y: 97, distance: 260.9
click at [699, 97] on div "Which of the following statements about the relationship between futures prices…" at bounding box center [647, 214] width 482 height 259
click at [701, 125] on h5 "Which of the following statements about the relationship between futures prices…" at bounding box center [646, 118] width 459 height 35
click at [608, 175] on div "Futures prices are typically higher than spot prices, reflecting the cost of ca…" at bounding box center [646, 177] width 456 height 30
click at [418, 158] on input "a. Futures prices are typically higher than spot prices, reflecting the cost of…" at bounding box center [418, 153] width 0 height 9
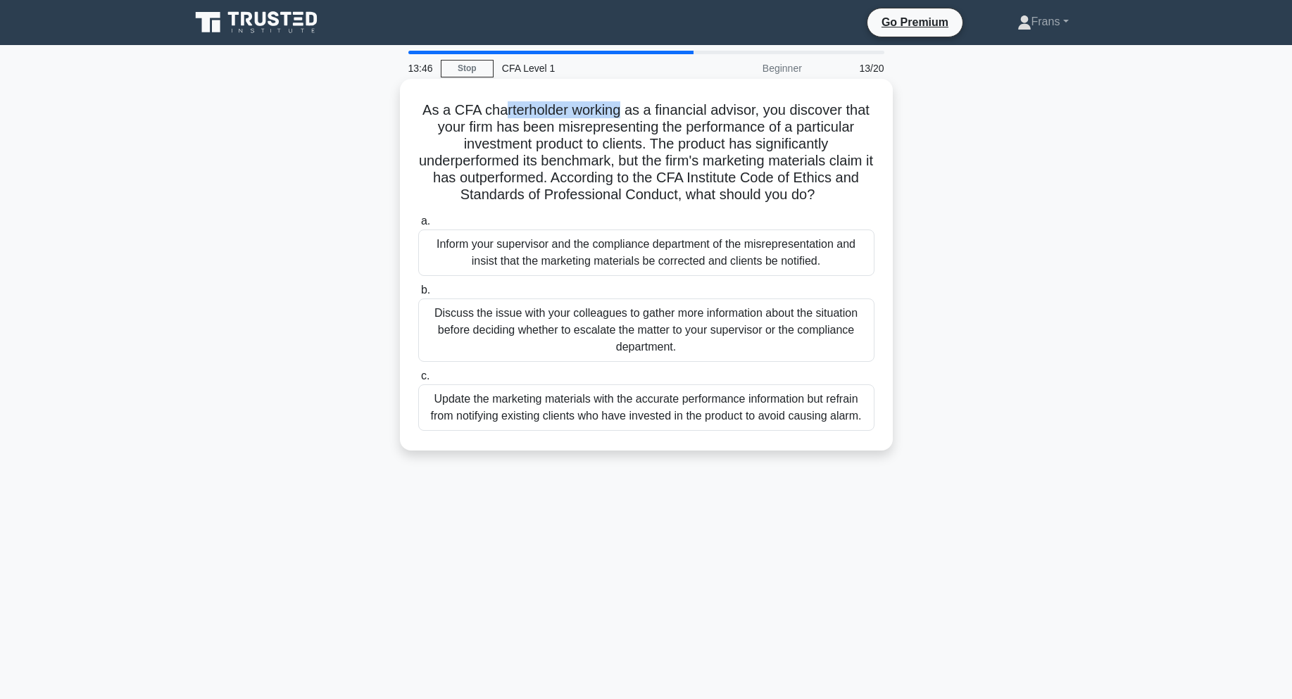
drag, startPoint x: 560, startPoint y: 108, endPoint x: 620, endPoint y: 108, distance: 59.9
click at [620, 108] on h5 "As a CFA charterholder working as a financial advisor, you discover that your f…" at bounding box center [646, 152] width 459 height 103
click at [608, 123] on h5 "As a CFA charterholder working as a financial advisor, you discover that your f…" at bounding box center [646, 152] width 459 height 103
drag, startPoint x: 650, startPoint y: 115, endPoint x: 704, endPoint y: 113, distance: 53.6
click at [704, 113] on h5 "As a CFA charterholder working as a financial advisor, you discover that your f…" at bounding box center [646, 152] width 459 height 103
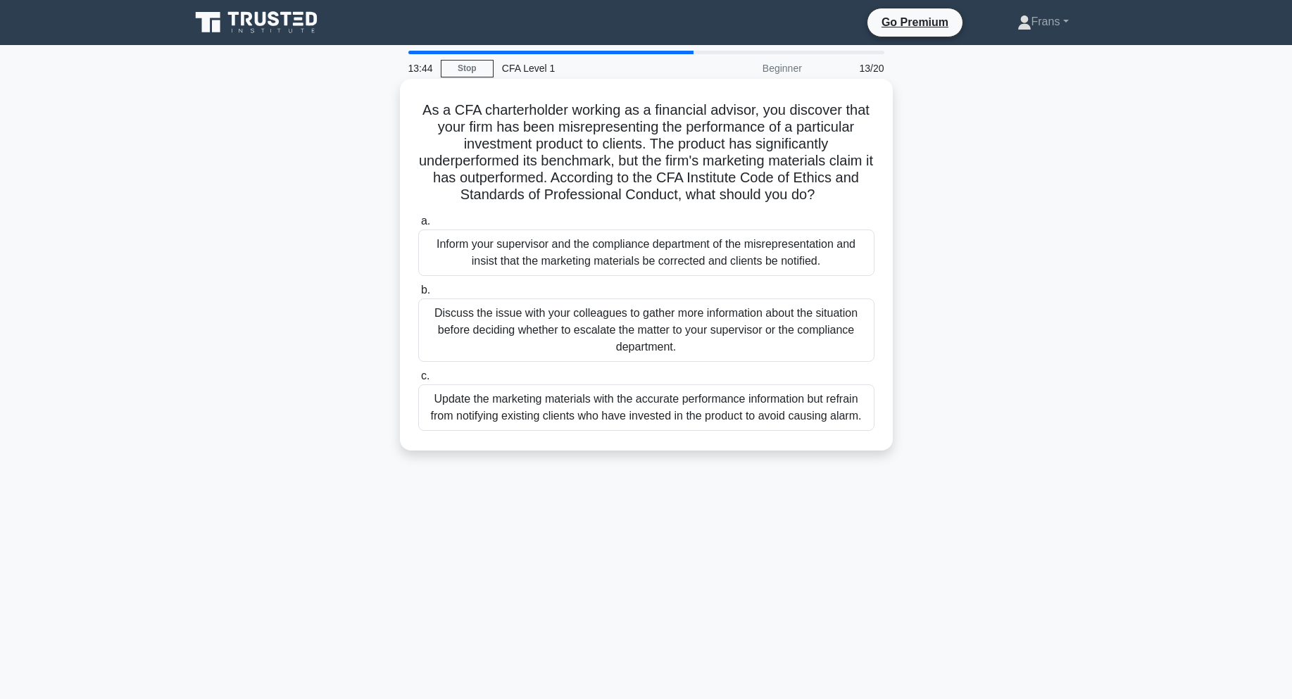
click at [524, 143] on h5 "As a CFA charterholder working as a financial advisor, you discover that your f…" at bounding box center [646, 152] width 459 height 103
click at [627, 260] on div "Inform your supervisor and the compliance department of the misrepresentation a…" at bounding box center [646, 253] width 456 height 46
click at [418, 226] on input "a. Inform your supervisor and the compliance department of the misrepresentatio…" at bounding box center [418, 221] width 0 height 9
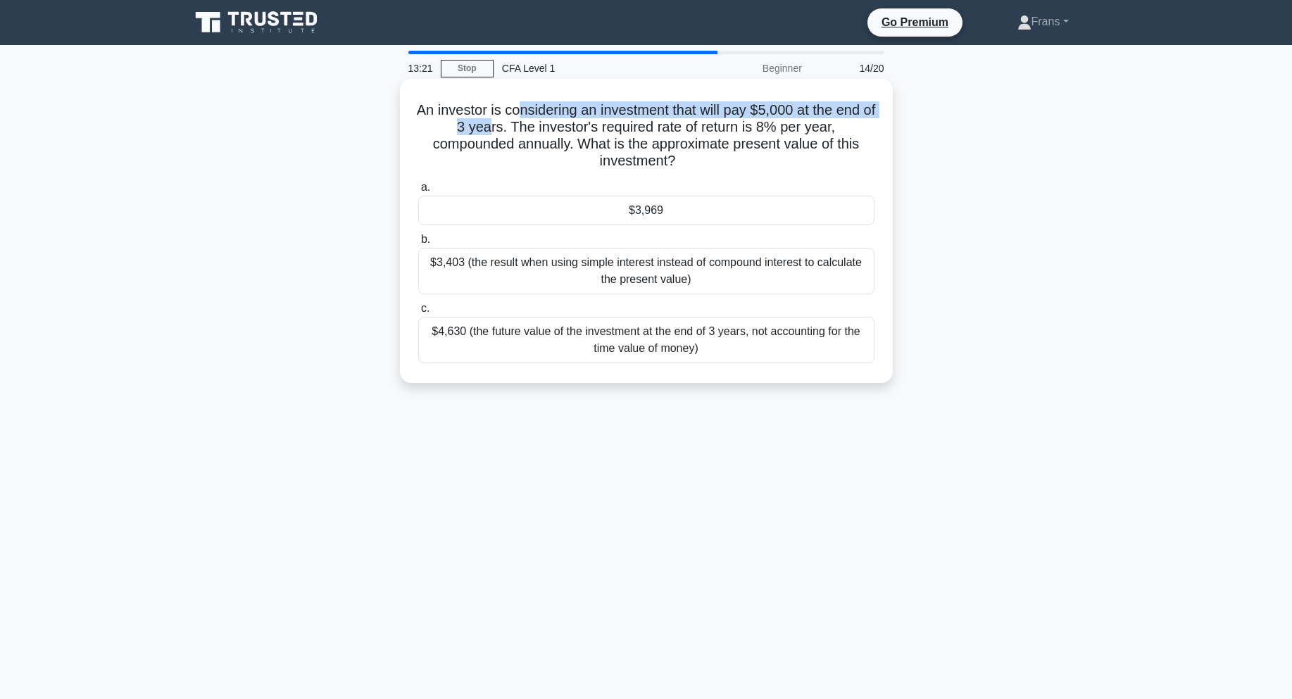
drag, startPoint x: 495, startPoint y: 119, endPoint x: 527, endPoint y: 115, distance: 31.9
click at [527, 115] on h5 "An investor is considering an investment that will pay $5,000 at the end of 3 y…" at bounding box center [646, 135] width 459 height 69
click at [583, 108] on h5 "An investor is considering an investment that will pay $5,000 at the end of 3 y…" at bounding box center [646, 135] width 459 height 69
click at [761, 215] on div "$3,969" at bounding box center [646, 211] width 456 height 30
click at [418, 192] on input "a. $3,969" at bounding box center [418, 187] width 0 height 9
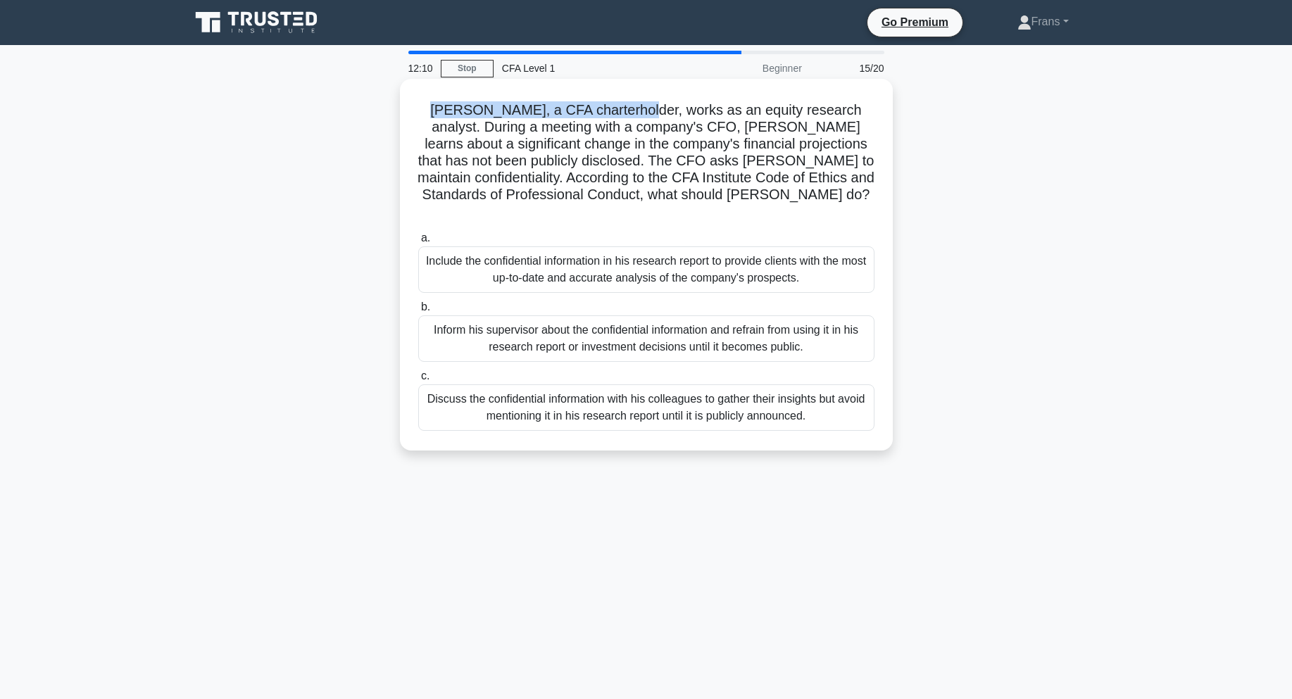
drag, startPoint x: 482, startPoint y: 115, endPoint x: 621, endPoint y: 112, distance: 139.5
click at [618, 112] on div "John, a CFA charterholder, works as an equity research analyst. During a meetin…" at bounding box center [647, 265] width 482 height 361
click at [693, 116] on h5 "John, a CFA charterholder, works as an equity research analyst. During a meetin…" at bounding box center [646, 161] width 459 height 120
drag, startPoint x: 725, startPoint y: 118, endPoint x: 732, endPoint y: 121, distance: 7.9
click at [735, 119] on h5 "John, a CFA charterholder, works as an equity research analyst. During a meetin…" at bounding box center [646, 161] width 459 height 120
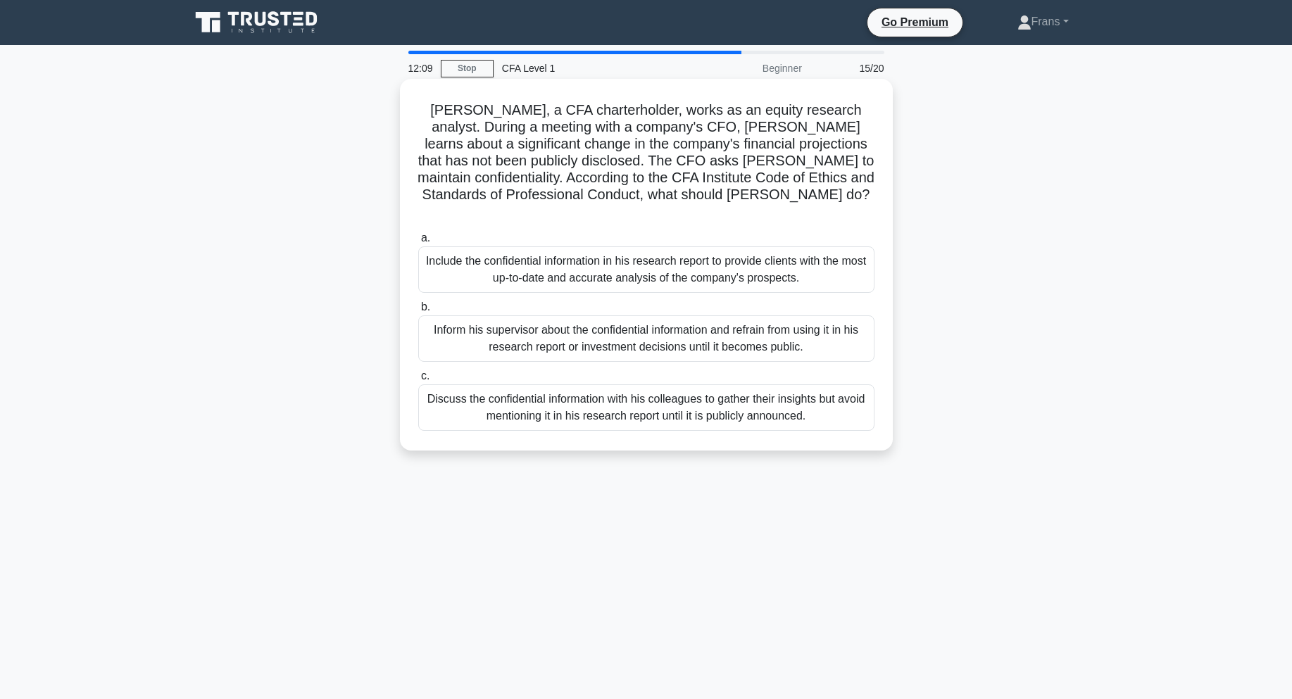
click at [554, 135] on h5 "John, a CFA charterholder, works as an equity research analyst. During a meetin…" at bounding box center [646, 161] width 459 height 120
drag, startPoint x: 452, startPoint y: 127, endPoint x: 637, endPoint y: 132, distance: 184.6
click at [544, 127] on h5 "John, a CFA charterholder, works as an equity research analyst. During a meetin…" at bounding box center [646, 161] width 459 height 120
drag, startPoint x: 637, startPoint y: 132, endPoint x: 808, endPoint y: 135, distance: 170.5
click at [808, 135] on h5 "John, a CFA charterholder, works as an equity research analyst. During a meetin…" at bounding box center [646, 161] width 459 height 120
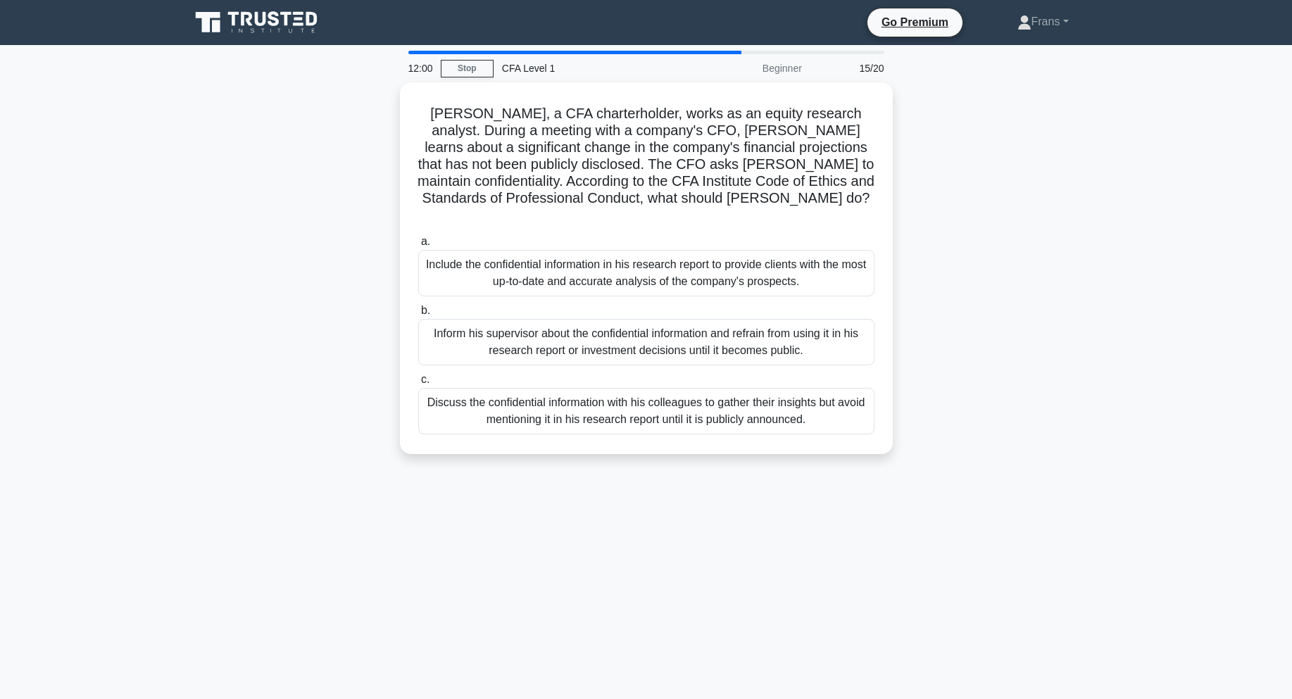
click at [966, 142] on div "John, a CFA charterholder, works as an equity research analyst. During a meetin…" at bounding box center [647, 276] width 930 height 389
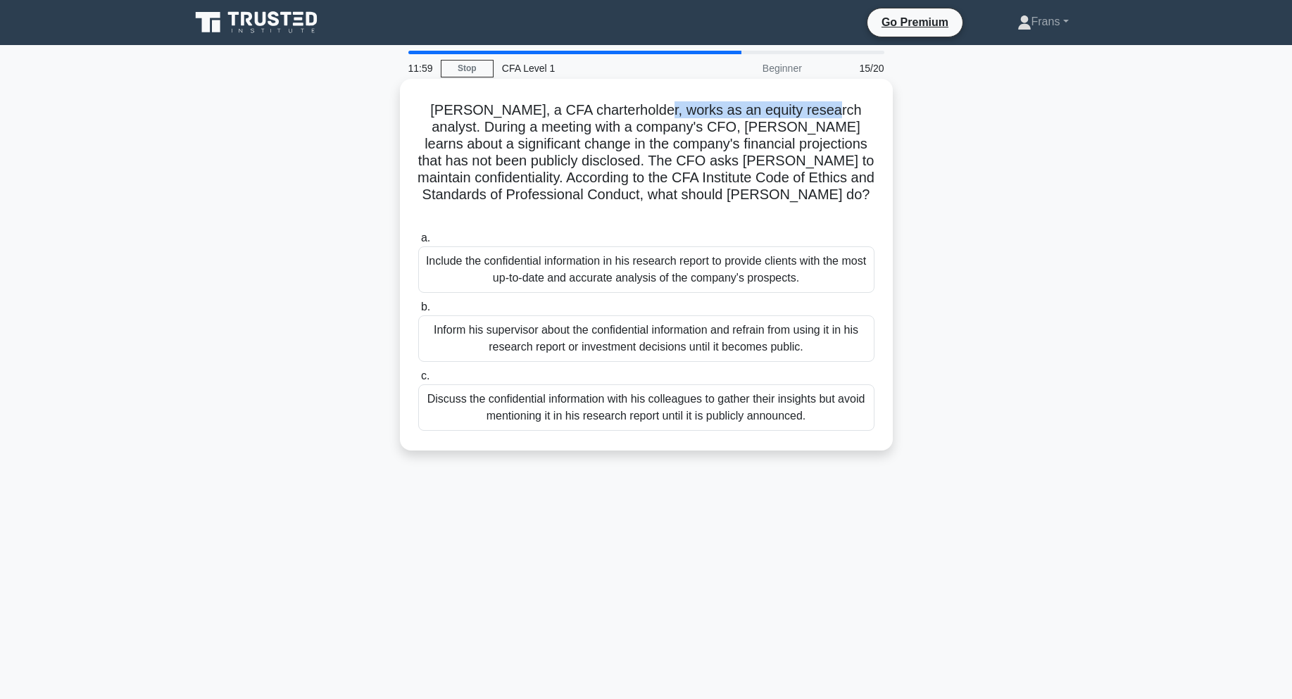
drag, startPoint x: 630, startPoint y: 114, endPoint x: 800, endPoint y: 114, distance: 170.4
click at [800, 114] on h5 "John, a CFA charterholder, works as an equity research analyst. During a meetin…" at bounding box center [646, 161] width 459 height 120
drag, startPoint x: 523, startPoint y: 131, endPoint x: 597, endPoint y: 127, distance: 73.3
click at [597, 127] on h5 "John, a CFA charterholder, works as an equity research analyst. During a meetin…" at bounding box center [646, 161] width 459 height 120
drag, startPoint x: 648, startPoint y: 127, endPoint x: 770, endPoint y: 126, distance: 121.8
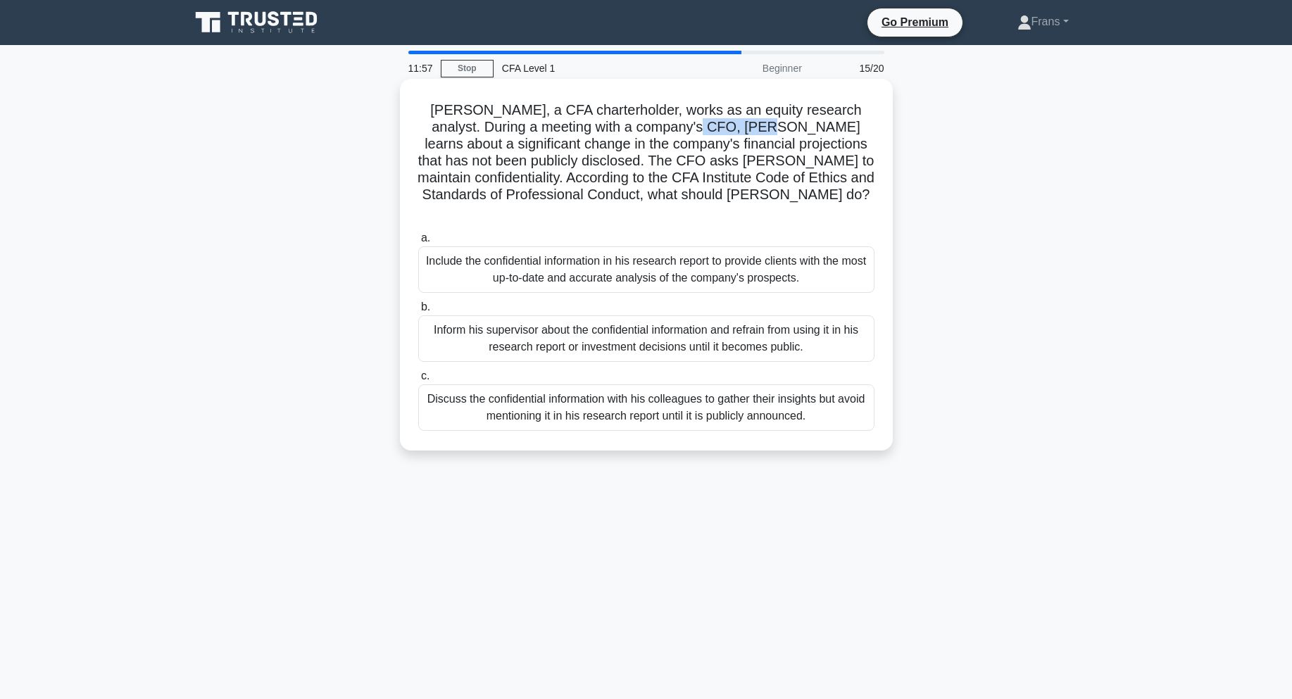
click at [708, 126] on h5 "John, a CFA charterholder, works as an equity research analyst. During a meetin…" at bounding box center [646, 161] width 459 height 120
click at [804, 126] on h5 "John, a CFA charterholder, works as an equity research analyst. During a meetin…" at bounding box center [646, 161] width 459 height 120
drag, startPoint x: 587, startPoint y: 146, endPoint x: 513, endPoint y: 154, distance: 74.4
click at [696, 143] on h5 "John, a CFA charterholder, works as an equity research analyst. During a meetin…" at bounding box center [646, 161] width 459 height 120
click at [463, 170] on h5 "John, a CFA charterholder, works as an equity research analyst. During a meetin…" at bounding box center [646, 161] width 459 height 120
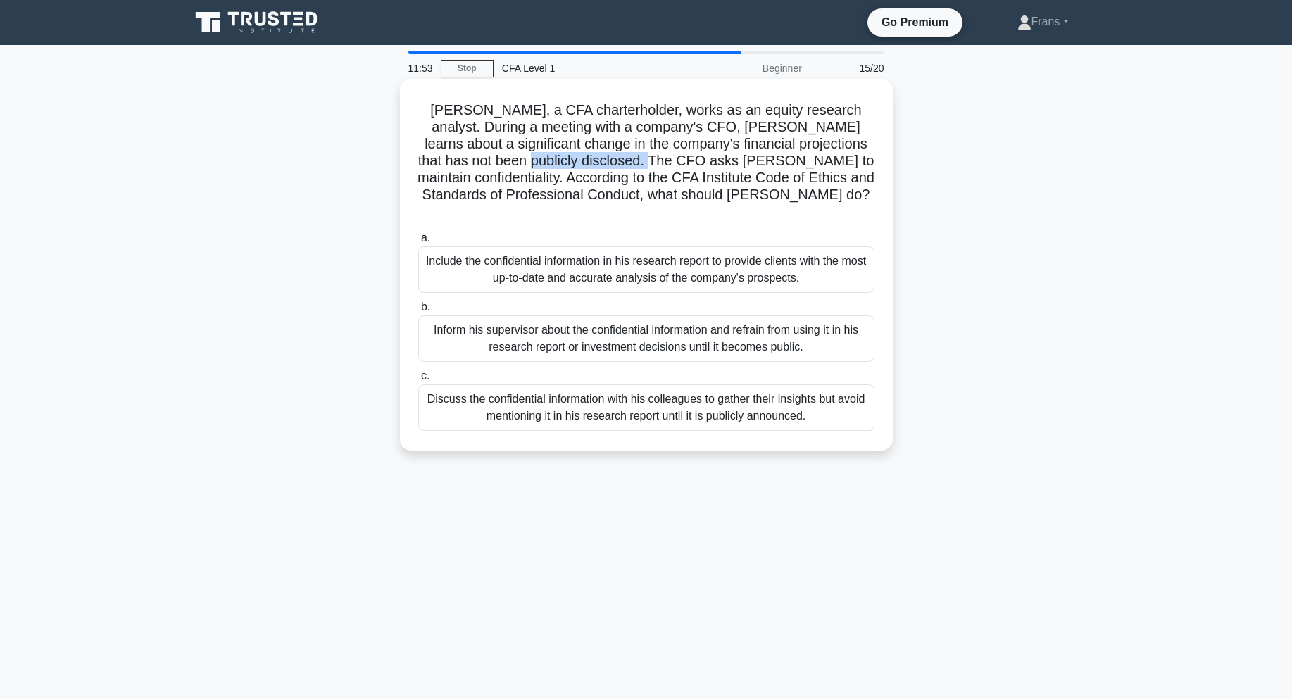
drag, startPoint x: 482, startPoint y: 164, endPoint x: 702, endPoint y: 158, distance: 220.5
click at [631, 161] on h5 "John, a CFA charterholder, works as an equity research analyst. During a meetin…" at bounding box center [646, 161] width 459 height 120
drag, startPoint x: 738, startPoint y: 158, endPoint x: 822, endPoint y: 158, distance: 83.8
click at [773, 158] on h5 "John, a CFA charterholder, works as an equity research analyst. During a meetin…" at bounding box center [646, 161] width 459 height 120
click at [778, 162] on h5 "John, a CFA charterholder, works as an equity research analyst. During a meetin…" at bounding box center [646, 161] width 459 height 120
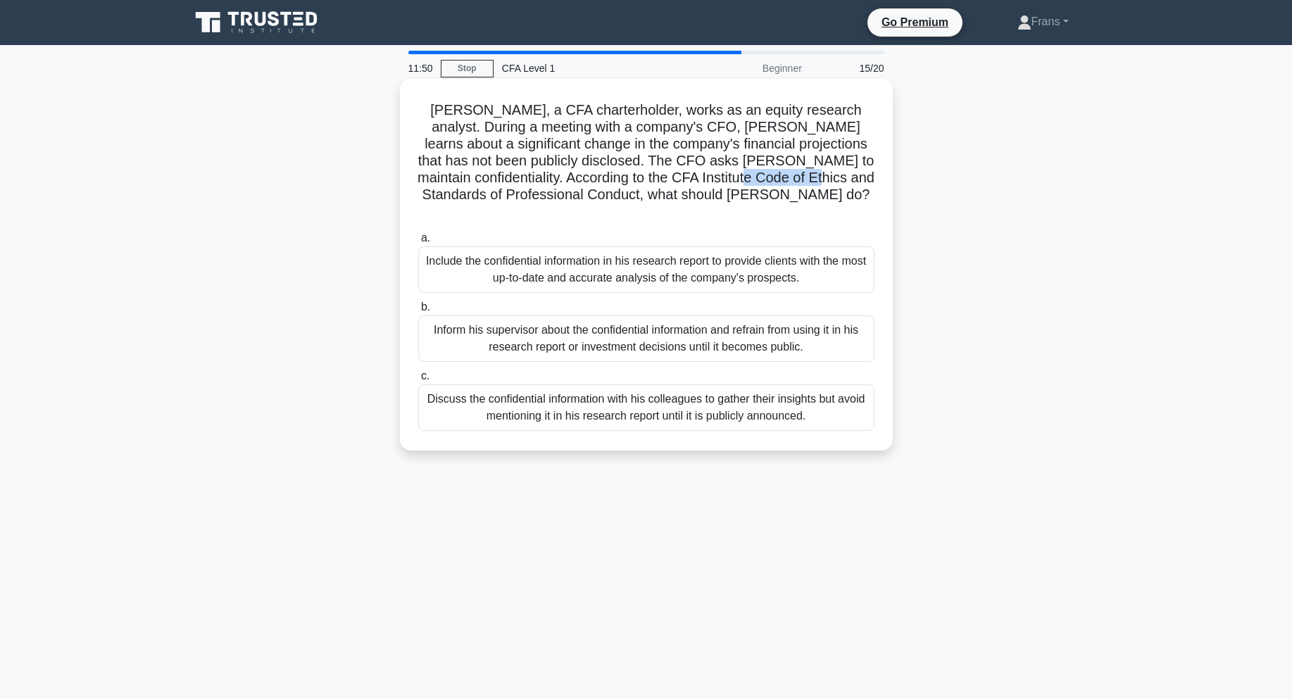
drag, startPoint x: 694, startPoint y: 175, endPoint x: 766, endPoint y: 176, distance: 71.8
click at [766, 176] on h5 "John, a CFA charterholder, works as an equity research analyst. During a meetin…" at bounding box center [646, 161] width 459 height 120
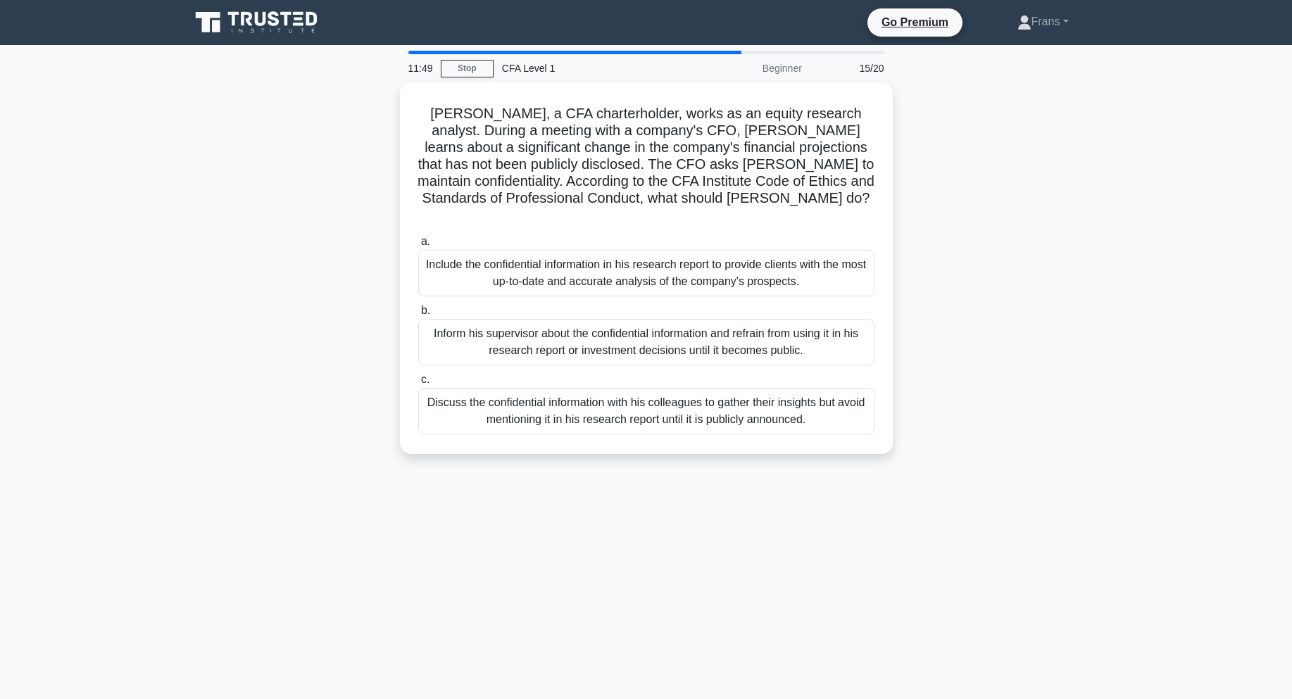
click at [1005, 161] on div "John, a CFA charterholder, works as an equity research analyst. During a meetin…" at bounding box center [647, 276] width 930 height 389
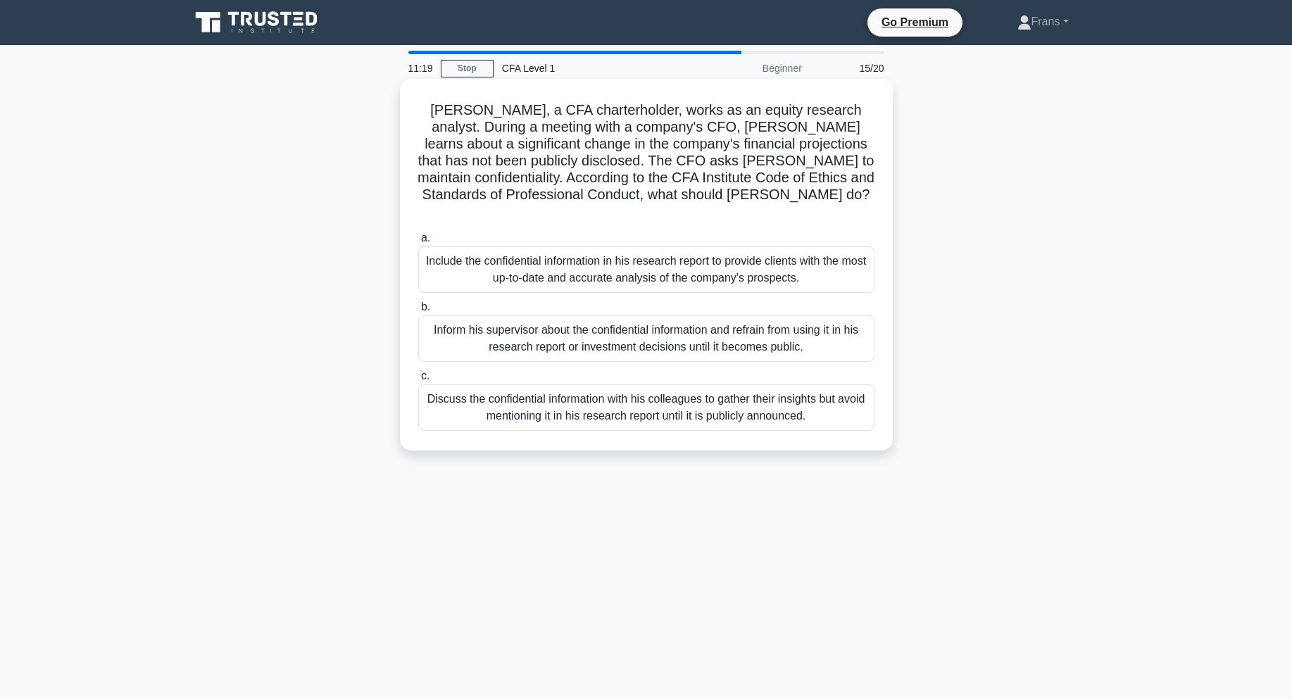
click at [607, 330] on div "Inform his supervisor about the confidential information and refrain from using…" at bounding box center [646, 339] width 456 height 46
click at [418, 312] on input "b. Inform his supervisor about the confidential information and refrain from us…" at bounding box center [418, 307] width 0 height 9
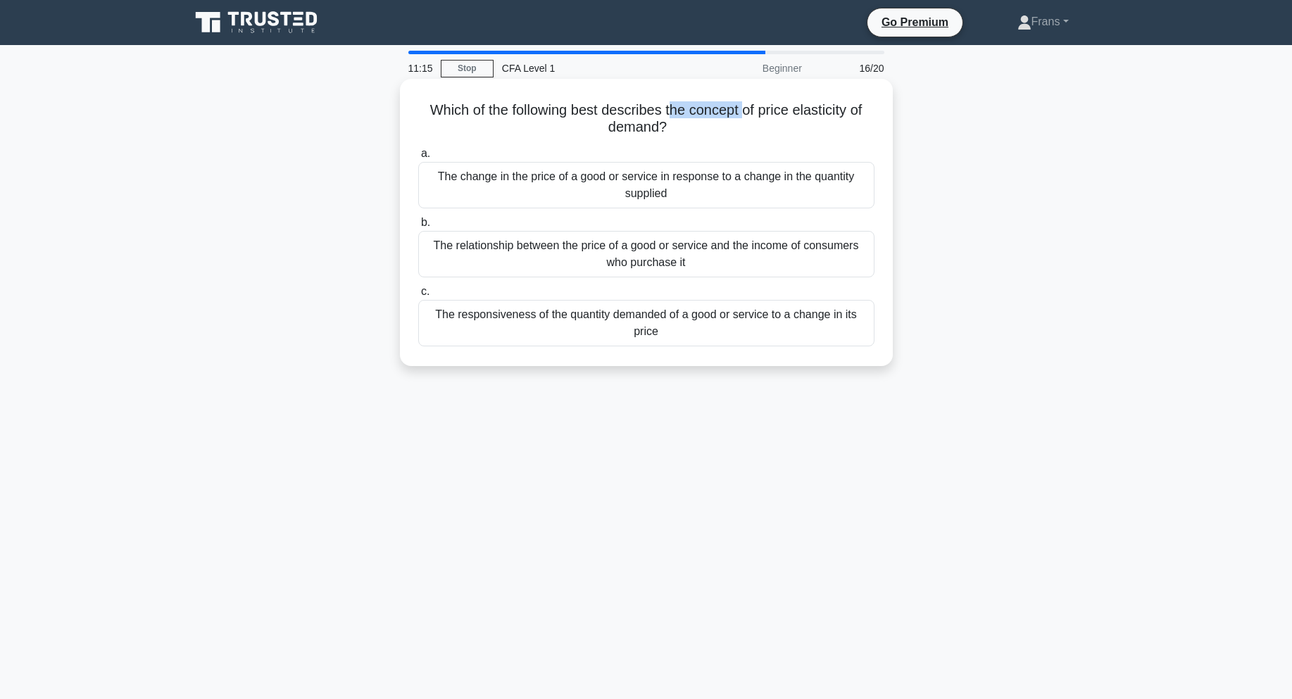
drag, startPoint x: 673, startPoint y: 115, endPoint x: 747, endPoint y: 115, distance: 73.9
click at [747, 115] on h5 "Which of the following best describes the concept of price elasticity of demand…" at bounding box center [646, 118] width 459 height 35
click at [966, 119] on div "Which of the following best describes the concept of price elasticity of demand…" at bounding box center [647, 234] width 930 height 304
click at [583, 328] on div "The responsiveness of the quantity demanded of a good or service to a change in…" at bounding box center [646, 323] width 456 height 46
click at [418, 296] on input "c. The responsiveness of the quantity demanded of a good or service to a change…" at bounding box center [418, 291] width 0 height 9
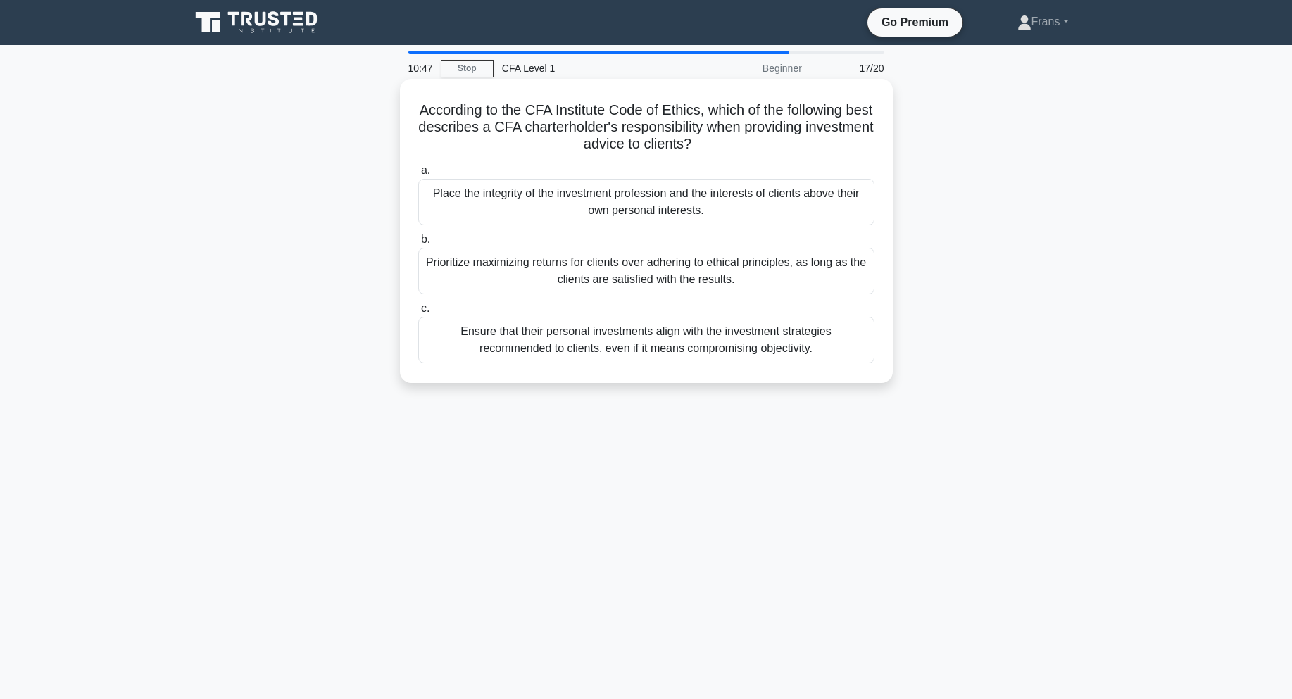
click at [489, 120] on h5 "According to the CFA Institute Code of Ethics, which of the following best desc…" at bounding box center [646, 127] width 459 height 52
click at [522, 115] on h5 "According to the CFA Institute Code of Ethics, which of the following best desc…" at bounding box center [646, 127] width 459 height 52
click at [577, 114] on h5 "According to the CFA Institute Code of Ethics, which of the following best desc…" at bounding box center [646, 127] width 459 height 52
click at [613, 205] on div "Place the integrity of the investment profession and the interests of clients a…" at bounding box center [646, 202] width 456 height 46
click at [418, 175] on input "a. Place the integrity of the investment profession and the interests of client…" at bounding box center [418, 170] width 0 height 9
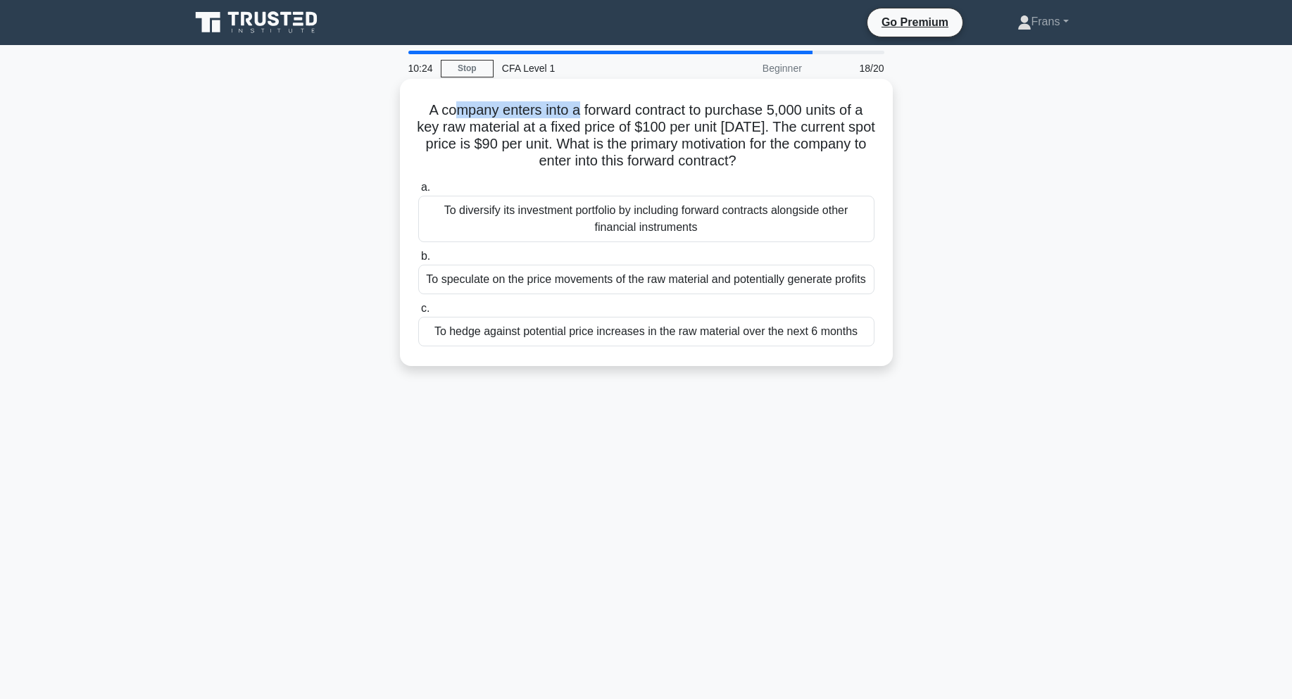
drag, startPoint x: 449, startPoint y: 113, endPoint x: 576, endPoint y: 111, distance: 126.8
click at [576, 111] on h5 "A company enters into a forward contract to purchase 5,000 units of a key raw m…" at bounding box center [646, 135] width 459 height 69
click at [654, 111] on h5 "A company enters into a forward contract to purchase 5,000 units of a key raw m…" at bounding box center [646, 135] width 459 height 69
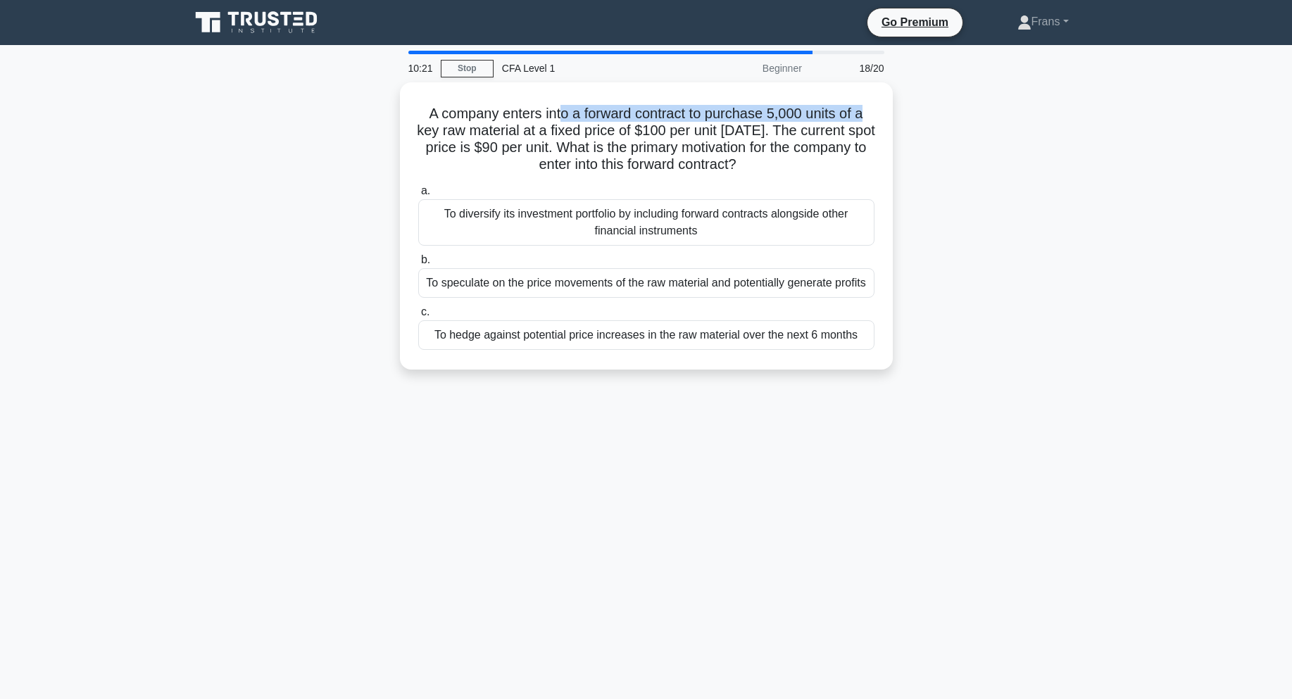
drag, startPoint x: 561, startPoint y: 112, endPoint x: 906, endPoint y: 117, distance: 345.1
click at [906, 117] on div "A company enters into a forward contract to purchase 5,000 units of a key raw m…" at bounding box center [647, 234] width 930 height 304
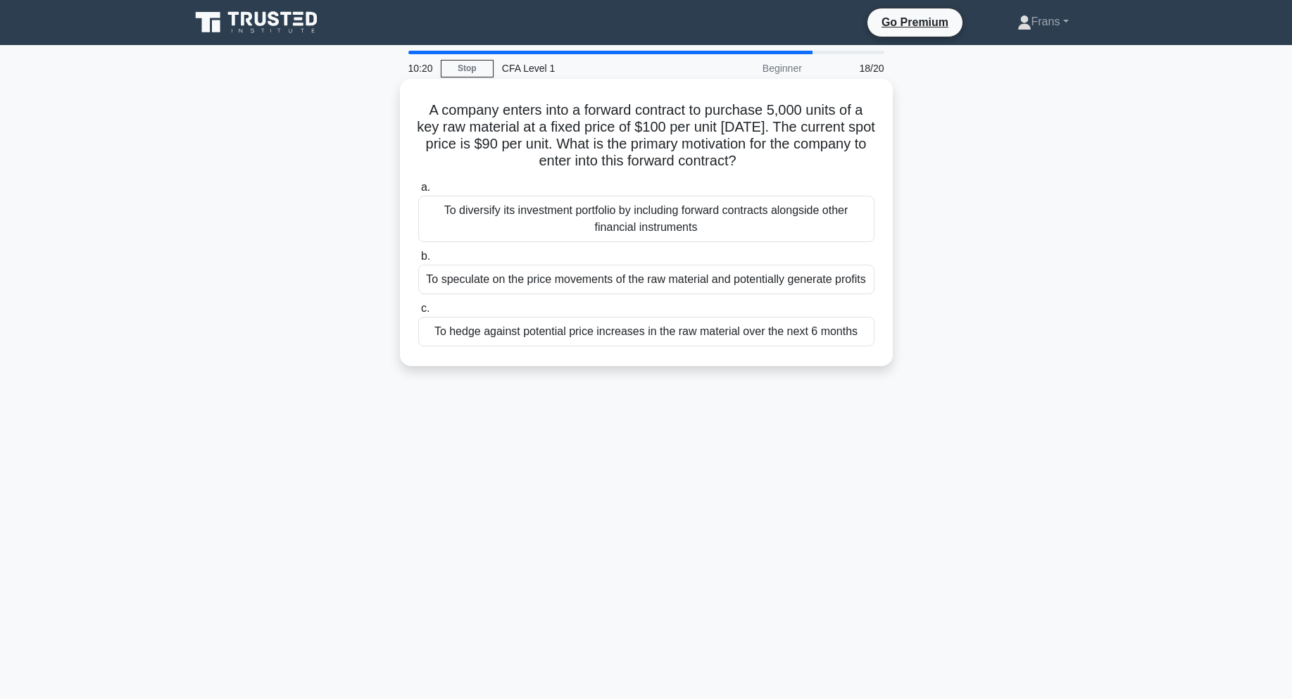
click at [718, 131] on h5 "A company enters into a forward contract to purchase 5,000 units of a key raw m…" at bounding box center [646, 135] width 459 height 69
drag, startPoint x: 662, startPoint y: 131, endPoint x: 699, endPoint y: 130, distance: 37.4
click at [699, 130] on h5 "A company enters into a forward contract to purchase 5,000 units of a key raw m…" at bounding box center [646, 135] width 459 height 69
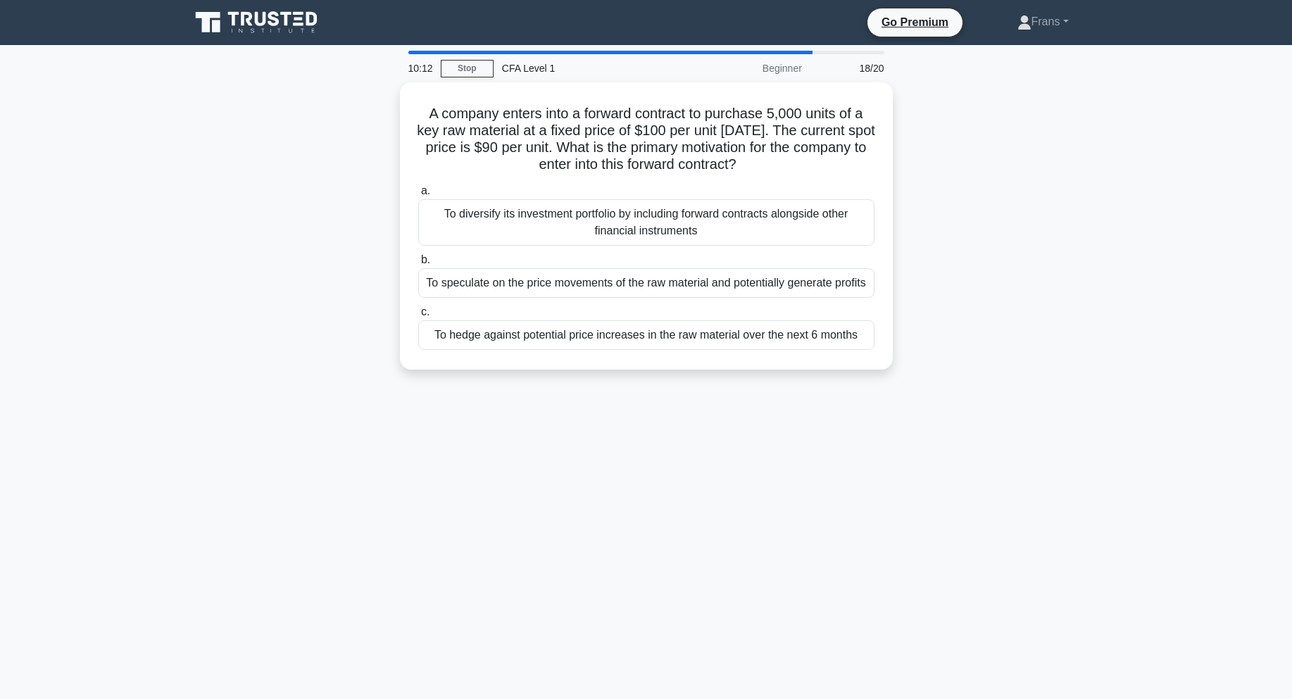
click at [973, 196] on div "A company enters into a forward contract to purchase 5,000 units of a key raw m…" at bounding box center [647, 234] width 930 height 304
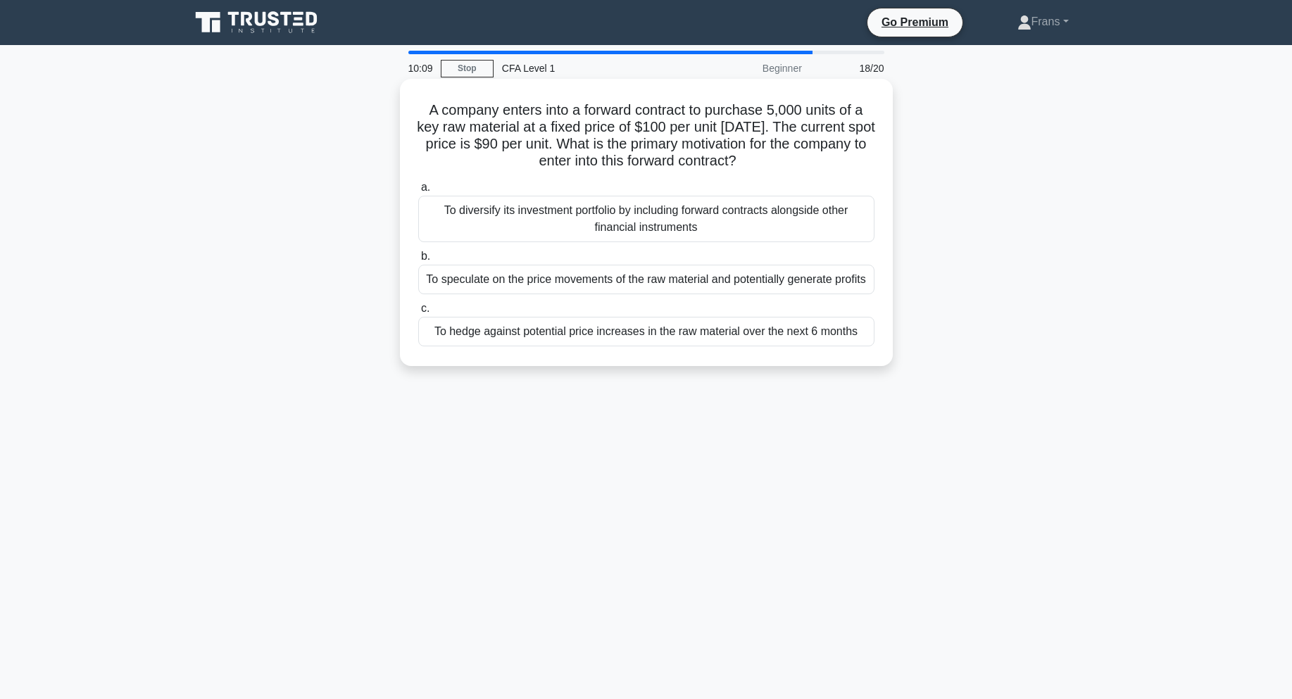
click at [641, 342] on div "To hedge against potential price increases in the raw material over the next 6 …" at bounding box center [646, 332] width 456 height 30
click at [418, 313] on input "c. To hedge against potential price increases in the raw material over the next…" at bounding box center [418, 308] width 0 height 9
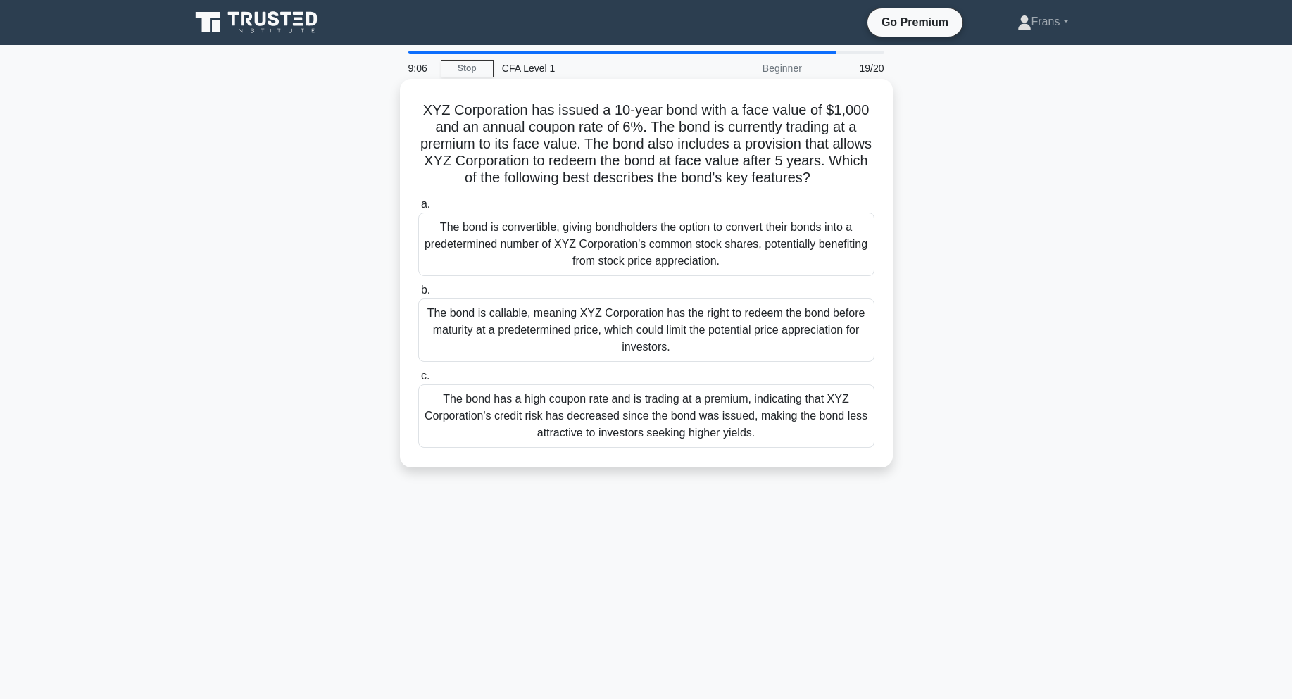
click at [565, 326] on div "The bond is callable, meaning XYZ Corporation has the right to redeem the bond …" at bounding box center [646, 330] width 456 height 63
click at [418, 295] on input "b. The bond is callable, meaning XYZ Corporation has the right to redeem the bo…" at bounding box center [418, 290] width 0 height 9
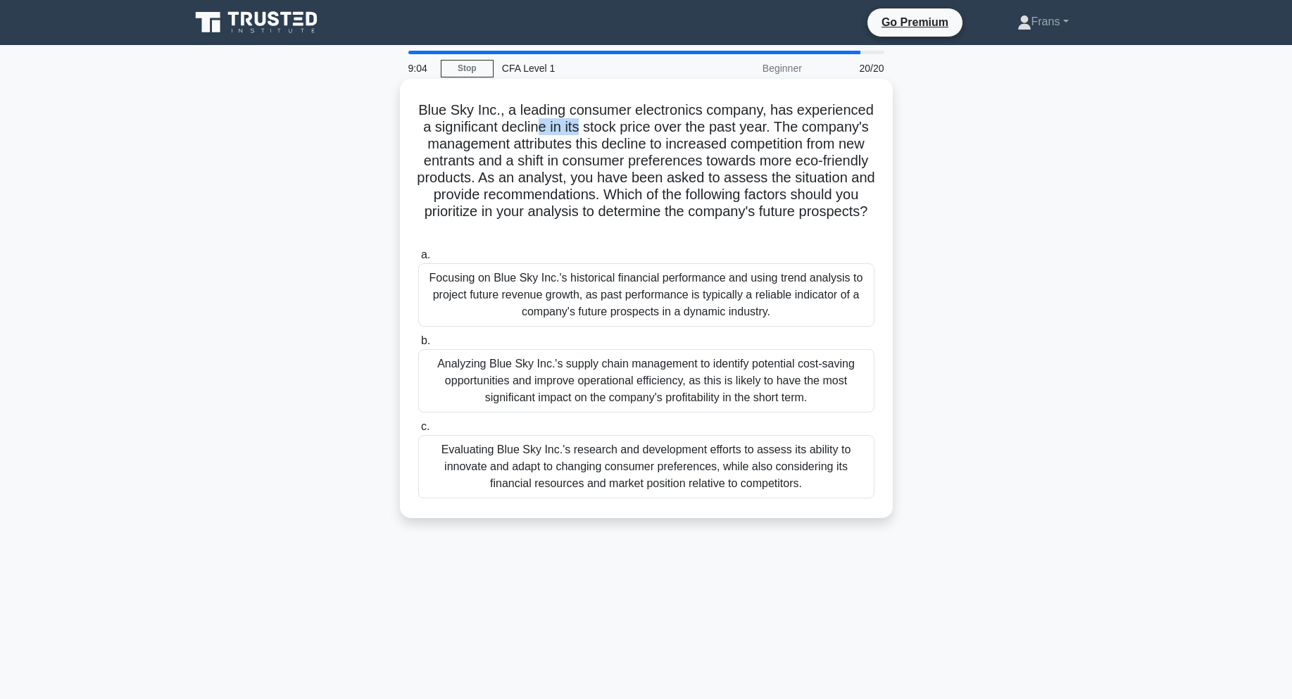
drag, startPoint x: 554, startPoint y: 121, endPoint x: 581, endPoint y: 121, distance: 27.5
click at [581, 121] on h5 "Blue Sky Inc., a leading consumer electronics company, has experienced a signif…" at bounding box center [646, 169] width 459 height 137
click at [640, 113] on h5 "Blue Sky Inc., a leading consumer electronics company, has experienced a signif…" at bounding box center [646, 169] width 459 height 137
click at [531, 112] on h5 "Blue Sky Inc., a leading consumer electronics company, has experienced a signif…" at bounding box center [646, 169] width 459 height 137
drag, startPoint x: 508, startPoint y: 113, endPoint x: 649, endPoint y: 113, distance: 140.1
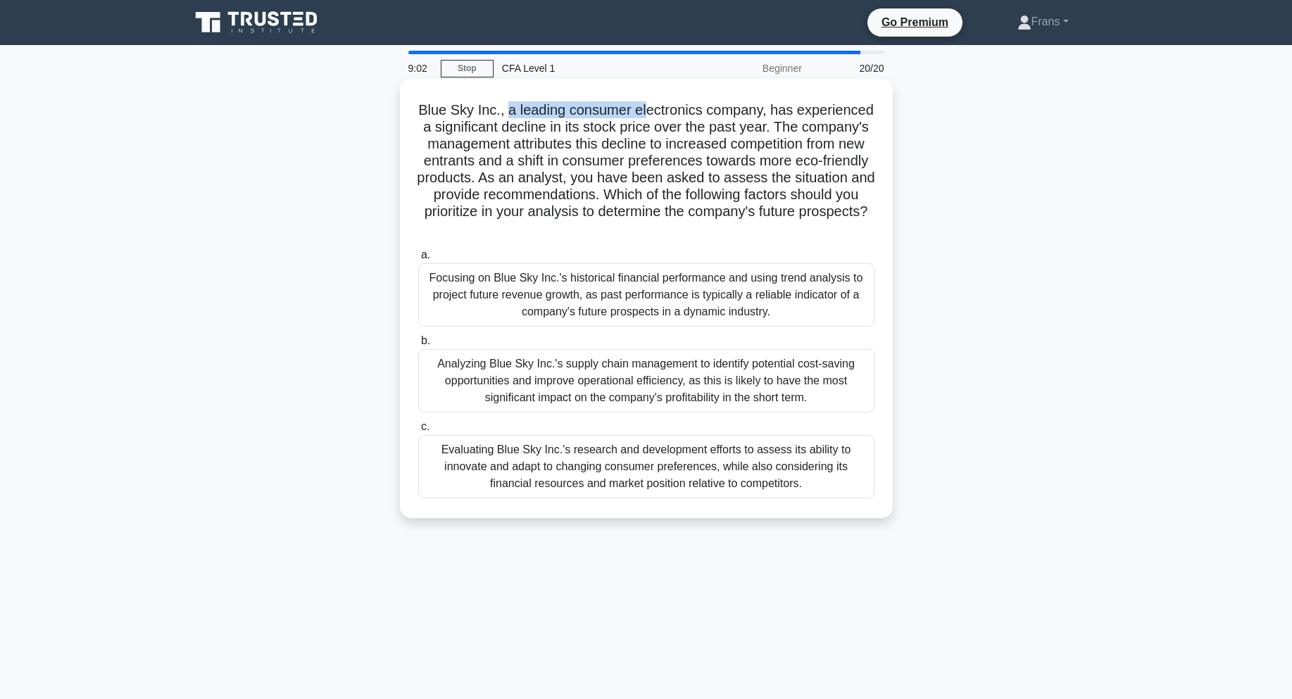
click at [649, 113] on h5 "Blue Sky Inc., a leading consumer electronics company, has experienced a signif…" at bounding box center [646, 169] width 459 height 137
drag, startPoint x: 509, startPoint y: 131, endPoint x: 813, endPoint y: 128, distance: 304.3
click at [733, 127] on h5 "Blue Sky Inc., a leading consumer electronics company, has experienced a signif…" at bounding box center [646, 169] width 459 height 137
click at [813, 128] on h5 "Blue Sky Inc., a leading consumer electronics company, has experienced a signif…" at bounding box center [646, 169] width 459 height 137
click at [523, 139] on h5 "Blue Sky Inc., a leading consumer electronics company, has experienced a signif…" at bounding box center [646, 169] width 459 height 137
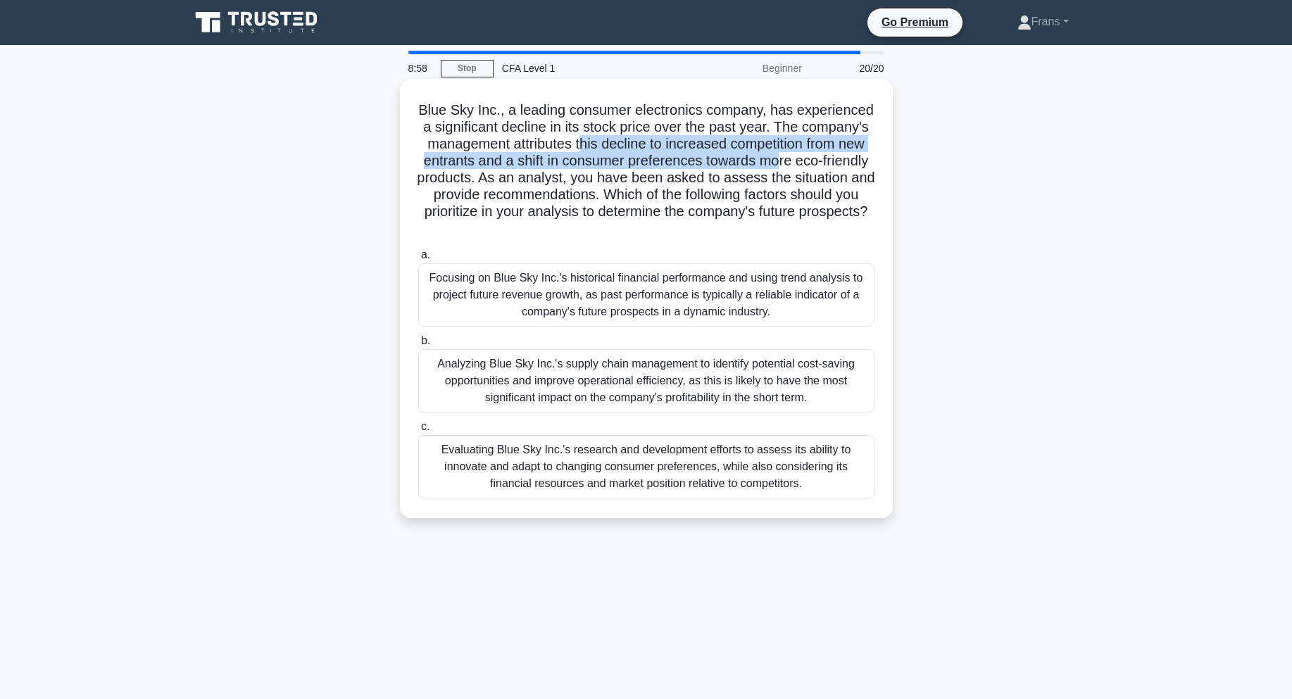
drag, startPoint x: 579, startPoint y: 145, endPoint x: 784, endPoint y: 155, distance: 205.2
click at [784, 155] on h5 "Blue Sky Inc., a leading consumer electronics company, has experienced a signif…" at bounding box center [646, 169] width 459 height 137
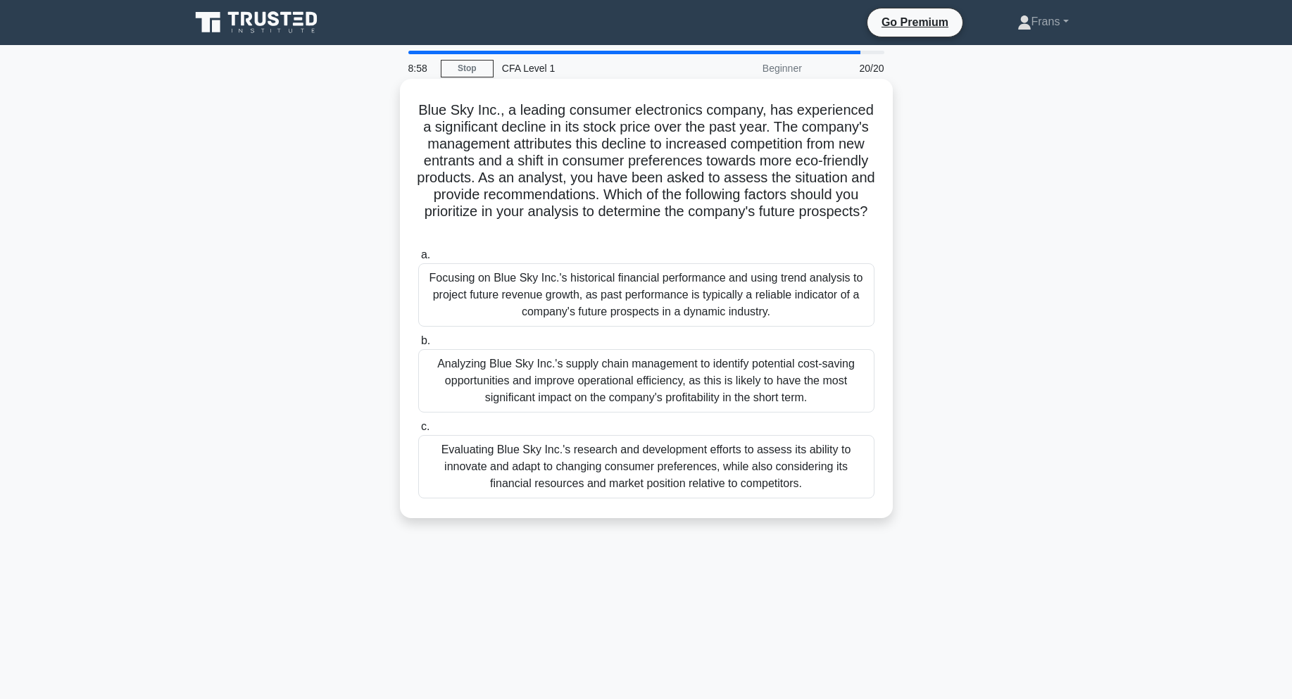
drag, startPoint x: 833, startPoint y: 157, endPoint x: 816, endPoint y: 158, distance: 17.0
click at [832, 158] on h5 "Blue Sky Inc., a leading consumer electronics company, has experienced a signif…" at bounding box center [646, 169] width 459 height 137
drag, startPoint x: 482, startPoint y: 157, endPoint x: 546, endPoint y: 159, distance: 63.4
click at [497, 156] on h5 "Blue Sky Inc., a leading consumer electronics company, has experienced a signif…" at bounding box center [646, 169] width 459 height 137
drag, startPoint x: 556, startPoint y: 159, endPoint x: 805, endPoint y: 166, distance: 248.7
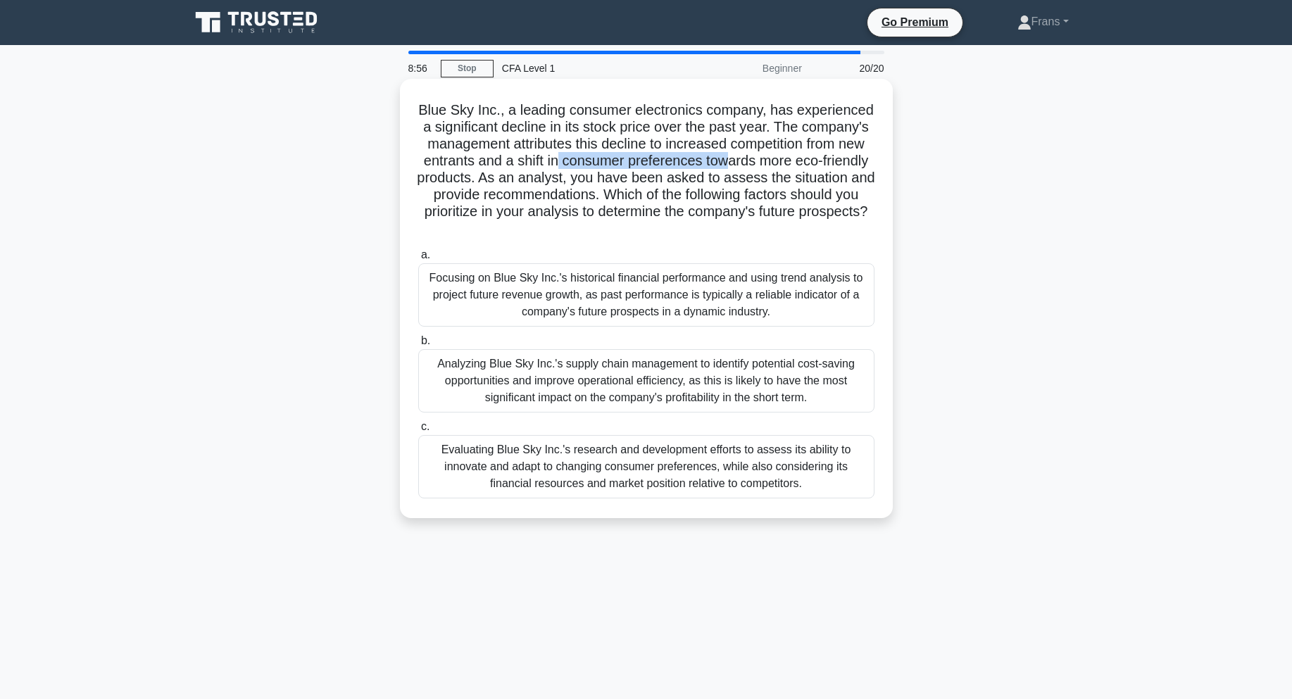
click at [735, 163] on h5 "Blue Sky Inc., a leading consumer electronics company, has experienced a signif…" at bounding box center [646, 169] width 459 height 137
drag, startPoint x: 805, startPoint y: 166, endPoint x: 614, endPoint y: 169, distance: 190.9
click at [796, 166] on h5 "Blue Sky Inc., a leading consumer electronics company, has experienced a signif…" at bounding box center [646, 169] width 459 height 137
click at [548, 174] on h5 "Blue Sky Inc., a leading consumer electronics company, has experienced a signif…" at bounding box center [646, 169] width 459 height 137
drag, startPoint x: 509, startPoint y: 175, endPoint x: 716, endPoint y: 180, distance: 206.4
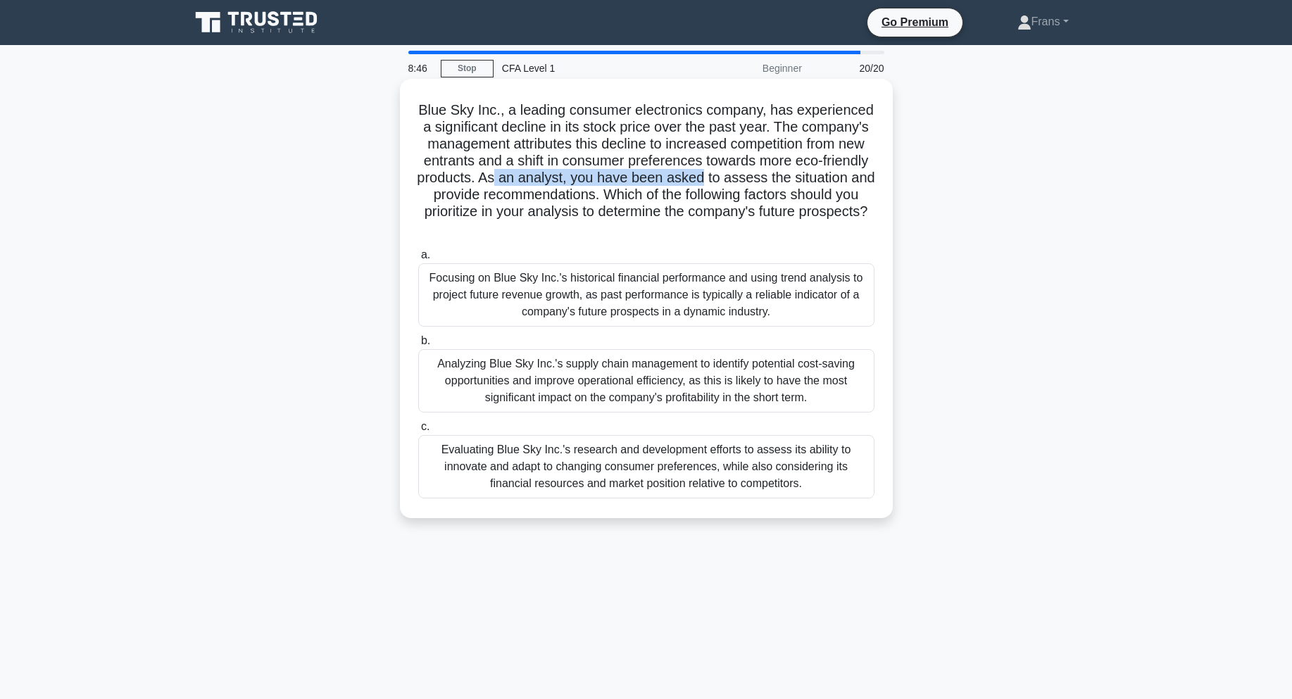
click at [716, 180] on h5 "Blue Sky Inc., a leading consumer electronics company, has experienced a signif…" at bounding box center [646, 169] width 459 height 137
click at [631, 194] on h5 "Blue Sky Inc., a leading consumer electronics company, has experienced a signif…" at bounding box center [646, 169] width 459 height 137
drag, startPoint x: 569, startPoint y: 131, endPoint x: 723, endPoint y: 135, distance: 154.3
click at [713, 134] on h5 "Blue Sky Inc., a leading consumer electronics company, has experienced a signif…" at bounding box center [646, 169] width 459 height 137
drag, startPoint x: 750, startPoint y: 139, endPoint x: 603, endPoint y: 146, distance: 147.4
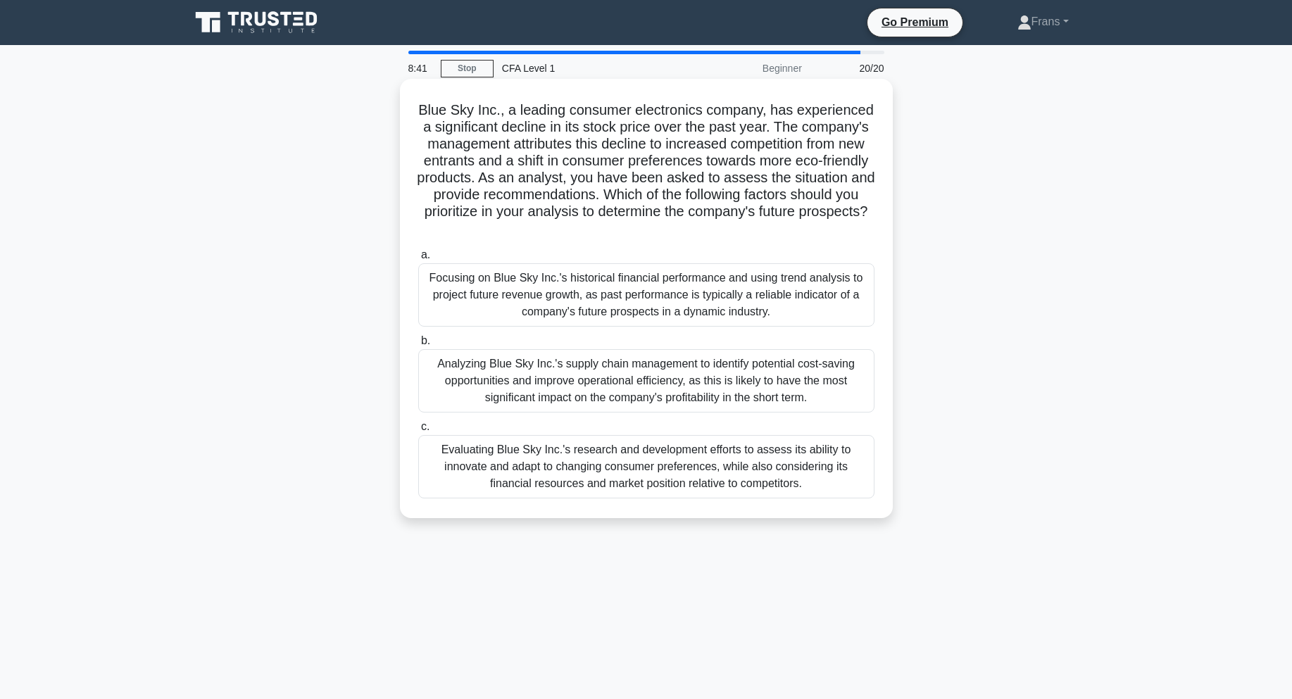
click at [742, 140] on h5 "Blue Sky Inc., a leading consumer electronics company, has experienced a signif…" at bounding box center [646, 169] width 459 height 137
click at [562, 148] on h5 "Blue Sky Inc., a leading consumer electronics company, has experienced a signif…" at bounding box center [646, 169] width 459 height 137
click at [726, 144] on h5 "Blue Sky Inc., a leading consumer electronics company, has experienced a signif…" at bounding box center [646, 169] width 459 height 137
click at [607, 467] on div "Evaluating Blue Sky Inc.'s research and development efforts to assess its abili…" at bounding box center [646, 466] width 456 height 63
click at [418, 432] on input "c. Evaluating Blue Sky Inc.'s research and development efforts to assess its ab…" at bounding box center [418, 427] width 0 height 9
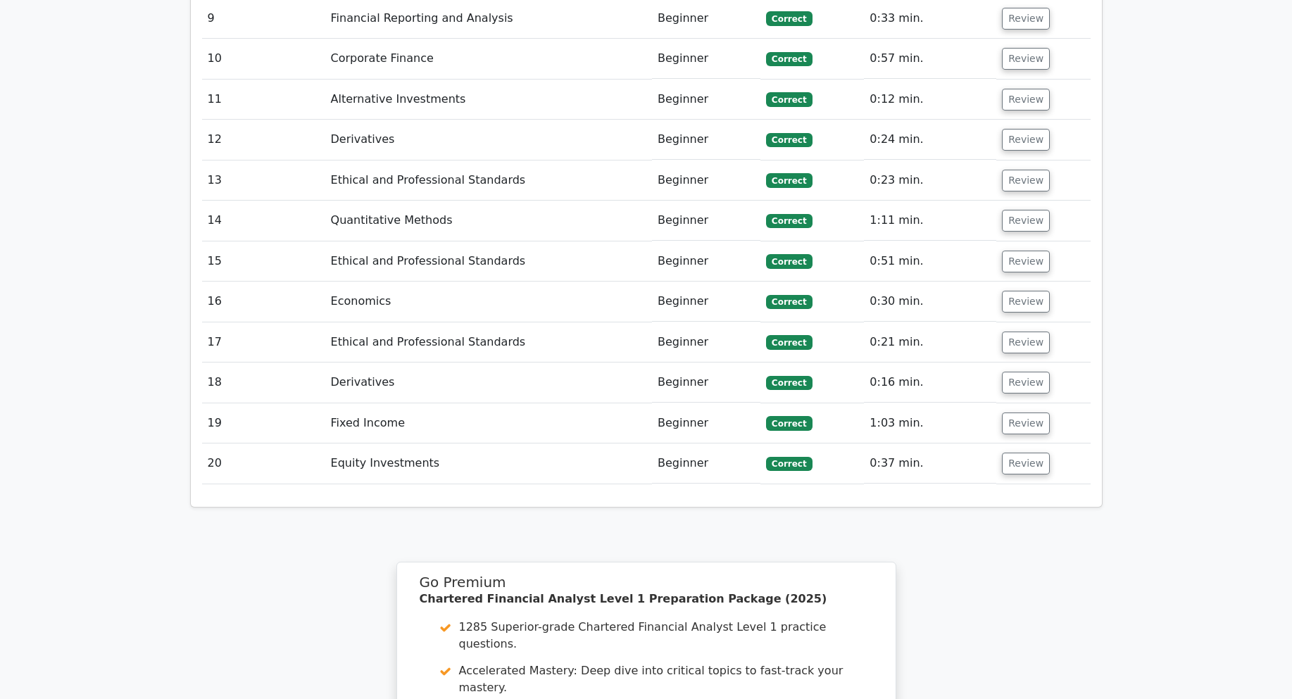
scroll to position [1831, 0]
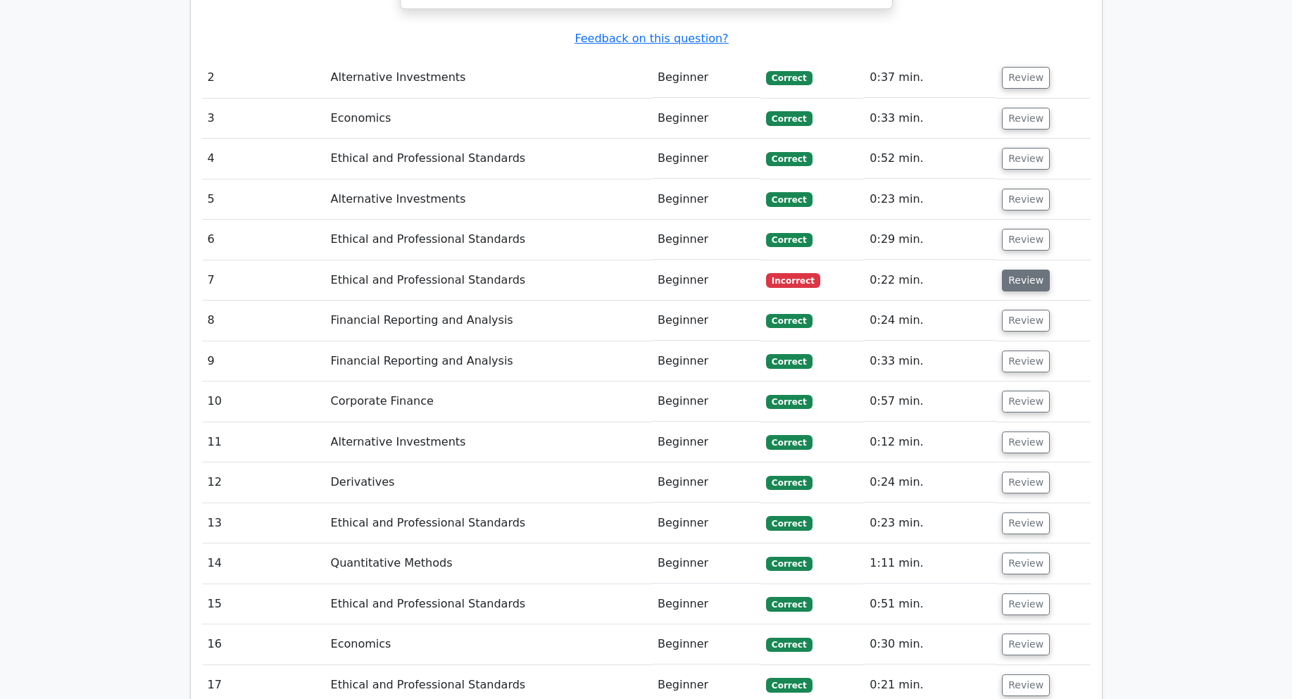
click at [1022, 270] on button "Review" at bounding box center [1026, 281] width 48 height 22
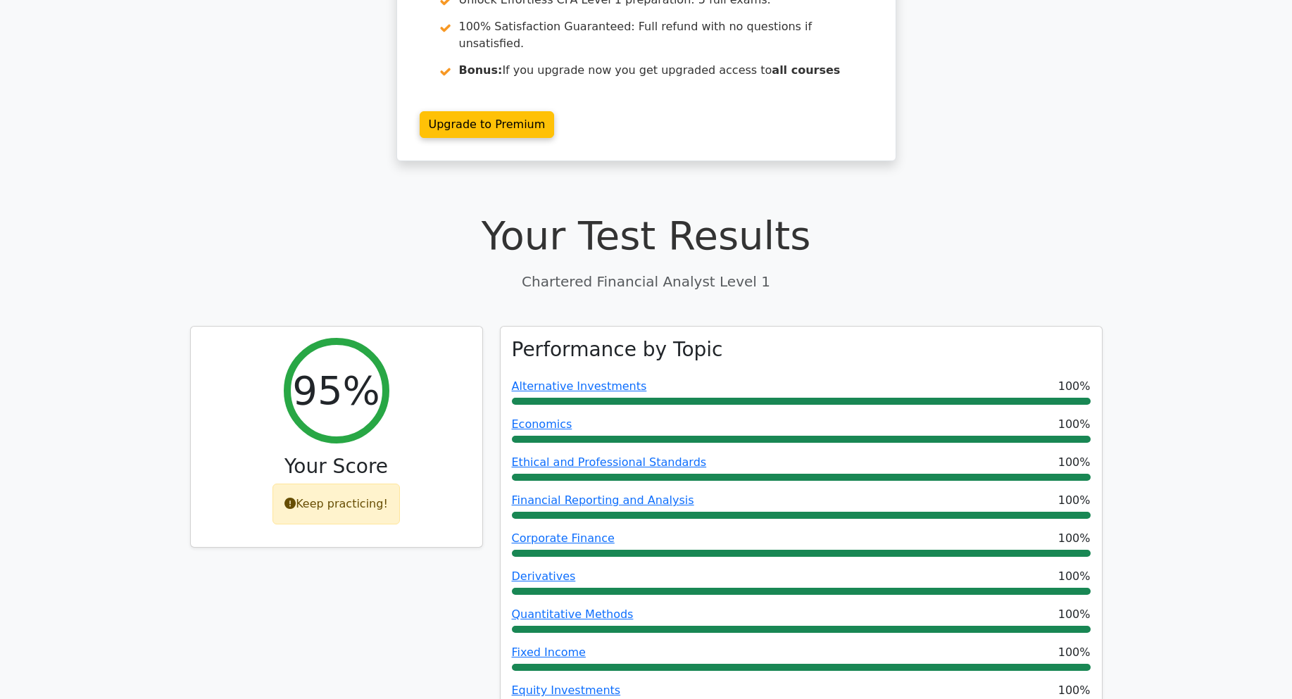
scroll to position [70, 0]
